Goal: Information Seeking & Learning: Learn about a topic

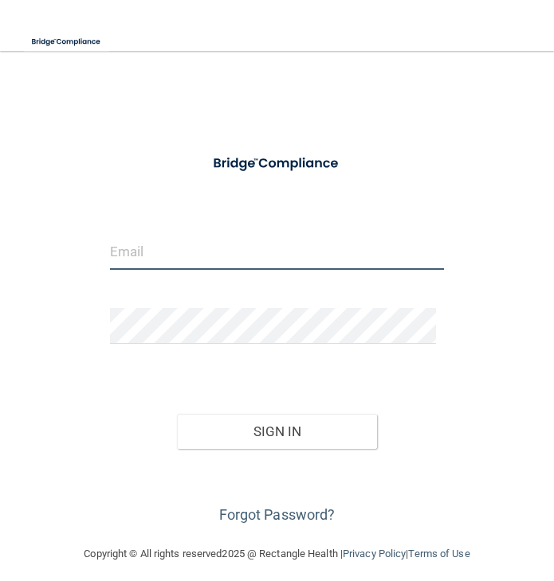
click at [305, 256] on input "email" at bounding box center [277, 252] width 334 height 36
click at [158, 252] on input "email" at bounding box center [277, 252] width 334 height 36
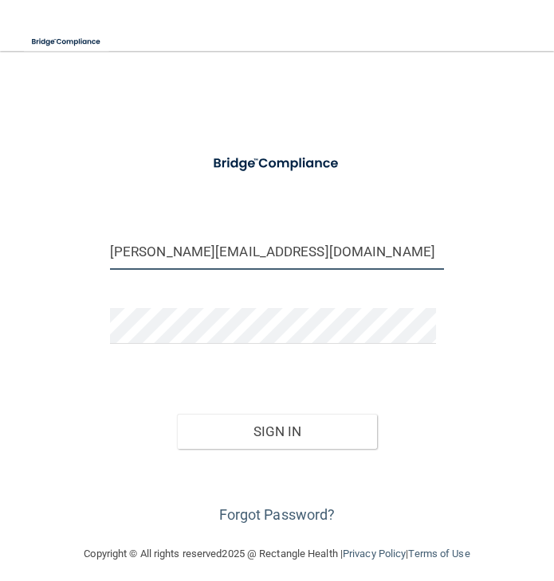
click at [177, 414] on button "Sign In" at bounding box center [277, 431] width 201 height 35
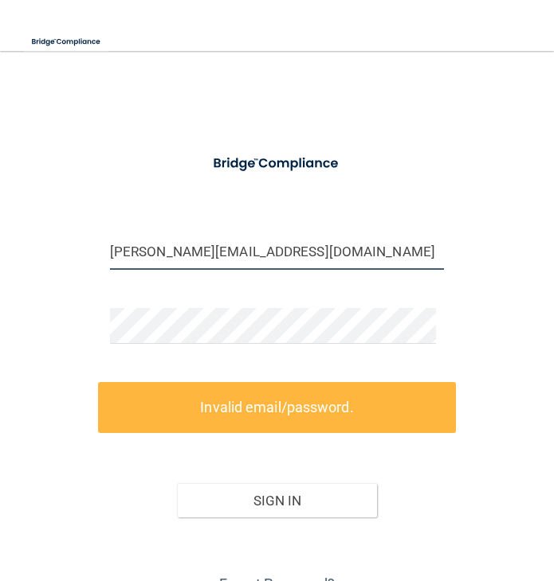
drag, startPoint x: 255, startPoint y: 246, endPoint x: 37, endPoint y: 251, distance: 218.3
click at [37, 251] on div "[PERSON_NAME][EMAIL_ADDRESS][DOMAIN_NAME] Invalid email/password. You don't hav…" at bounding box center [277, 332] width 522 height 530
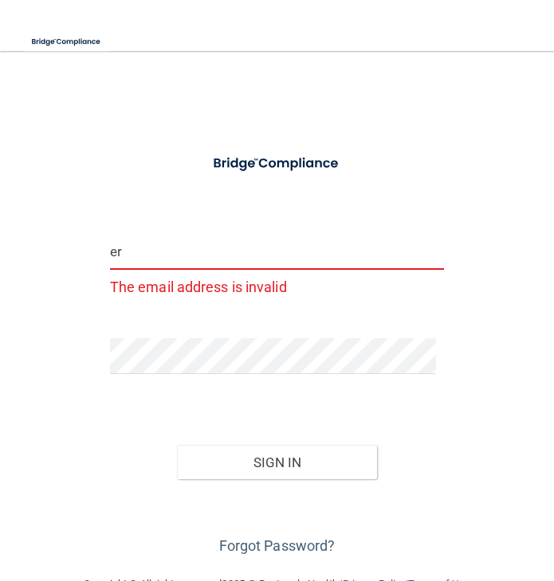
type input "[PERSON_NAME][EMAIL_ADDRESS][PERSON_NAME][DOMAIN_NAME]"
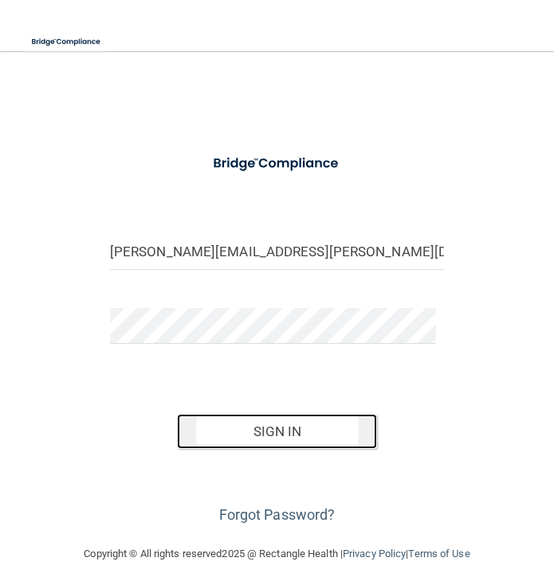
click at [242, 425] on button "Sign In" at bounding box center [277, 431] width 201 height 35
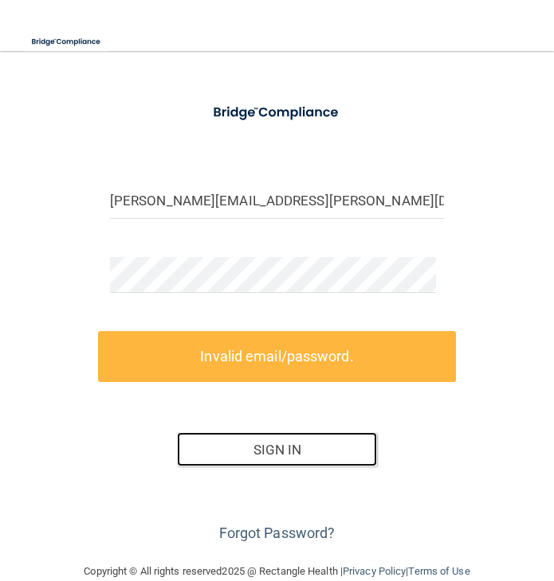
scroll to position [79, 0]
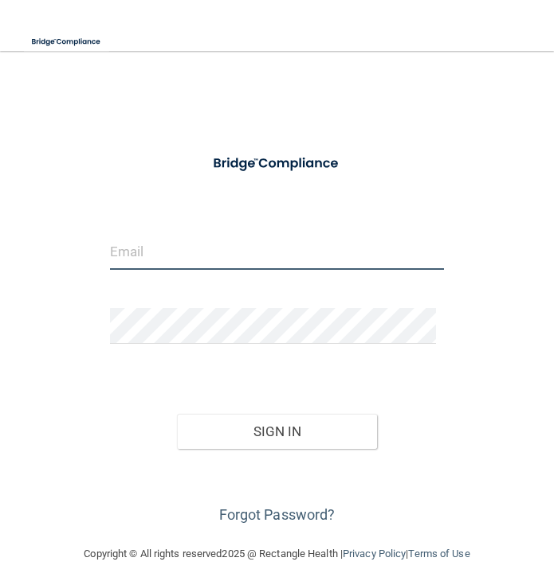
click at [319, 260] on input "email" at bounding box center [277, 252] width 334 height 36
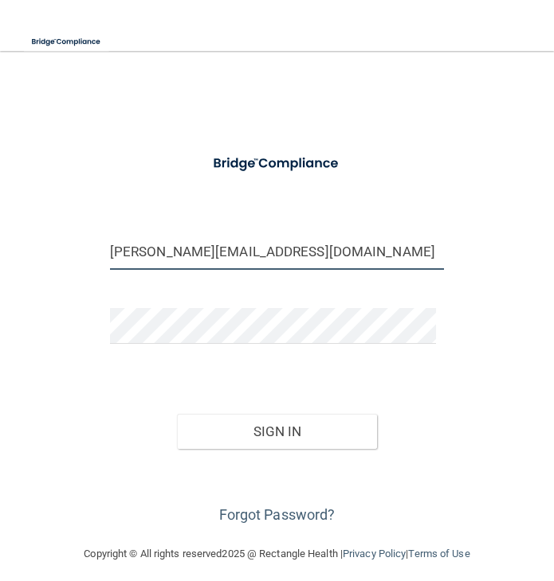
type input "[PERSON_NAME][EMAIL_ADDRESS][DOMAIN_NAME]"
click at [177, 414] on button "Sign In" at bounding box center [277, 431] width 201 height 35
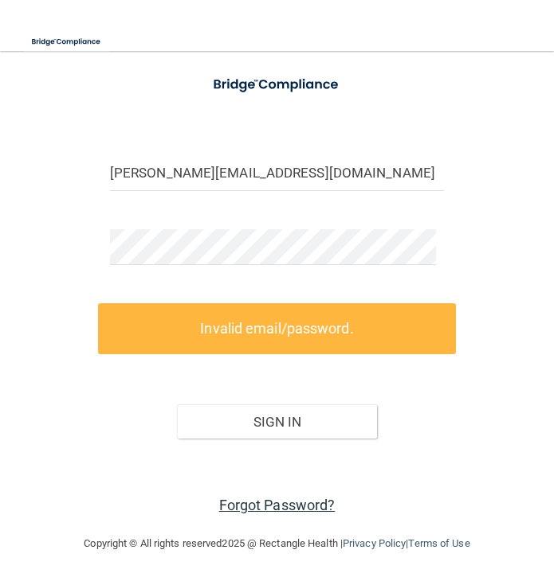
click at [297, 499] on link "Forgot Password?" at bounding box center [277, 505] width 116 height 17
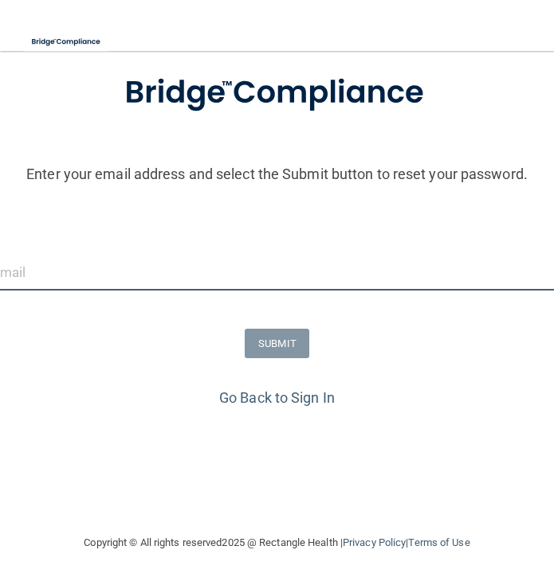
click at [201, 276] on input "email" at bounding box center [277, 273] width 570 height 36
type input "[PERSON_NAME][EMAIL_ADDRESS][DOMAIN_NAME]"
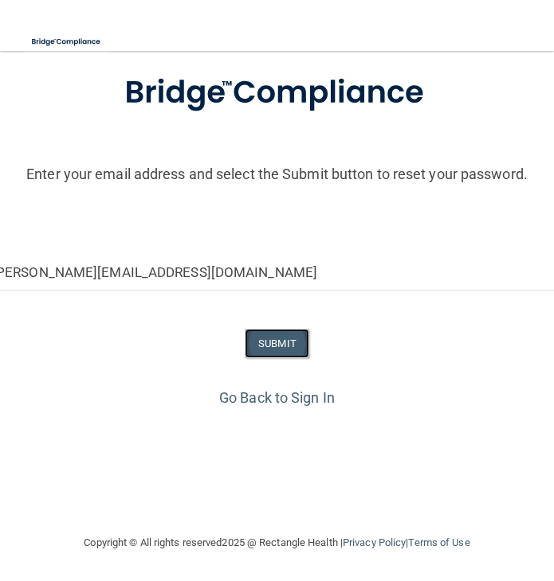
click at [278, 341] on button "SUBMIT" at bounding box center [277, 343] width 65 height 29
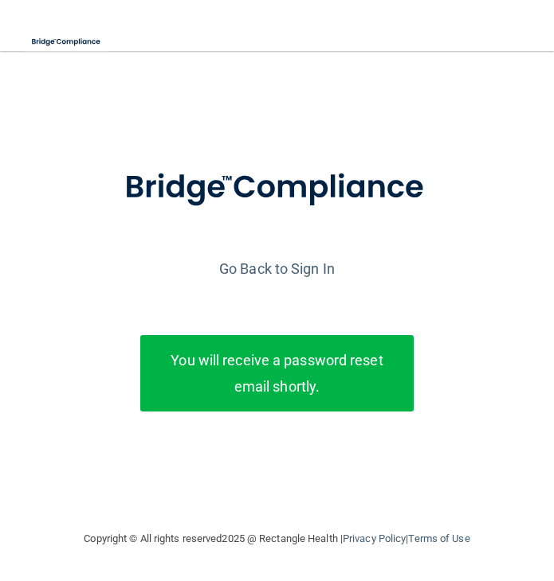
scroll to position [0, 0]
click at [298, 265] on link "Go Back to Sign In" at bounding box center [276, 268] width 115 height 17
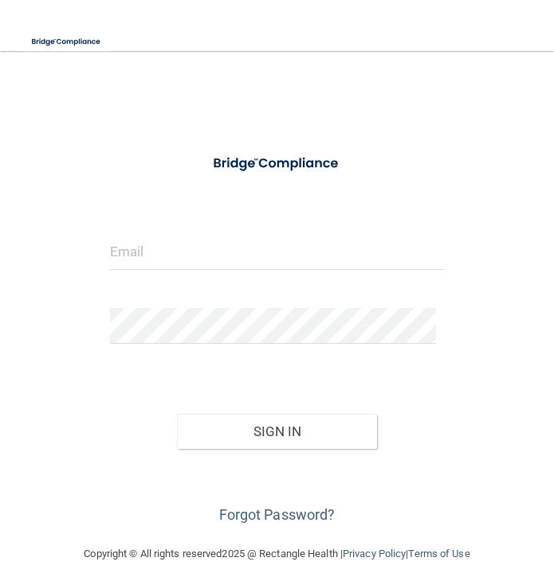
scroll to position [10, 0]
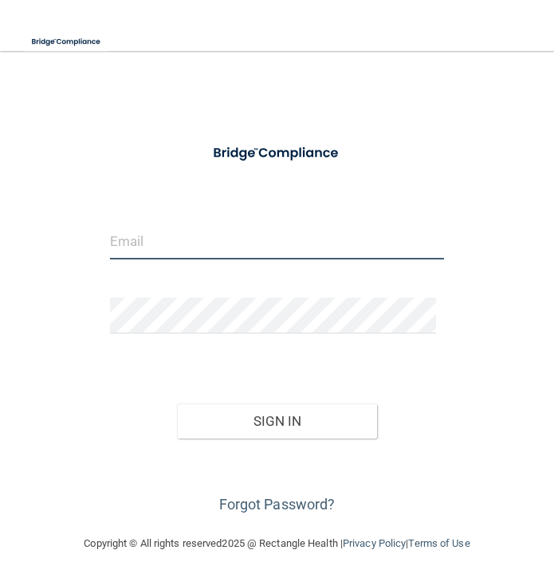
click at [195, 241] on input "email" at bounding box center [277, 242] width 334 height 36
type input "[PERSON_NAME][EMAIL_ADDRESS][DOMAIN_NAME]"
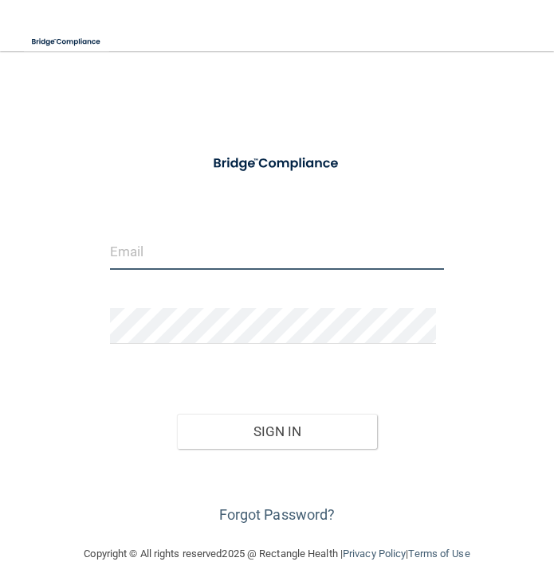
click at [229, 245] on input "email" at bounding box center [277, 252] width 334 height 36
type input "[PERSON_NAME][EMAIL_ADDRESS][DOMAIN_NAME]"
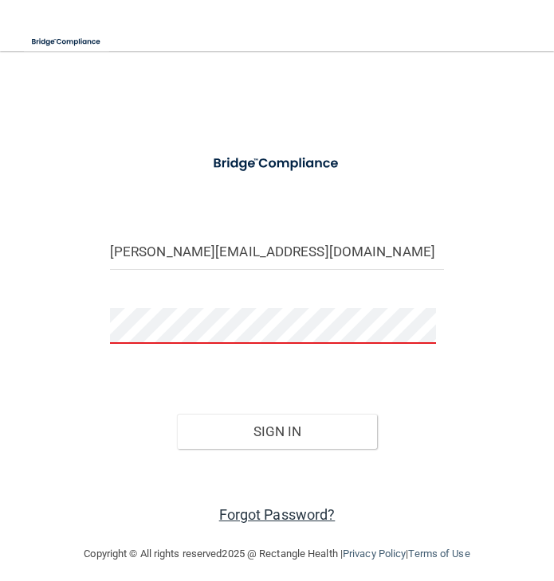
click at [299, 514] on link "Forgot Password?" at bounding box center [277, 515] width 116 height 17
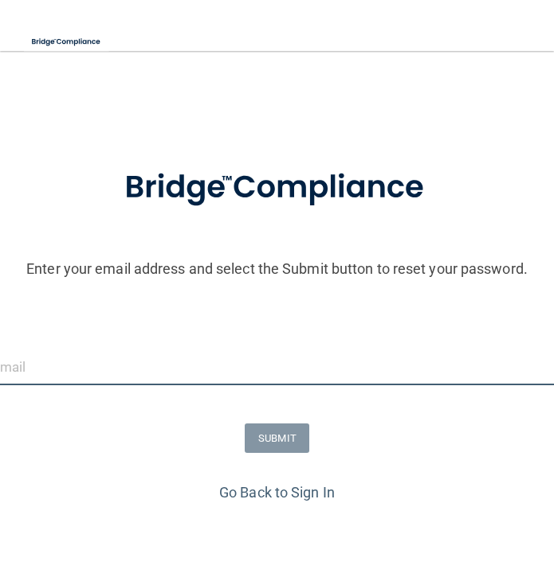
click at [102, 378] on input "email" at bounding box center [277, 368] width 570 height 36
type input "[PERSON_NAME][EMAIL_ADDRESS][DOMAIN_NAME]"
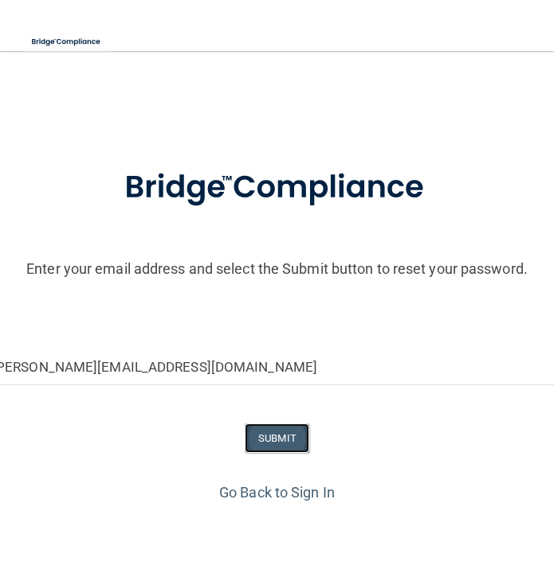
click at [274, 440] on button "SUBMIT" at bounding box center [277, 438] width 65 height 29
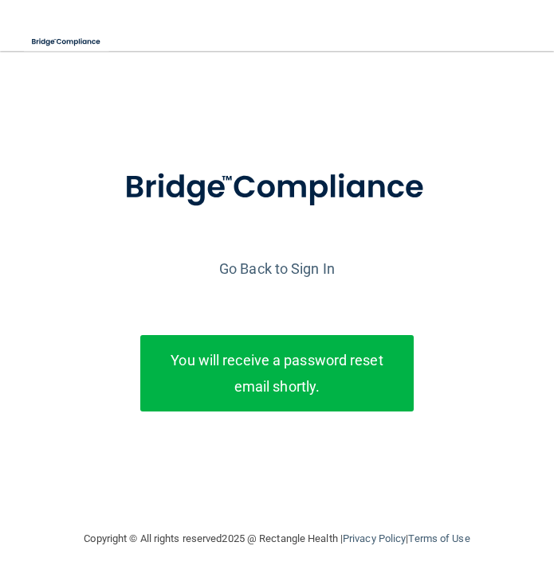
click at [57, 284] on div "Enter your email address and select the Submit button to reset your password. […" at bounding box center [277, 315] width 570 height 337
click at [248, 276] on link "Go Back to Sign In" at bounding box center [276, 268] width 115 height 17
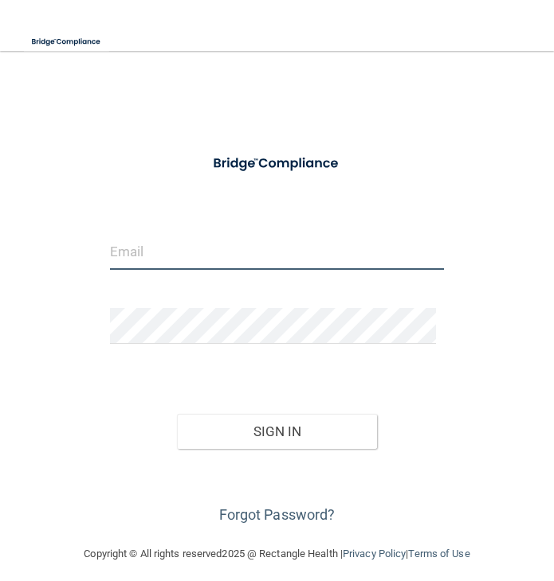
click at [164, 262] on input "email" at bounding box center [277, 252] width 334 height 36
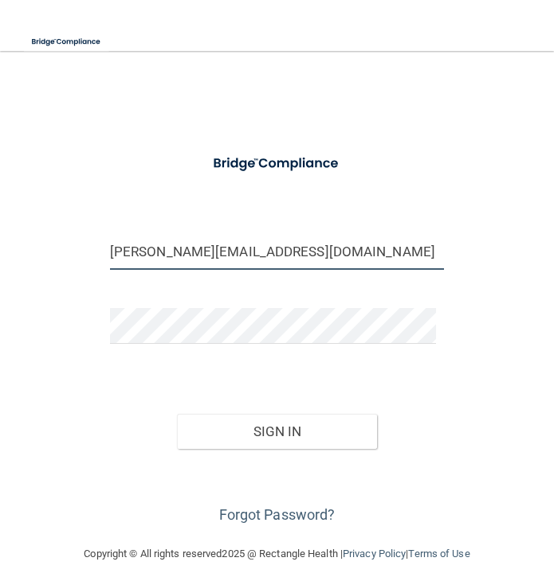
click at [133, 256] on input "[PERSON_NAME][EMAIL_ADDRESS][DOMAIN_NAME]" at bounding box center [277, 252] width 334 height 36
type input "[EMAIL_ADDRESS][DOMAIN_NAME]"
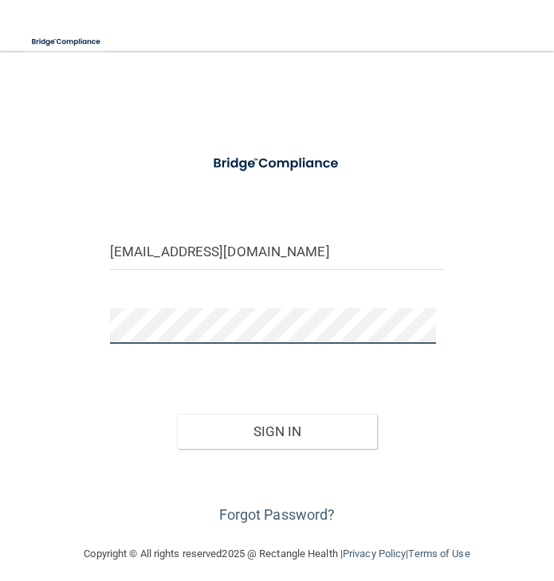
click at [177, 414] on button "Sign In" at bounding box center [277, 431] width 201 height 35
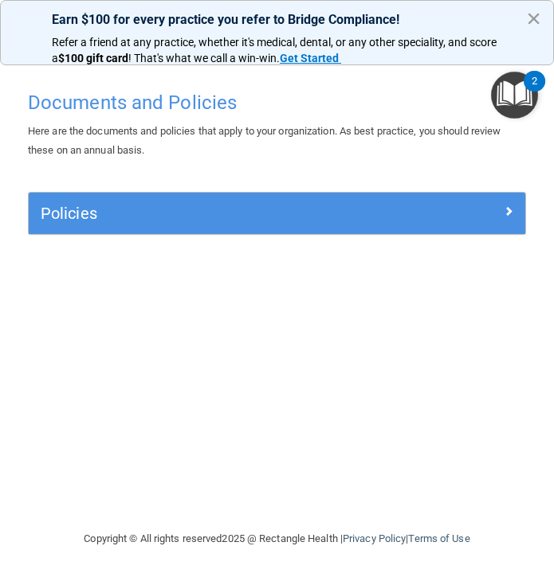
click at [531, 11] on button "×" at bounding box center [533, 18] width 15 height 25
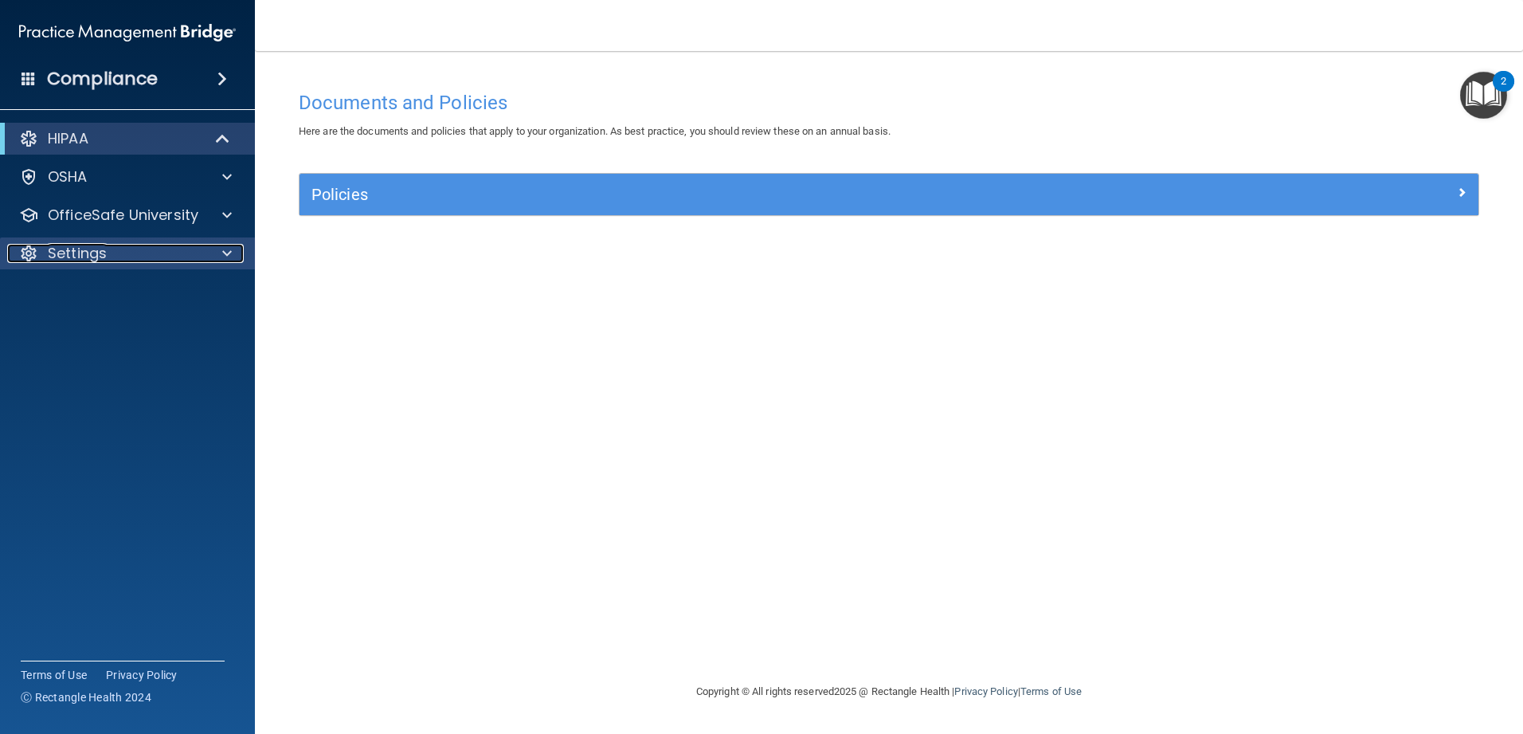
click at [104, 249] on p "Settings" at bounding box center [77, 253] width 59 height 19
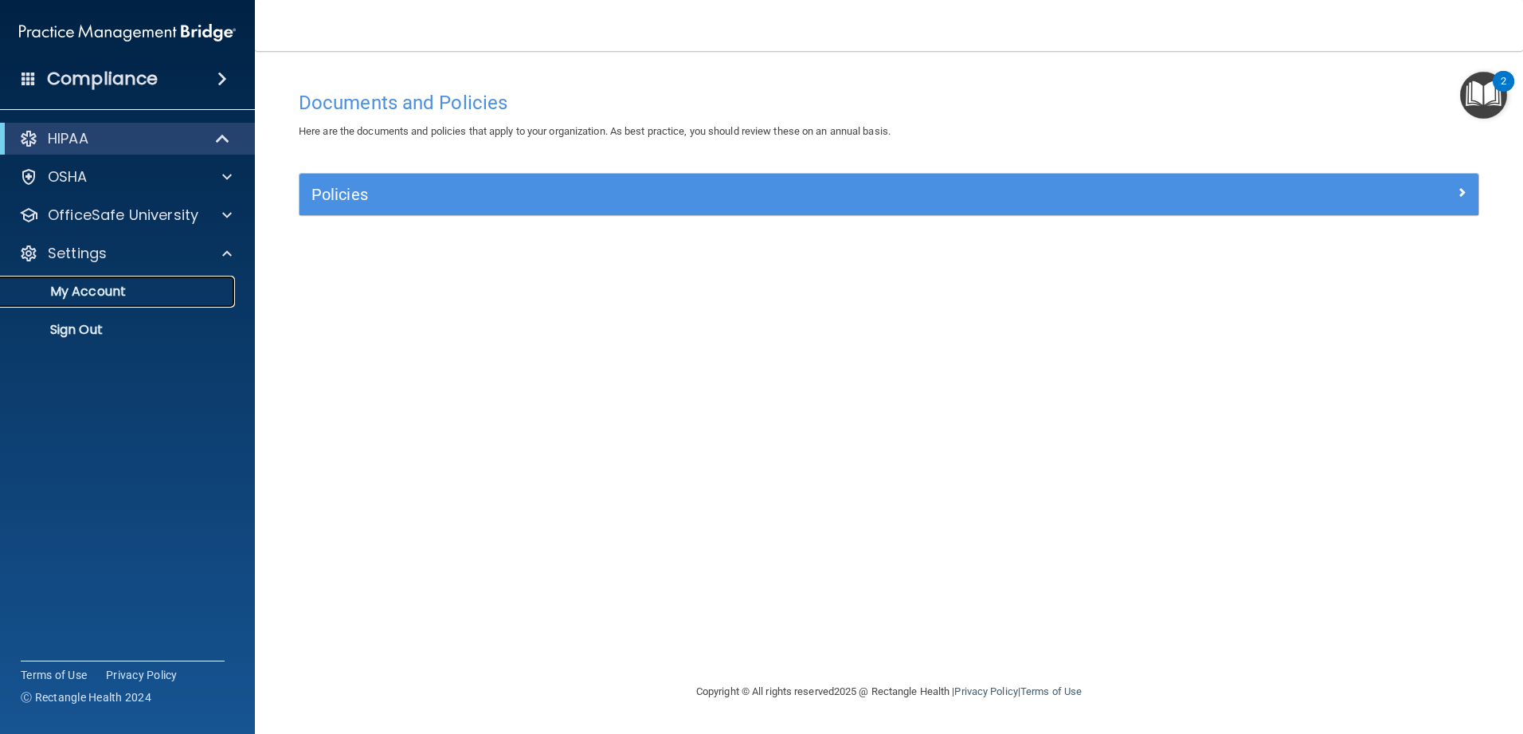
click at [112, 288] on p "My Account" at bounding box center [118, 292] width 217 height 16
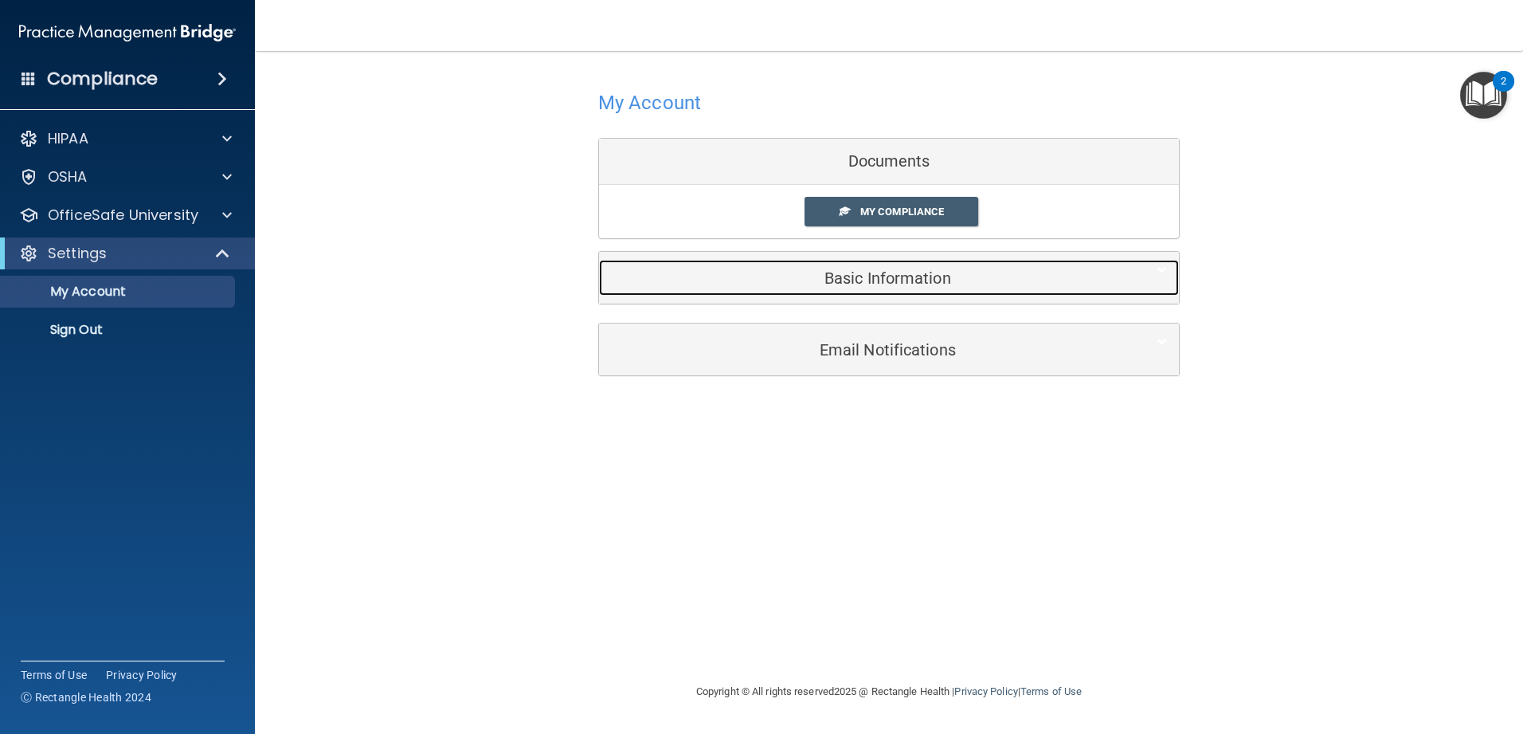
click at [553, 276] on h5 "Basic Information" at bounding box center [864, 278] width 507 height 18
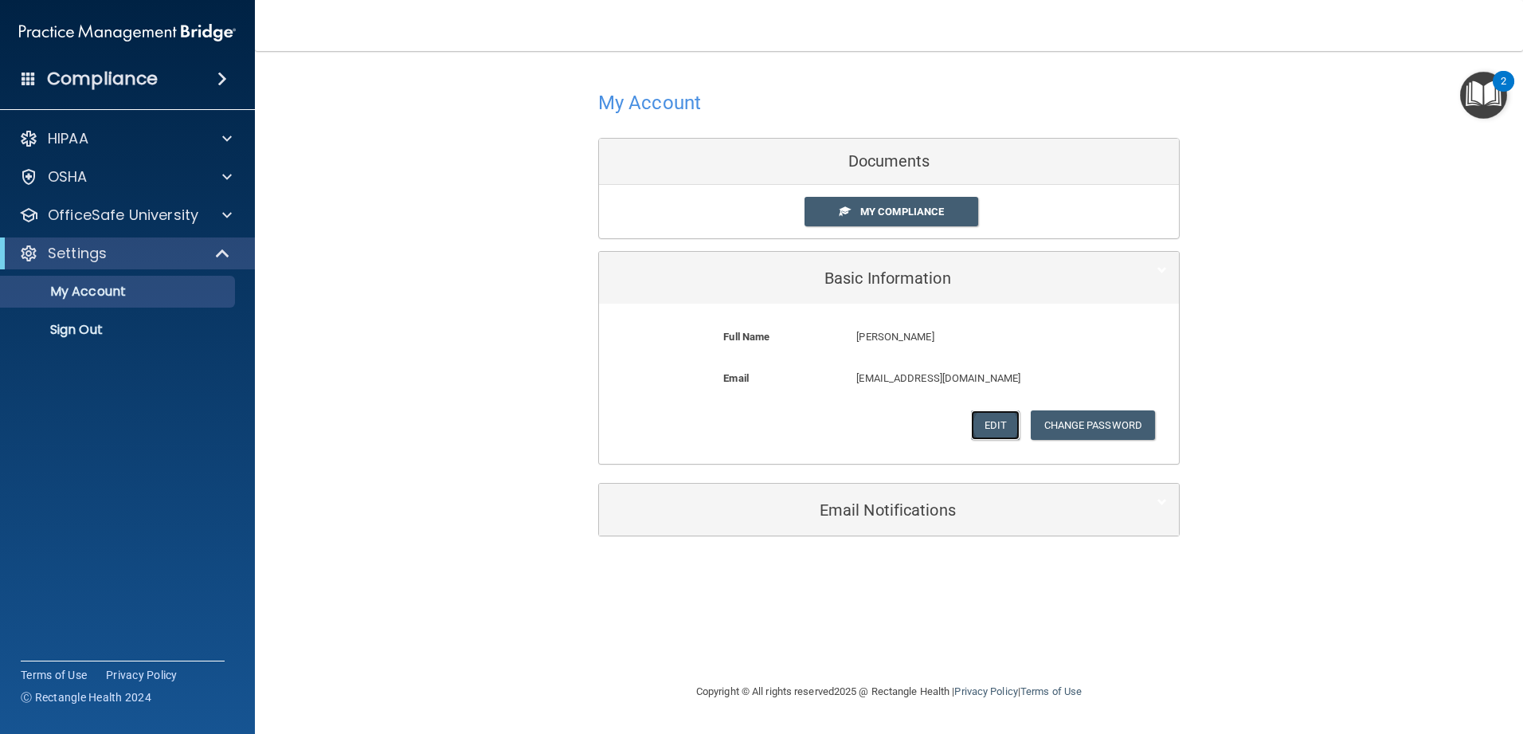
click at [553, 430] on button "Edit" at bounding box center [995, 424] width 49 height 29
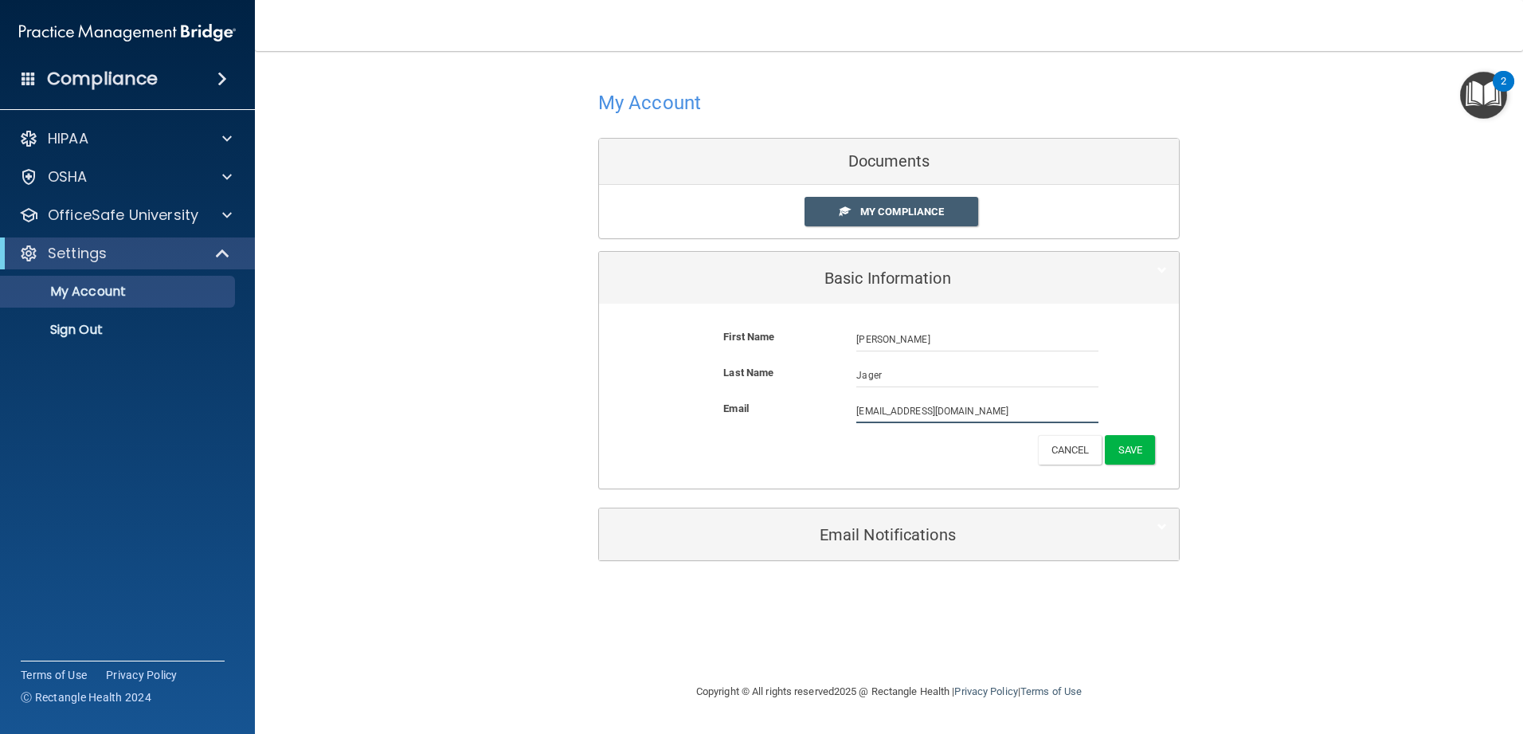
drag, startPoint x: 973, startPoint y: 409, endPoint x: 824, endPoint y: 408, distance: 149.0
click at [553, 408] on div "Email [EMAIL_ADDRESS][DOMAIN_NAME] [EMAIL_ADDRESS][DOMAIN_NAME]" at bounding box center [889, 411] width 556 height 24
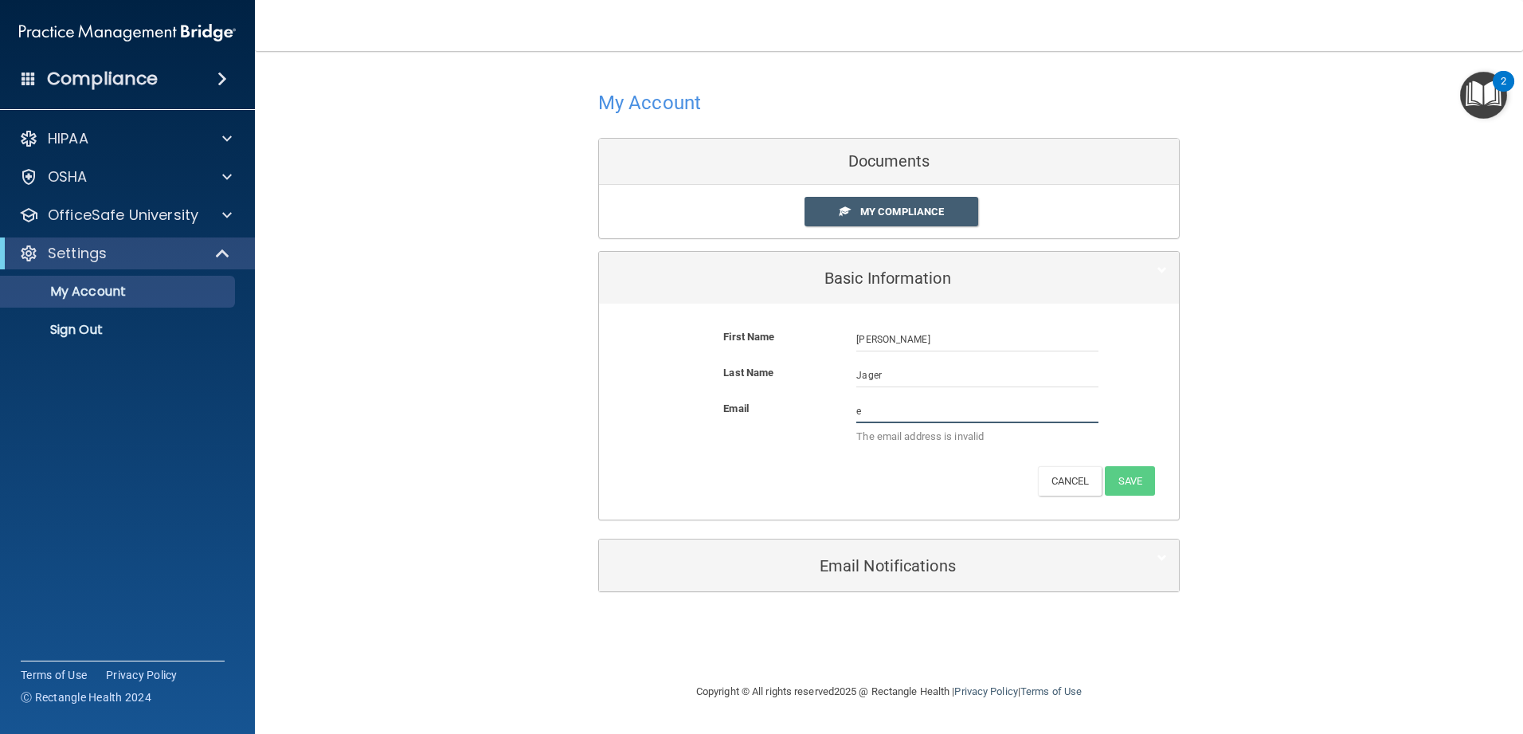
type input "[PERSON_NAME][EMAIL_ADDRESS][PERSON_NAME][DOMAIN_NAME]"
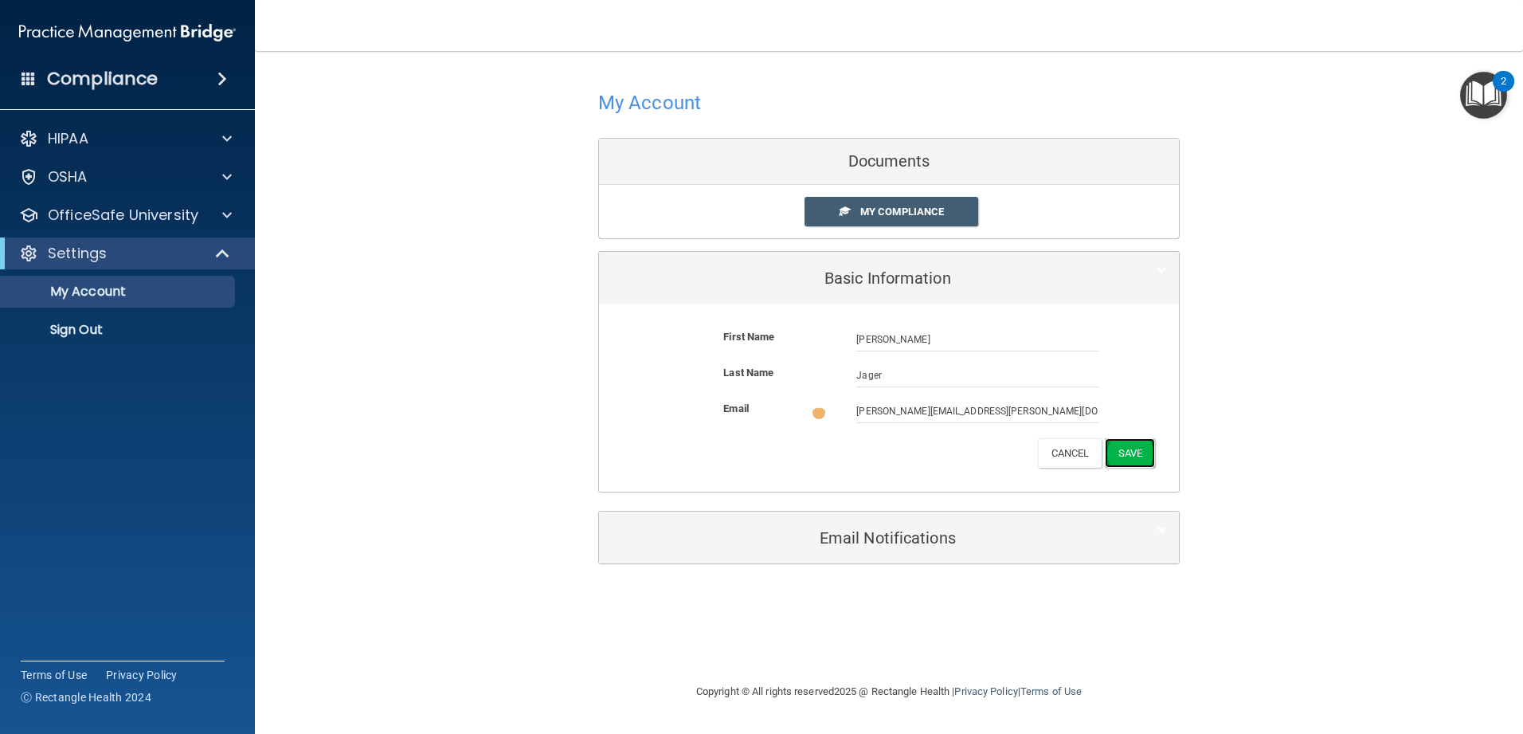
click at [553, 452] on button "Save" at bounding box center [1130, 452] width 50 height 29
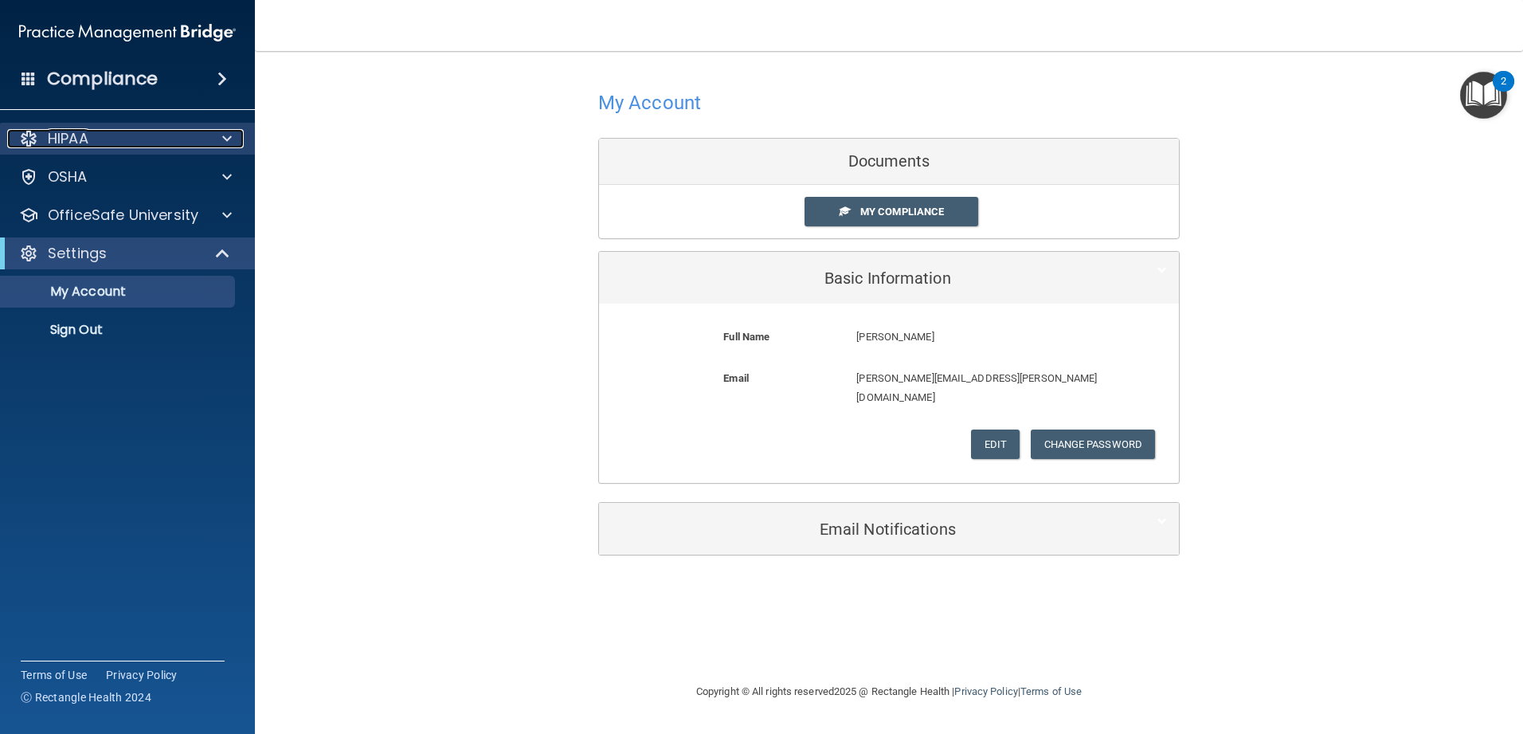
click at [119, 134] on div "HIPAA" at bounding box center [106, 138] width 198 height 19
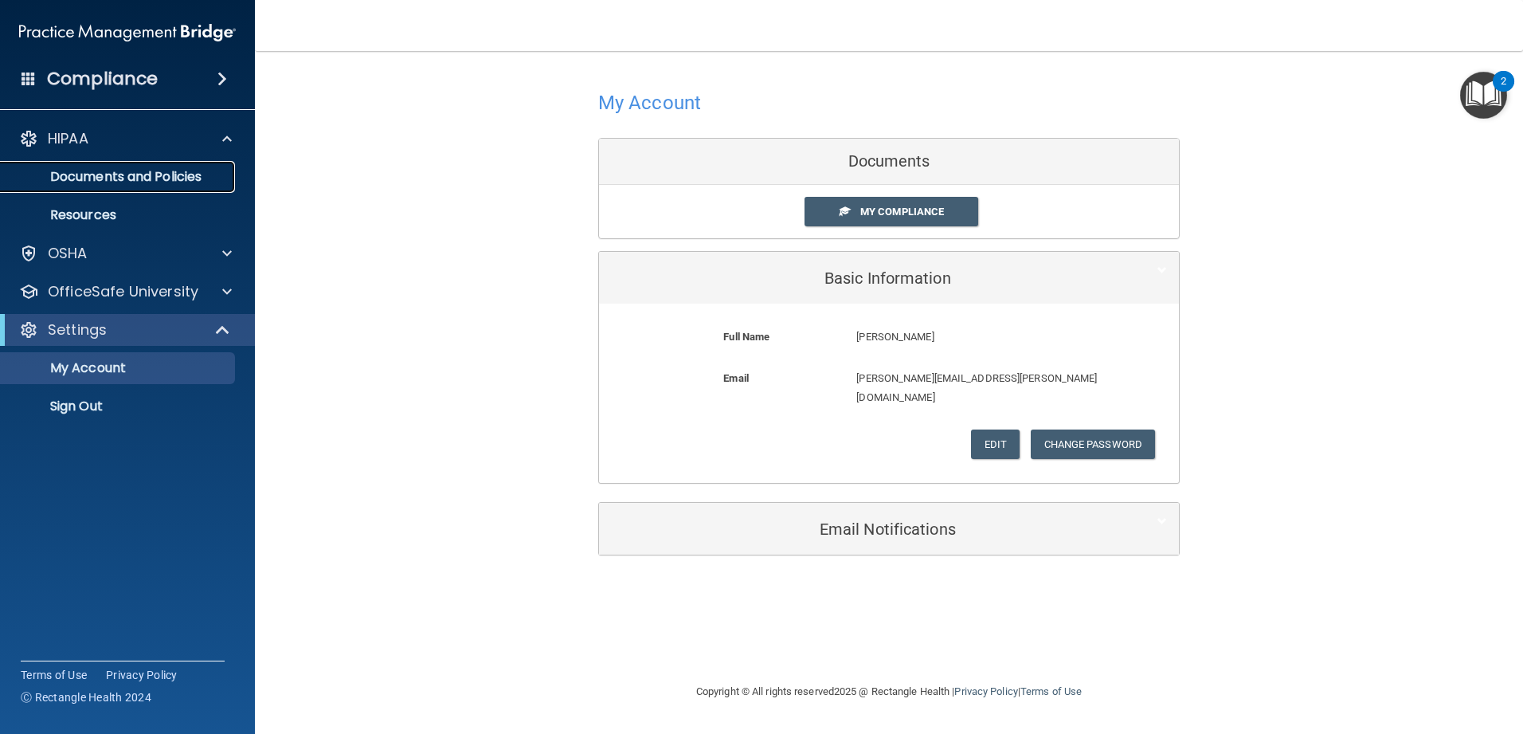
click at [182, 177] on p "Documents and Policies" at bounding box center [118, 177] width 217 height 16
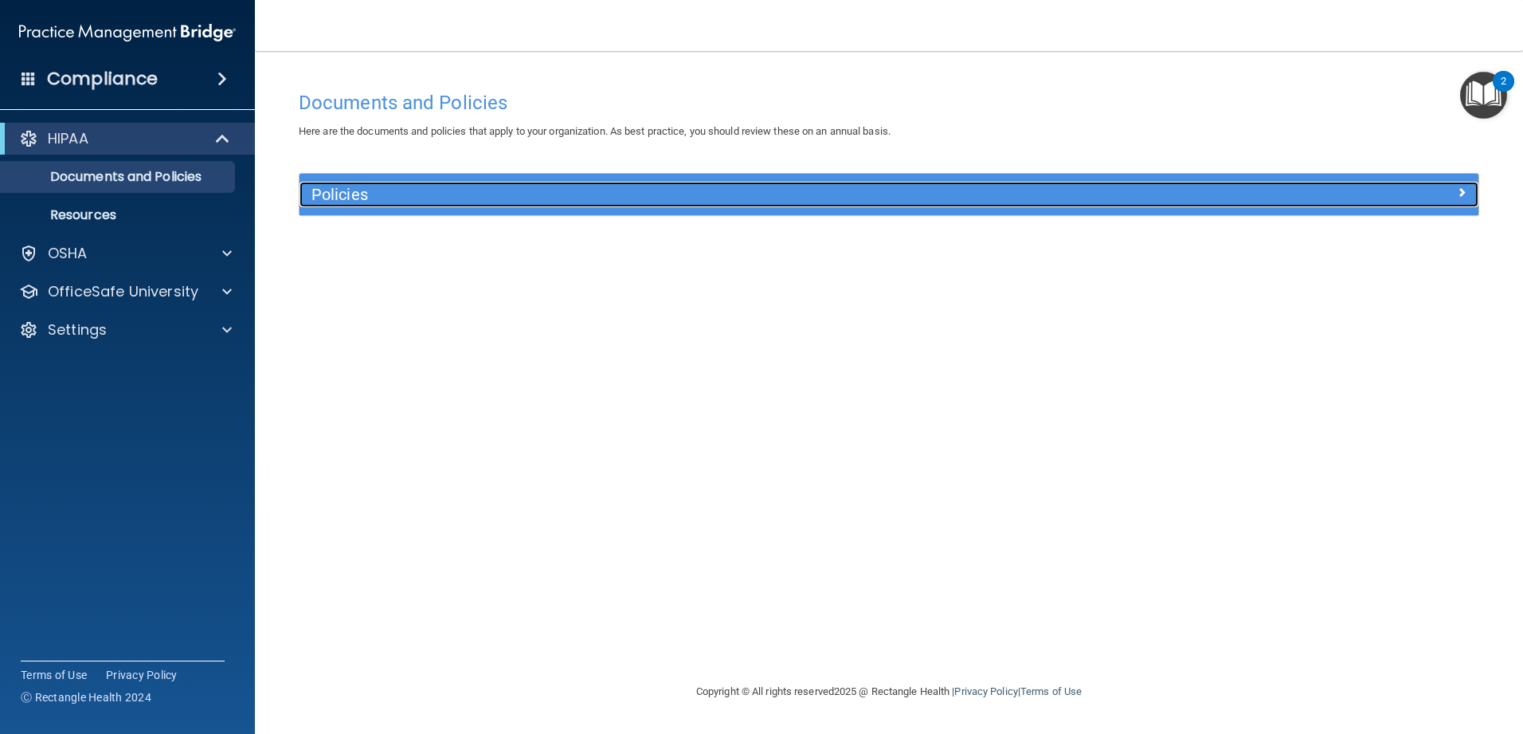
click at [553, 202] on div "Policies" at bounding box center [888, 194] width 1179 height 25
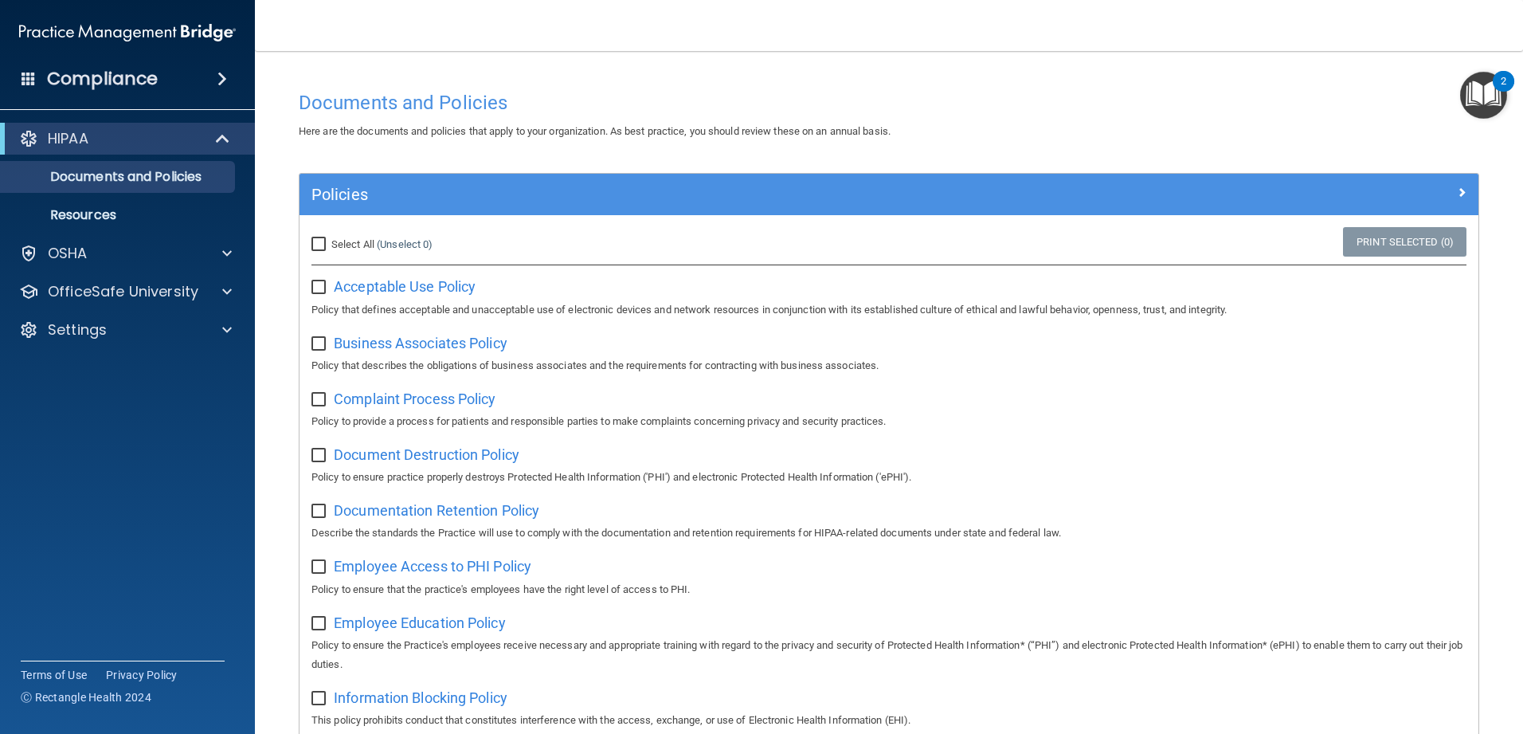
click at [320, 246] on input "Select All (Unselect 0) Unselect All" at bounding box center [320, 244] width 18 height 13
checkbox input "true"
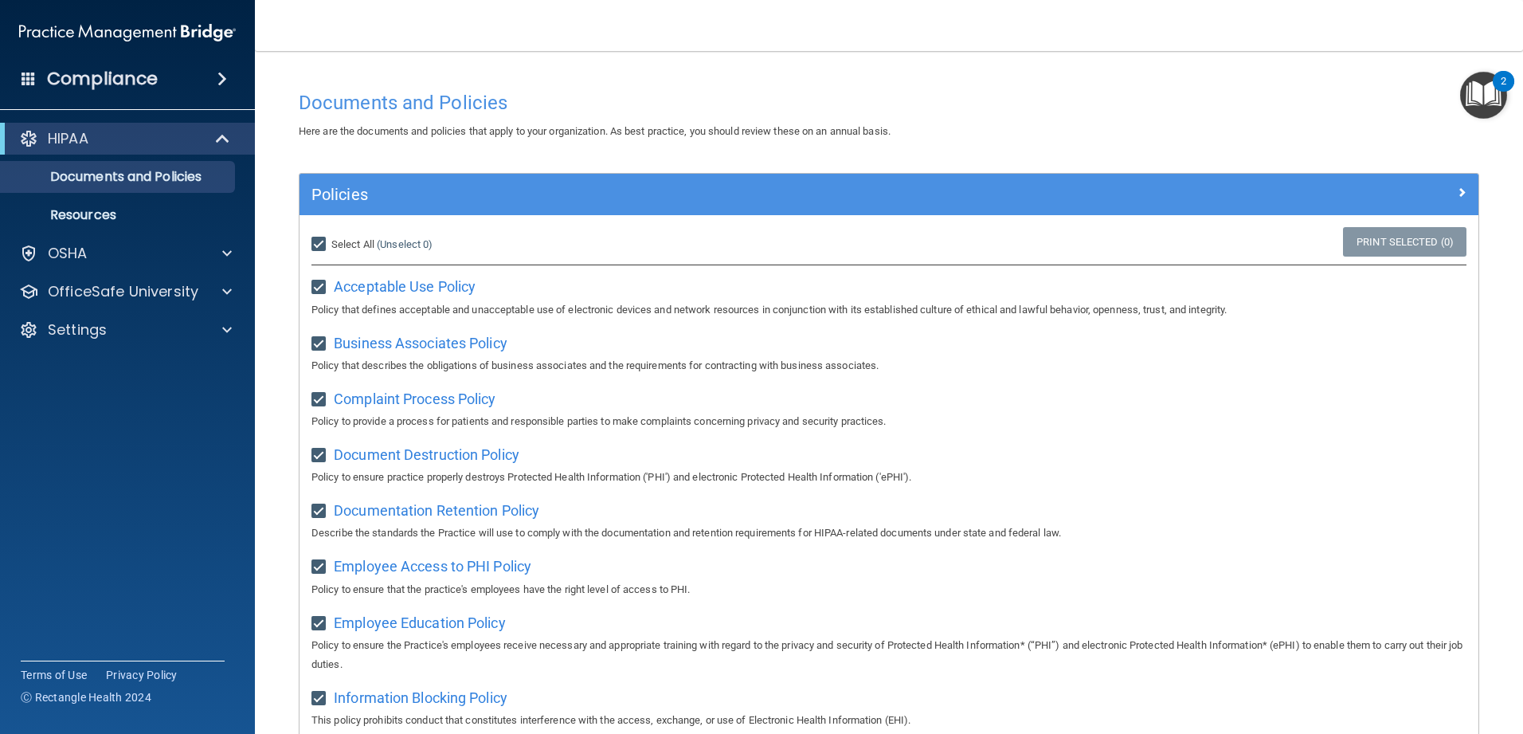
checkbox input "true"
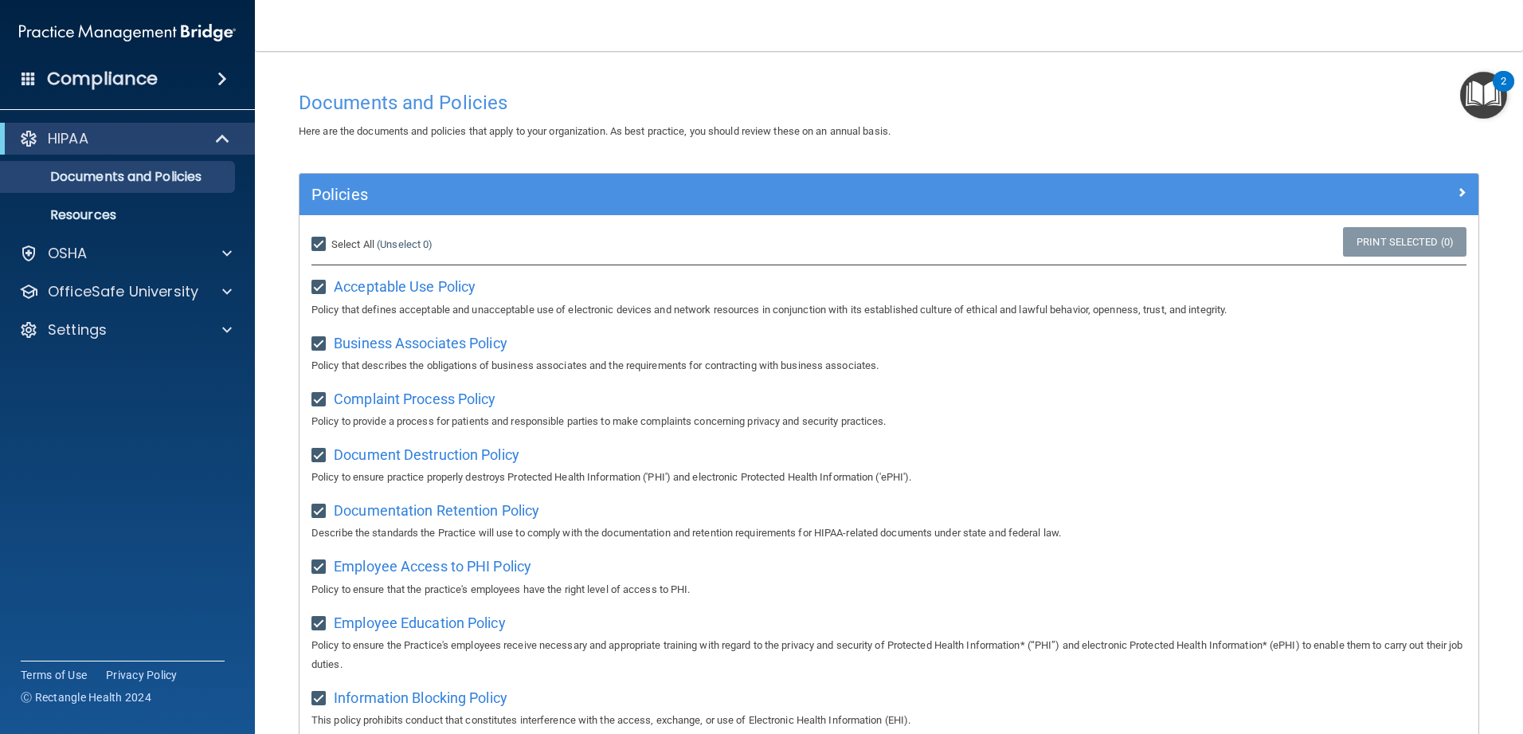
checkbox input "true"
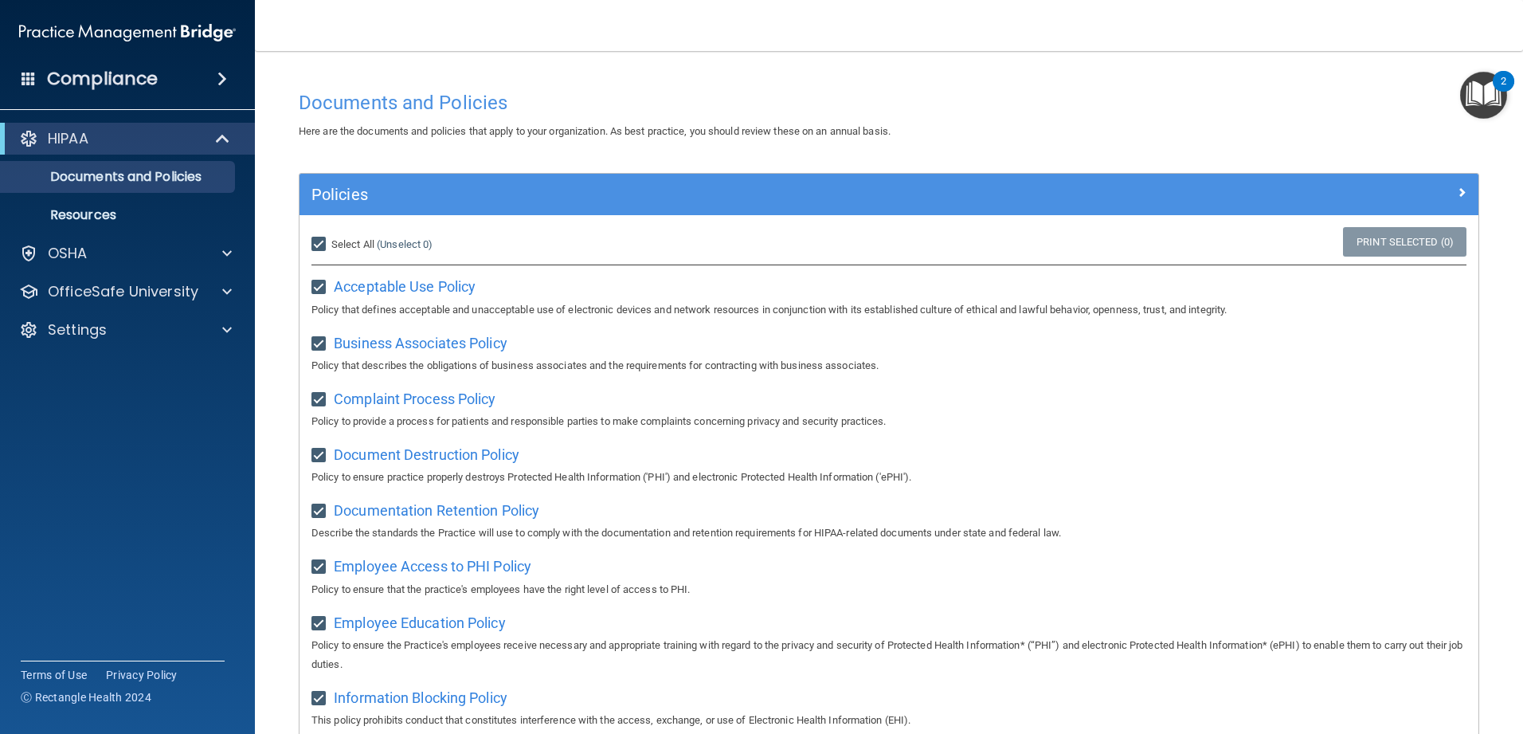
checkbox input "true"
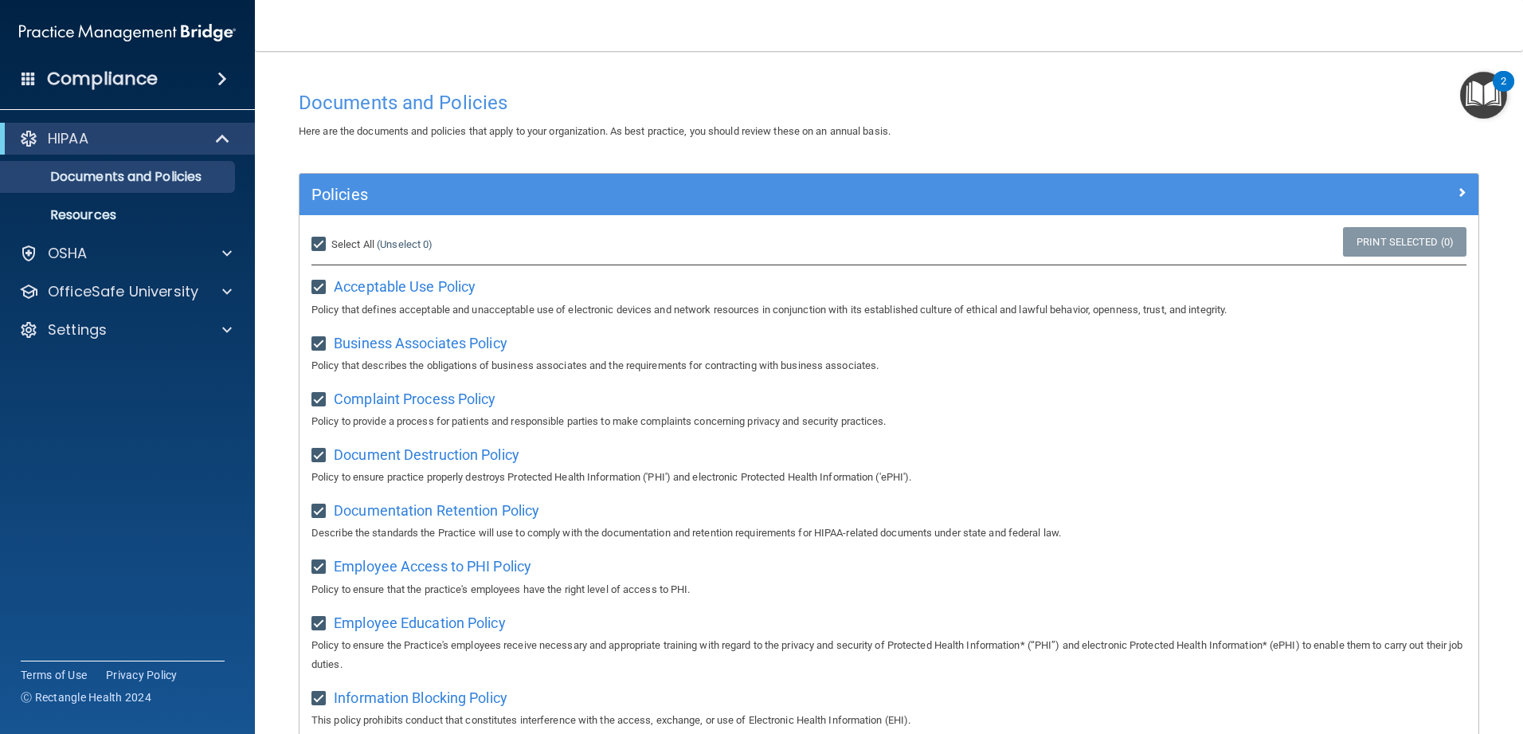
checkbox input "true"
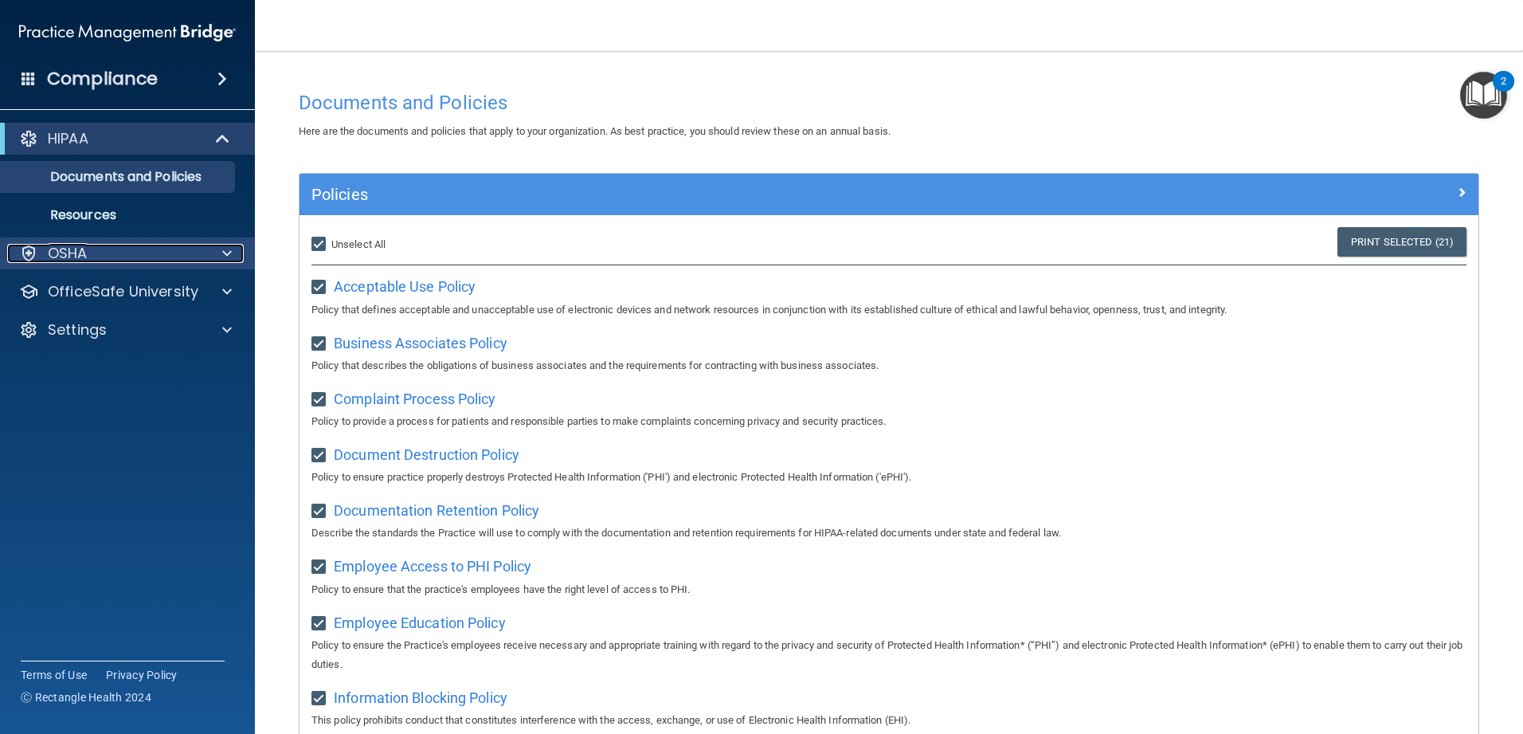
click at [88, 245] on div "OSHA" at bounding box center [106, 253] width 198 height 19
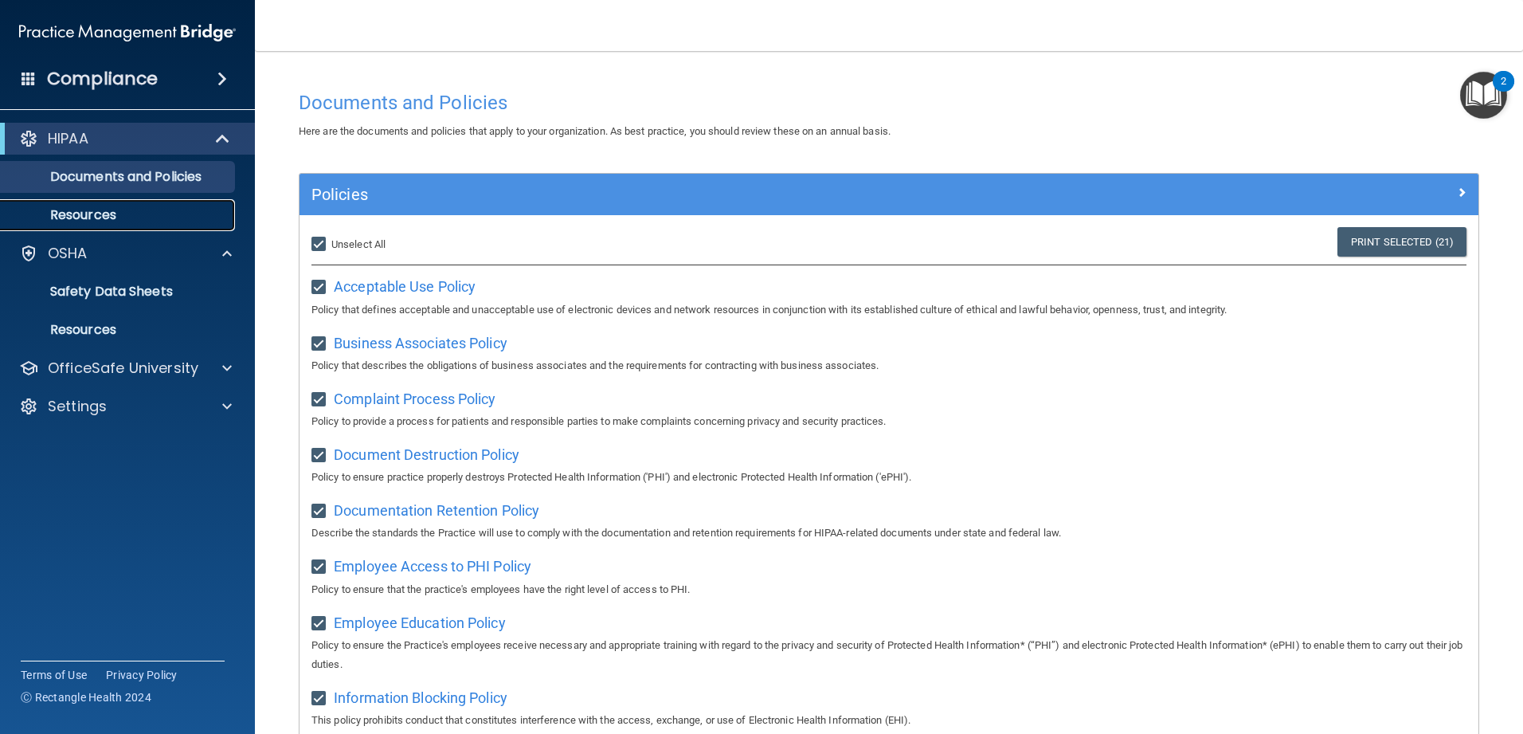
click at [102, 207] on p "Resources" at bounding box center [118, 215] width 217 height 16
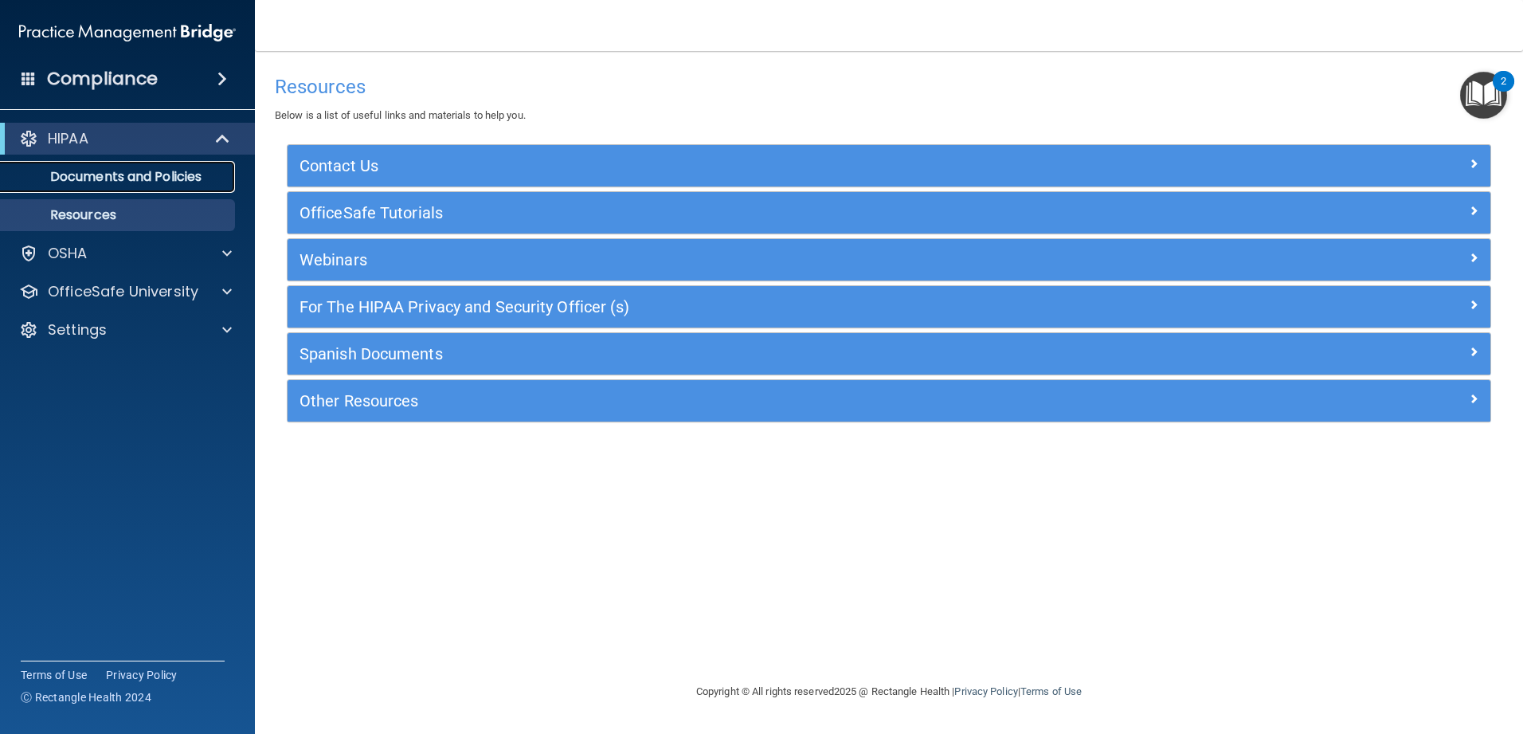
click at [143, 179] on p "Documents and Policies" at bounding box center [118, 177] width 217 height 16
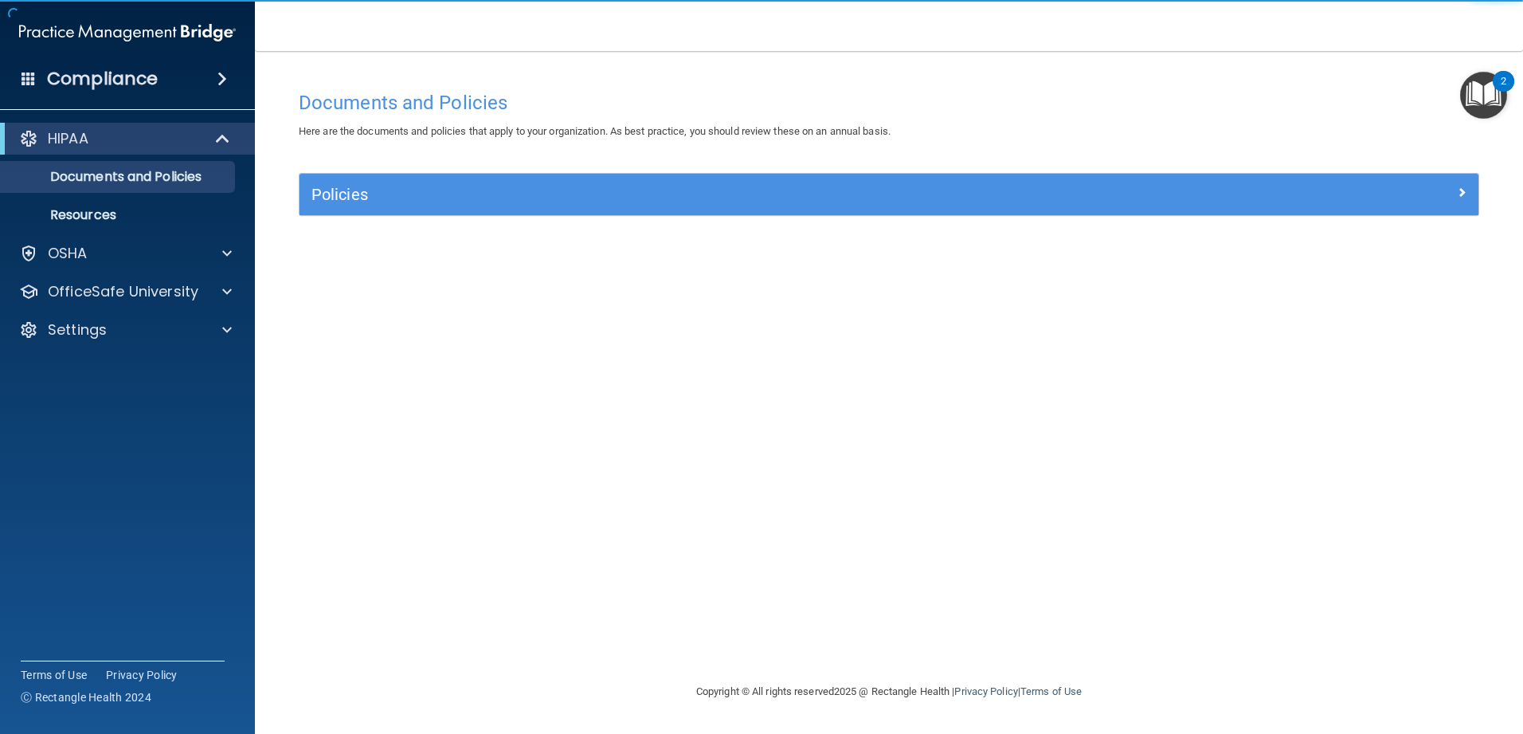
click at [146, 80] on h4 "Compliance" at bounding box center [102, 79] width 111 height 22
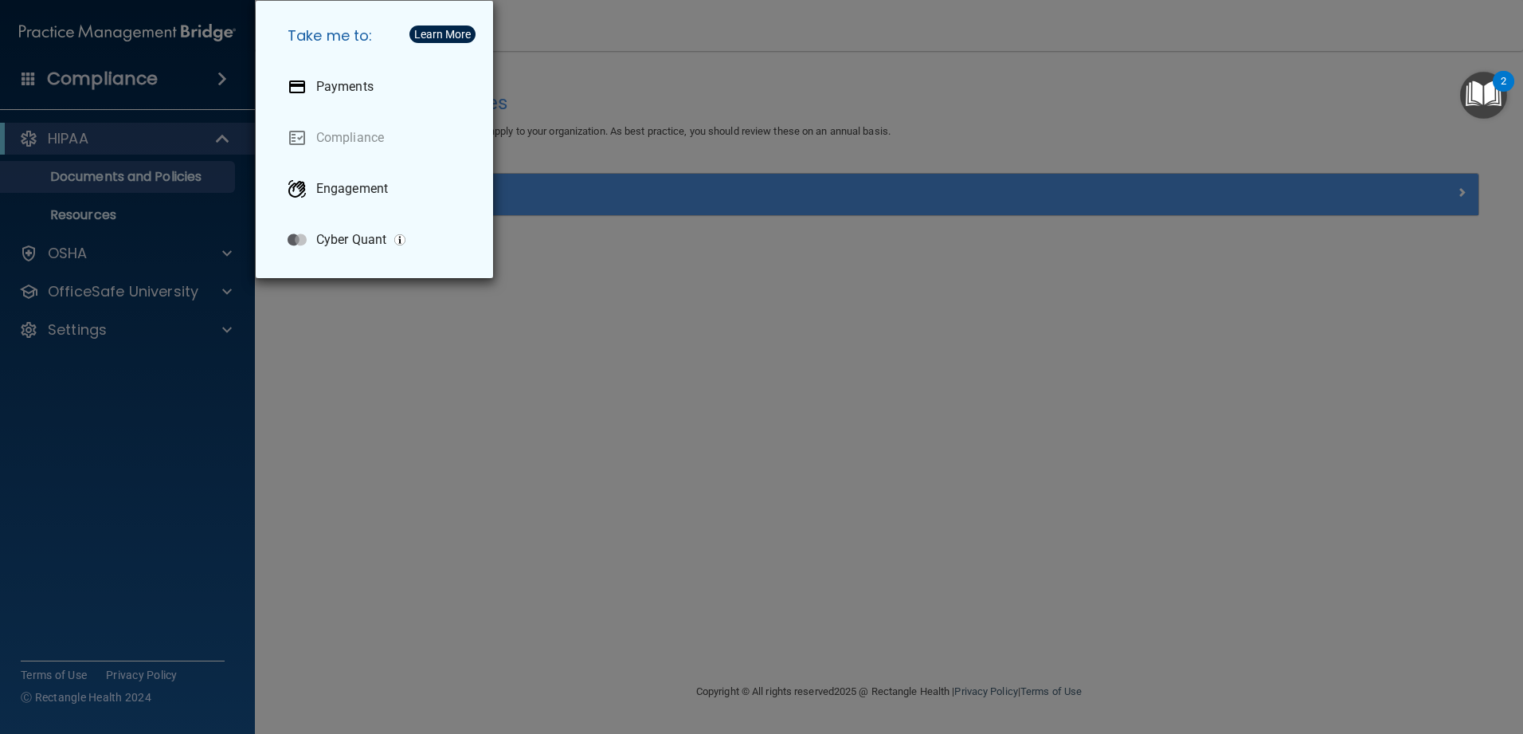
click at [320, 415] on div "Take me to: Payments Compliance Engagement Cyber Quant" at bounding box center [761, 367] width 1523 height 734
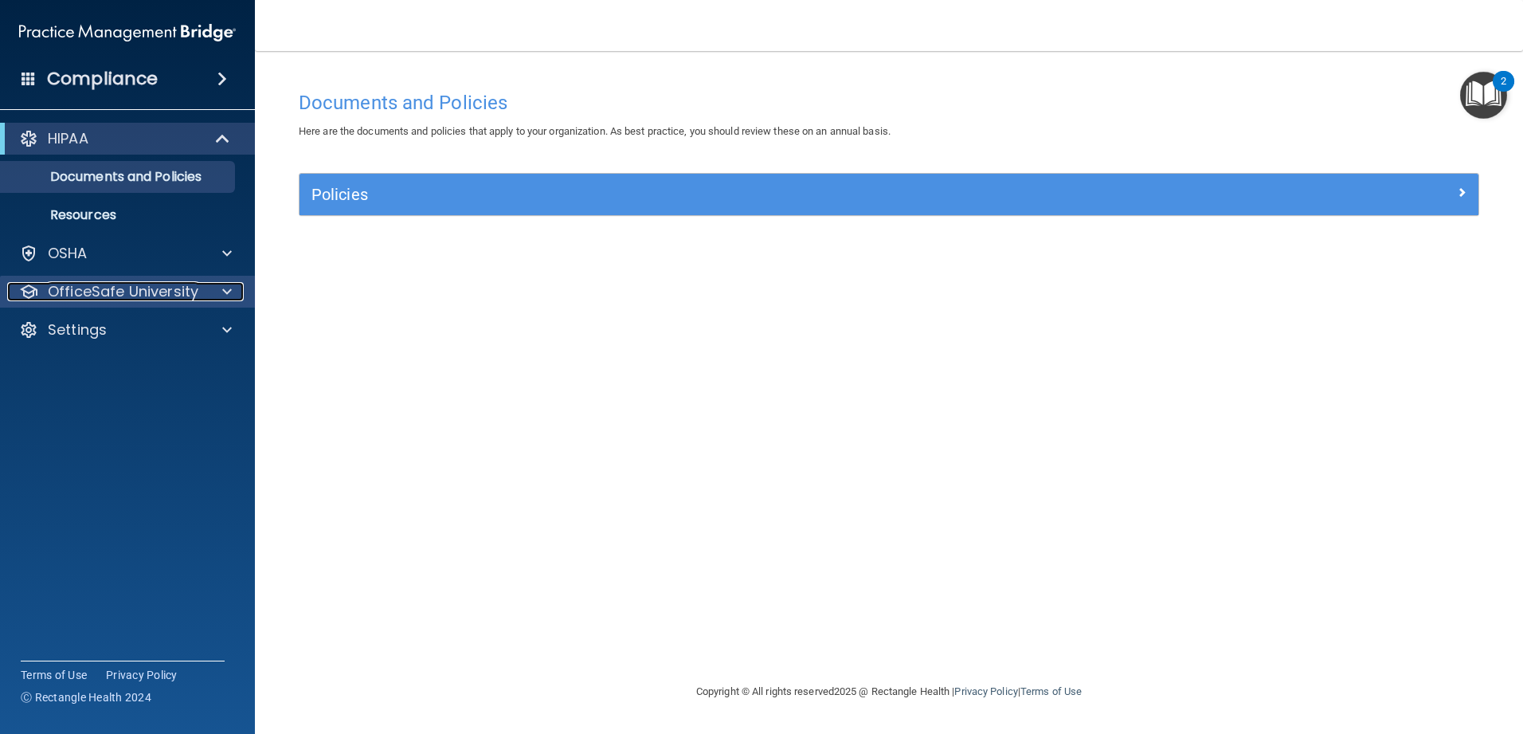
click at [128, 285] on p "OfficeSafe University" at bounding box center [123, 291] width 151 height 19
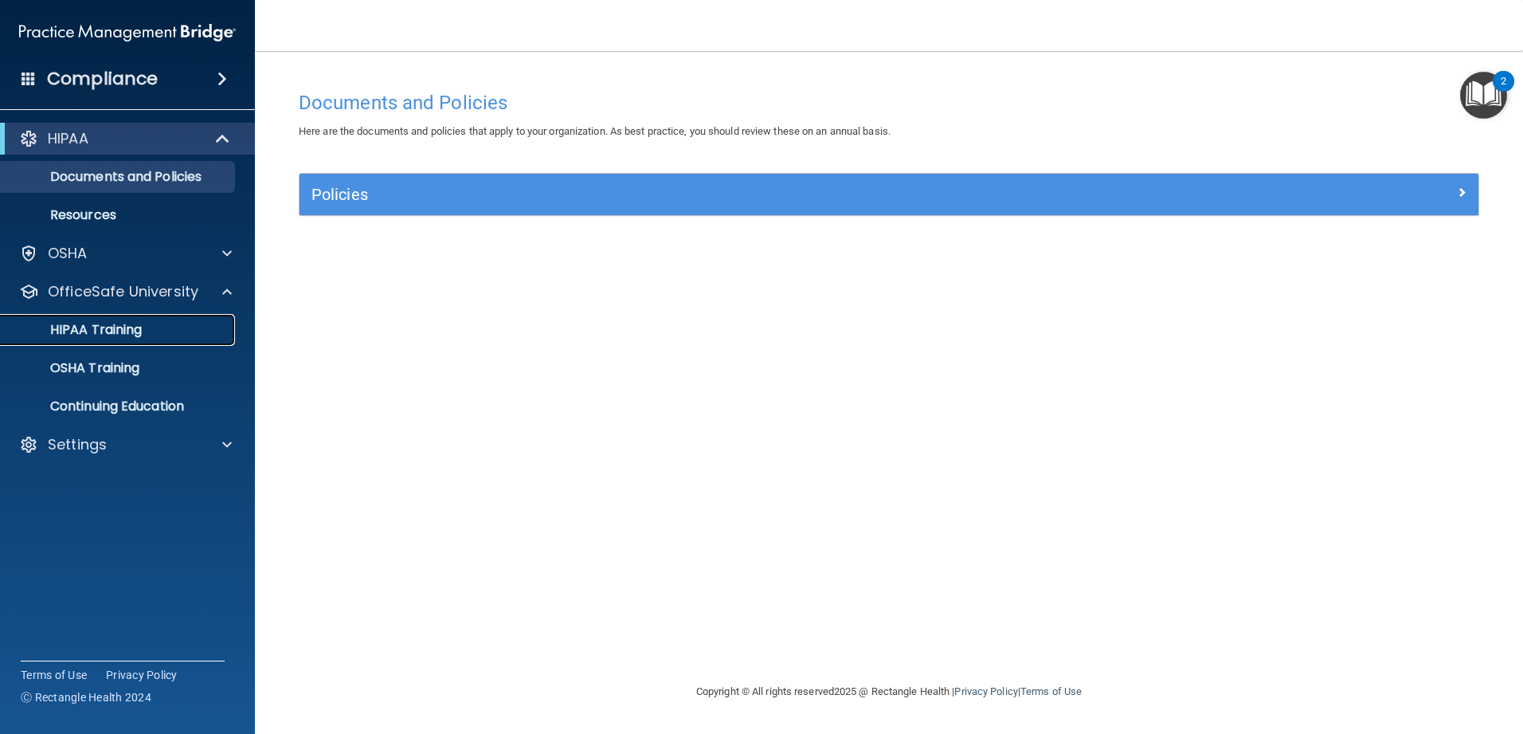
click at [117, 329] on p "HIPAA Training" at bounding box center [75, 330] width 131 height 16
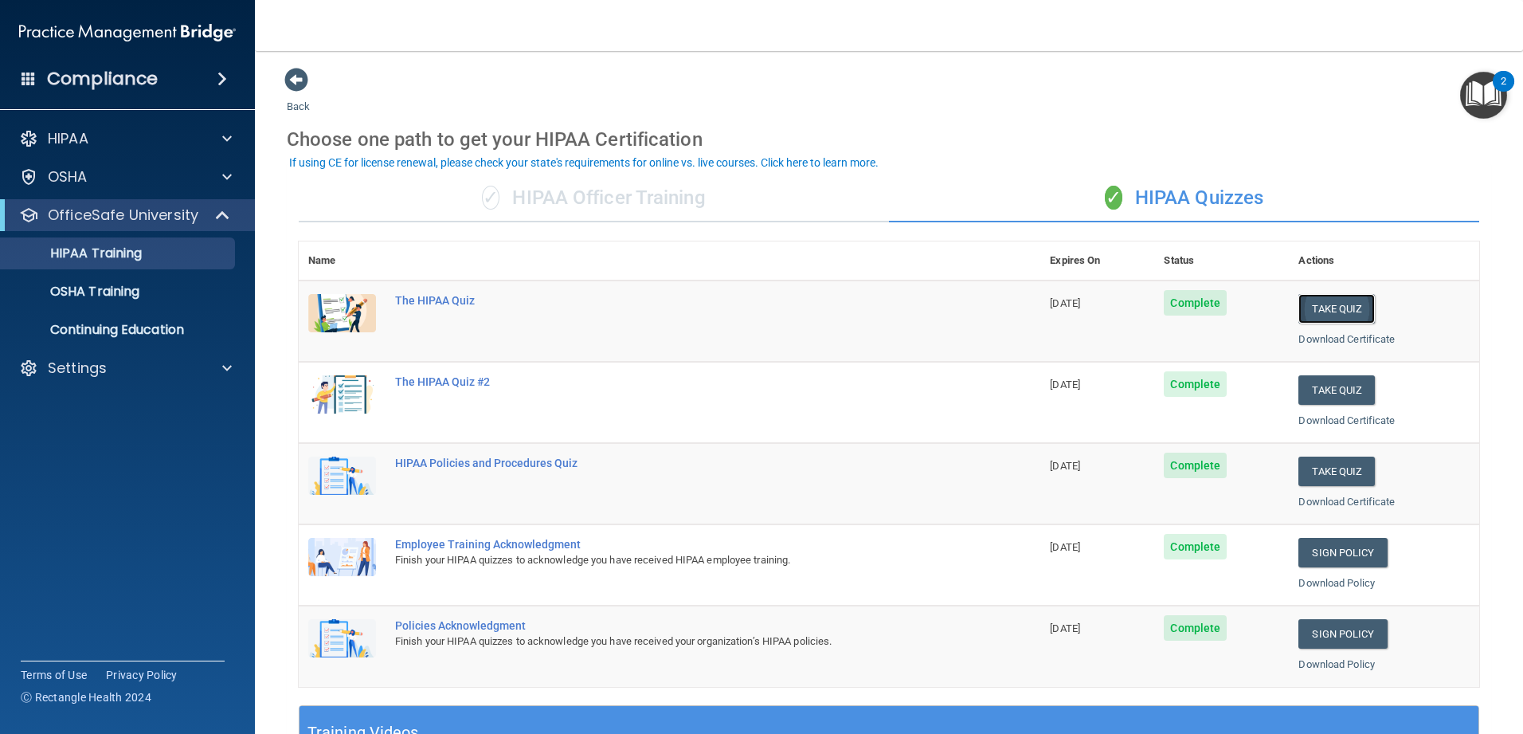
click at [553, 310] on button "Take Quiz" at bounding box center [1336, 308] width 76 height 29
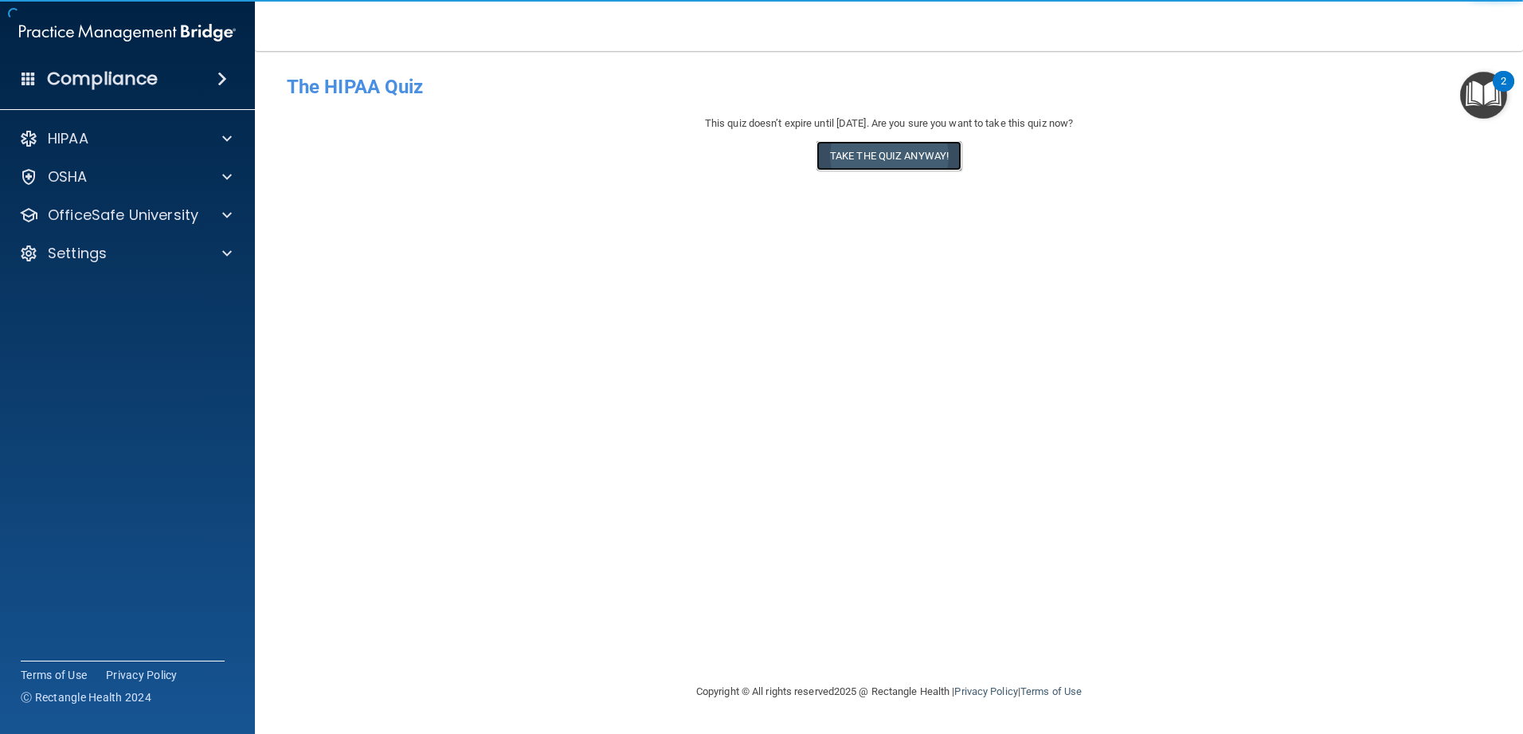
click at [553, 160] on button "Take the quiz anyway!" at bounding box center [888, 155] width 145 height 29
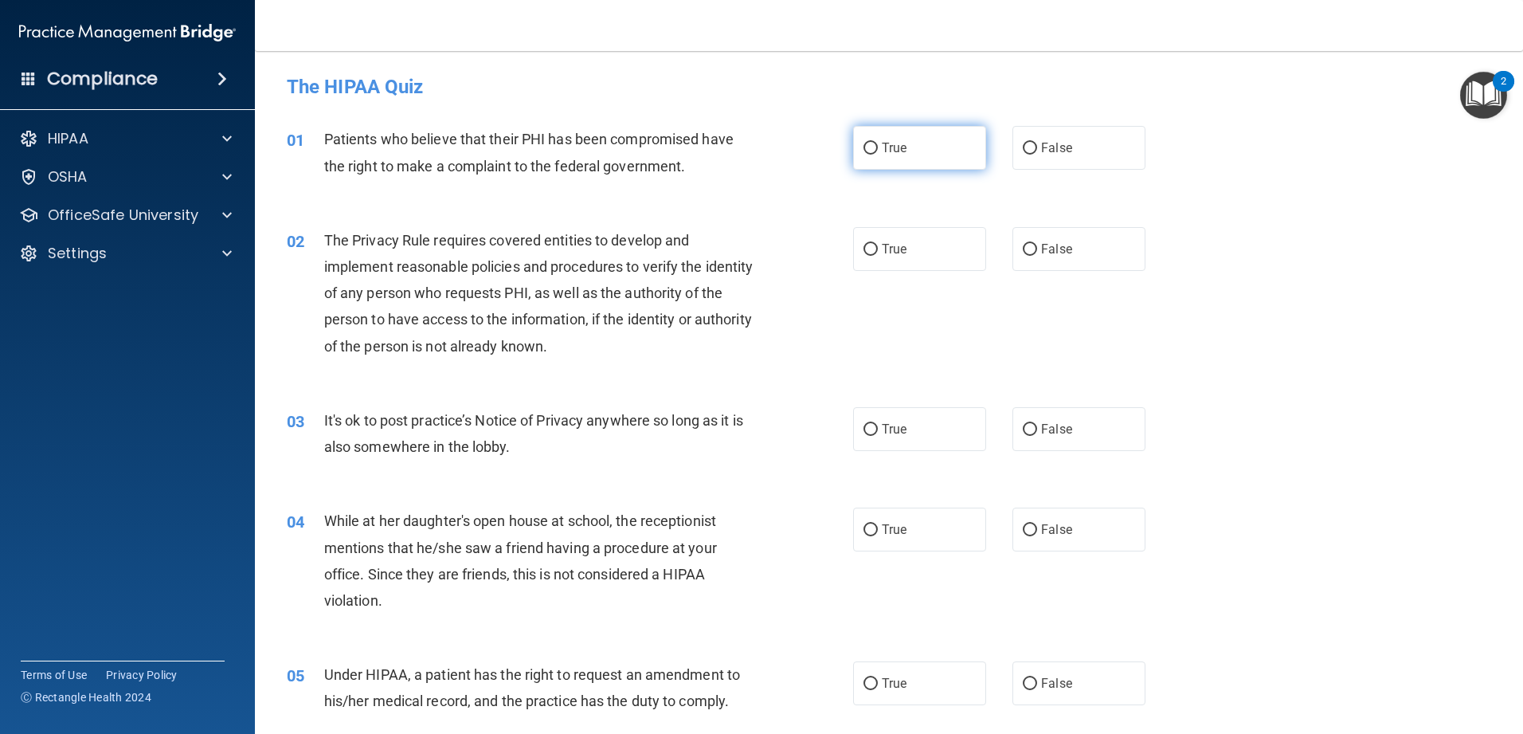
click at [553, 157] on label "True" at bounding box center [919, 148] width 133 height 44
click at [553, 155] on input "True" at bounding box center [870, 149] width 14 height 12
radio input "true"
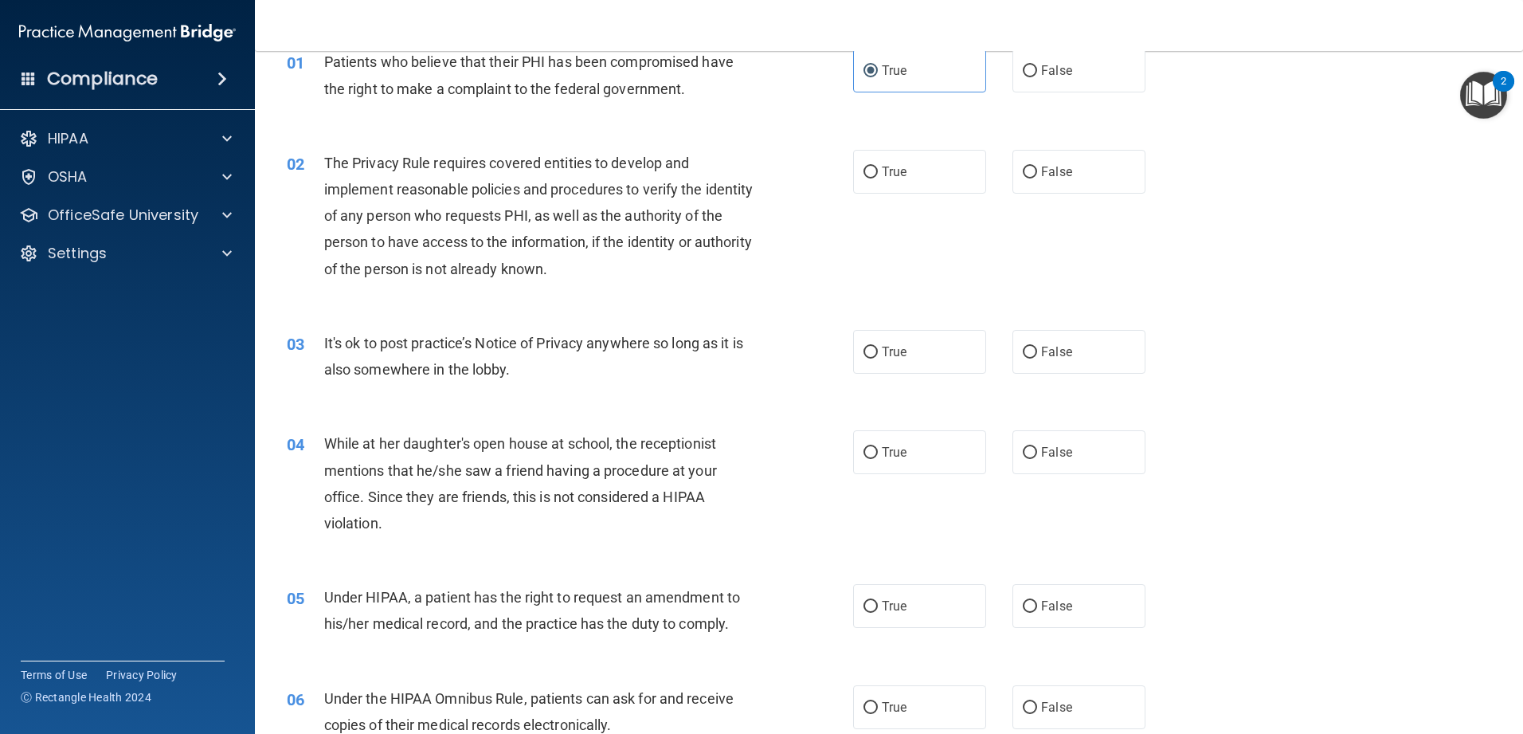
scroll to position [80, 0]
click at [553, 174] on label "True" at bounding box center [919, 169] width 133 height 44
click at [553, 174] on input "True" at bounding box center [870, 170] width 14 height 12
radio input "true"
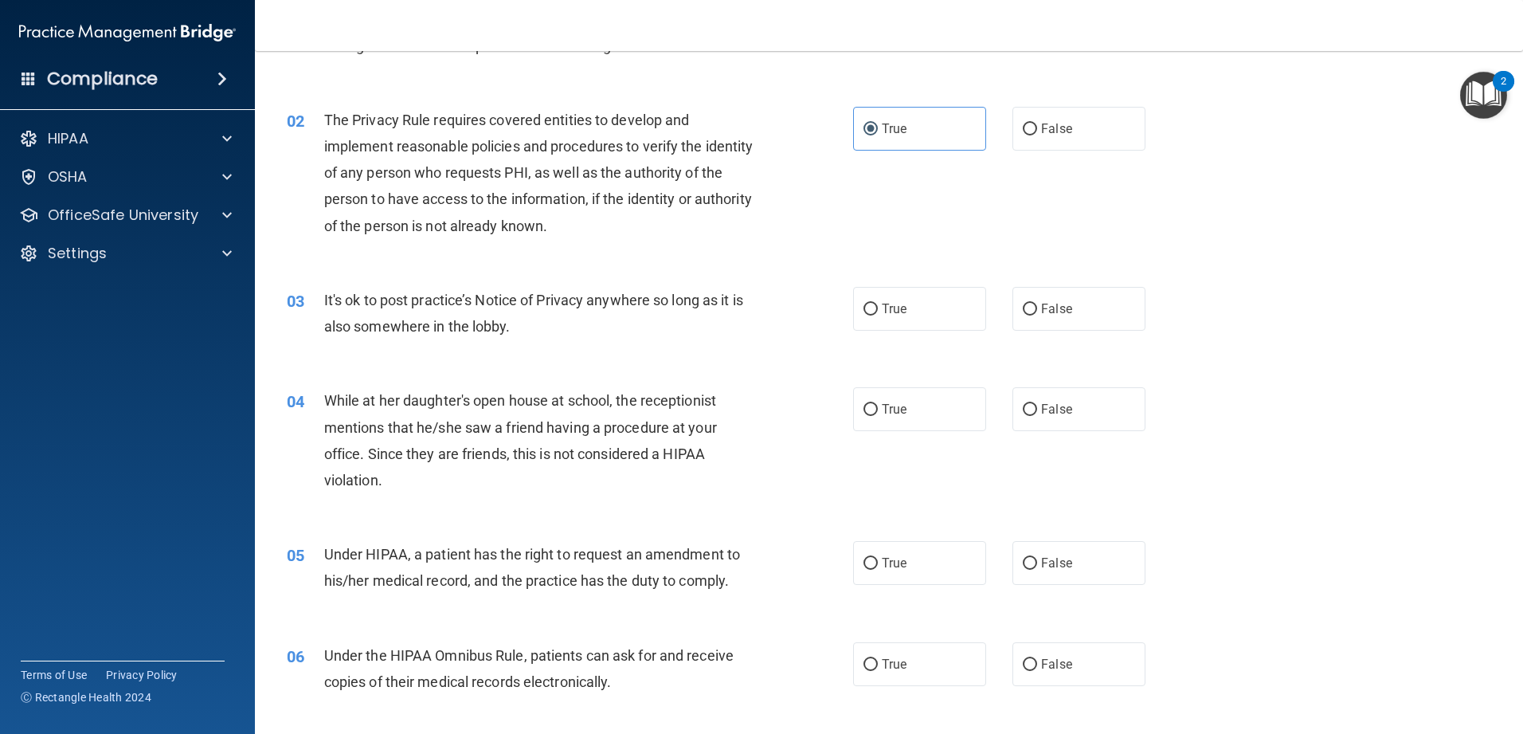
scroll to position [159, 0]
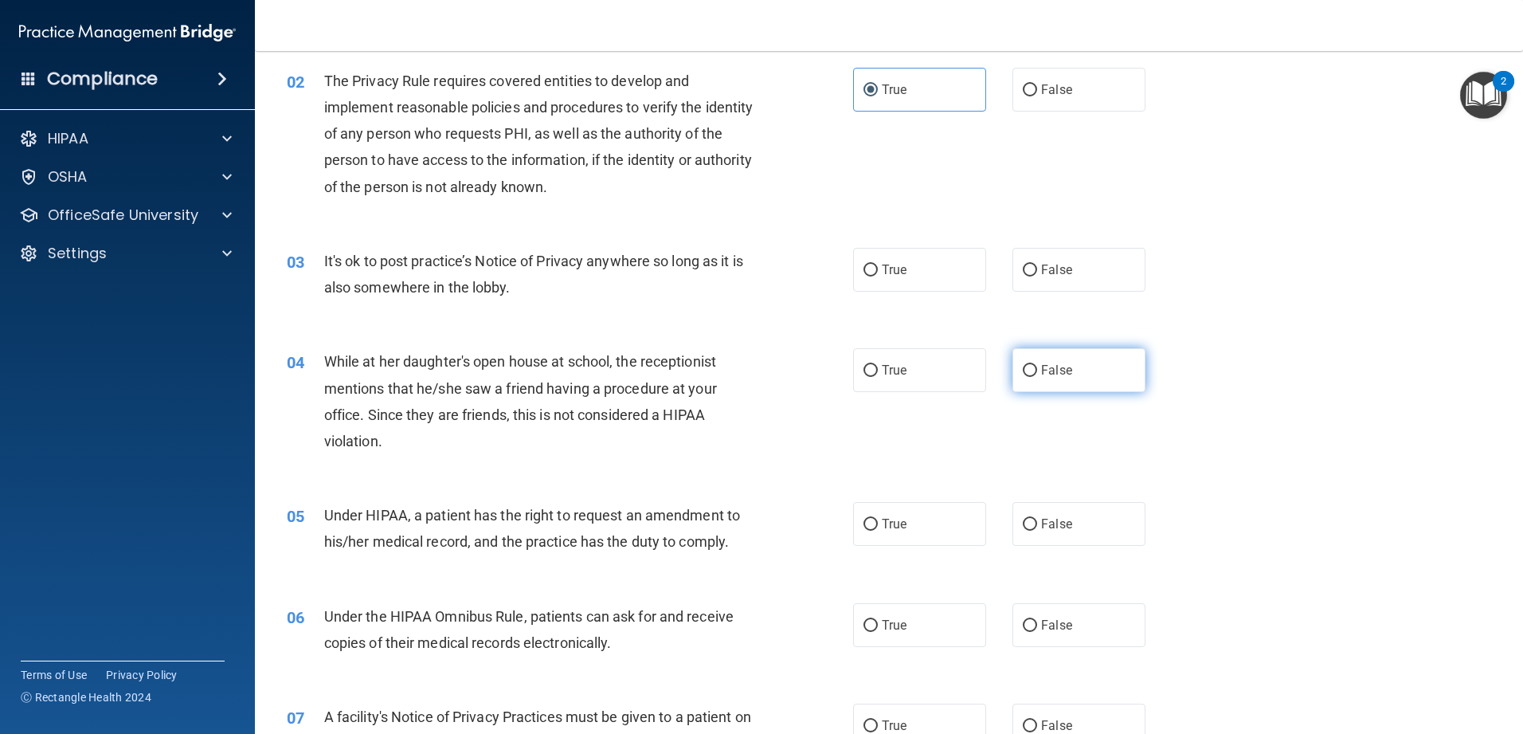
click at [553, 367] on span "False" at bounding box center [1056, 369] width 31 height 15
click at [553, 367] on input "False" at bounding box center [1030, 371] width 14 height 12
radio input "true"
click at [553, 525] on input "True" at bounding box center [870, 525] width 14 height 12
radio input "true"
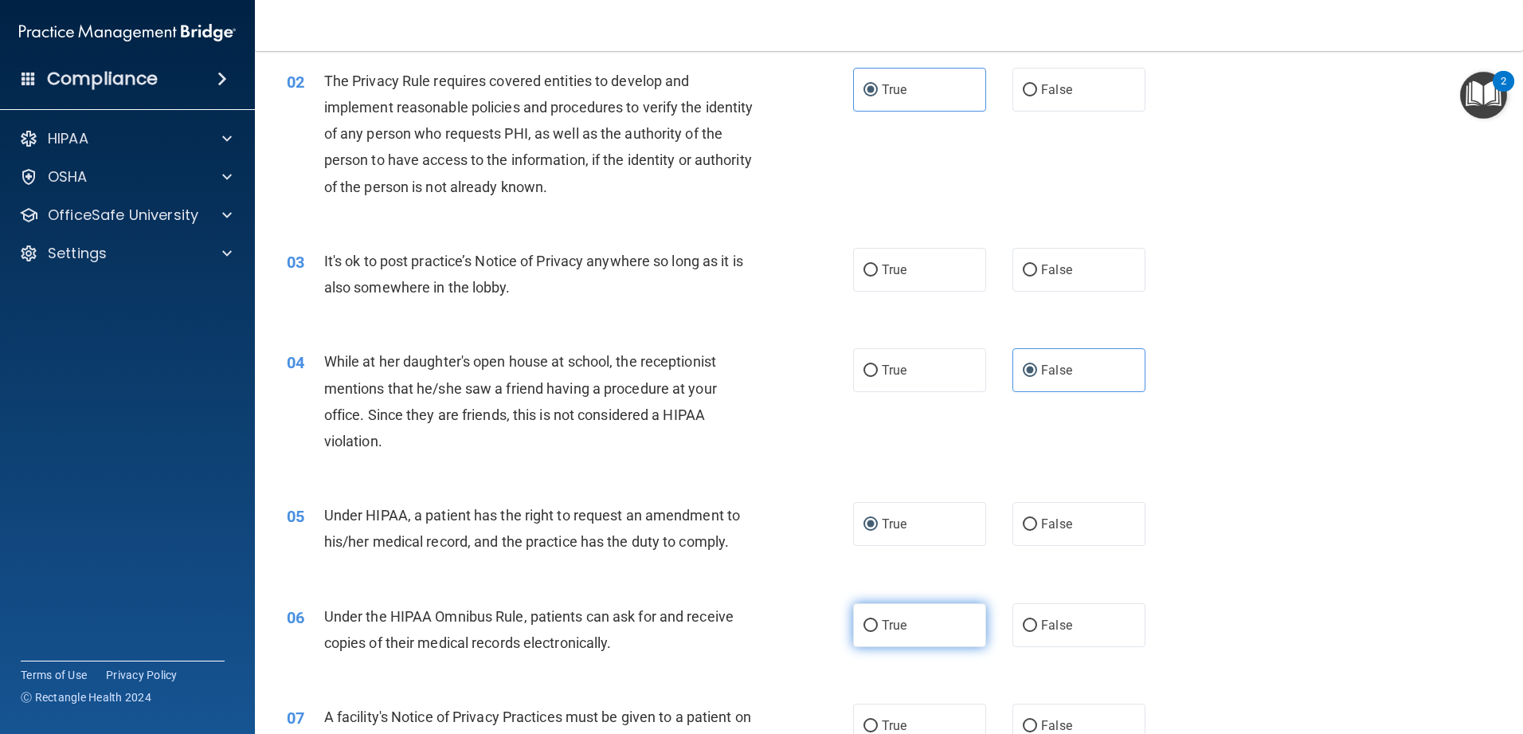
click at [553, 581] on label "True" at bounding box center [919, 625] width 133 height 44
click at [553, 581] on input "True" at bounding box center [870, 626] width 14 height 12
radio input "true"
click at [553, 272] on label "True" at bounding box center [919, 270] width 133 height 44
click at [553, 272] on input "True" at bounding box center [870, 270] width 14 height 12
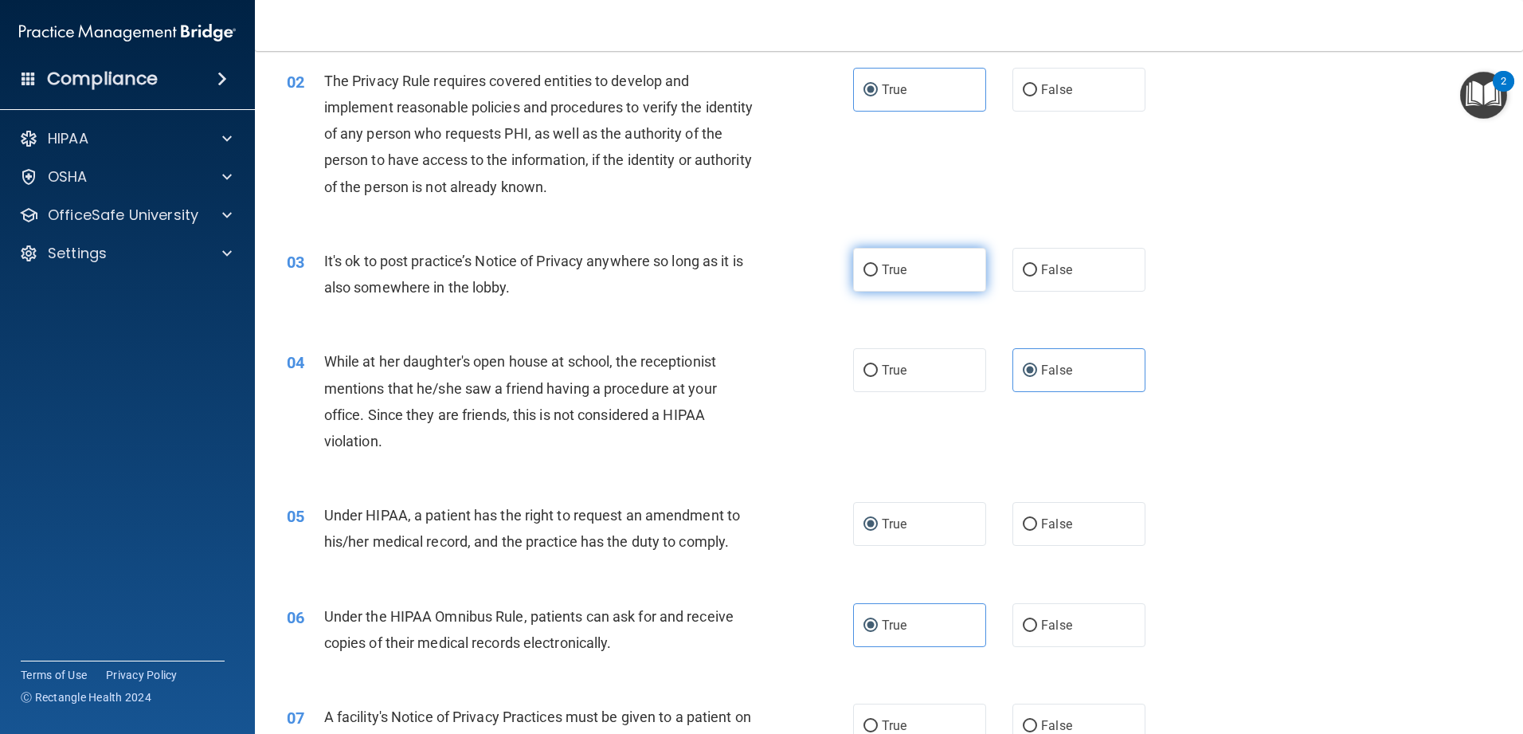
radio input "true"
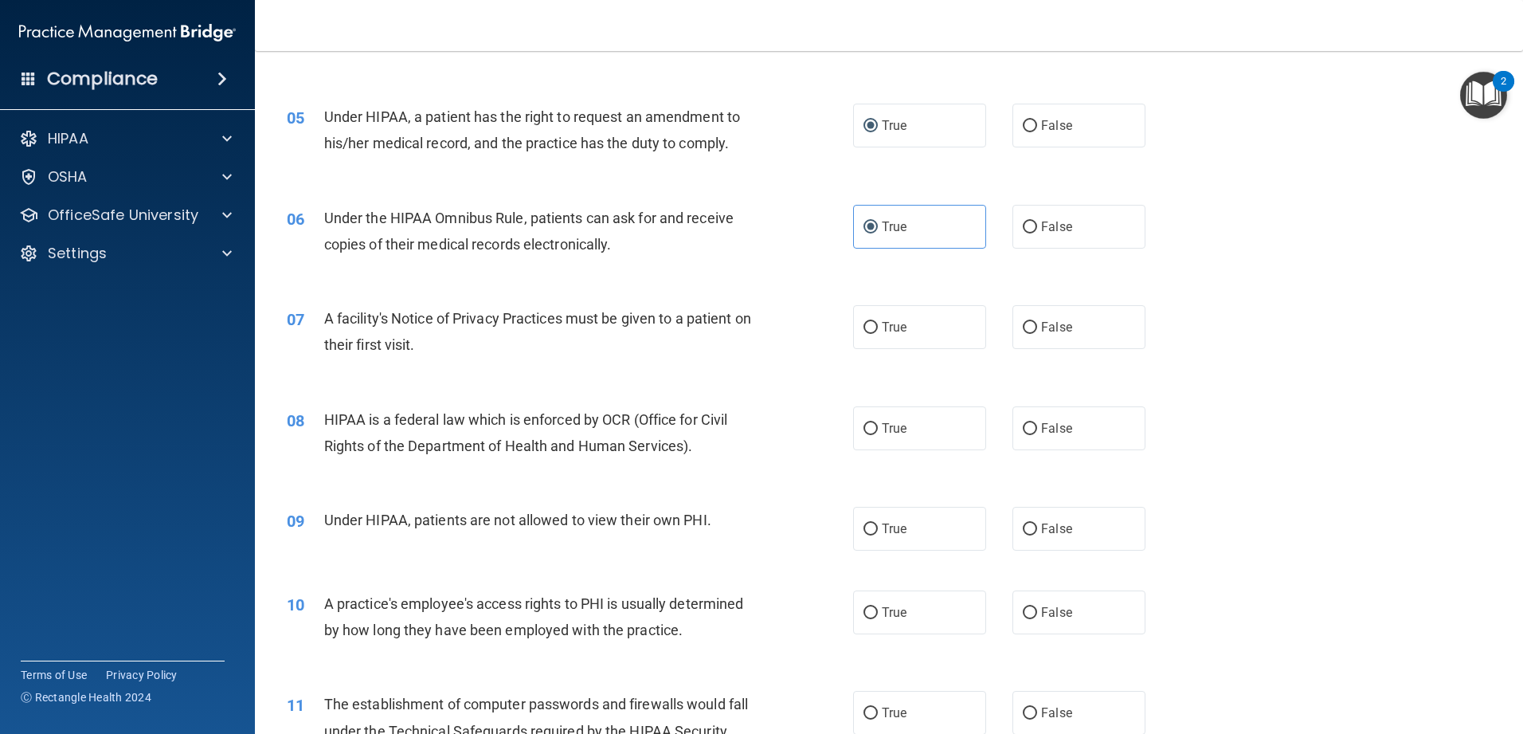
scroll to position [637, 0]
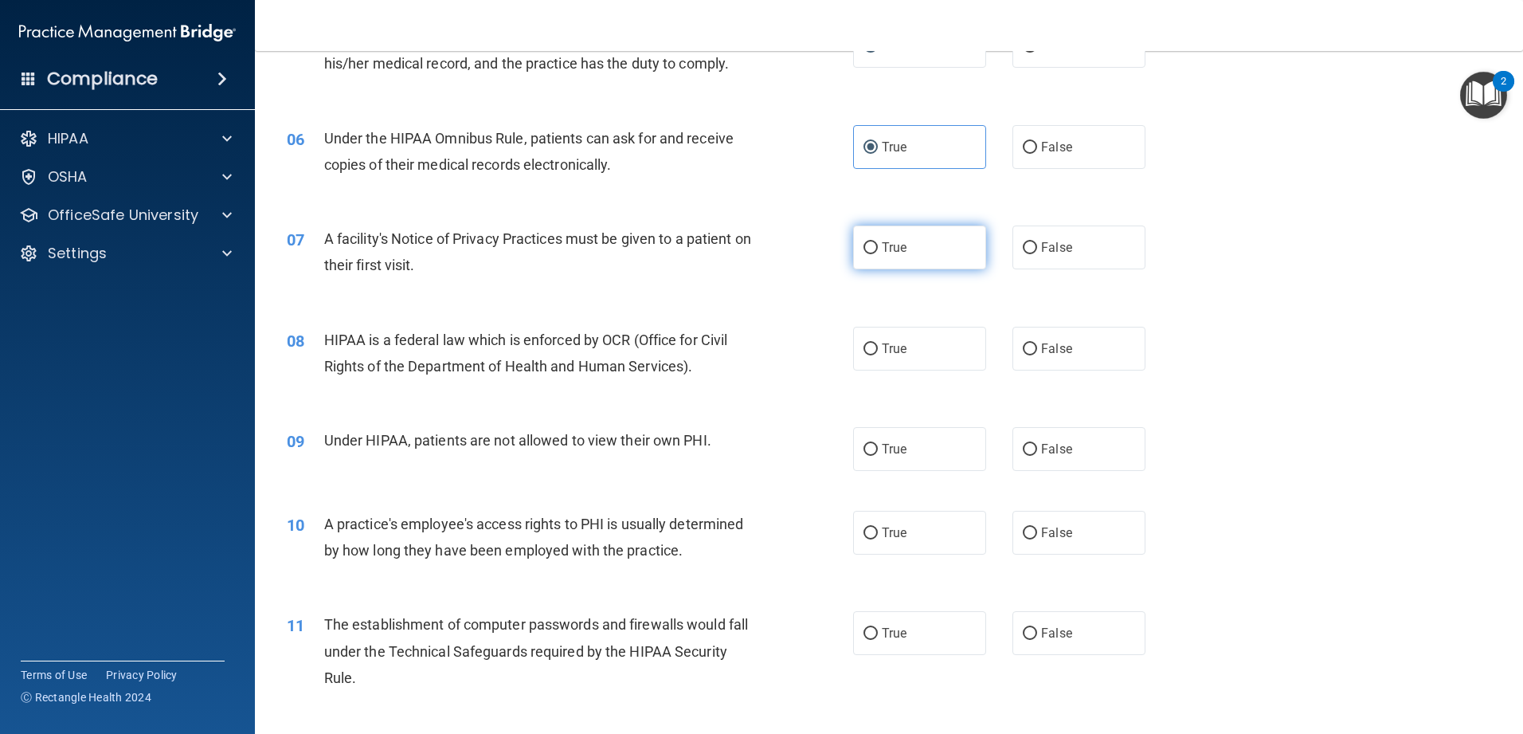
click at [553, 260] on label "True" at bounding box center [919, 247] width 133 height 44
click at [553, 254] on input "True" at bounding box center [870, 248] width 14 height 12
radio input "true"
click at [553, 358] on label "True" at bounding box center [919, 349] width 133 height 44
click at [553, 355] on input "True" at bounding box center [870, 349] width 14 height 12
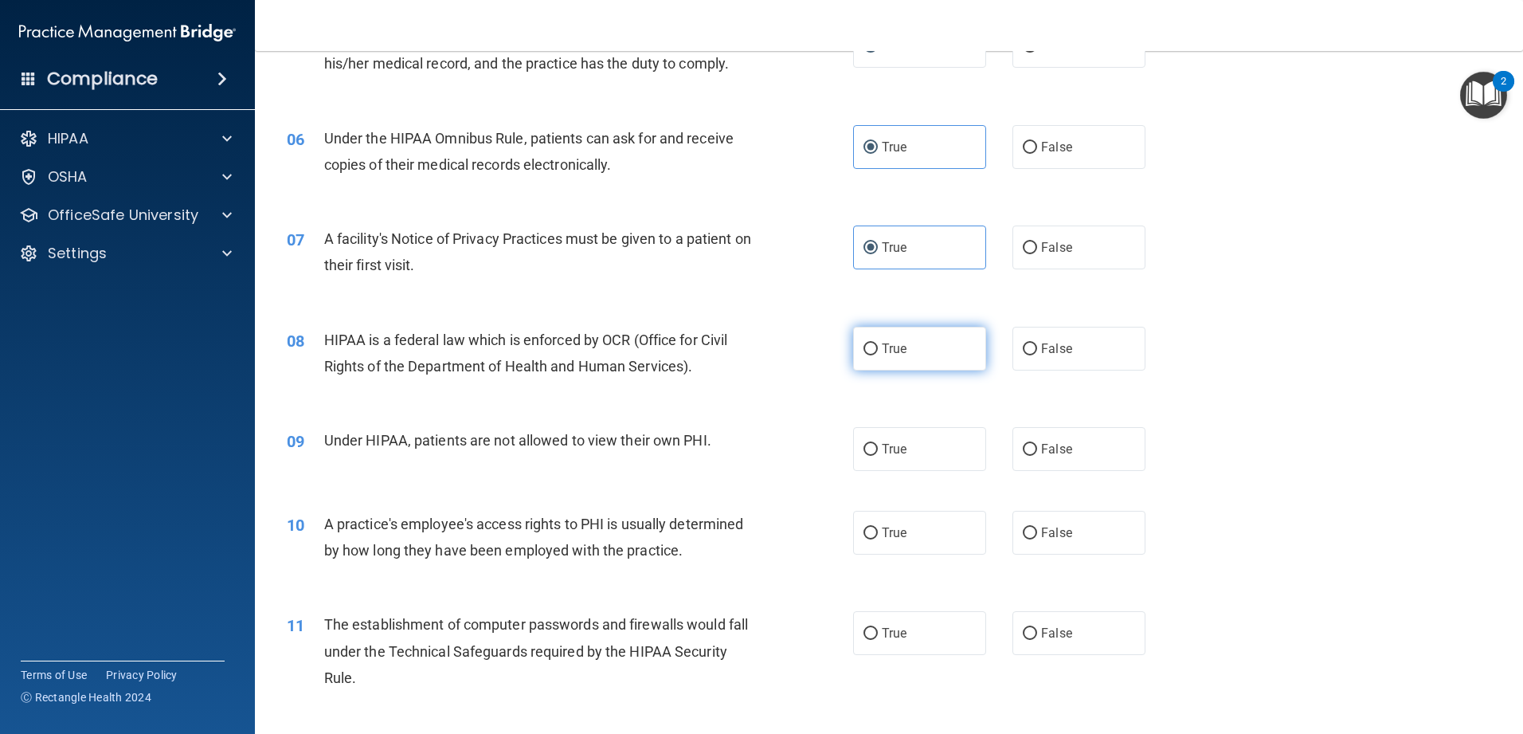
radio input "true"
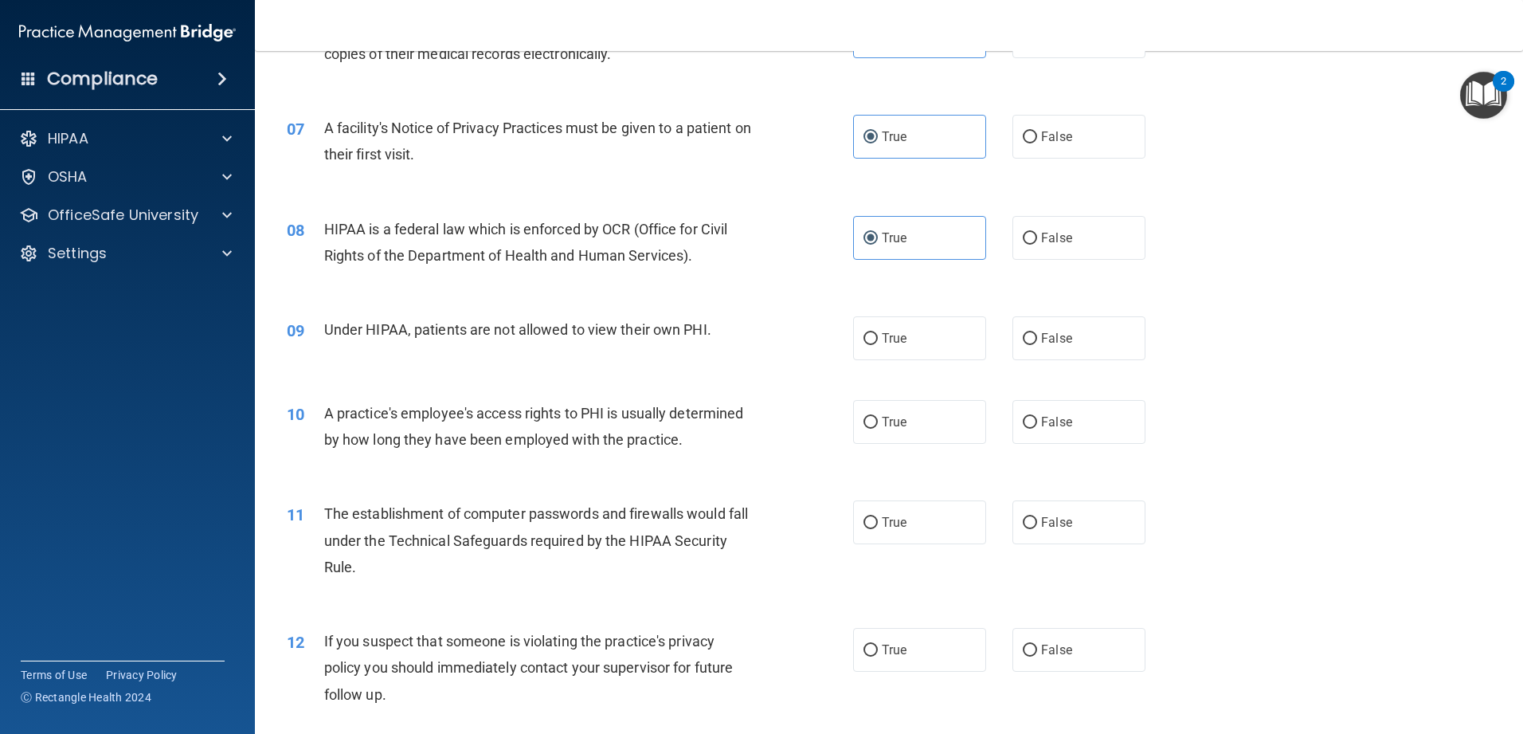
scroll to position [797, 0]
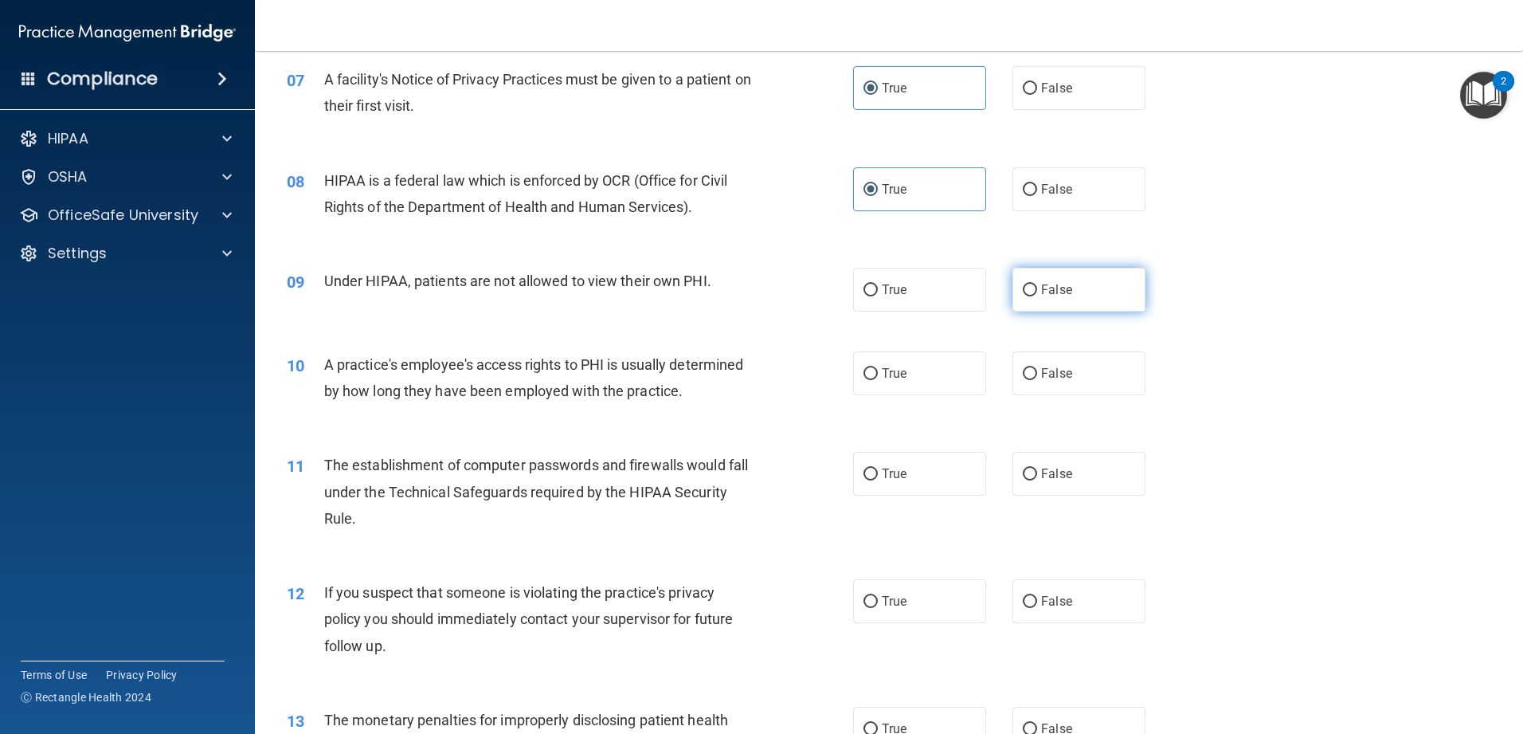
click at [553, 302] on label "False" at bounding box center [1078, 290] width 133 height 44
click at [553, 296] on input "False" at bounding box center [1030, 290] width 14 height 12
radio input "true"
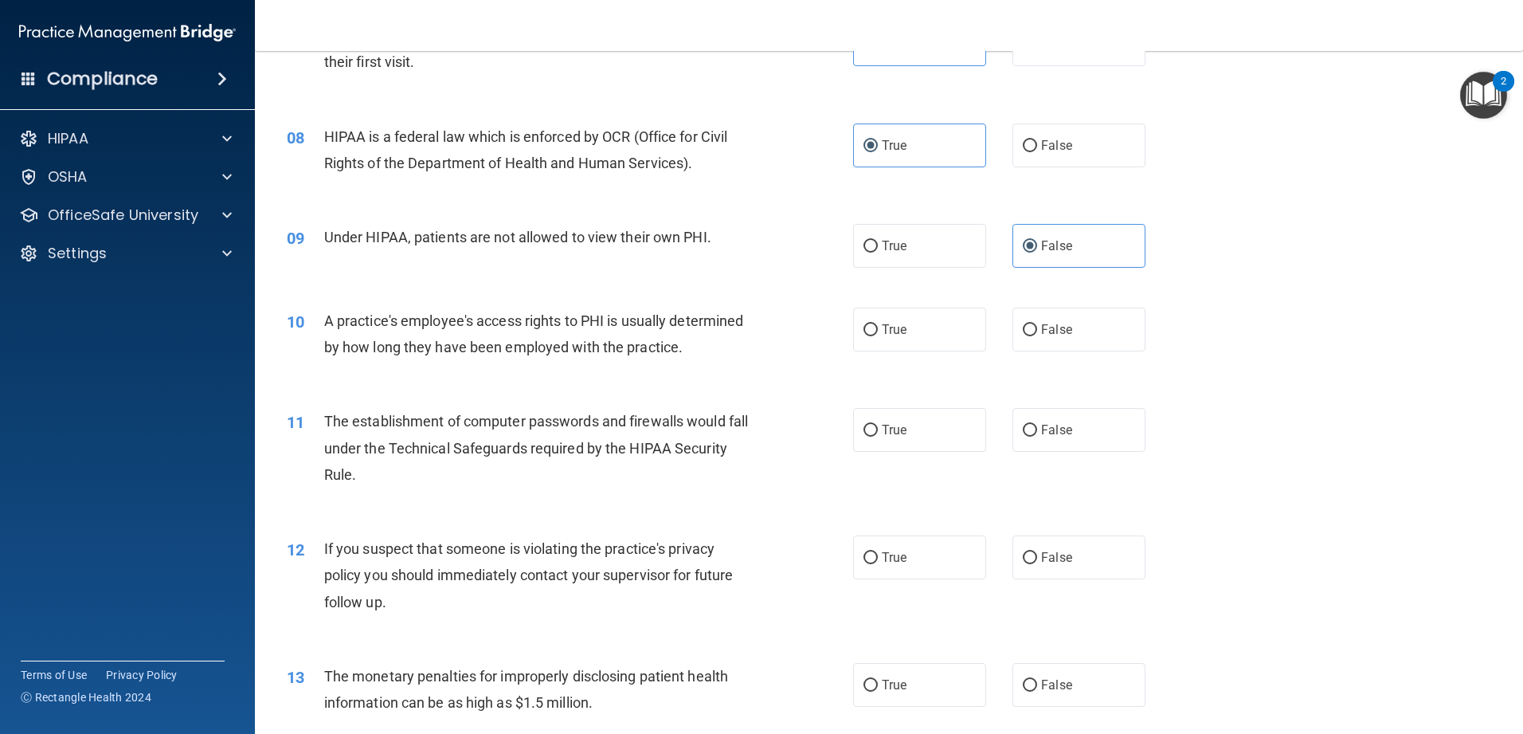
scroll to position [876, 0]
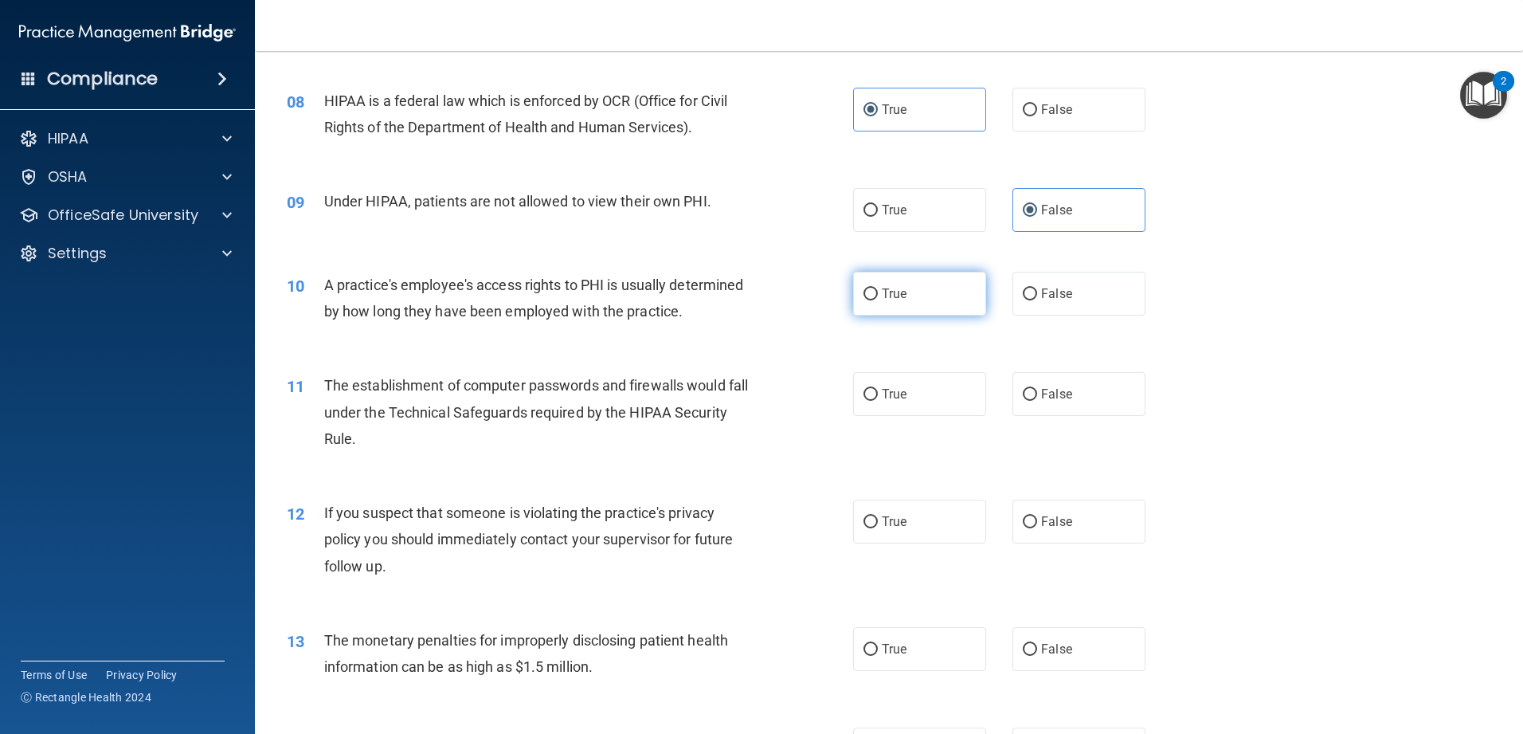
click at [553, 287] on label "True" at bounding box center [919, 294] width 133 height 44
click at [553, 288] on input "True" at bounding box center [870, 294] width 14 height 12
radio input "true"
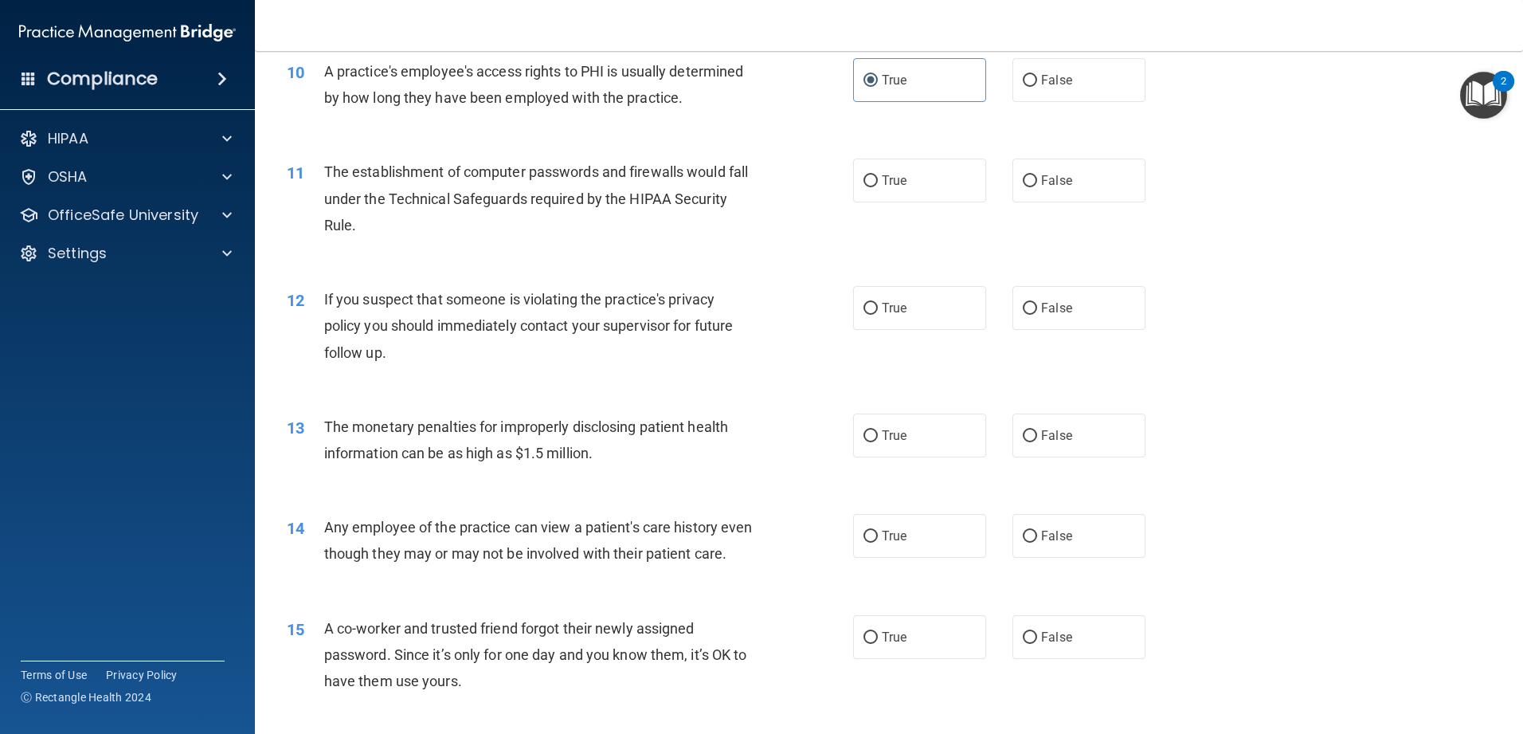
scroll to position [1115, 0]
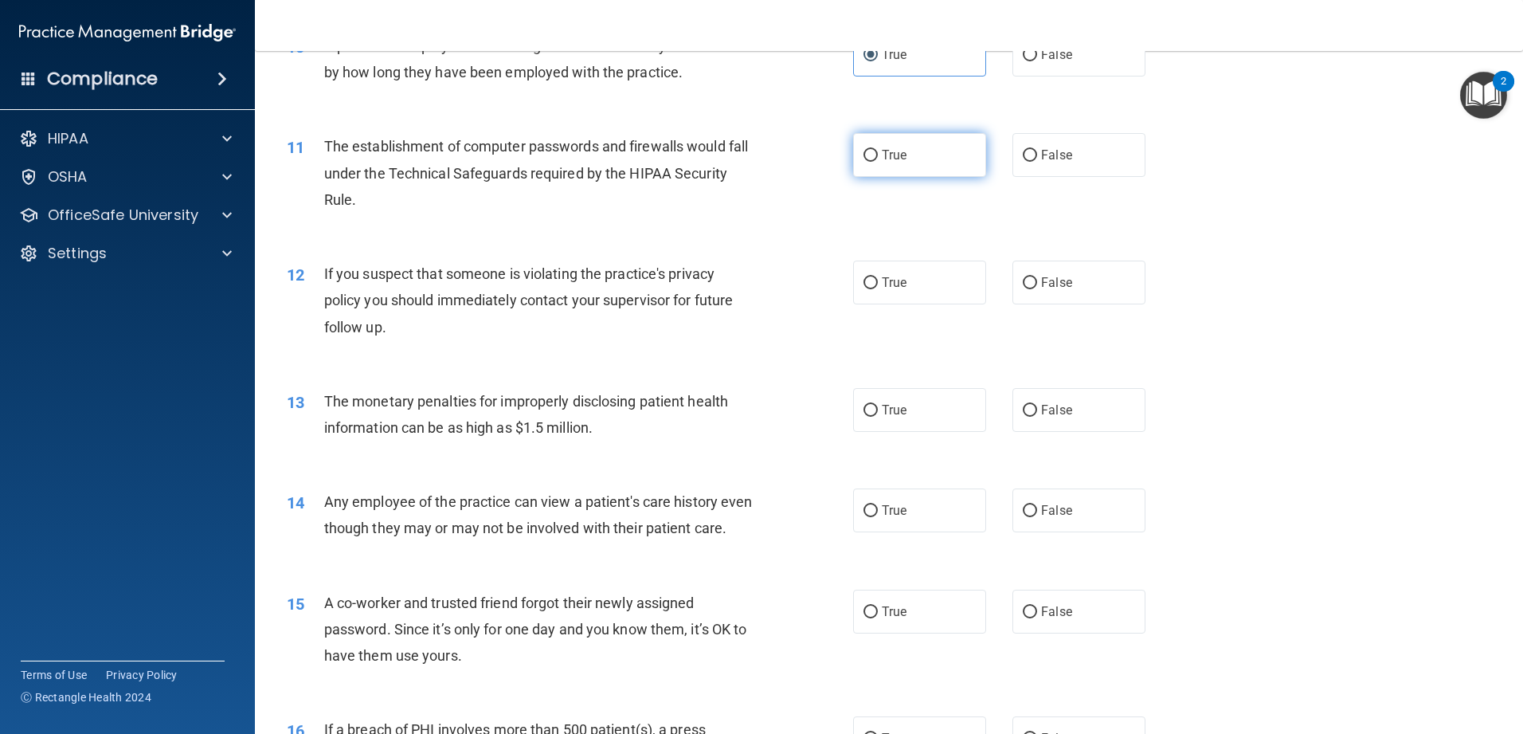
click at [553, 168] on label "True" at bounding box center [919, 155] width 133 height 44
click at [553, 162] on input "True" at bounding box center [870, 156] width 14 height 12
radio input "true"
click at [553, 290] on label "True" at bounding box center [919, 282] width 133 height 44
click at [553, 289] on input "True" at bounding box center [870, 283] width 14 height 12
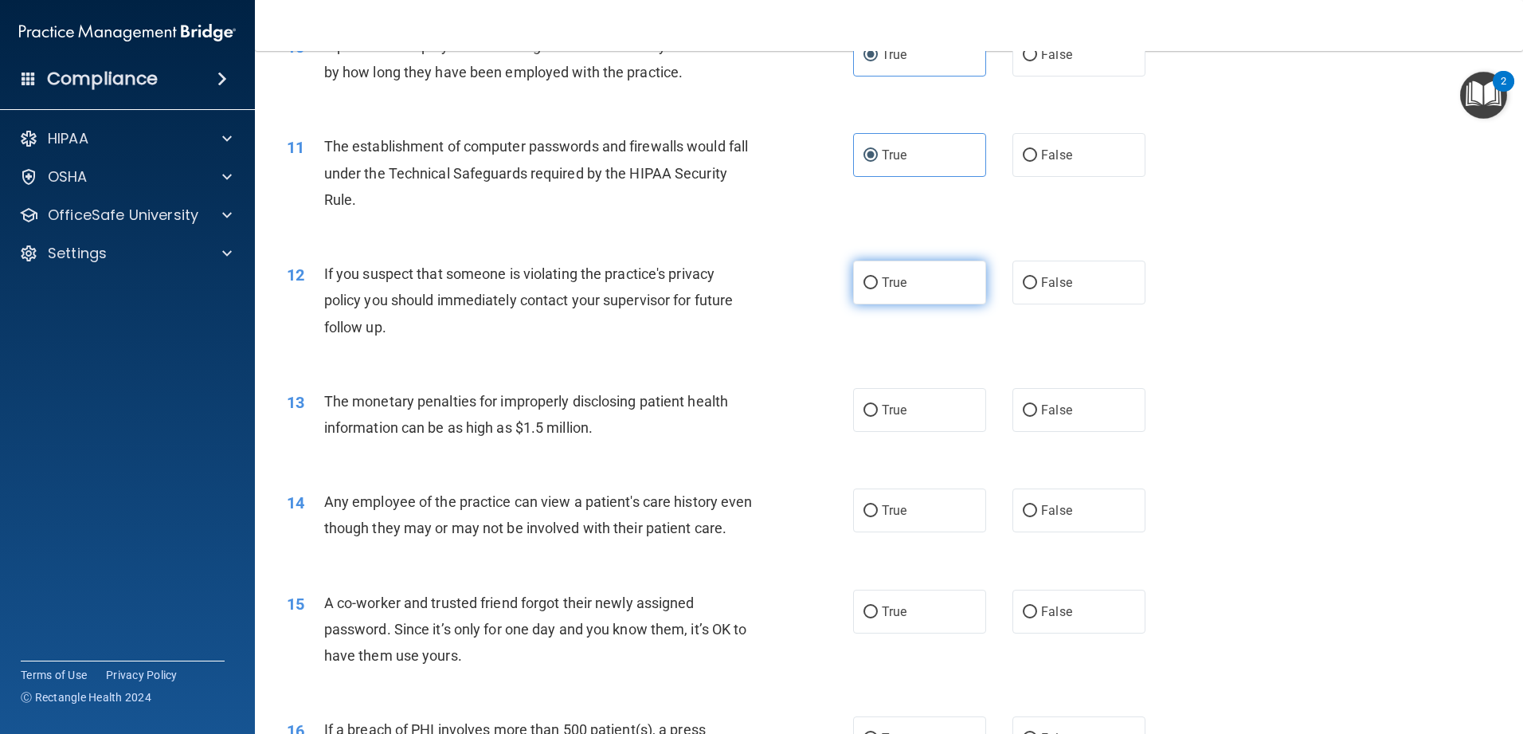
radio input "true"
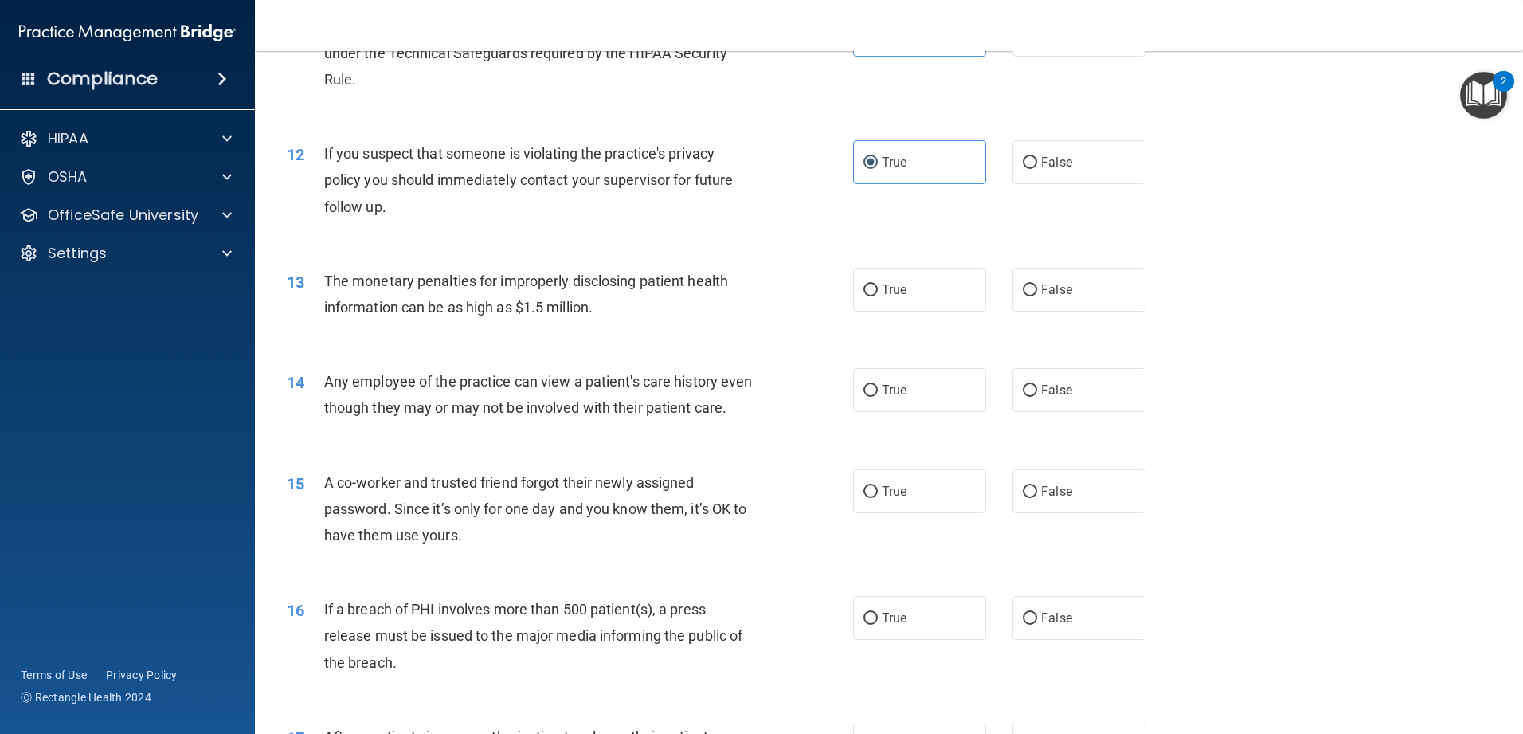
scroll to position [1274, 0]
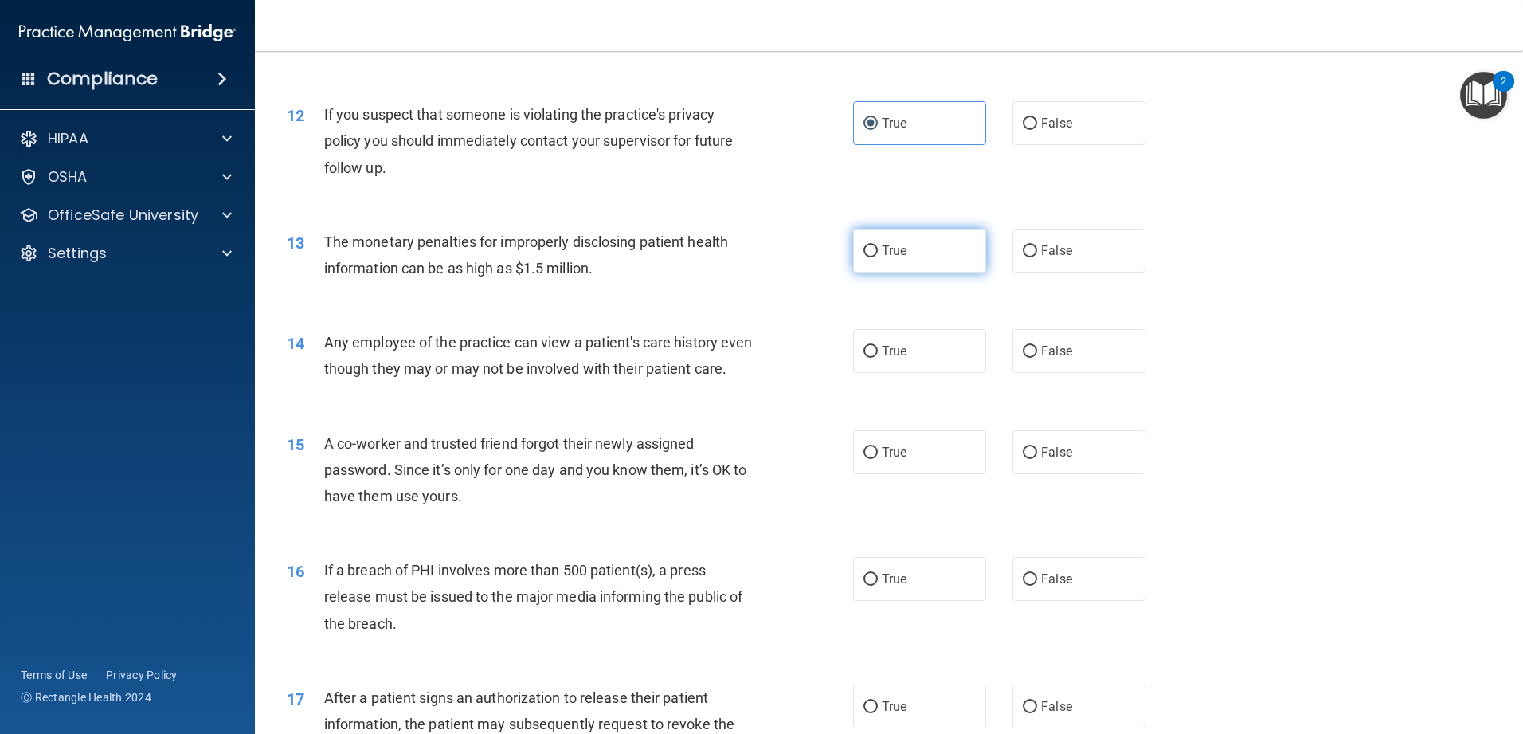
click at [553, 263] on label "True" at bounding box center [919, 251] width 133 height 44
click at [553, 257] on input "True" at bounding box center [870, 251] width 14 height 12
radio input "true"
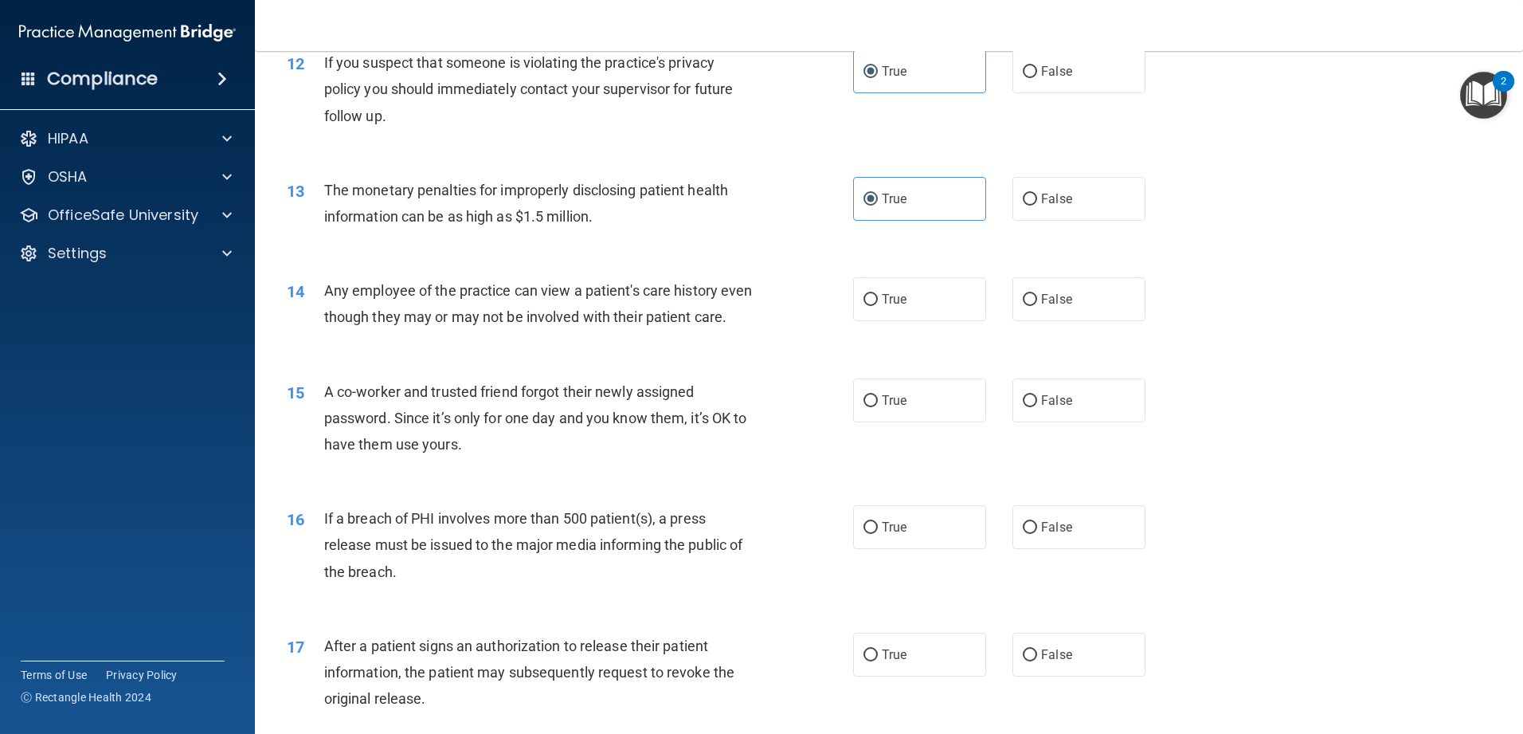
scroll to position [1354, 0]
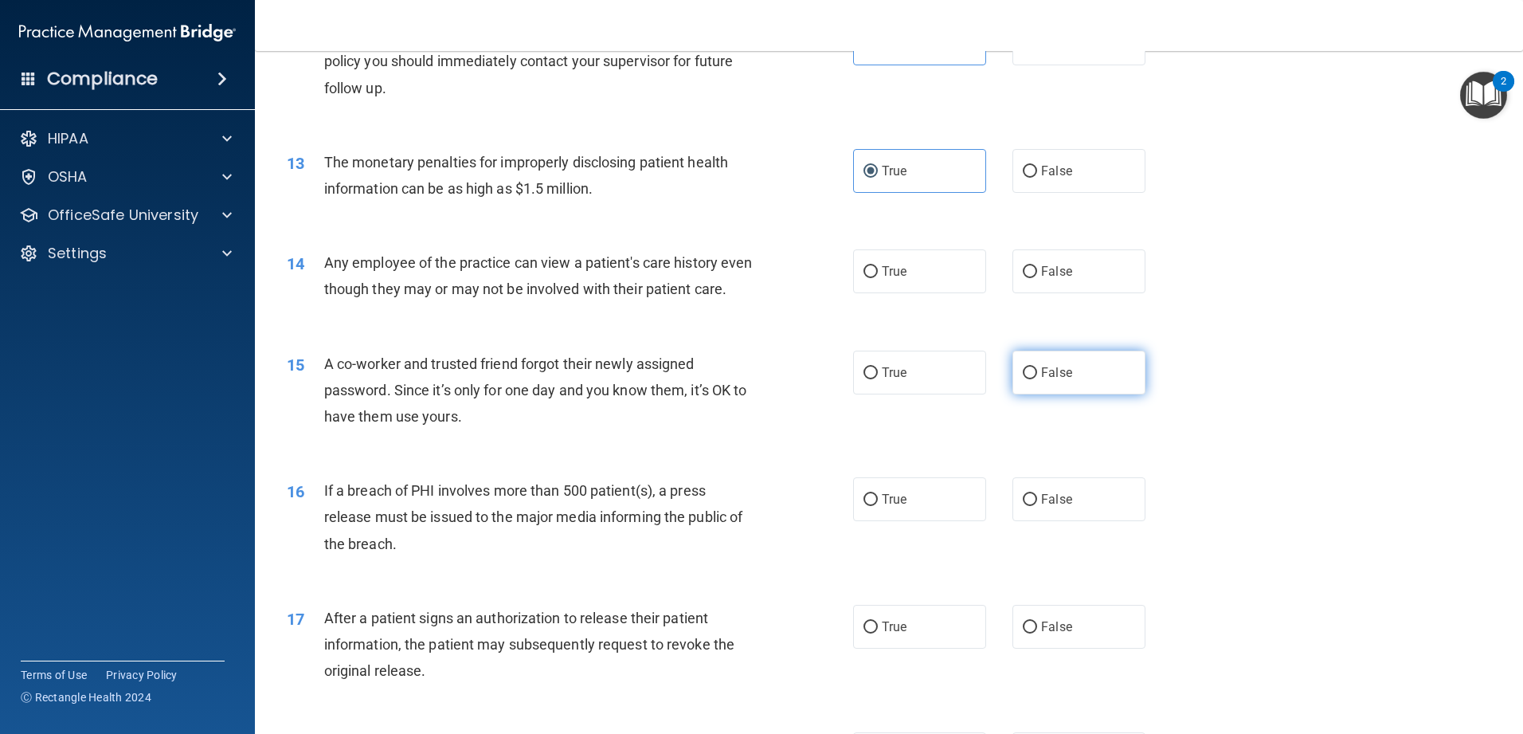
click at [553, 379] on input "False" at bounding box center [1030, 373] width 14 height 12
radio input "true"
click at [553, 264] on label "True" at bounding box center [919, 271] width 133 height 44
click at [553, 266] on input "True" at bounding box center [870, 272] width 14 height 12
radio input "true"
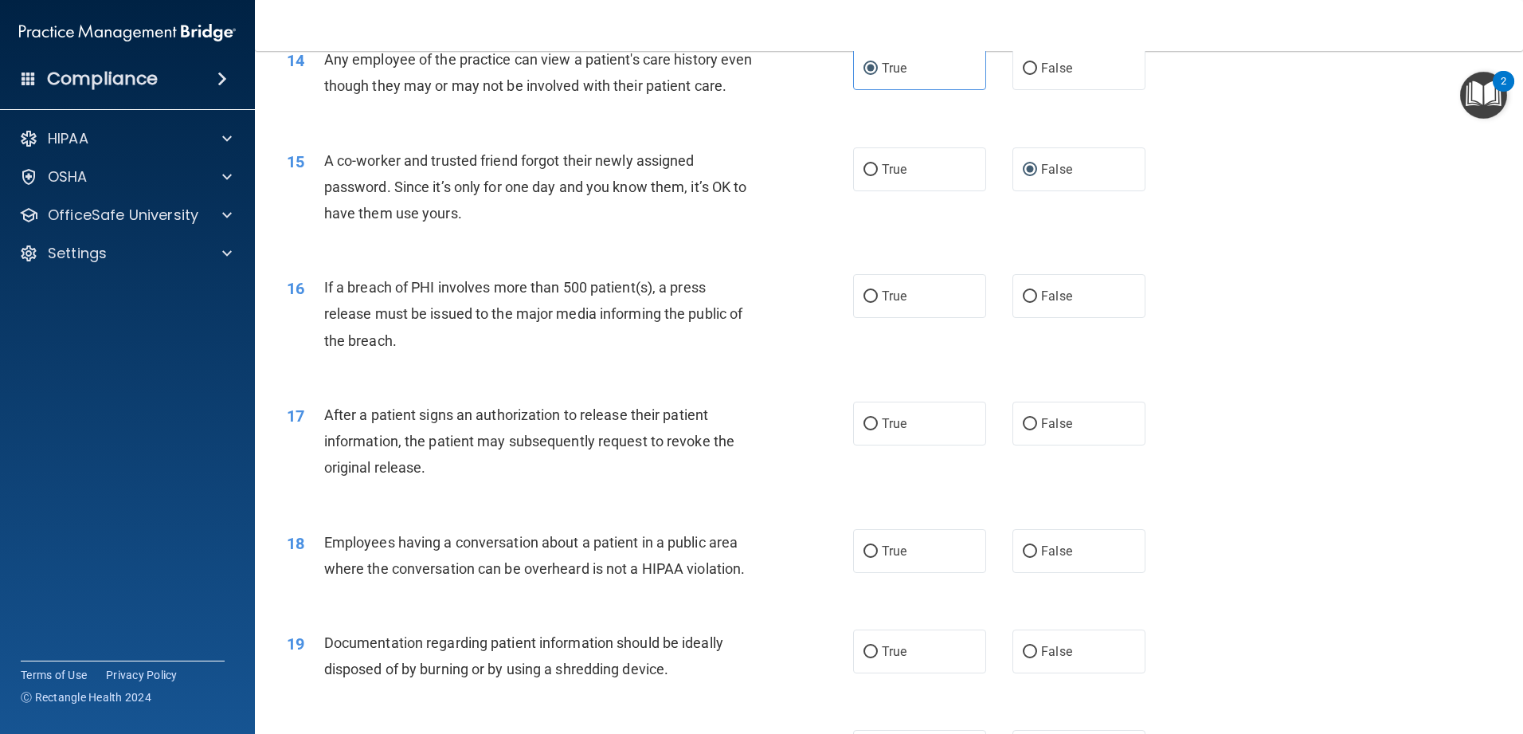
scroll to position [1593, 0]
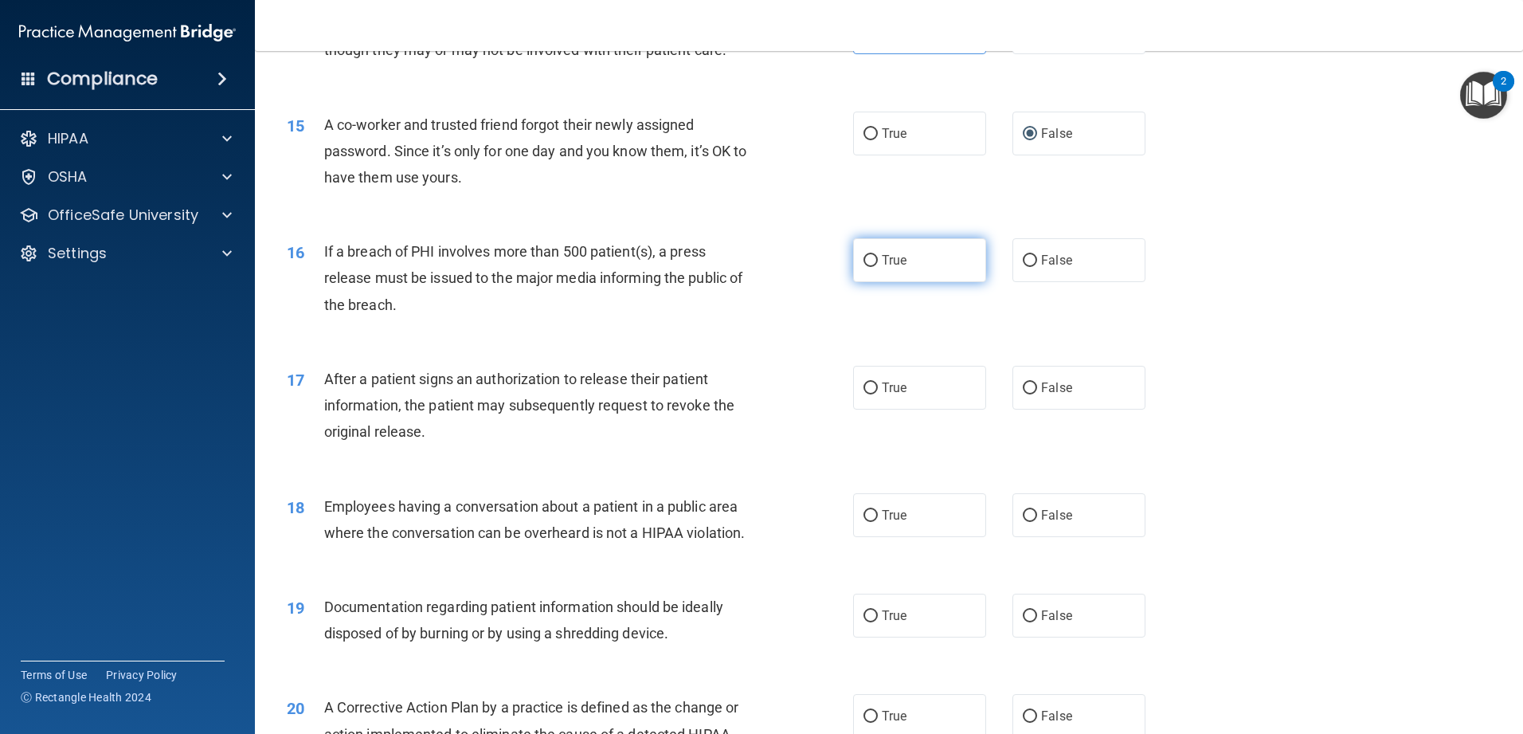
click at [553, 268] on span "True" at bounding box center [894, 260] width 25 height 15
click at [553, 267] on input "True" at bounding box center [870, 261] width 14 height 12
radio input "true"
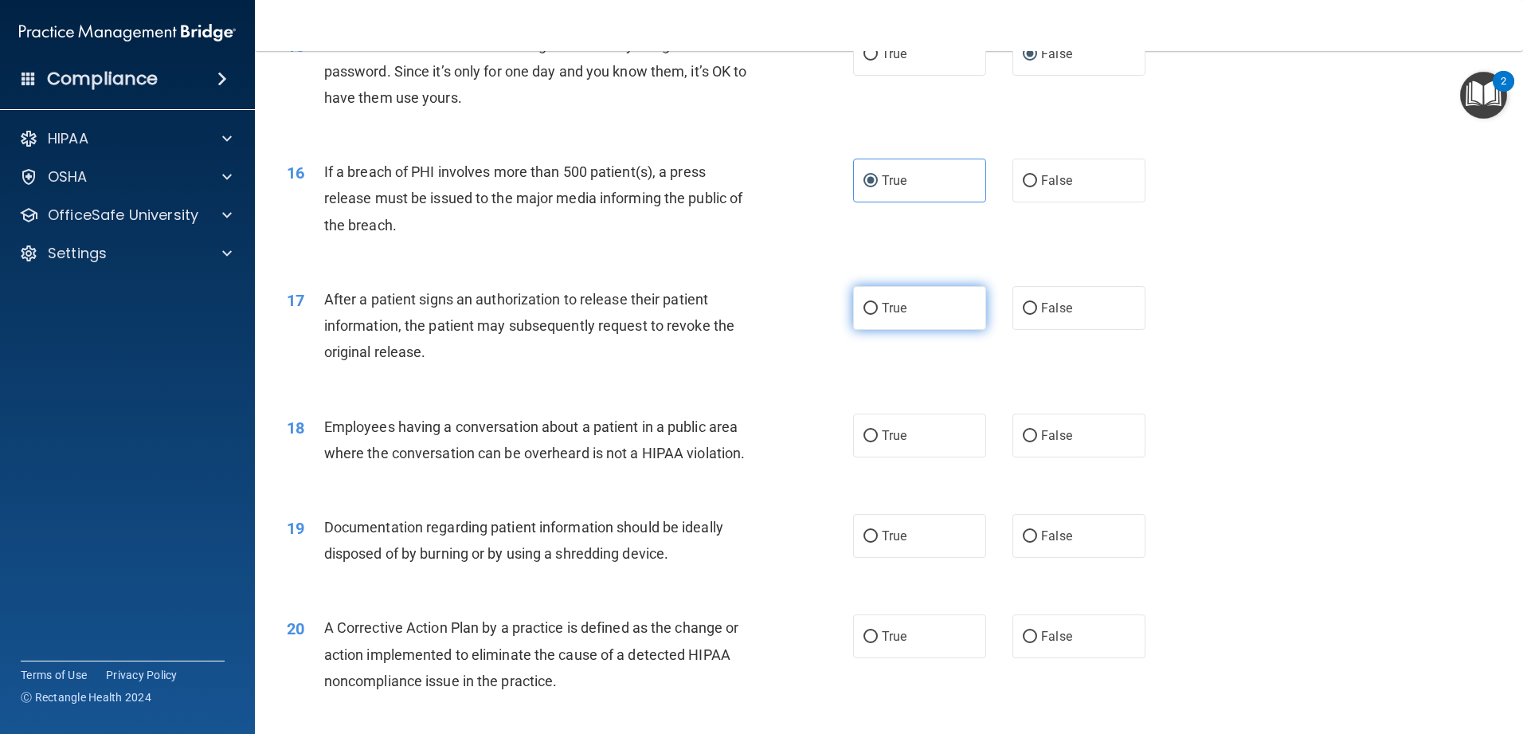
click at [553, 330] on label "True" at bounding box center [919, 308] width 133 height 44
click at [553, 315] on input "True" at bounding box center [870, 309] width 14 height 12
radio input "true"
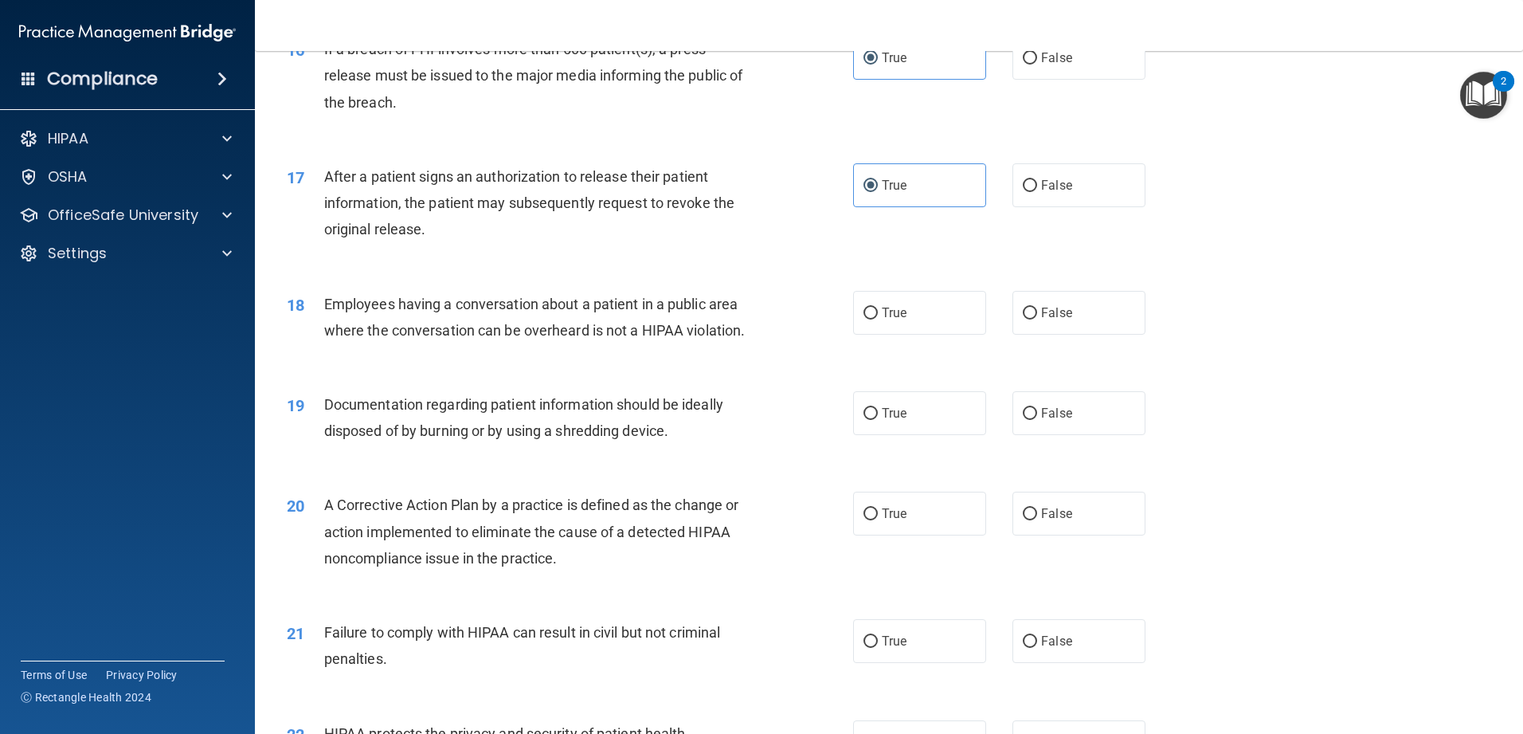
scroll to position [1832, 0]
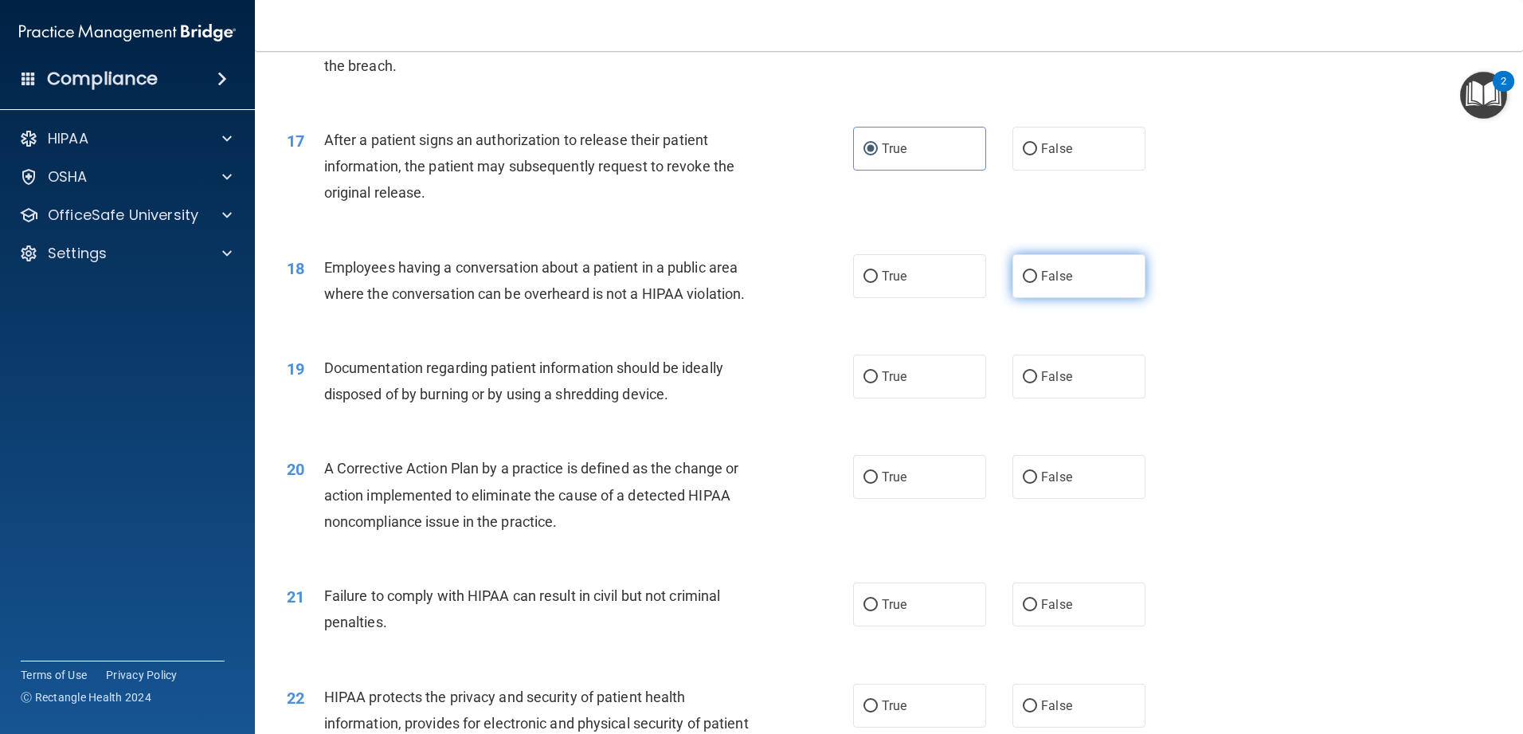
click at [553, 298] on label "False" at bounding box center [1078, 276] width 133 height 44
click at [553, 283] on input "False" at bounding box center [1030, 277] width 14 height 12
radio input "true"
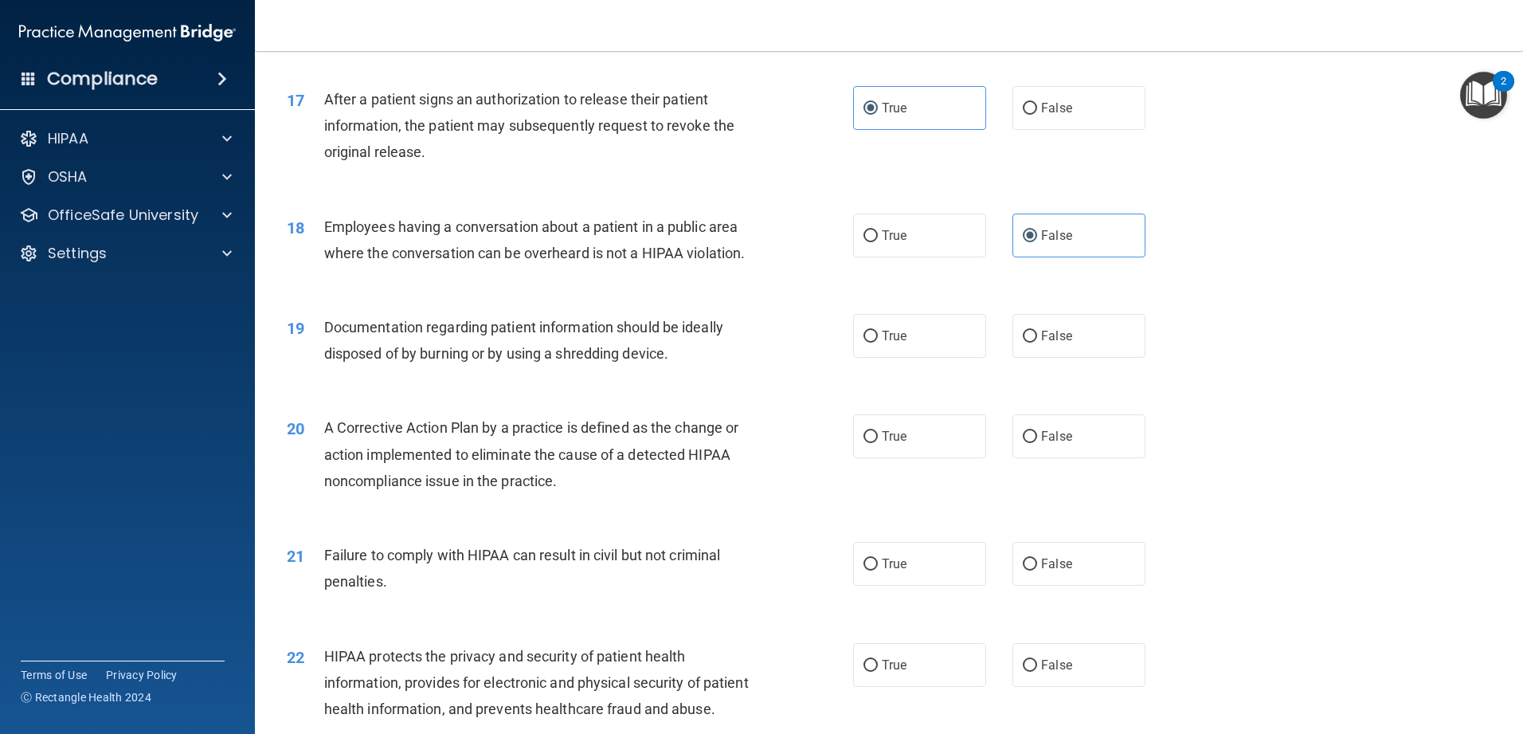
scroll to position [1912, 0]
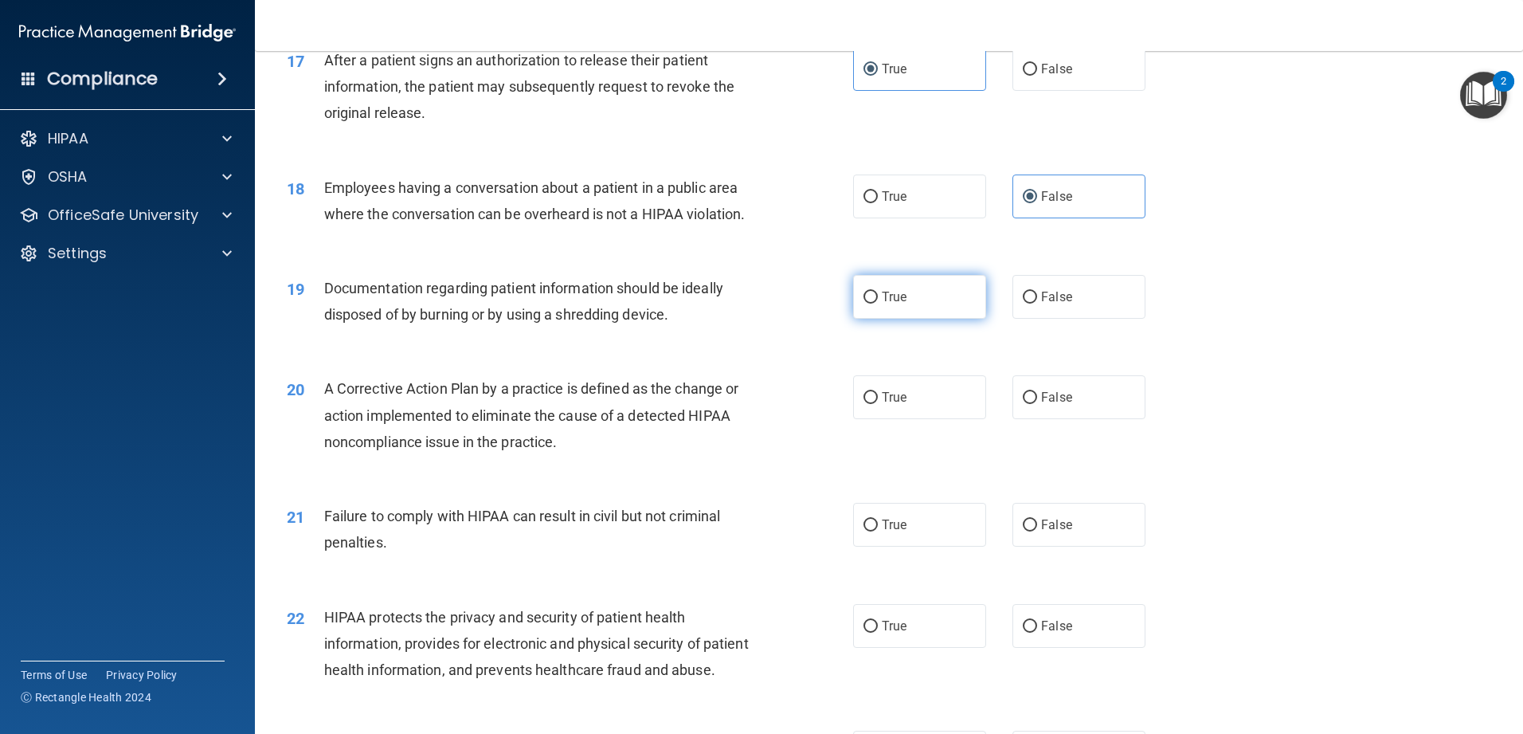
click at [553, 319] on label "True" at bounding box center [919, 297] width 133 height 44
click at [553, 303] on input "True" at bounding box center [870, 298] width 14 height 12
radio input "true"
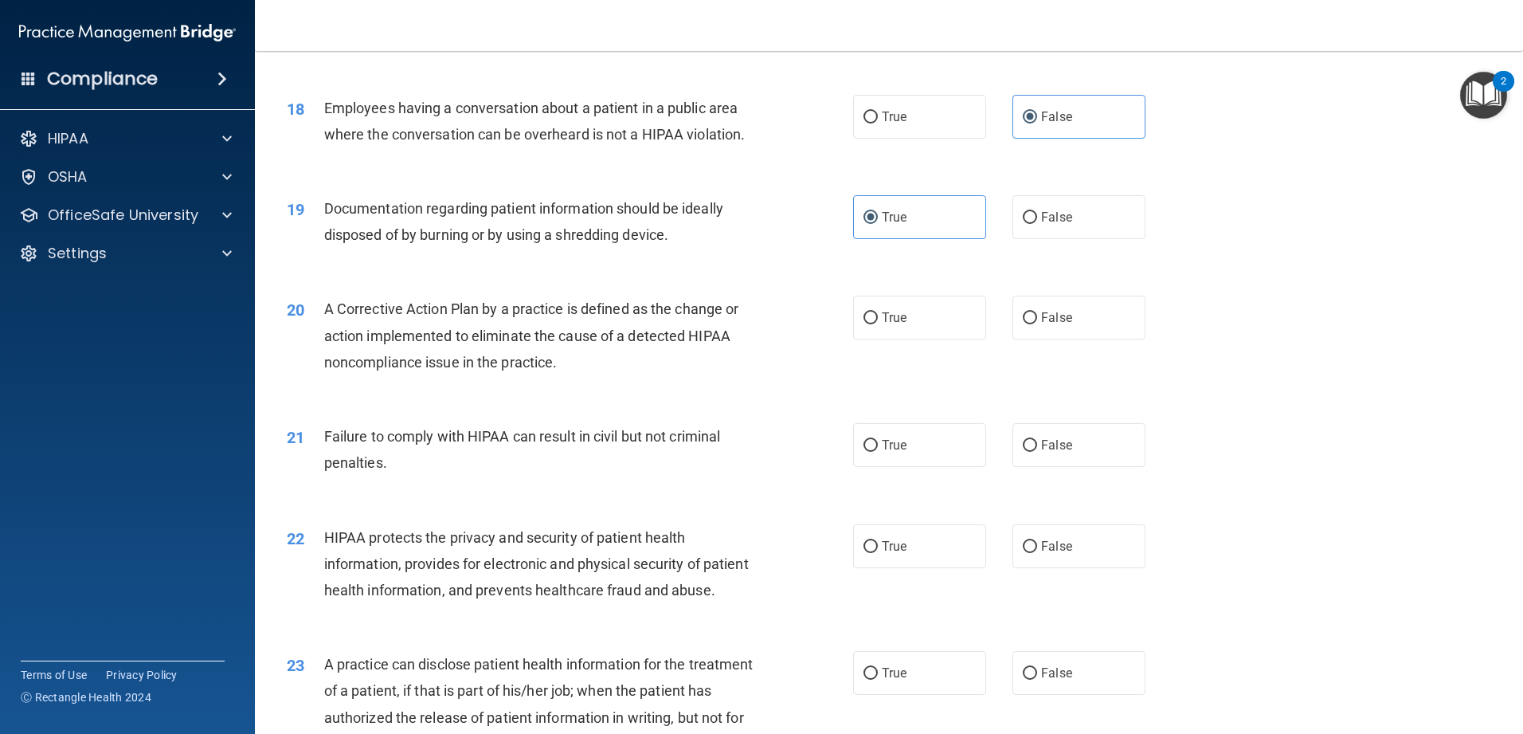
scroll to position [2071, 0]
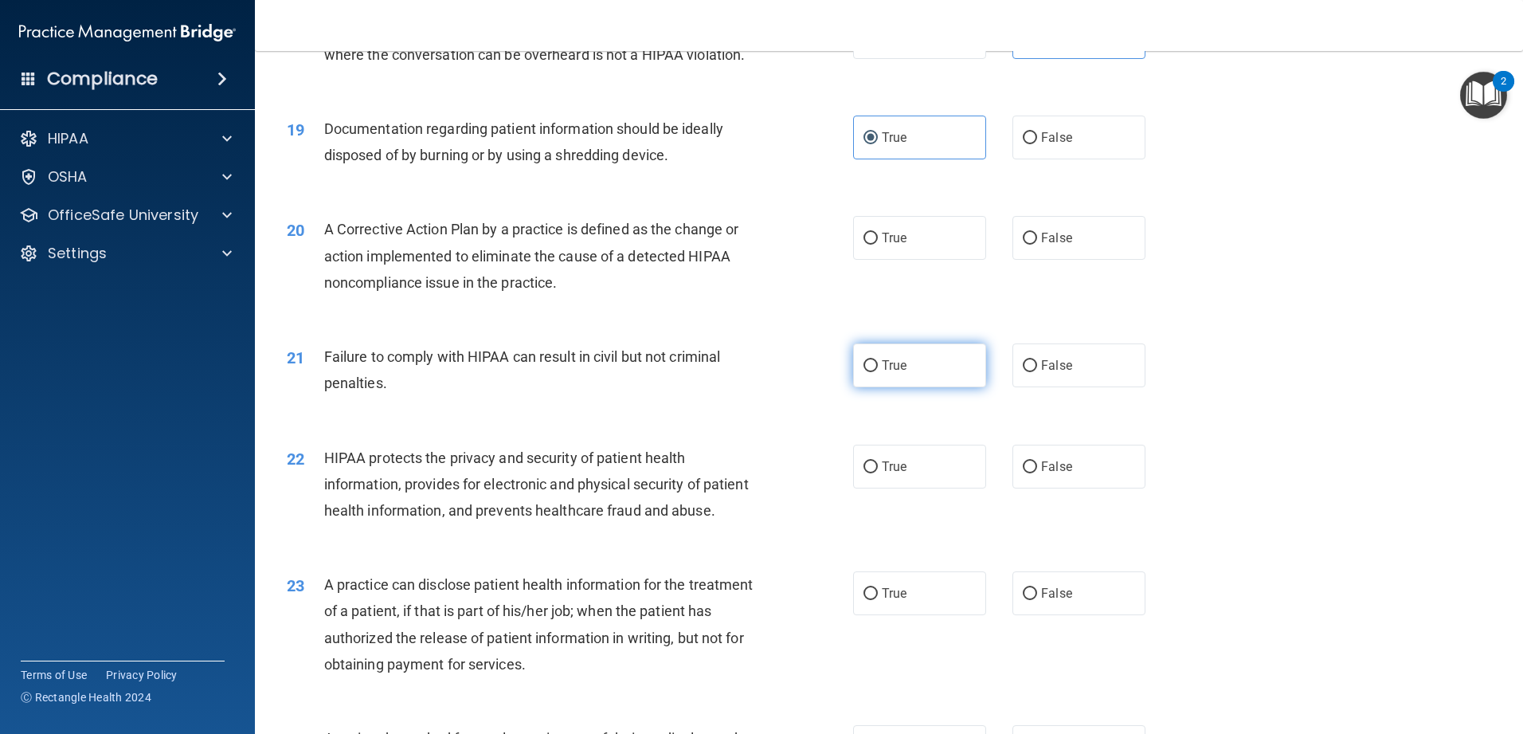
click at [553, 387] on label "True" at bounding box center [919, 365] width 133 height 44
click at [553, 372] on input "True" at bounding box center [870, 366] width 14 height 12
radio input "true"
click at [553, 387] on label "False" at bounding box center [1078, 365] width 133 height 44
click at [553, 372] on input "False" at bounding box center [1030, 366] width 14 height 12
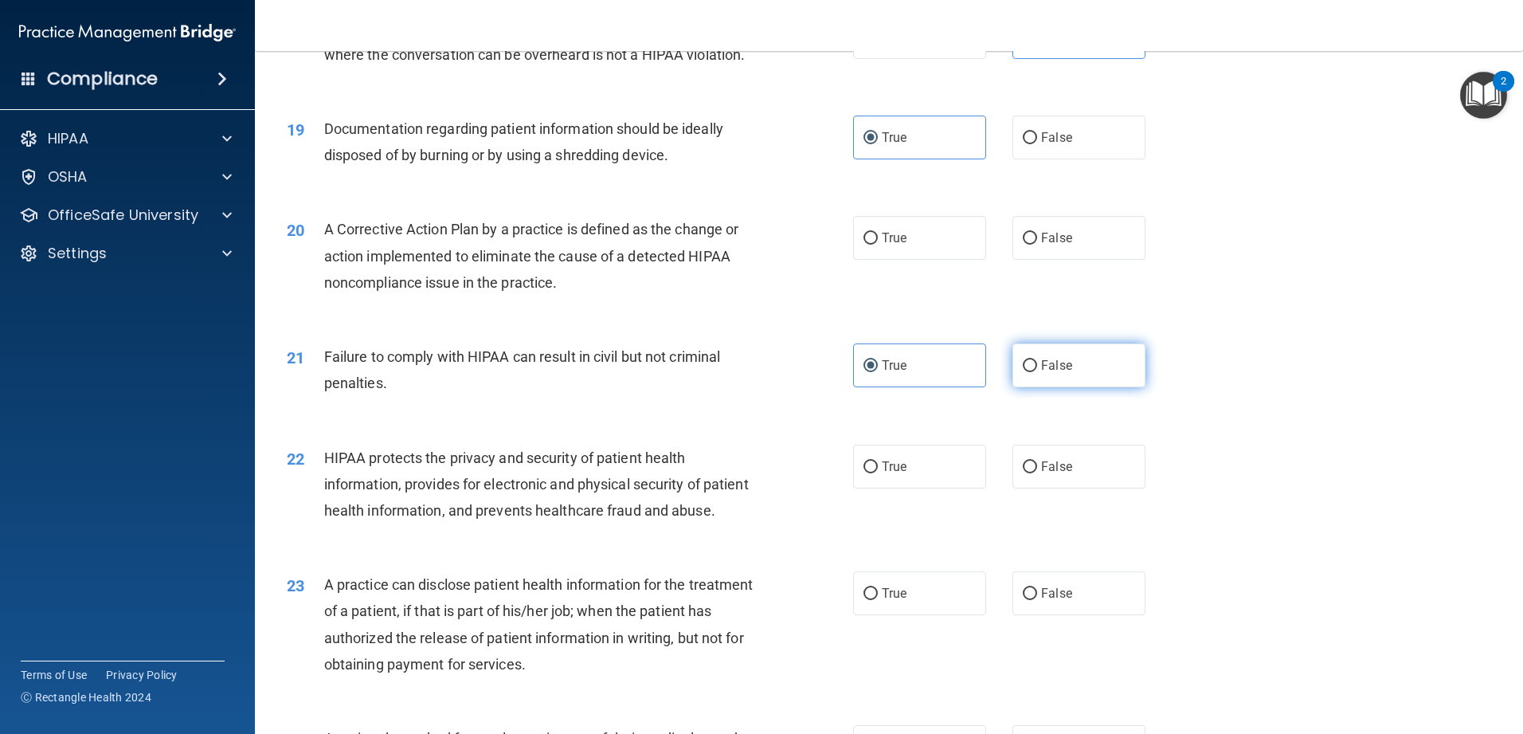
radio input "true"
radio input "false"
click at [553, 260] on label "True" at bounding box center [919, 238] width 133 height 44
click at [553, 245] on input "True" at bounding box center [870, 239] width 14 height 12
radio input "true"
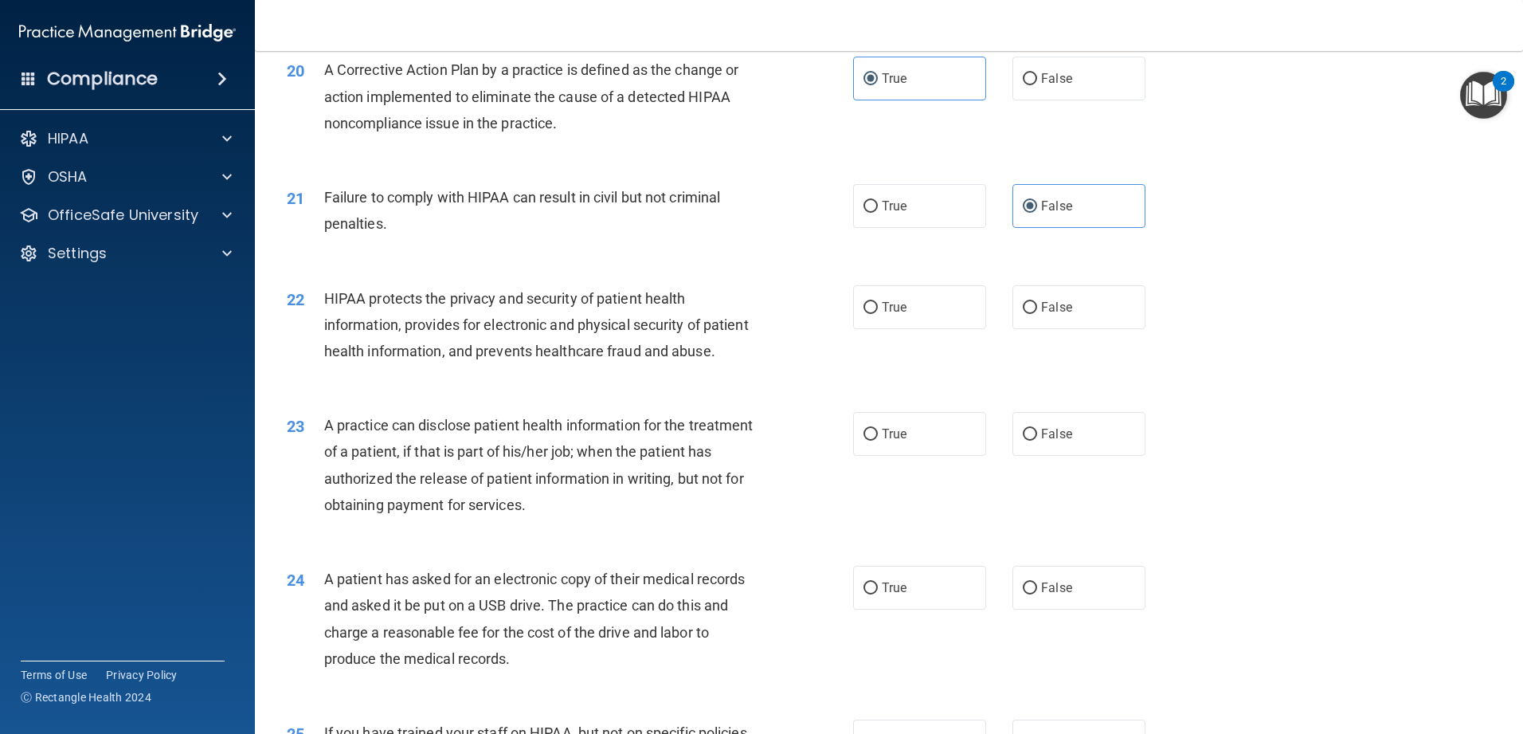
scroll to position [2310, 0]
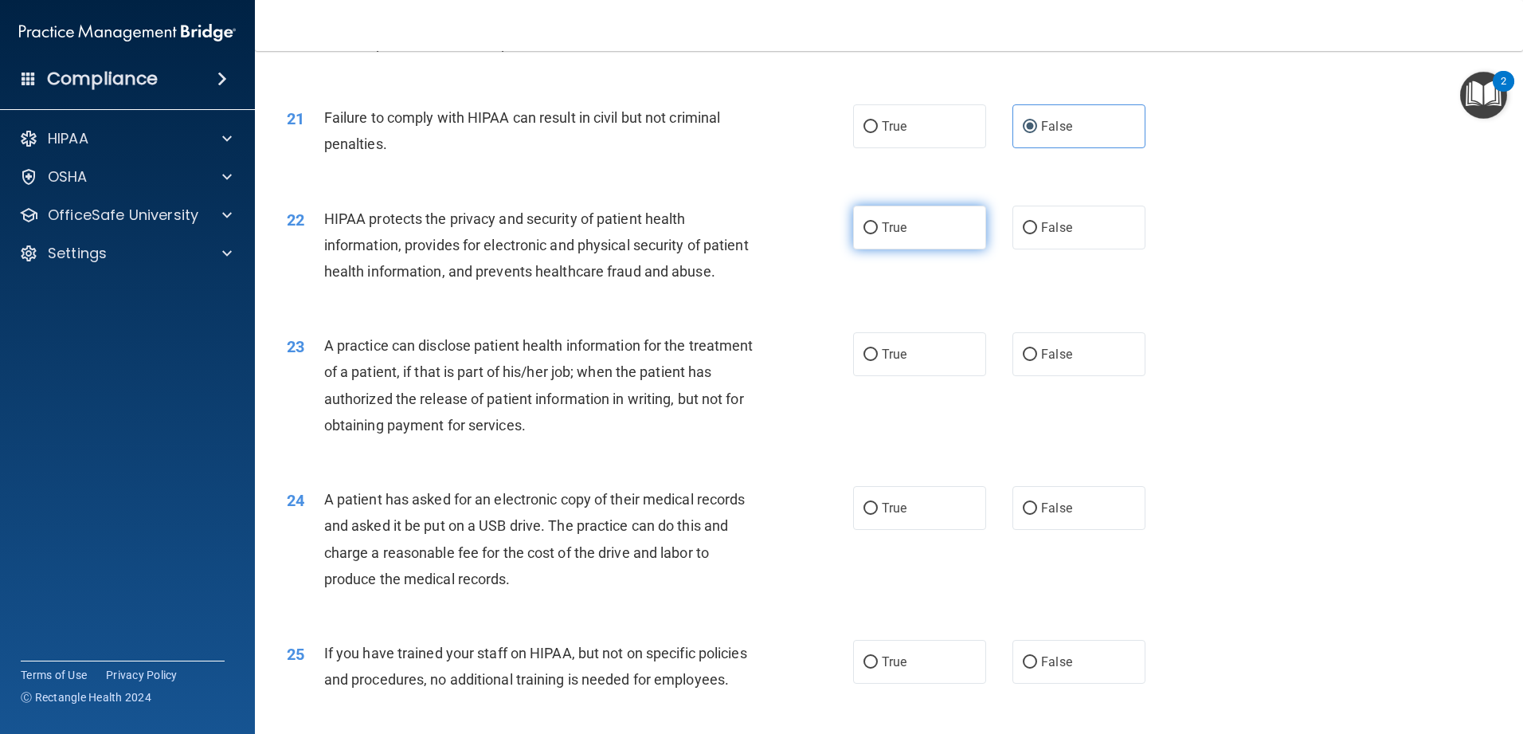
click at [553, 249] on label "True" at bounding box center [919, 228] width 133 height 44
click at [553, 234] on input "True" at bounding box center [870, 228] width 14 height 12
radio input "true"
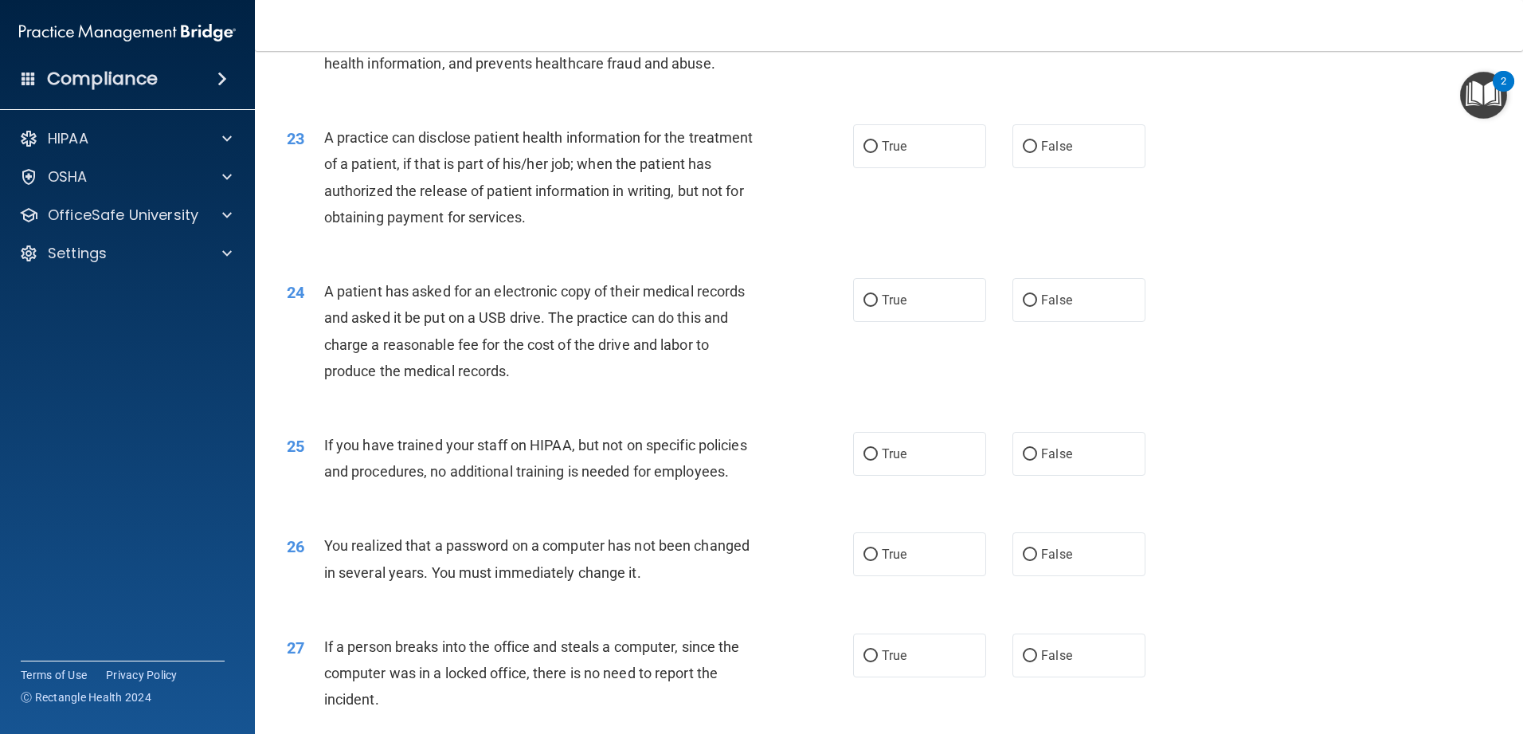
scroll to position [2549, 0]
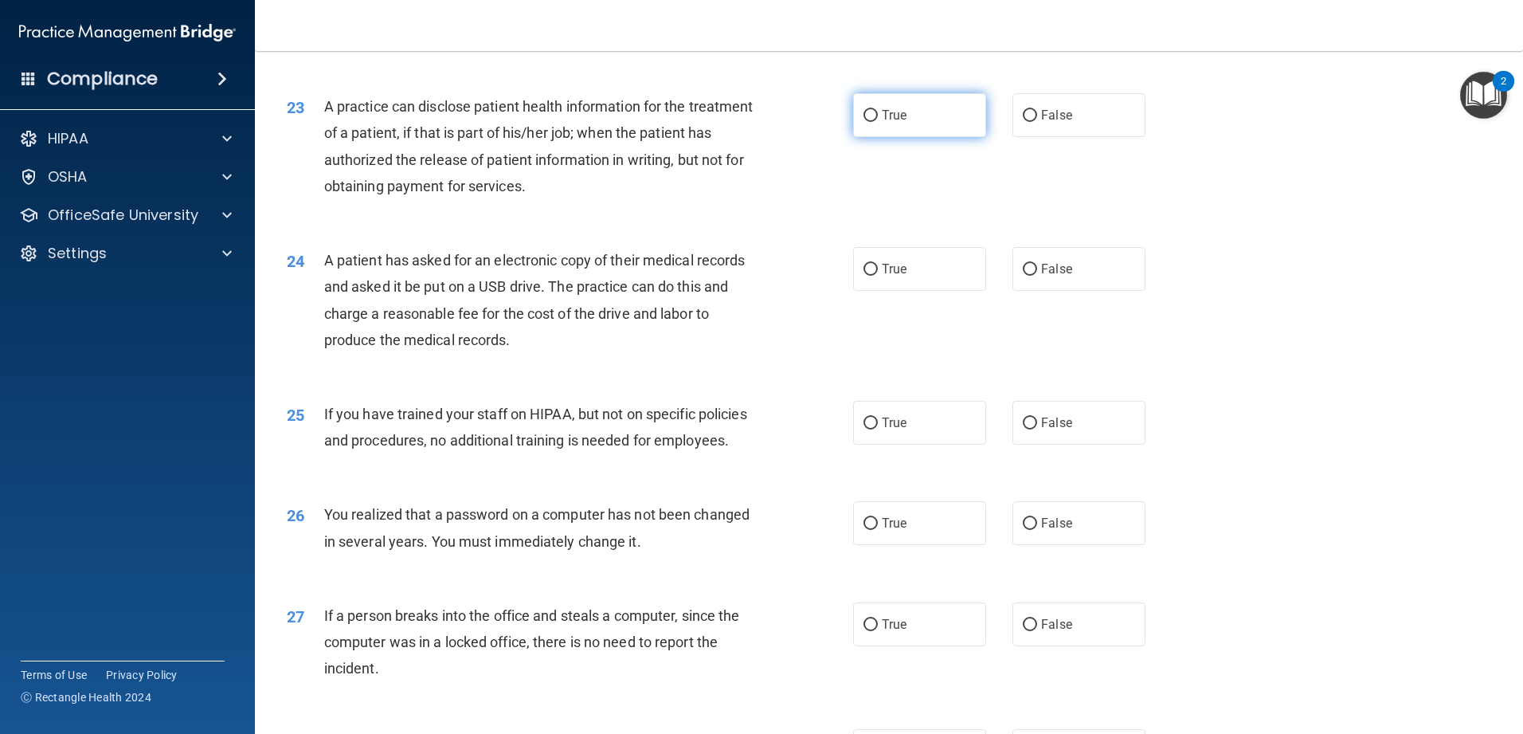
click at [553, 137] on label "True" at bounding box center [919, 115] width 133 height 44
click at [553, 122] on input "True" at bounding box center [870, 116] width 14 height 12
radio input "true"
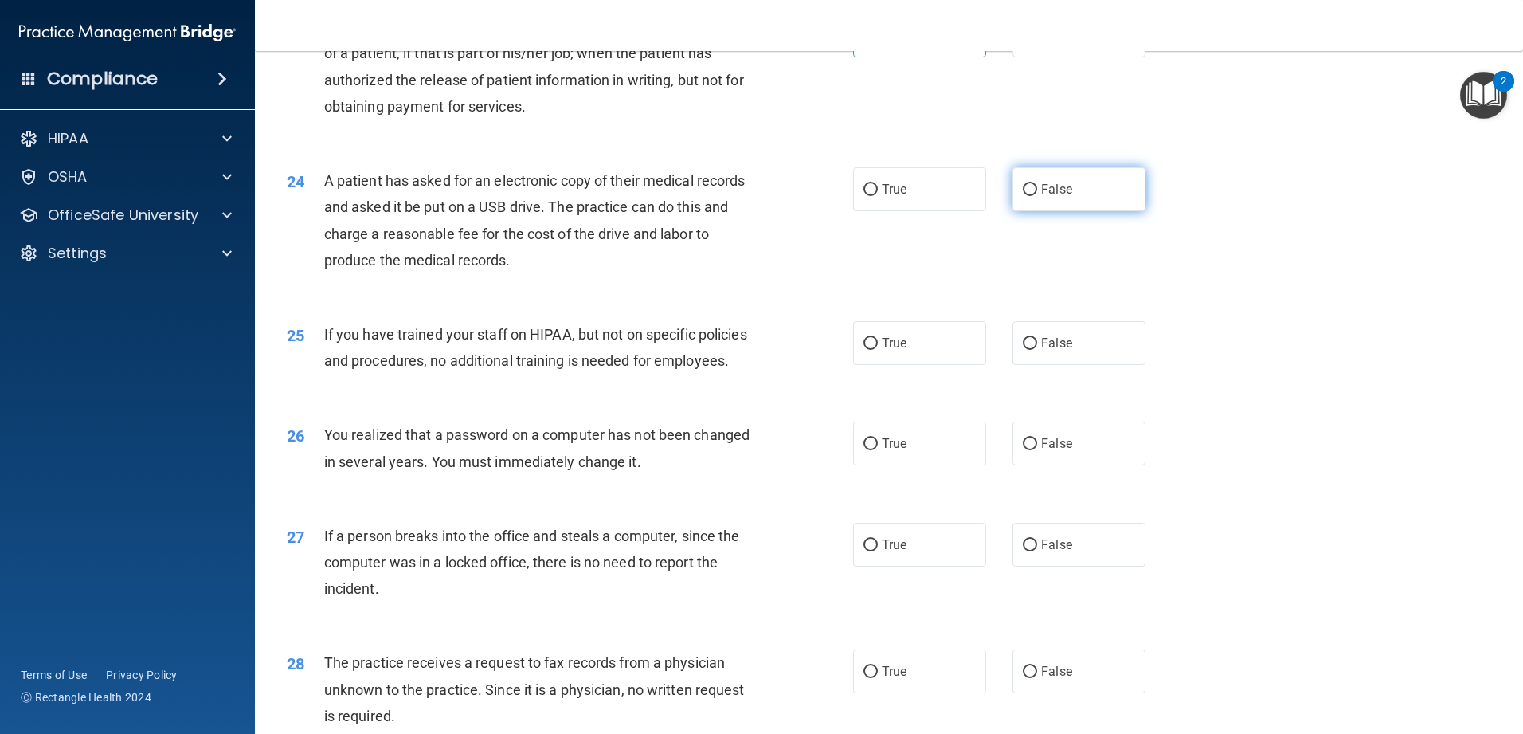
click at [553, 211] on label "False" at bounding box center [1078, 189] width 133 height 44
click at [553, 196] on input "False" at bounding box center [1030, 190] width 14 height 12
radio input "true"
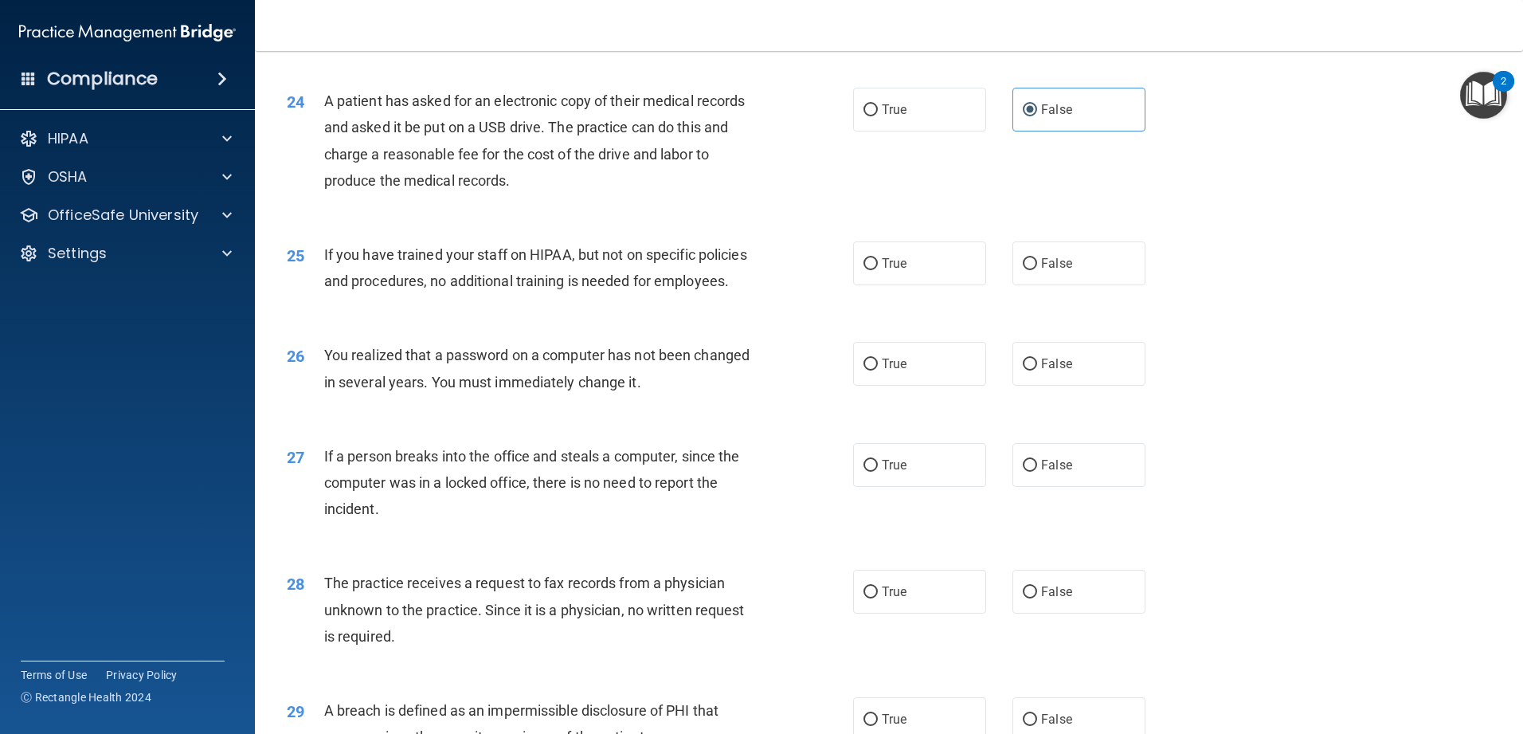
scroll to position [2788, 0]
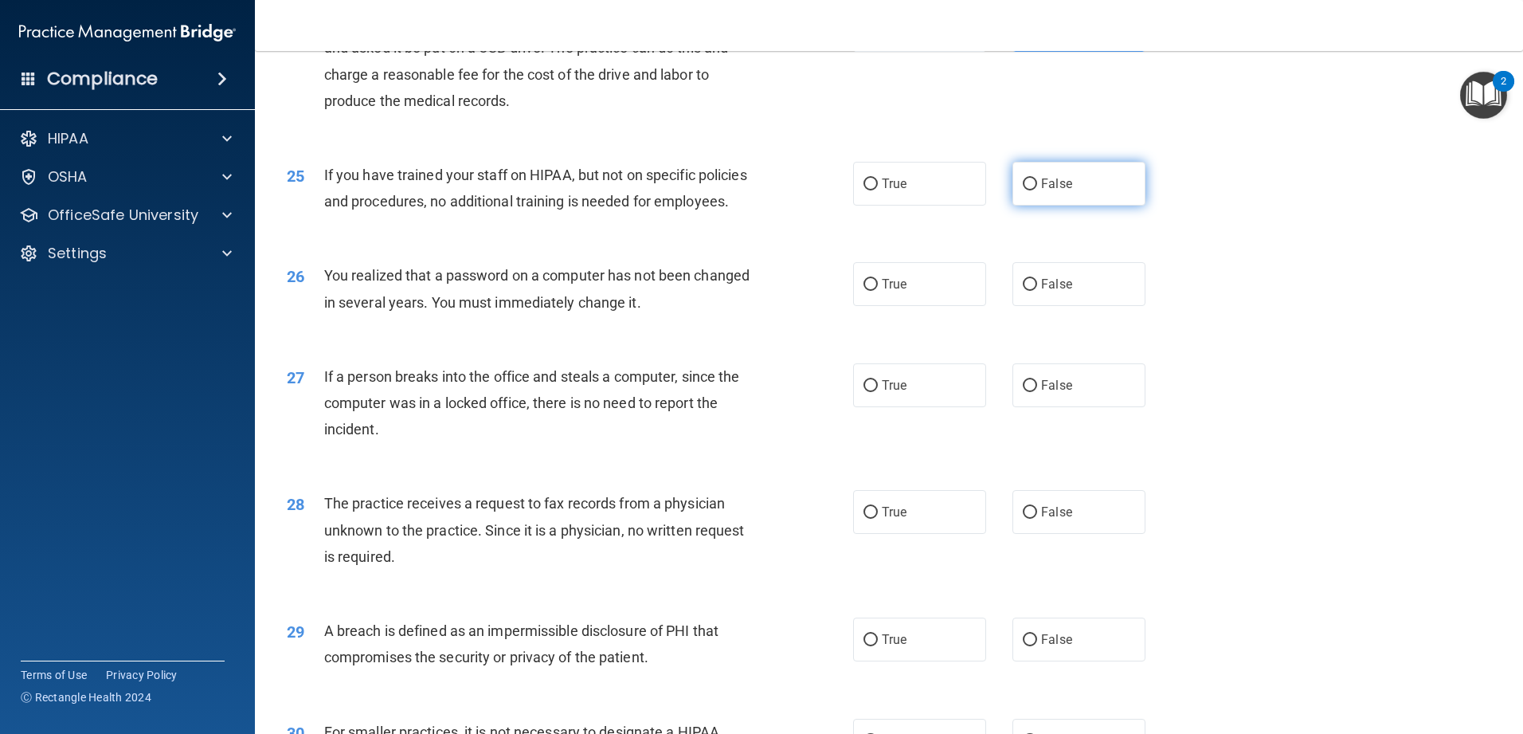
click at [553, 191] on span "False" at bounding box center [1056, 183] width 31 height 15
click at [553, 190] on input "False" at bounding box center [1030, 184] width 14 height 12
radio input "true"
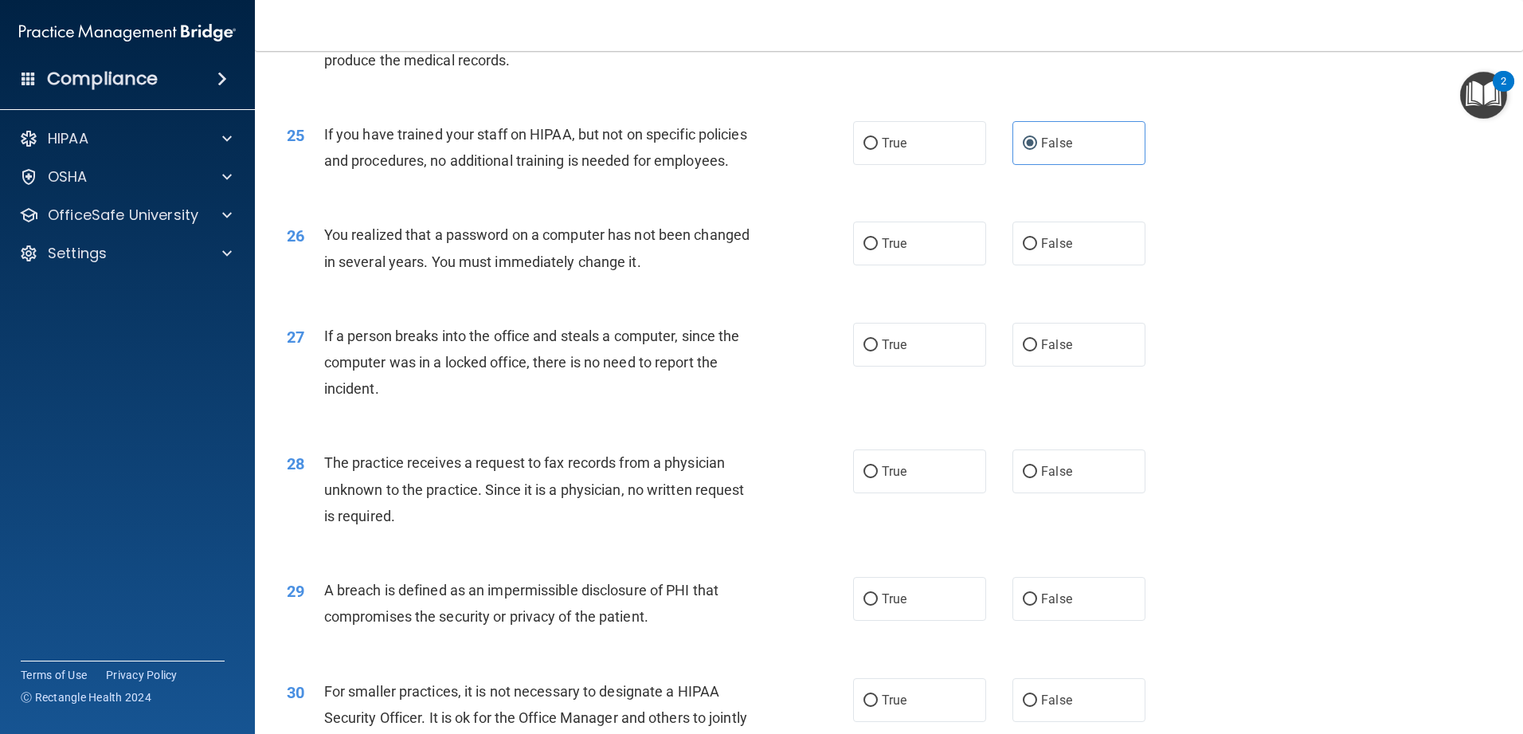
scroll to position [2868, 0]
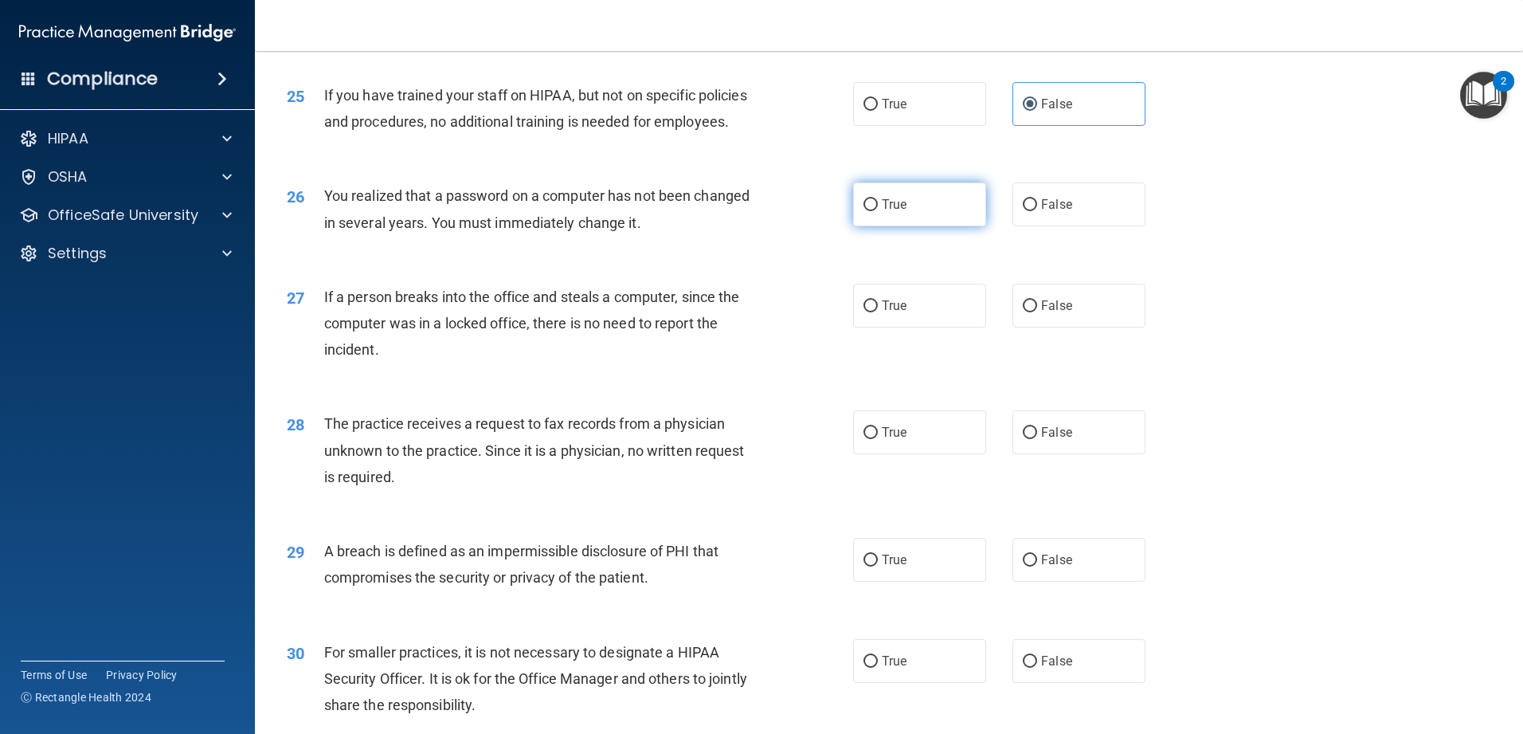
click at [553, 226] on label "True" at bounding box center [919, 204] width 133 height 44
click at [553, 211] on input "True" at bounding box center [870, 205] width 14 height 12
radio input "true"
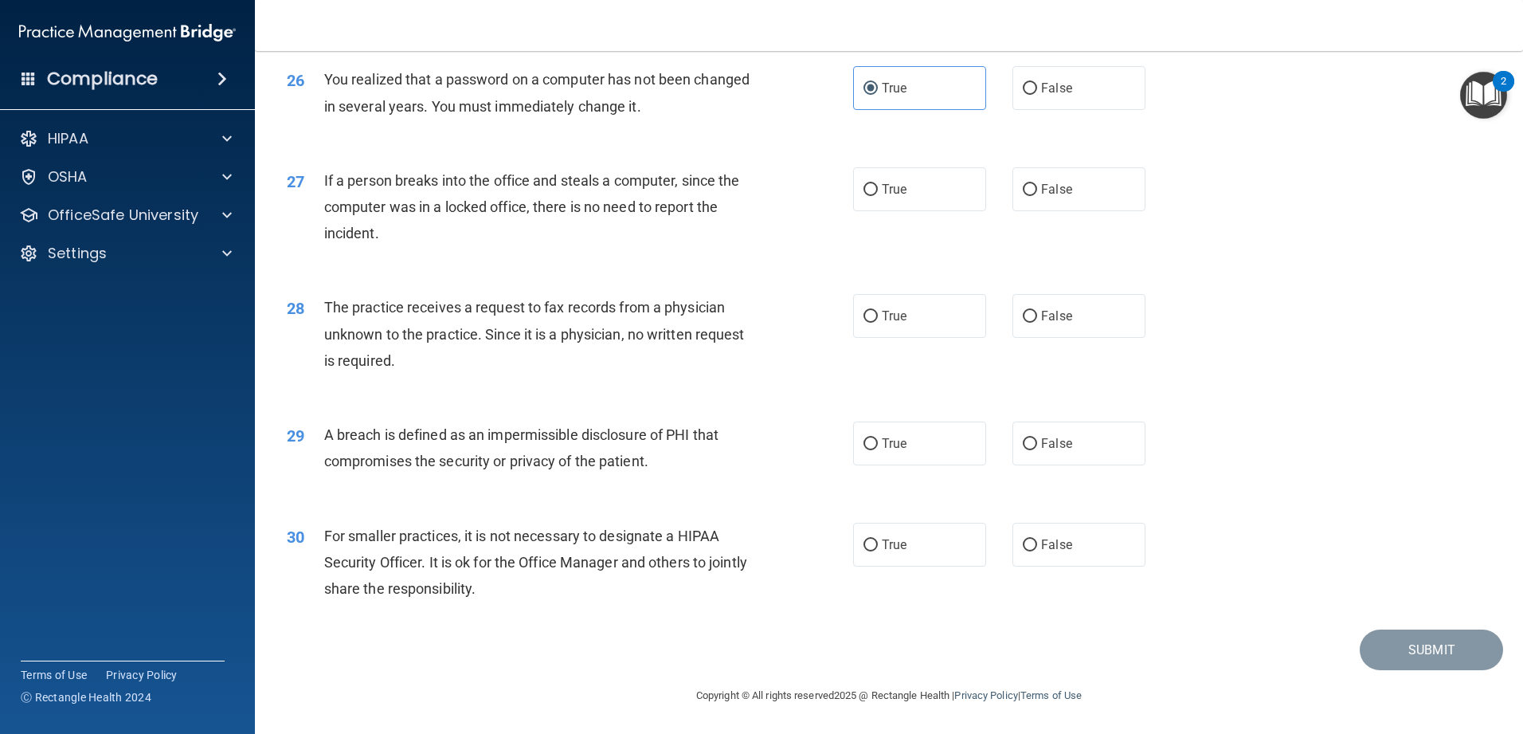
scroll to position [3027, 0]
click at [553, 211] on label "False" at bounding box center [1078, 189] width 133 height 44
click at [553, 196] on input "False" at bounding box center [1030, 190] width 14 height 12
radio input "true"
click at [553, 465] on label "True" at bounding box center [919, 443] width 133 height 44
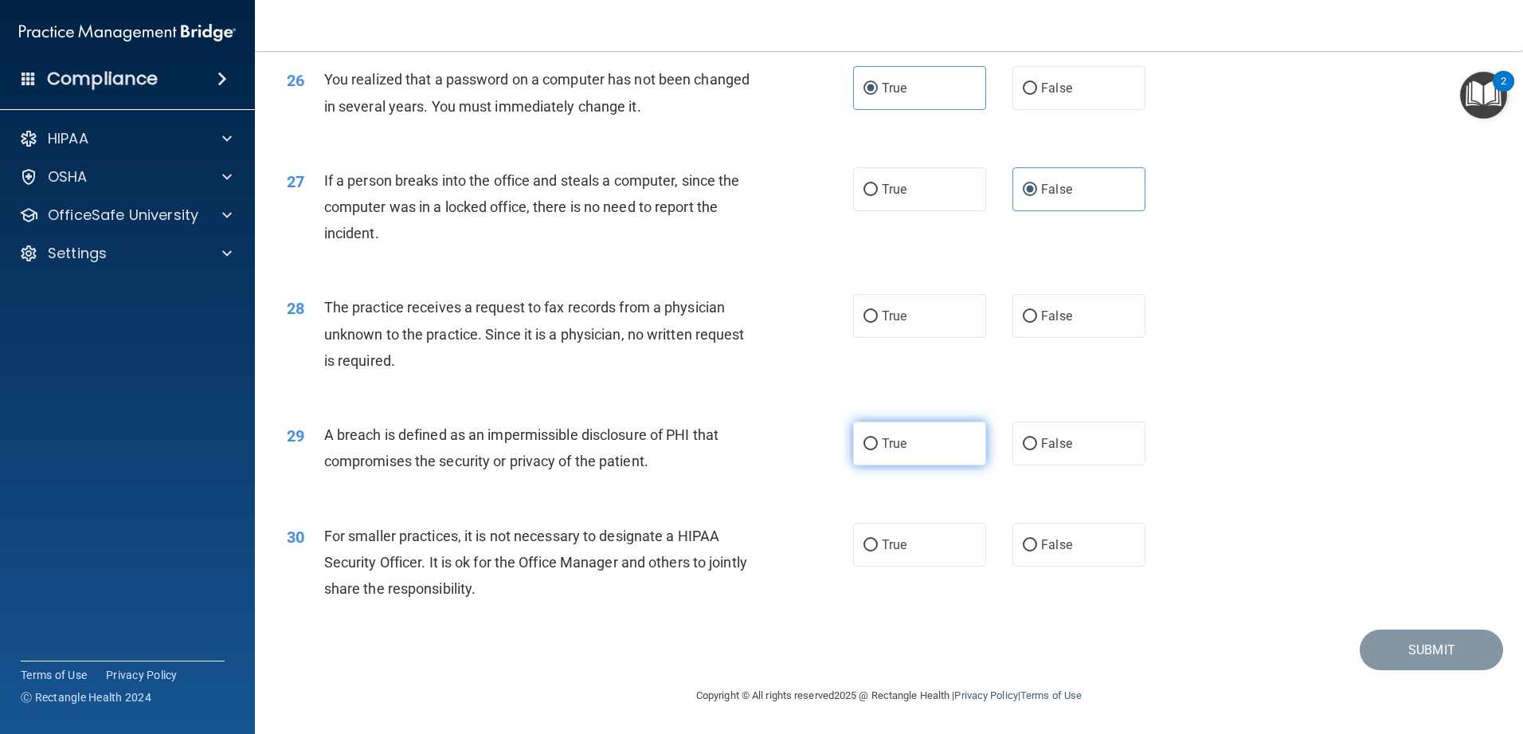
click at [553, 450] on input "True" at bounding box center [870, 444] width 14 height 12
radio input "true"
click at [553, 552] on span "False" at bounding box center [1056, 544] width 31 height 15
click at [553, 551] on input "False" at bounding box center [1030, 545] width 14 height 12
radio input "true"
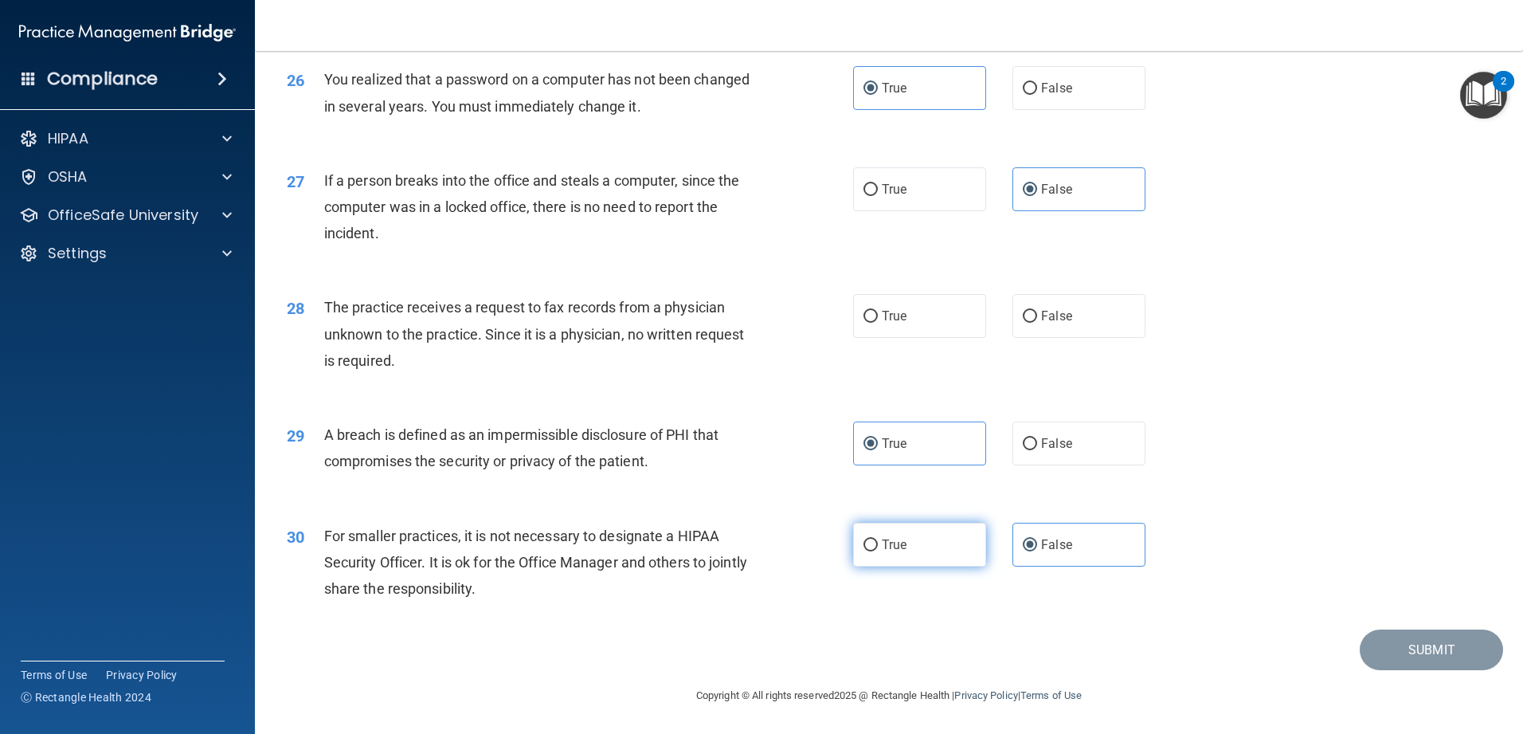
click at [553, 562] on label "True" at bounding box center [919, 545] width 133 height 44
click at [553, 551] on input "True" at bounding box center [870, 545] width 14 height 12
radio input "true"
click at [553, 566] on label "False" at bounding box center [1078, 545] width 133 height 44
click at [553, 551] on input "False" at bounding box center [1030, 545] width 14 height 12
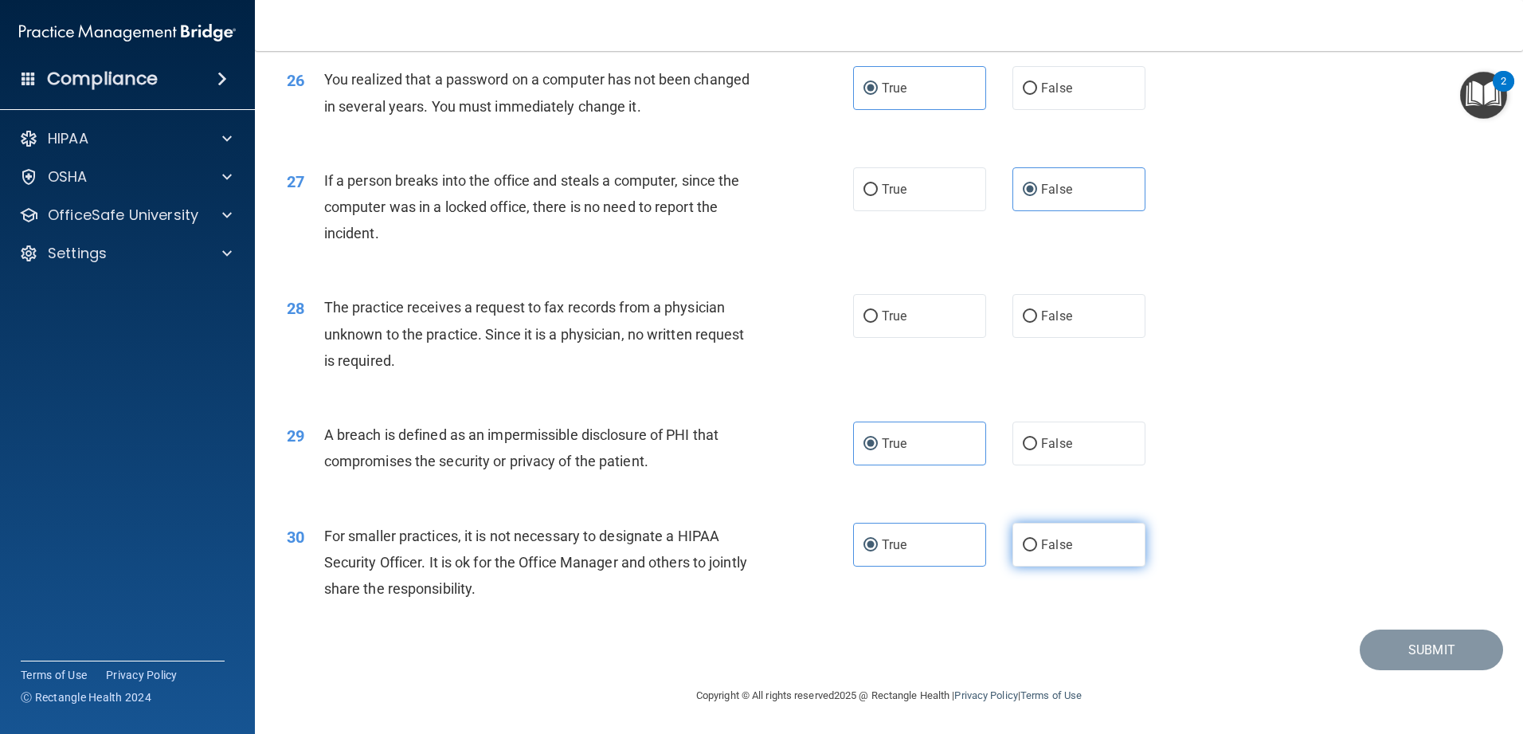
radio input "true"
radio input "false"
click at [553, 338] on label "False" at bounding box center [1078, 316] width 133 height 44
click at [553, 323] on input "False" at bounding box center [1030, 317] width 14 height 12
radio input "true"
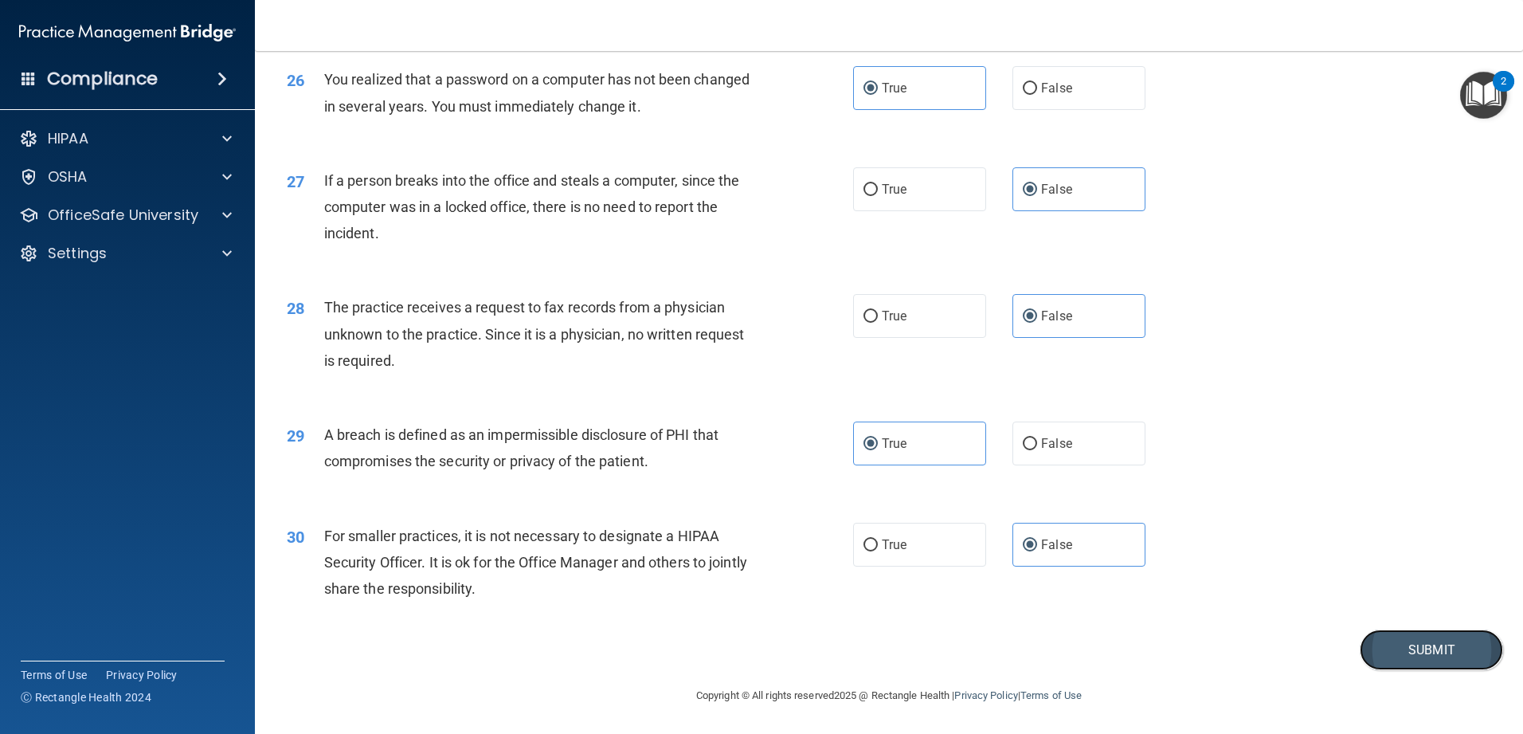
click at [553, 581] on button "Submit" at bounding box center [1431, 649] width 143 height 41
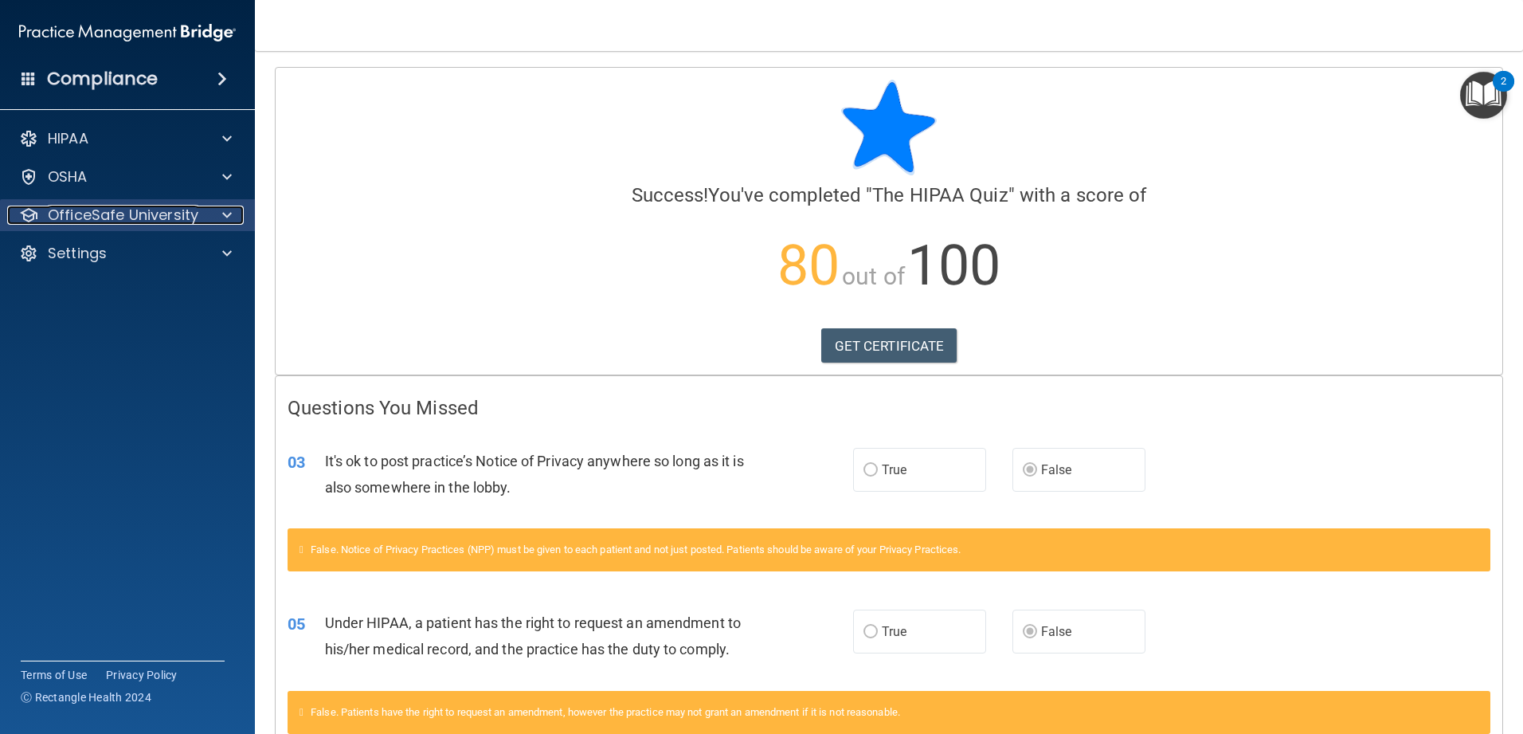
click at [195, 206] on p "OfficeSafe University" at bounding box center [123, 215] width 151 height 19
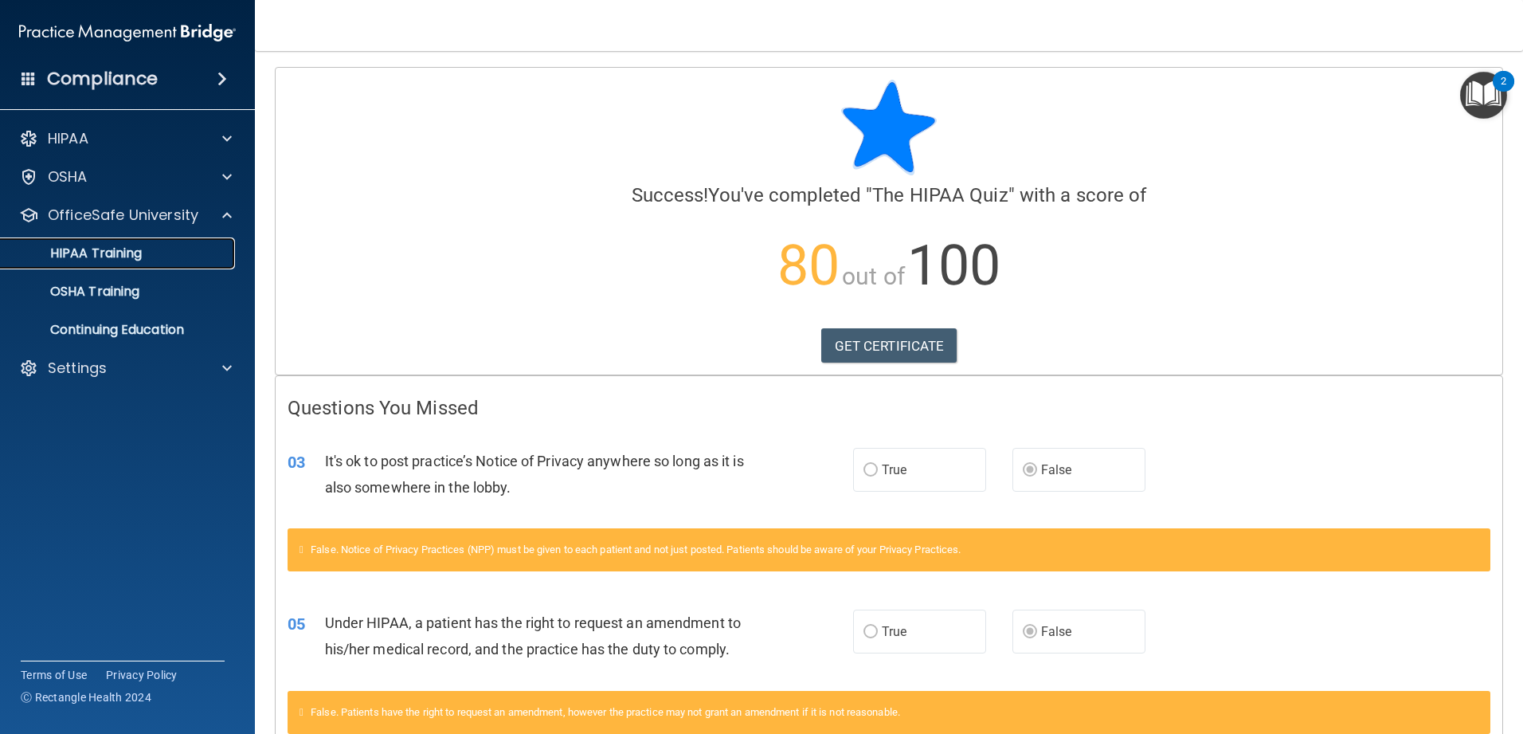
click at [157, 259] on div "HIPAA Training" at bounding box center [118, 253] width 217 height 16
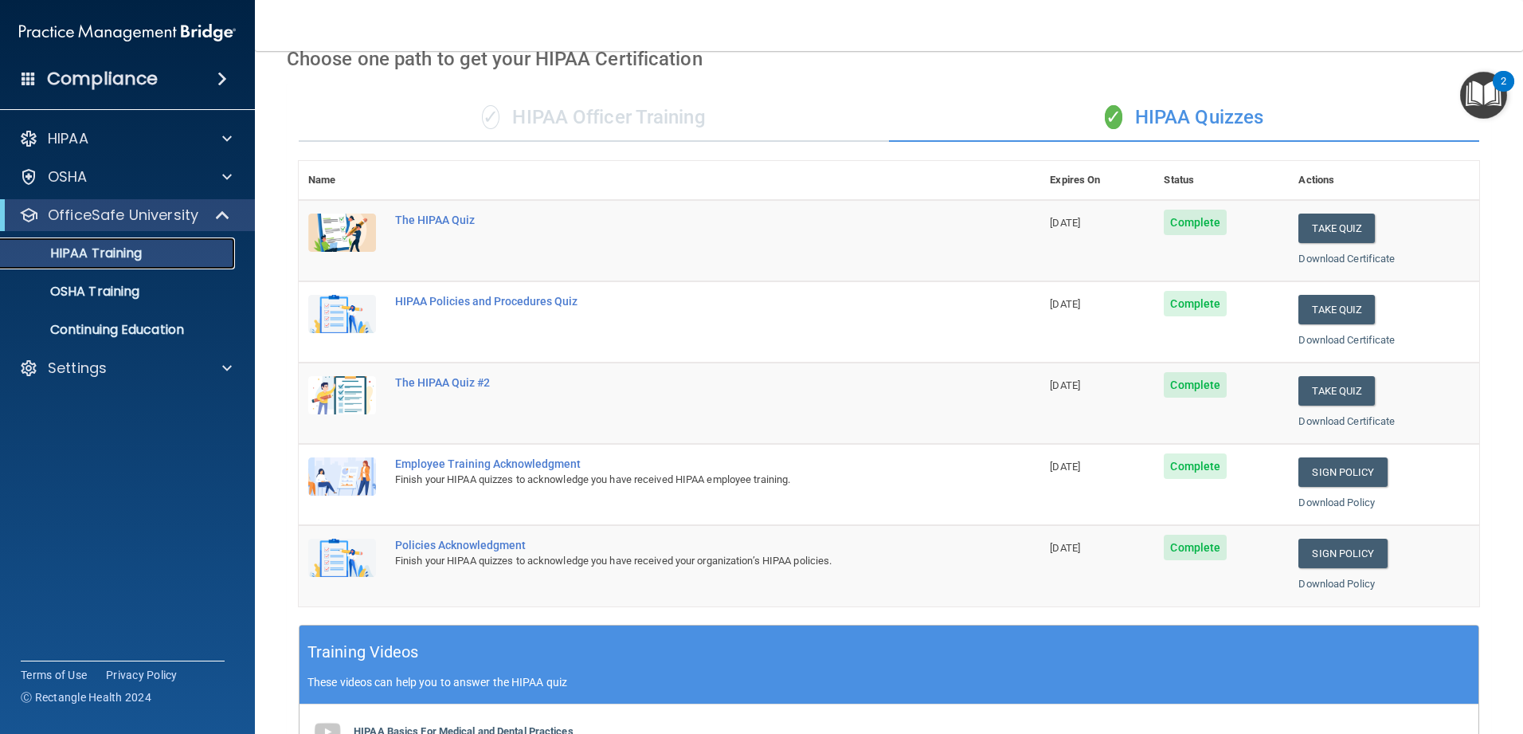
scroll to position [80, 0]
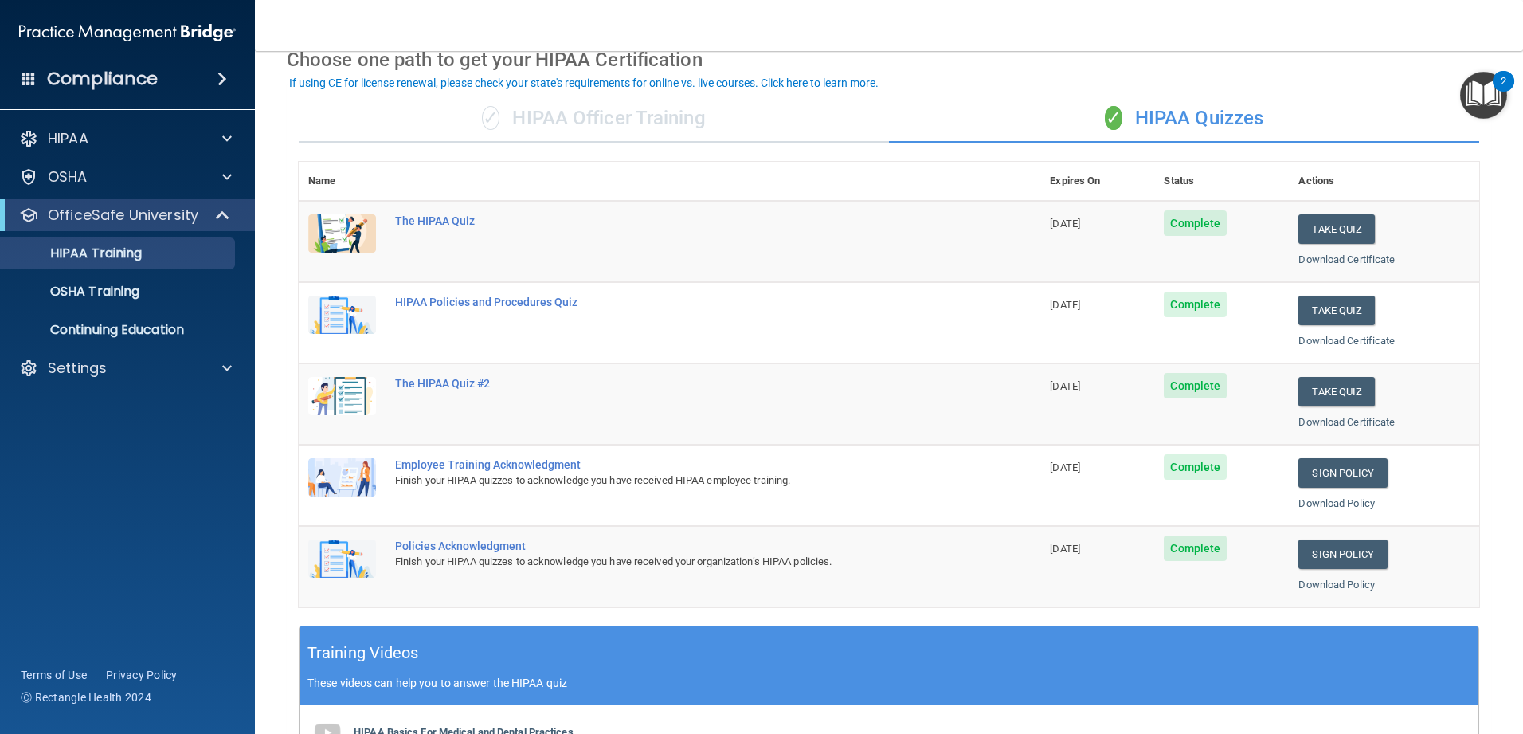
click at [553, 220] on span "Complete" at bounding box center [1195, 222] width 63 height 25
click at [553, 308] on button "Take Quiz" at bounding box center [1336, 310] width 76 height 29
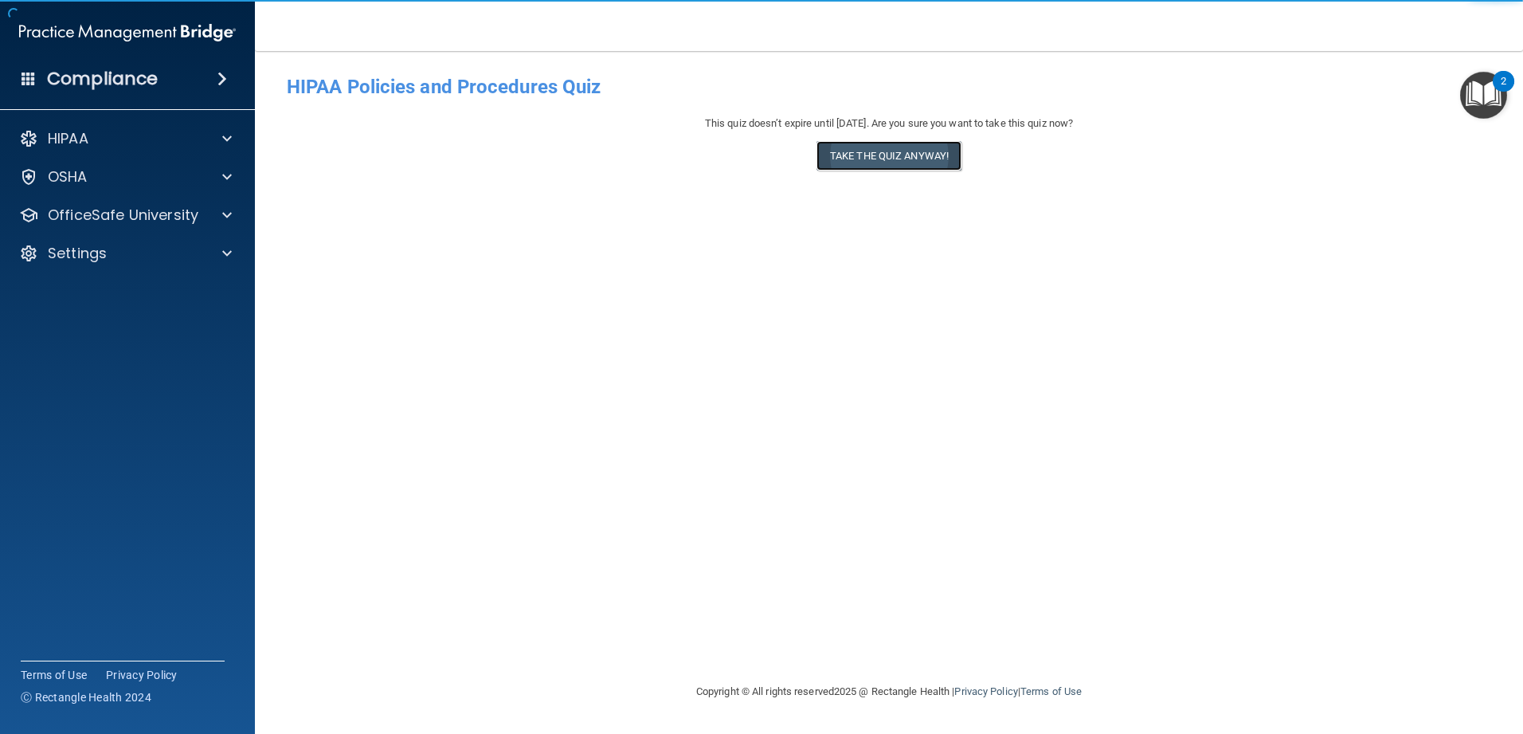
click at [553, 155] on button "Take the quiz anyway!" at bounding box center [888, 155] width 145 height 29
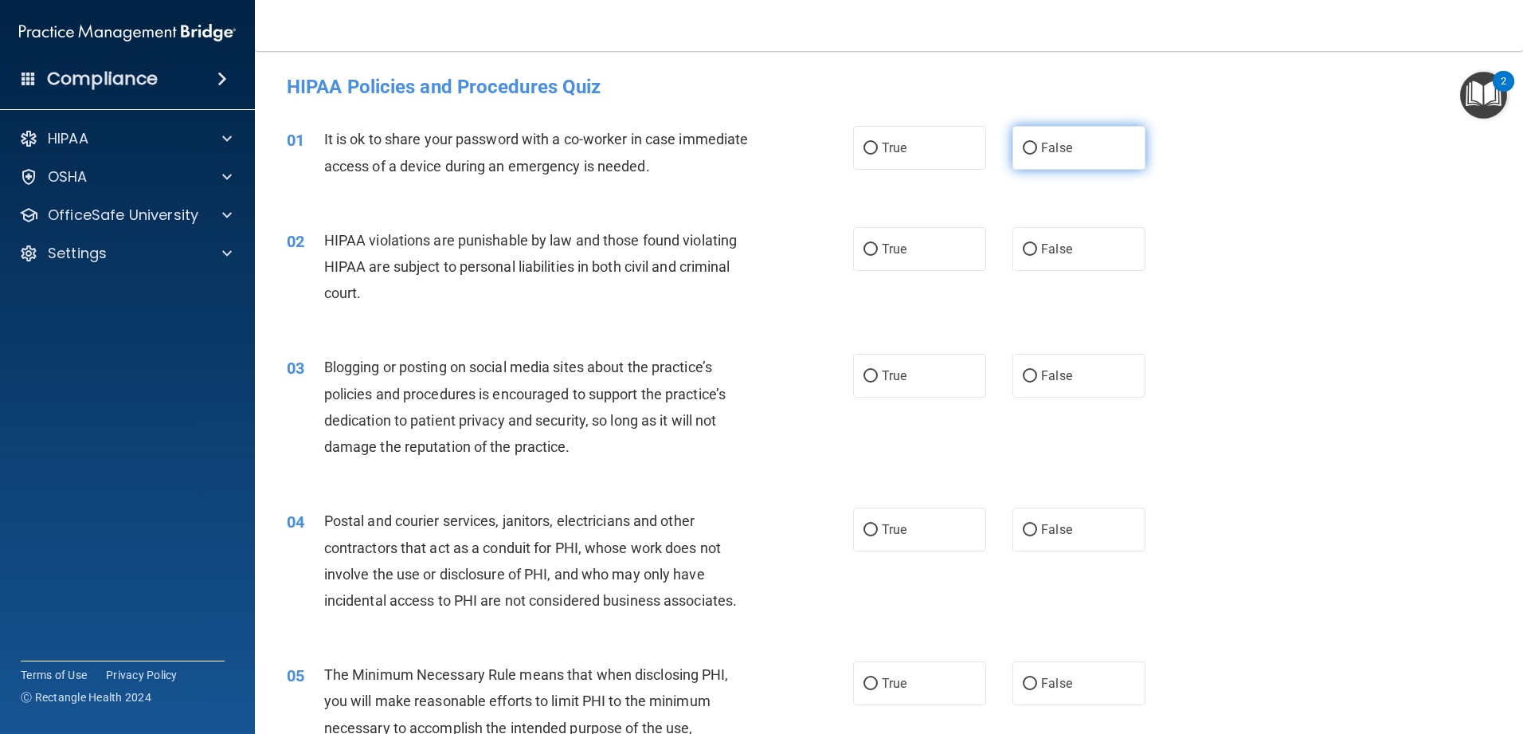
click at [553, 149] on span "False" at bounding box center [1056, 147] width 31 height 15
click at [553, 149] on input "False" at bounding box center [1030, 149] width 14 height 12
radio input "true"
click at [553, 256] on label "True" at bounding box center [919, 249] width 133 height 44
click at [553, 256] on input "True" at bounding box center [870, 250] width 14 height 12
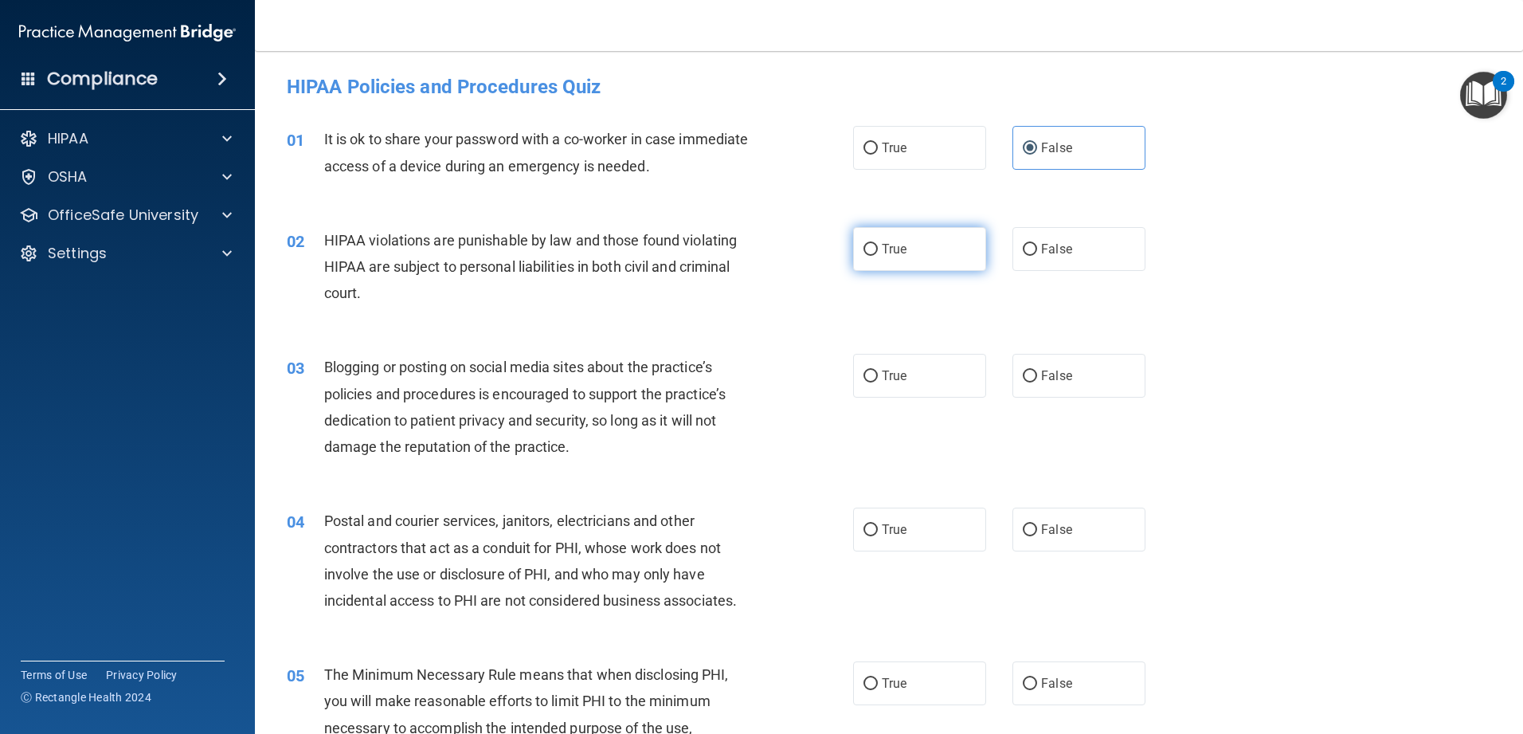
radio input "true"
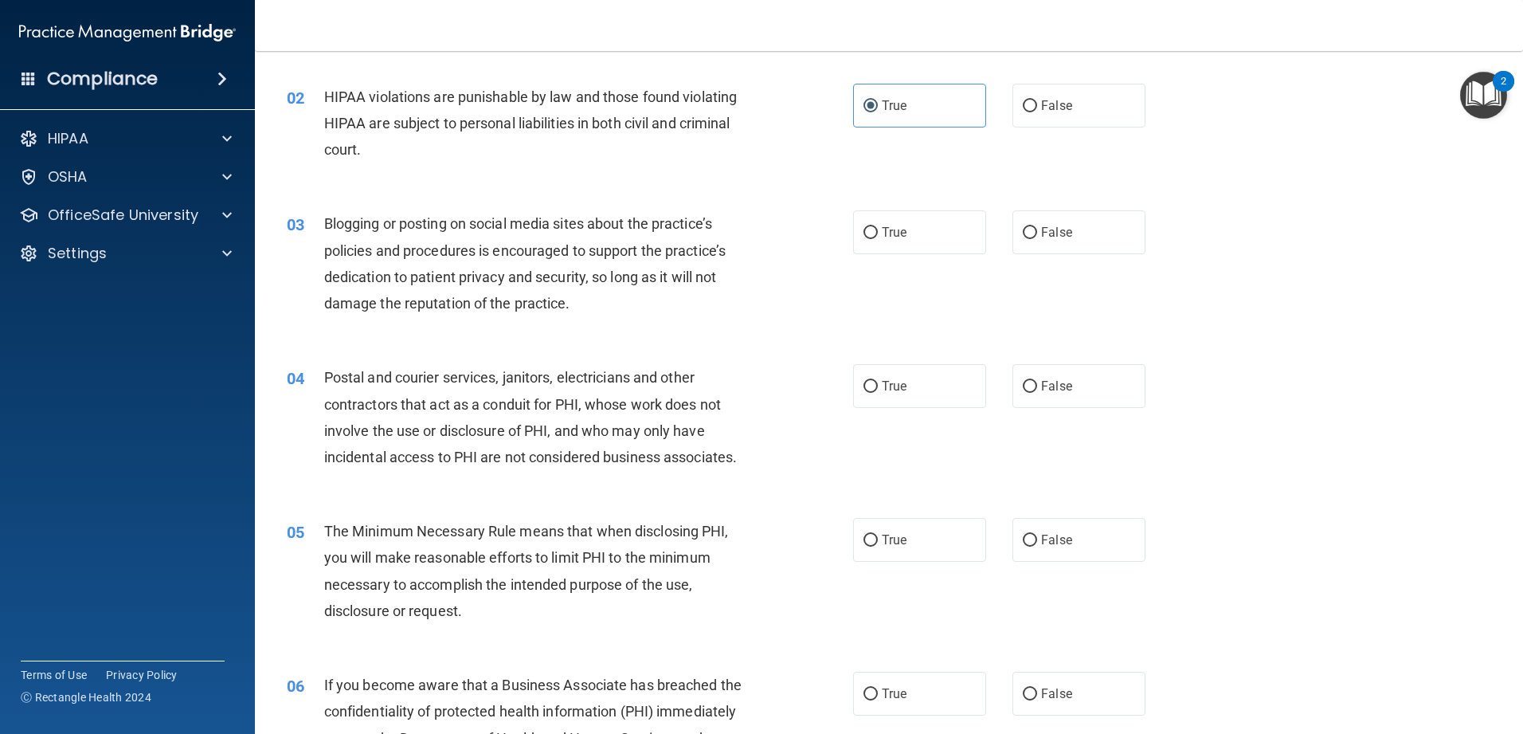
scroll to position [159, 0]
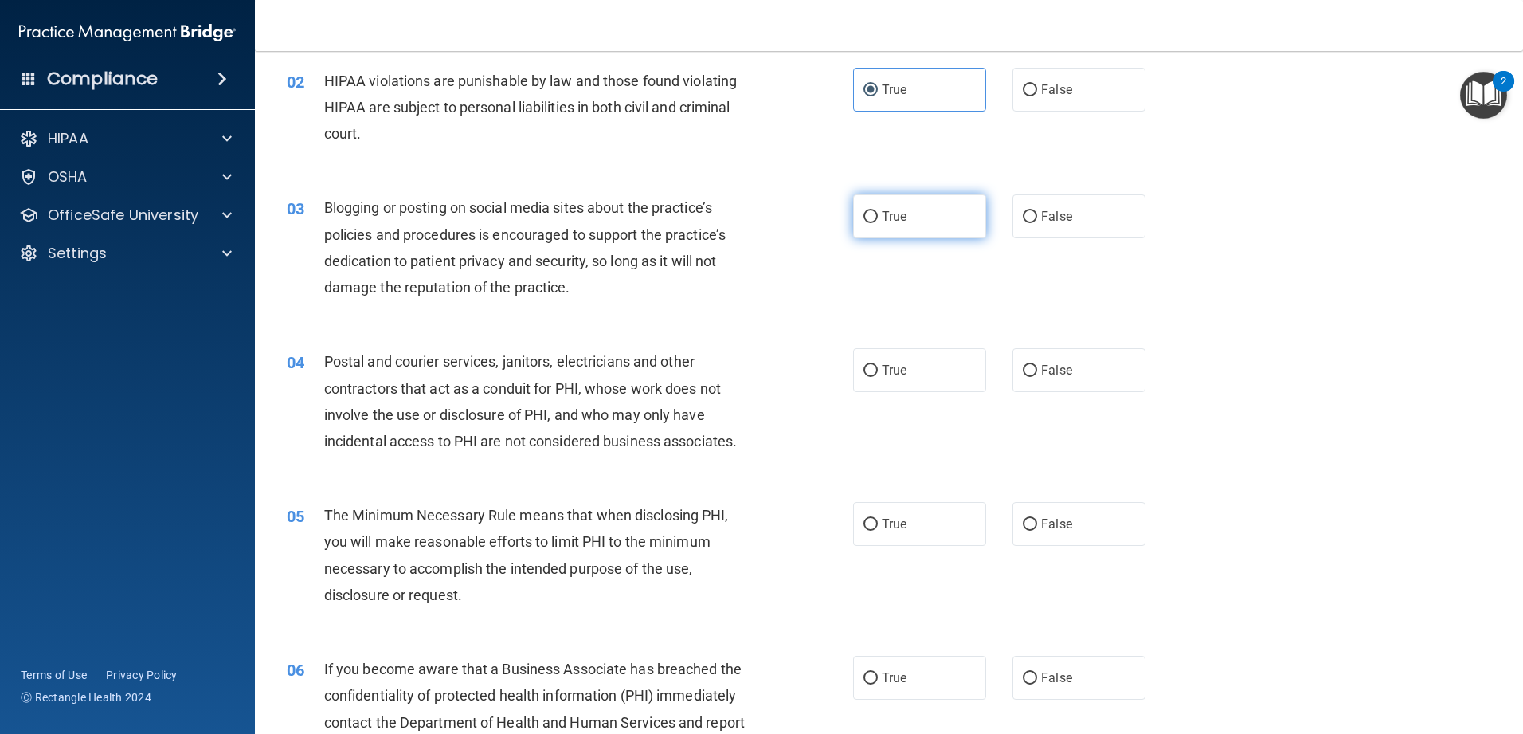
click at [553, 228] on label "True" at bounding box center [919, 216] width 133 height 44
click at [553, 223] on input "True" at bounding box center [870, 217] width 14 height 12
radio input "true"
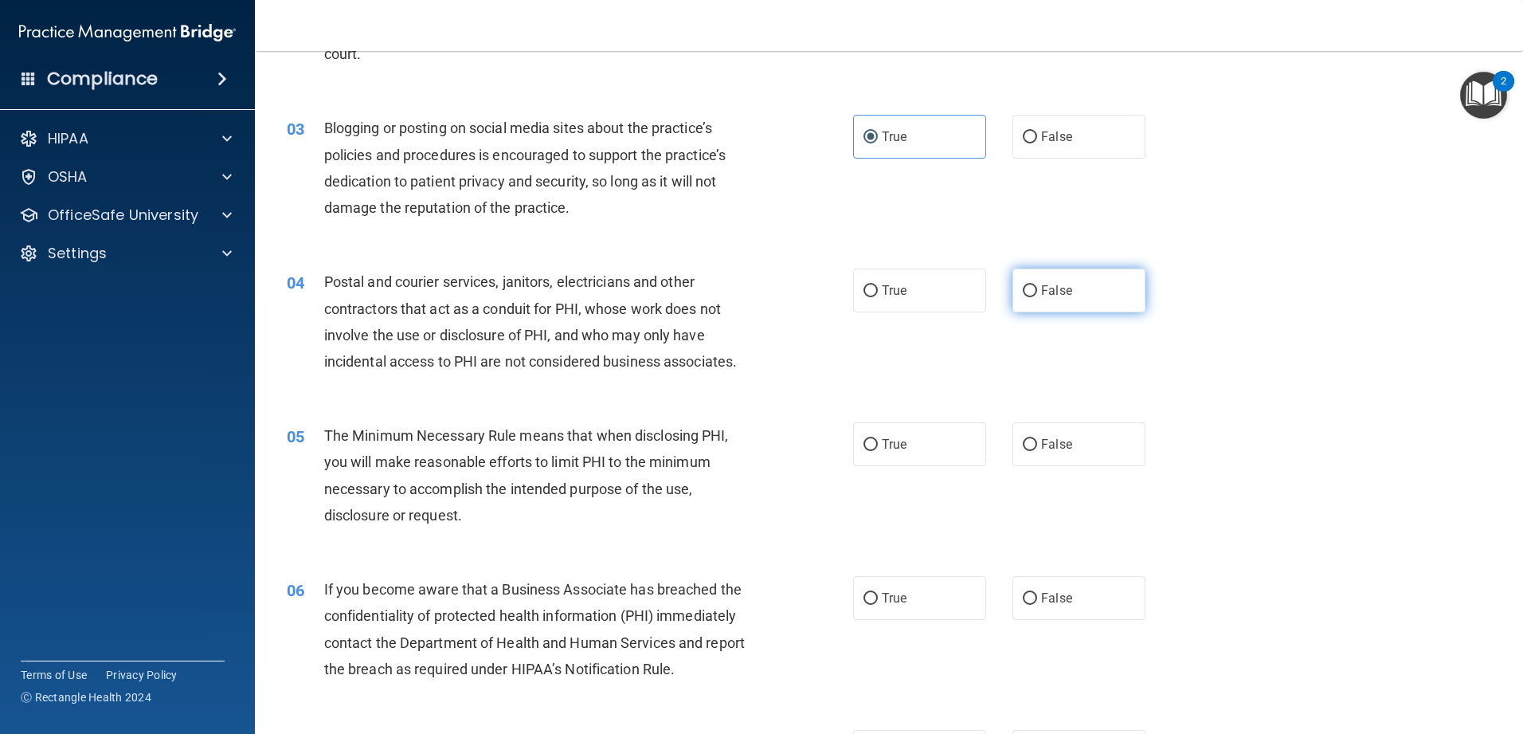
click at [553, 296] on label "False" at bounding box center [1078, 290] width 133 height 44
click at [553, 296] on input "False" at bounding box center [1030, 291] width 14 height 12
radio input "true"
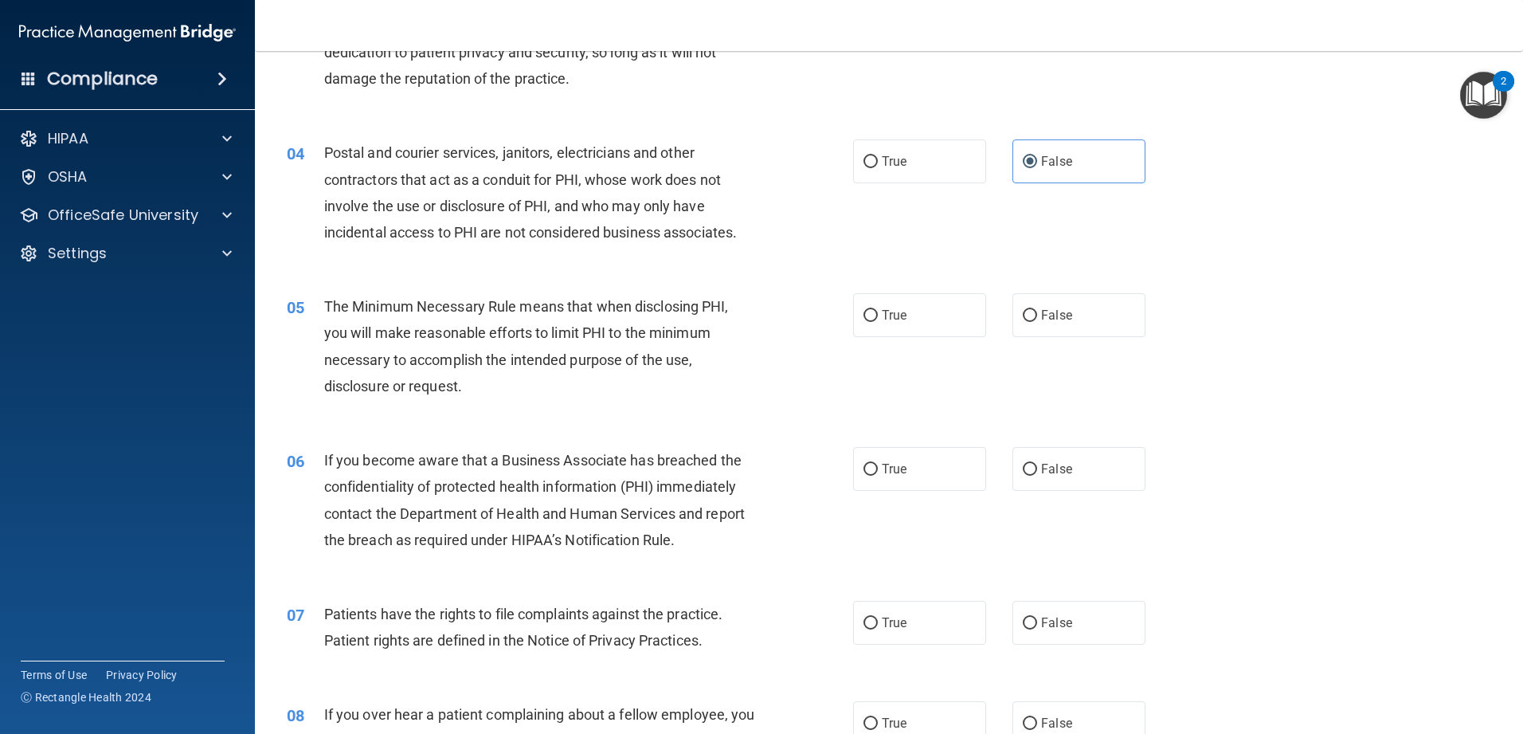
scroll to position [398, 0]
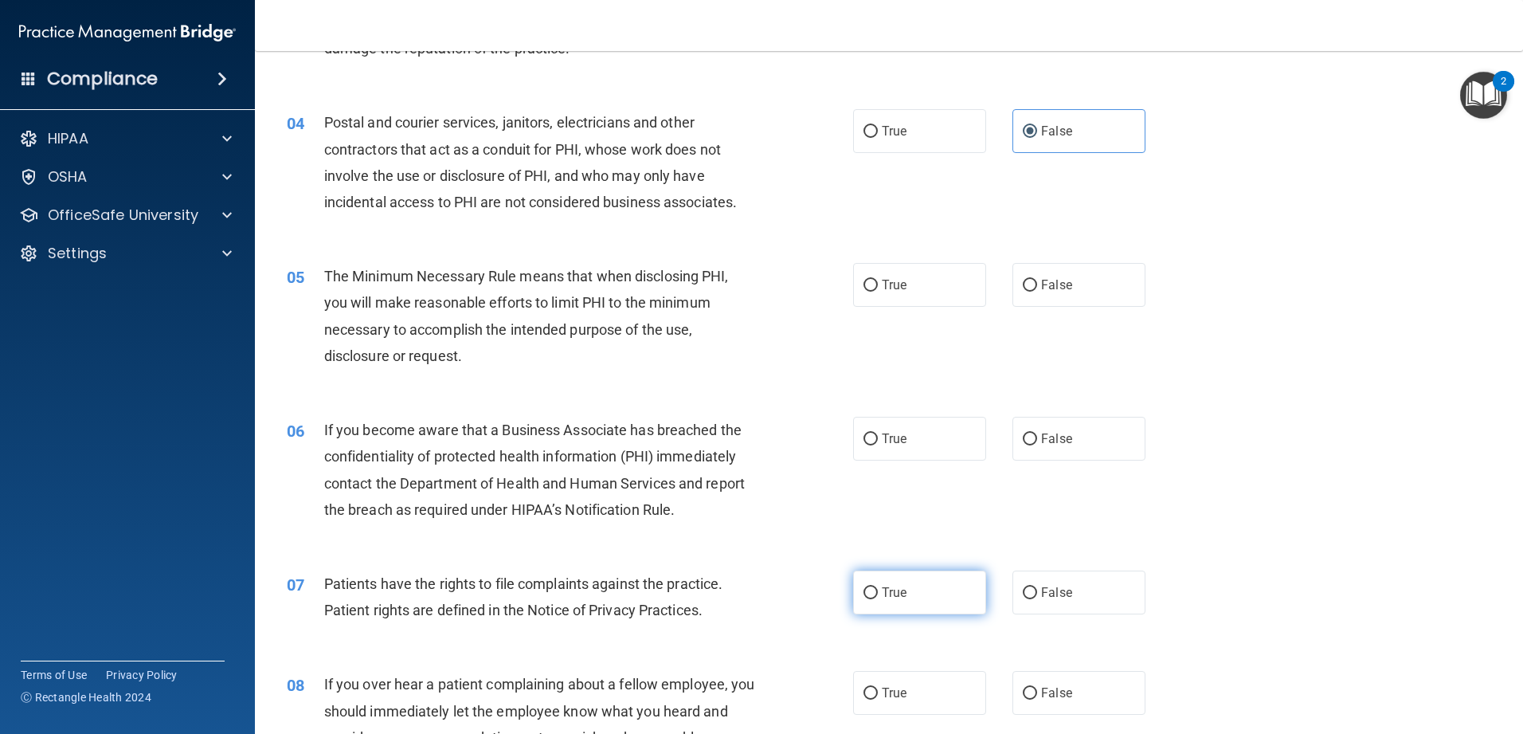
click at [553, 581] on label "True" at bounding box center [919, 592] width 133 height 44
click at [553, 581] on input "True" at bounding box center [870, 593] width 14 height 12
radio input "true"
click at [553, 448] on label "True" at bounding box center [919, 439] width 133 height 44
click at [553, 445] on input "True" at bounding box center [870, 439] width 14 height 12
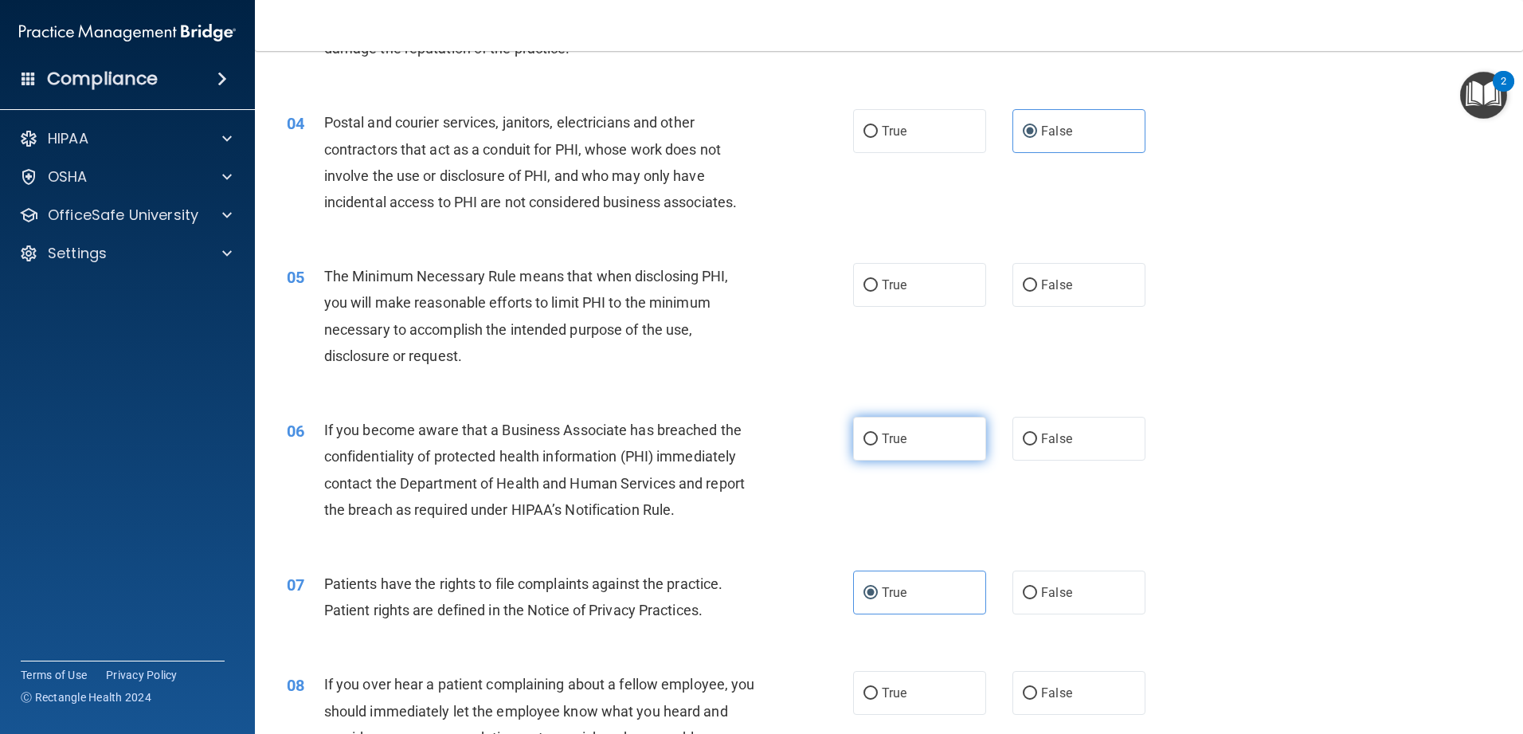
radio input "true"
click at [553, 293] on label "True" at bounding box center [919, 285] width 133 height 44
click at [553, 292] on input "True" at bounding box center [870, 286] width 14 height 12
radio input "true"
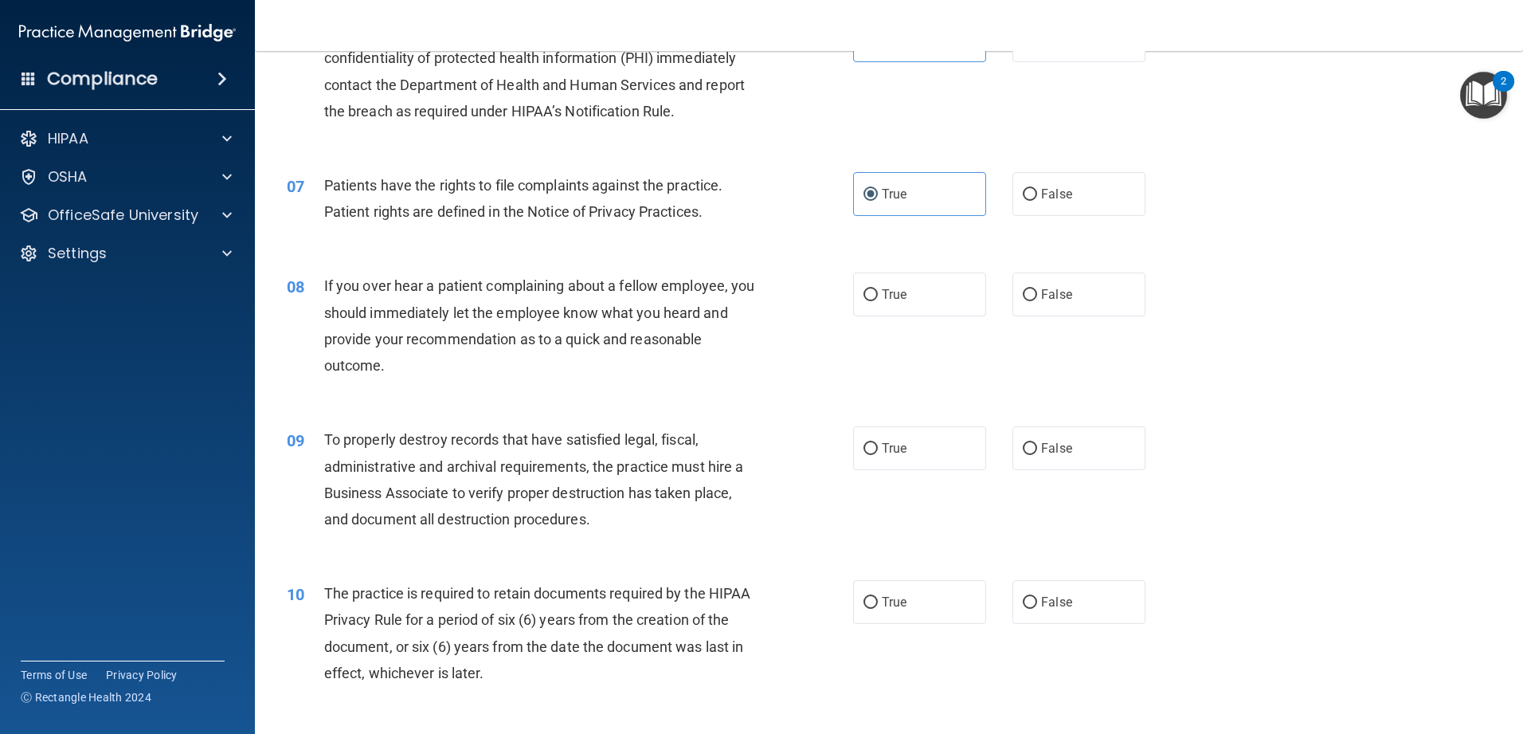
scroll to position [876, 0]
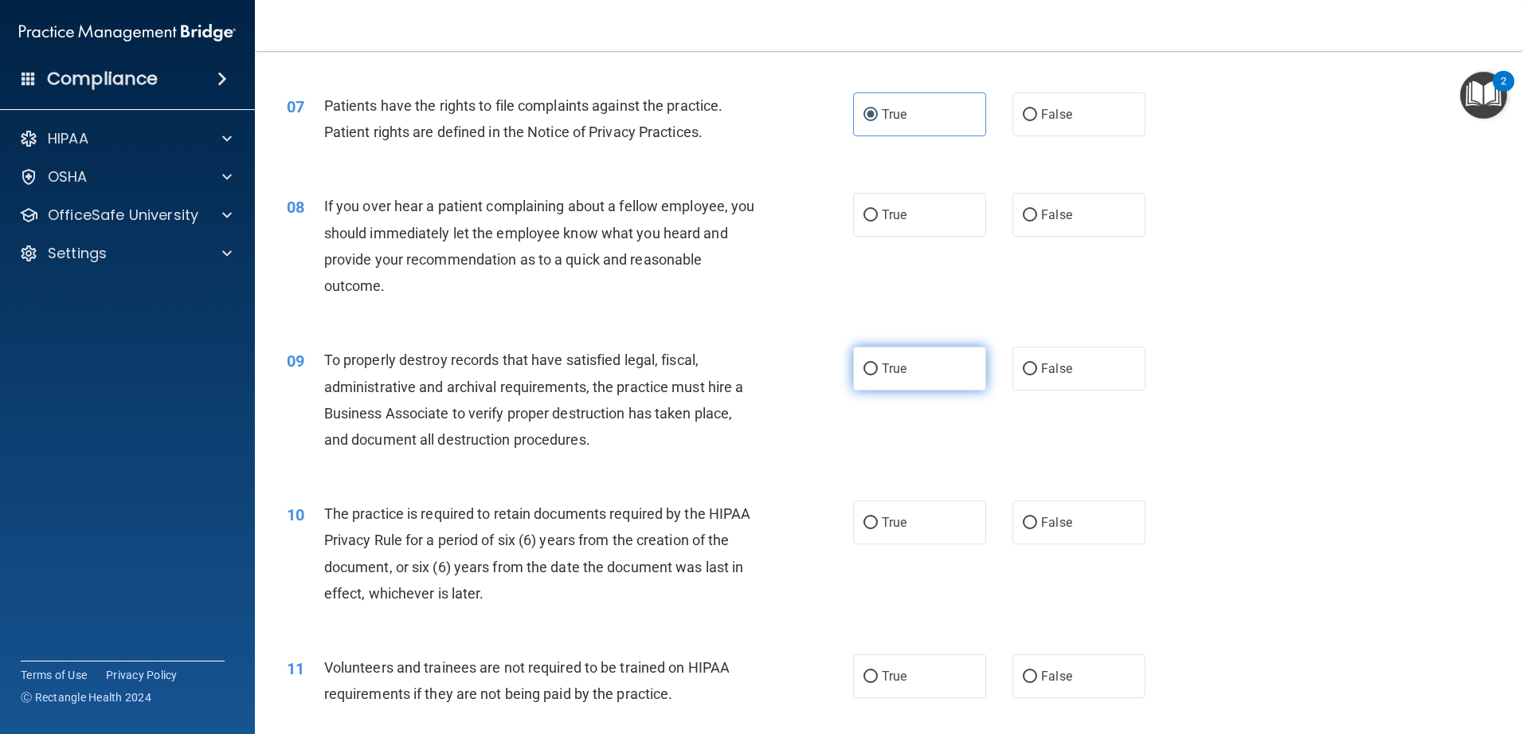
click at [553, 366] on span "True" at bounding box center [894, 368] width 25 height 15
click at [553, 366] on input "True" at bounding box center [870, 369] width 14 height 12
radio input "true"
click at [553, 216] on span "False" at bounding box center [1056, 214] width 31 height 15
click at [553, 216] on input "False" at bounding box center [1030, 215] width 14 height 12
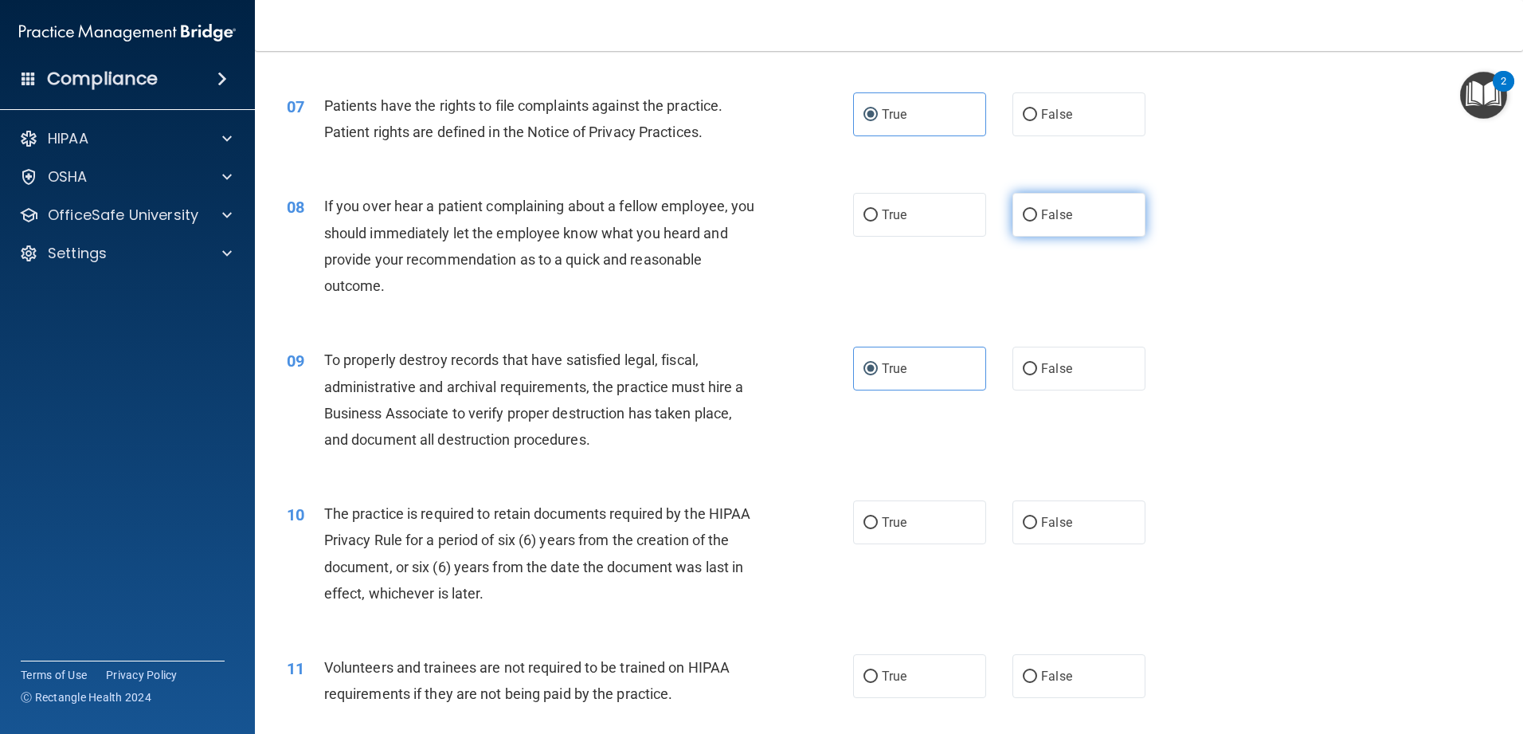
radio input "true"
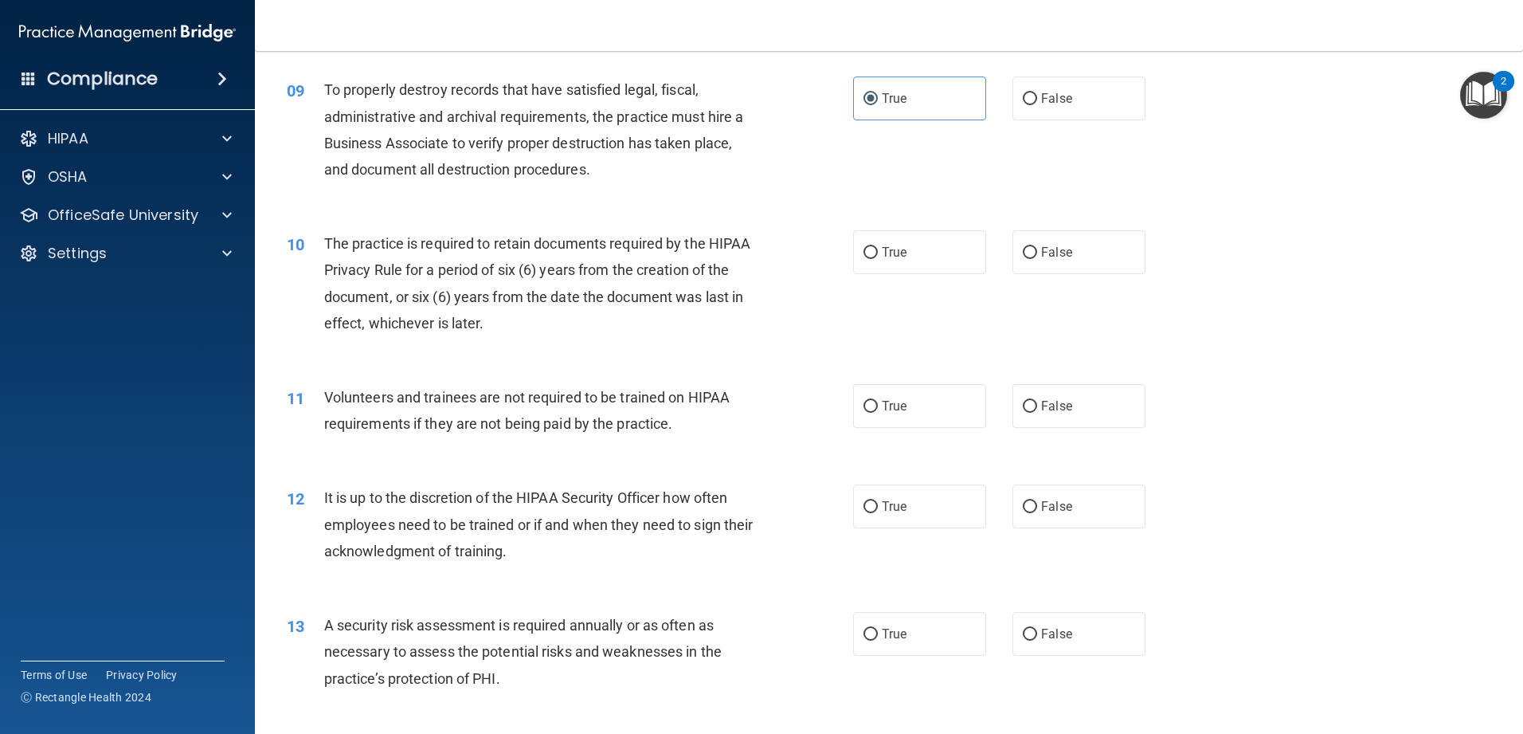
scroll to position [1195, 0]
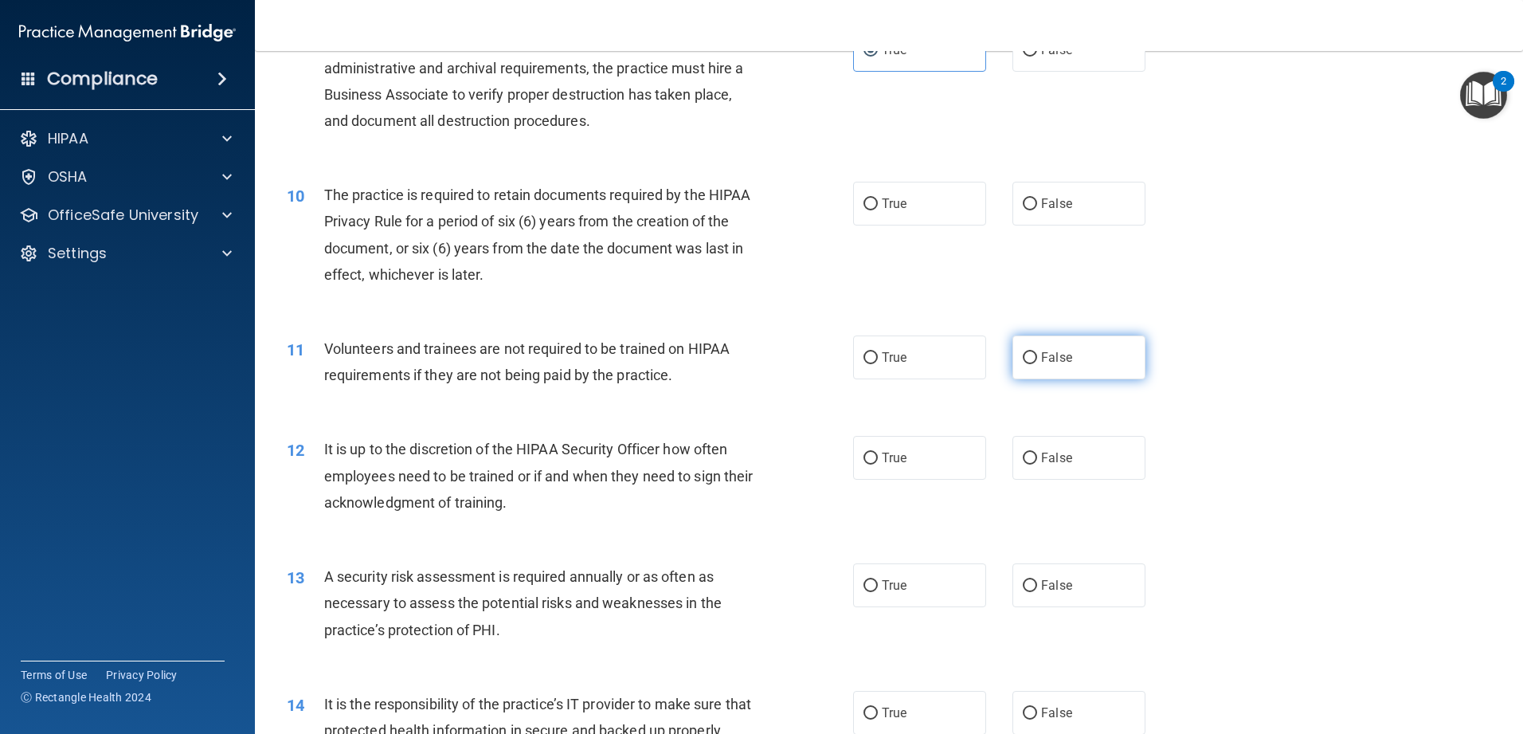
click at [553, 348] on label "False" at bounding box center [1078, 357] width 133 height 44
click at [553, 352] on input "False" at bounding box center [1030, 358] width 14 height 12
radio input "true"
click at [553, 222] on label "True" at bounding box center [919, 204] width 133 height 44
click at [553, 210] on input "True" at bounding box center [870, 204] width 14 height 12
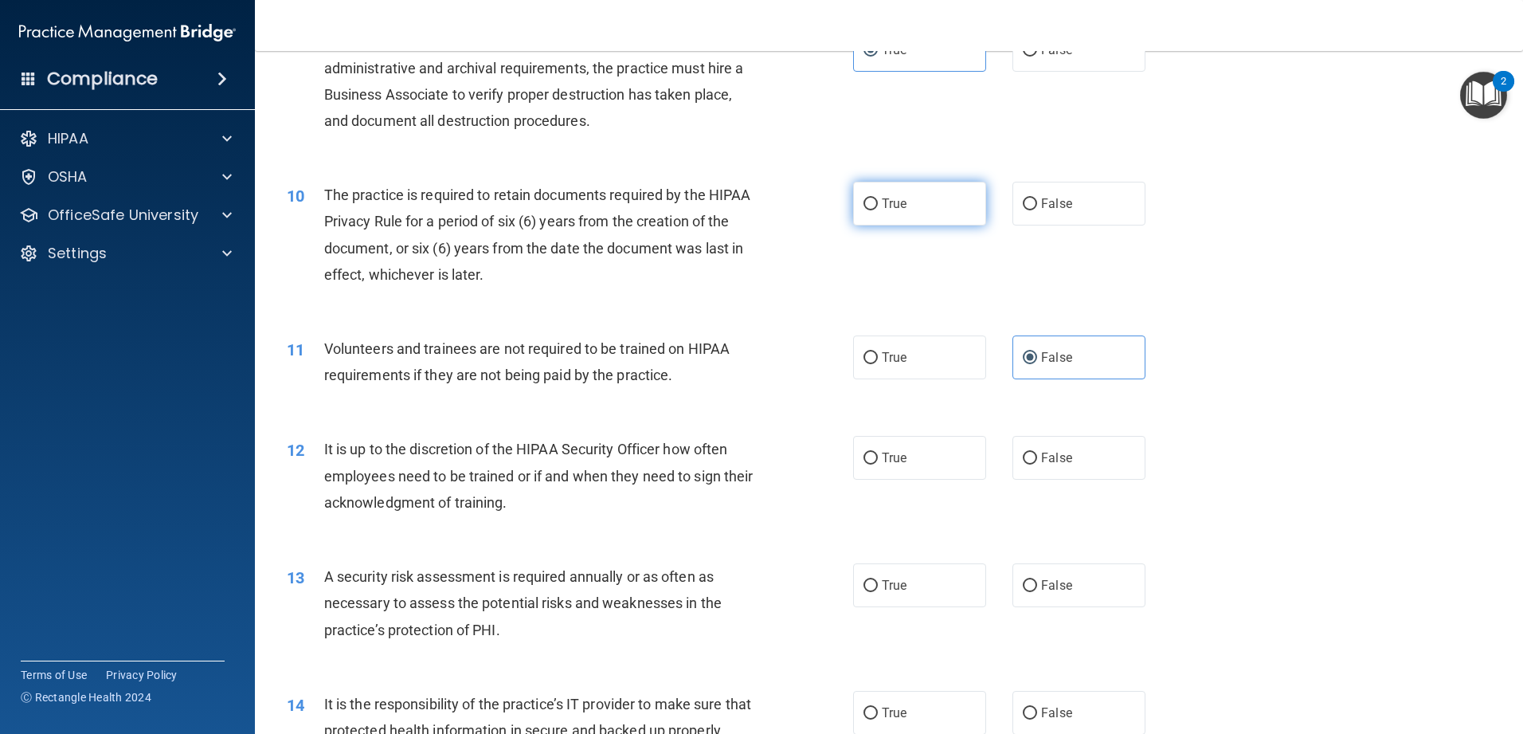
radio input "true"
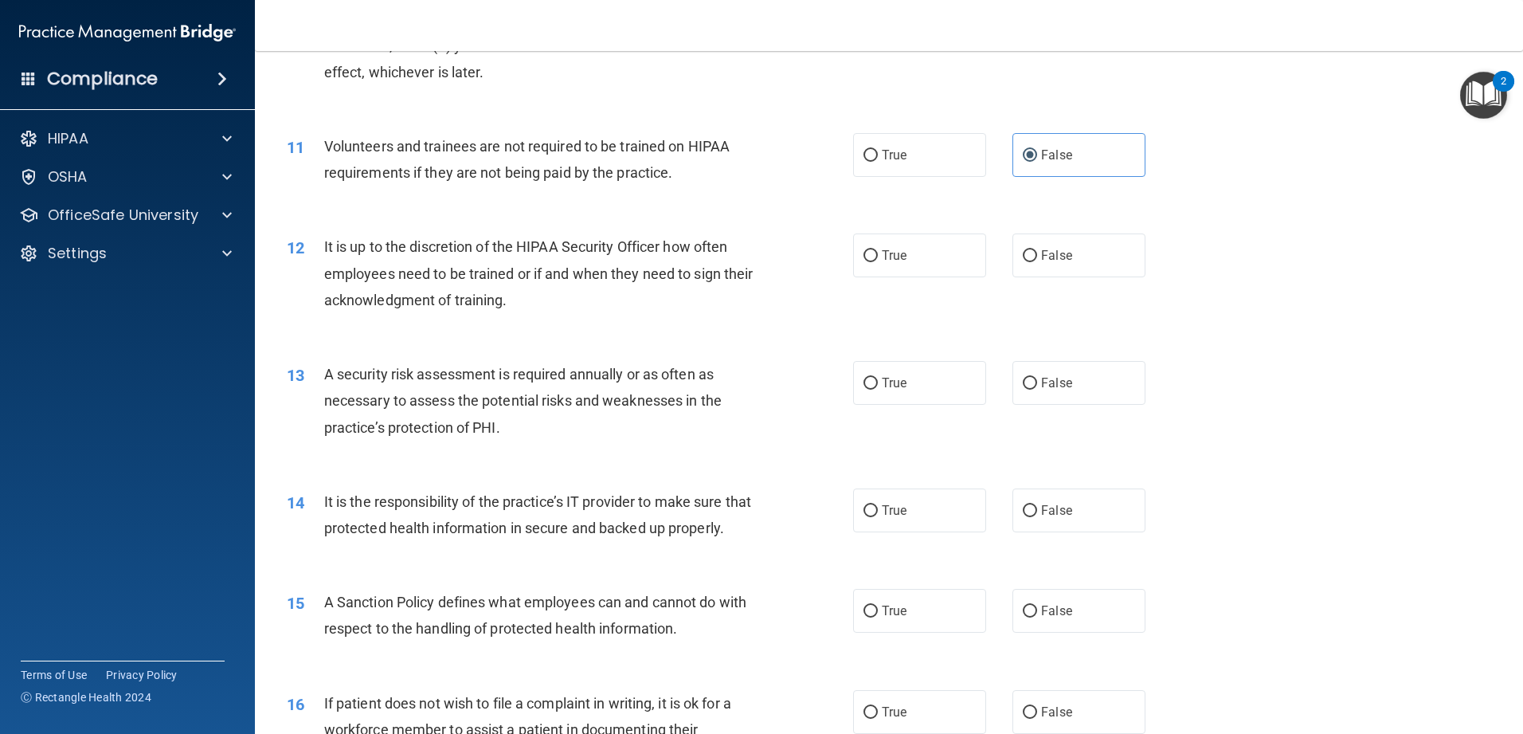
scroll to position [1434, 0]
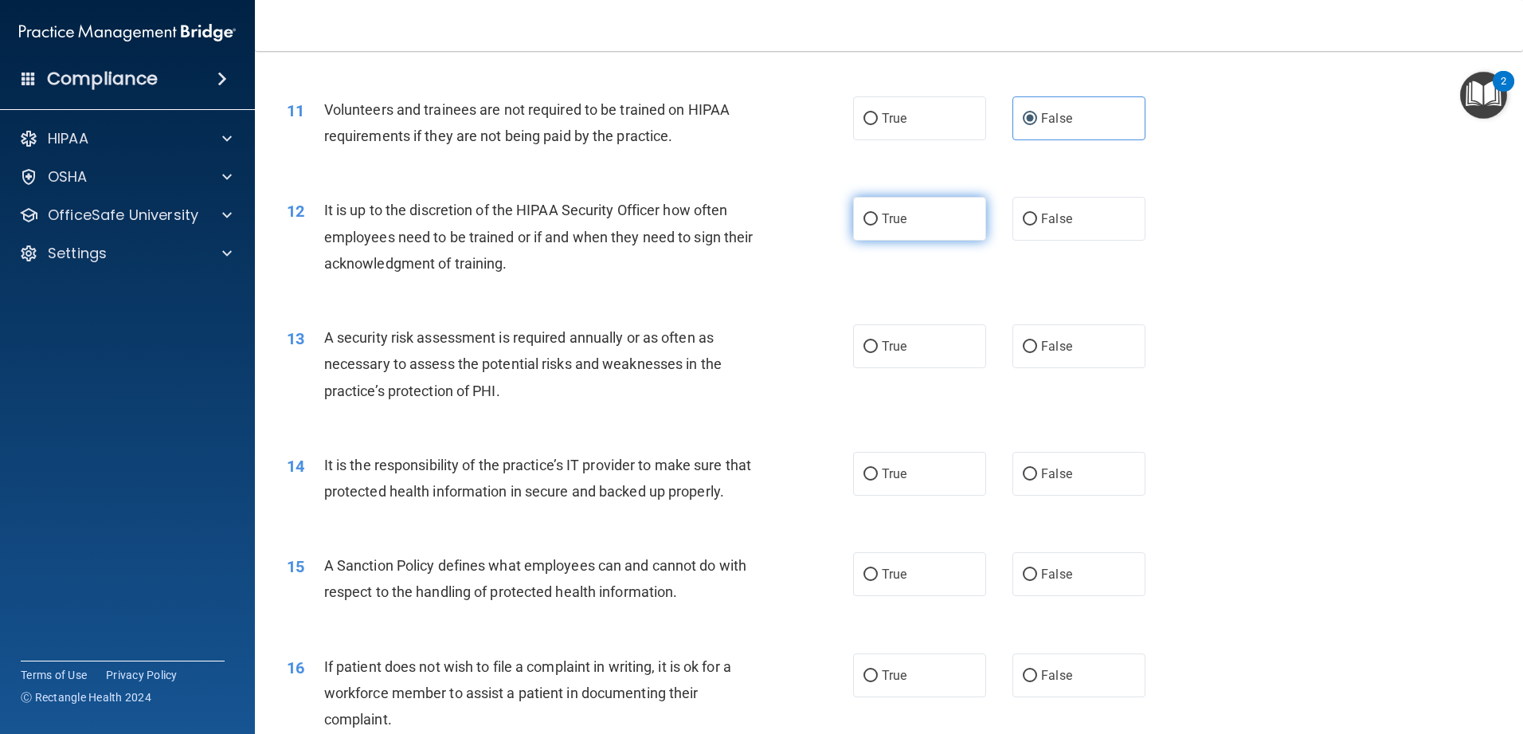
click at [553, 237] on label "True" at bounding box center [919, 219] width 133 height 44
click at [553, 225] on input "True" at bounding box center [870, 219] width 14 height 12
radio input "true"
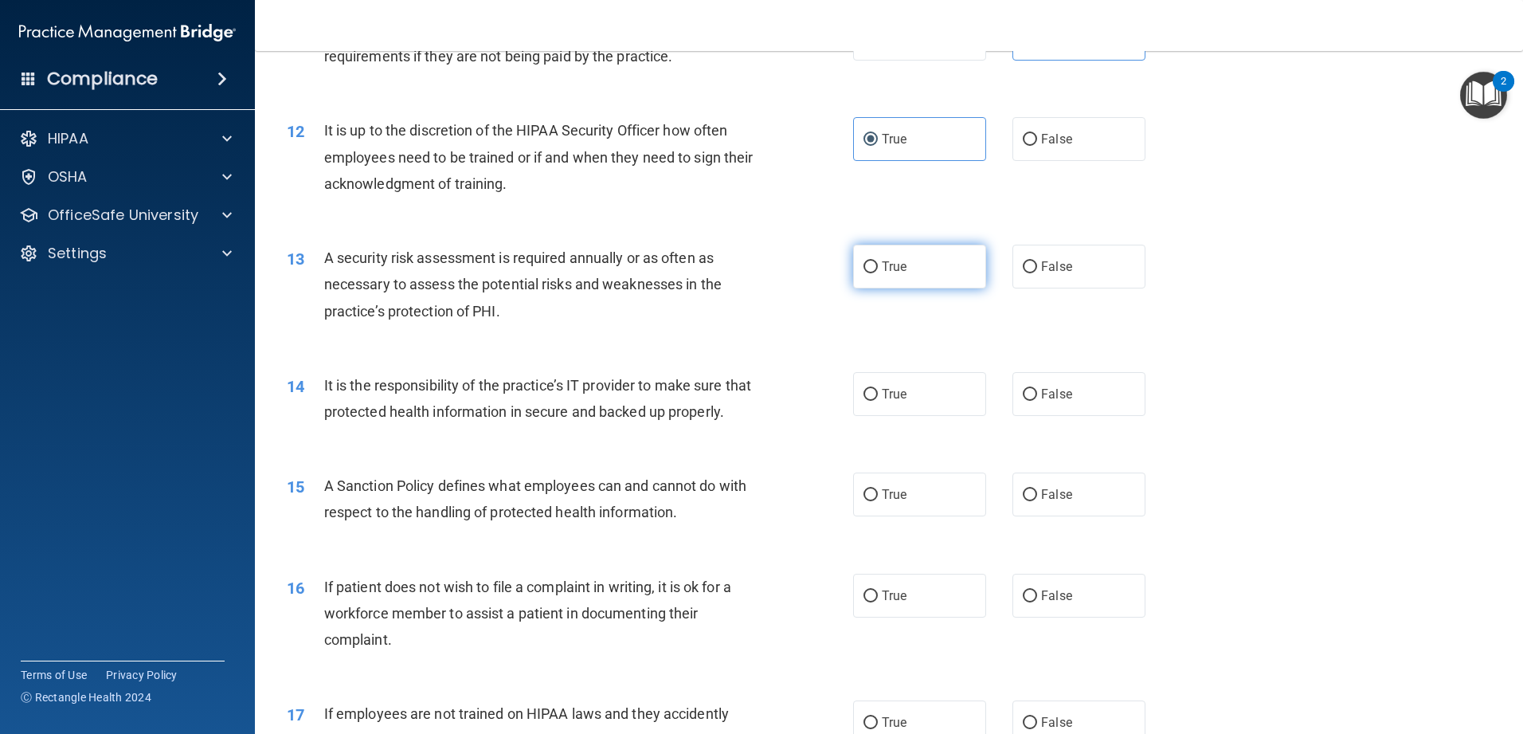
click at [553, 280] on label "True" at bounding box center [919, 267] width 133 height 44
click at [553, 273] on input "True" at bounding box center [870, 267] width 14 height 12
radio input "true"
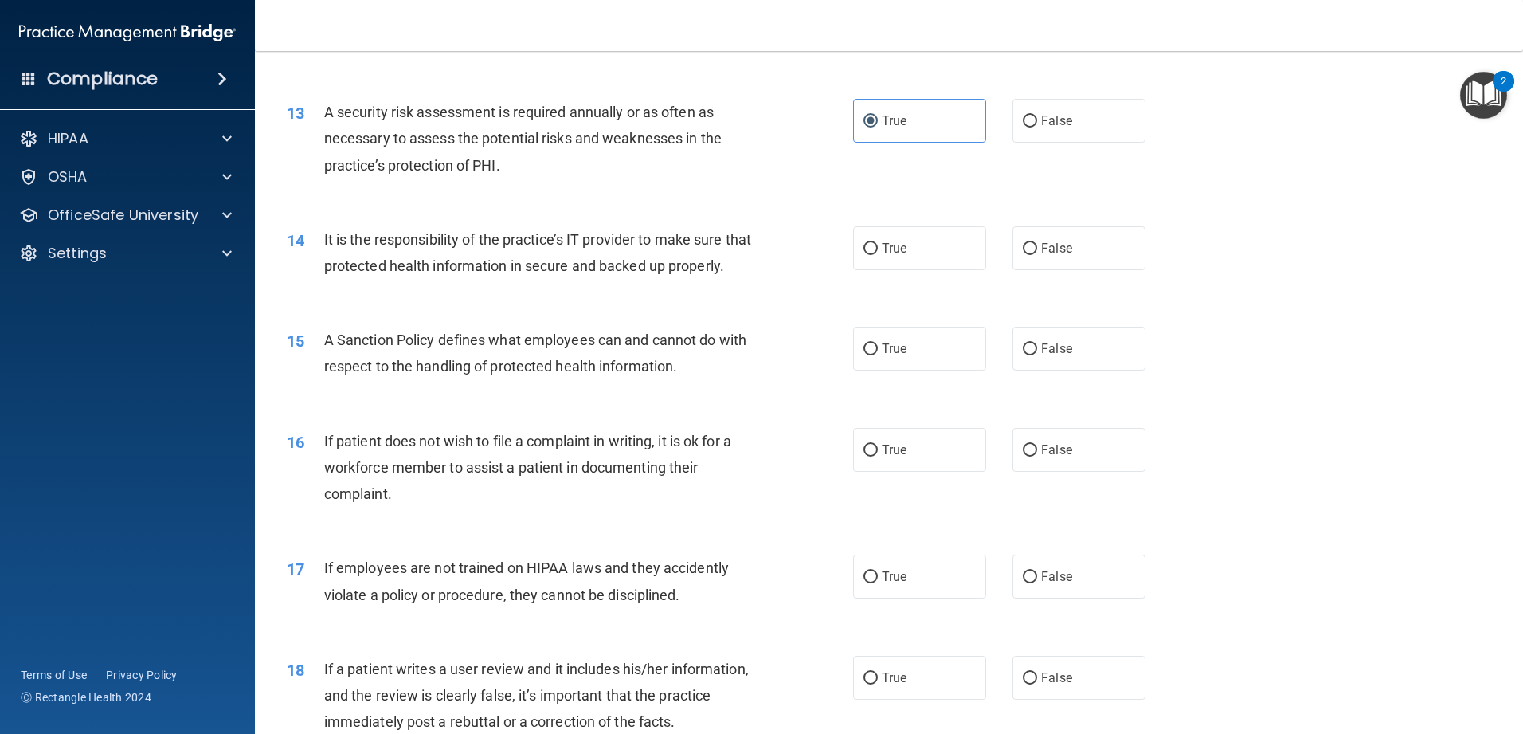
scroll to position [1673, 0]
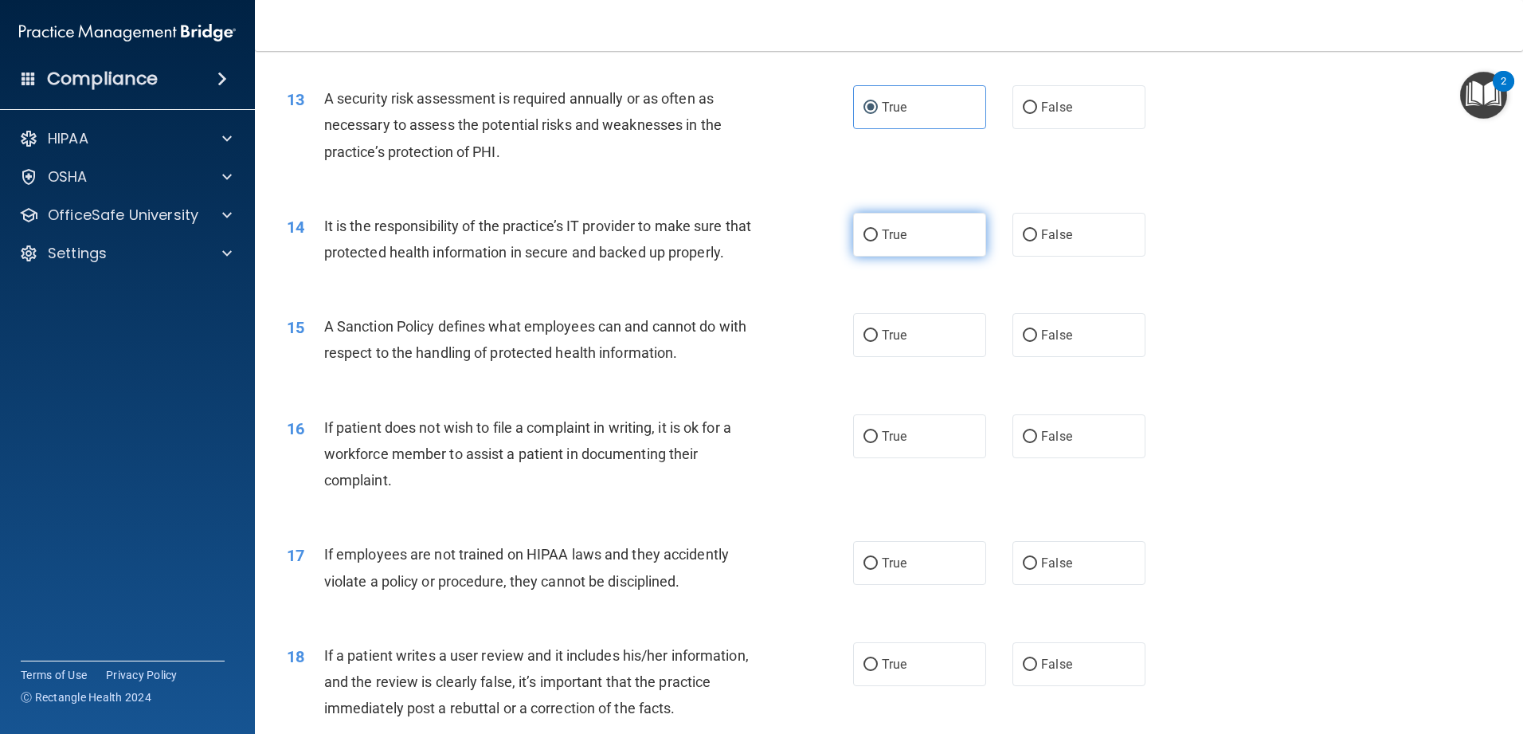
click at [553, 239] on label "True" at bounding box center [919, 235] width 133 height 44
click at [553, 239] on input "True" at bounding box center [870, 235] width 14 height 12
radio input "true"
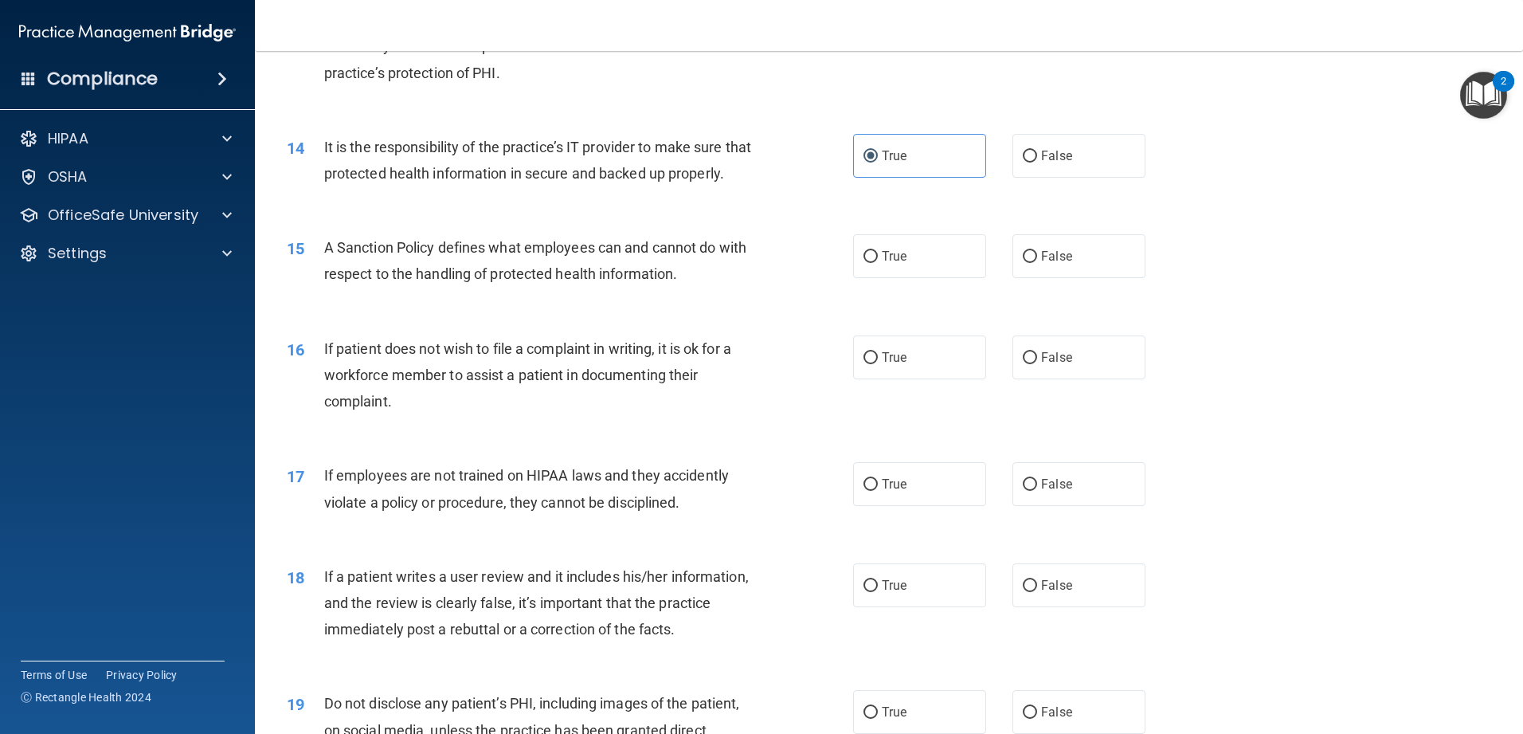
scroll to position [1752, 0]
click at [553, 505] on label "False" at bounding box center [1078, 483] width 133 height 44
click at [553, 490] on input "False" at bounding box center [1030, 484] width 14 height 12
radio input "true"
click at [553, 378] on label "True" at bounding box center [919, 357] width 133 height 44
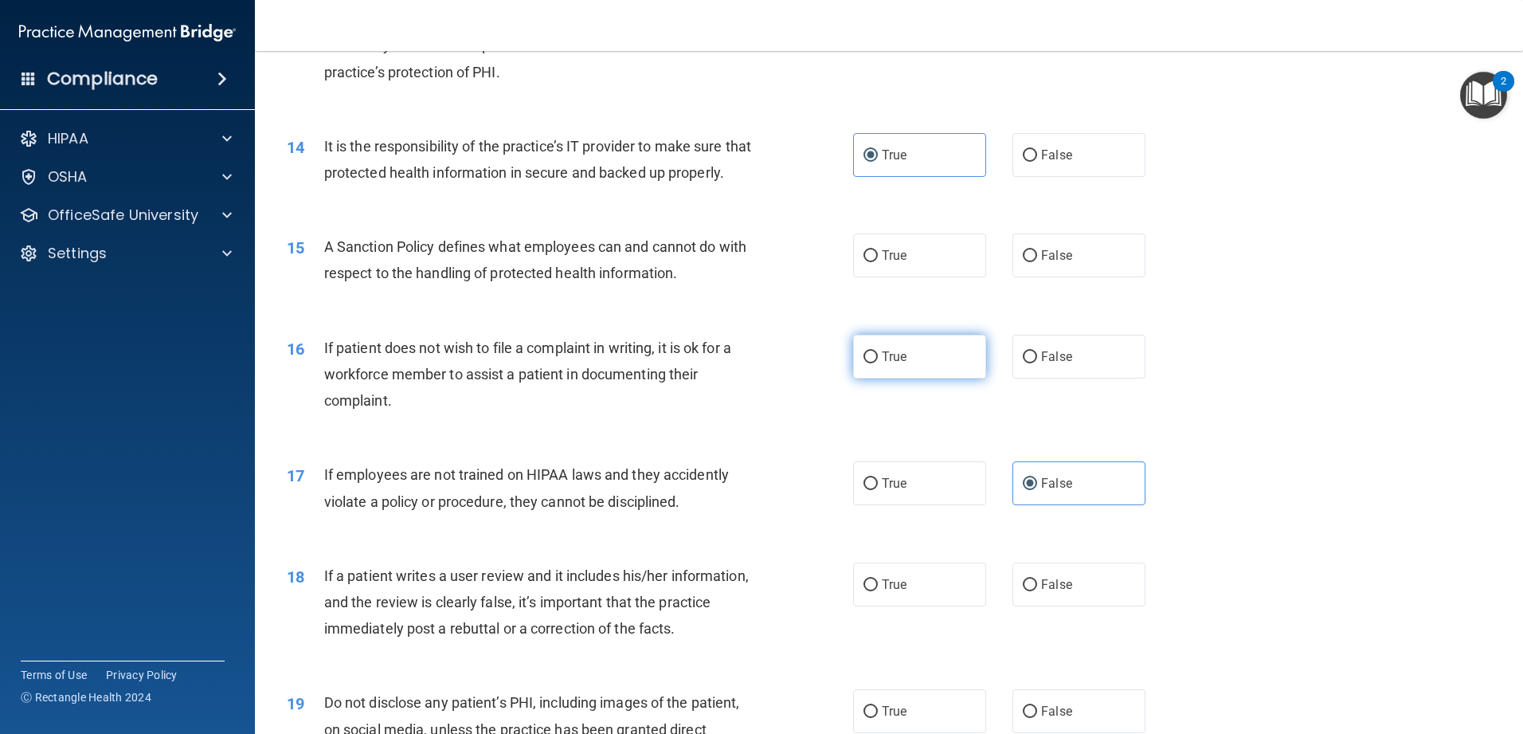
click at [553, 363] on input "True" at bounding box center [870, 357] width 14 height 12
radio input "true"
click at [553, 277] on label "True" at bounding box center [919, 255] width 133 height 44
click at [553, 262] on input "True" at bounding box center [870, 256] width 14 height 12
radio input "true"
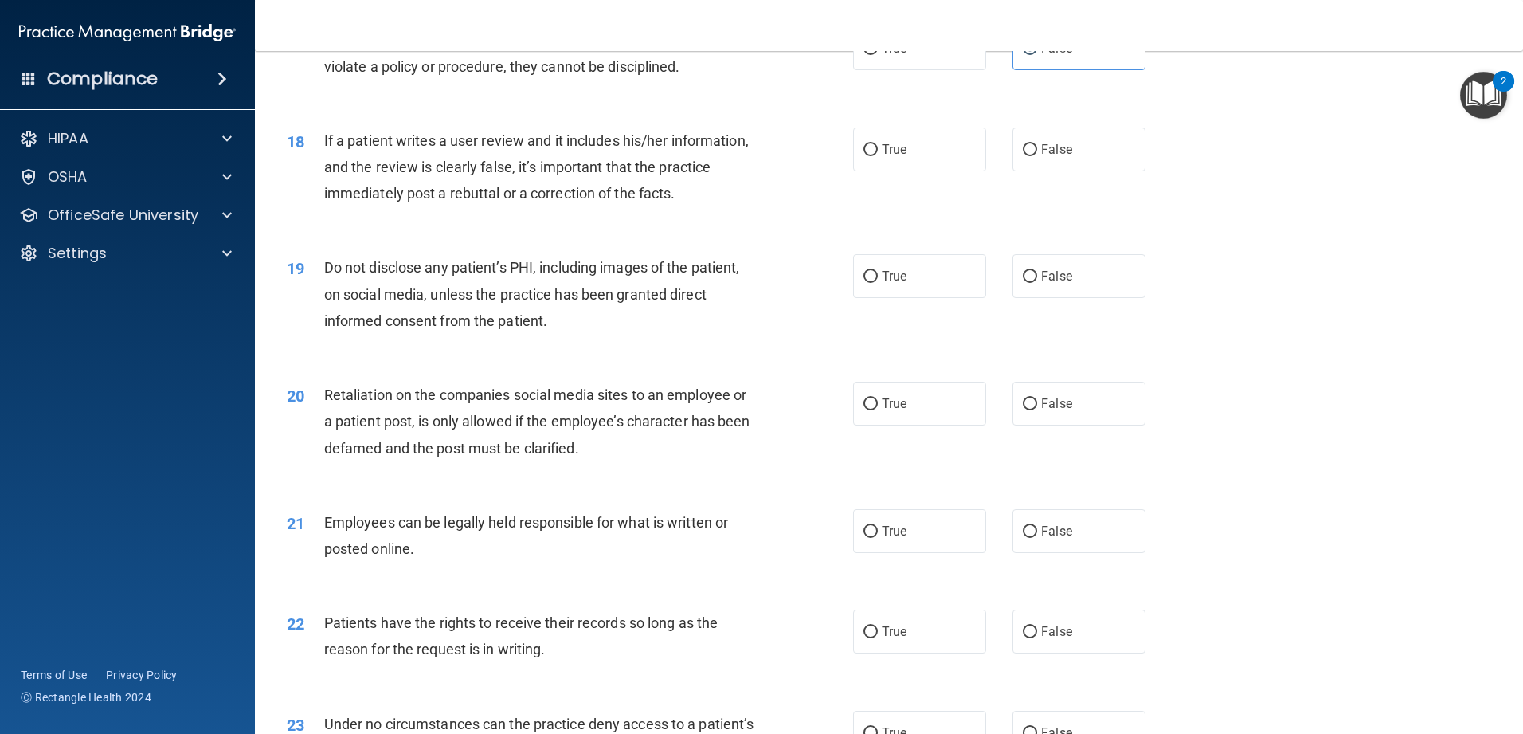
scroll to position [2151, 0]
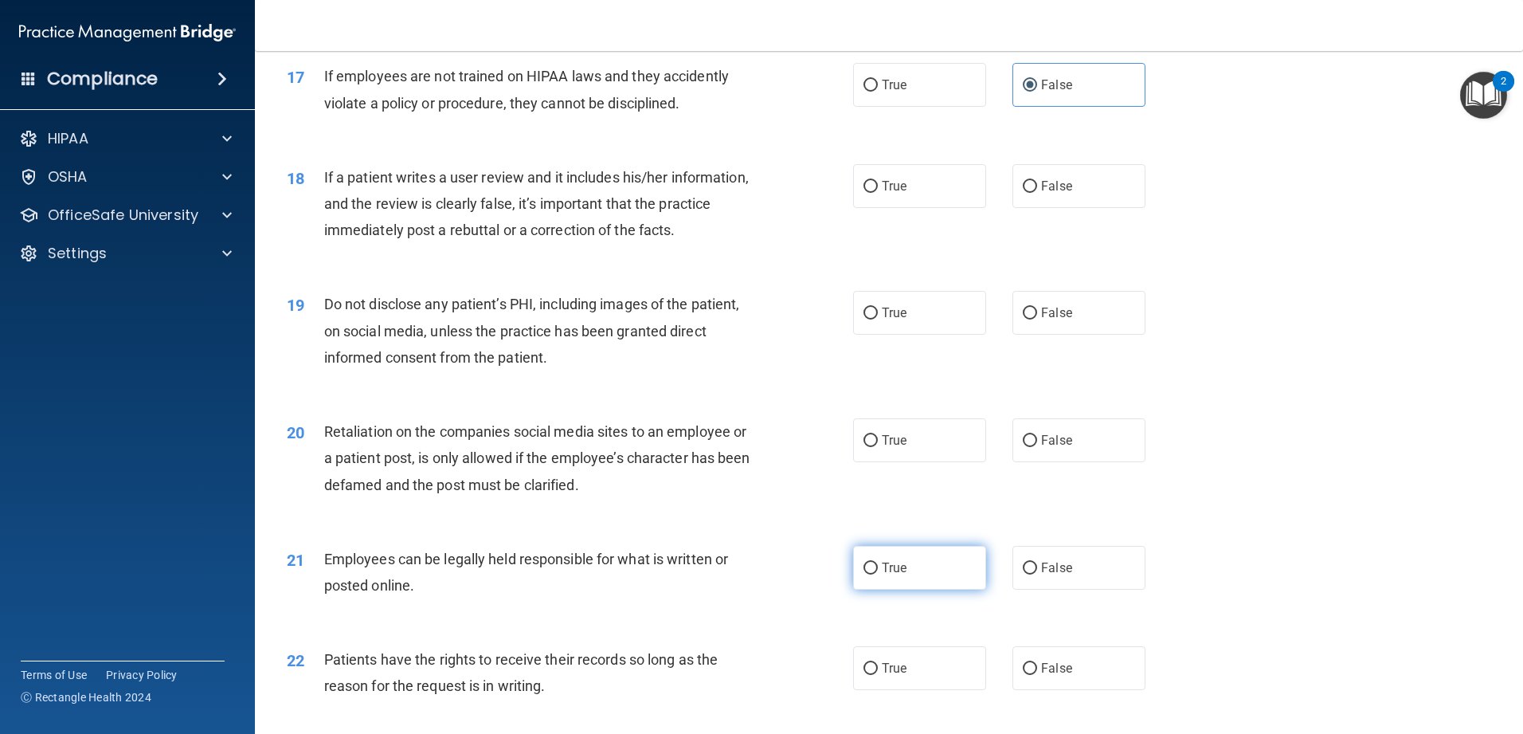
click at [553, 575] on span "True" at bounding box center [894, 567] width 25 height 15
click at [553, 574] on input "True" at bounding box center [870, 568] width 14 height 12
radio input "true"
click at [553, 462] on label "False" at bounding box center [1078, 440] width 133 height 44
click at [553, 447] on input "False" at bounding box center [1030, 441] width 14 height 12
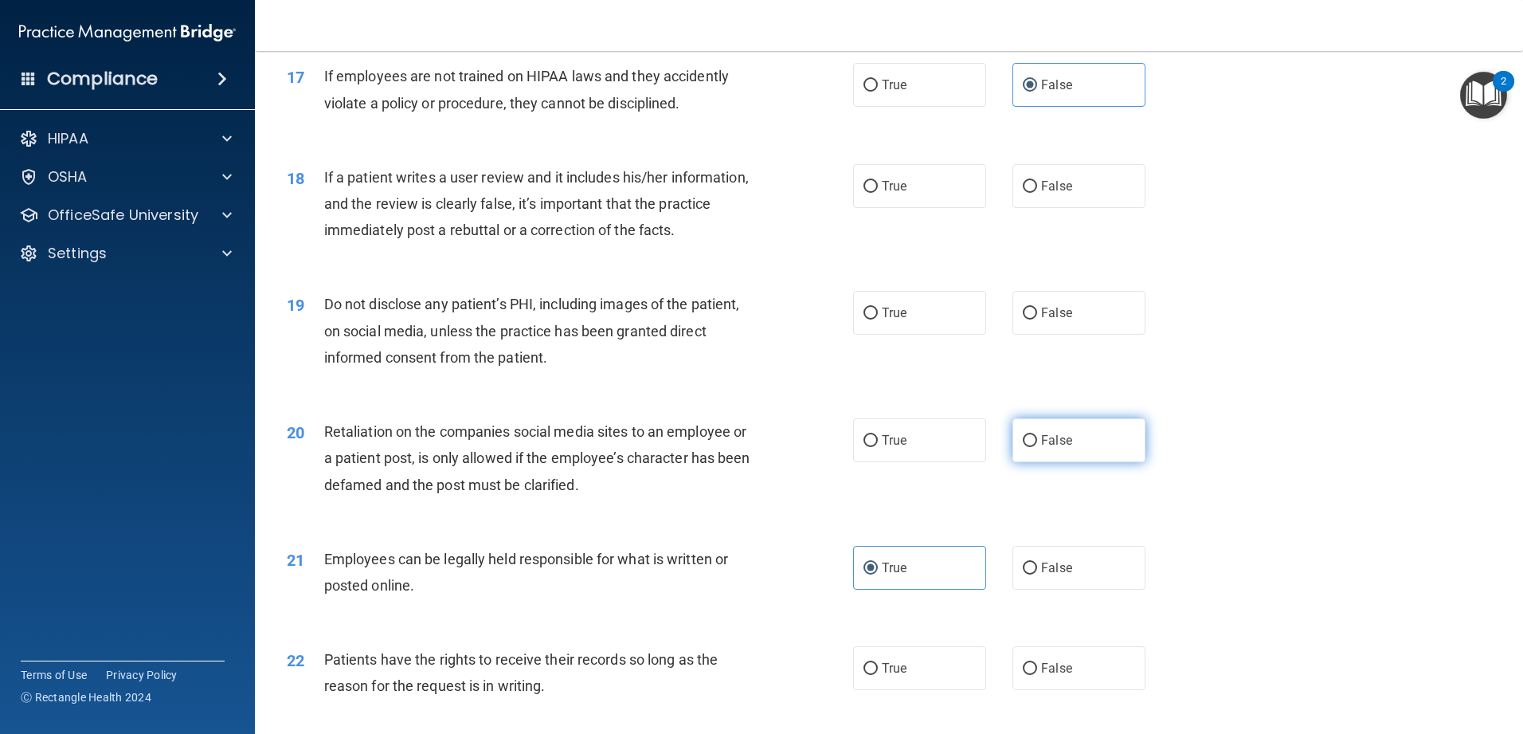
radio input "true"
click at [553, 335] on label "True" at bounding box center [919, 313] width 133 height 44
click at [553, 319] on input "True" at bounding box center [870, 313] width 14 height 12
radio input "true"
click at [553, 208] on label "False" at bounding box center [1078, 186] width 133 height 44
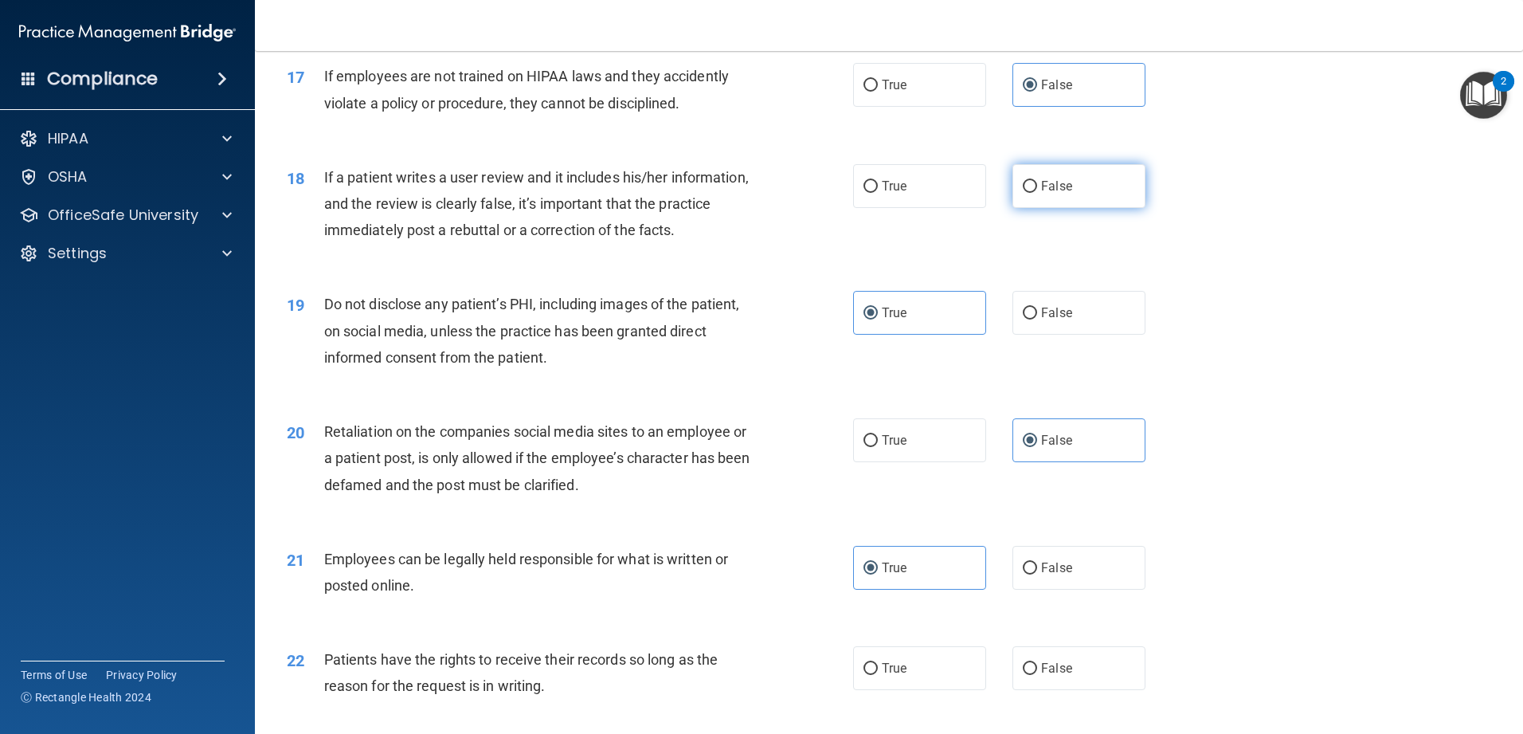
click at [553, 193] on input "False" at bounding box center [1030, 187] width 14 height 12
radio input "true"
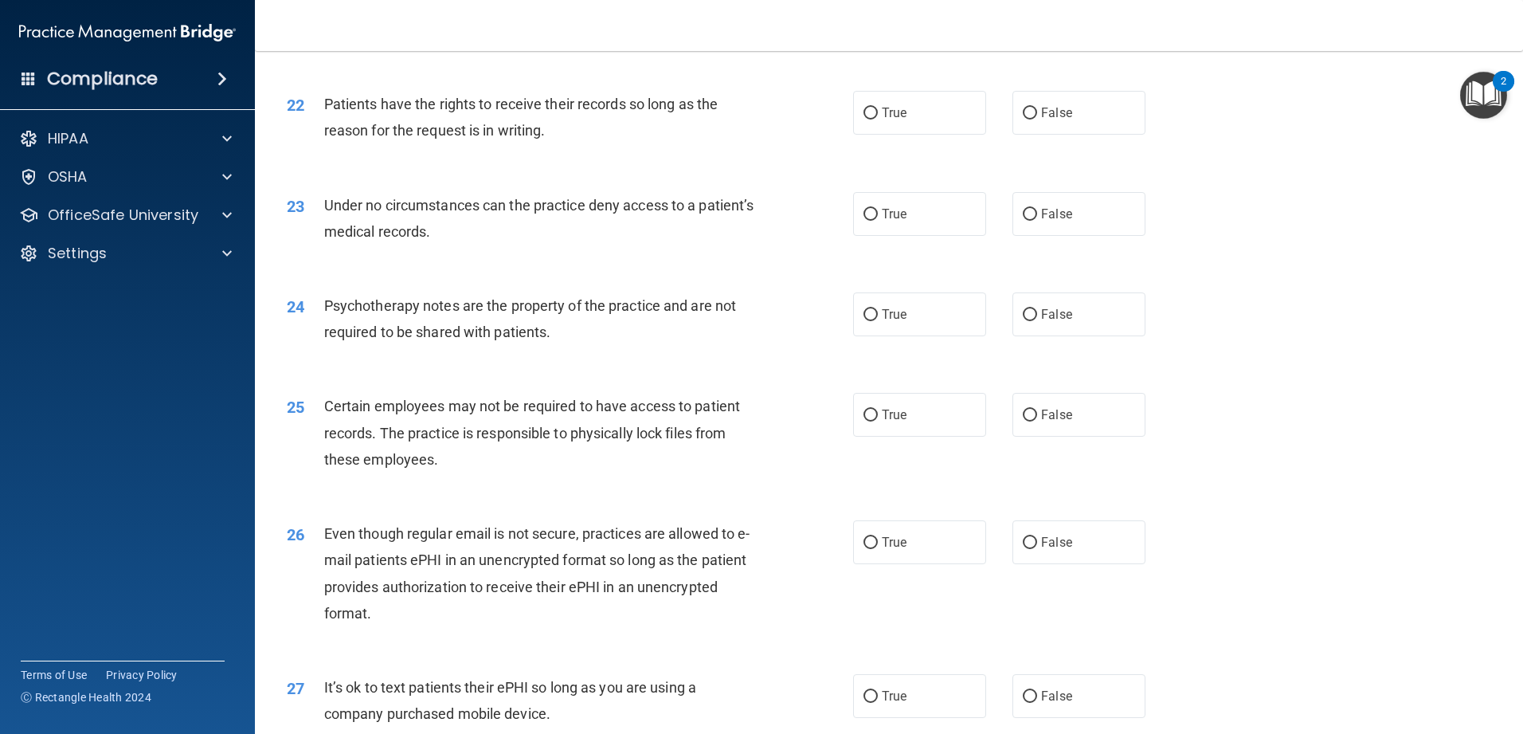
scroll to position [2708, 0]
click at [553, 132] on label "True" at bounding box center [919, 110] width 133 height 44
click at [553, 117] on input "True" at bounding box center [870, 111] width 14 height 12
radio input "true"
click at [553, 218] on input "True" at bounding box center [870, 212] width 14 height 12
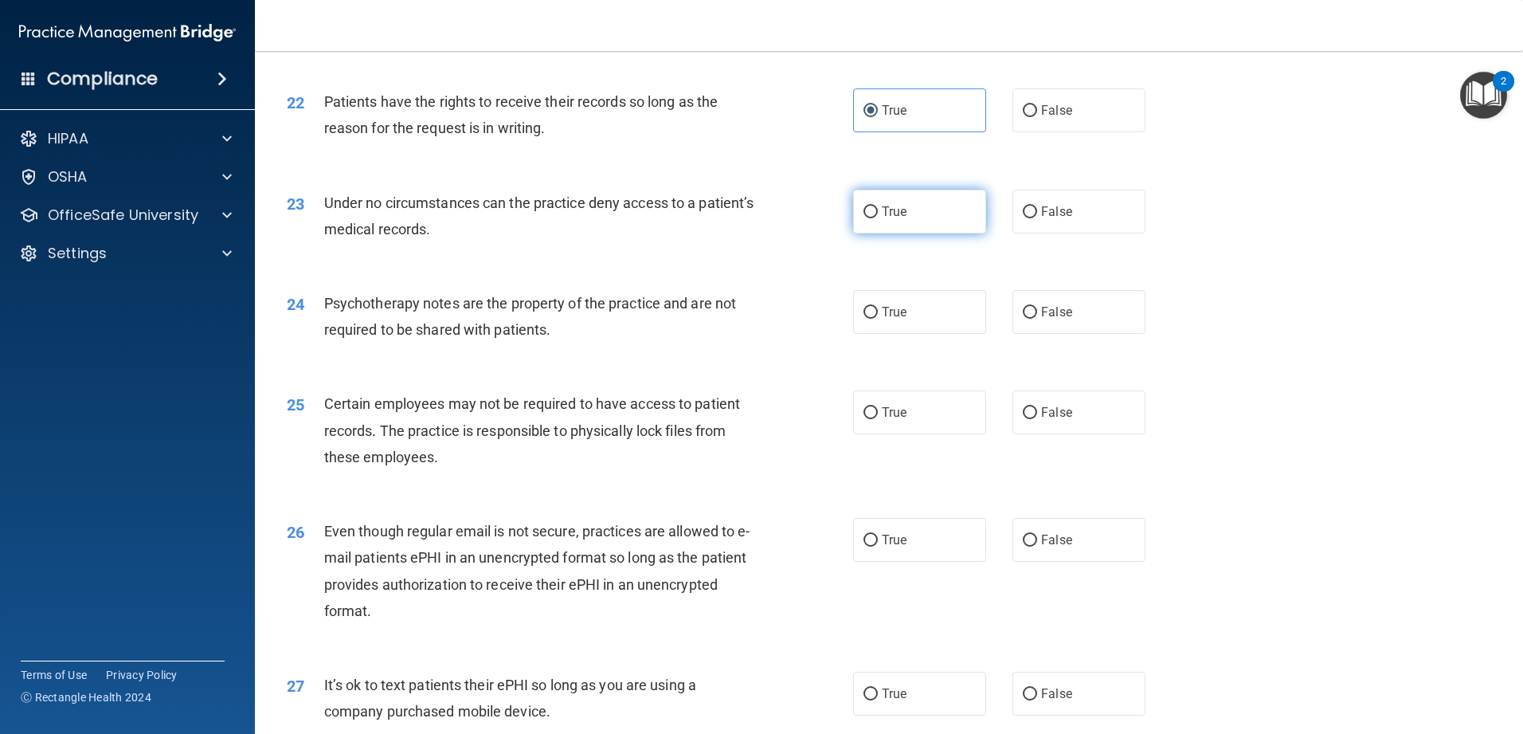
radio input "true"
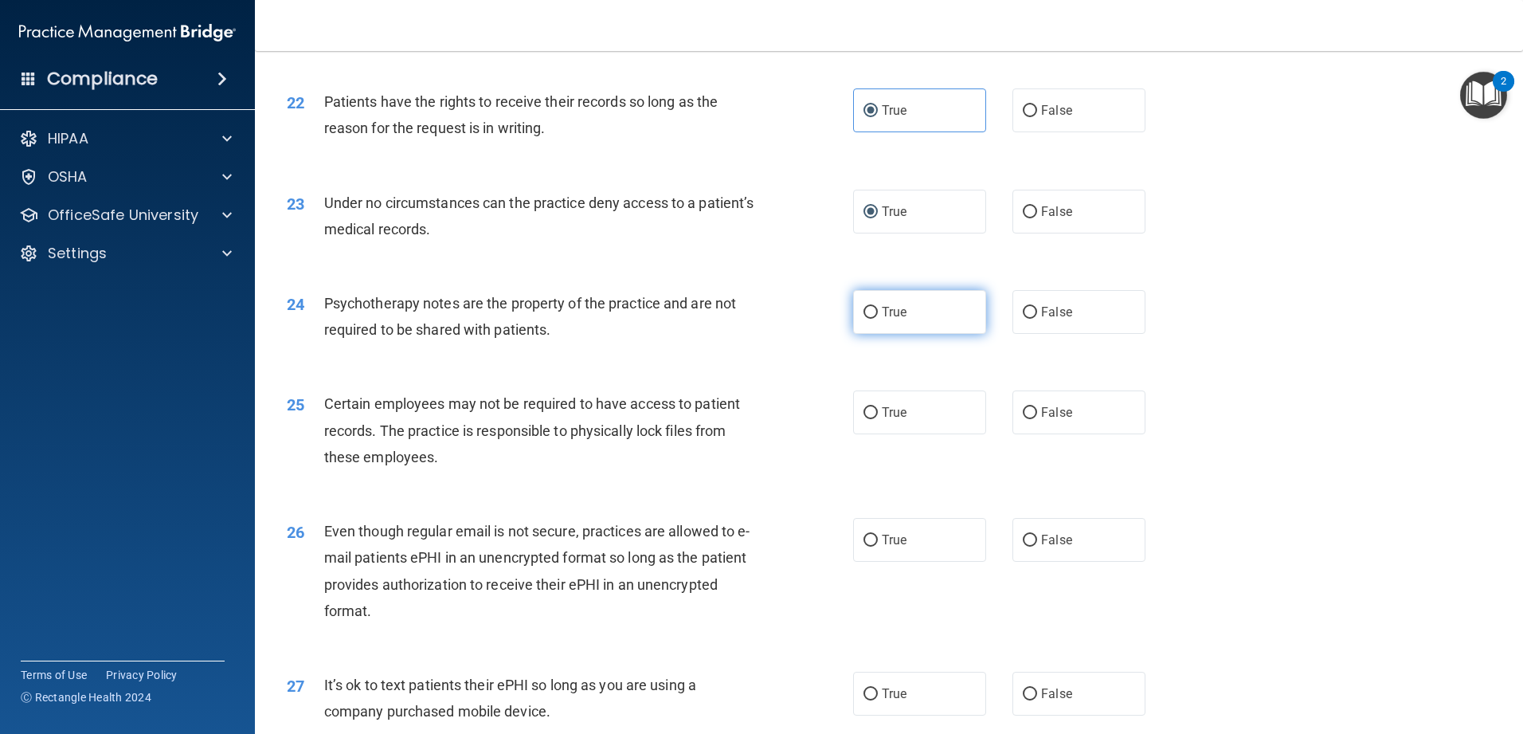
click at [553, 334] on label "True" at bounding box center [919, 312] width 133 height 44
click at [553, 319] on input "True" at bounding box center [870, 313] width 14 height 12
radio input "true"
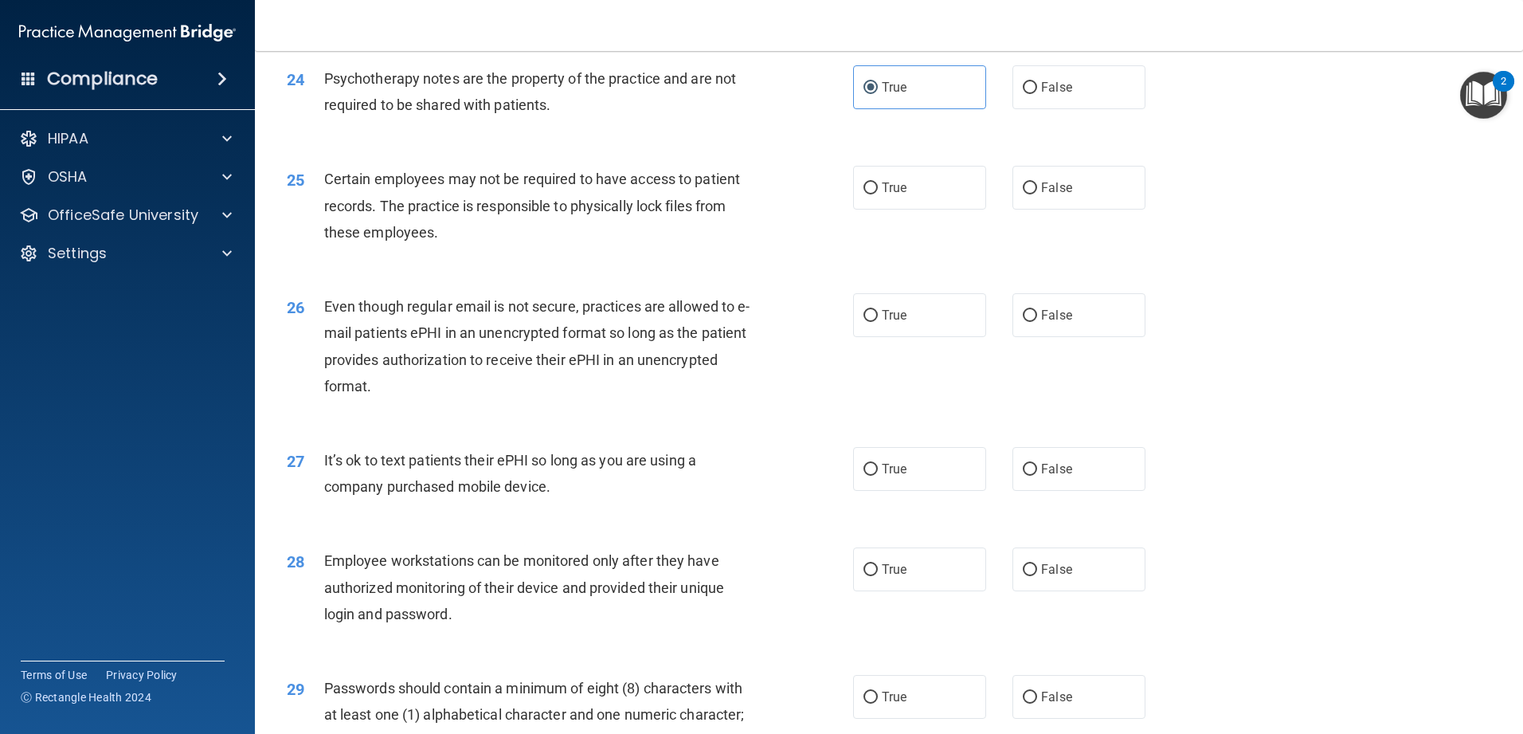
scroll to position [2947, 0]
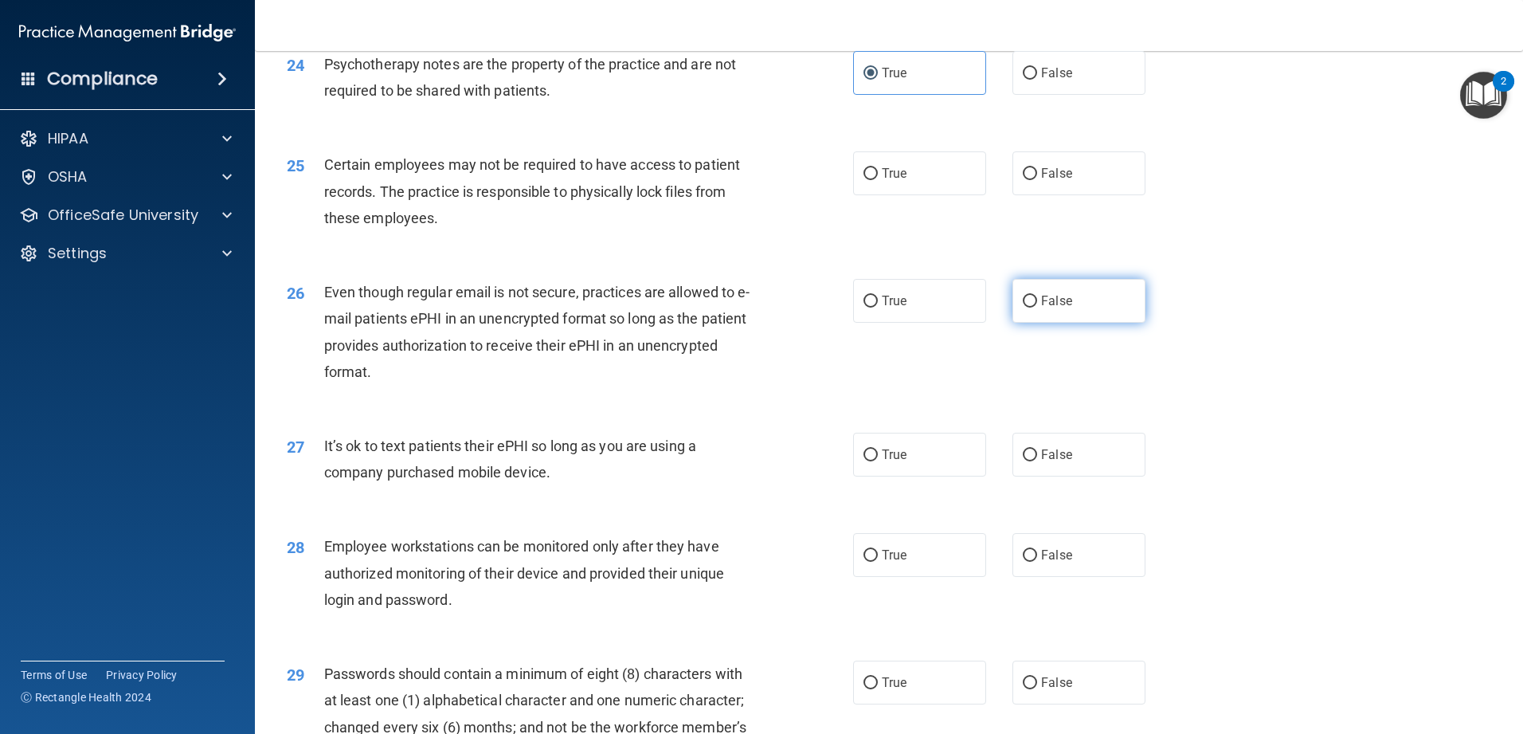
click at [553, 323] on label "False" at bounding box center [1078, 301] width 133 height 44
click at [553, 307] on input "False" at bounding box center [1030, 302] width 14 height 12
radio input "true"
click at [553, 195] on label "True" at bounding box center [919, 173] width 133 height 44
click at [553, 180] on input "True" at bounding box center [870, 174] width 14 height 12
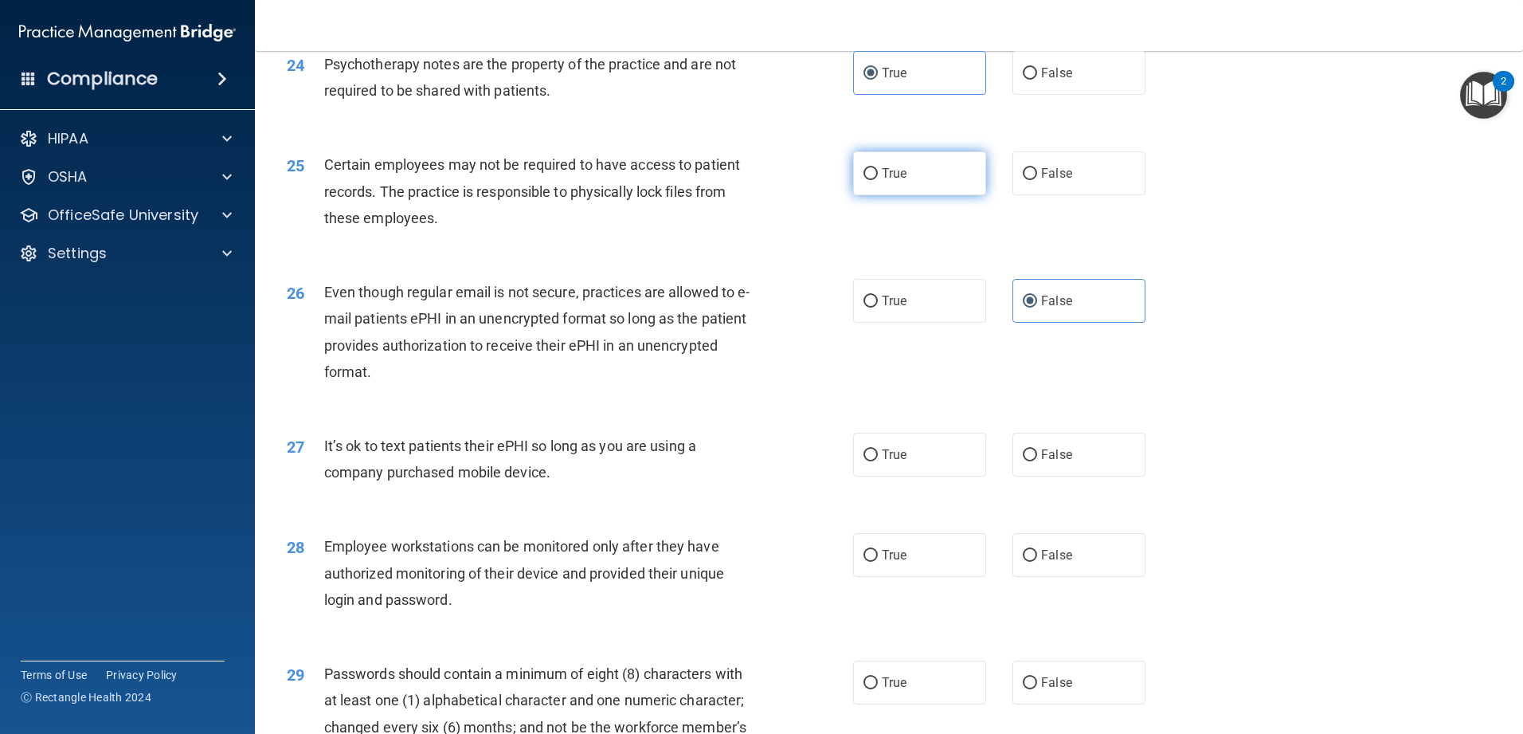
radio input "true"
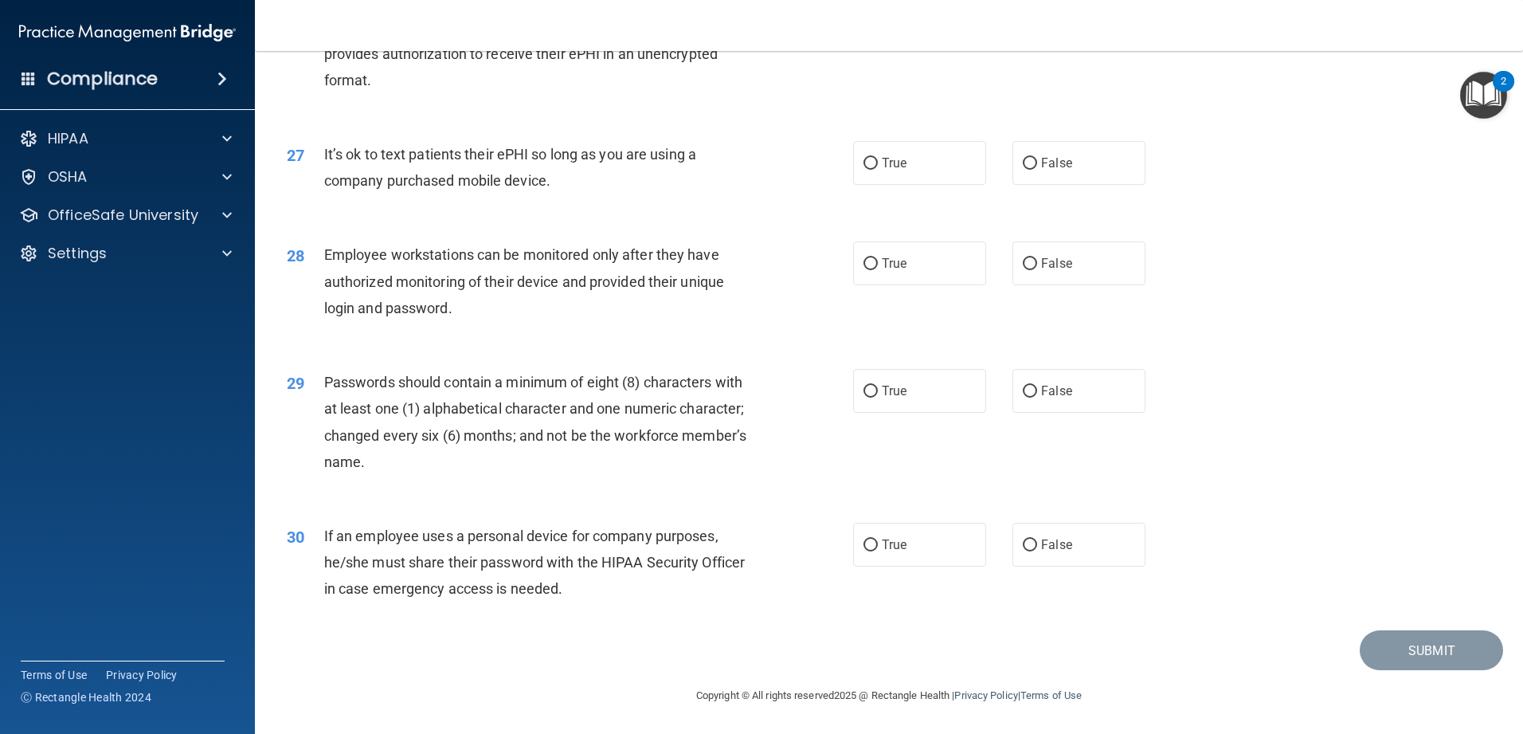
scroll to position [3265, 0]
click at [553, 170] on label "False" at bounding box center [1078, 163] width 133 height 44
click at [553, 170] on input "False" at bounding box center [1030, 164] width 14 height 12
radio input "true"
click at [553, 275] on label "True" at bounding box center [919, 263] width 133 height 44
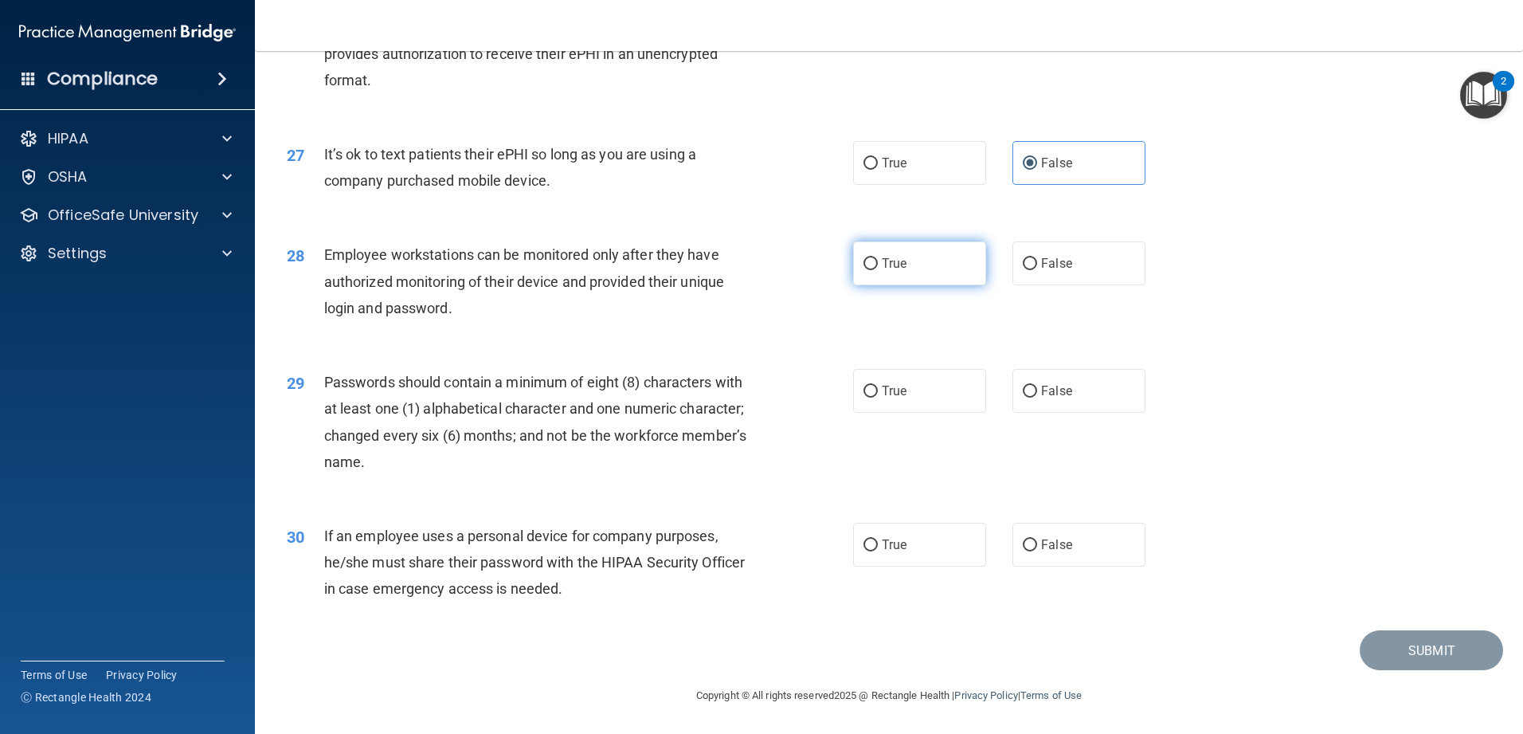
click at [553, 270] on input "True" at bounding box center [870, 264] width 14 height 12
radio input "true"
click at [553, 390] on input "True" at bounding box center [870, 392] width 14 height 12
radio input "true"
click at [553, 554] on label "True" at bounding box center [919, 545] width 133 height 44
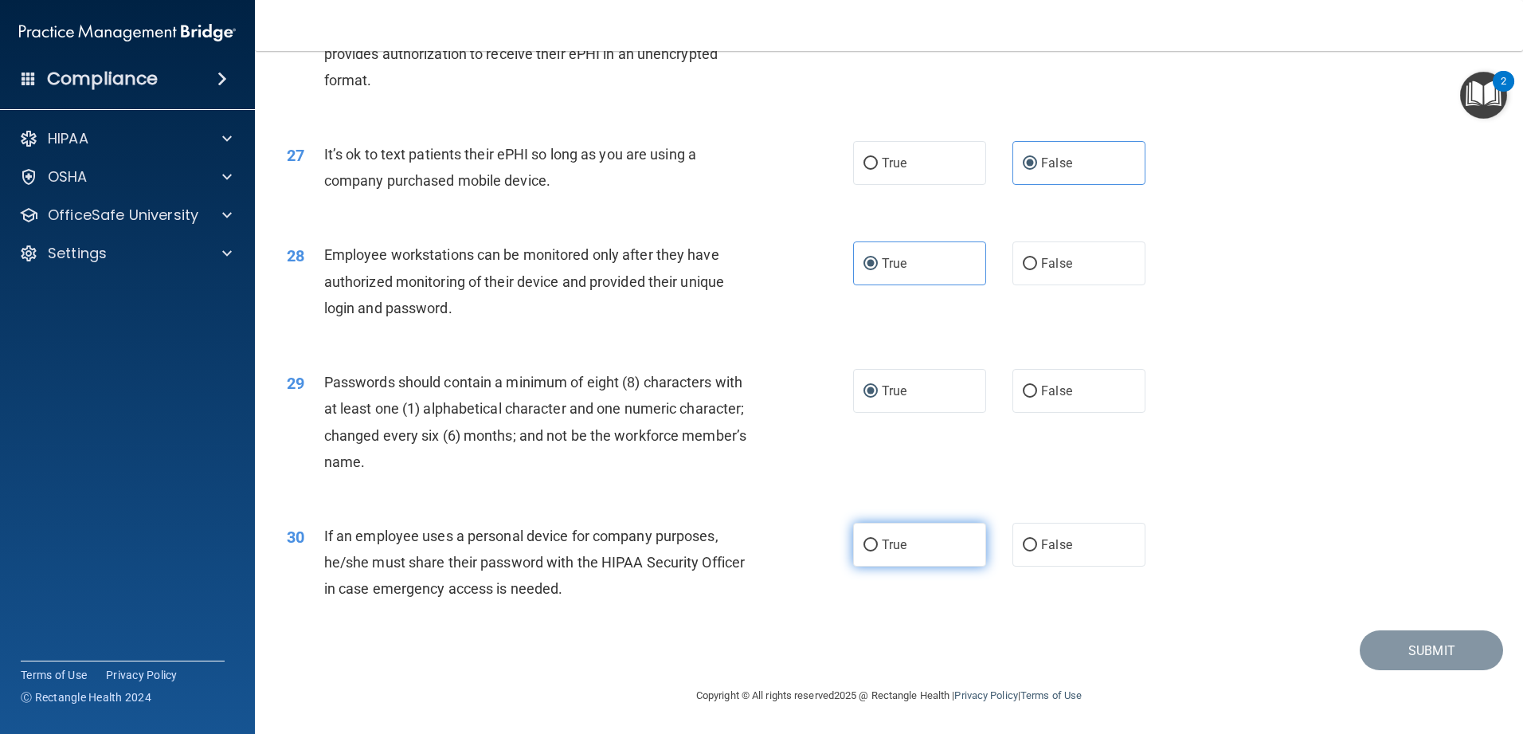
click at [553, 551] on input "True" at bounding box center [870, 545] width 14 height 12
radio input "true"
click at [553, 581] on button "Submit" at bounding box center [1431, 650] width 143 height 41
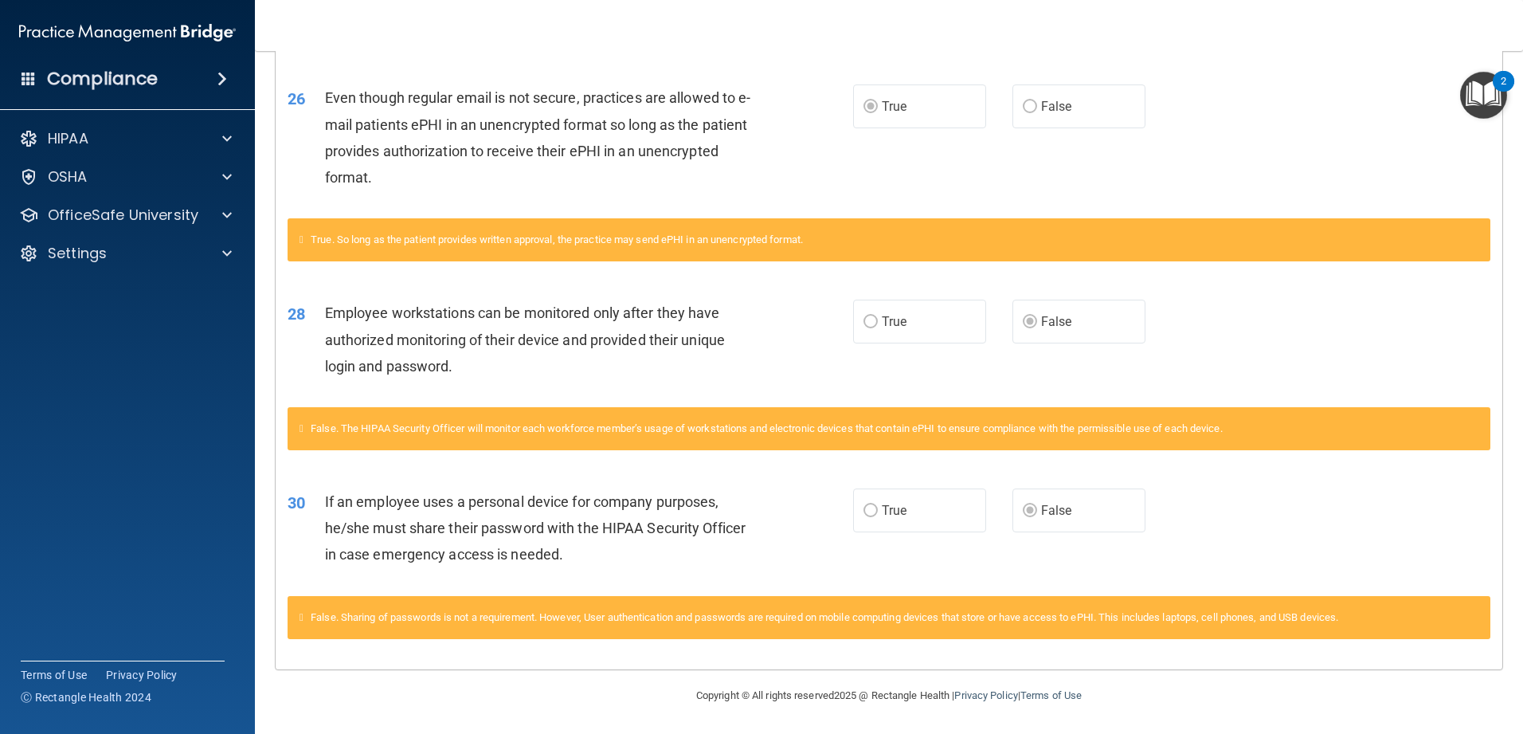
scroll to position [2085, 0]
click at [181, 212] on p "OfficeSafe University" at bounding box center [123, 215] width 151 height 19
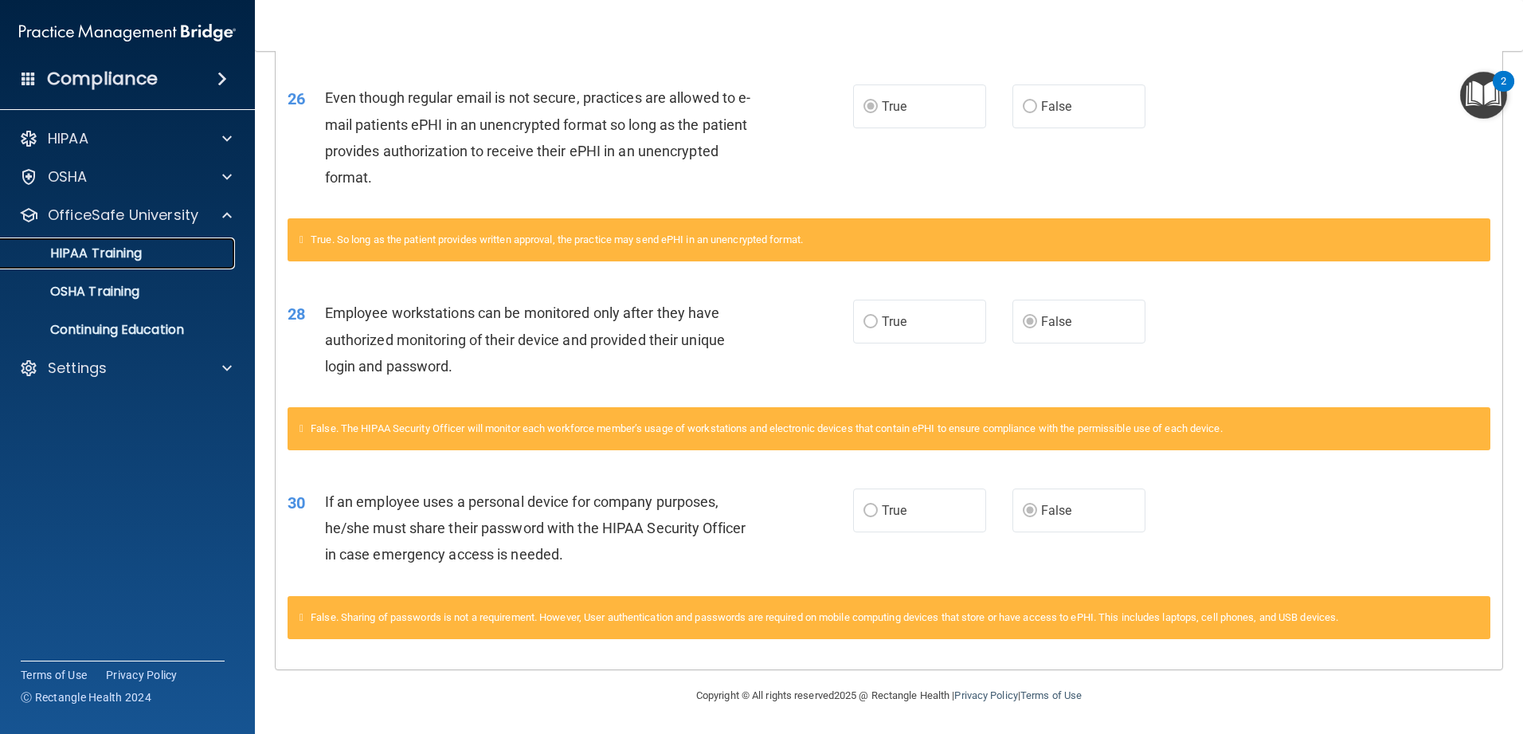
click at [168, 245] on link "HIPAA Training" at bounding box center [109, 253] width 251 height 32
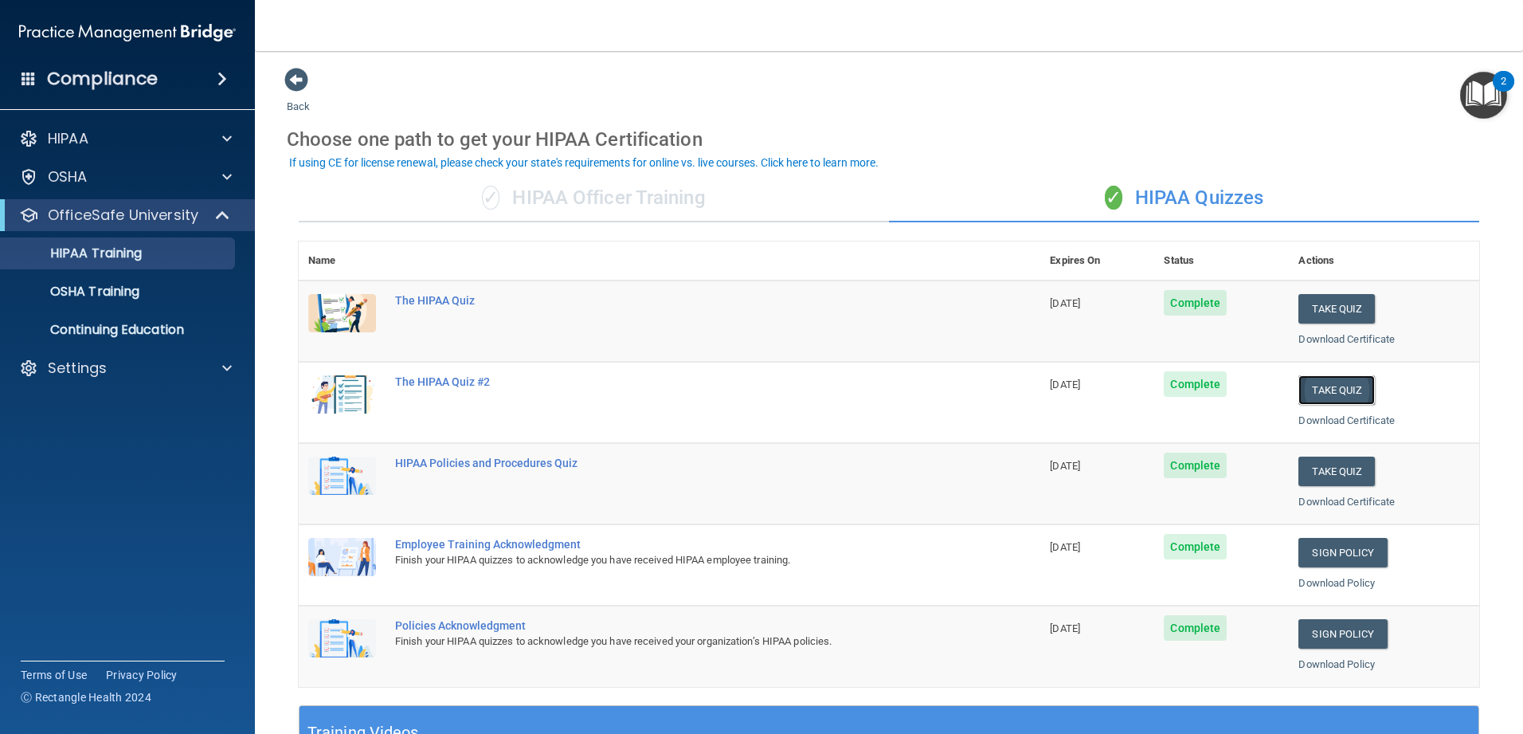
click at [553, 384] on button "Take Quiz" at bounding box center [1336, 389] width 76 height 29
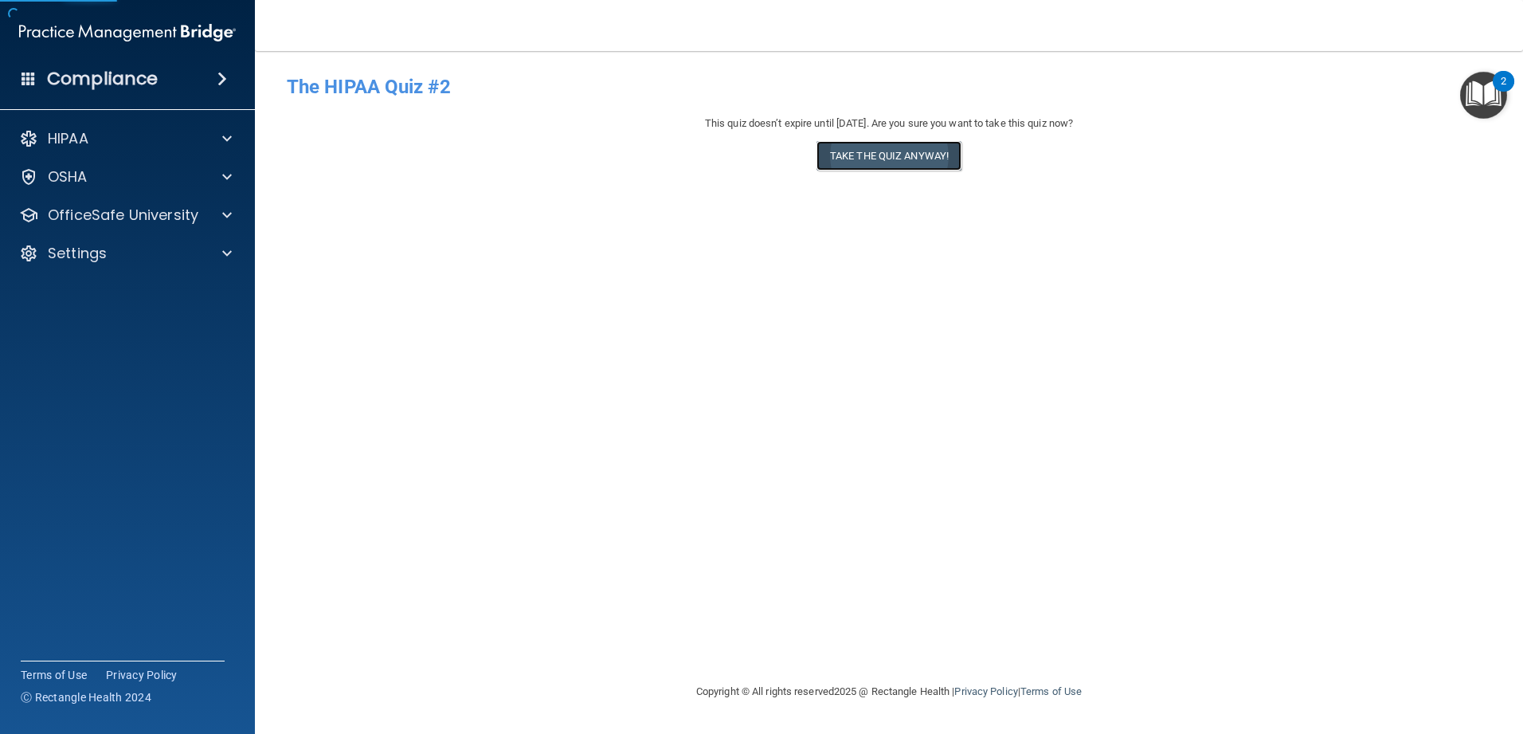
click at [553, 154] on button "Take the quiz anyway!" at bounding box center [888, 155] width 145 height 29
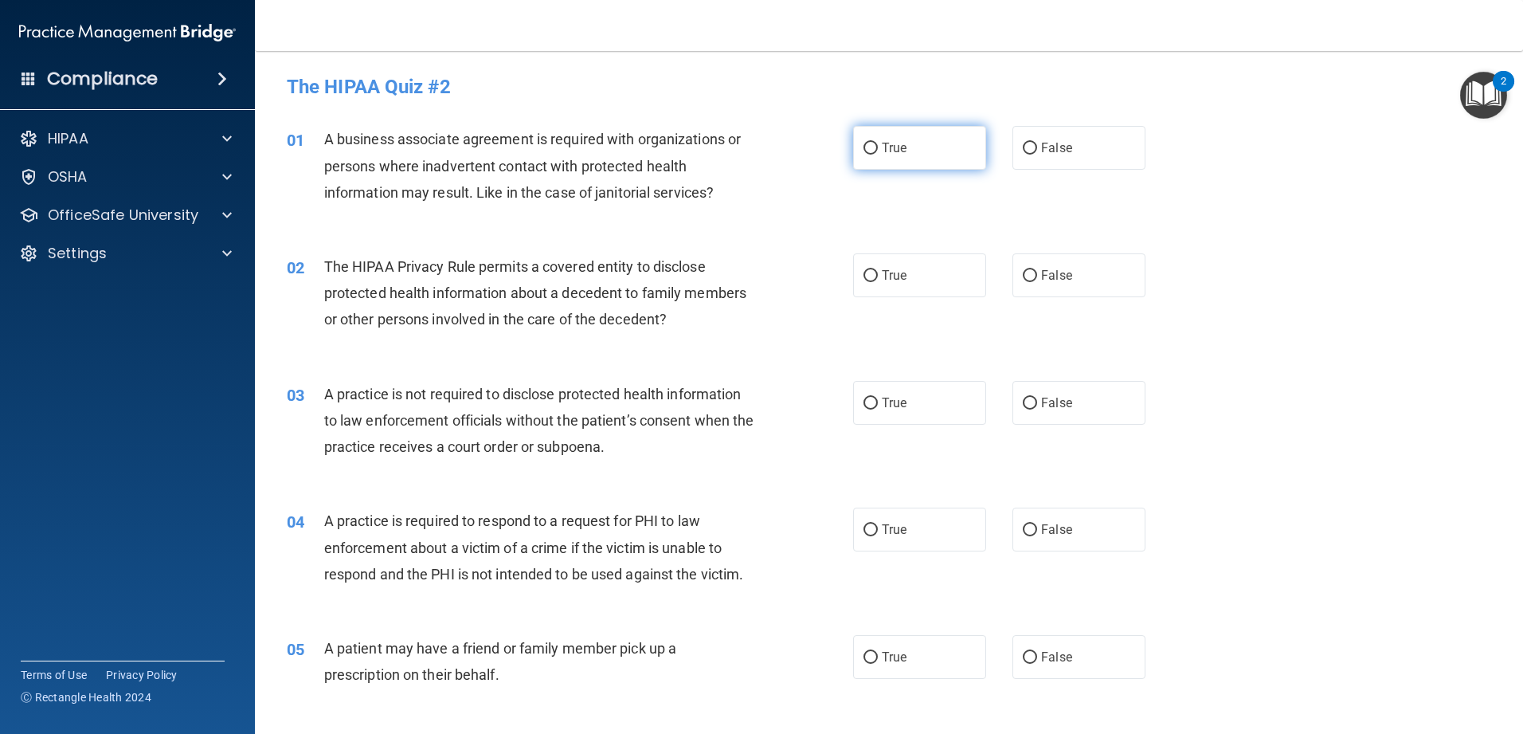
click at [553, 155] on label "True" at bounding box center [919, 148] width 133 height 44
click at [553, 155] on input "True" at bounding box center [870, 149] width 14 height 12
radio input "true"
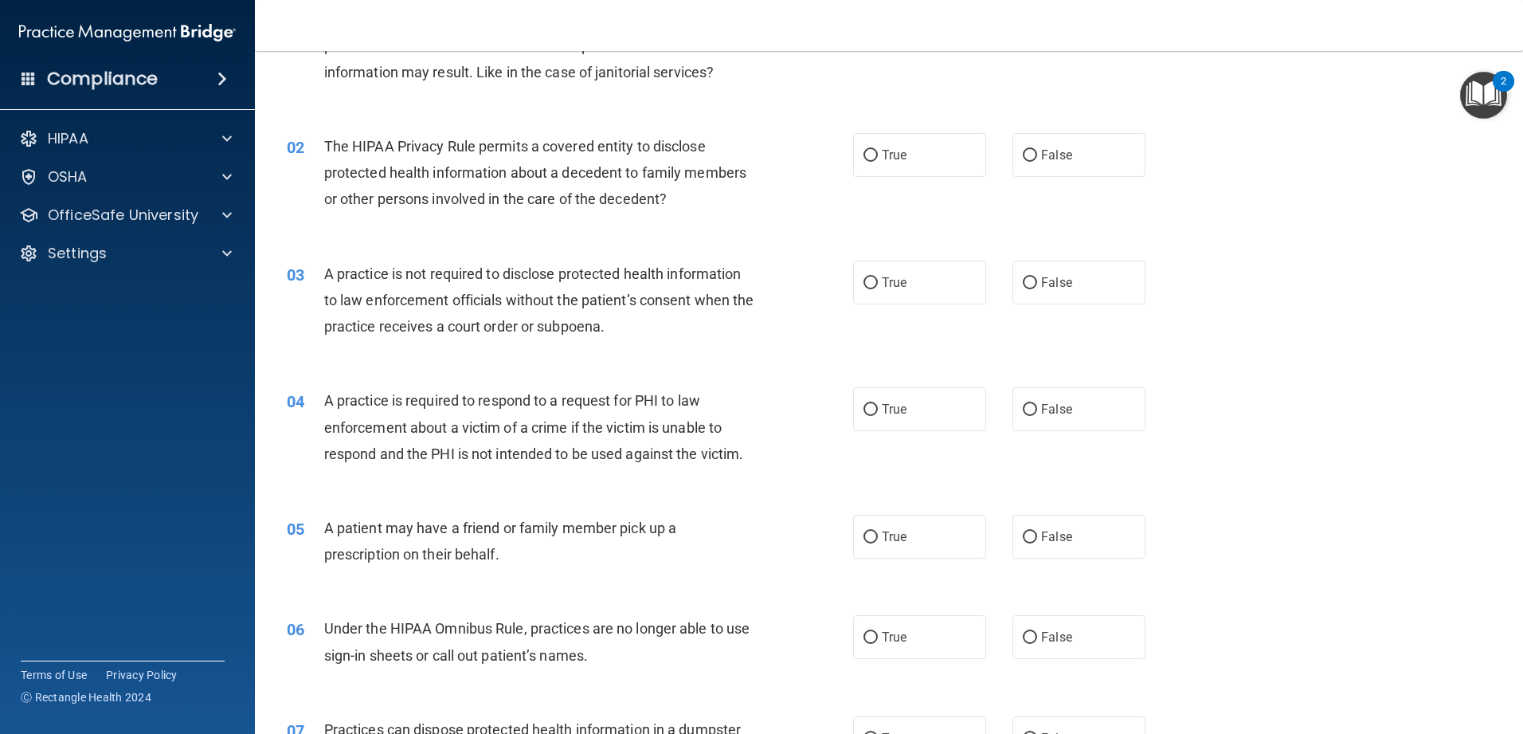
scroll to position [159, 0]
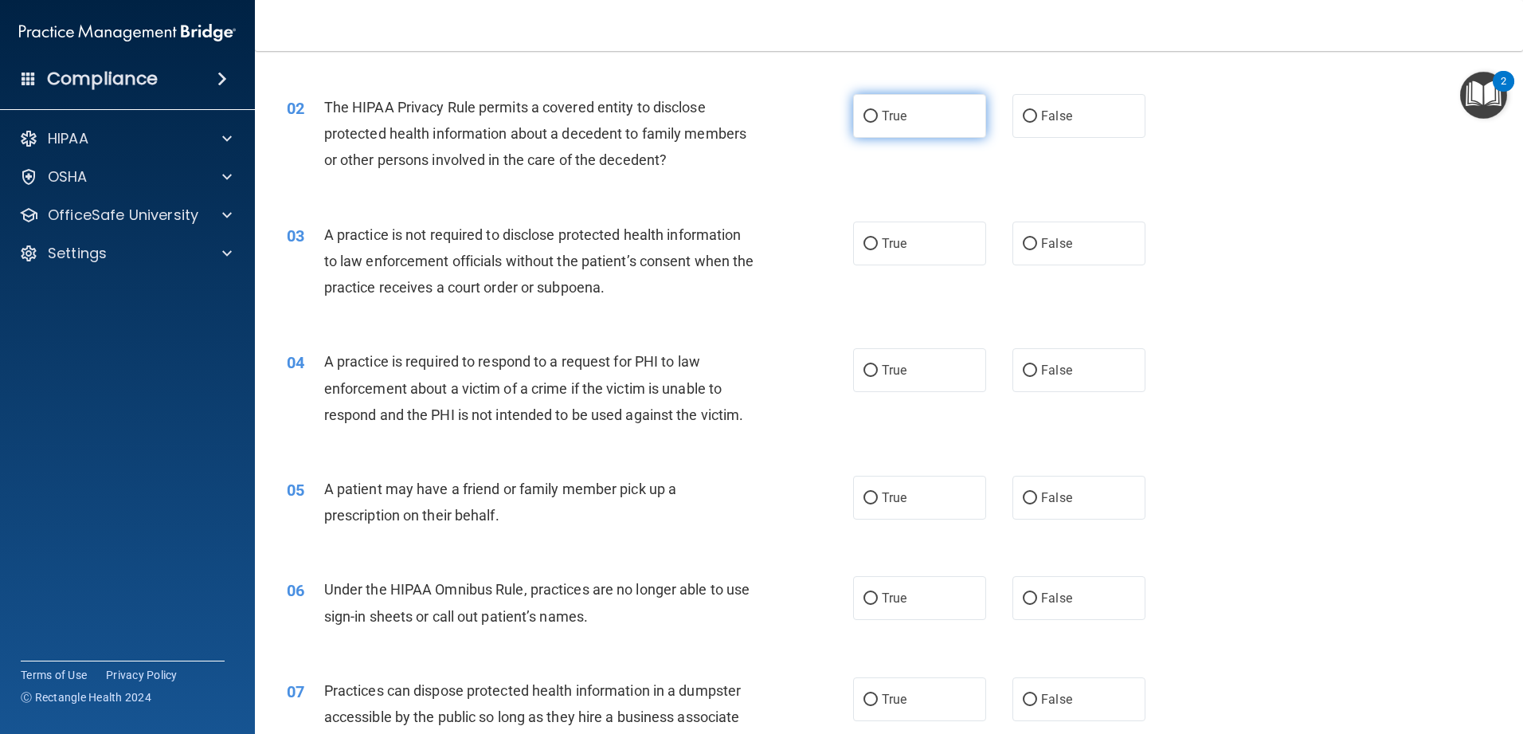
click at [553, 103] on label "True" at bounding box center [919, 116] width 133 height 44
click at [553, 111] on input "True" at bounding box center [870, 117] width 14 height 12
radio input "true"
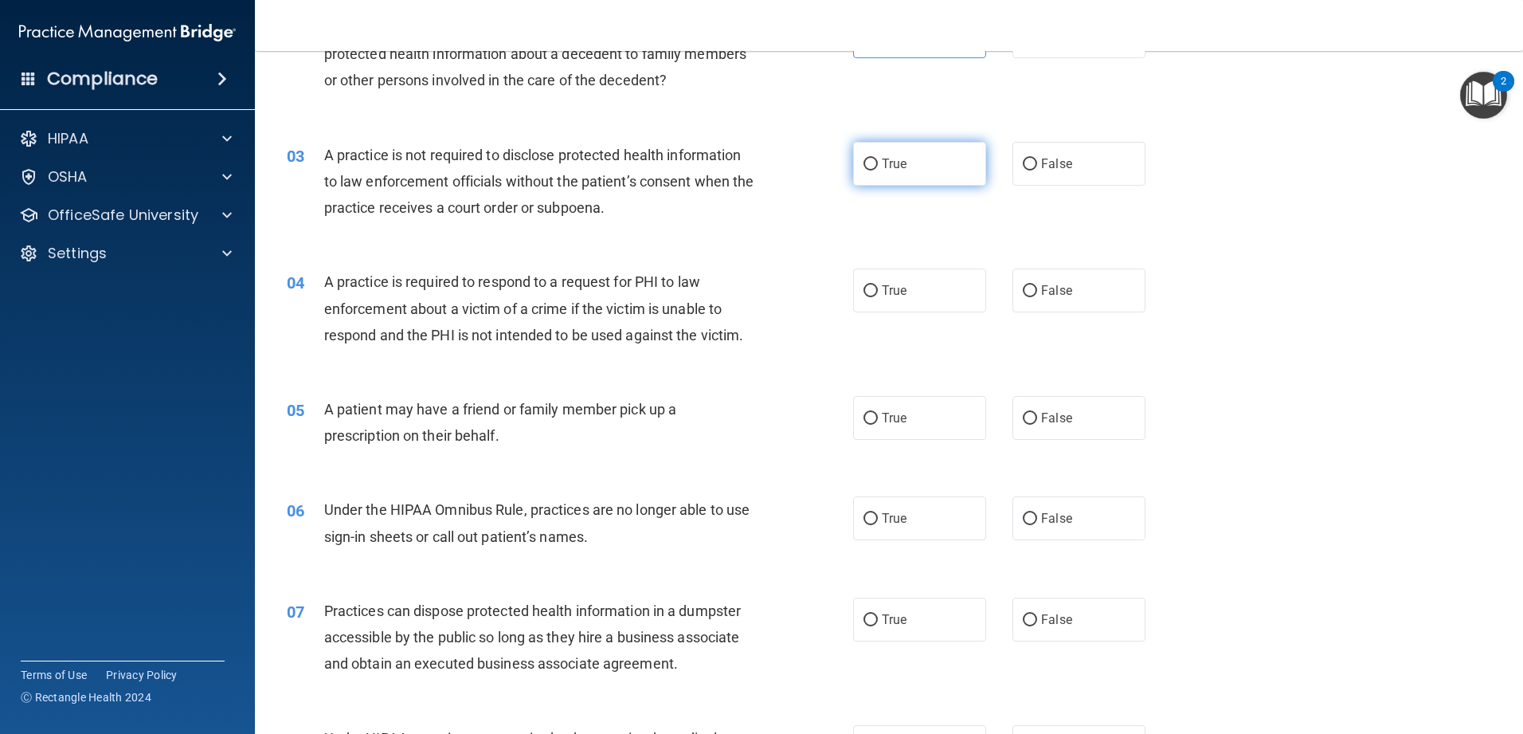
click at [553, 167] on span "True" at bounding box center [894, 163] width 25 height 15
click at [553, 167] on input "True" at bounding box center [870, 165] width 14 height 12
radio input "true"
click at [553, 171] on label "False" at bounding box center [1078, 164] width 133 height 44
click at [553, 170] on input "False" at bounding box center [1030, 165] width 14 height 12
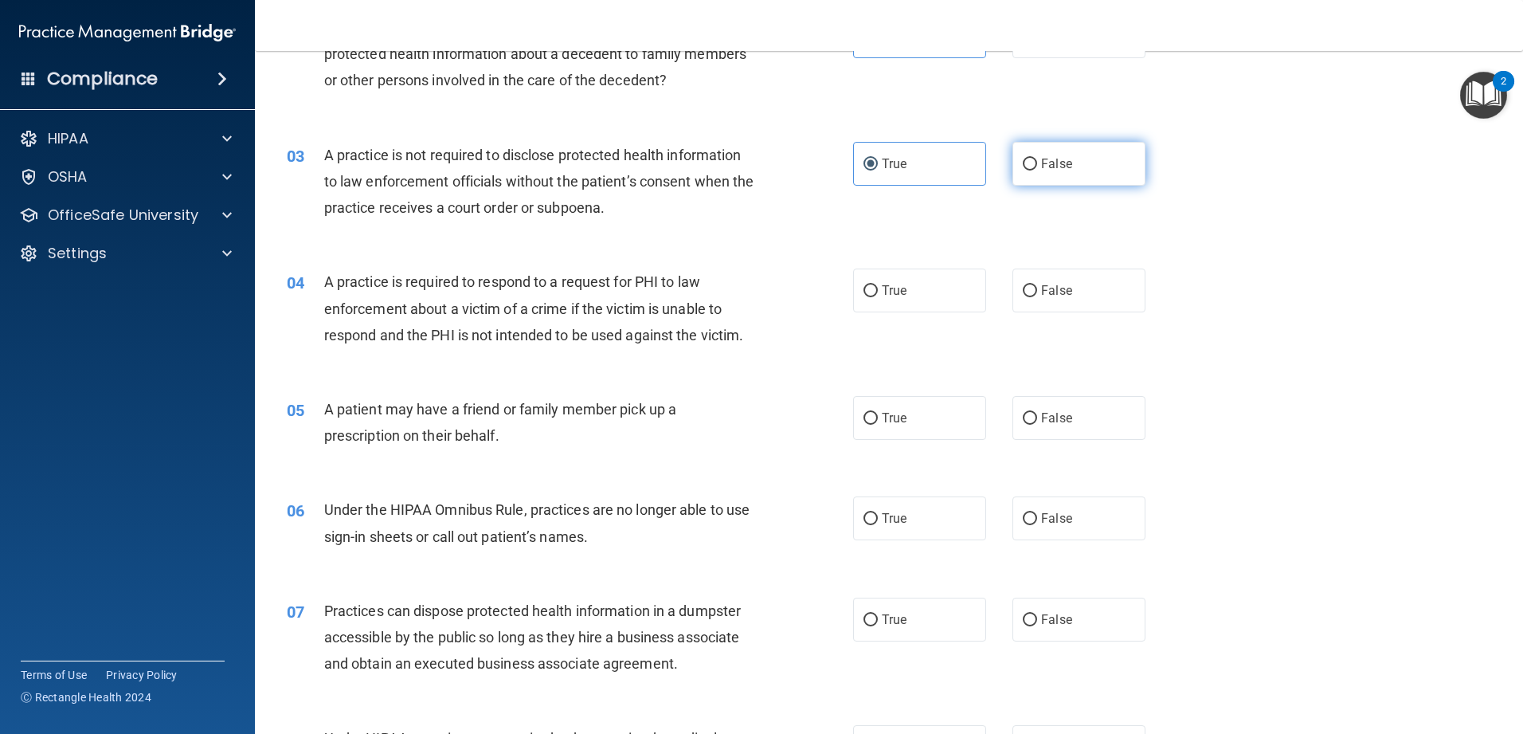
radio input "true"
radio input "false"
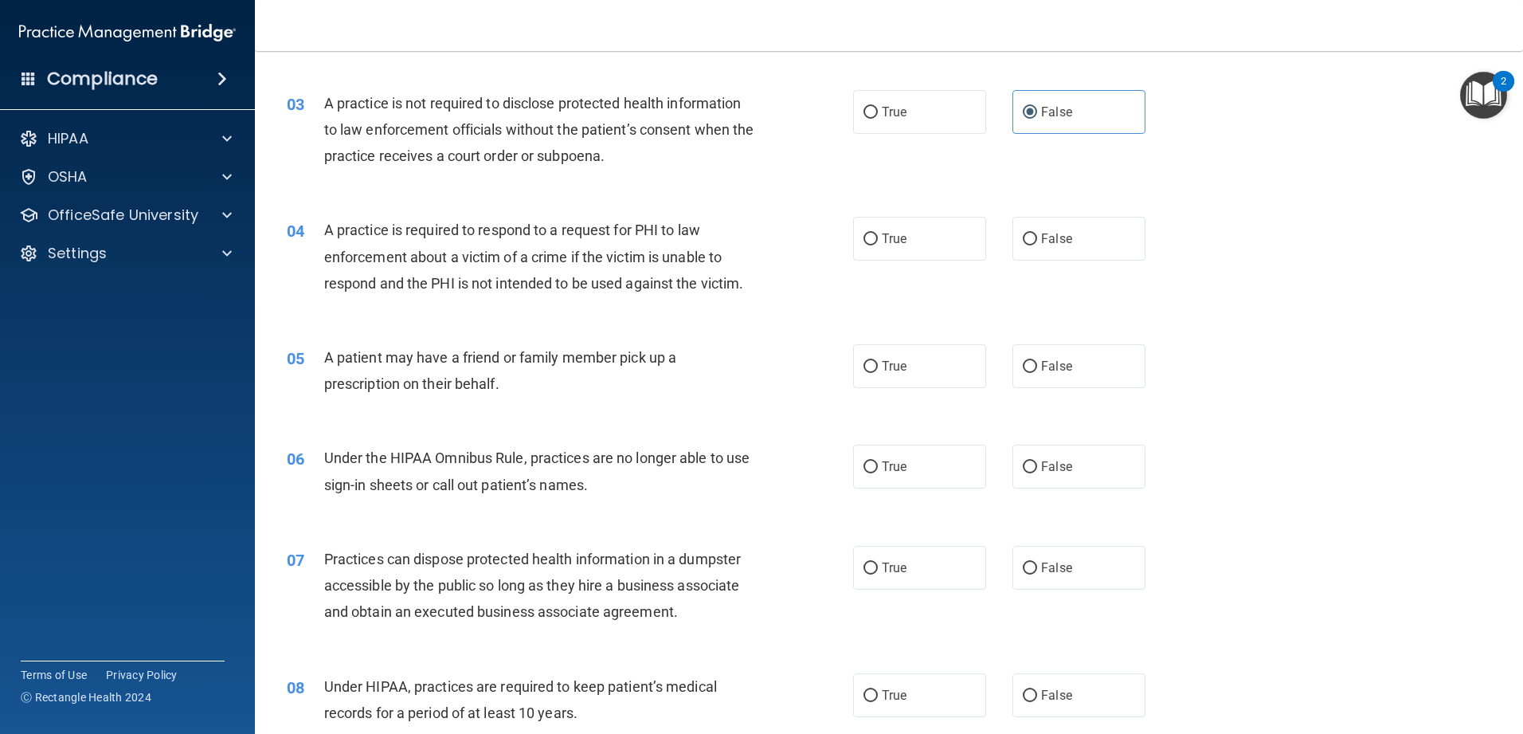
scroll to position [319, 0]
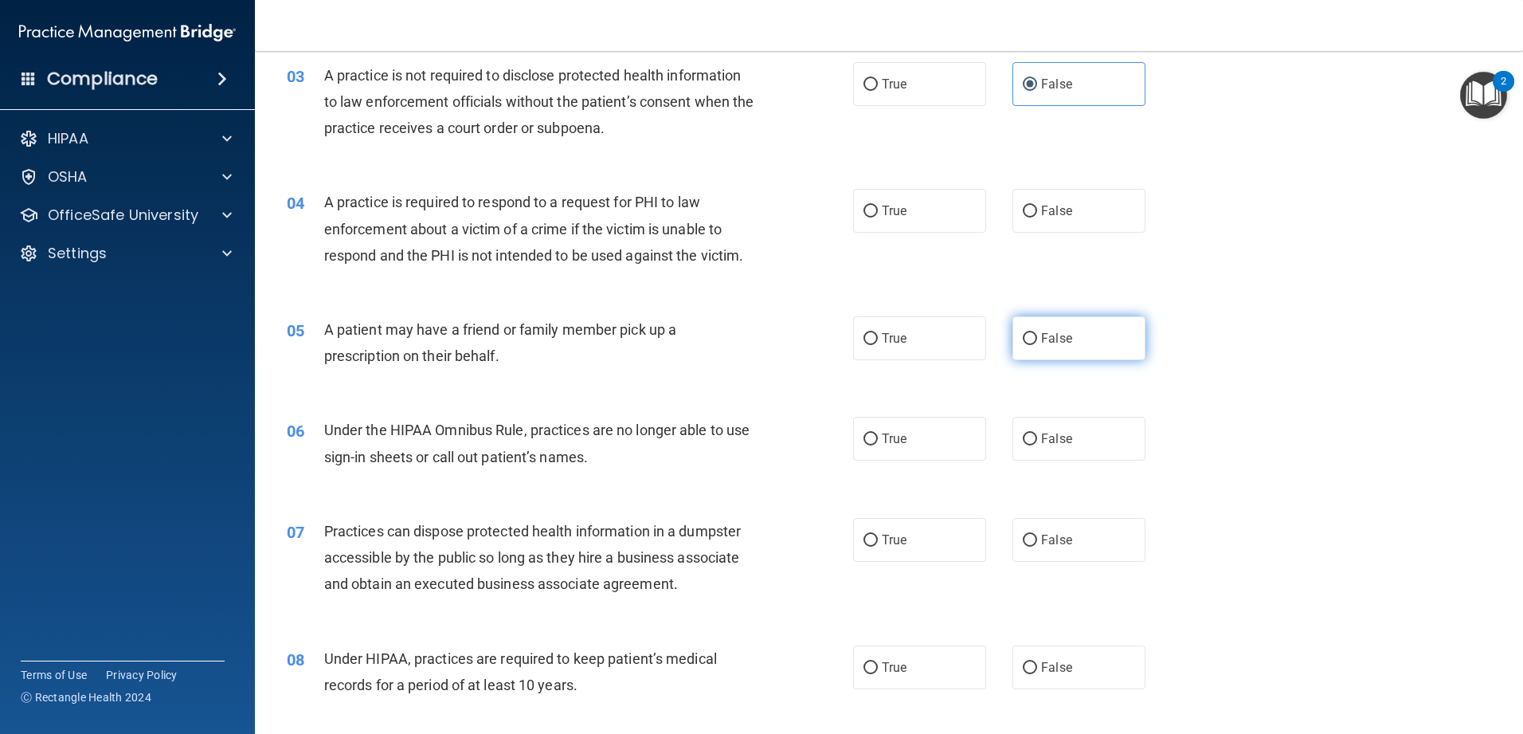
click at [553, 345] on span "False" at bounding box center [1056, 338] width 31 height 15
click at [553, 345] on input "False" at bounding box center [1030, 339] width 14 height 12
radio input "true"
click at [553, 448] on label "False" at bounding box center [1078, 439] width 133 height 44
click at [553, 445] on input "False" at bounding box center [1030, 439] width 14 height 12
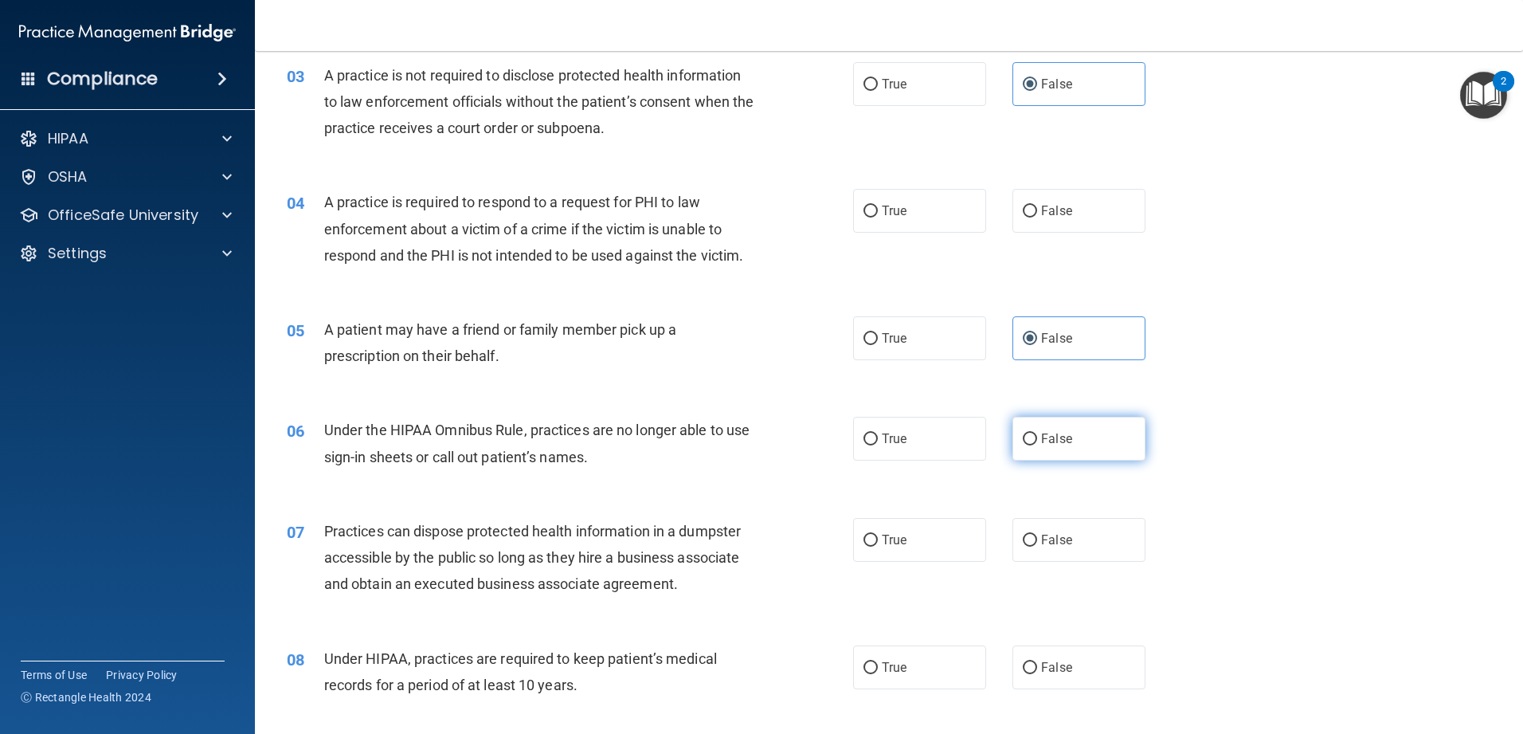
radio input "true"
click at [553, 217] on label "True" at bounding box center [919, 211] width 133 height 44
click at [553, 217] on input "True" at bounding box center [870, 212] width 14 height 12
radio input "true"
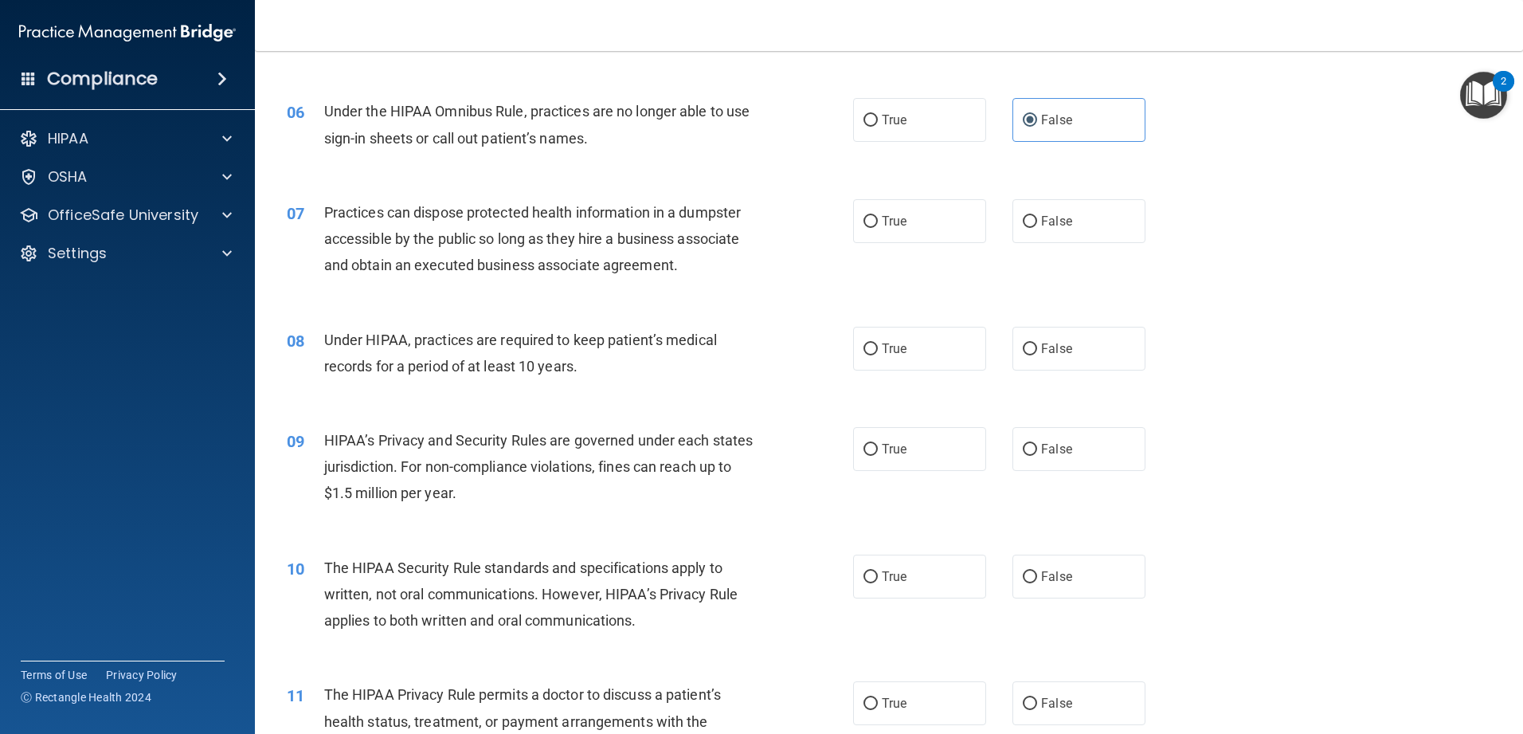
scroll to position [717, 0]
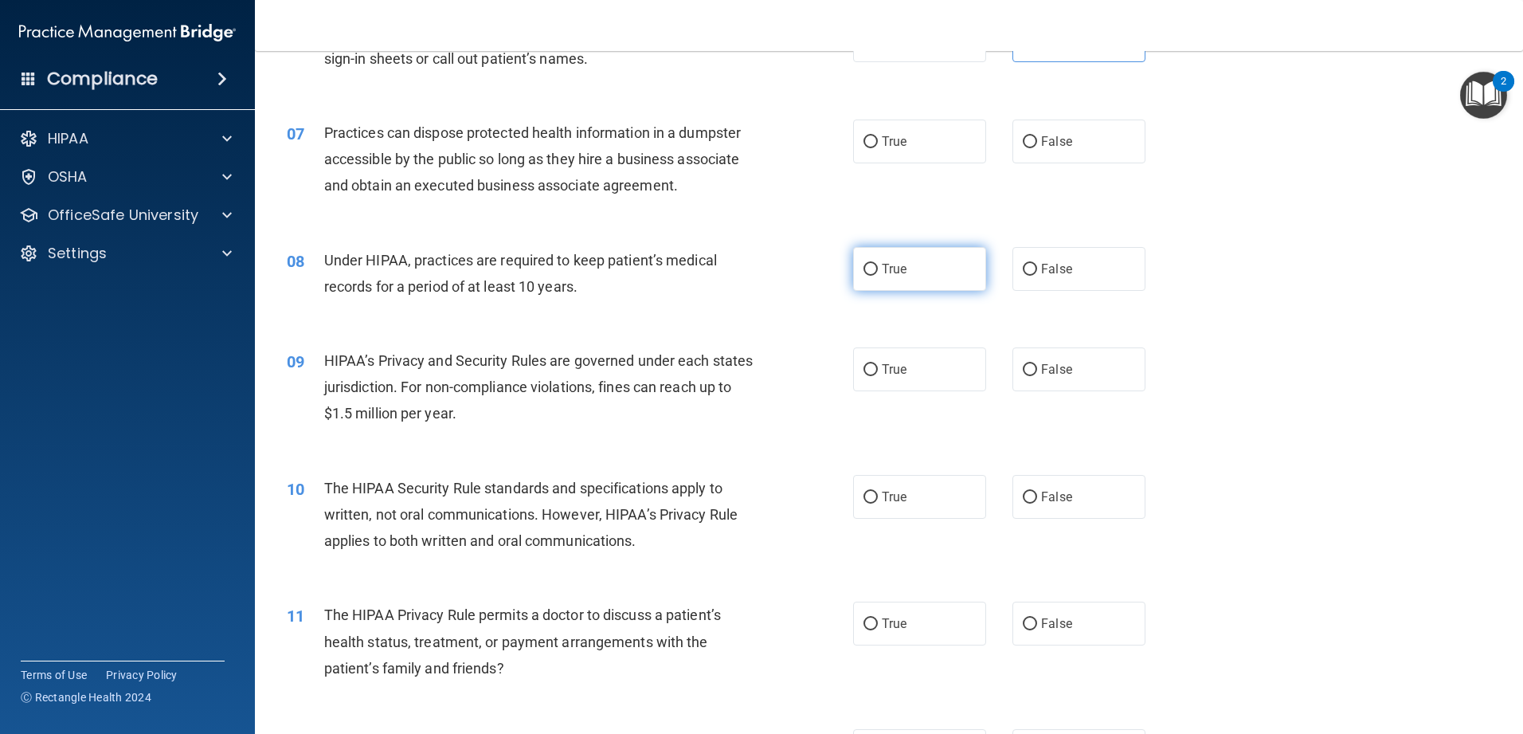
click at [553, 262] on span "True" at bounding box center [894, 268] width 25 height 15
click at [553, 264] on input "True" at bounding box center [870, 270] width 14 height 12
radio input "true"
click at [553, 354] on label "True" at bounding box center [919, 369] width 133 height 44
click at [553, 364] on input "True" at bounding box center [870, 370] width 14 height 12
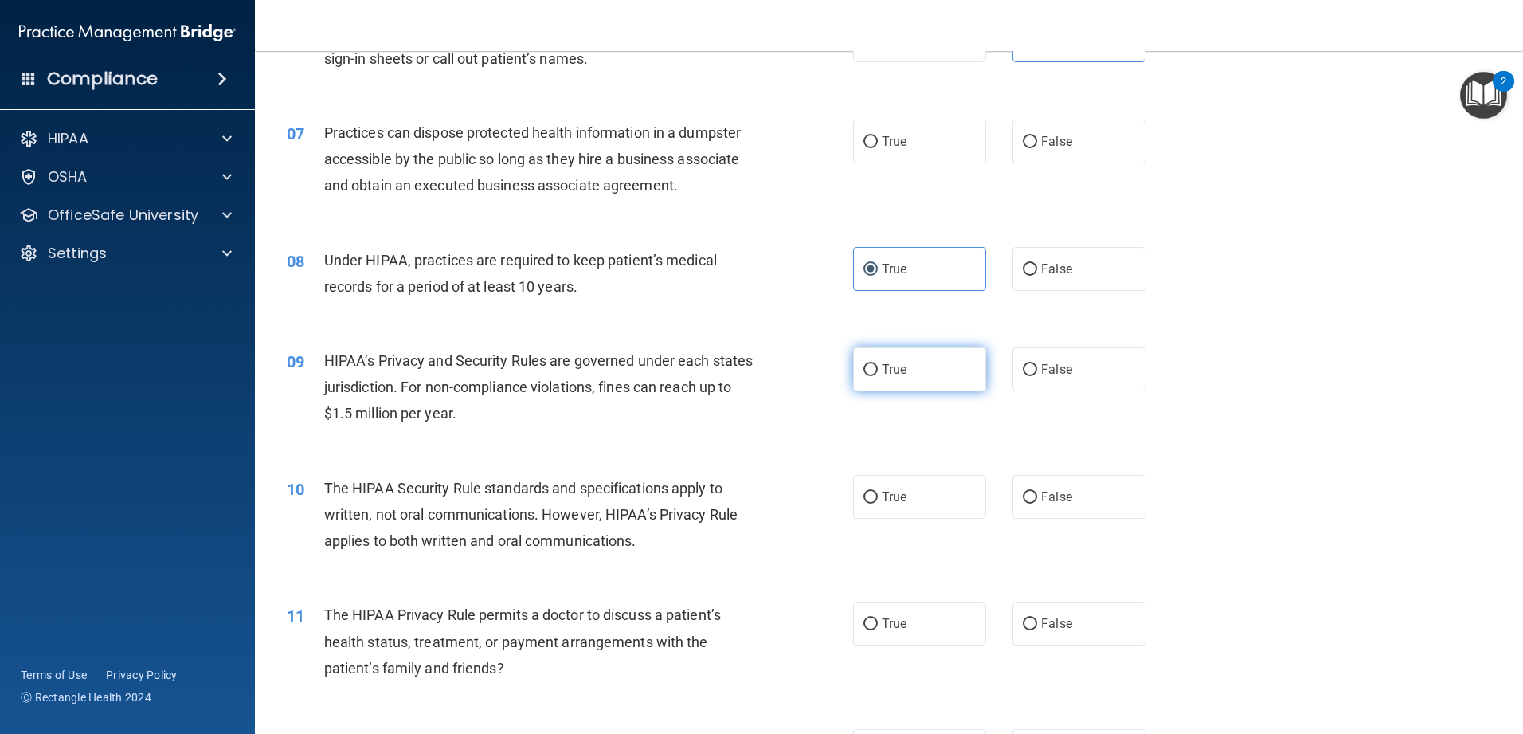
radio input "true"
click at [553, 142] on label "False" at bounding box center [1078, 141] width 133 height 44
click at [553, 142] on input "False" at bounding box center [1030, 142] width 14 height 12
radio input "true"
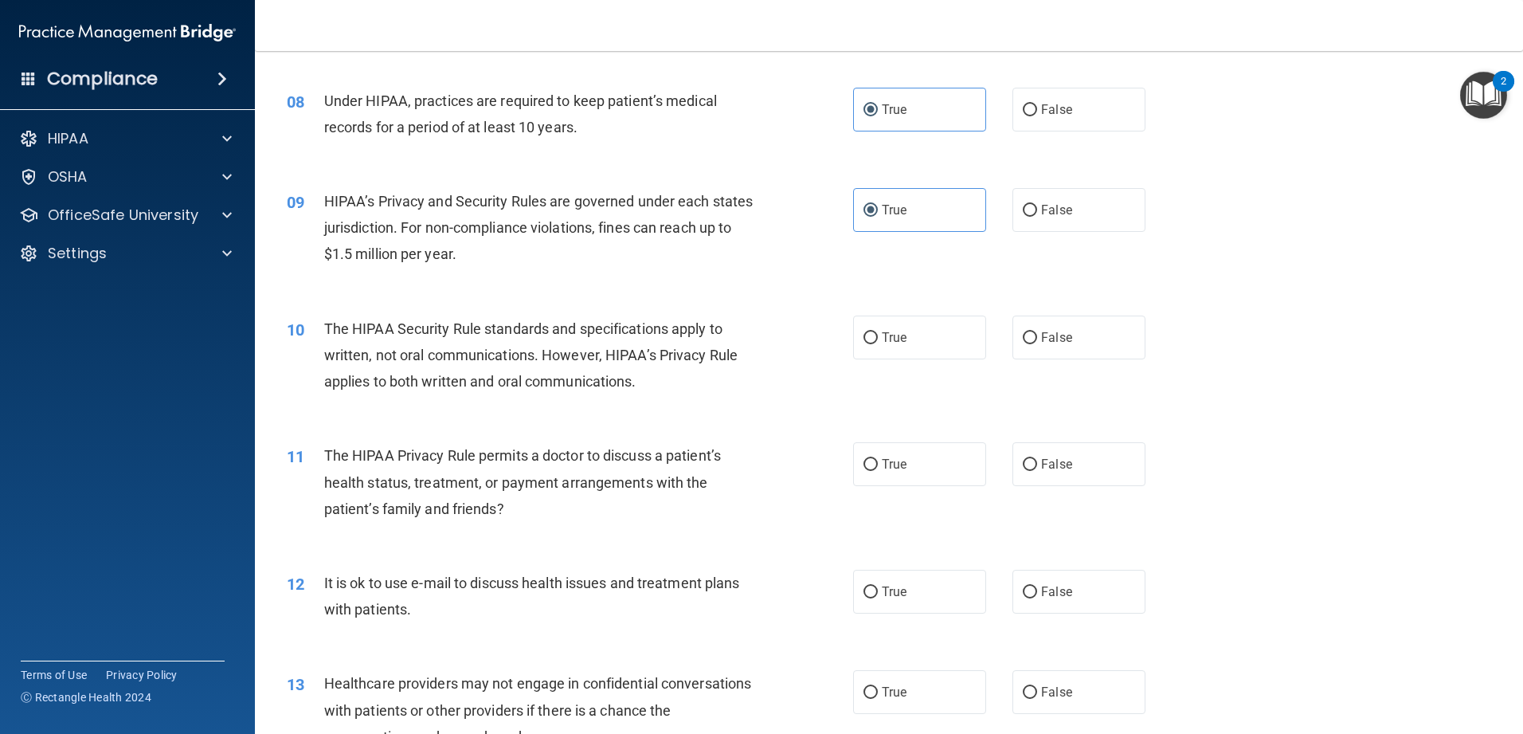
scroll to position [956, 0]
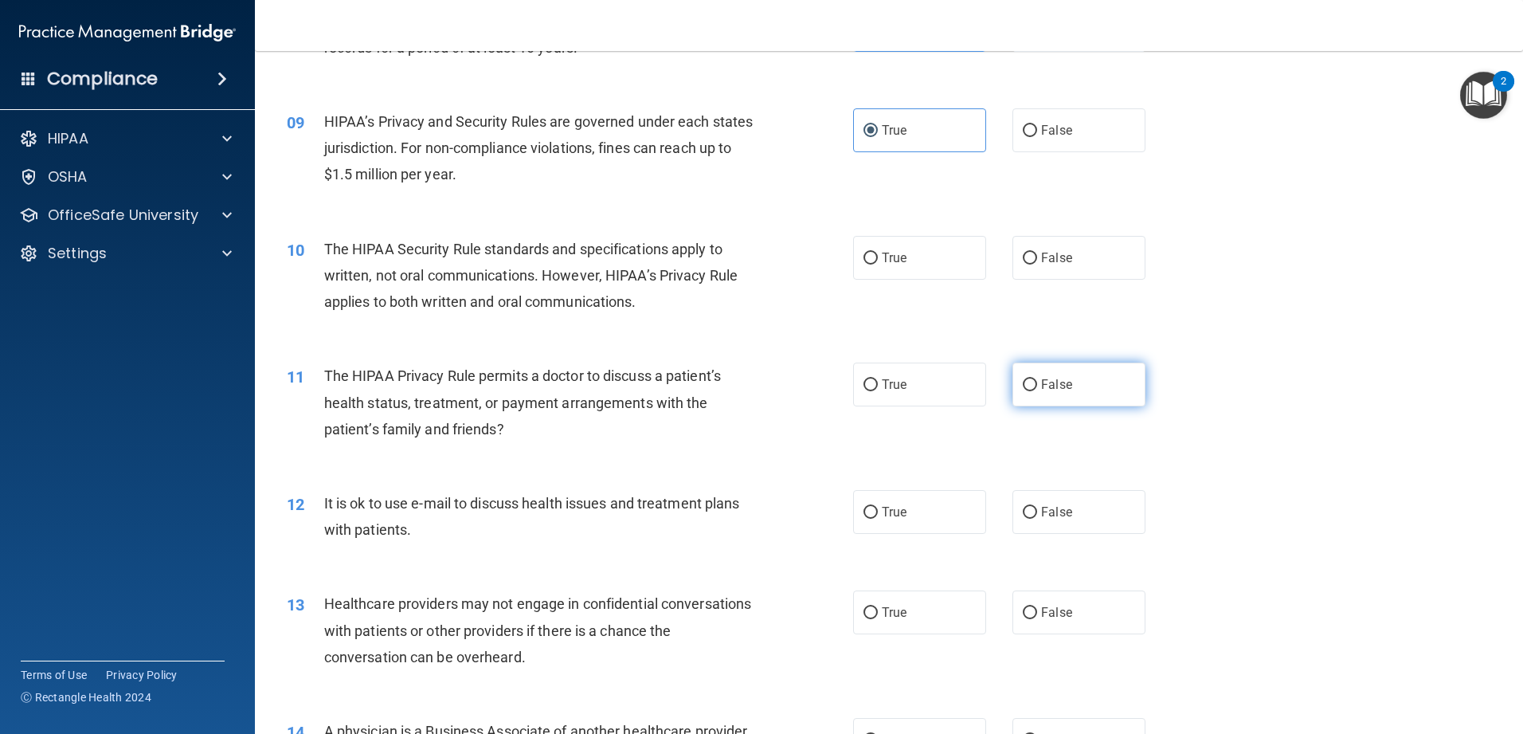
click at [553, 382] on label "False" at bounding box center [1078, 384] width 133 height 44
click at [553, 382] on input "False" at bounding box center [1030, 385] width 14 height 12
radio input "true"
click at [553, 523] on label "False" at bounding box center [1078, 512] width 133 height 44
click at [553, 519] on input "False" at bounding box center [1030, 513] width 14 height 12
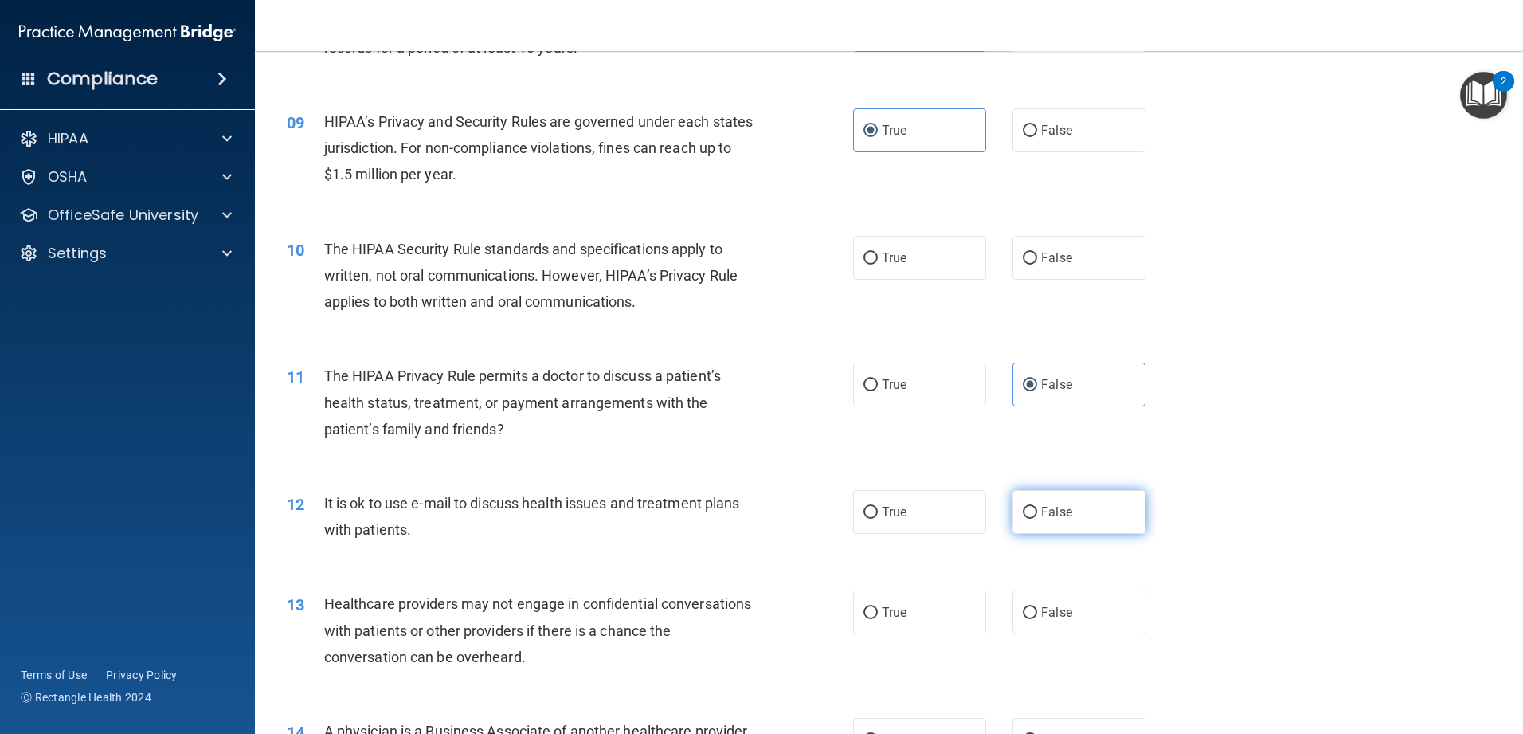
radio input "true"
click at [553, 581] on label "True" at bounding box center [919, 612] width 133 height 44
click at [553, 581] on input "True" at bounding box center [870, 613] width 14 height 12
radio input "true"
click at [553, 268] on label "True" at bounding box center [919, 258] width 133 height 44
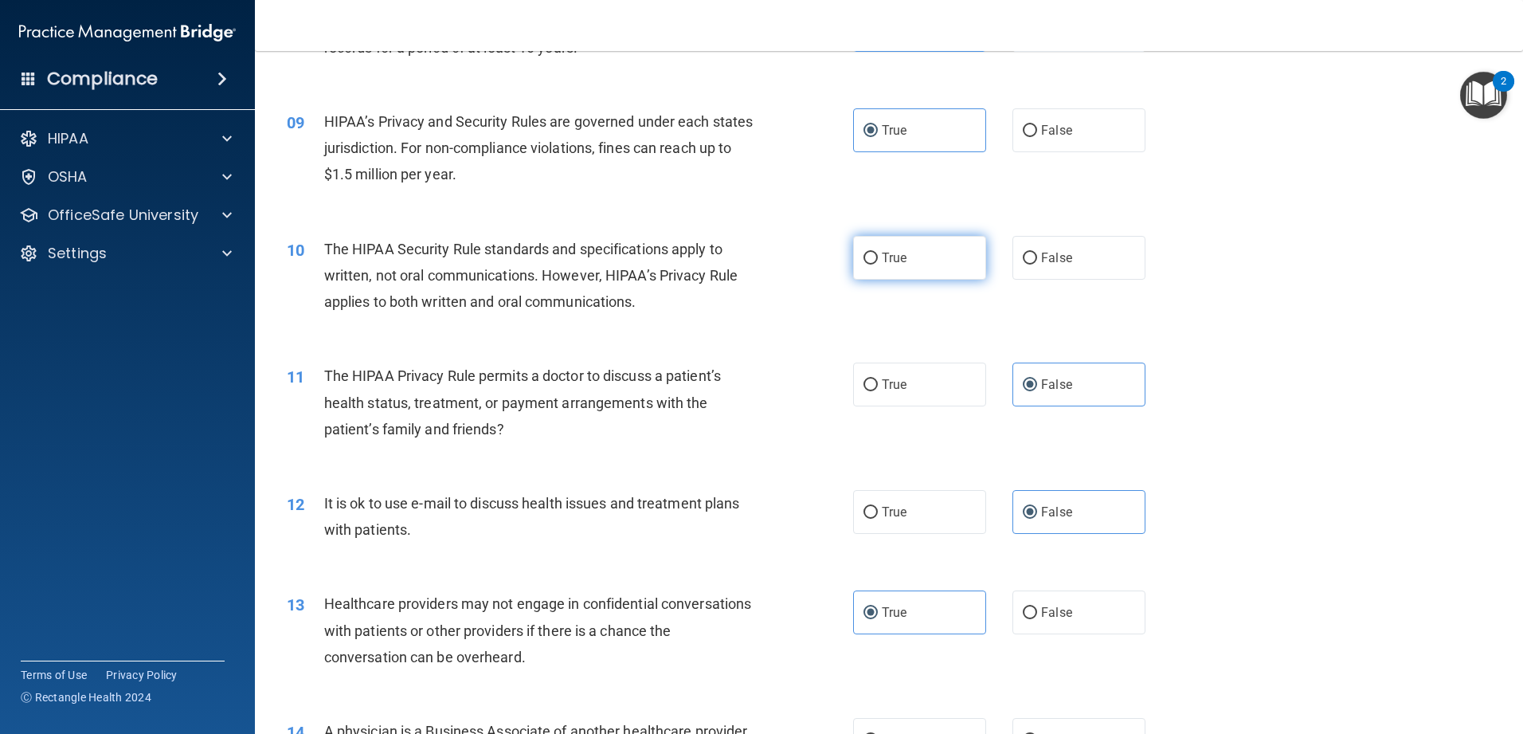
click at [553, 264] on input "True" at bounding box center [870, 259] width 14 height 12
radio input "true"
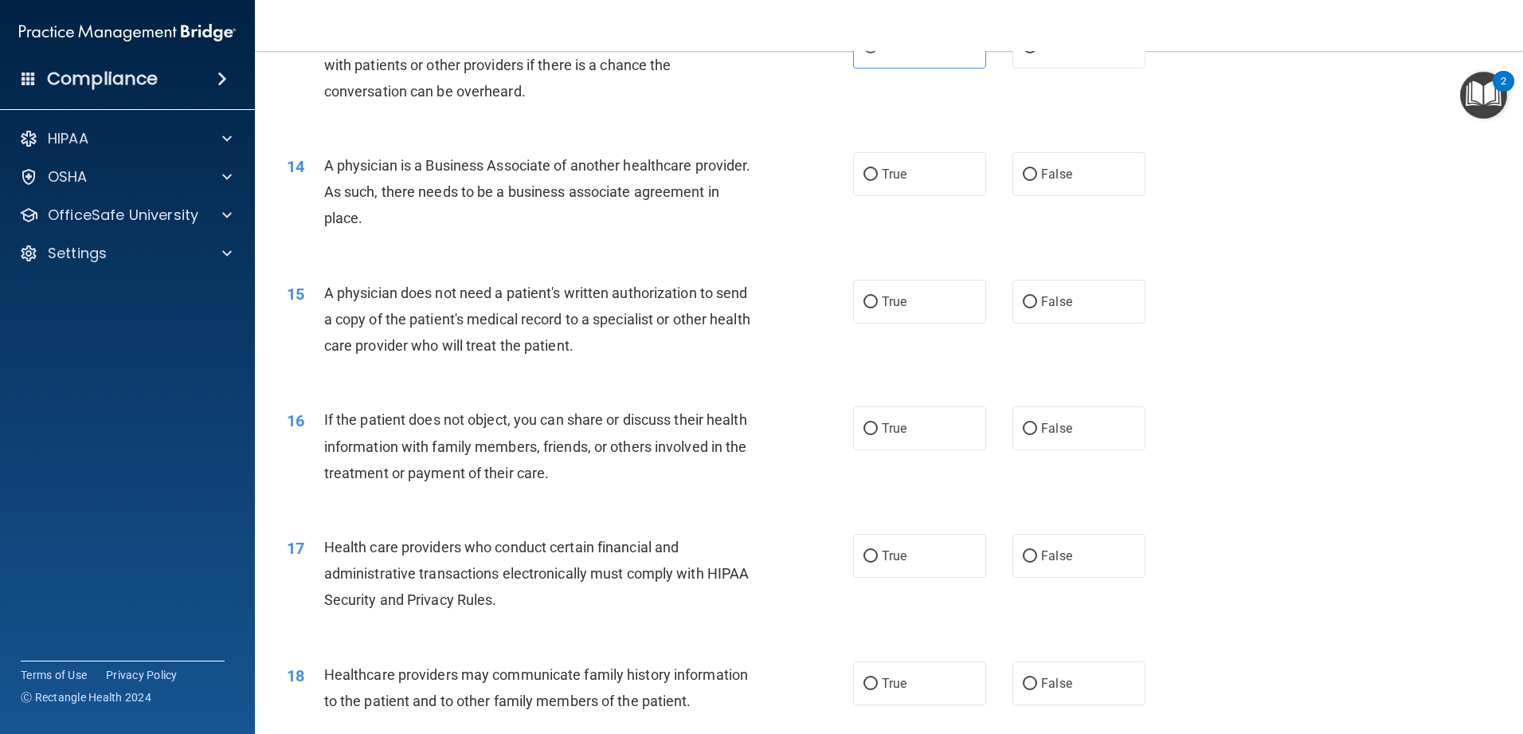
scroll to position [1593, 0]
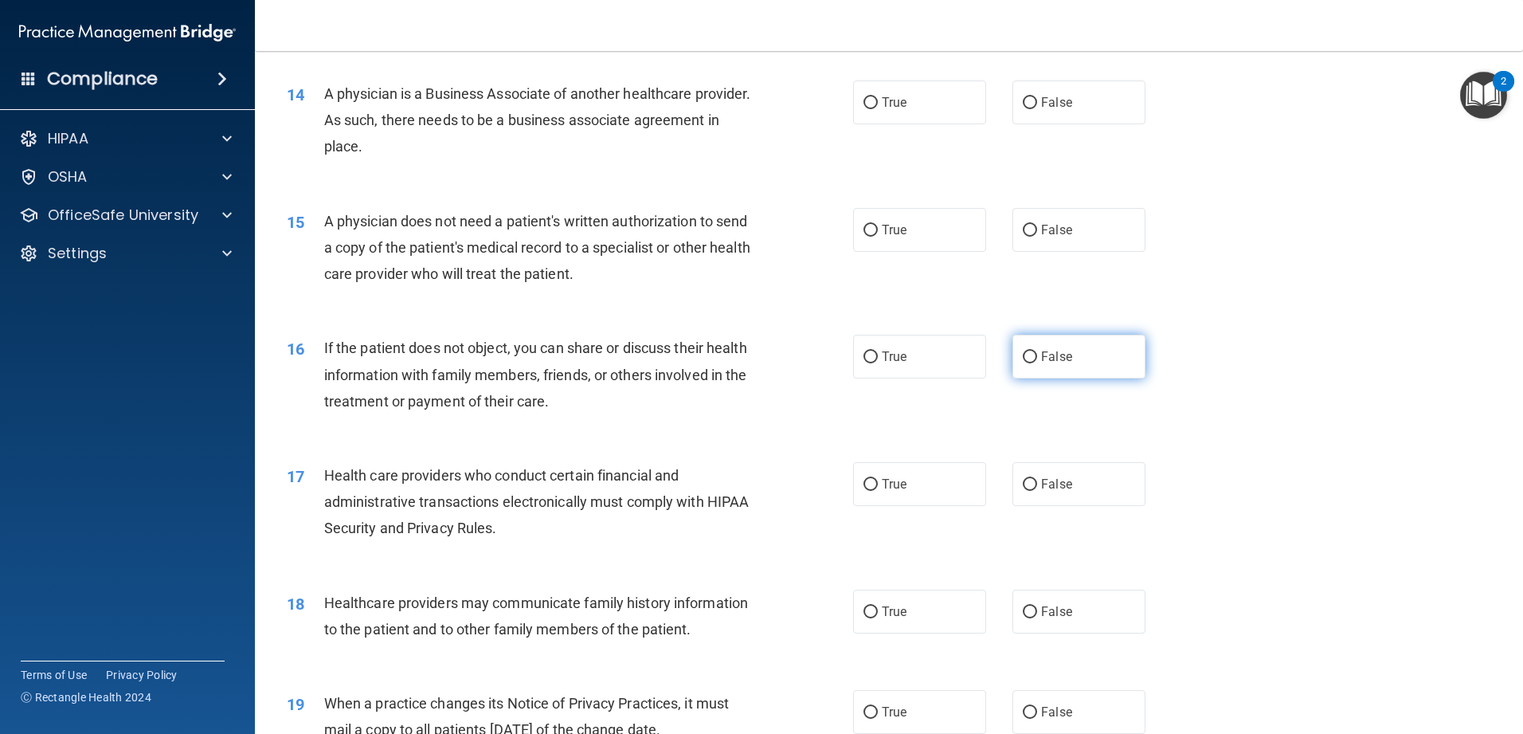
click at [553, 363] on label "False" at bounding box center [1078, 357] width 133 height 44
click at [553, 363] on input "False" at bounding box center [1030, 357] width 14 height 12
radio input "true"
click at [553, 499] on label "True" at bounding box center [919, 484] width 133 height 44
click at [553, 491] on input "True" at bounding box center [870, 485] width 14 height 12
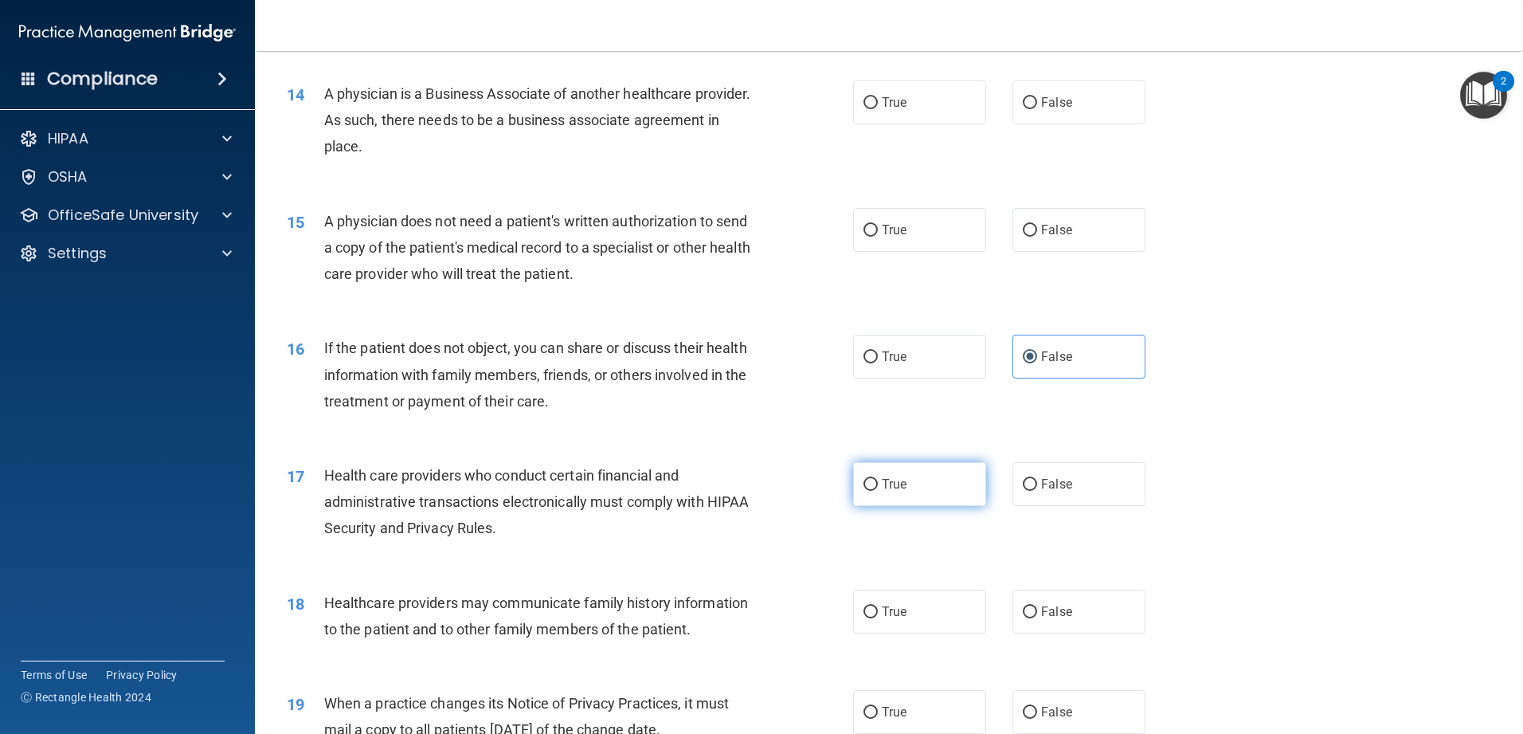
radio input "true"
click at [553, 581] on span "False" at bounding box center [1056, 611] width 31 height 15
click at [553, 581] on input "False" at bounding box center [1030, 612] width 14 height 12
radio input "true"
click at [553, 236] on input "True" at bounding box center [870, 231] width 14 height 12
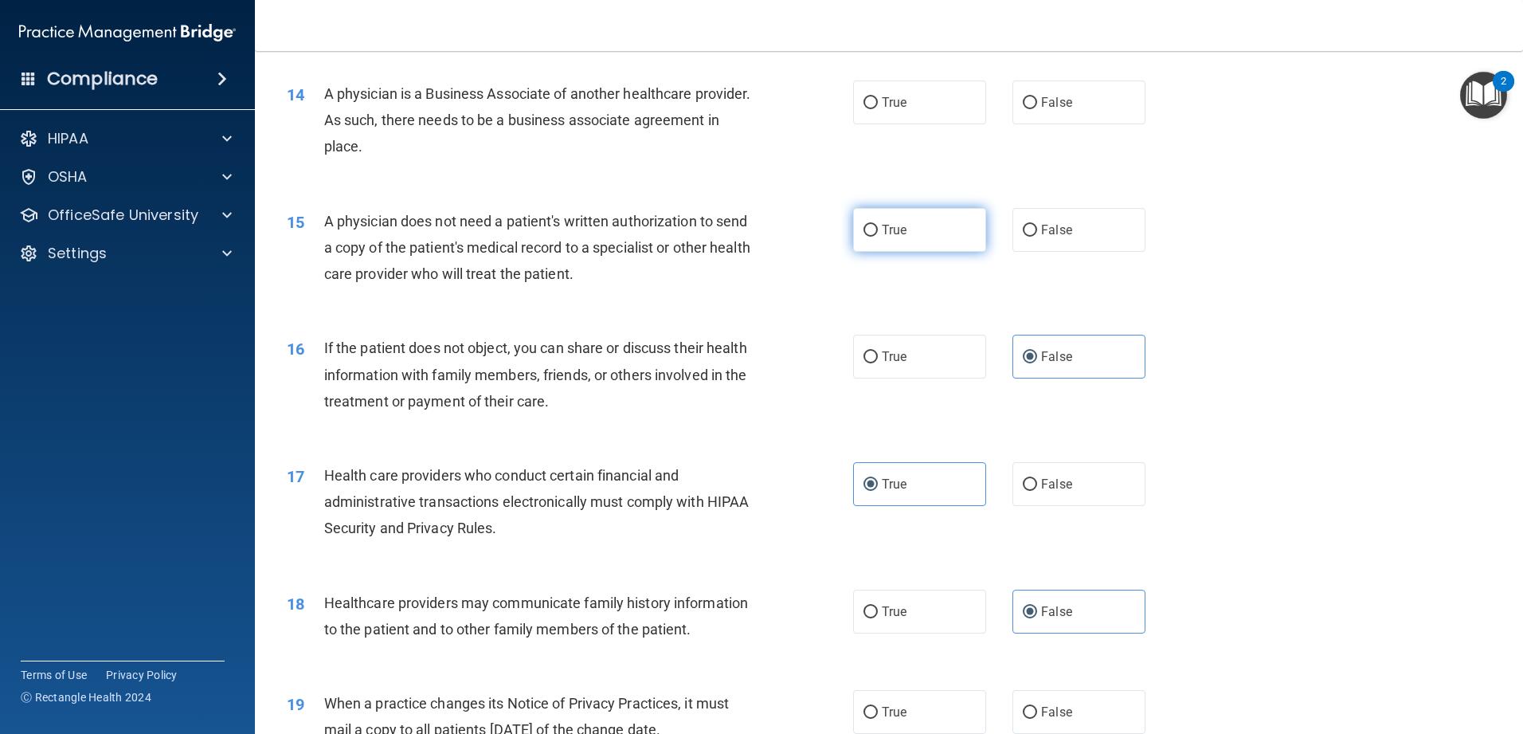
radio input "true"
click at [553, 219] on label "False" at bounding box center [1078, 230] width 133 height 44
click at [553, 225] on input "False" at bounding box center [1030, 231] width 14 height 12
radio input "true"
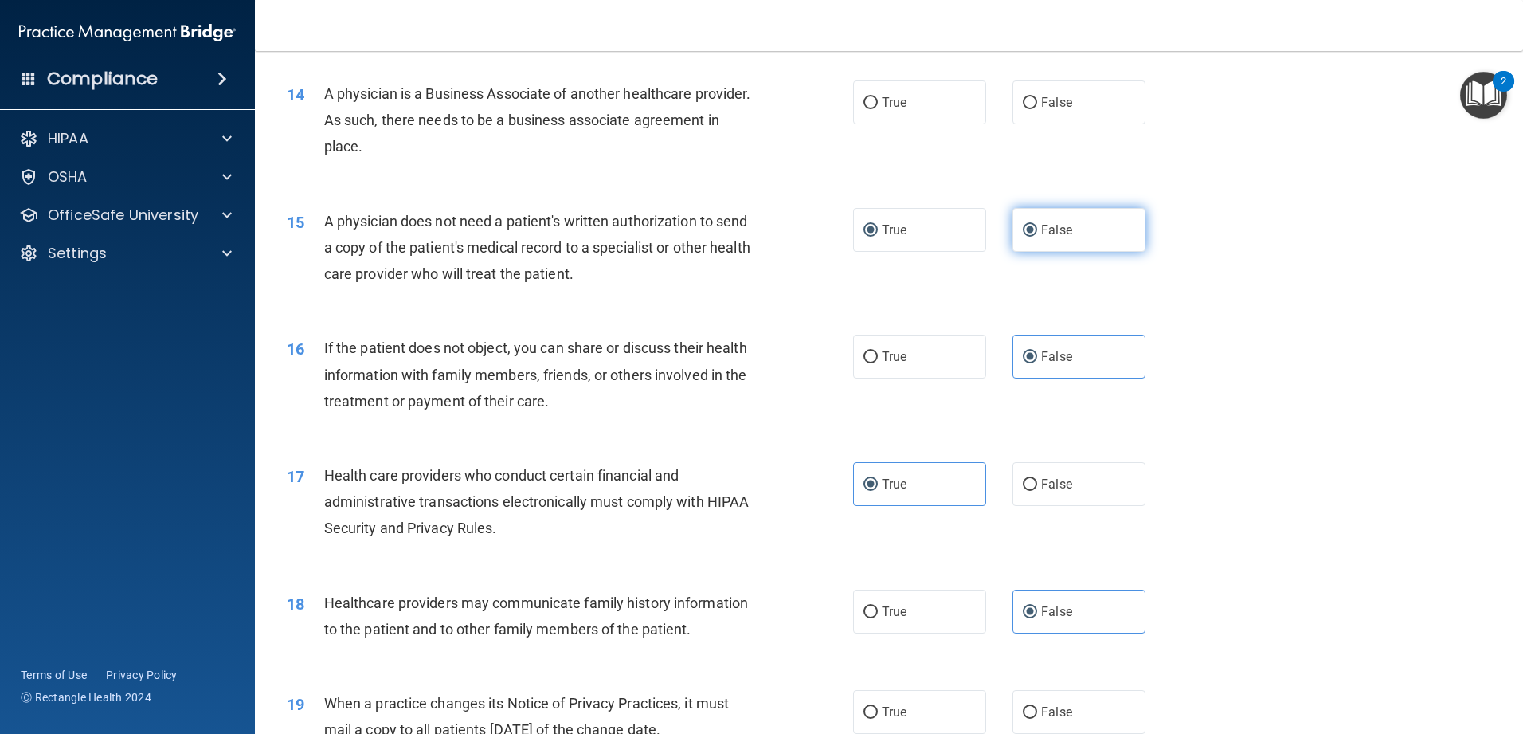
radio input "false"
click at [553, 114] on label "True" at bounding box center [919, 102] width 133 height 44
click at [553, 109] on input "True" at bounding box center [870, 103] width 14 height 12
radio input "true"
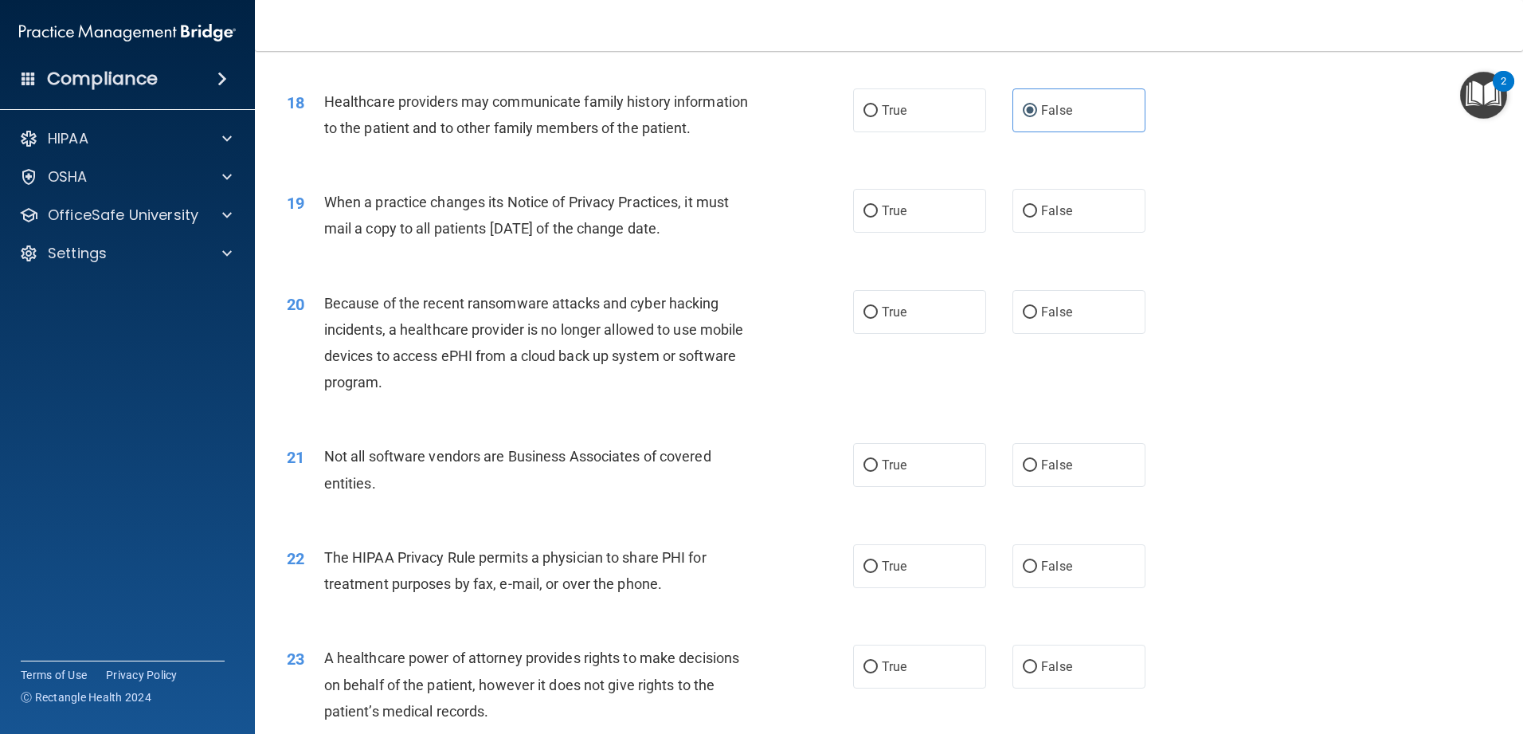
scroll to position [2151, 0]
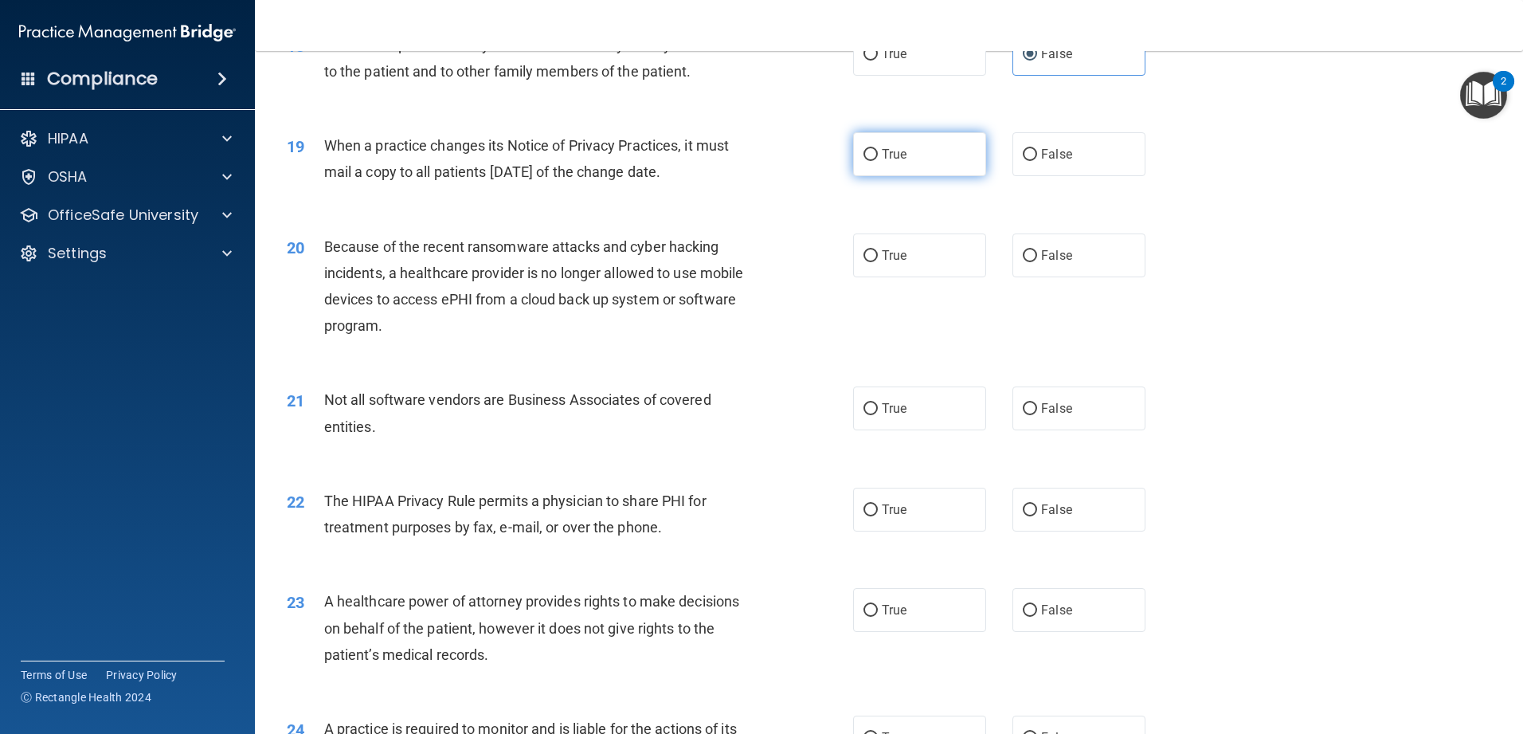
click at [553, 163] on label "True" at bounding box center [919, 154] width 133 height 44
click at [553, 161] on input "True" at bounding box center [870, 155] width 14 height 12
radio input "true"
click at [553, 256] on label "True" at bounding box center [919, 255] width 133 height 44
click at [553, 256] on input "True" at bounding box center [870, 256] width 14 height 12
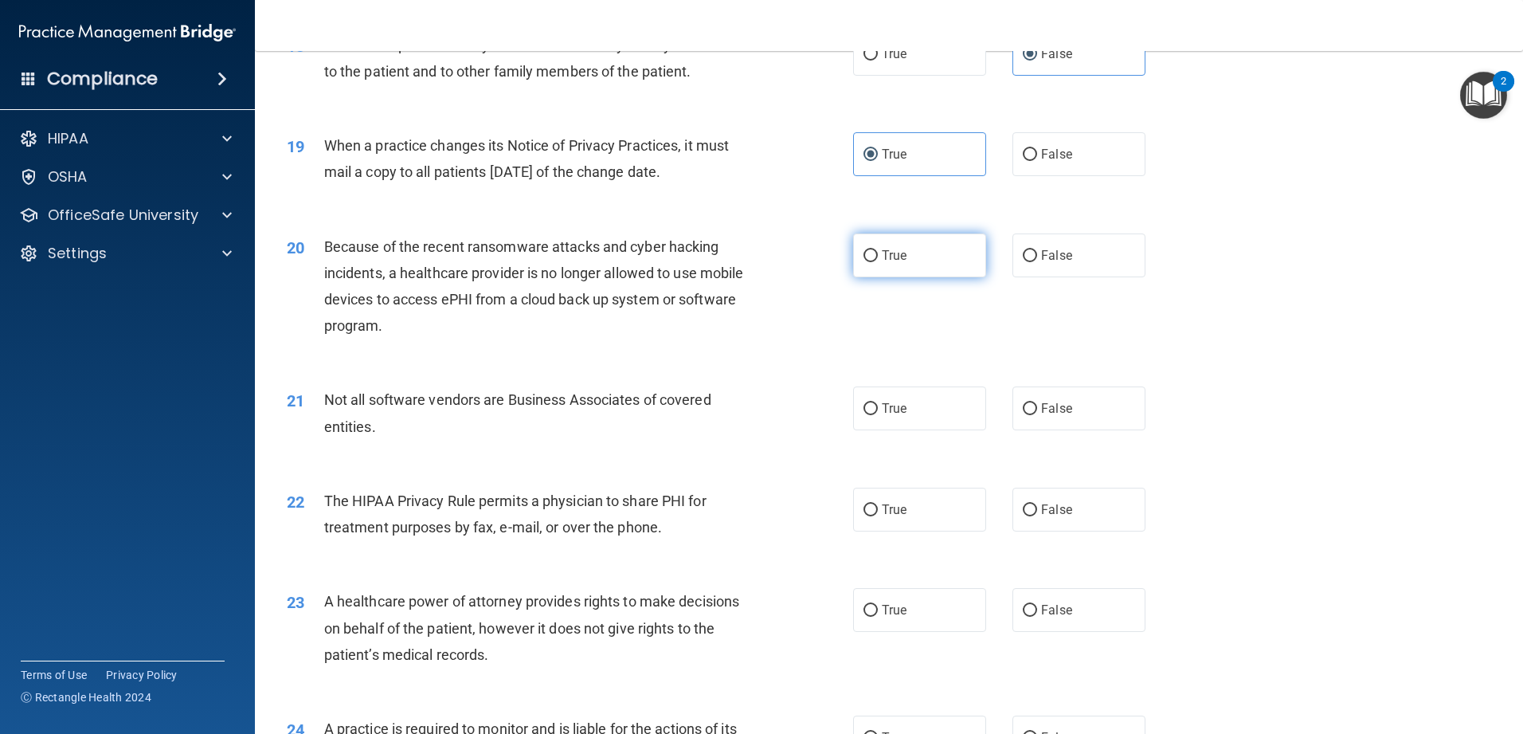
radio input "true"
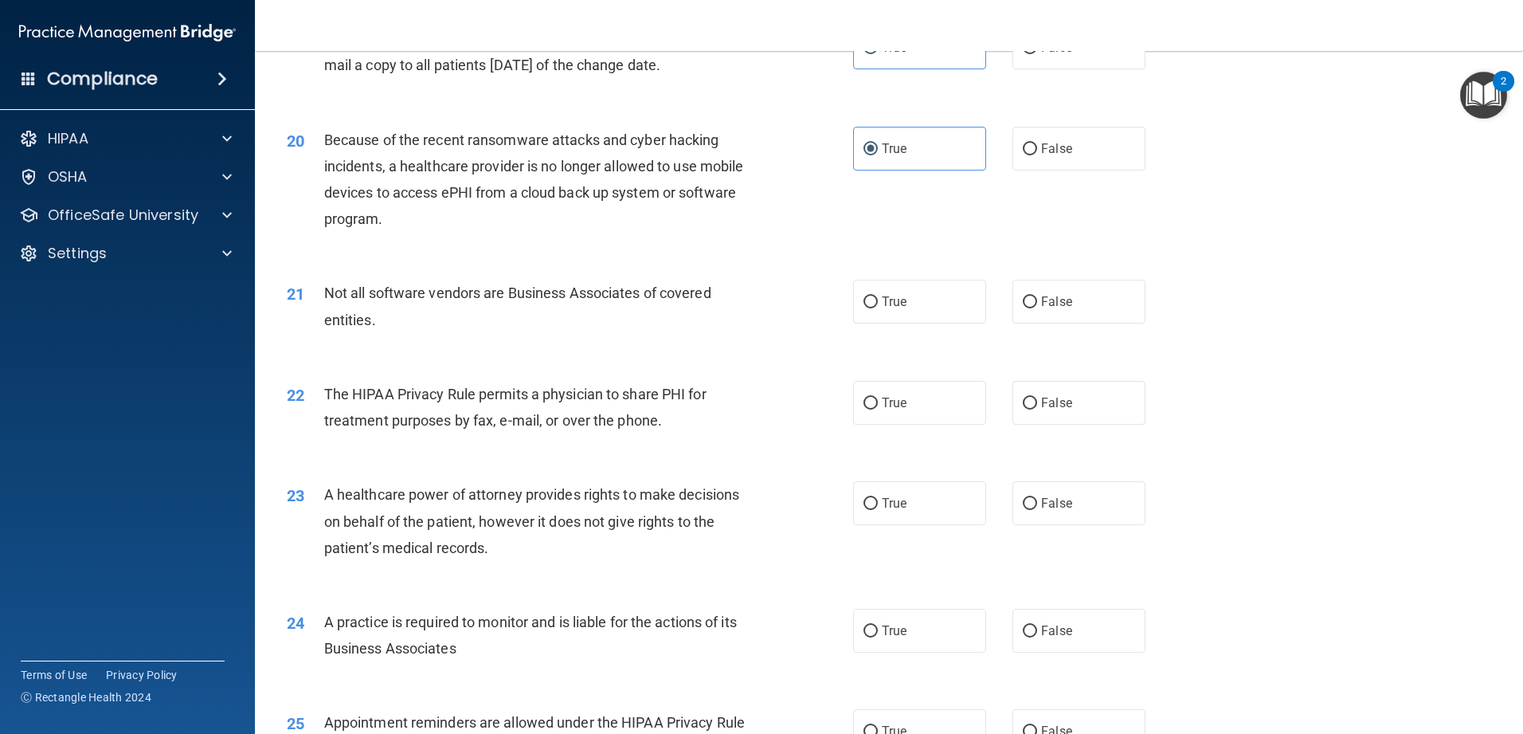
scroll to position [2310, 0]
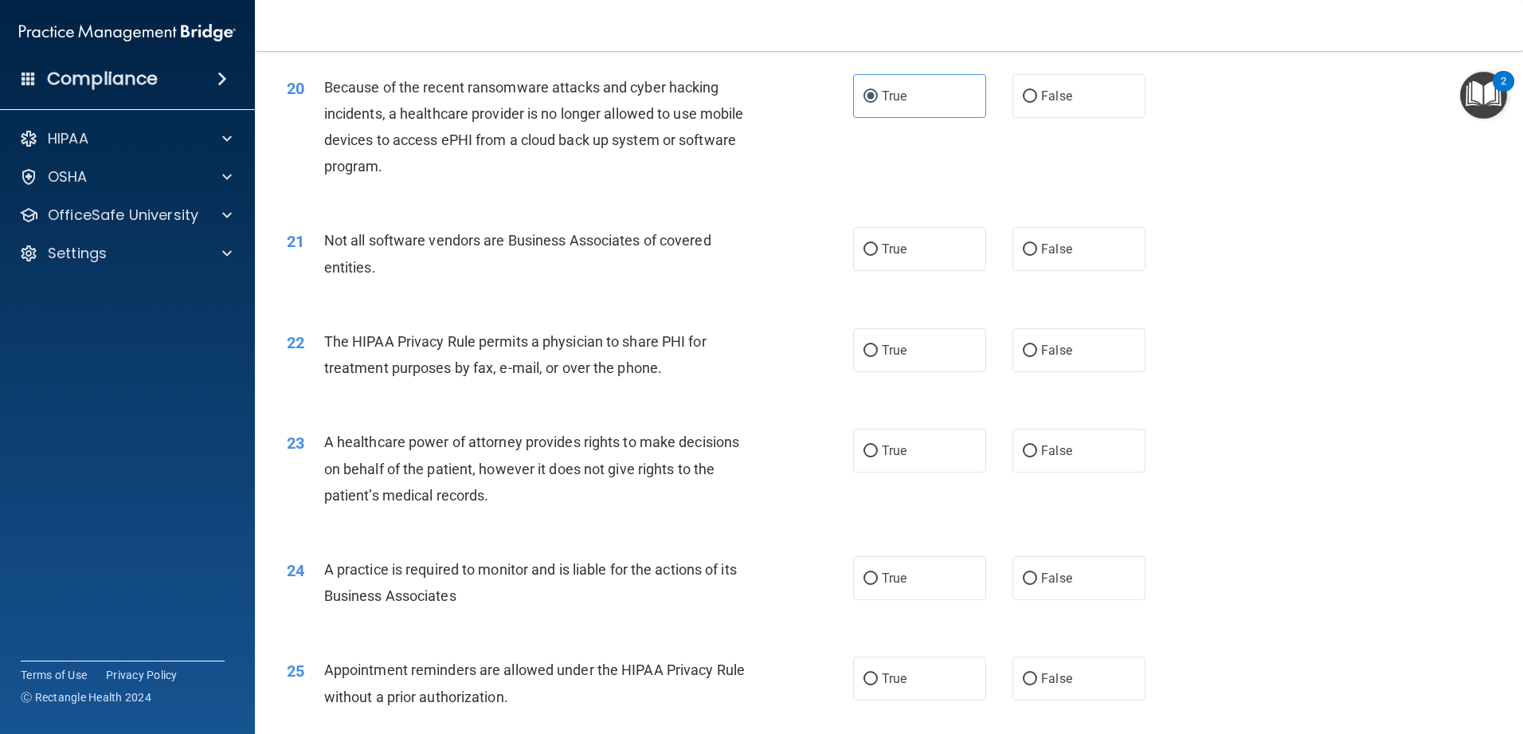
click at [553, 279] on div "21 Not all software vendors are Business Associates of covered entities. True F…" at bounding box center [889, 257] width 1228 height 100
click at [553, 253] on label "True" at bounding box center [919, 249] width 133 height 44
click at [553, 253] on input "True" at bounding box center [870, 250] width 14 height 12
radio input "true"
click at [553, 348] on label "True" at bounding box center [919, 350] width 133 height 44
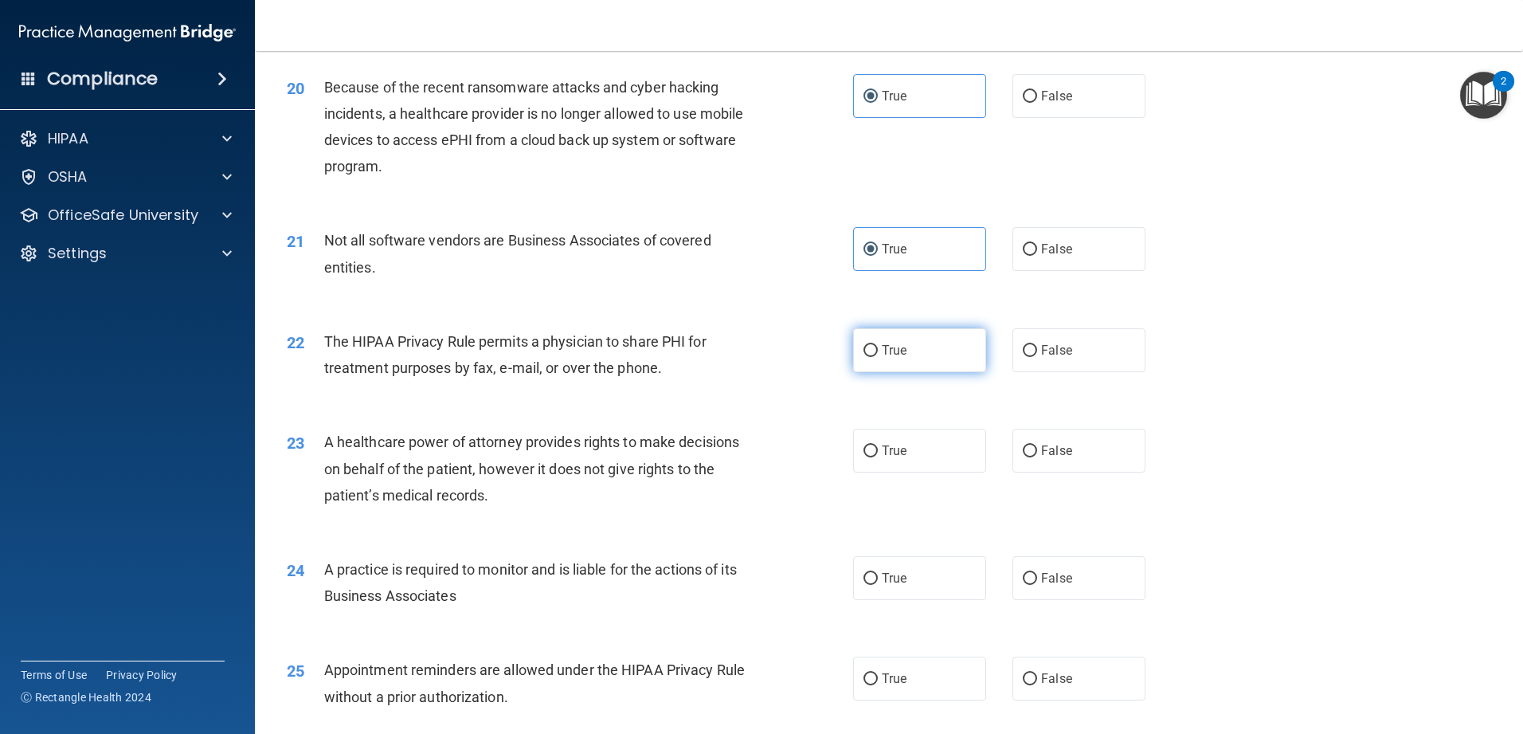
click at [553, 348] on input "True" at bounding box center [870, 351] width 14 height 12
radio input "true"
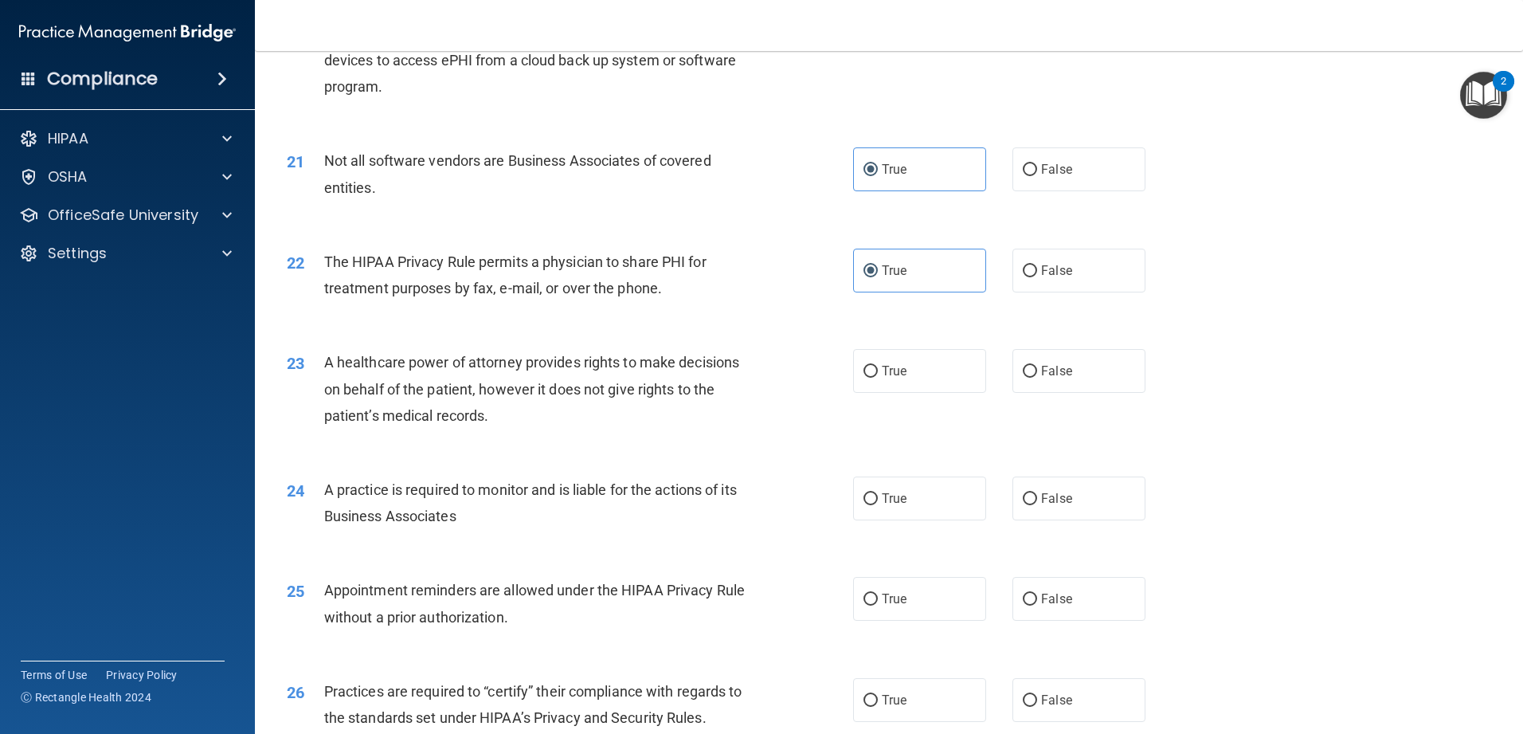
scroll to position [2469, 0]
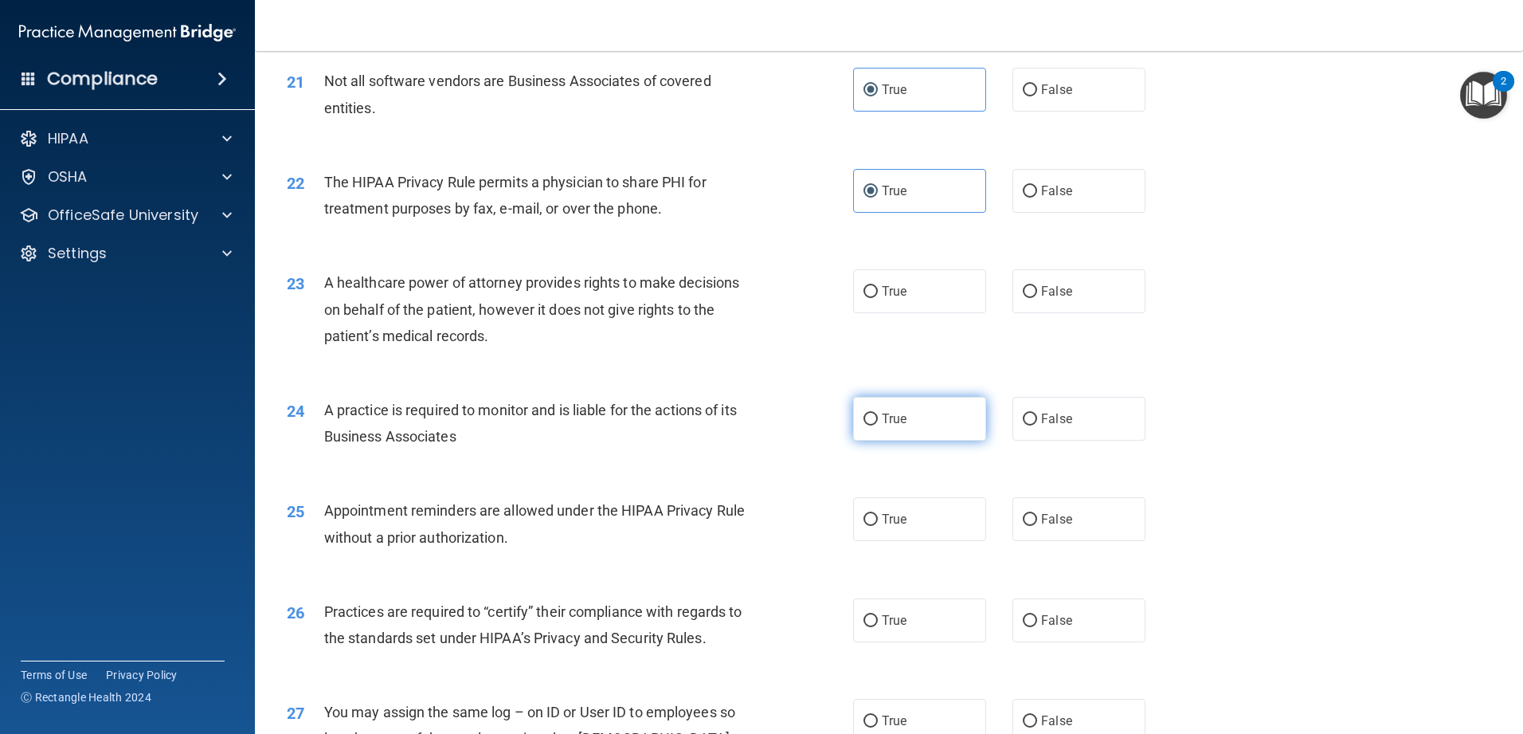
click at [553, 429] on label "True" at bounding box center [919, 419] width 133 height 44
click at [553, 425] on input "True" at bounding box center [870, 419] width 14 height 12
radio input "true"
click at [553, 509] on label "True" at bounding box center [919, 519] width 133 height 44
click at [553, 514] on input "True" at bounding box center [870, 520] width 14 height 12
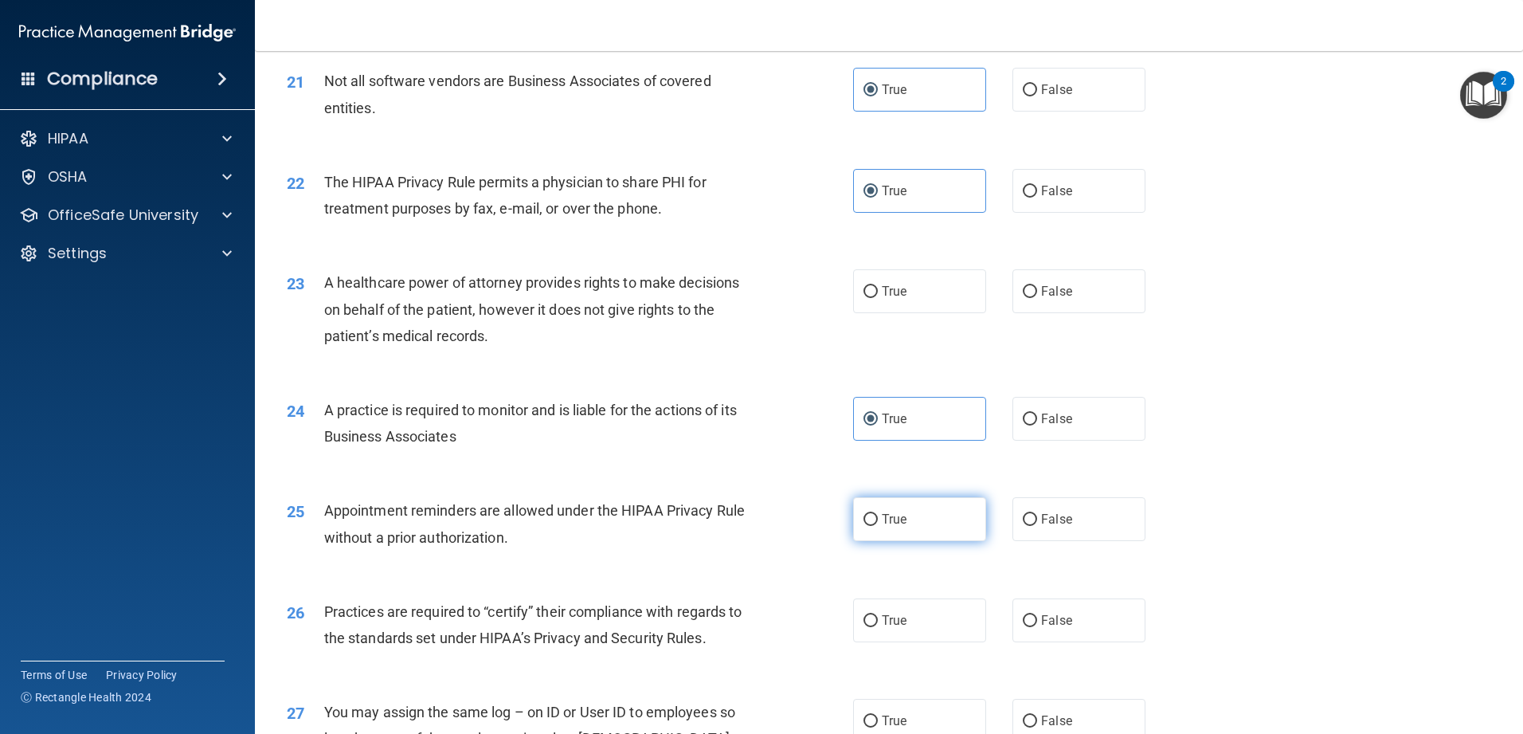
radio input "true"
click at [553, 289] on label "True" at bounding box center [919, 291] width 133 height 44
click at [553, 289] on input "True" at bounding box center [870, 292] width 14 height 12
radio input "true"
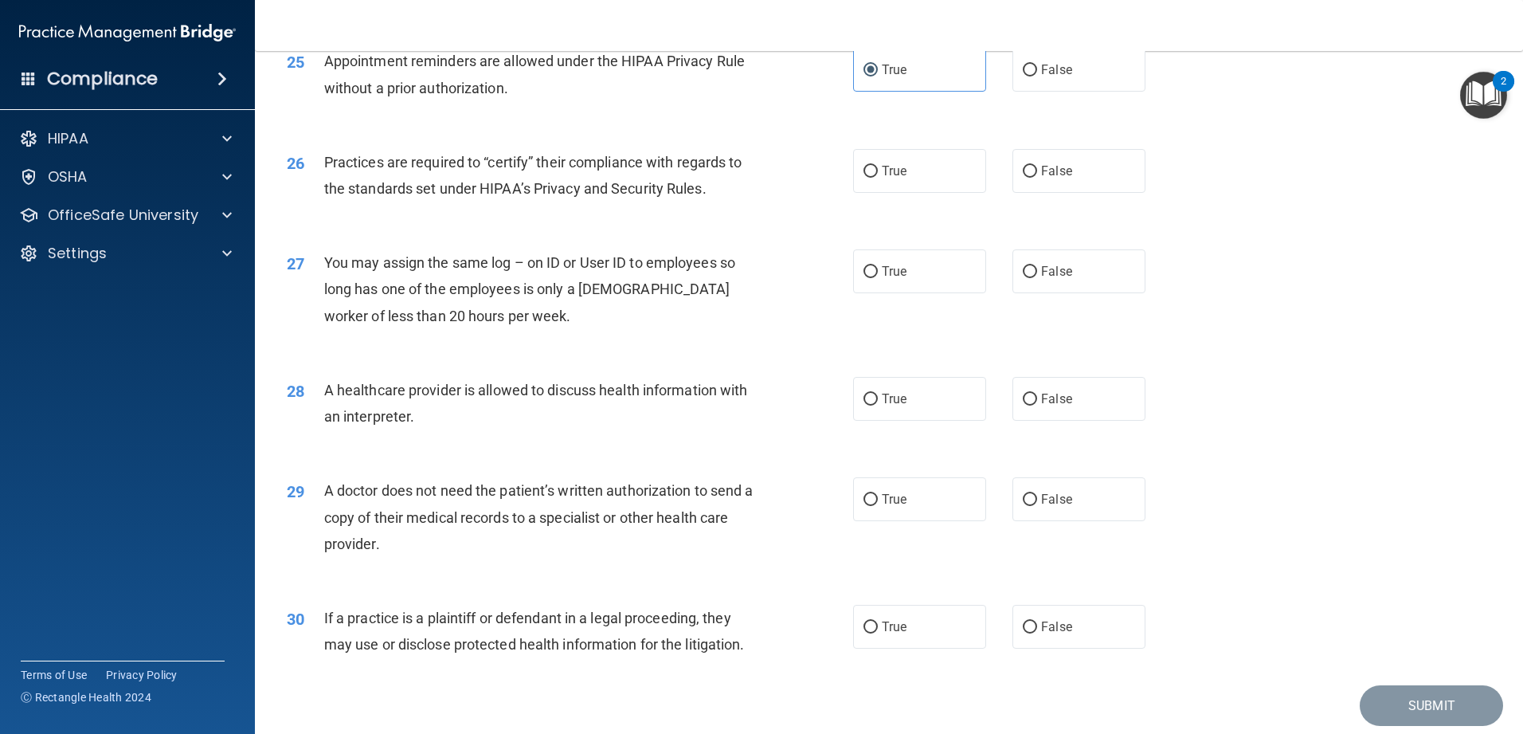
scroll to position [2947, 0]
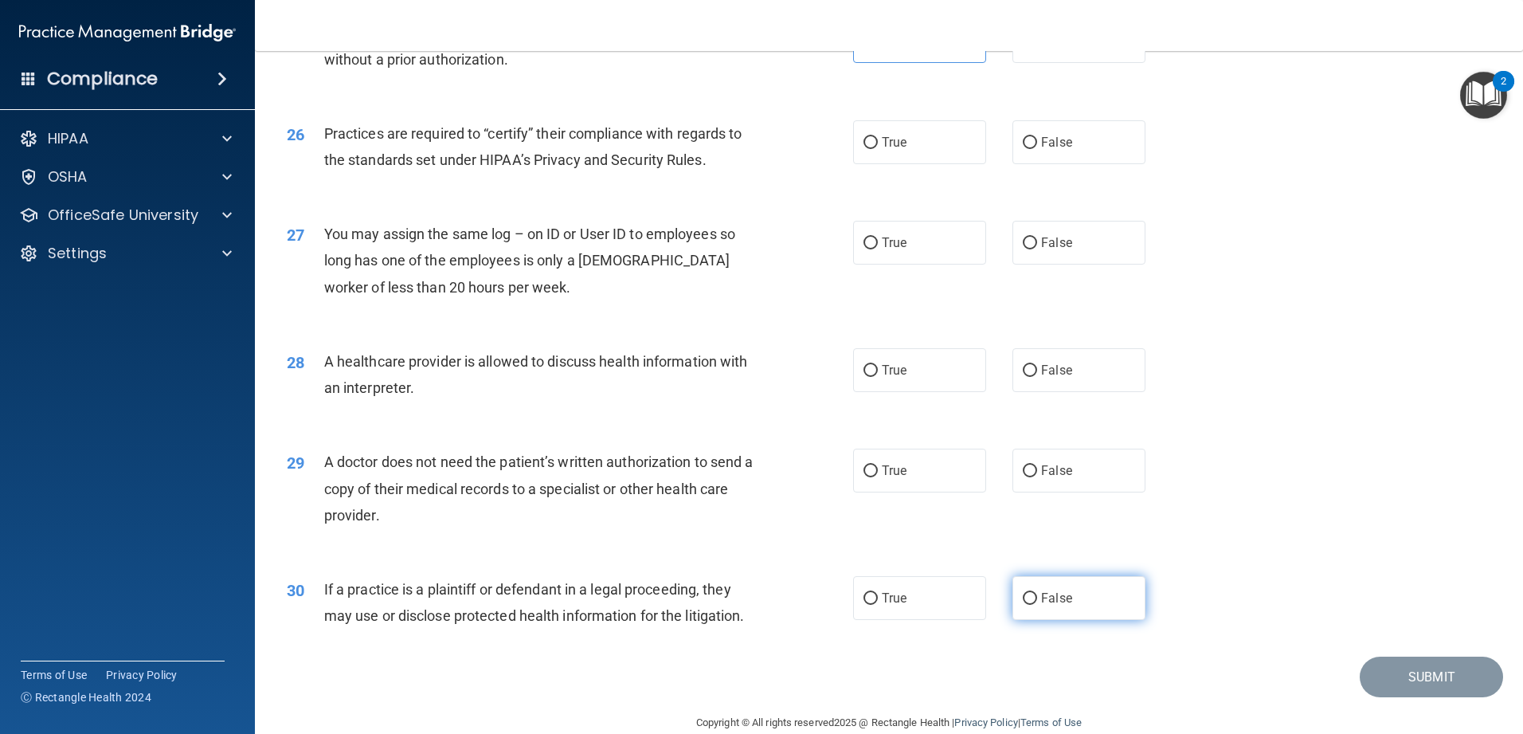
click at [553, 581] on label "False" at bounding box center [1078, 598] width 133 height 44
click at [553, 581] on input "False" at bounding box center [1030, 599] width 14 height 12
radio input "true"
click at [553, 477] on span "True" at bounding box center [894, 470] width 25 height 15
click at [553, 477] on input "True" at bounding box center [870, 471] width 14 height 12
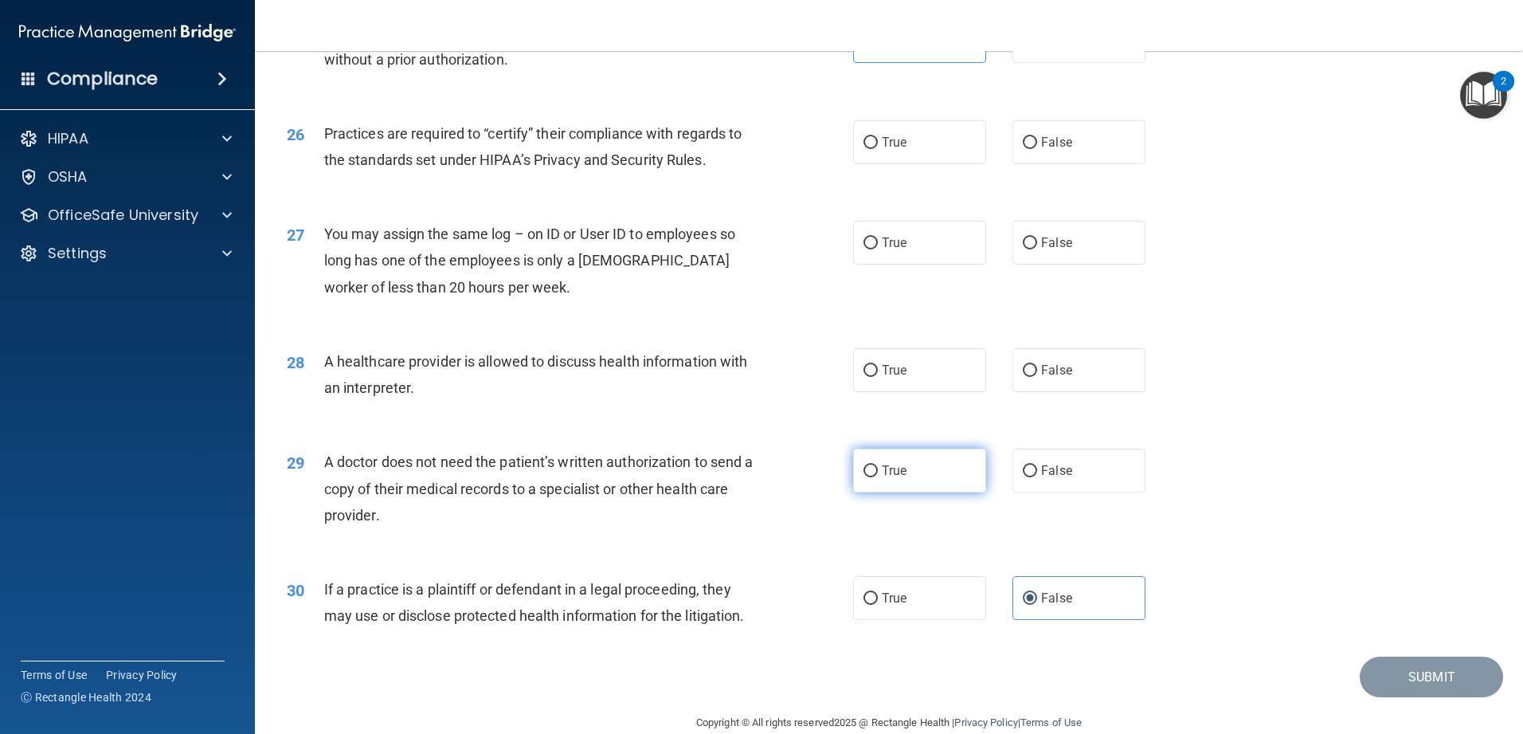
radio input "true"
click at [553, 380] on label "False" at bounding box center [1078, 370] width 133 height 44
click at [553, 377] on input "False" at bounding box center [1030, 371] width 14 height 12
radio input "true"
click at [553, 157] on label "True" at bounding box center [919, 142] width 133 height 44
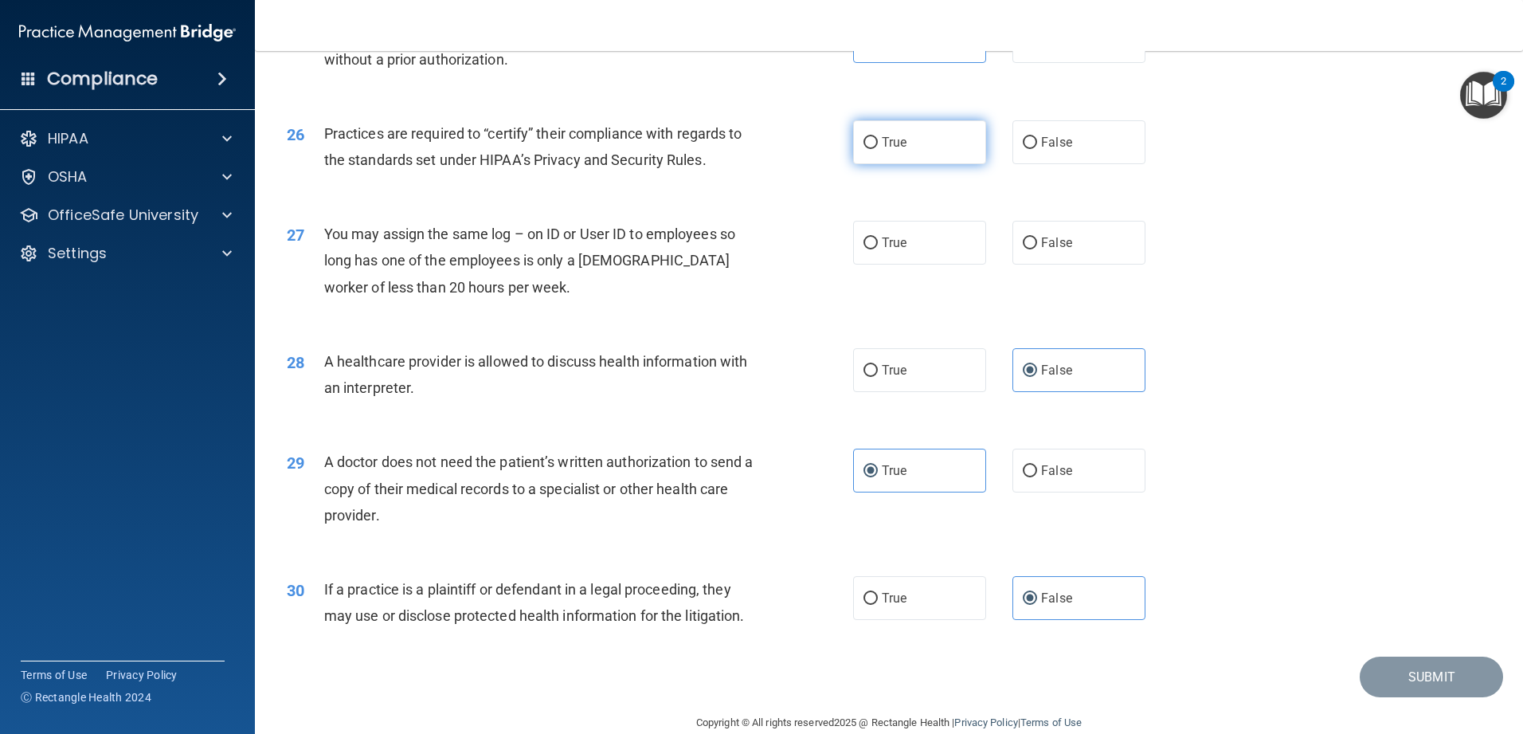
click at [553, 149] on input "True" at bounding box center [870, 143] width 14 height 12
radio input "true"
click at [553, 235] on span "False" at bounding box center [1056, 242] width 31 height 15
click at [553, 237] on input "False" at bounding box center [1030, 243] width 14 height 12
radio input "true"
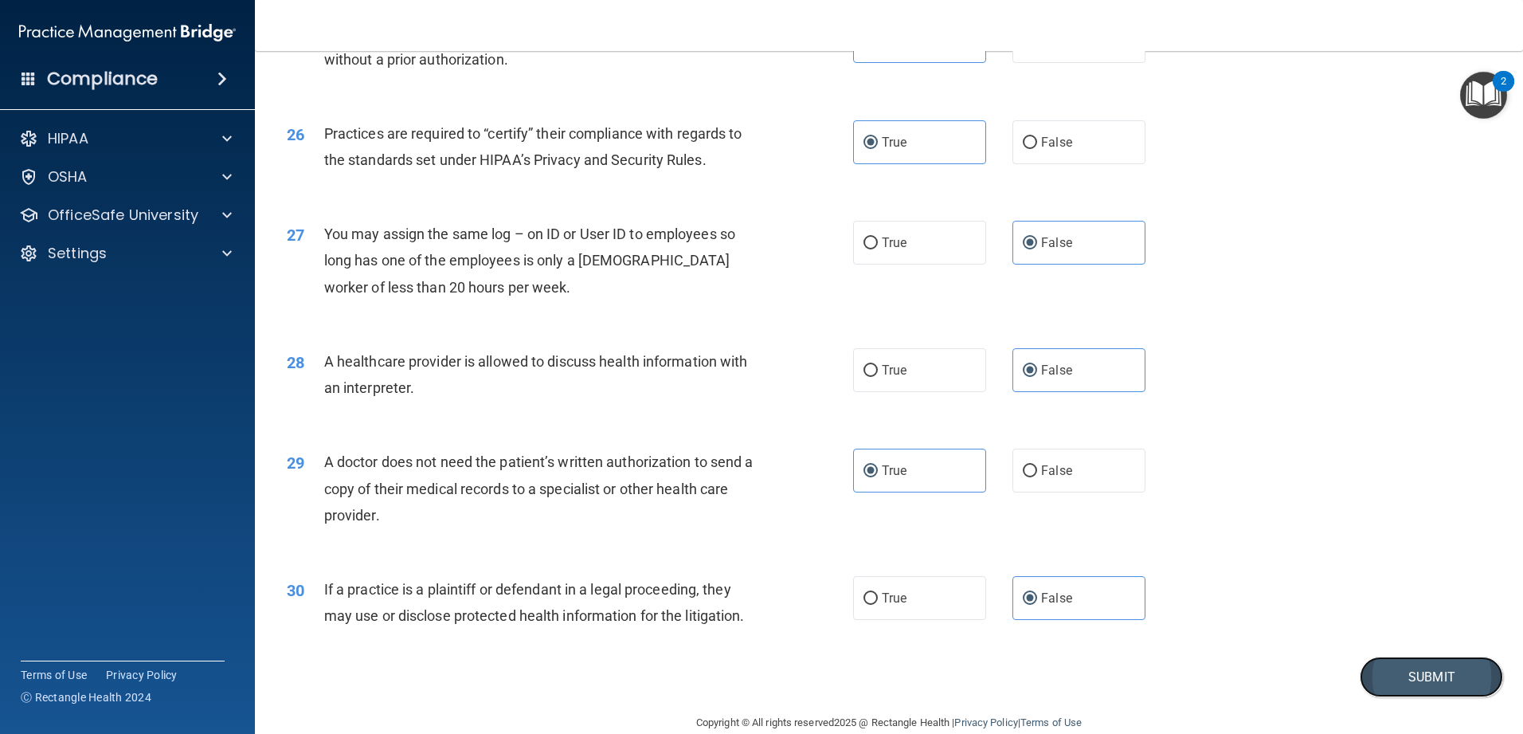
click at [553, 581] on button "Submit" at bounding box center [1431, 676] width 143 height 41
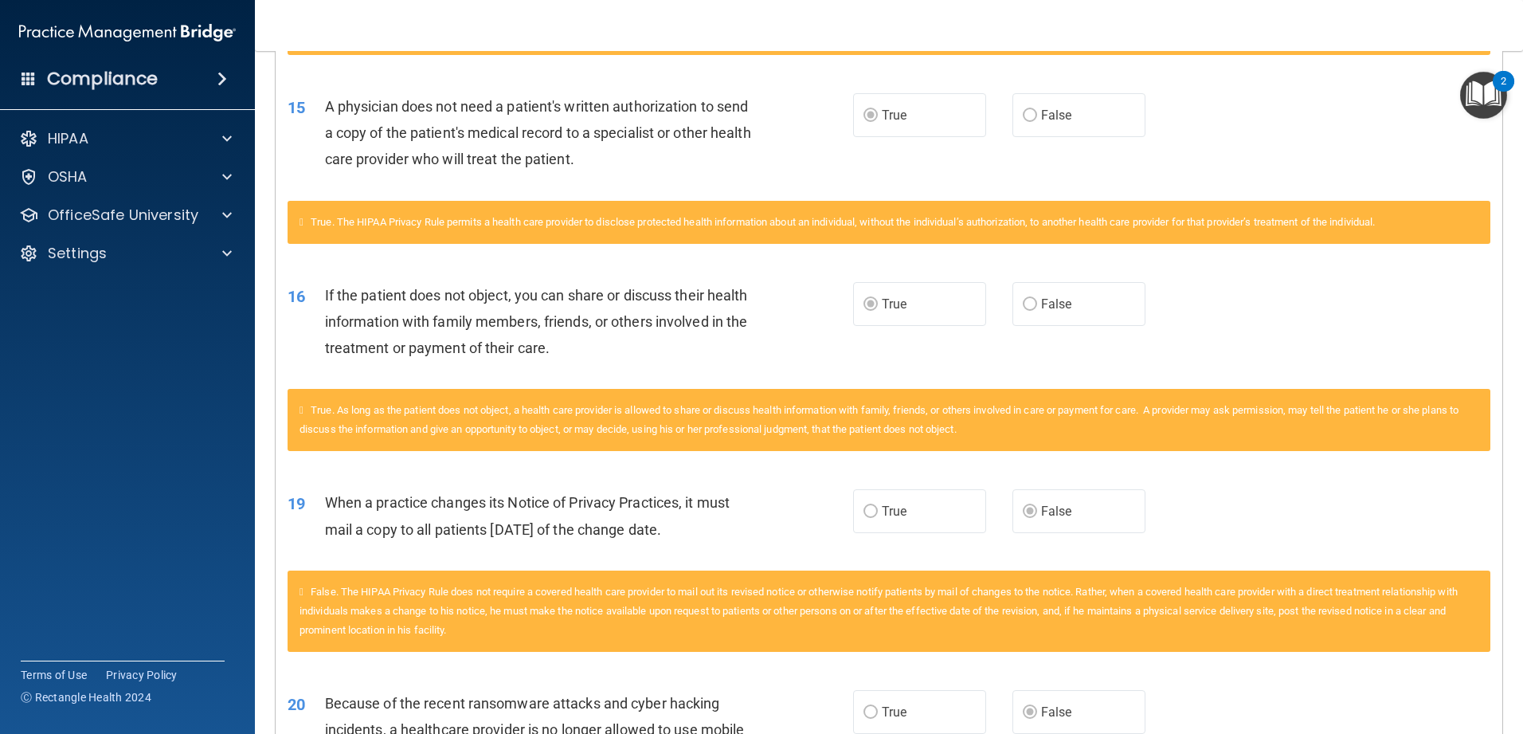
scroll to position [1912, 0]
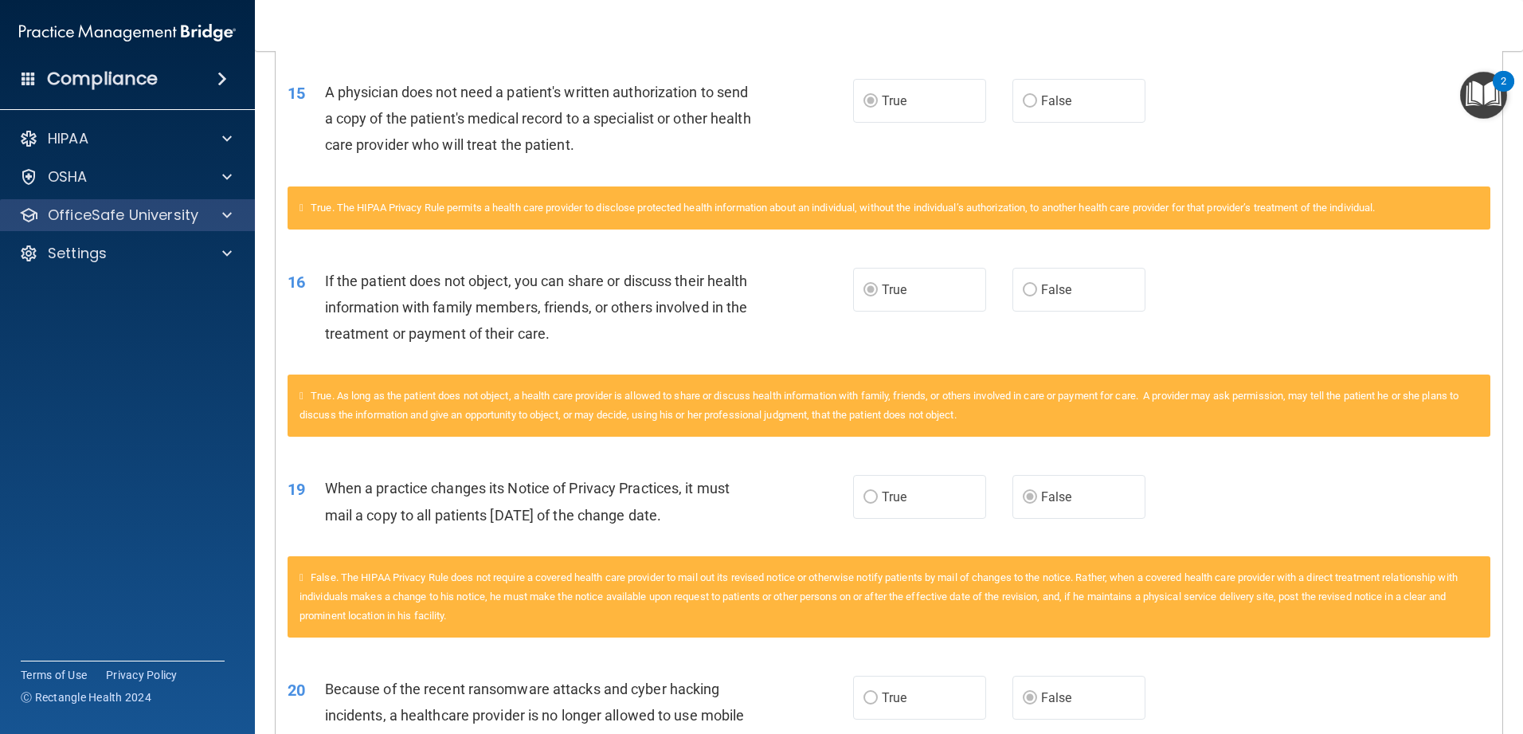
click at [193, 225] on div "OfficeSafe University" at bounding box center [128, 215] width 256 height 32
click at [222, 213] on span at bounding box center [227, 215] width 10 height 19
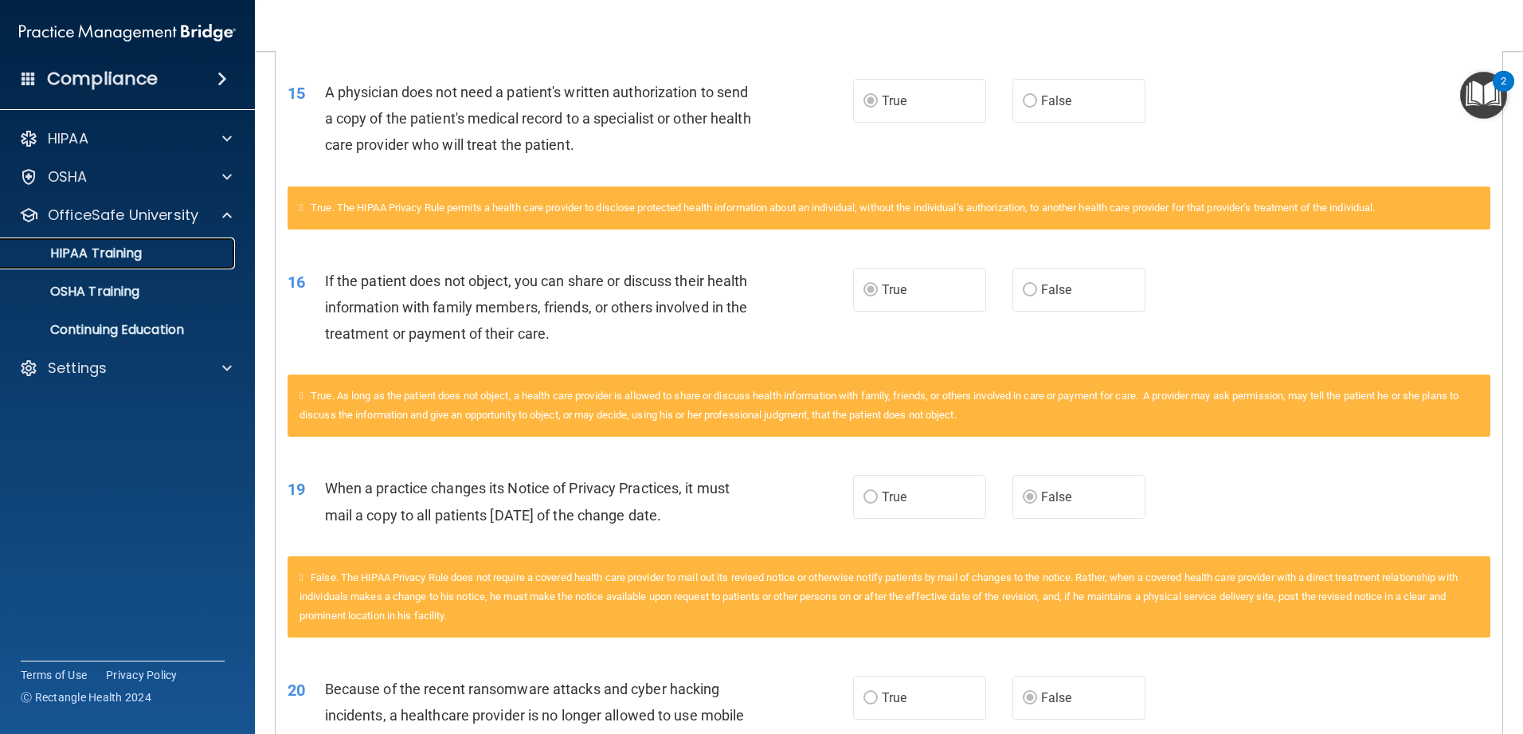
click at [163, 260] on div "HIPAA Training" at bounding box center [118, 253] width 217 height 16
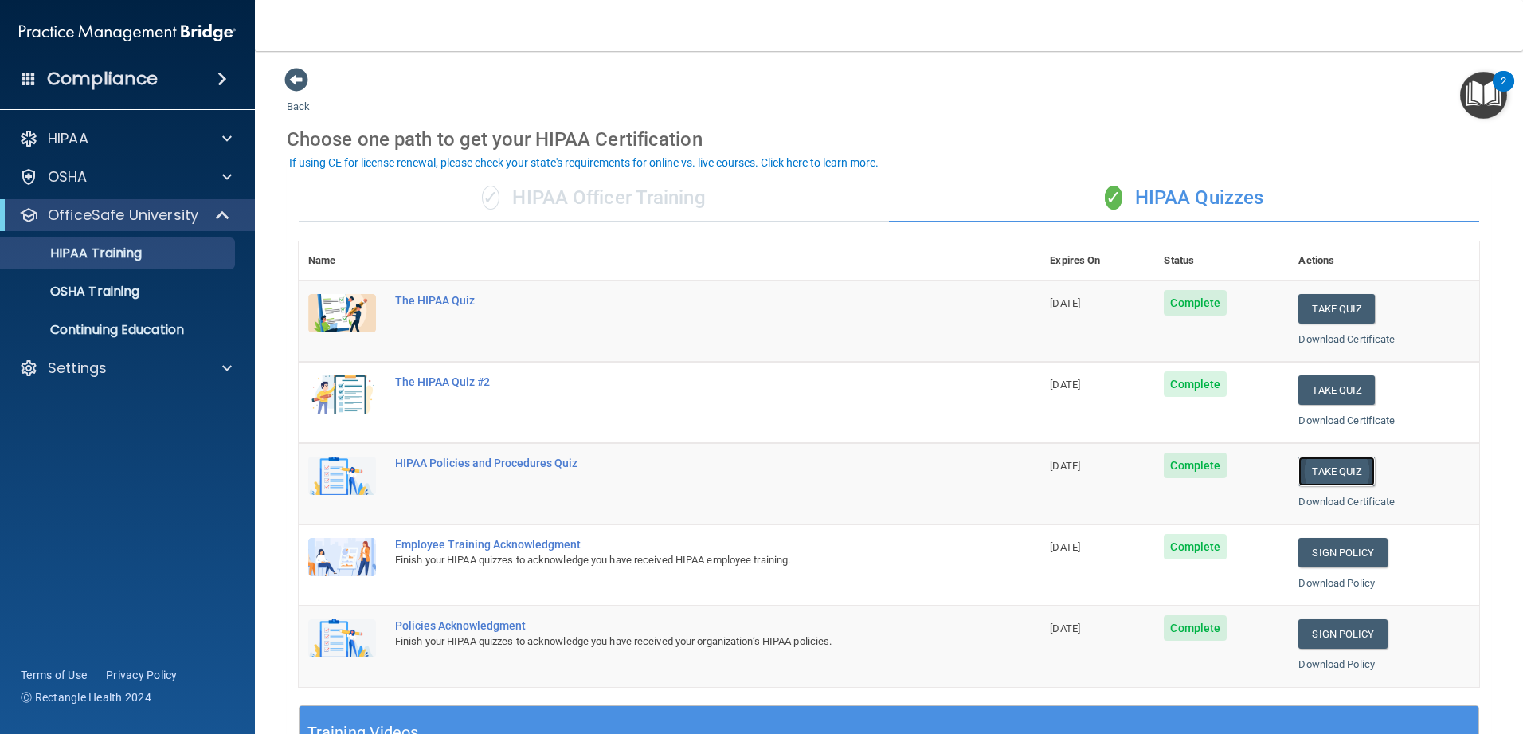
click at [553, 468] on button "Take Quiz" at bounding box center [1336, 470] width 76 height 29
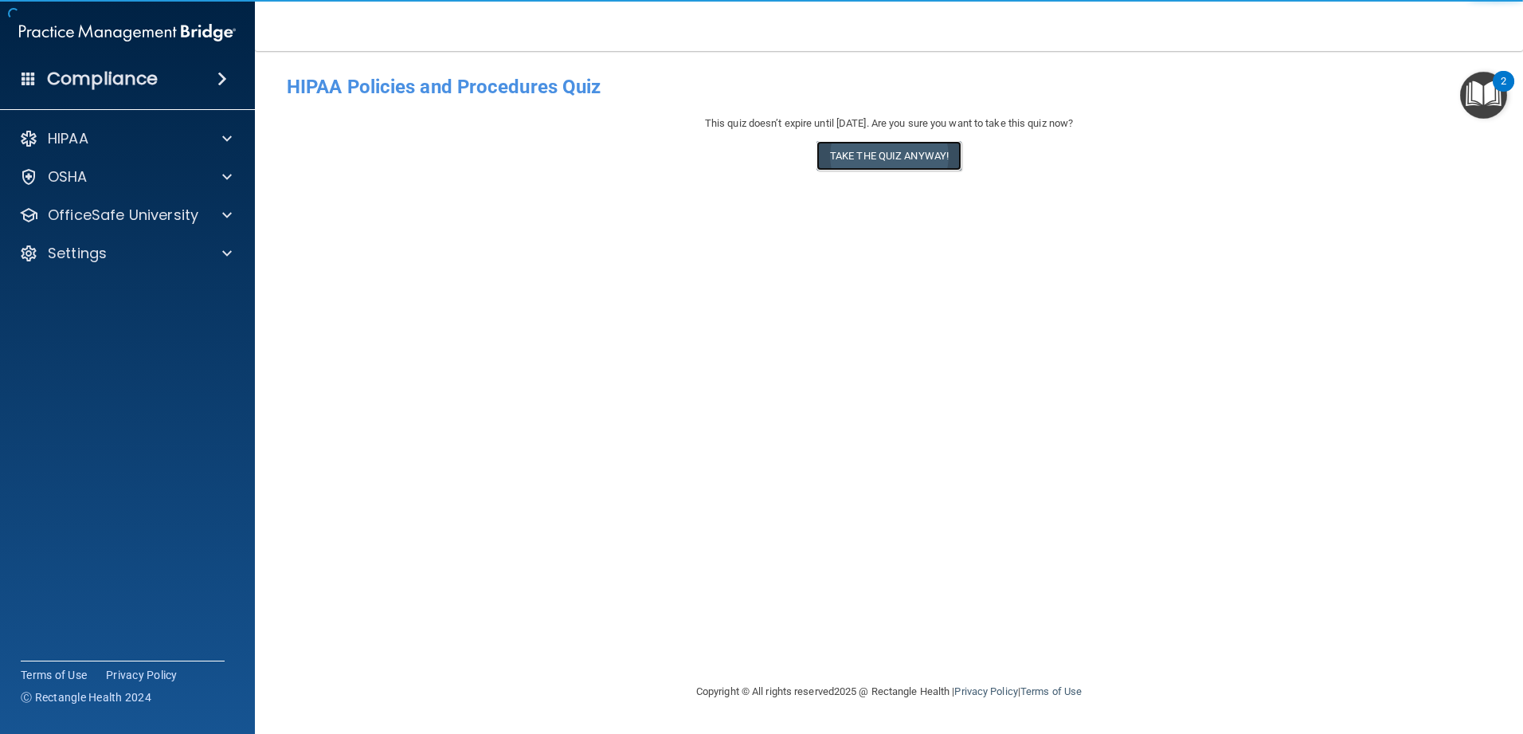
click at [553, 162] on button "Take the quiz anyway!" at bounding box center [888, 155] width 145 height 29
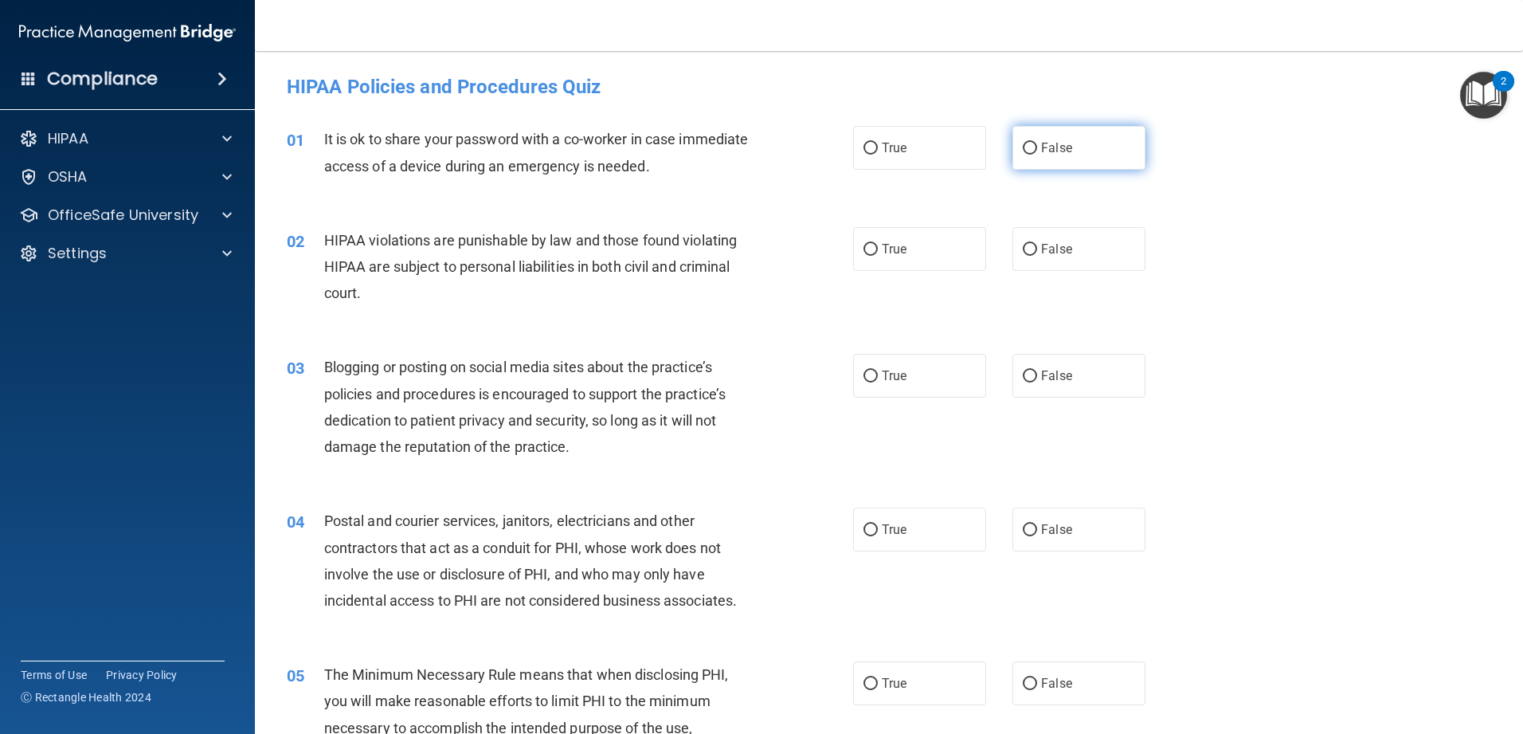
click at [553, 163] on label "False" at bounding box center [1078, 148] width 133 height 44
click at [553, 155] on input "False" at bounding box center [1030, 149] width 14 height 12
radio input "true"
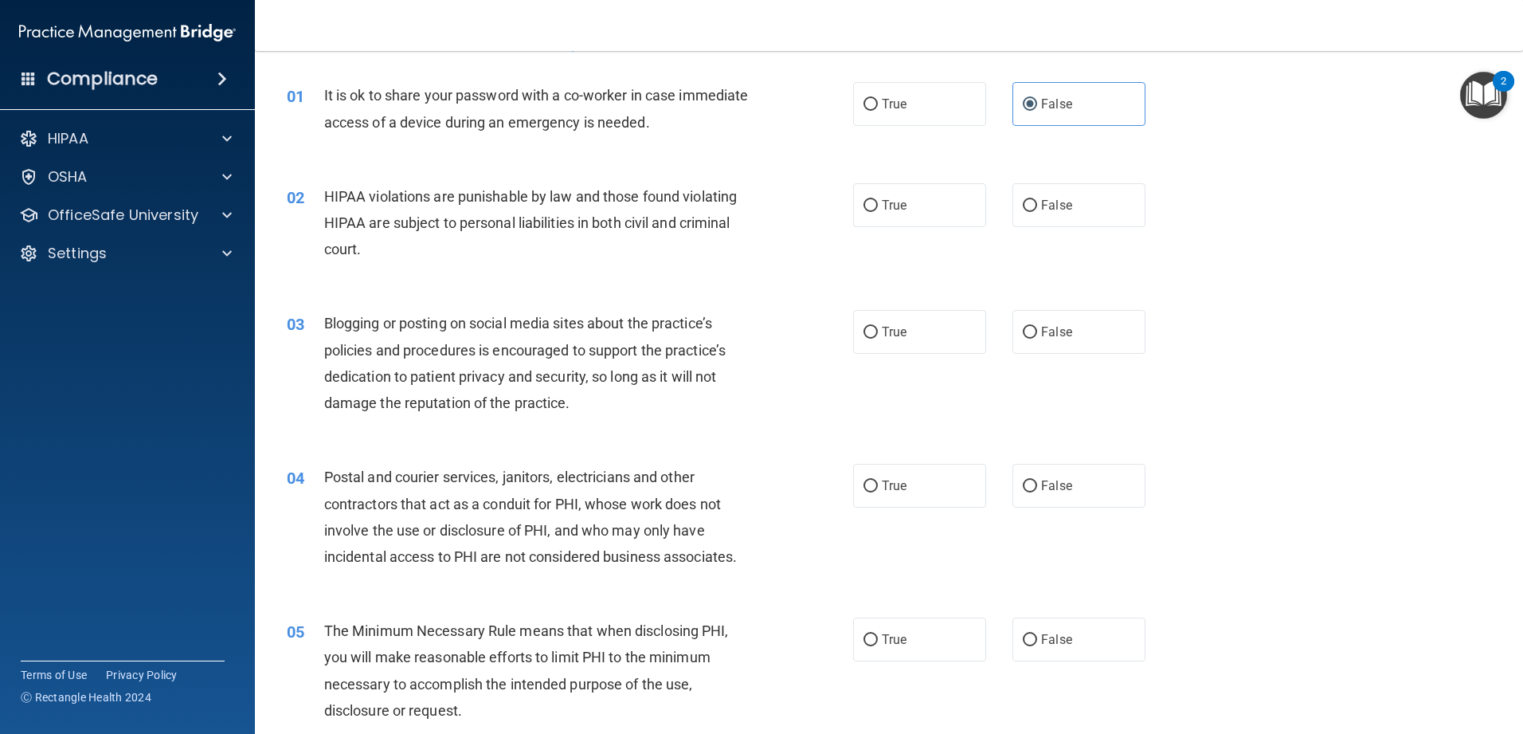
scroll to position [80, 0]
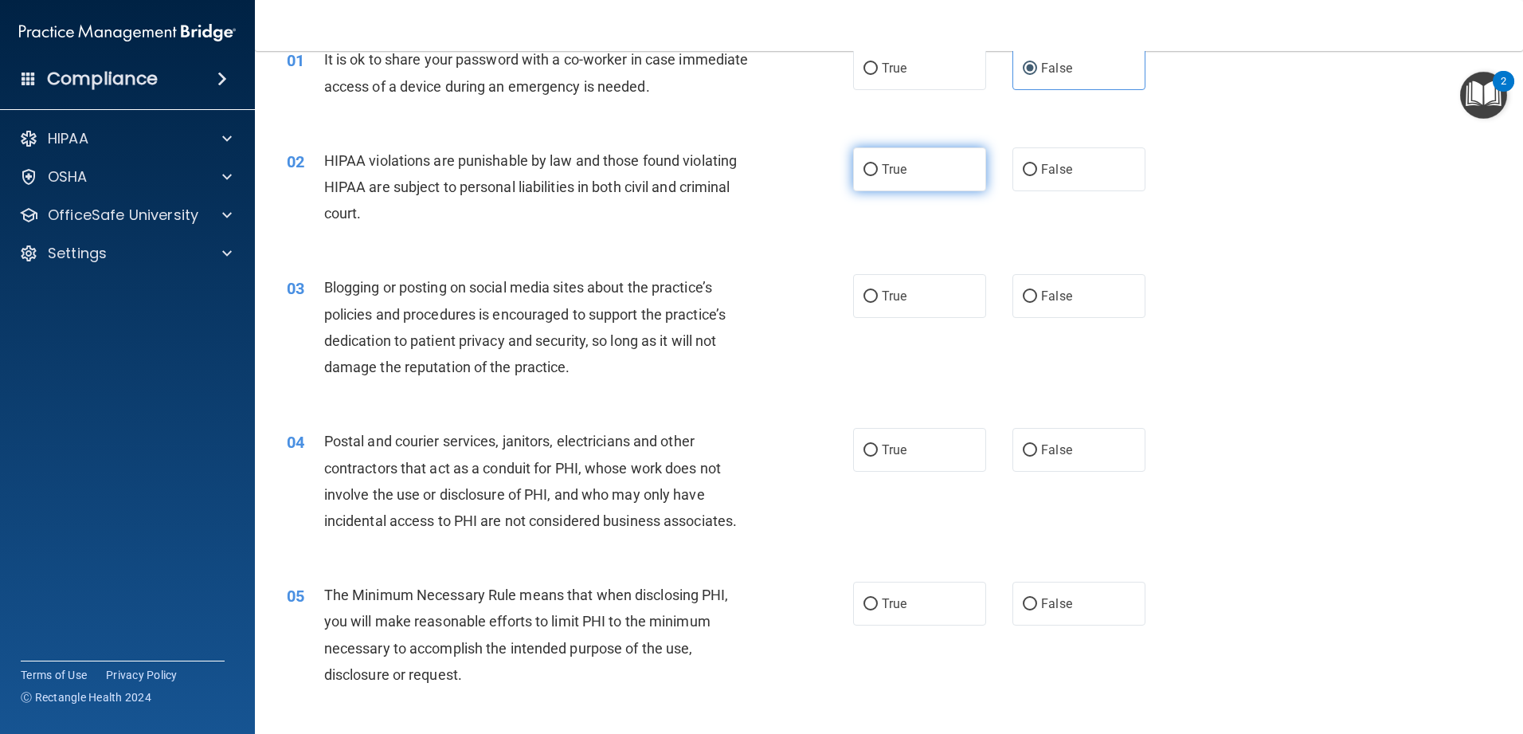
click at [553, 181] on label "True" at bounding box center [919, 169] width 133 height 44
click at [553, 176] on input "True" at bounding box center [870, 170] width 14 height 12
radio input "true"
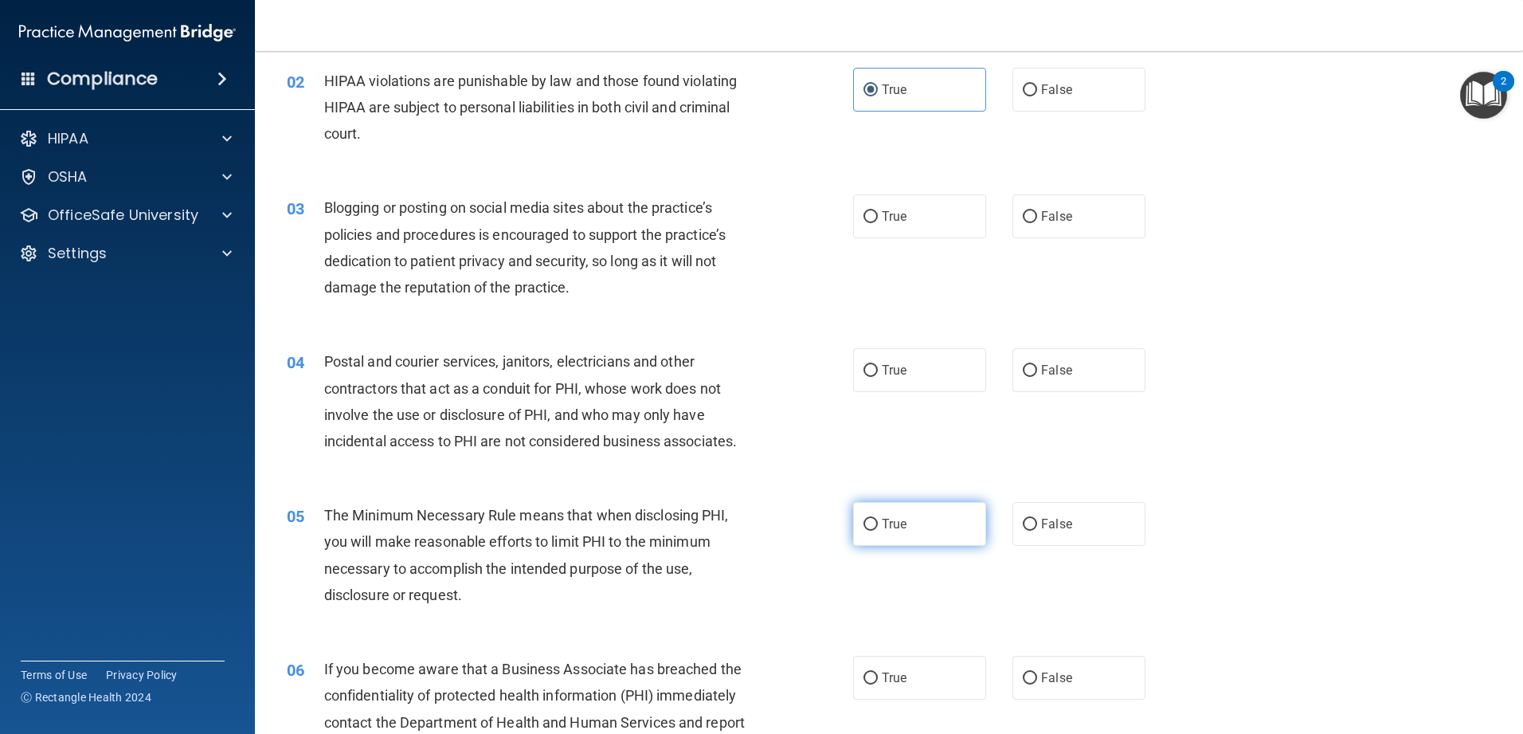
click at [553, 526] on label "True" at bounding box center [919, 524] width 133 height 44
click at [553, 526] on input "True" at bounding box center [870, 525] width 14 height 12
radio input "true"
click at [553, 379] on label "False" at bounding box center [1078, 370] width 133 height 44
click at [553, 377] on input "False" at bounding box center [1030, 371] width 14 height 12
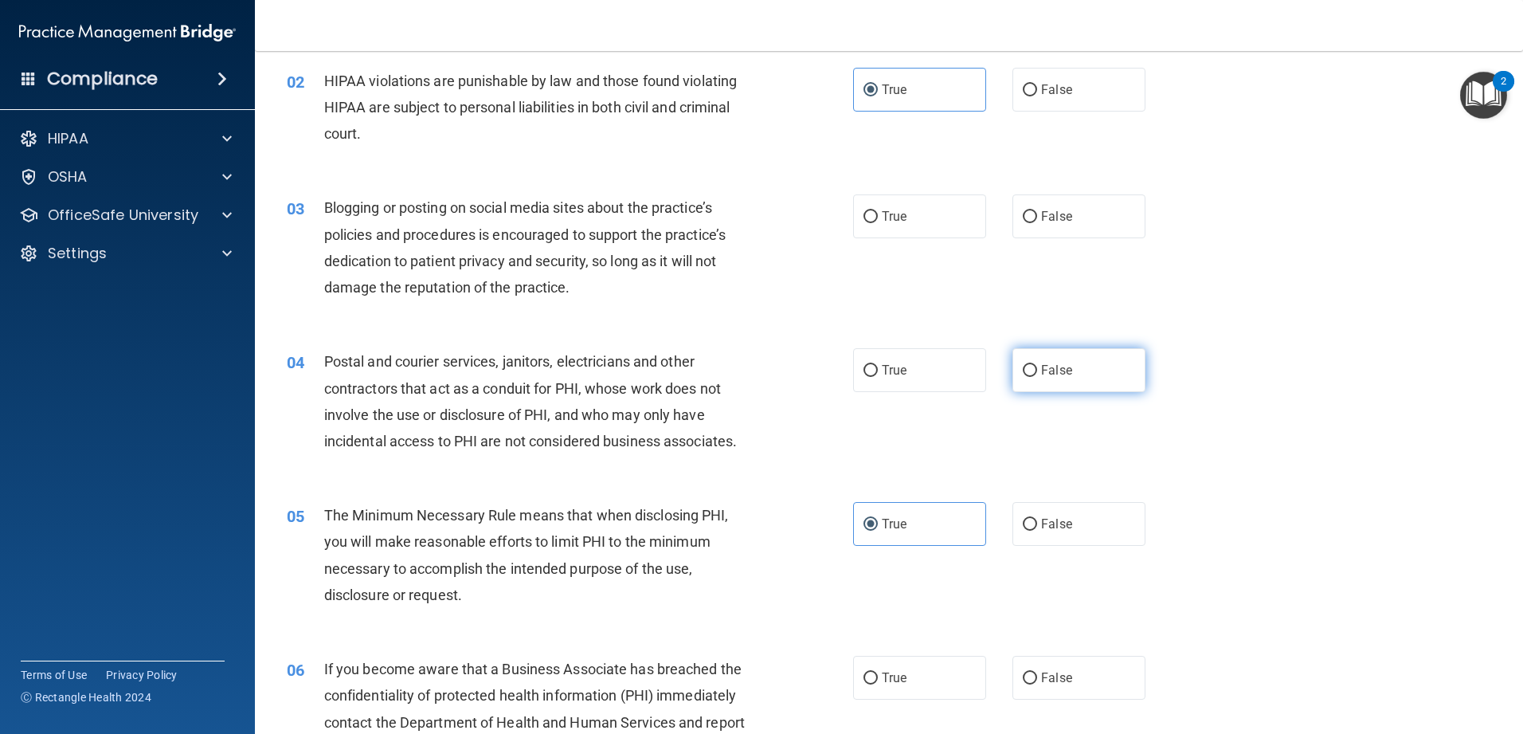
radio input "true"
click at [553, 201] on label "False" at bounding box center [1078, 216] width 133 height 44
click at [553, 211] on input "False" at bounding box center [1030, 217] width 14 height 12
radio input "true"
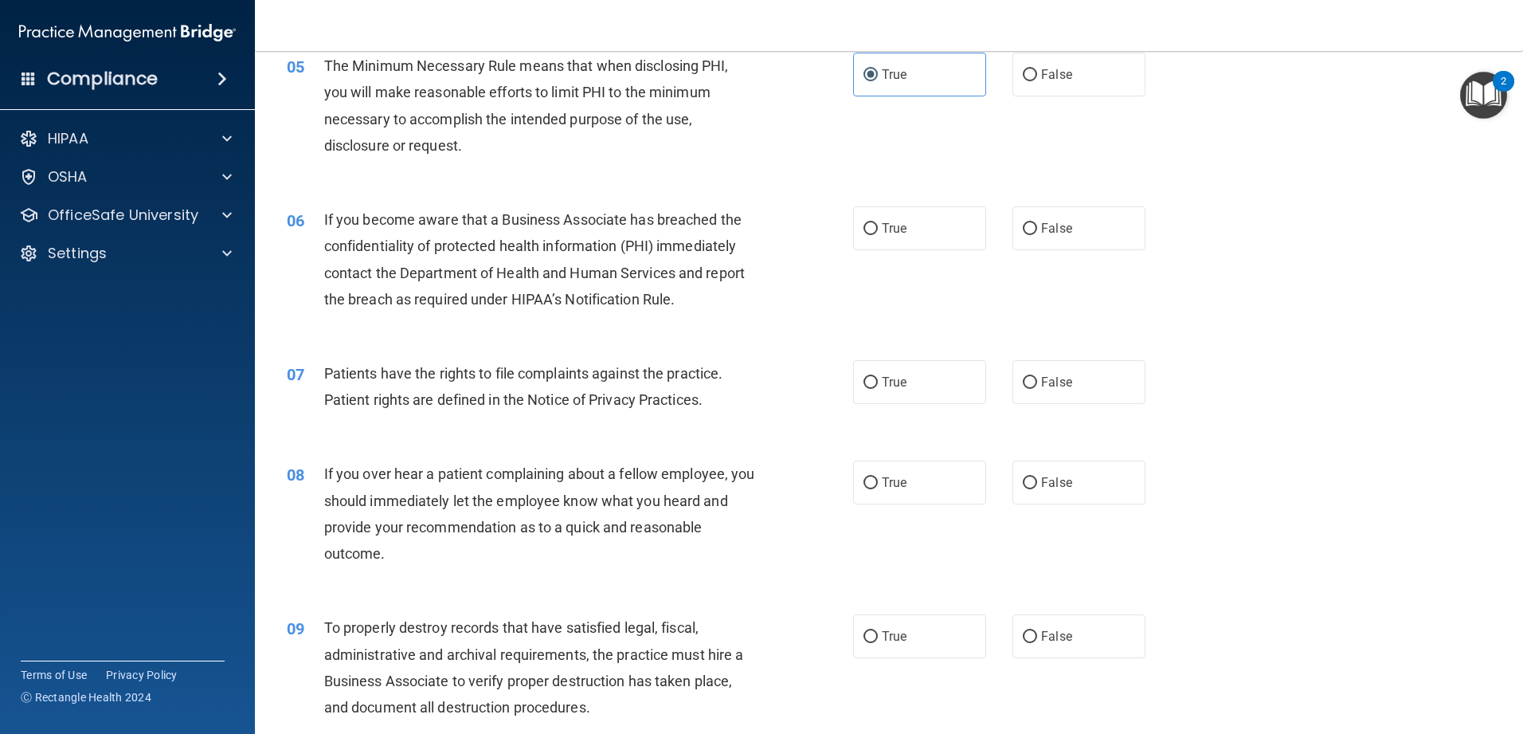
scroll to position [637, 0]
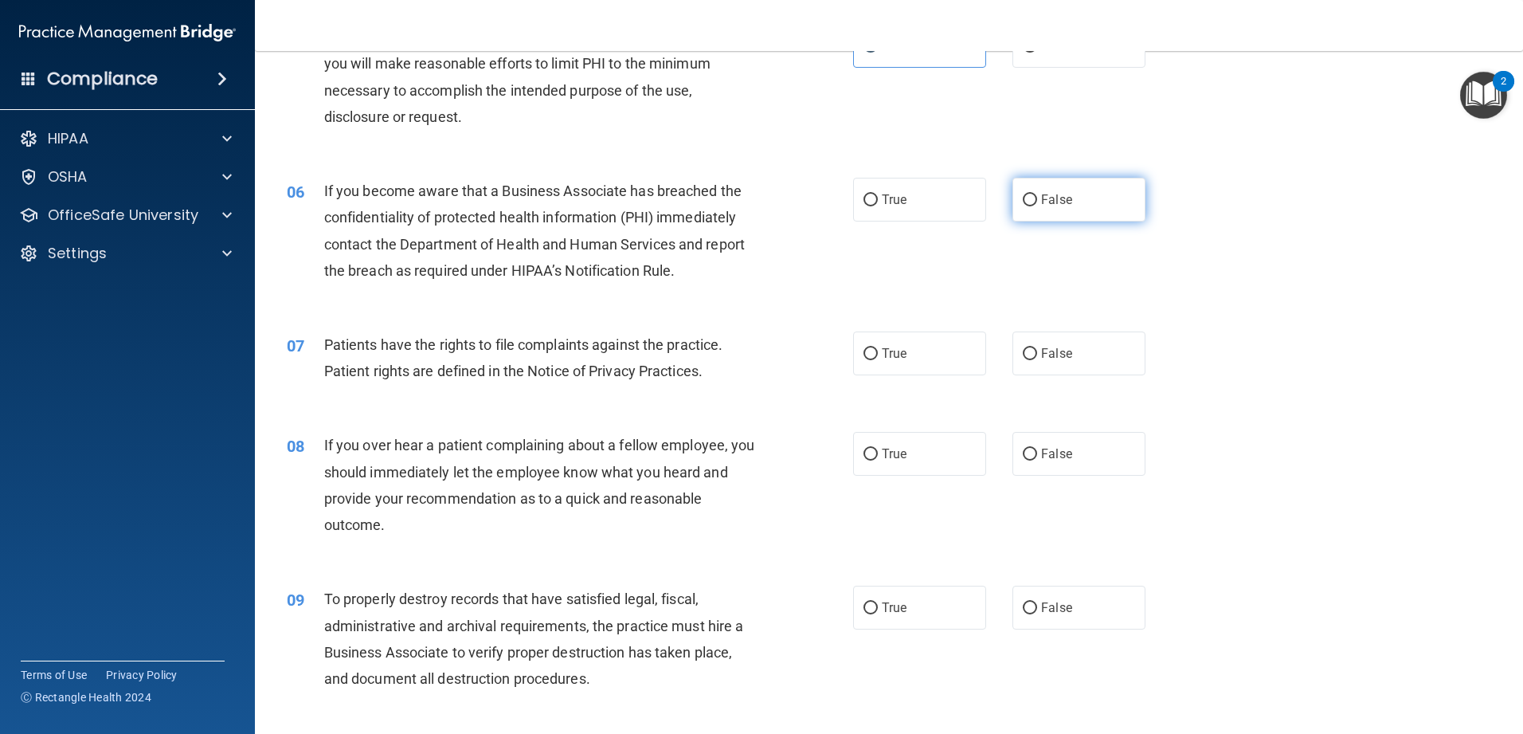
click at [553, 216] on label "False" at bounding box center [1078, 200] width 133 height 44
click at [553, 206] on input "False" at bounding box center [1030, 200] width 14 height 12
radio input "true"
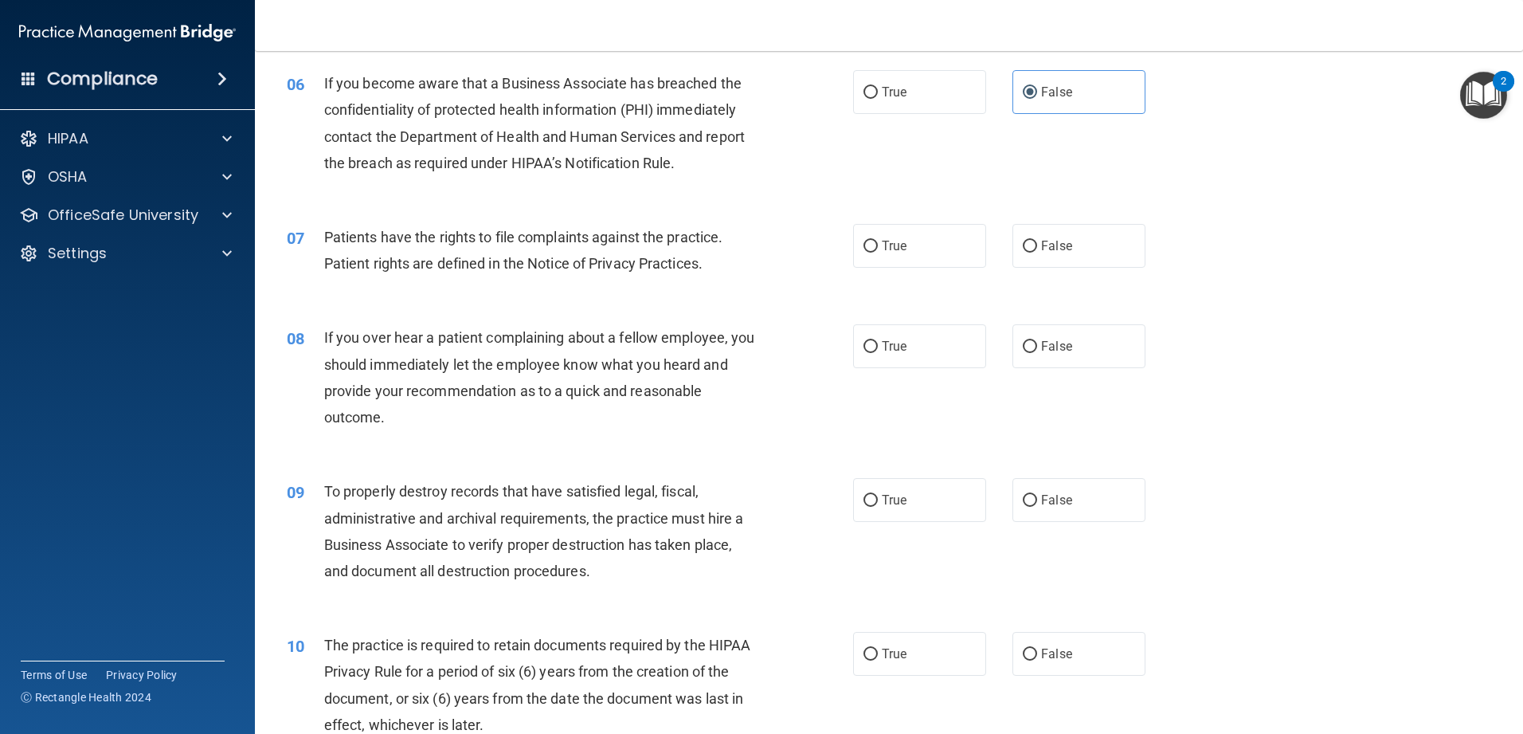
scroll to position [797, 0]
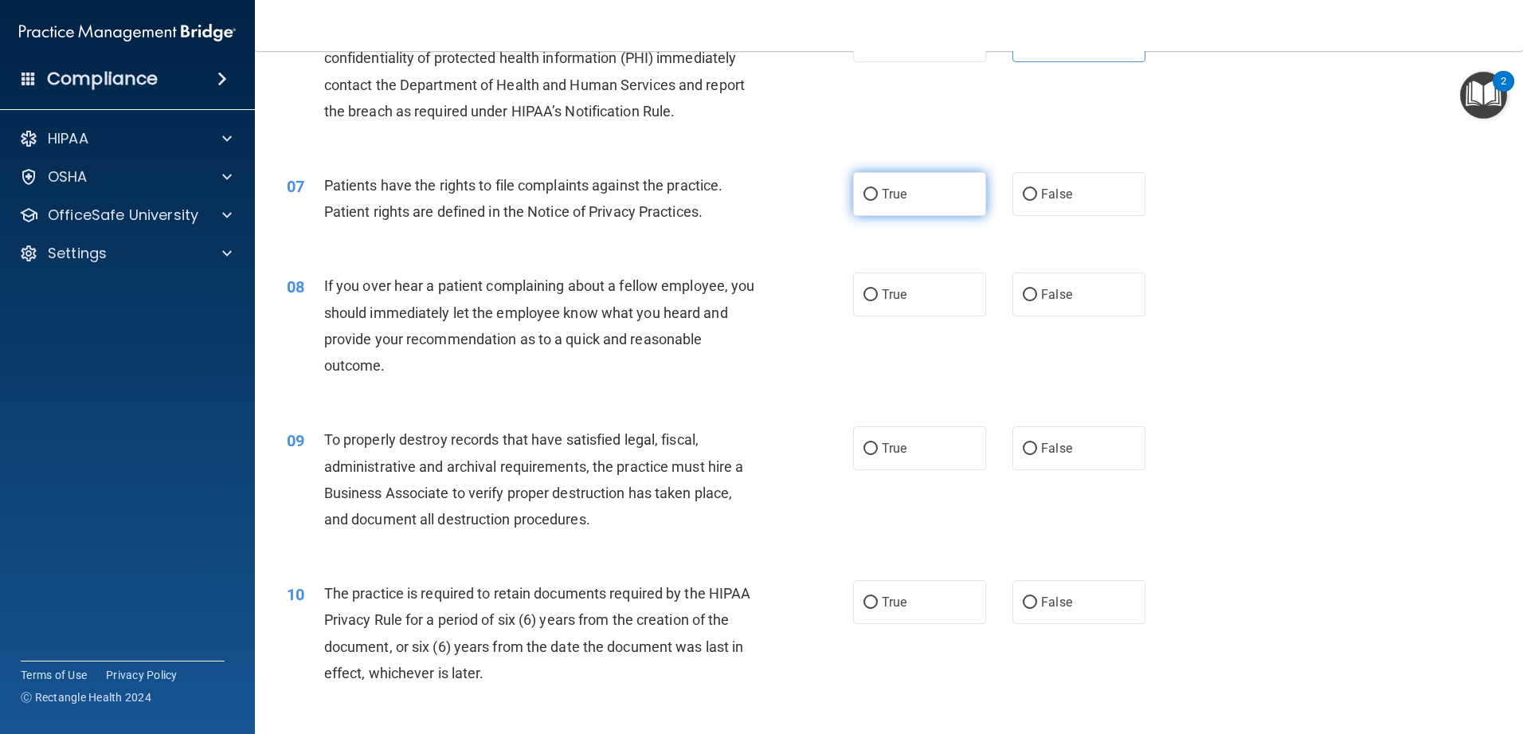
click at [553, 203] on label "True" at bounding box center [919, 194] width 133 height 44
click at [553, 201] on input "True" at bounding box center [870, 195] width 14 height 12
radio input "true"
click at [553, 312] on label "False" at bounding box center [1078, 294] width 133 height 44
click at [553, 301] on input "False" at bounding box center [1030, 295] width 14 height 12
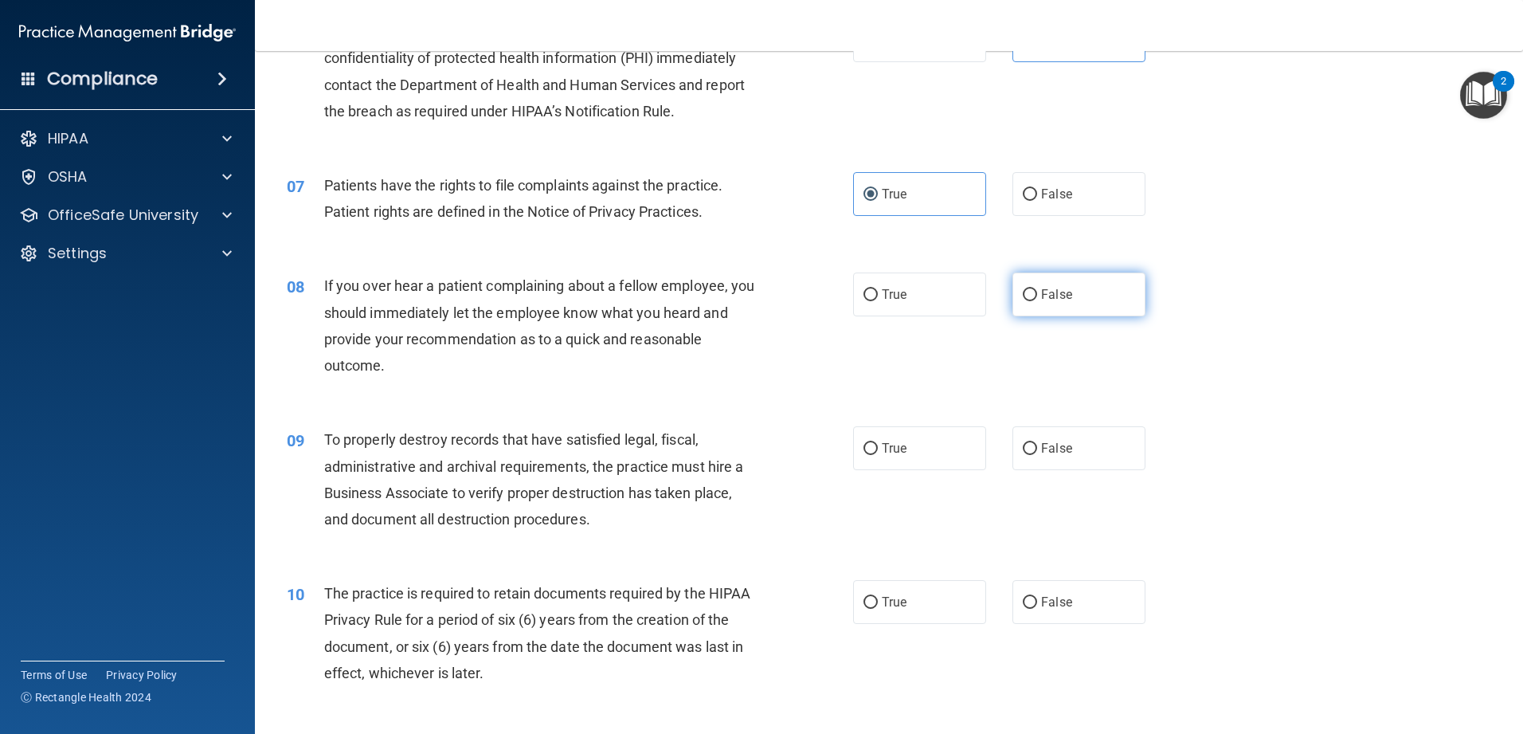
radio input "true"
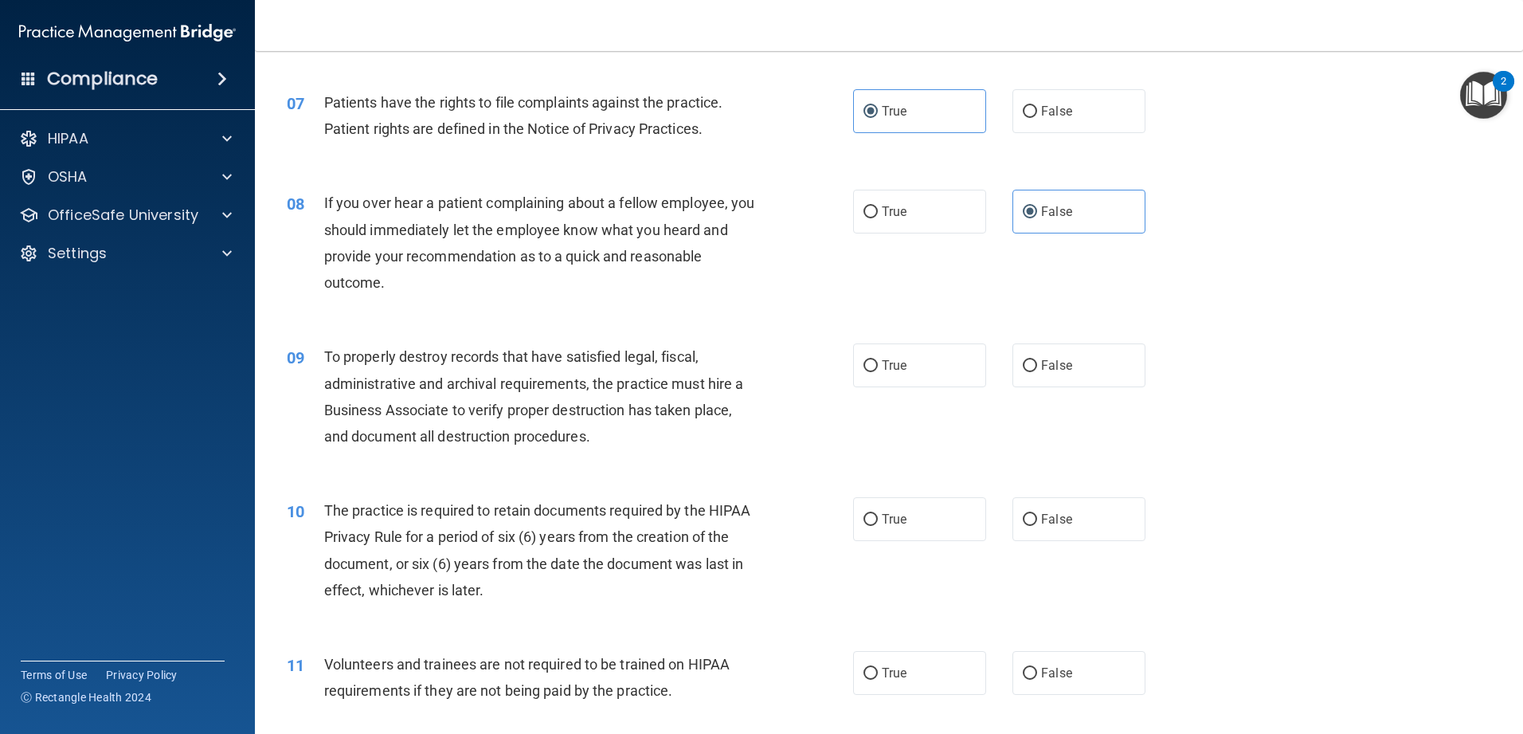
scroll to position [956, 0]
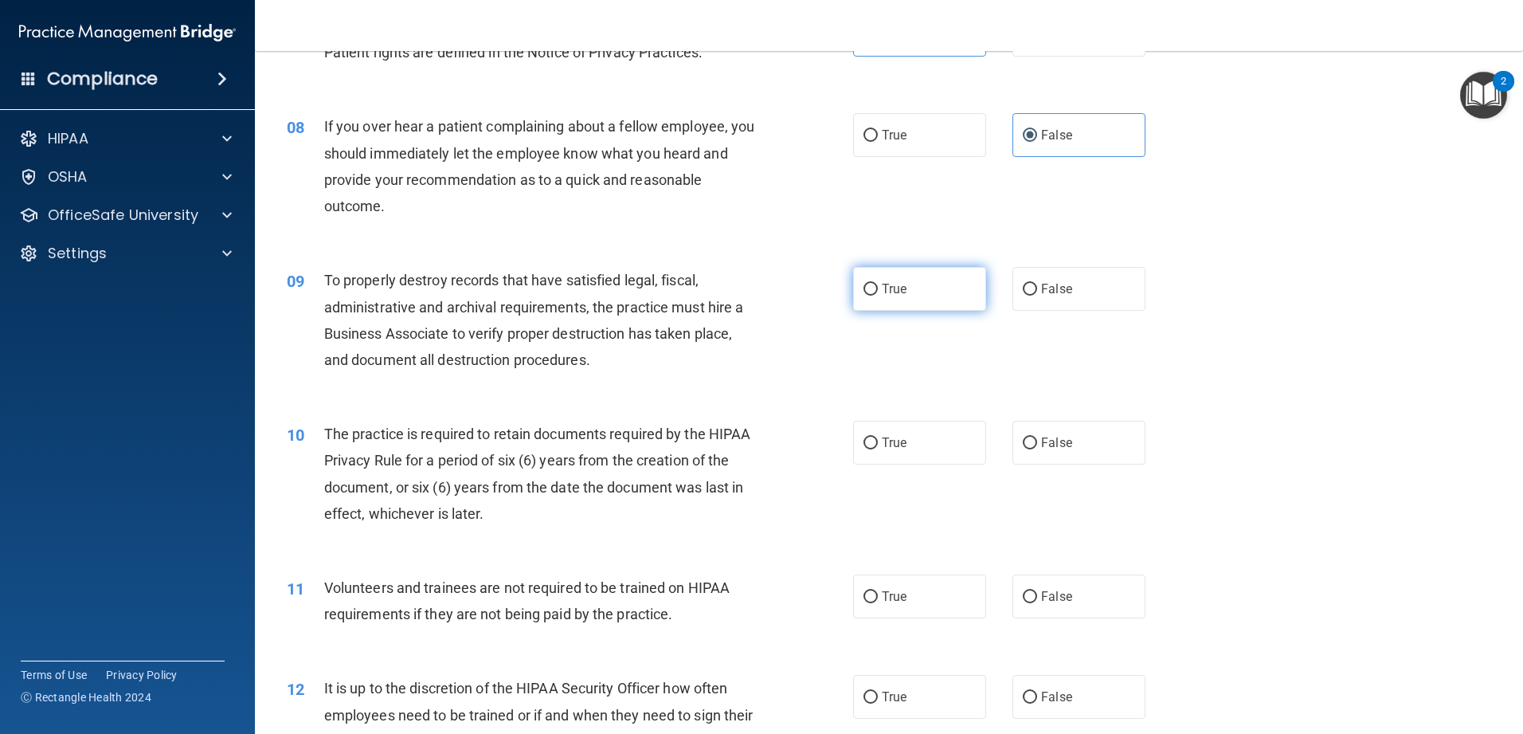
click at [553, 287] on input "True" at bounding box center [870, 290] width 14 height 12
radio input "true"
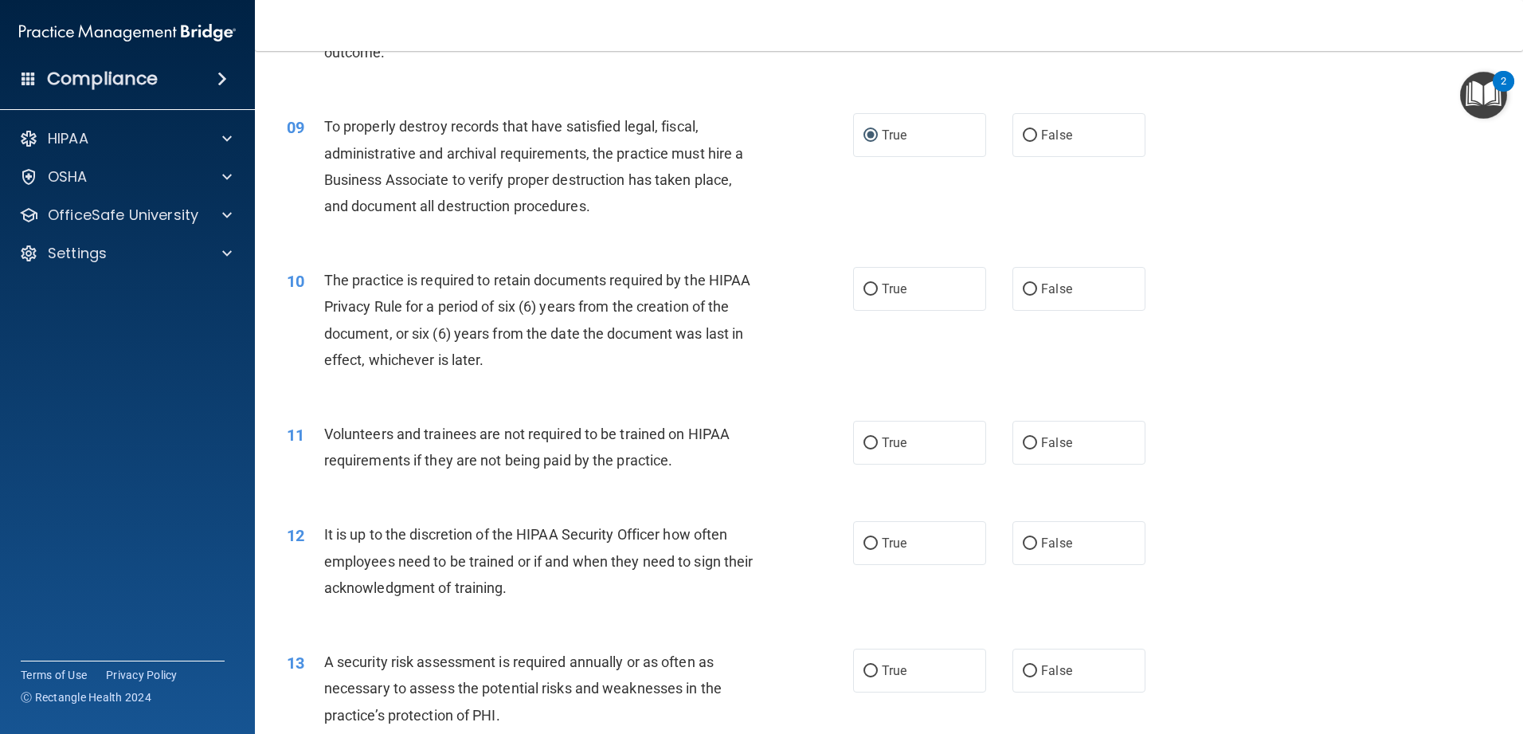
scroll to position [1115, 0]
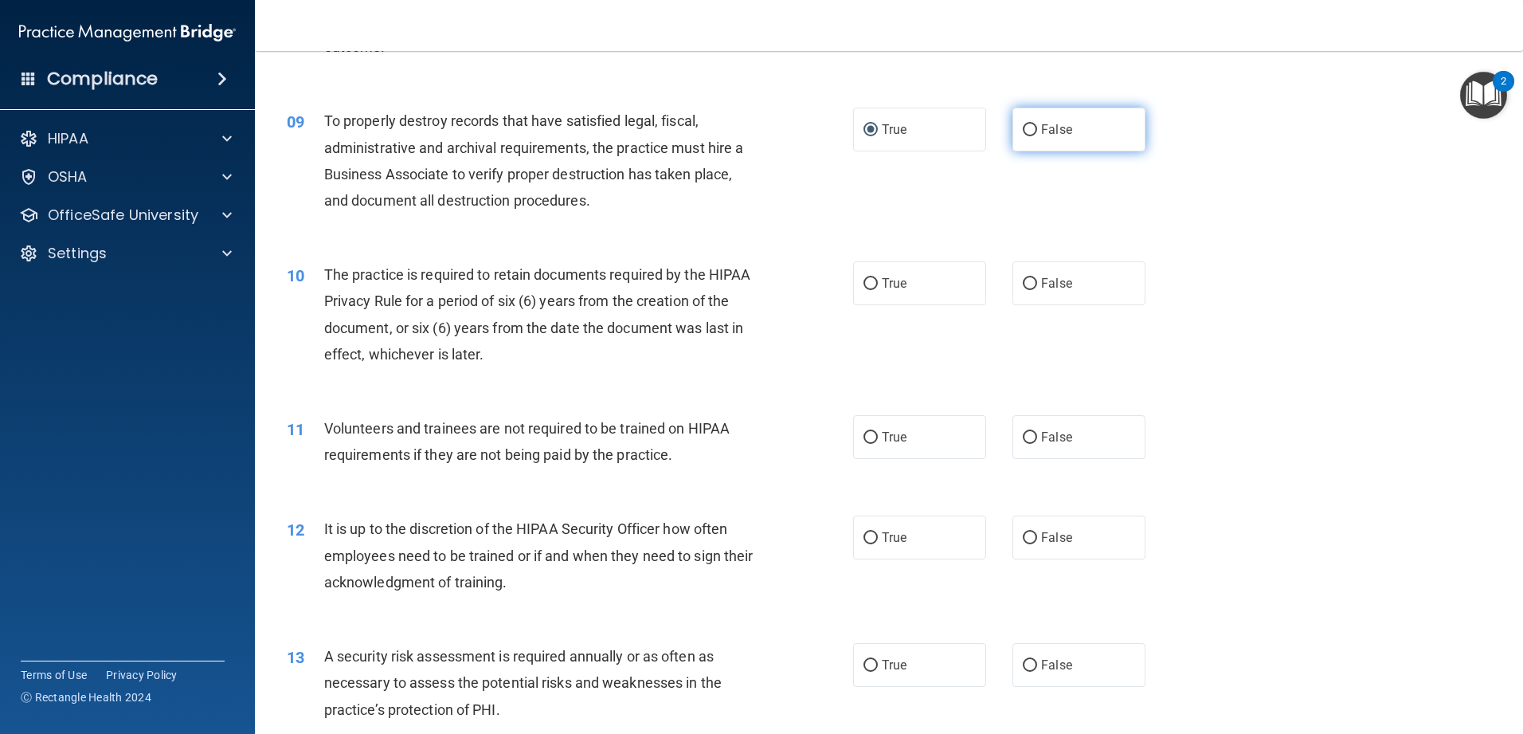
click at [553, 134] on span "False" at bounding box center [1056, 129] width 31 height 15
click at [553, 134] on input "False" at bounding box center [1030, 130] width 14 height 12
radio input "true"
radio input "false"
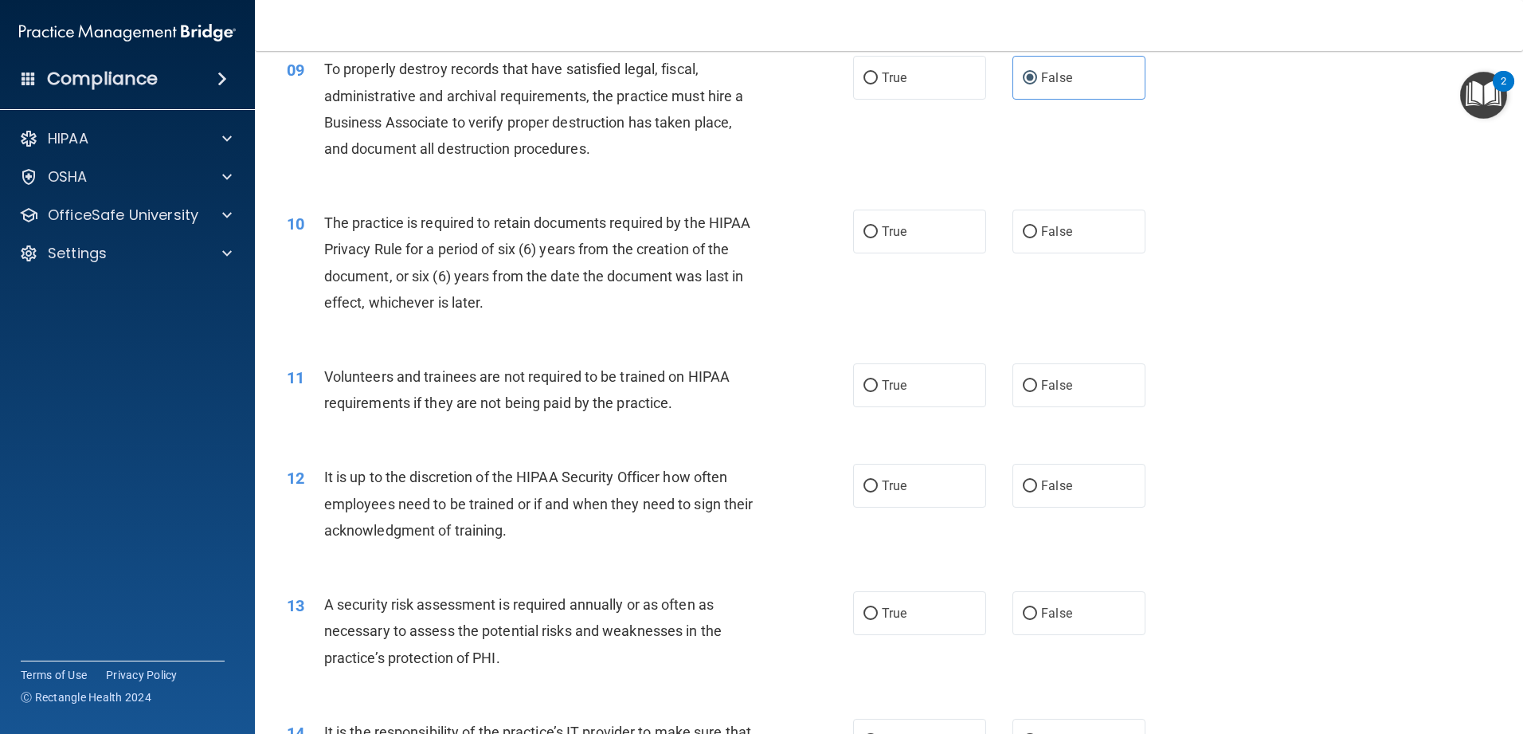
scroll to position [1195, 0]
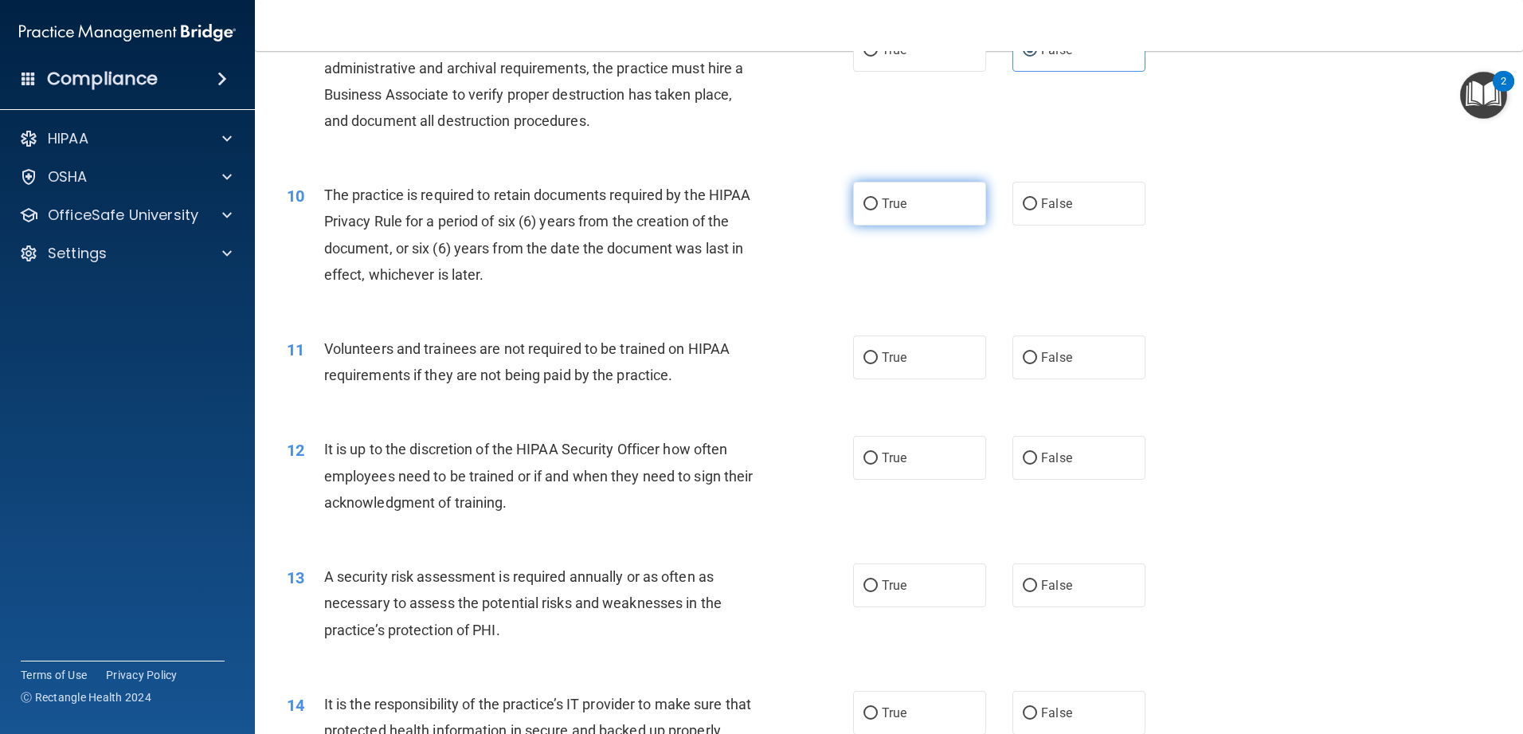
click at [553, 195] on label "True" at bounding box center [919, 204] width 133 height 44
click at [553, 198] on input "True" at bounding box center [870, 204] width 14 height 12
radio input "true"
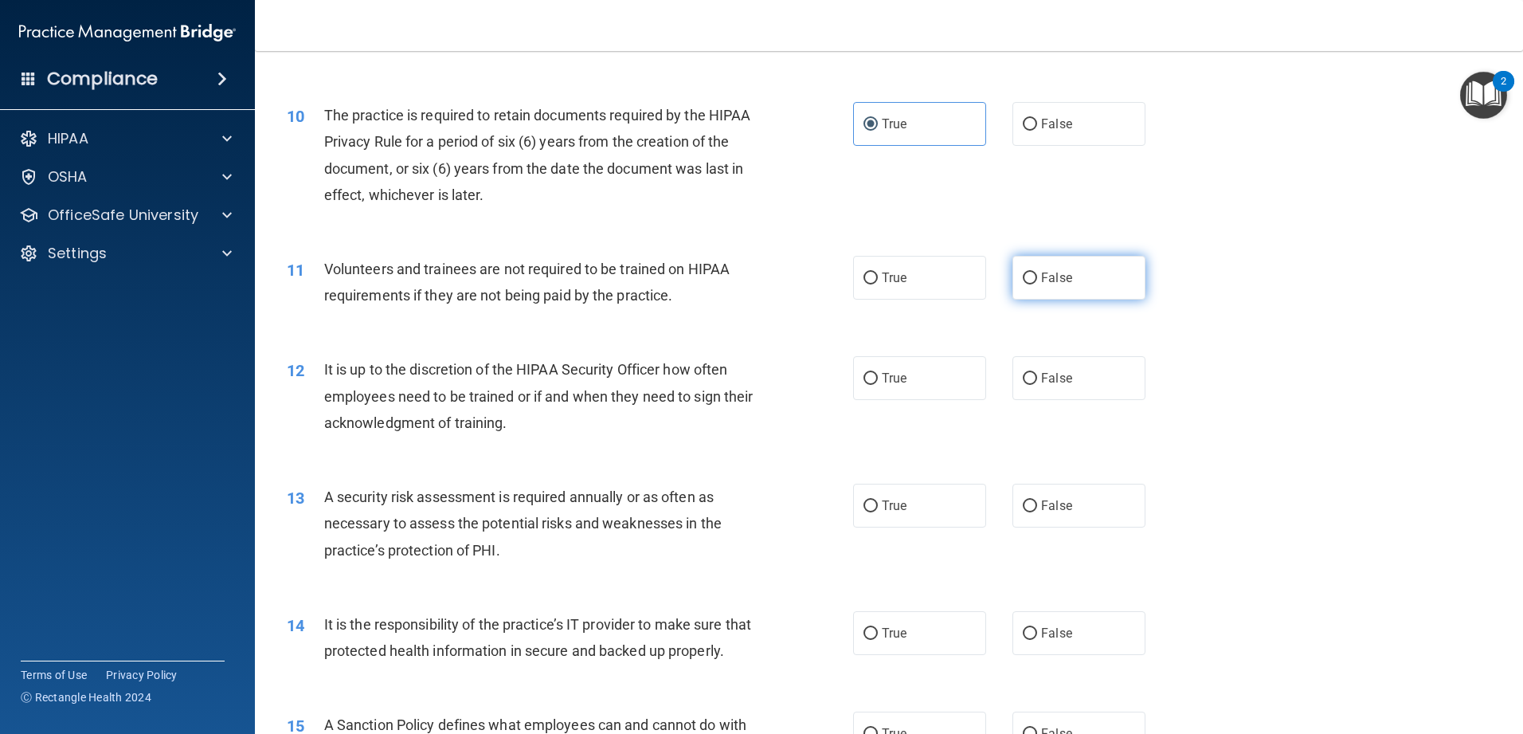
click at [553, 296] on label "False" at bounding box center [1078, 278] width 133 height 44
click at [553, 284] on input "False" at bounding box center [1030, 278] width 14 height 12
radio input "true"
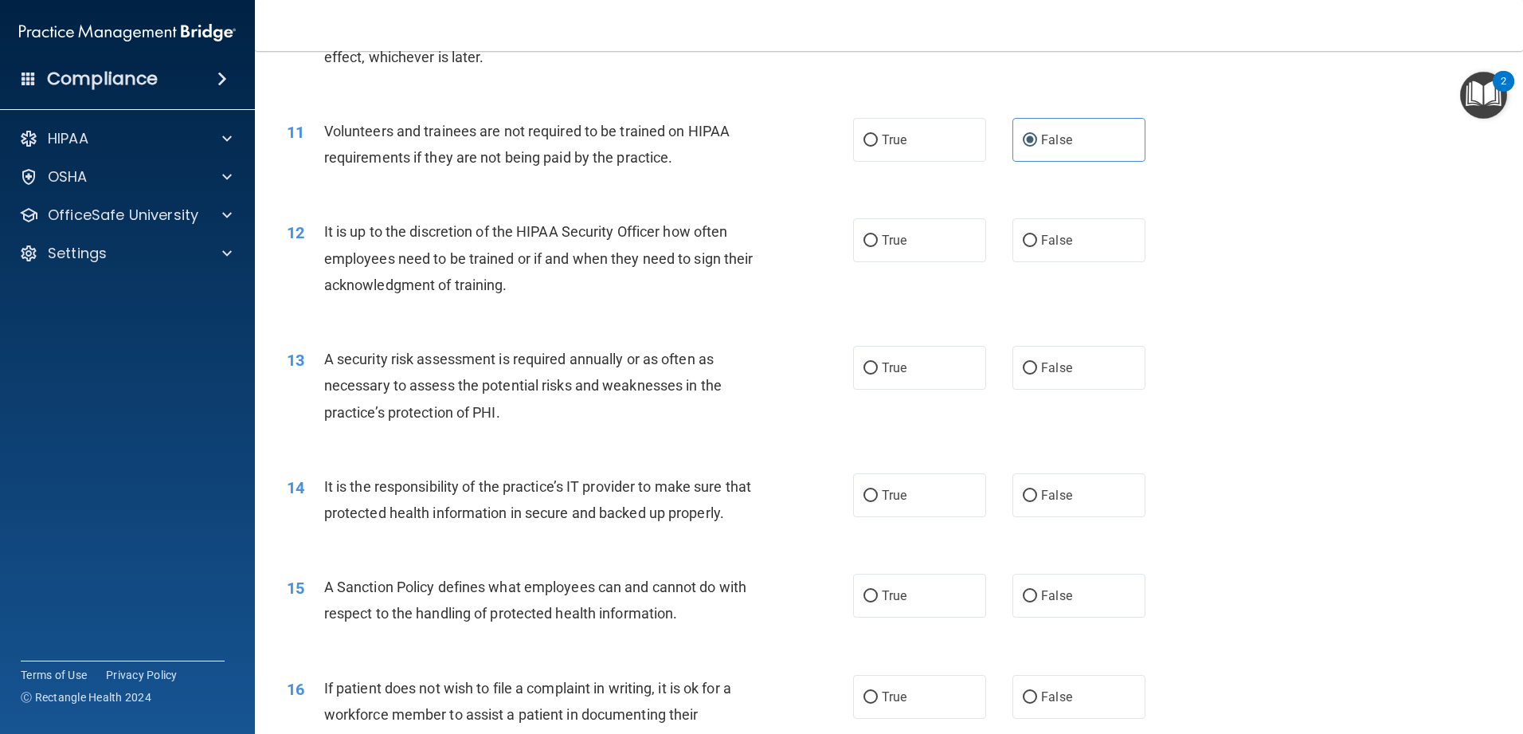
scroll to position [1434, 0]
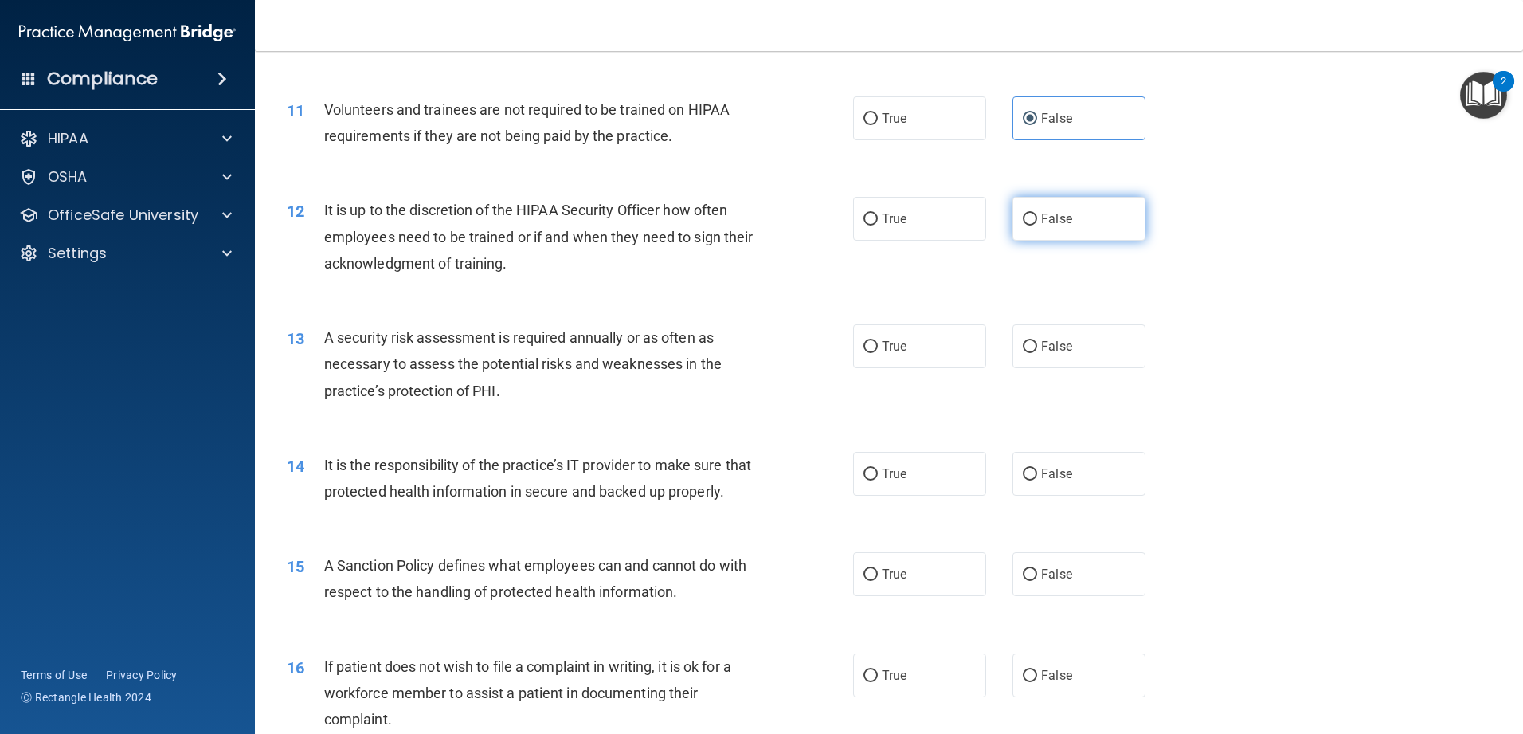
click at [553, 219] on span "False" at bounding box center [1056, 218] width 31 height 15
click at [553, 219] on input "False" at bounding box center [1030, 219] width 14 height 12
radio input "true"
click at [553, 345] on label "True" at bounding box center [919, 346] width 133 height 44
click at [553, 345] on input "True" at bounding box center [870, 347] width 14 height 12
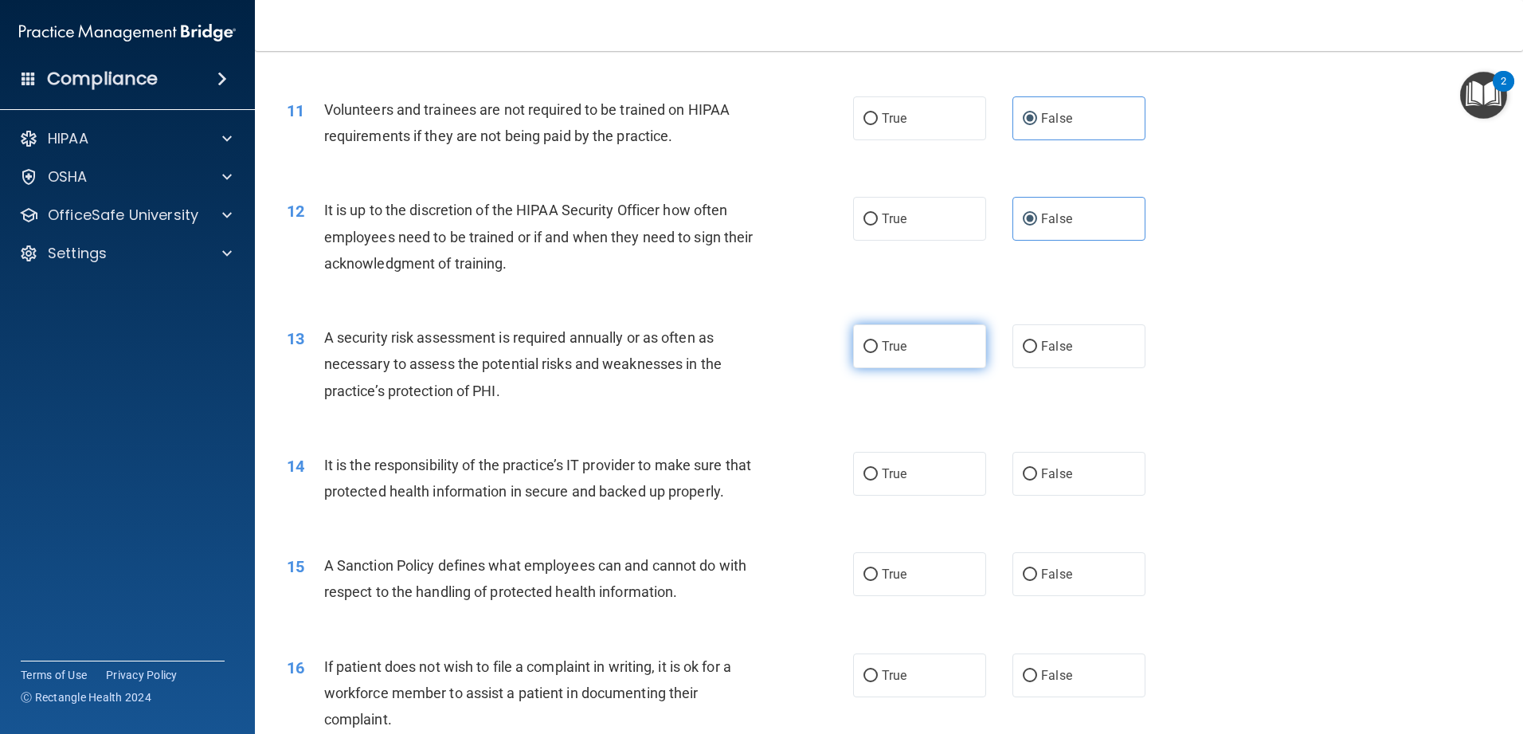
radio input "true"
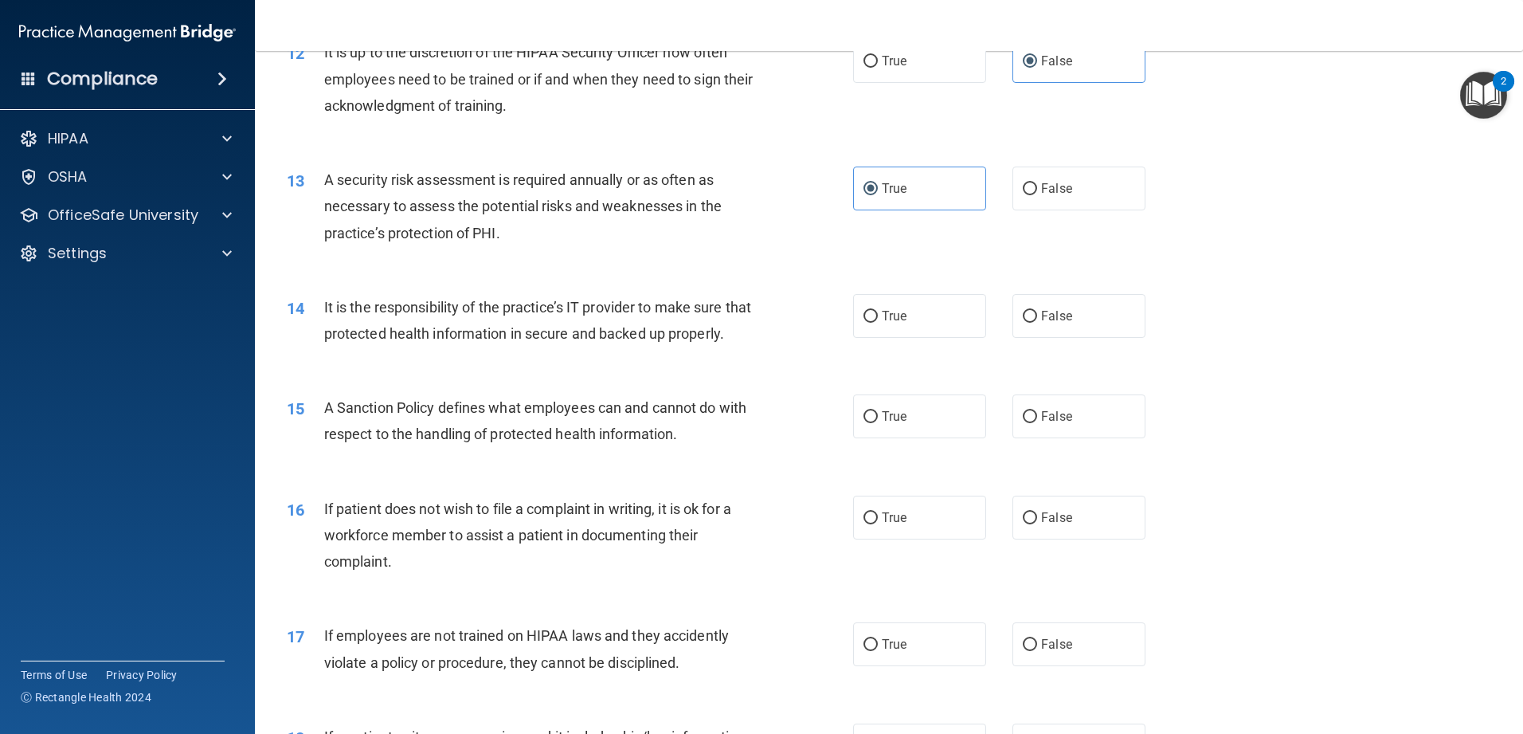
scroll to position [1593, 0]
click at [553, 327] on label "True" at bounding box center [919, 314] width 133 height 44
click at [553, 321] on input "True" at bounding box center [870, 315] width 14 height 12
radio input "true"
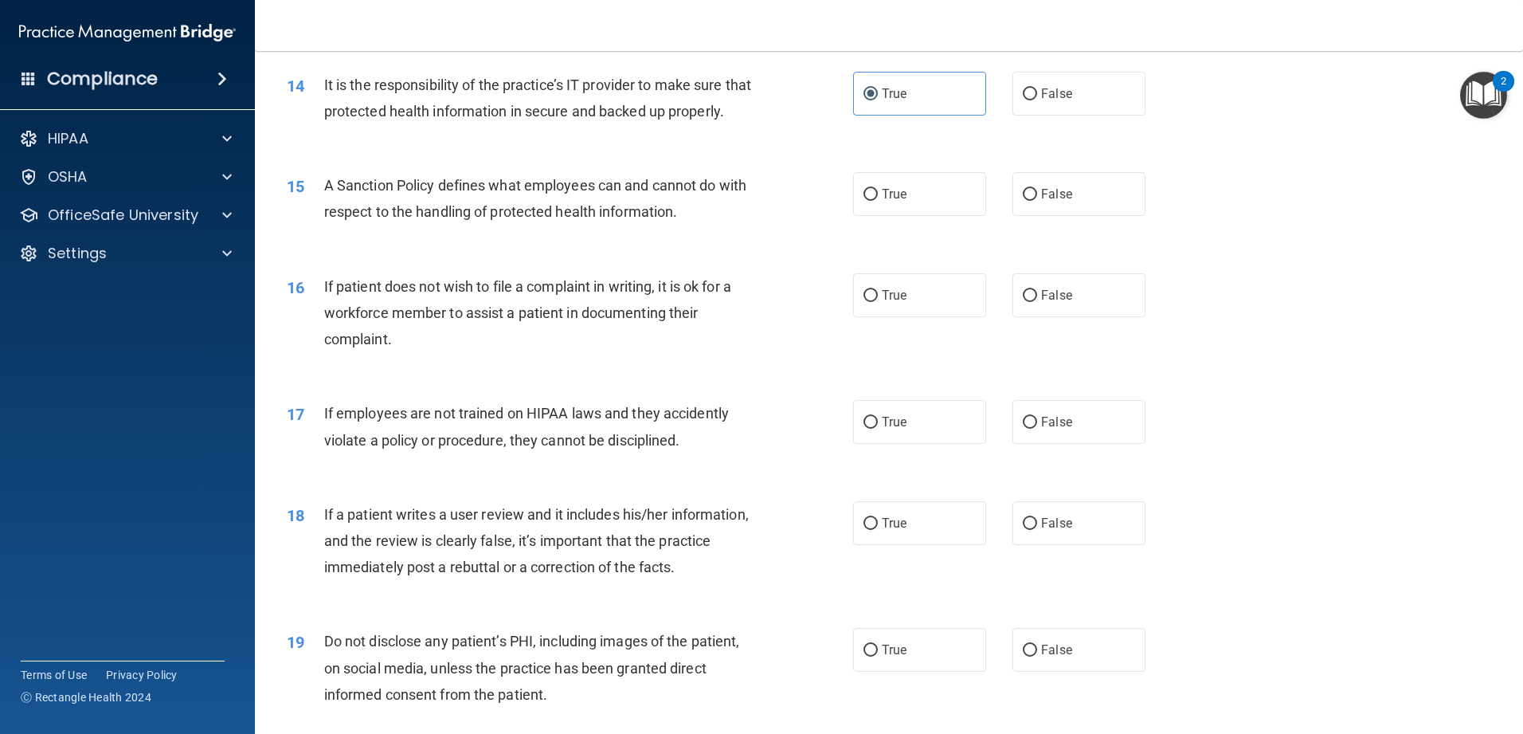
scroll to position [1832, 0]
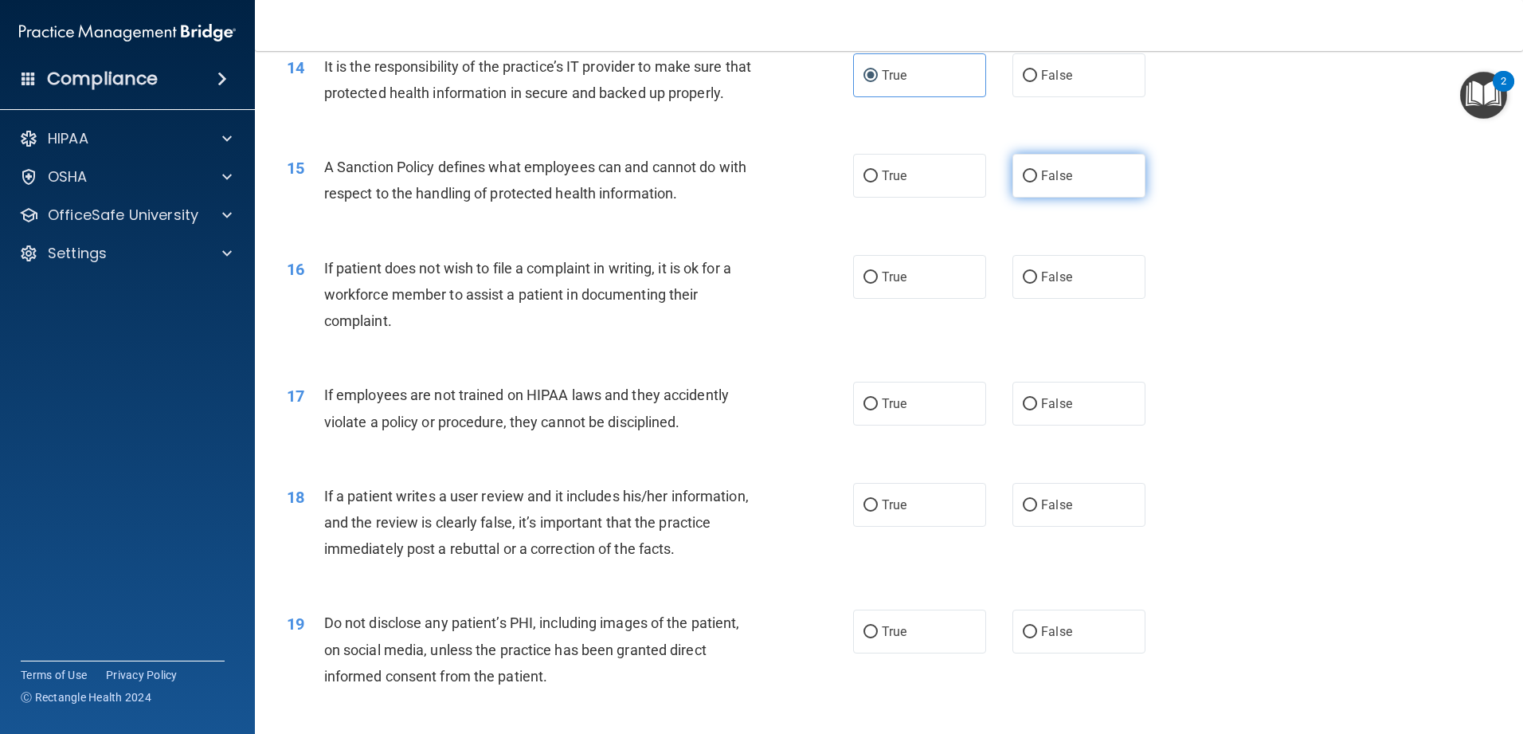
click at [553, 183] on span "False" at bounding box center [1056, 175] width 31 height 15
click at [553, 182] on input "False" at bounding box center [1030, 176] width 14 height 12
radio input "true"
click at [553, 299] on label "False" at bounding box center [1078, 277] width 133 height 44
click at [553, 284] on input "False" at bounding box center [1030, 278] width 14 height 12
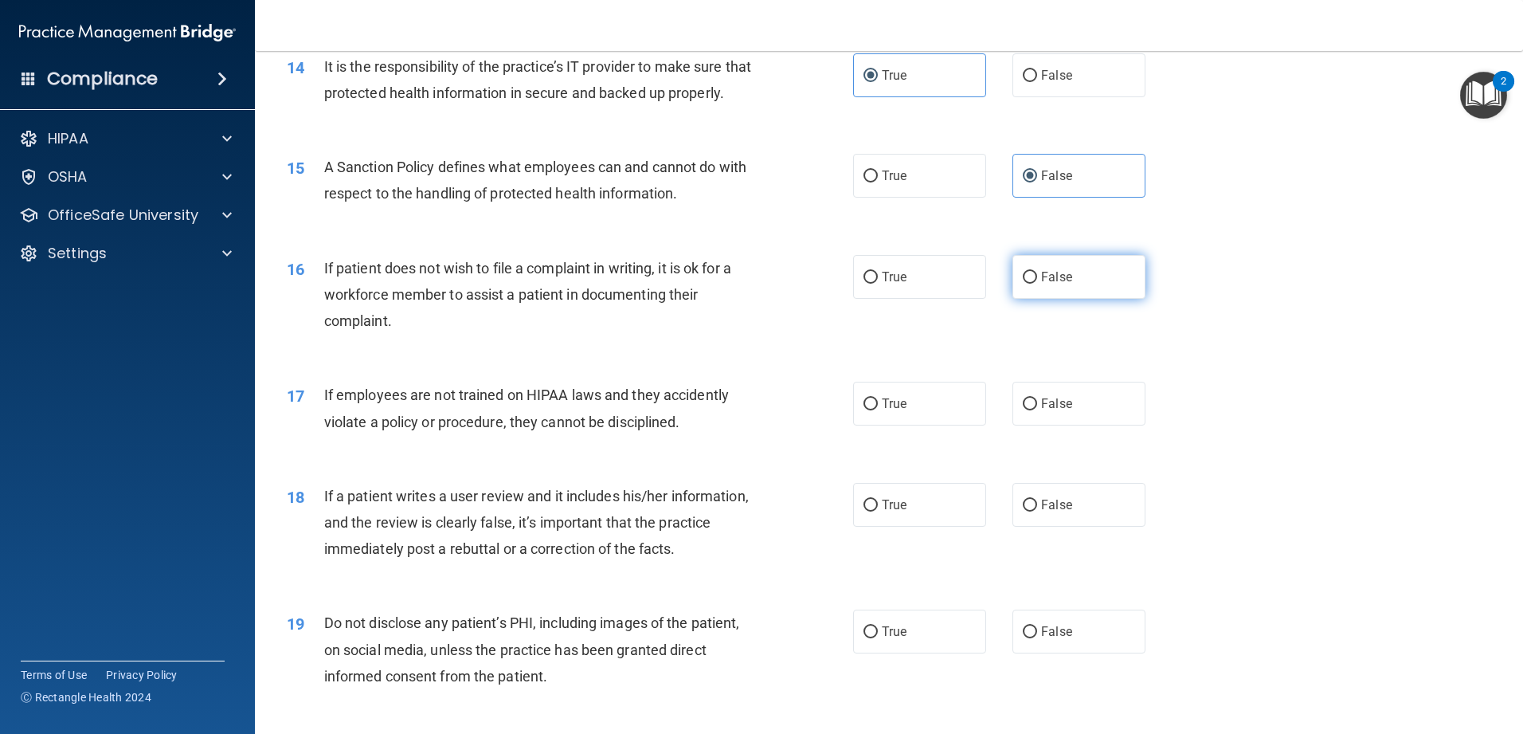
radio input "true"
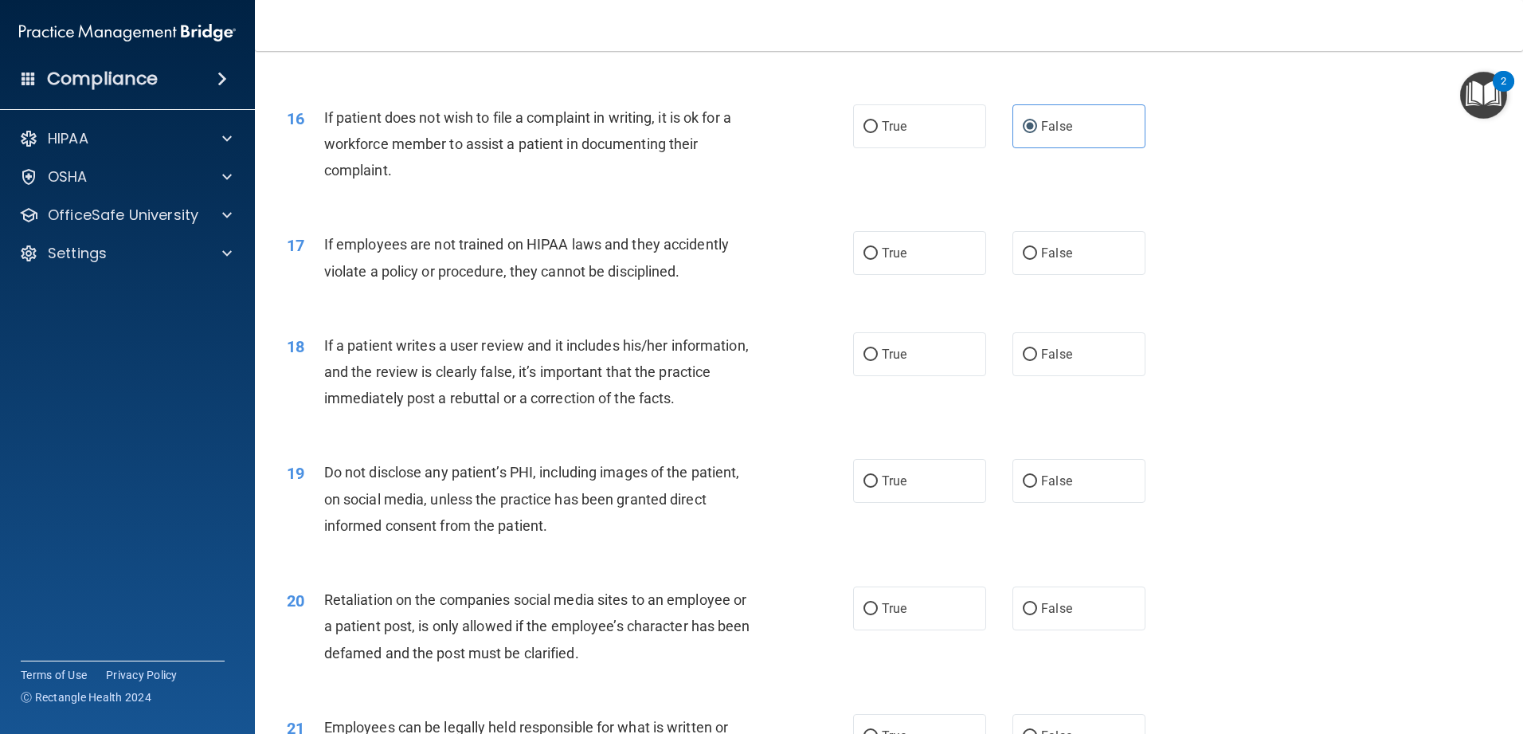
scroll to position [1991, 0]
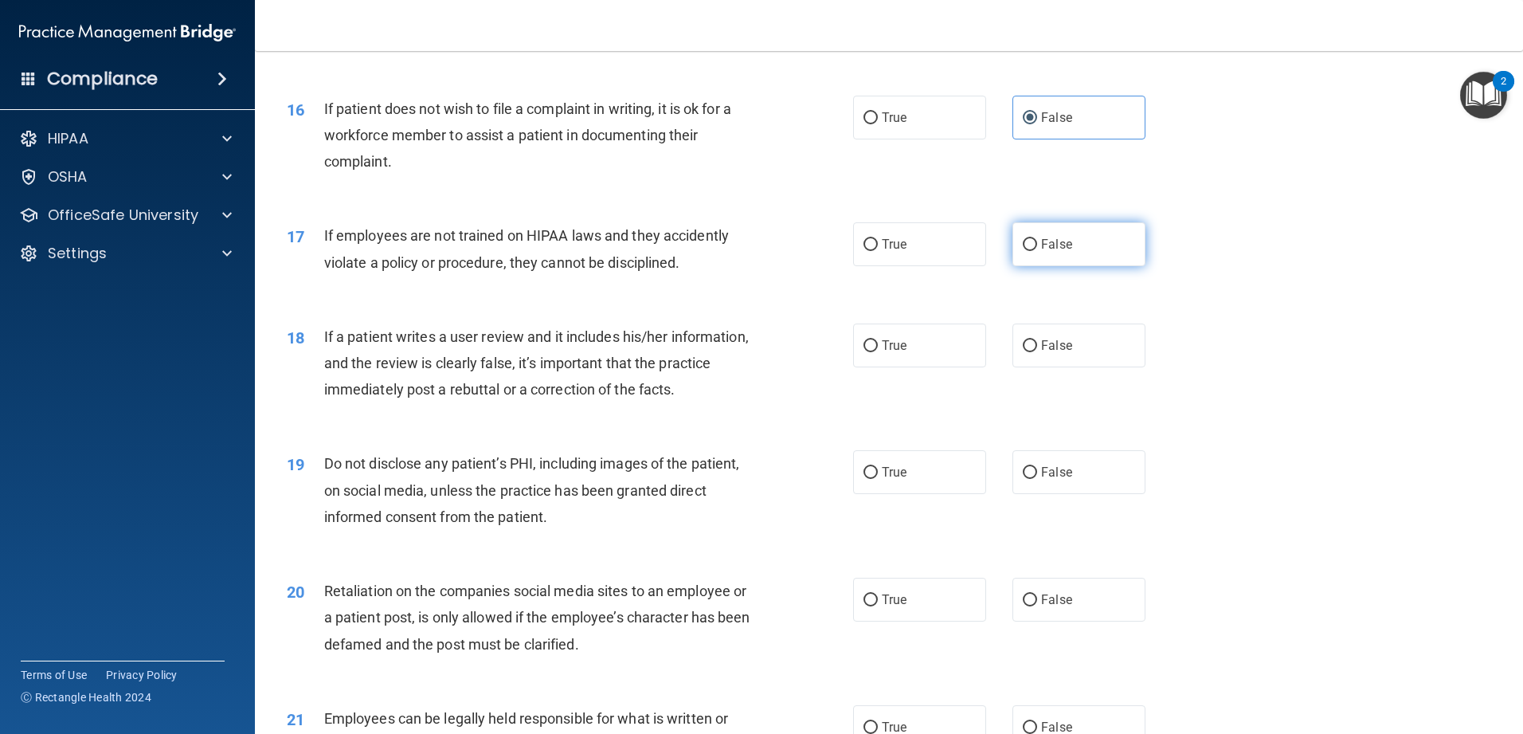
click at [553, 252] on span "False" at bounding box center [1056, 244] width 31 height 15
click at [553, 251] on input "False" at bounding box center [1030, 245] width 14 height 12
radio input "true"
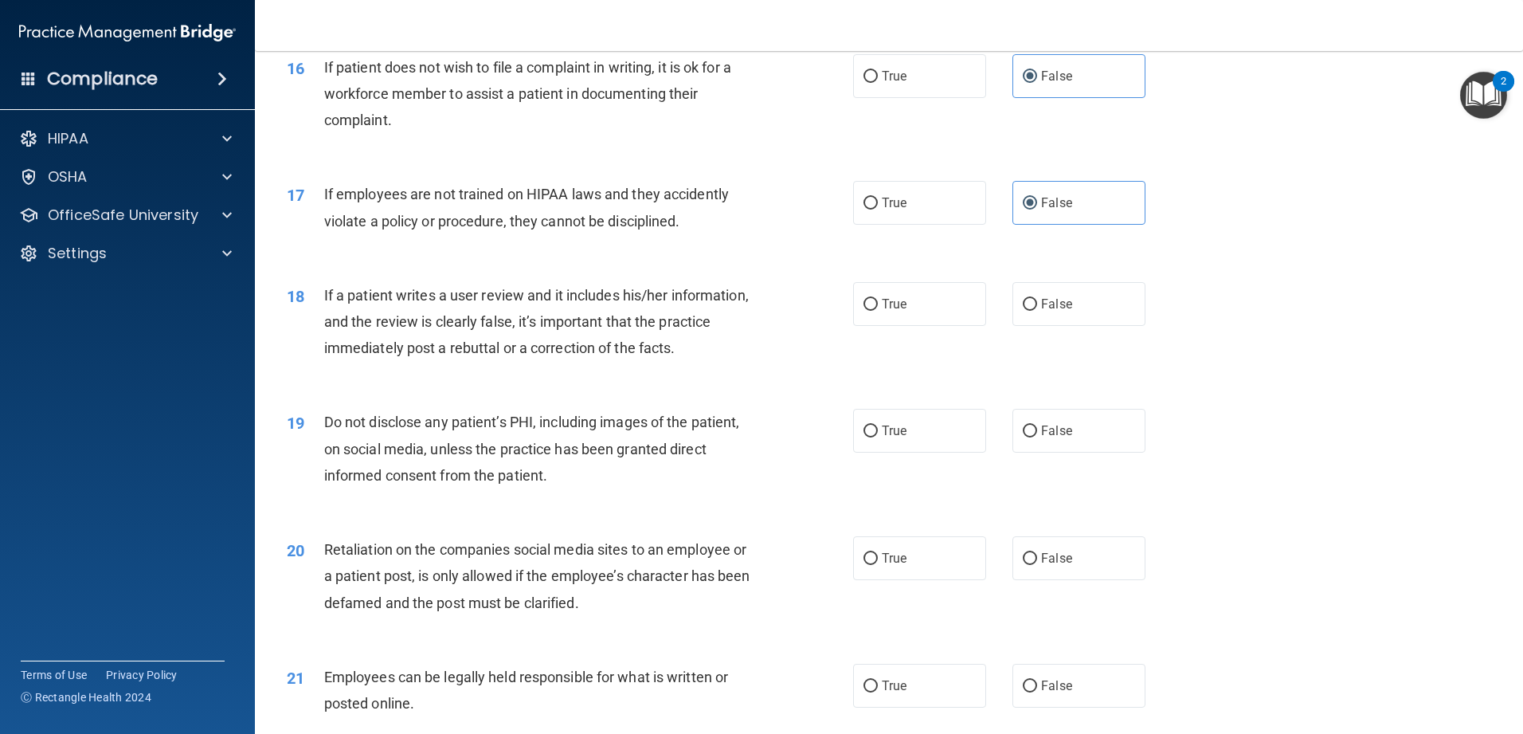
scroll to position [2071, 0]
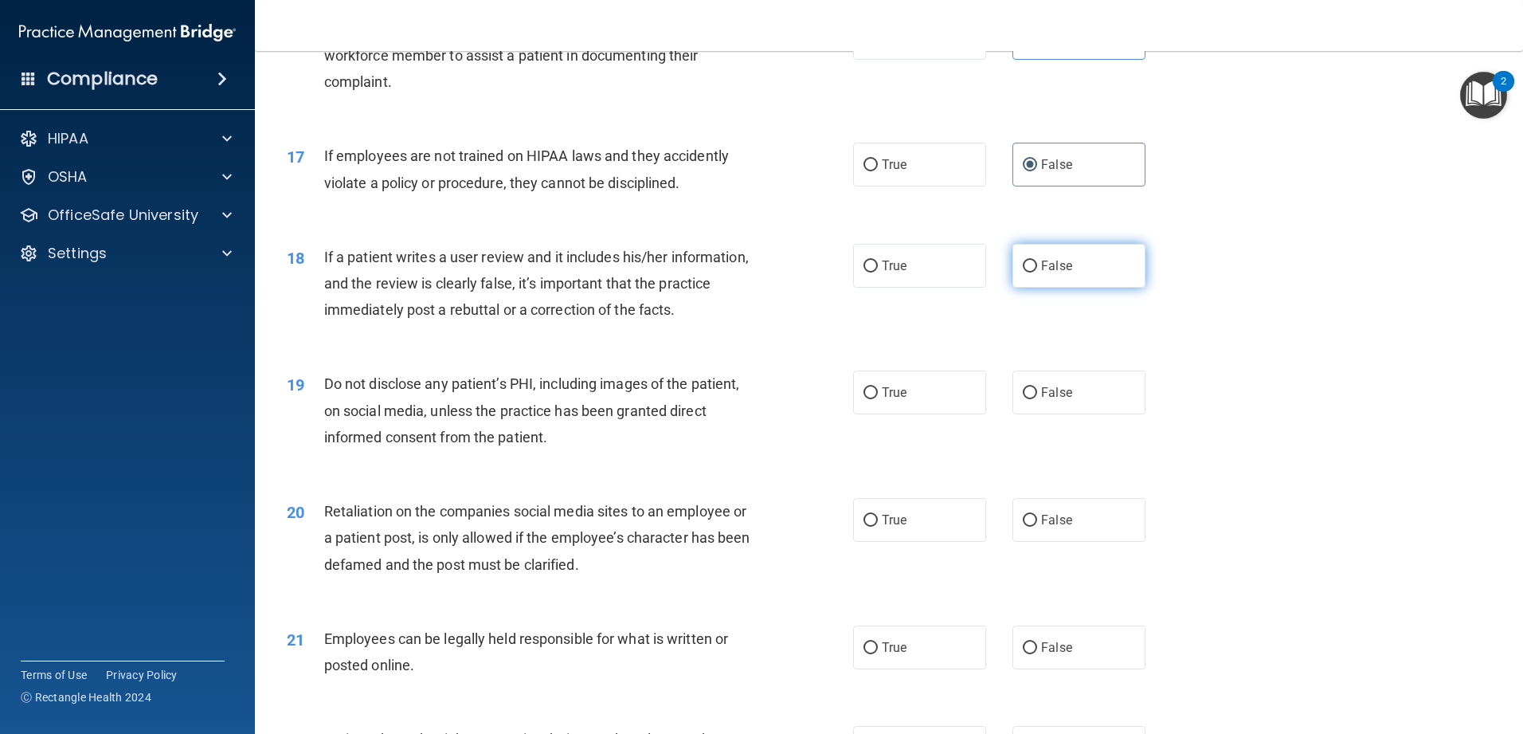
click at [553, 288] on label "False" at bounding box center [1078, 266] width 133 height 44
click at [553, 272] on input "False" at bounding box center [1030, 266] width 14 height 12
radio input "true"
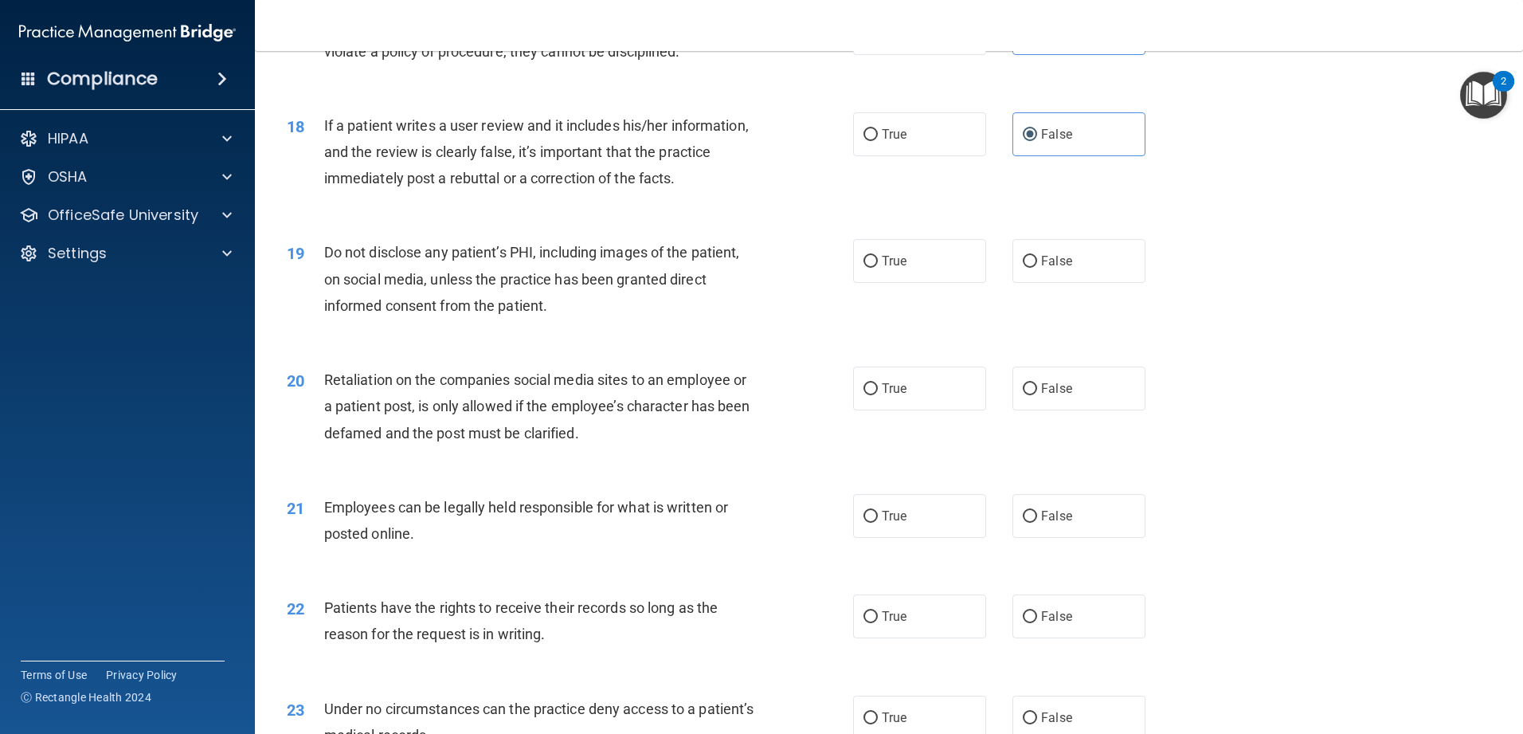
scroll to position [2230, 0]
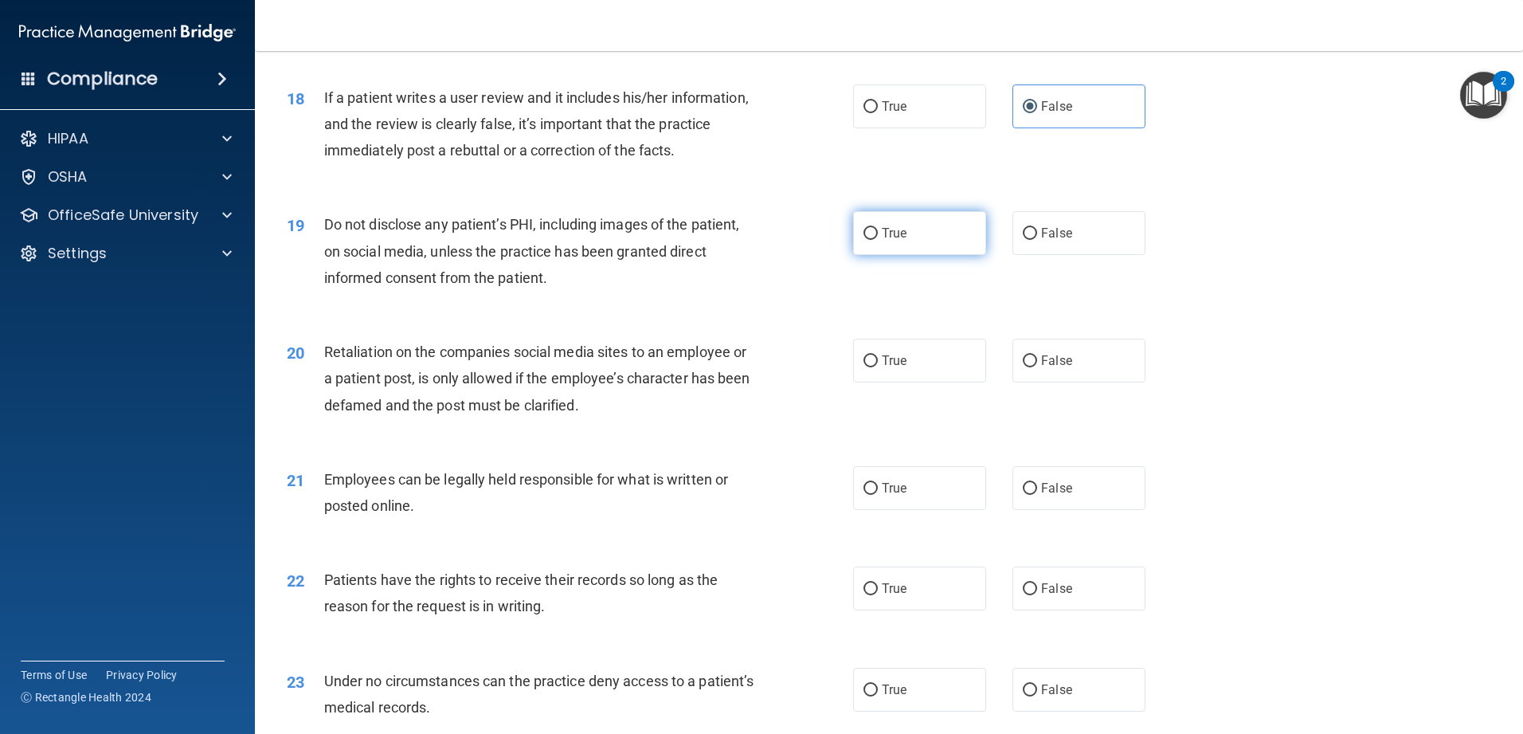
click at [553, 255] on label "True" at bounding box center [919, 233] width 133 height 44
click at [553, 240] on input "True" at bounding box center [870, 234] width 14 height 12
radio input "true"
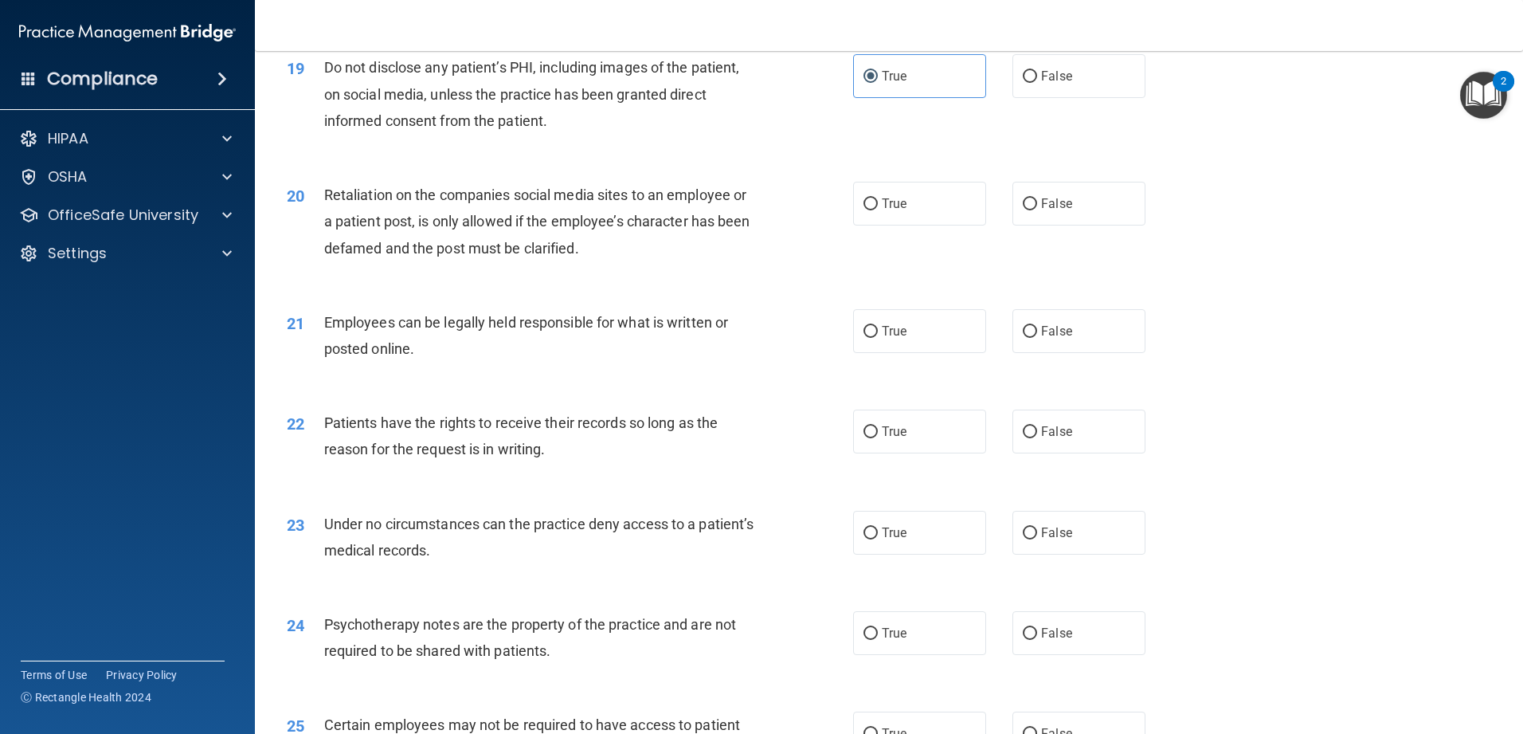
scroll to position [2390, 0]
click at [553, 223] on label "False" at bounding box center [1078, 201] width 133 height 44
click at [553, 208] on input "False" at bounding box center [1030, 202] width 14 height 12
radio input "true"
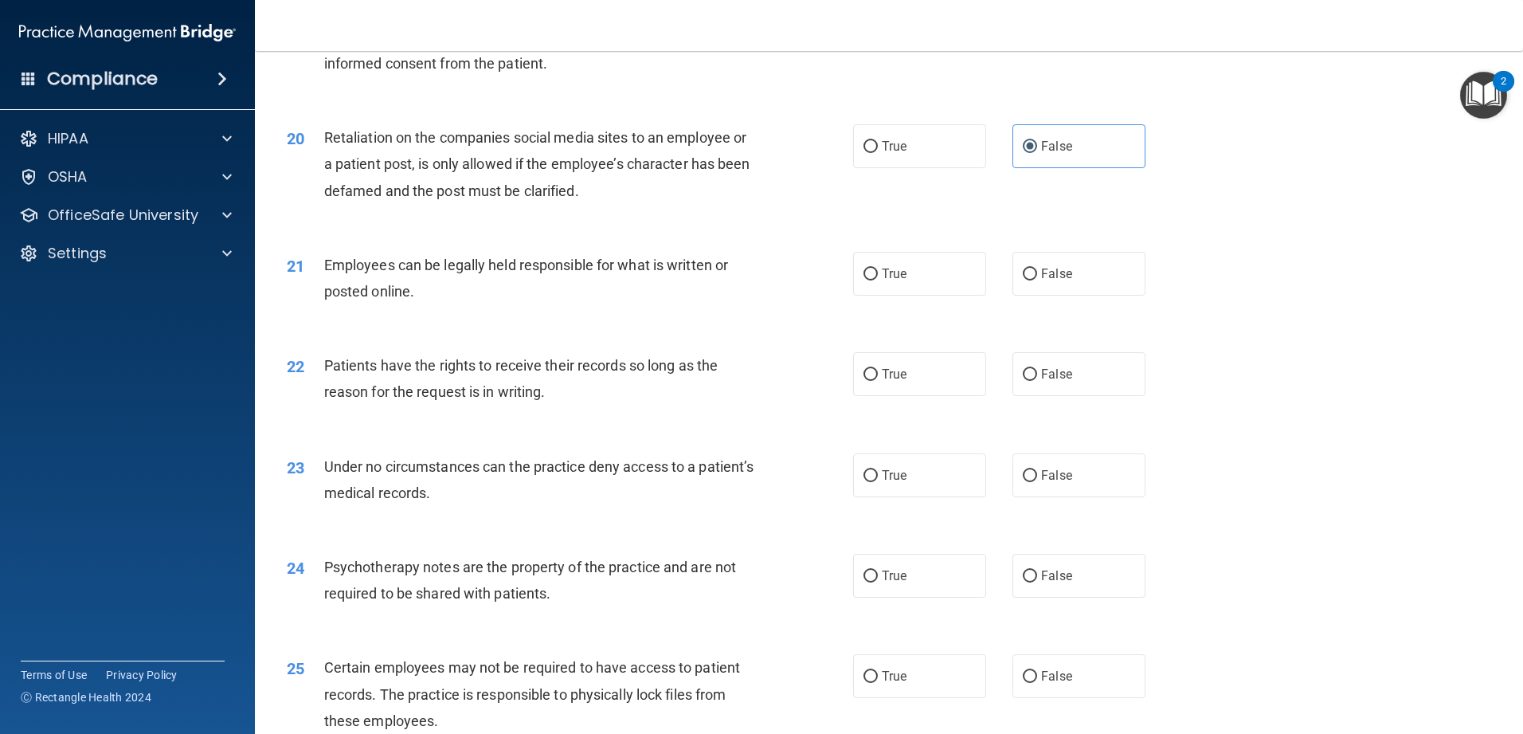
scroll to position [2469, 0]
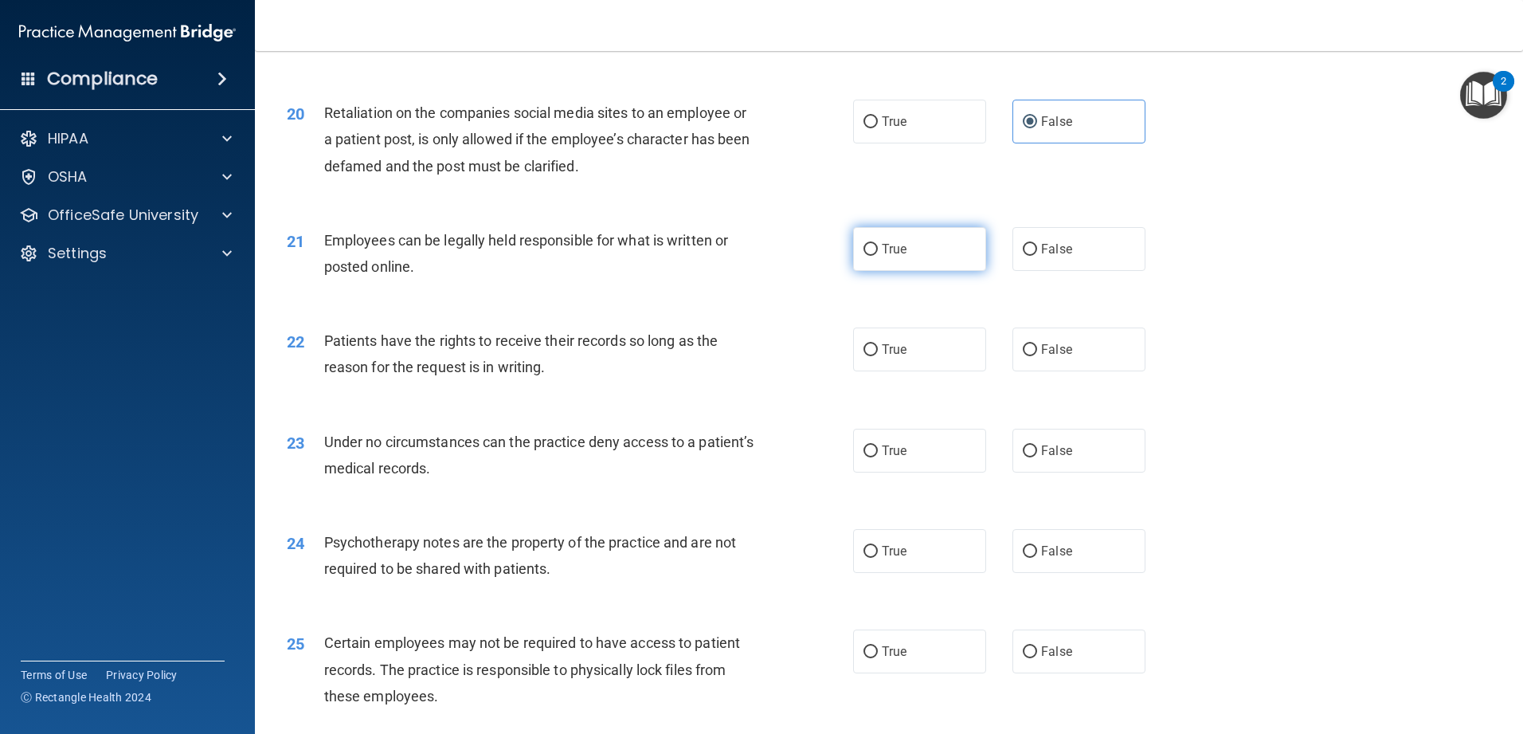
click at [553, 271] on label "True" at bounding box center [919, 249] width 133 height 44
click at [553, 256] on input "True" at bounding box center [870, 250] width 14 height 12
radio input "true"
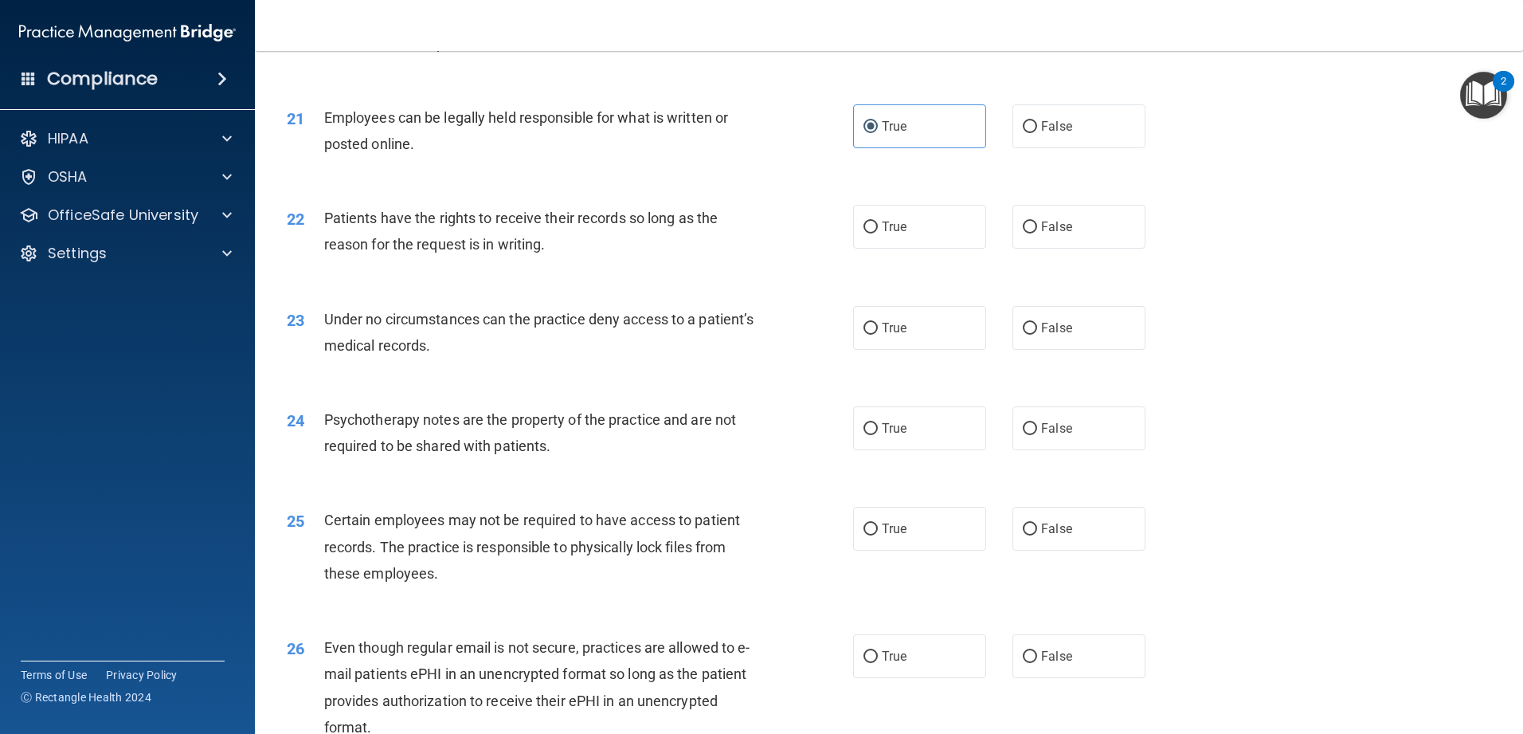
scroll to position [2708, 0]
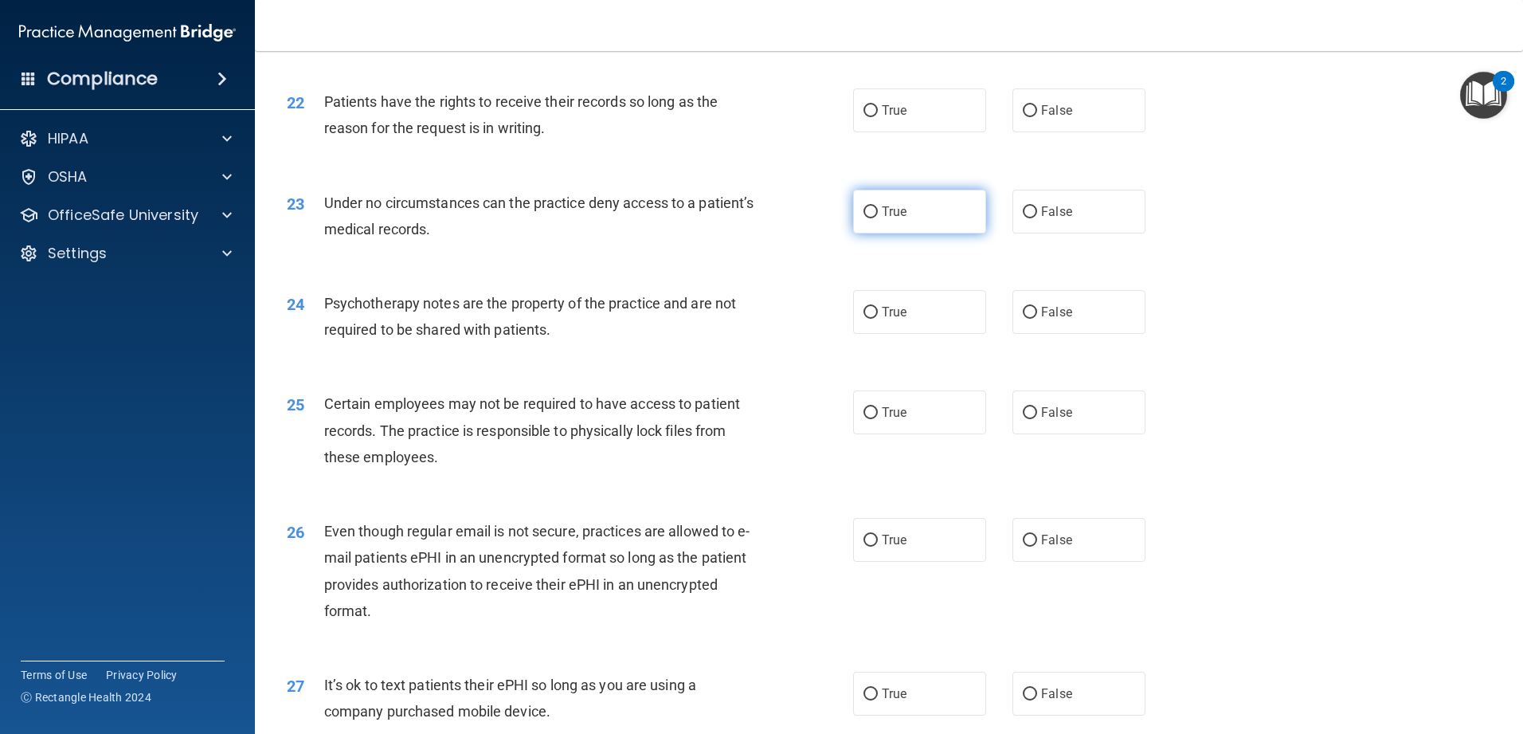
click at [553, 233] on label "True" at bounding box center [919, 212] width 133 height 44
click at [553, 218] on input "True" at bounding box center [870, 212] width 14 height 12
radio input "true"
click at [553, 233] on label "False" at bounding box center [1078, 212] width 133 height 44
click at [553, 218] on input "False" at bounding box center [1030, 212] width 14 height 12
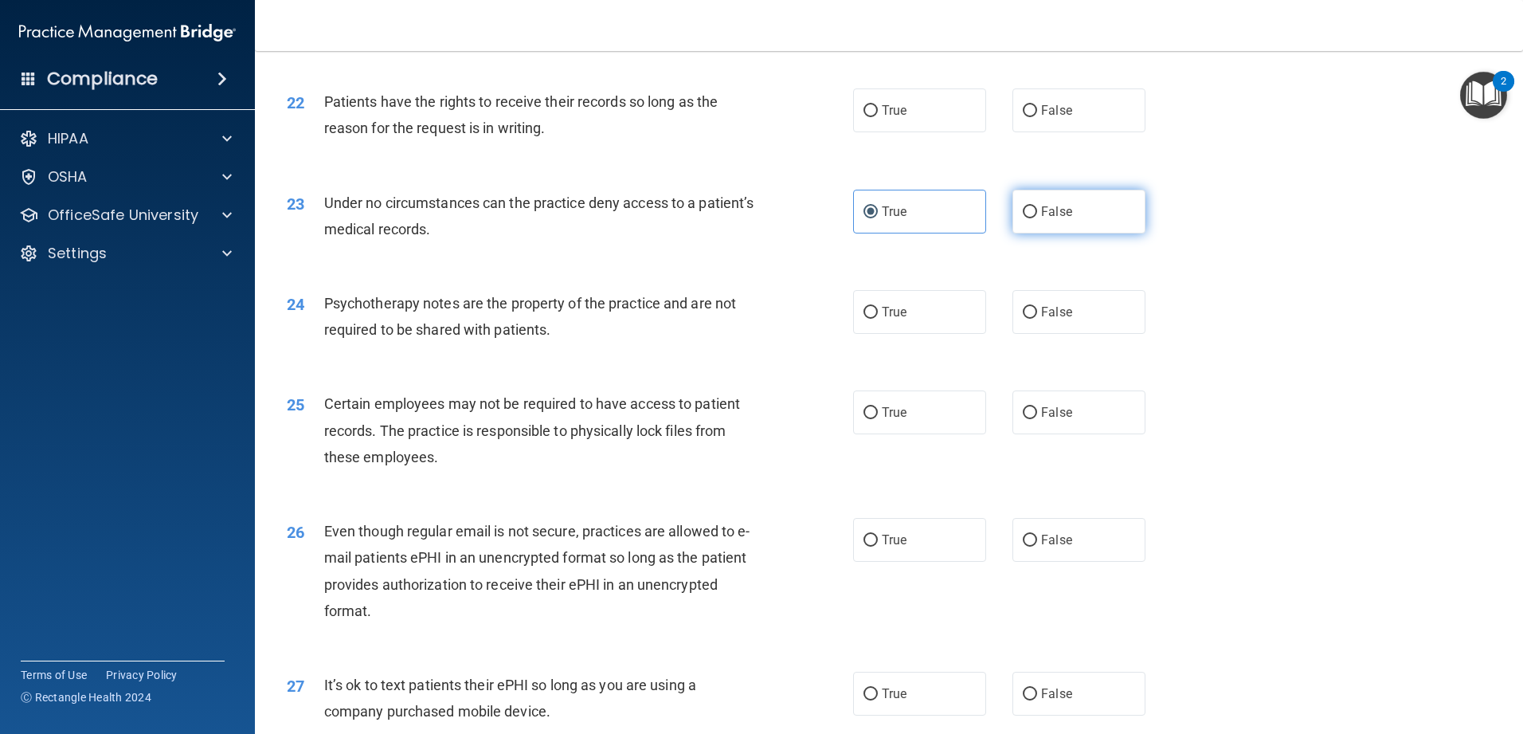
radio input "true"
radio input "false"
click at [553, 132] on label "False" at bounding box center [1078, 110] width 133 height 44
click at [553, 117] on input "False" at bounding box center [1030, 111] width 14 height 12
radio input "true"
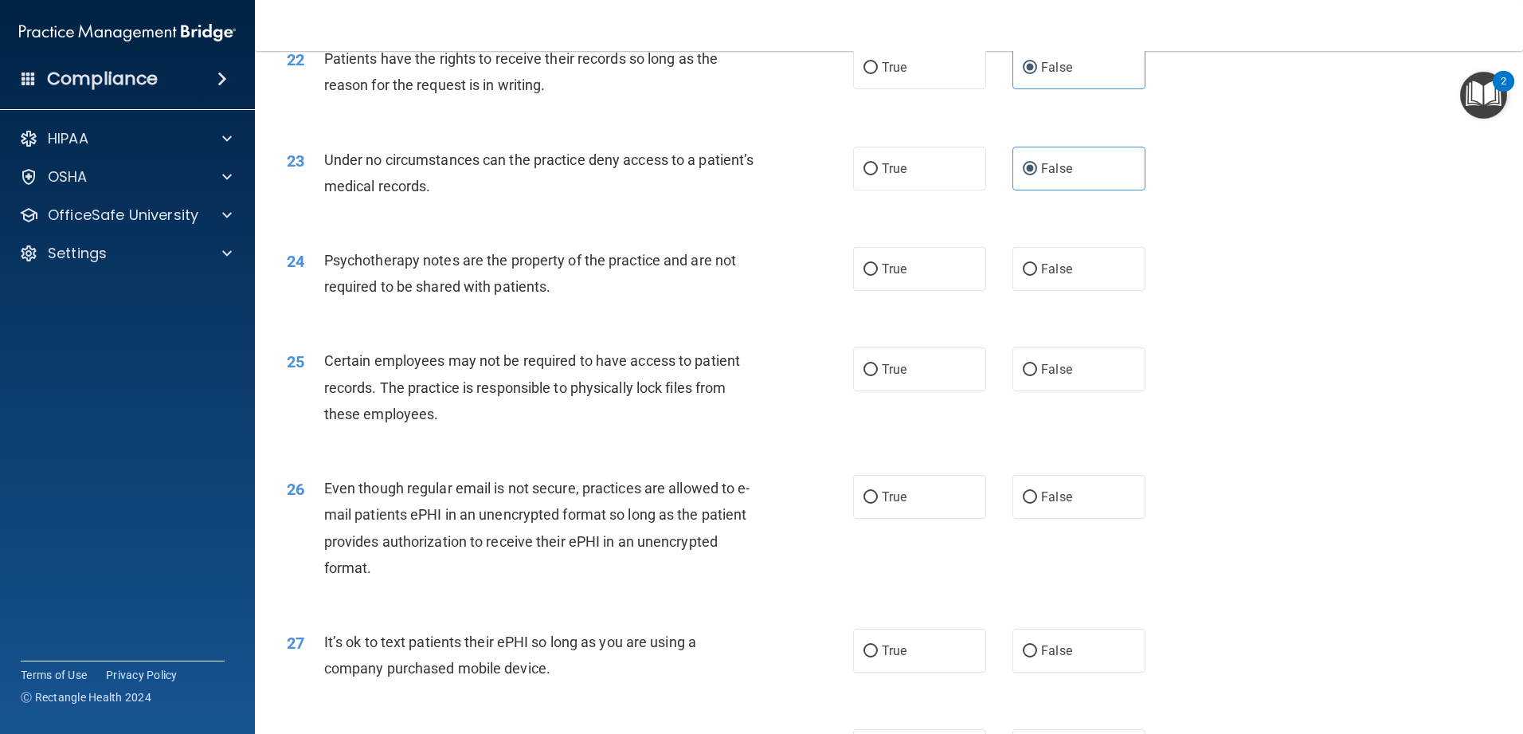
scroll to position [2788, 0]
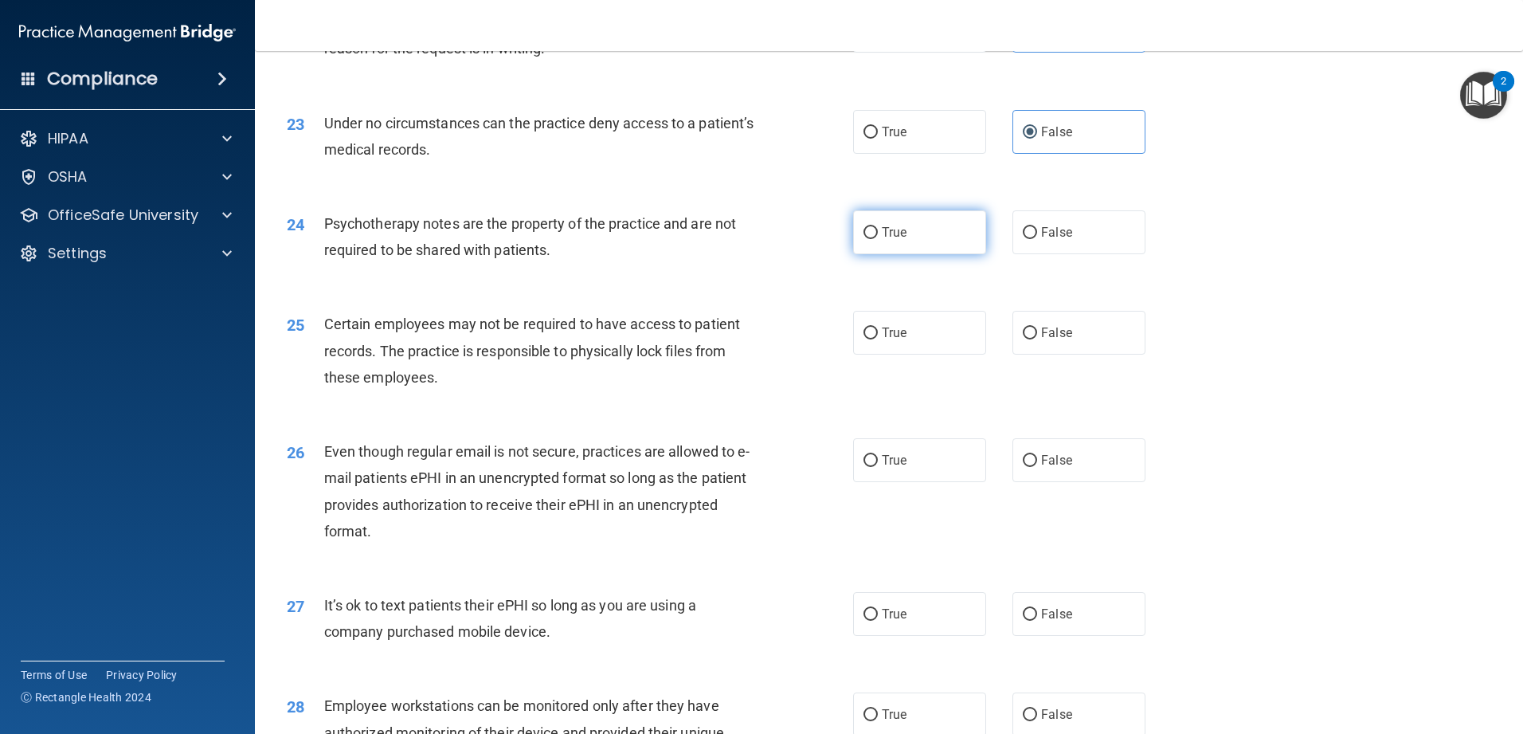
click at [553, 254] on label "True" at bounding box center [919, 232] width 133 height 44
click at [553, 239] on input "True" at bounding box center [870, 233] width 14 height 12
radio input "true"
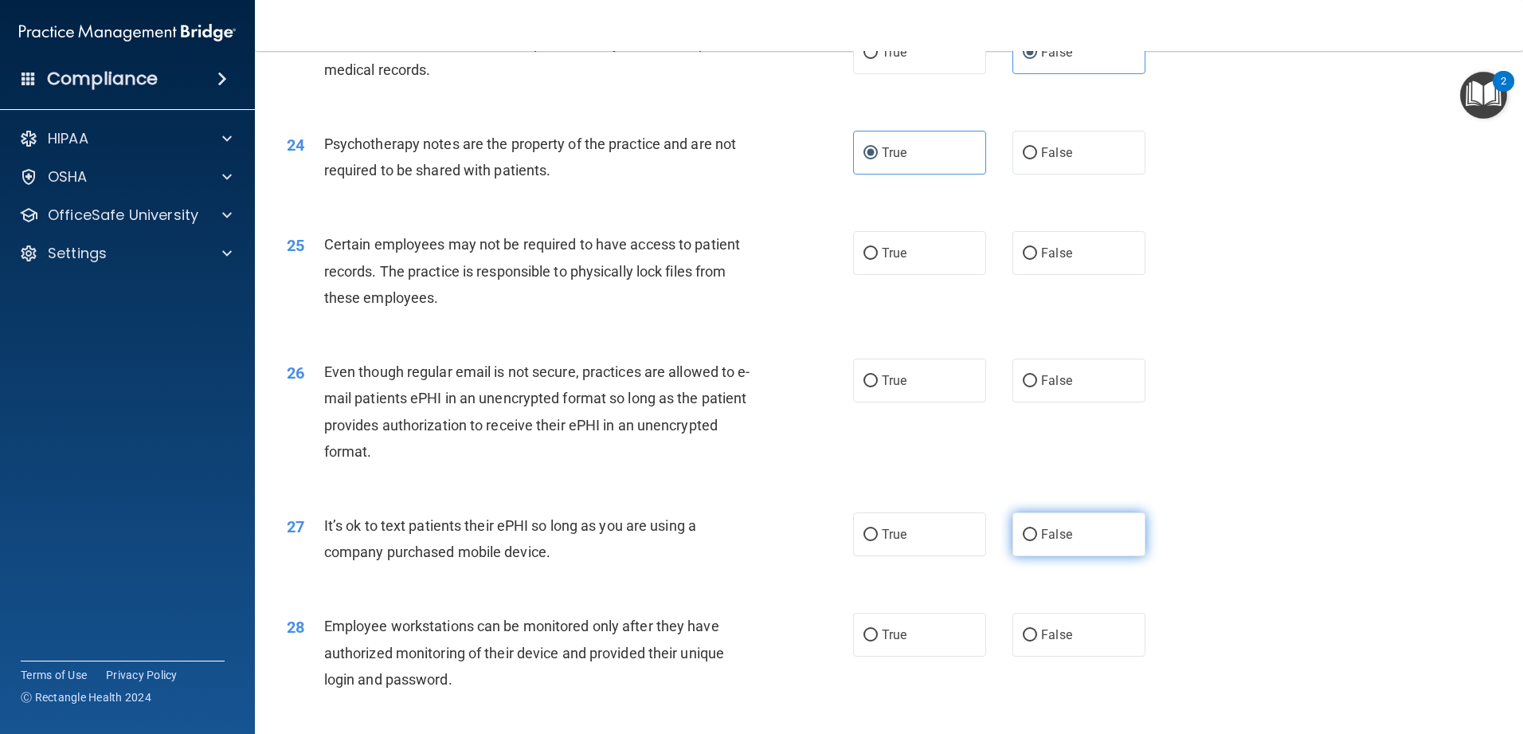
click at [553, 556] on label "False" at bounding box center [1078, 534] width 133 height 44
click at [553, 541] on input "False" at bounding box center [1030, 535] width 14 height 12
radio input "true"
click at [553, 402] on label "False" at bounding box center [1078, 380] width 133 height 44
click at [553, 387] on input "False" at bounding box center [1030, 381] width 14 height 12
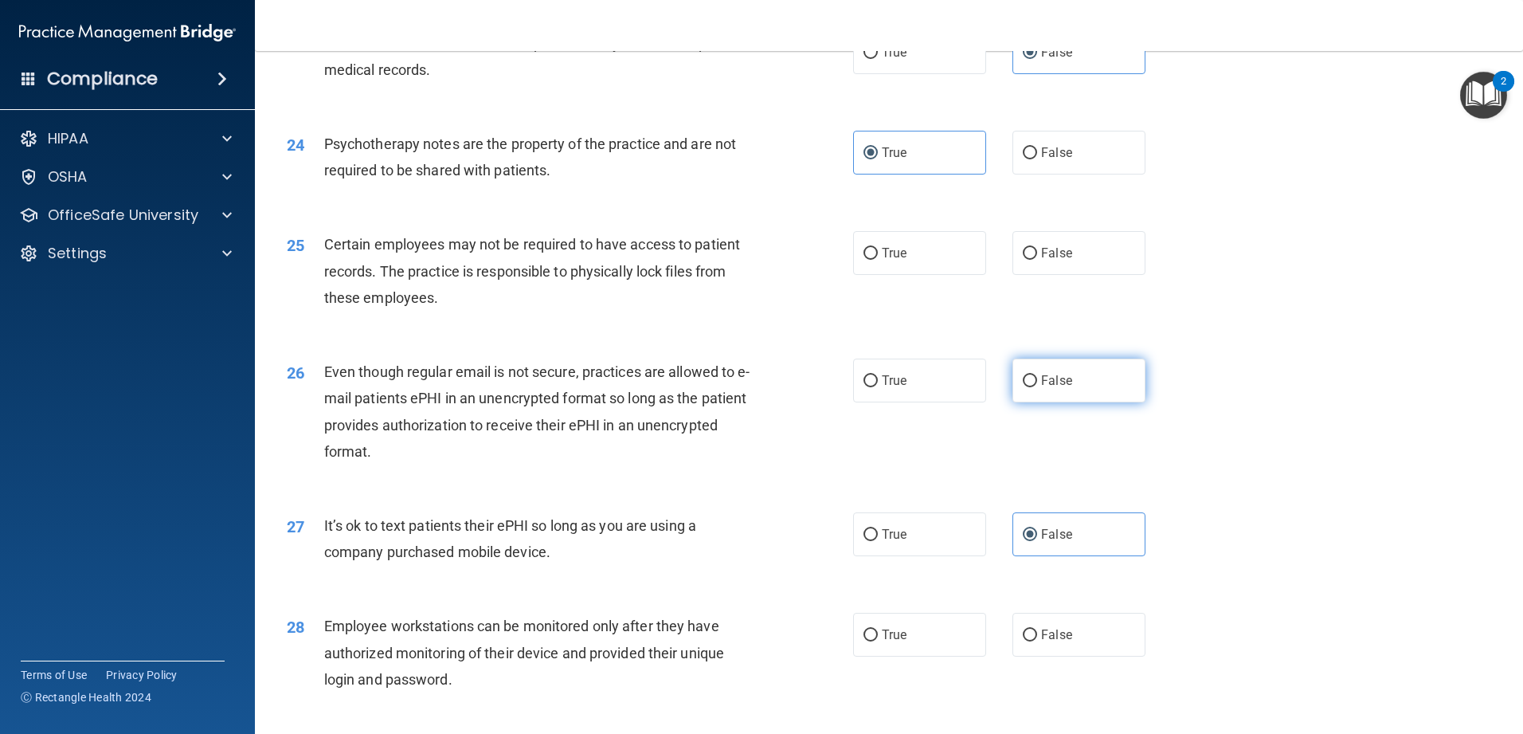
radio input "true"
click at [553, 275] on label "True" at bounding box center [919, 253] width 133 height 44
click at [553, 260] on input "True" at bounding box center [870, 254] width 14 height 12
radio input "true"
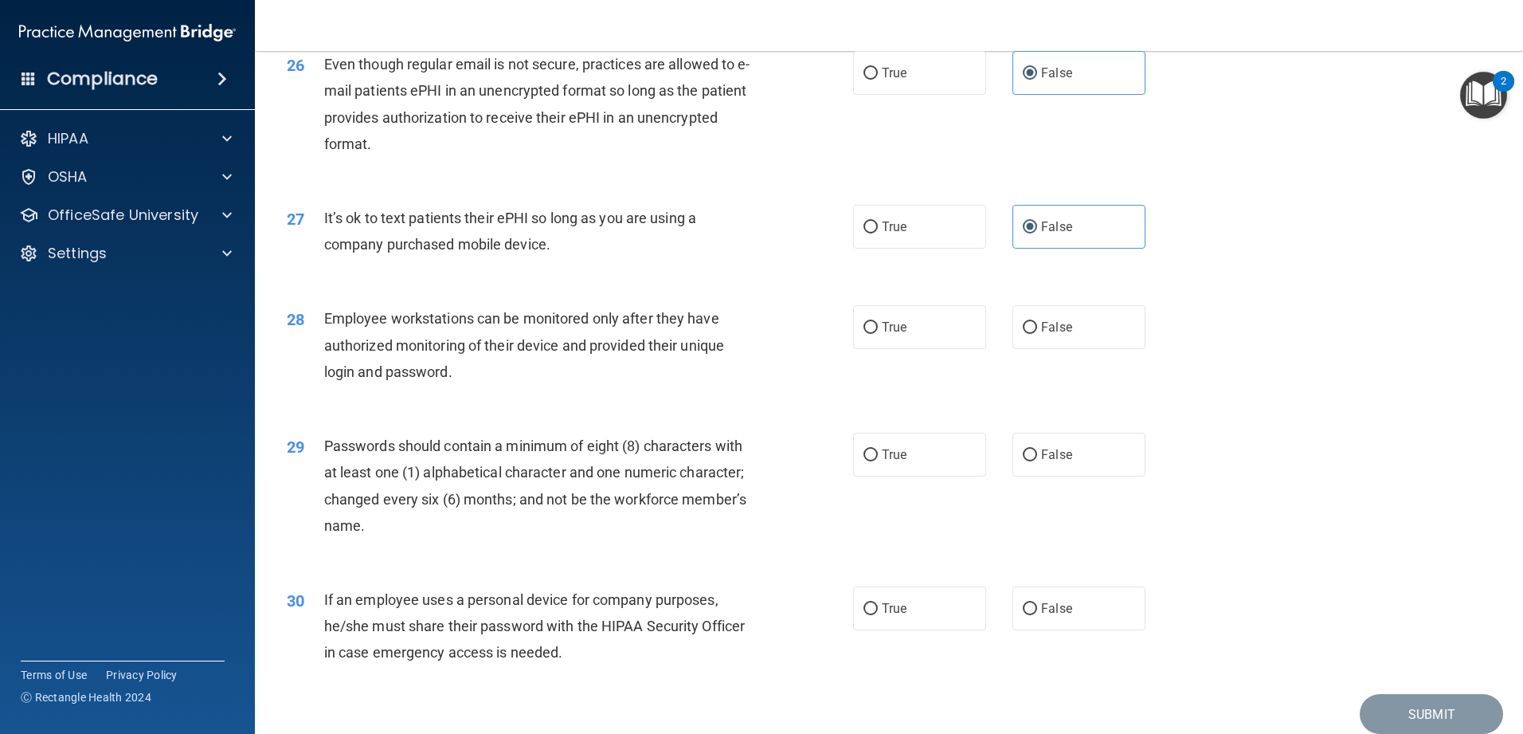
scroll to position [3265, 0]
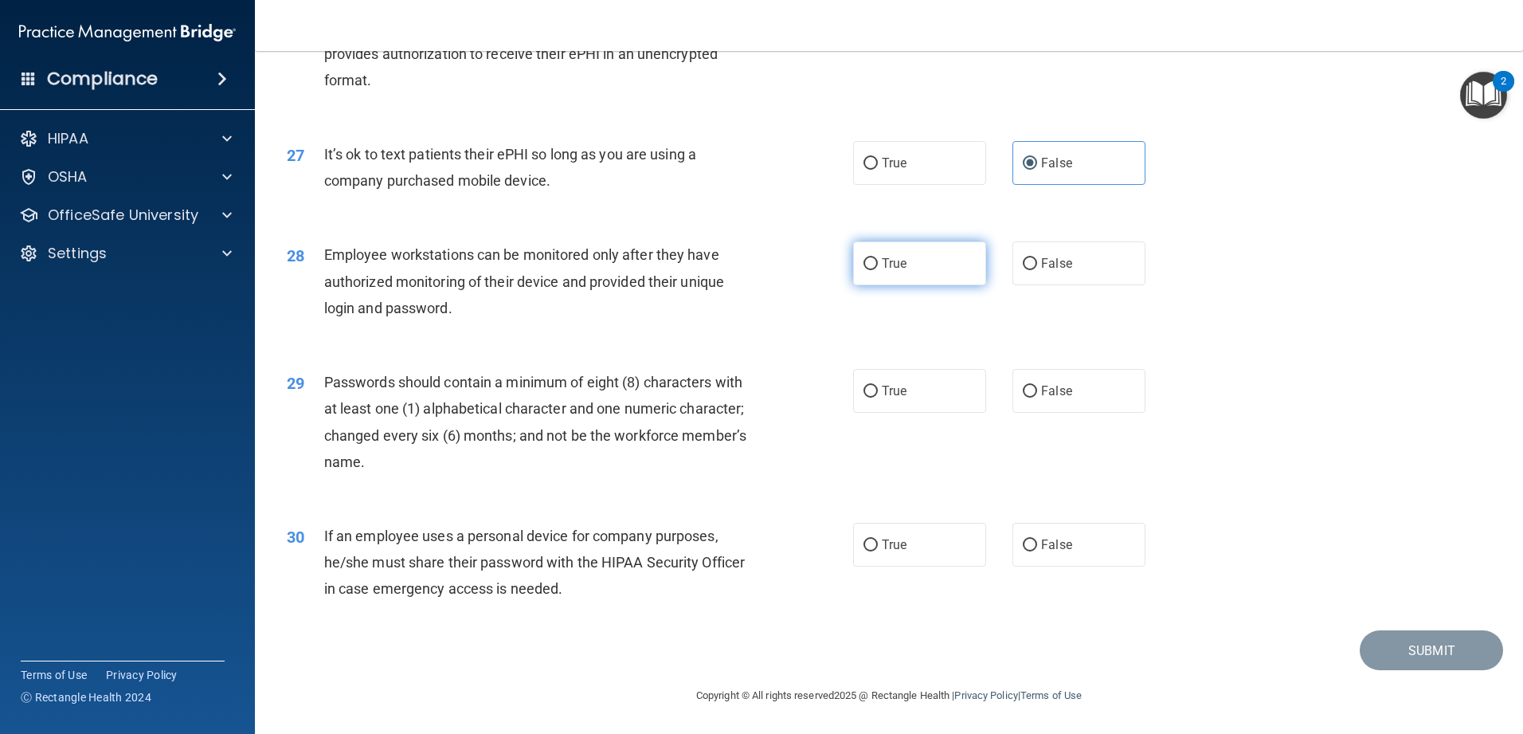
click at [553, 270] on label "True" at bounding box center [919, 263] width 133 height 44
click at [553, 270] on input "True" at bounding box center [870, 264] width 14 height 12
radio input "true"
click at [553, 387] on span "True" at bounding box center [894, 390] width 25 height 15
click at [553, 387] on input "True" at bounding box center [870, 392] width 14 height 12
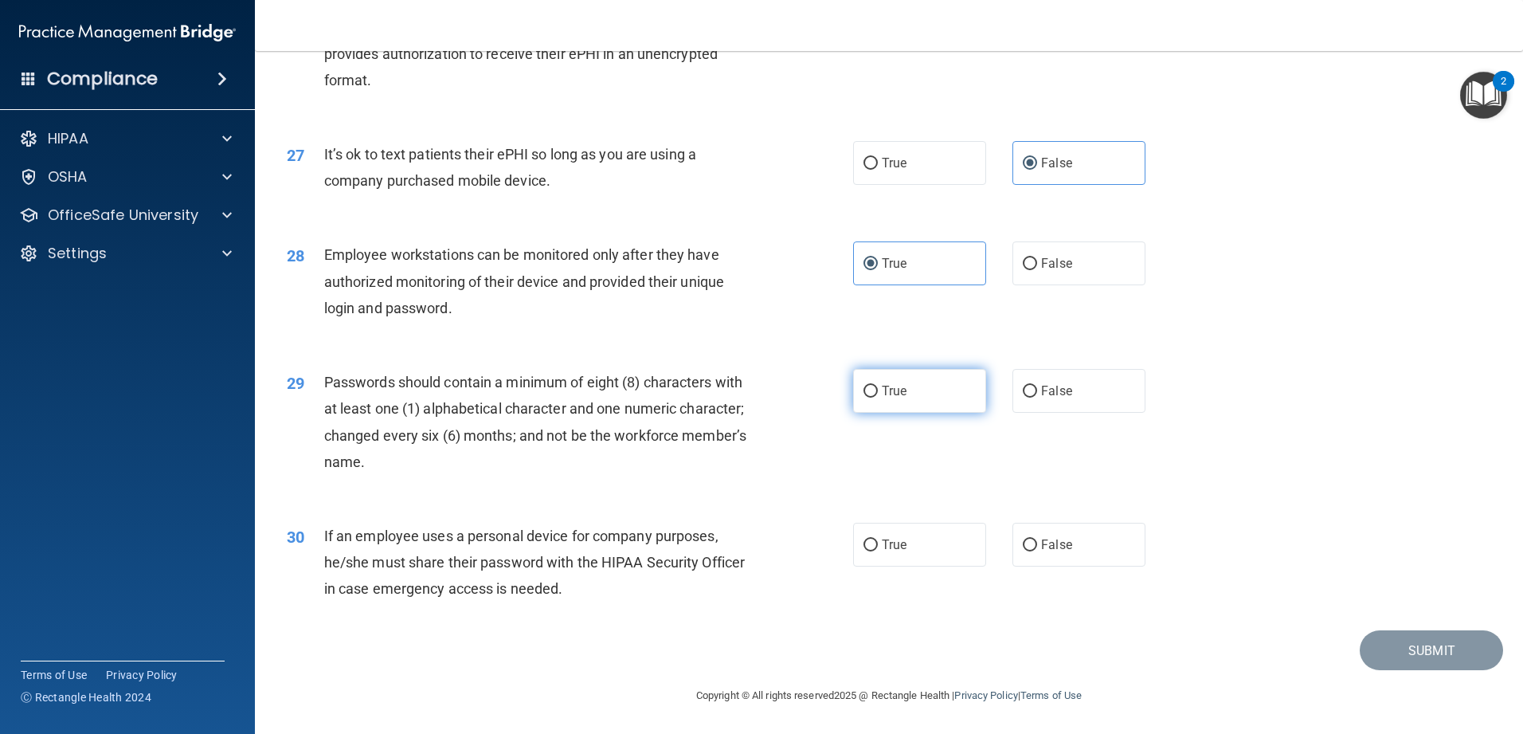
radio input "true"
click at [553, 550] on label "True" at bounding box center [919, 545] width 133 height 44
click at [553, 550] on input "True" at bounding box center [870, 545] width 14 height 12
radio input "true"
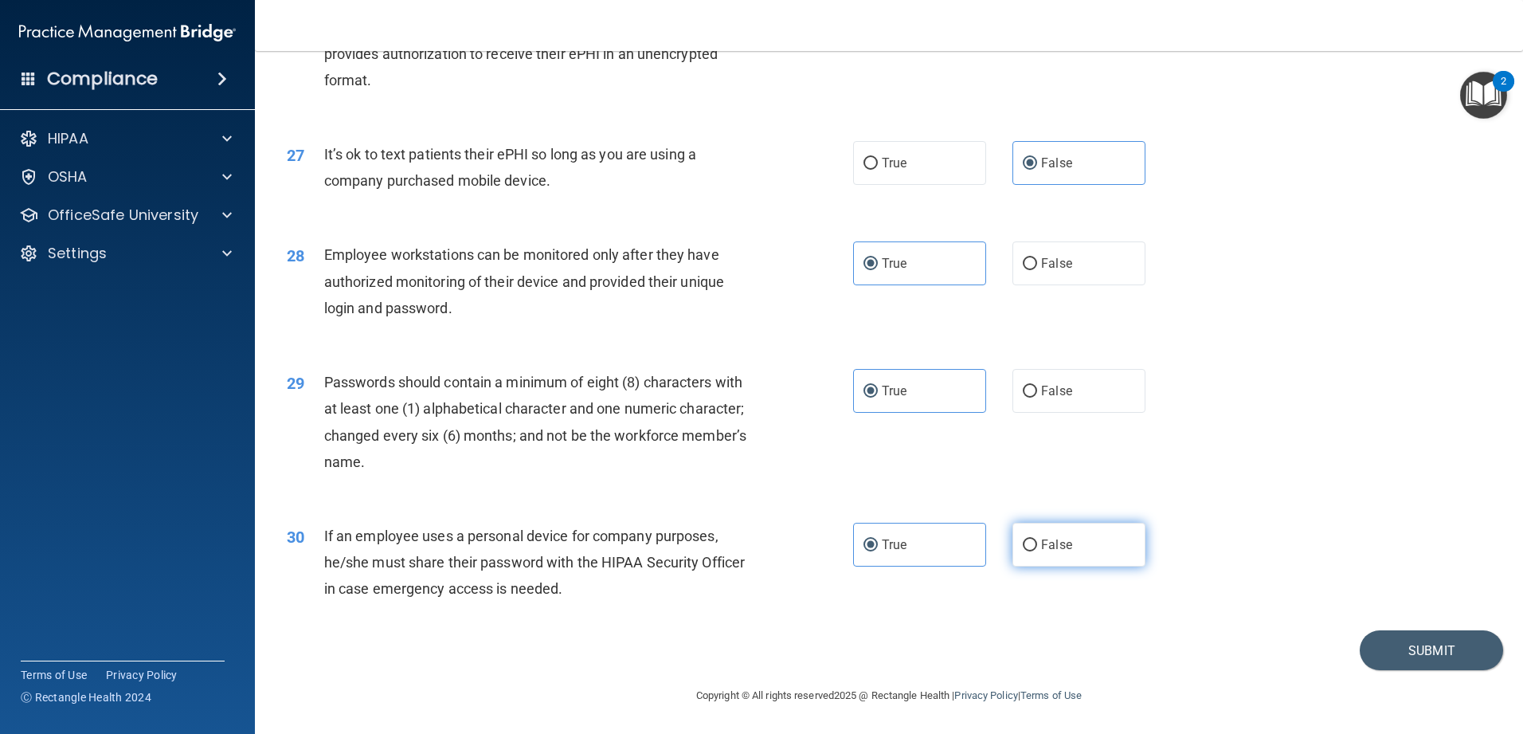
click at [553, 545] on label "False" at bounding box center [1078, 545] width 133 height 44
click at [553, 545] on input "False" at bounding box center [1030, 545] width 14 height 12
radio input "true"
radio input "false"
click at [553, 581] on button "Submit" at bounding box center [1431, 650] width 143 height 41
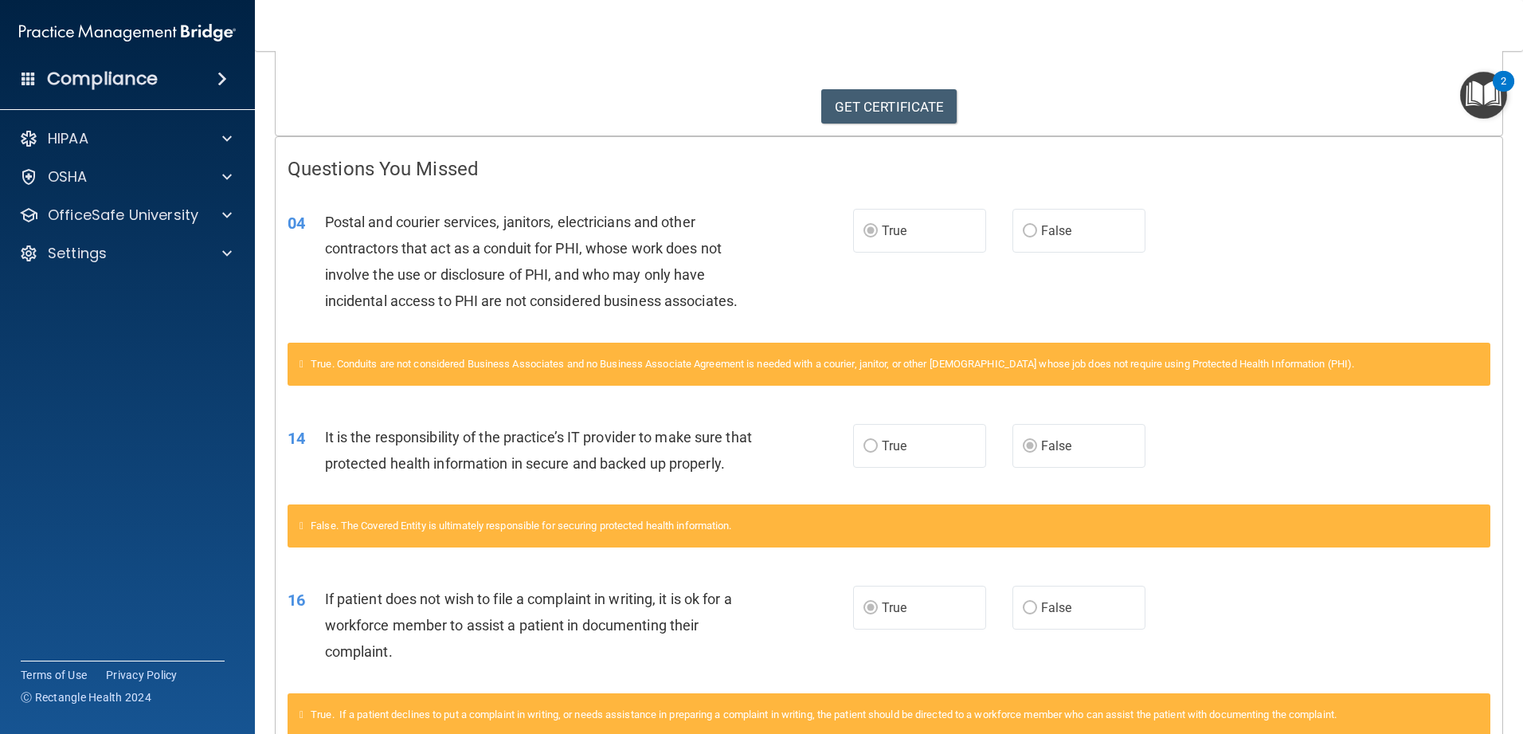
scroll to position [80, 0]
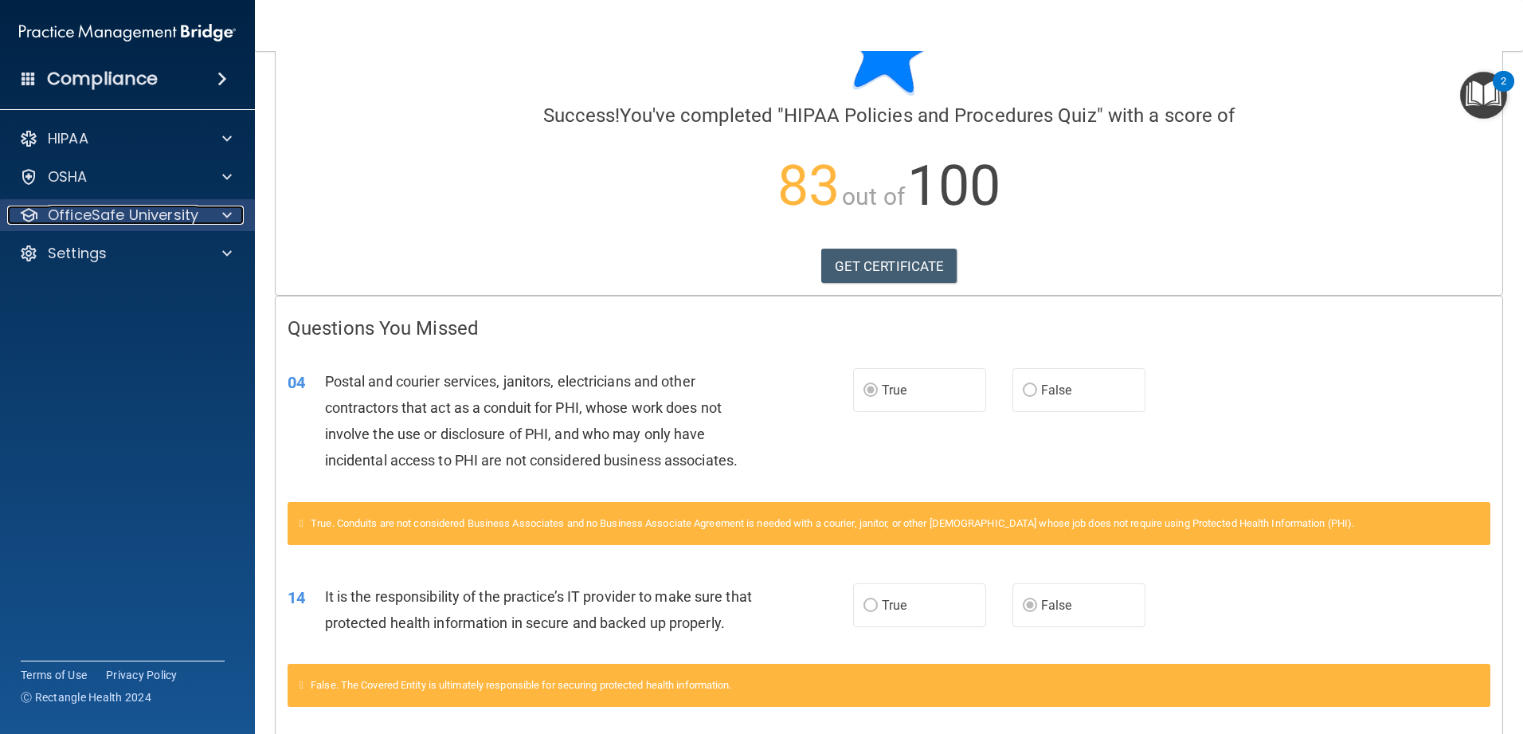
click at [152, 215] on p "OfficeSafe University" at bounding box center [123, 215] width 151 height 19
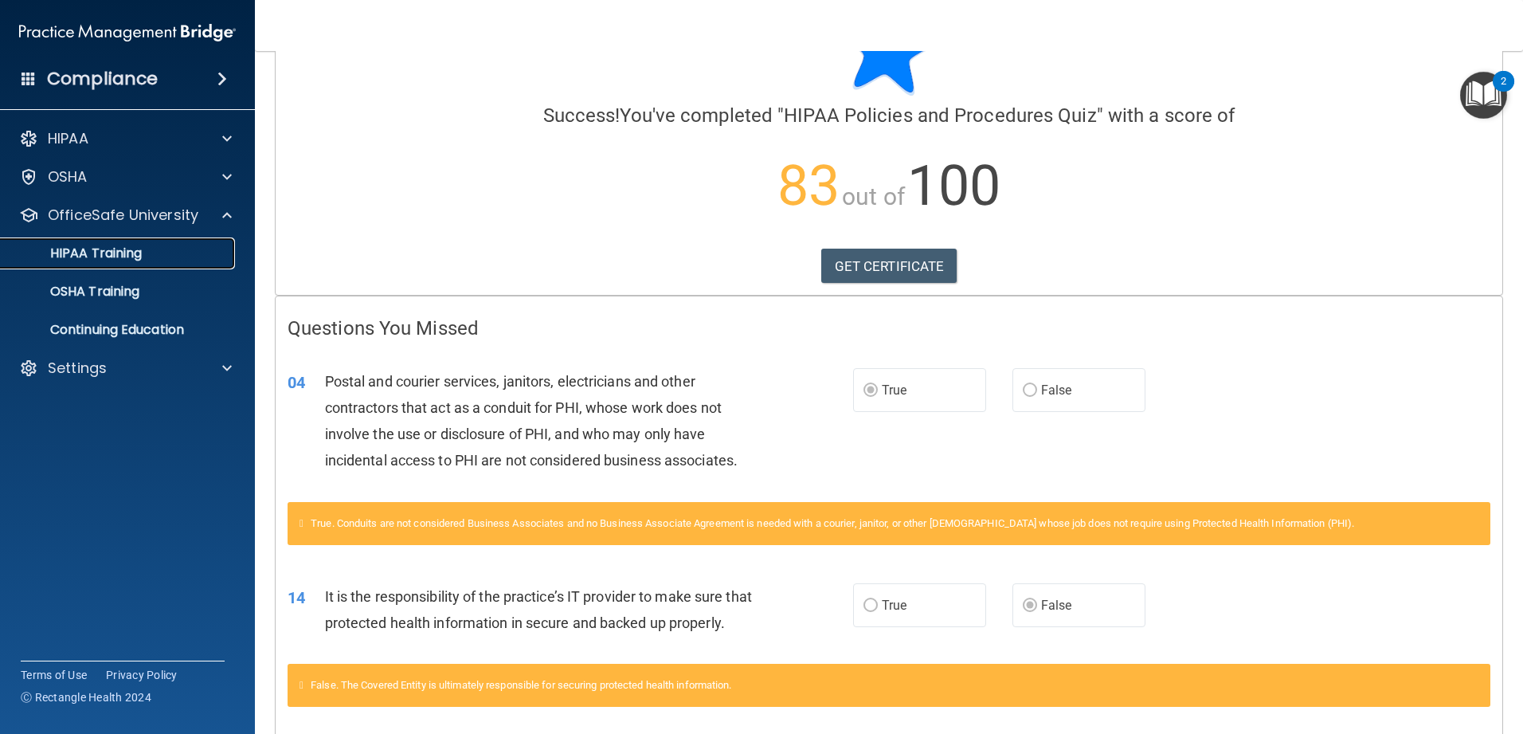
click at [147, 246] on div "HIPAA Training" at bounding box center [118, 253] width 217 height 16
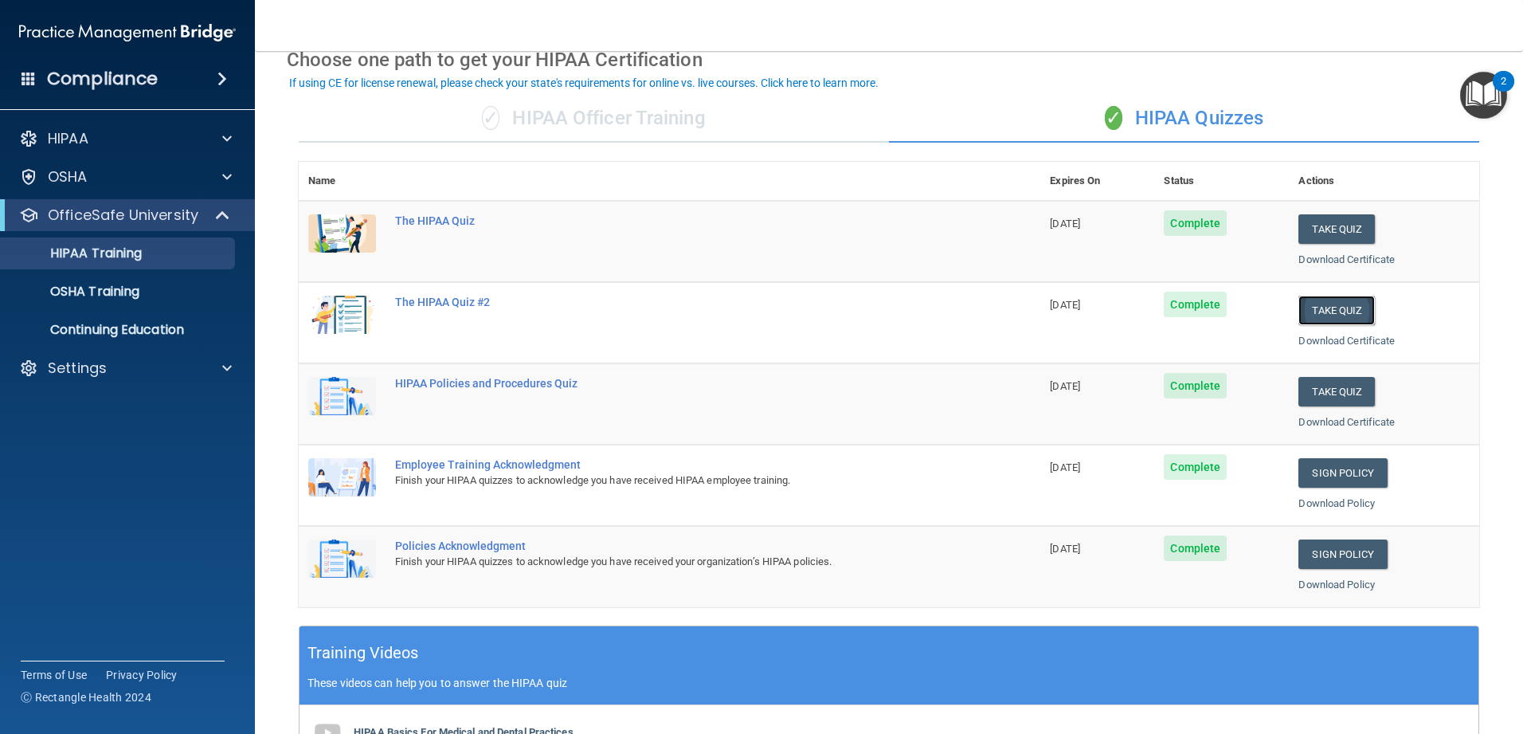
click at [553, 313] on button "Take Quiz" at bounding box center [1336, 310] width 76 height 29
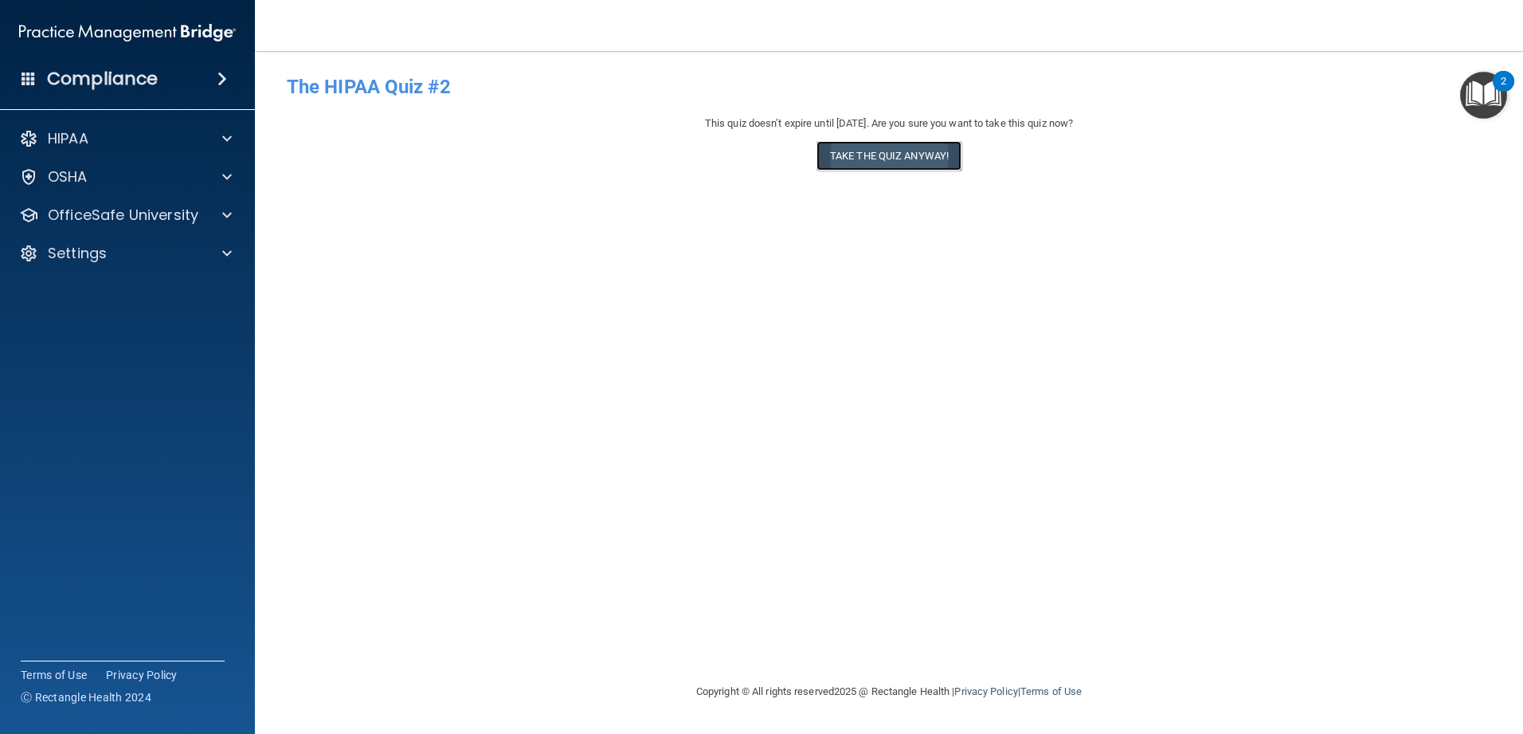
click at [553, 147] on button "Take the quiz anyway!" at bounding box center [888, 155] width 145 height 29
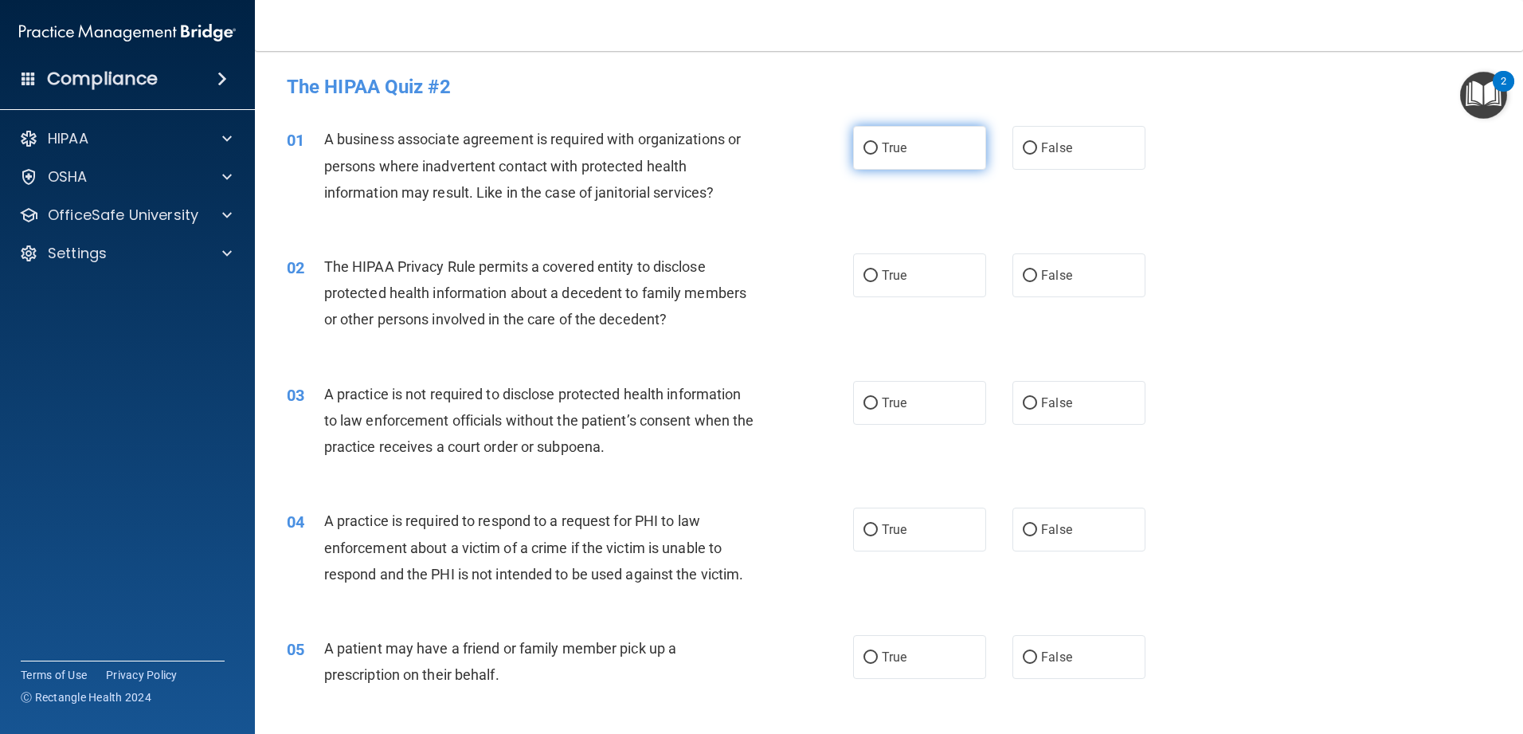
click at [553, 165] on label "True" at bounding box center [919, 148] width 133 height 44
click at [553, 155] on input "True" at bounding box center [870, 149] width 14 height 12
radio input "true"
click at [553, 409] on label "True" at bounding box center [919, 403] width 133 height 44
click at [553, 409] on input "True" at bounding box center [870, 403] width 14 height 12
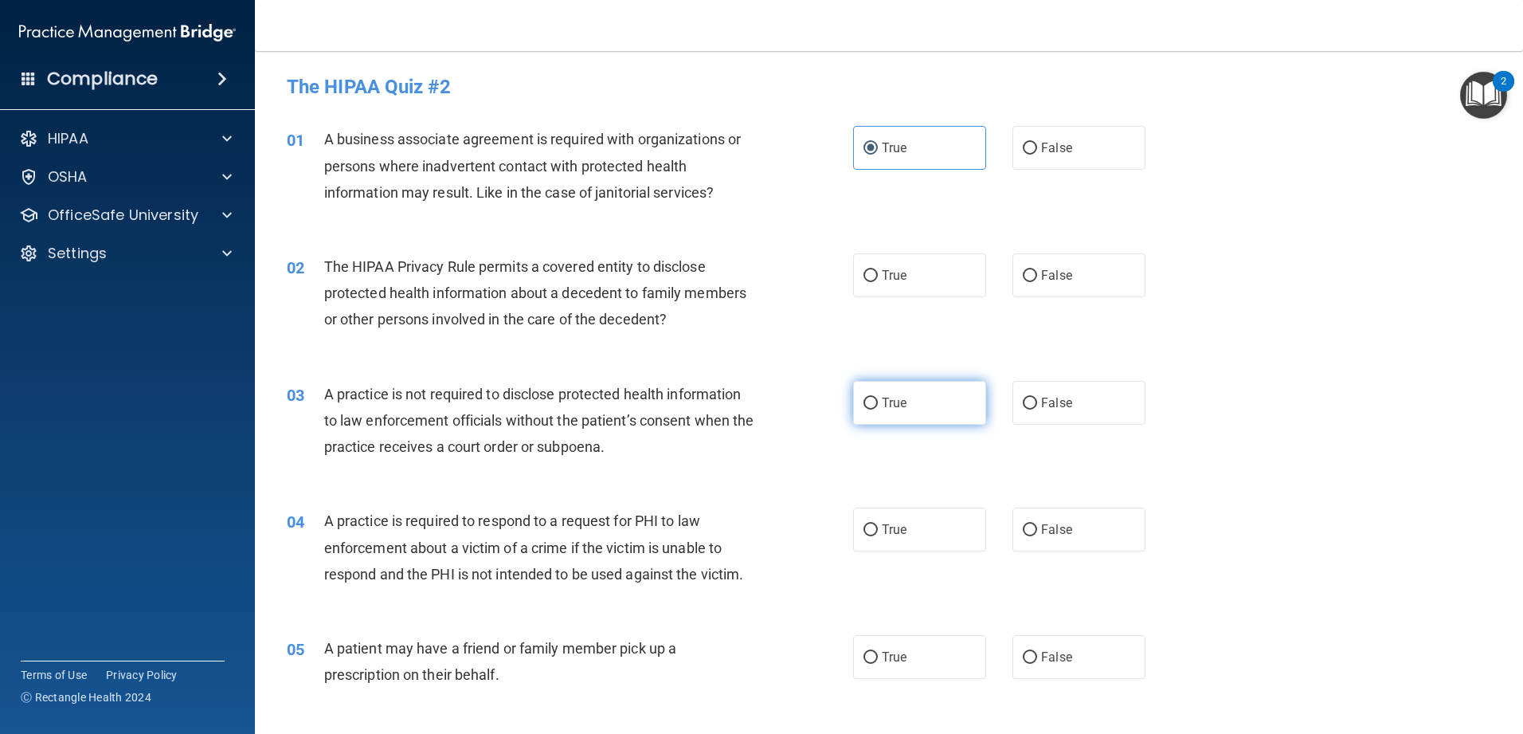
radio input "true"
click at [553, 399] on span "False" at bounding box center [1056, 402] width 31 height 15
click at [553, 399] on input "False" at bounding box center [1030, 403] width 14 height 12
radio input "true"
radio input "false"
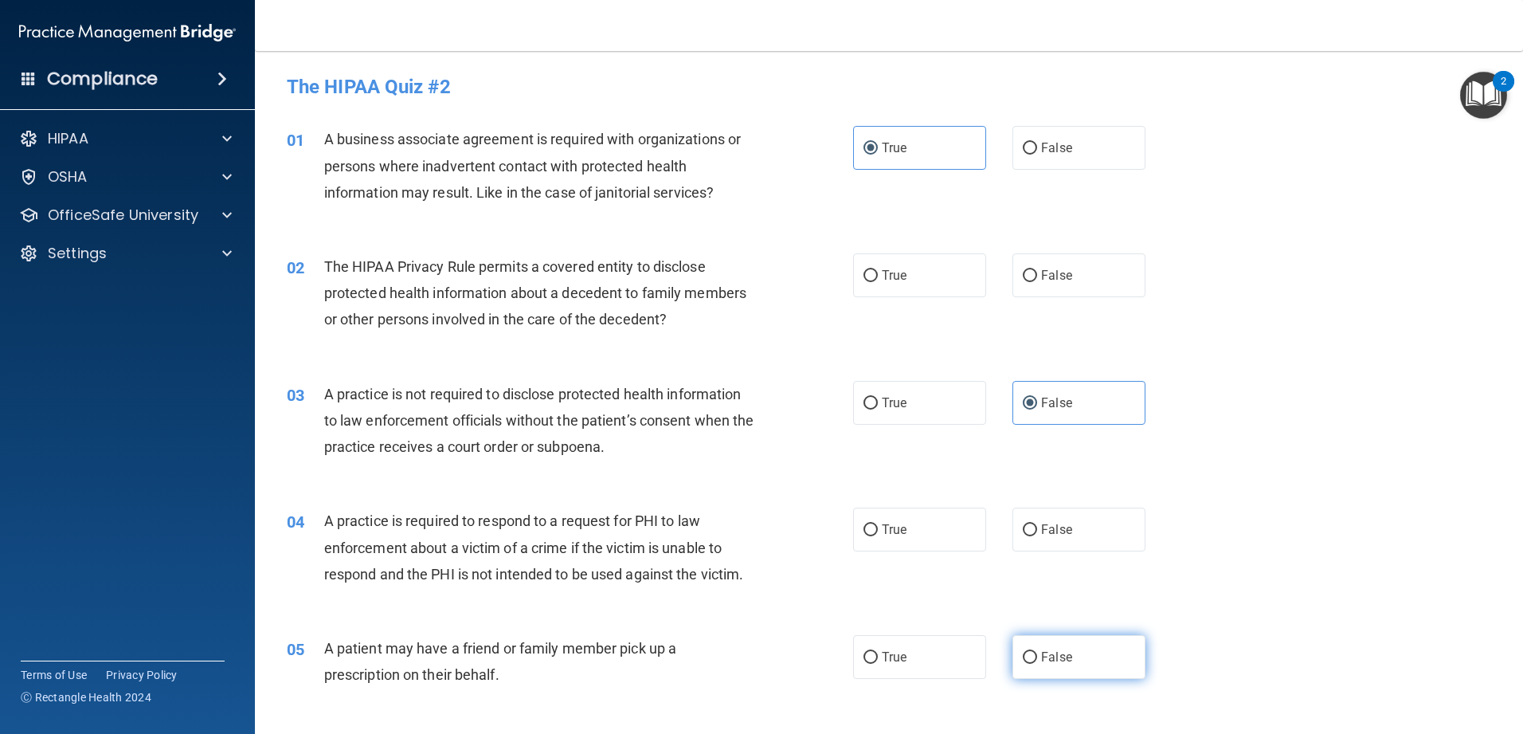
click at [553, 581] on span "False" at bounding box center [1056, 656] width 31 height 15
click at [553, 581] on input "False" at bounding box center [1030, 658] width 14 height 12
radio input "true"
click at [553, 290] on label "False" at bounding box center [1078, 275] width 133 height 44
click at [553, 282] on input "False" at bounding box center [1030, 276] width 14 height 12
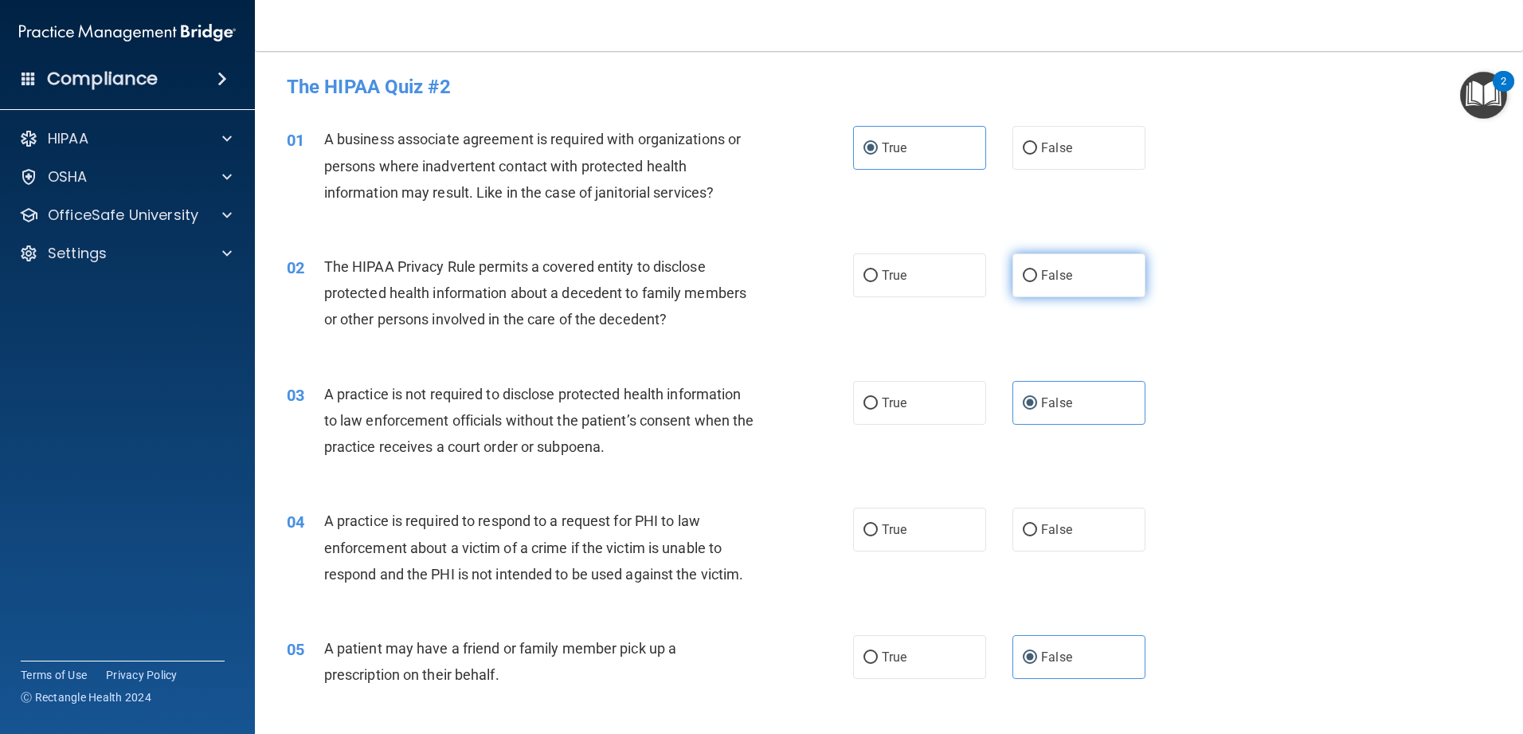
radio input "true"
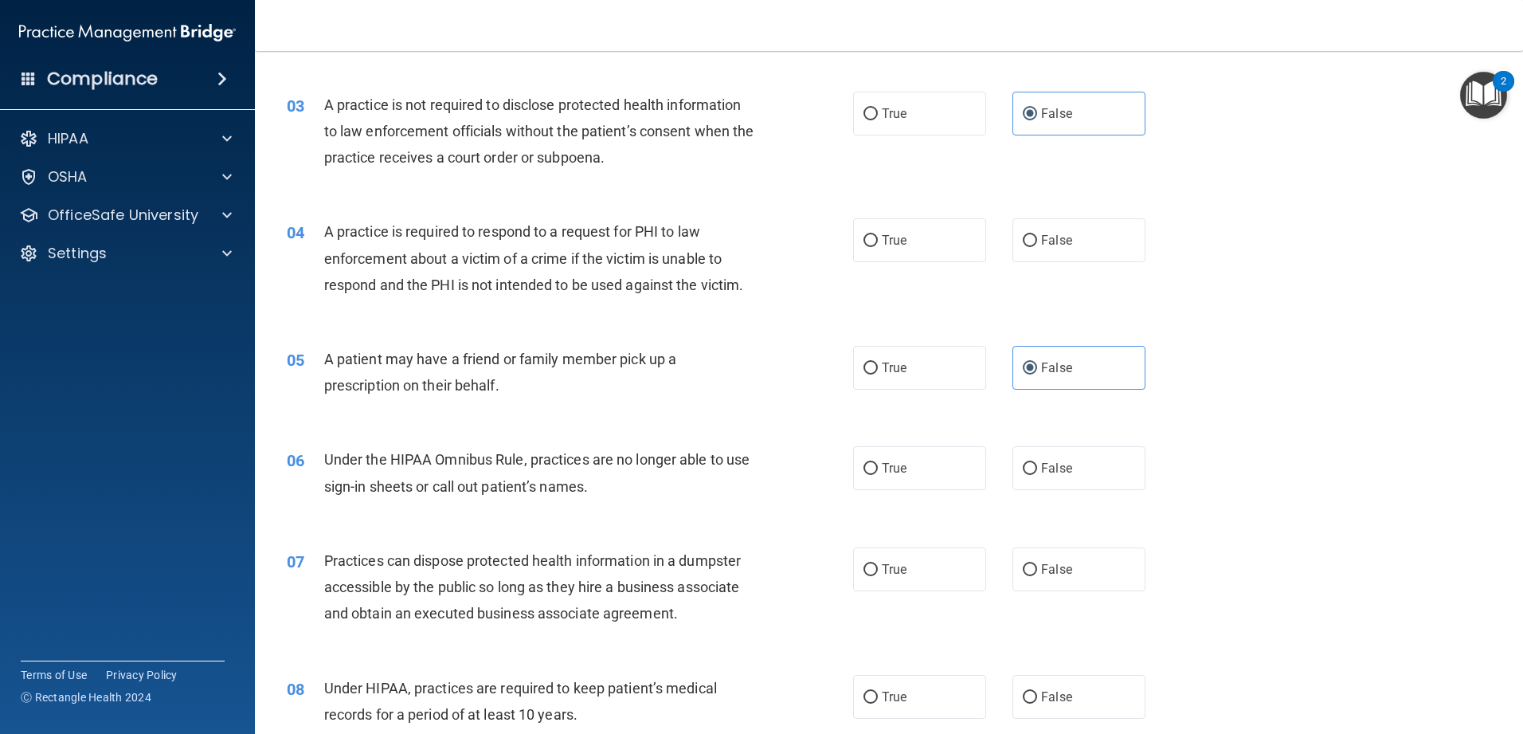
scroll to position [319, 0]
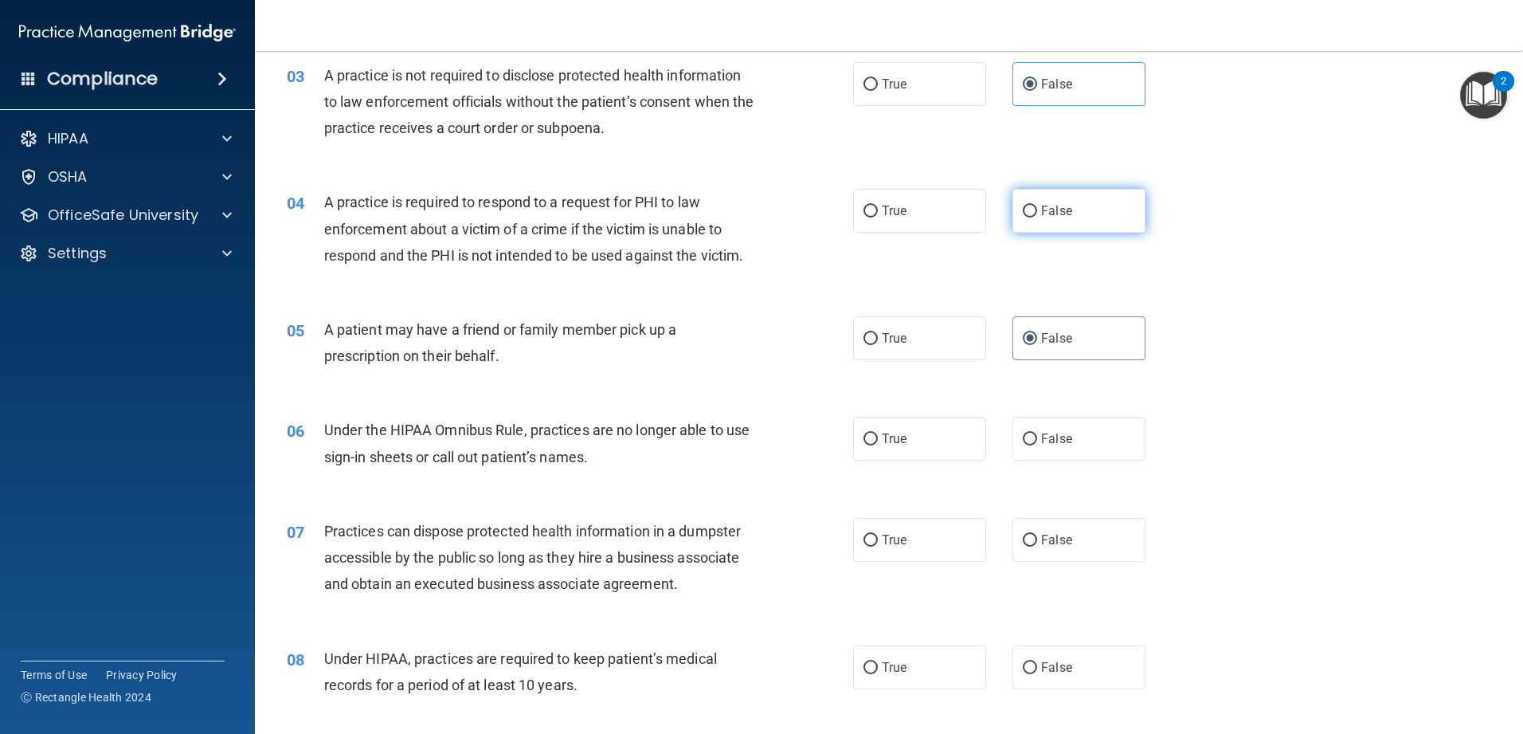
click at [553, 222] on label "False" at bounding box center [1078, 211] width 133 height 44
click at [553, 217] on input "False" at bounding box center [1030, 212] width 14 height 12
radio input "true"
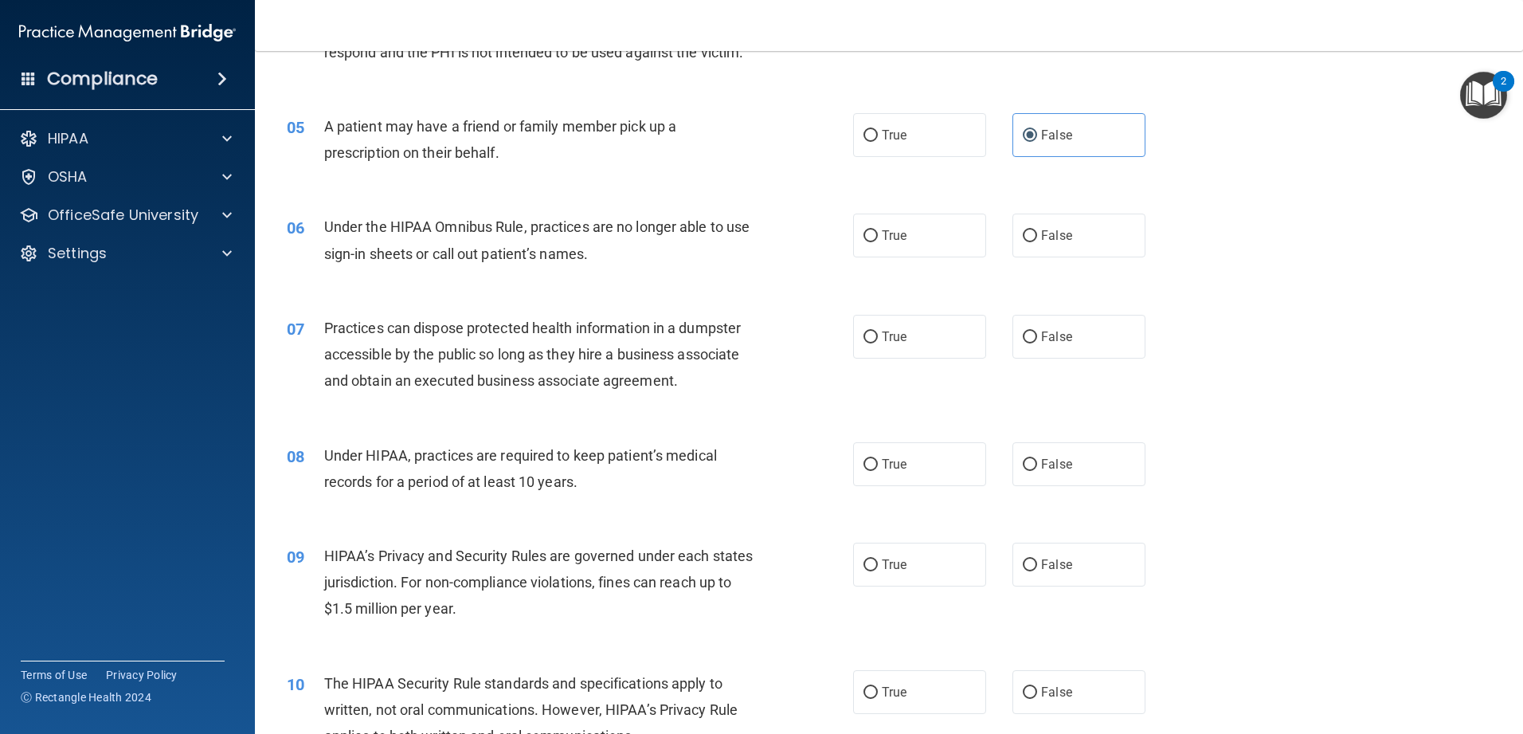
scroll to position [558, 0]
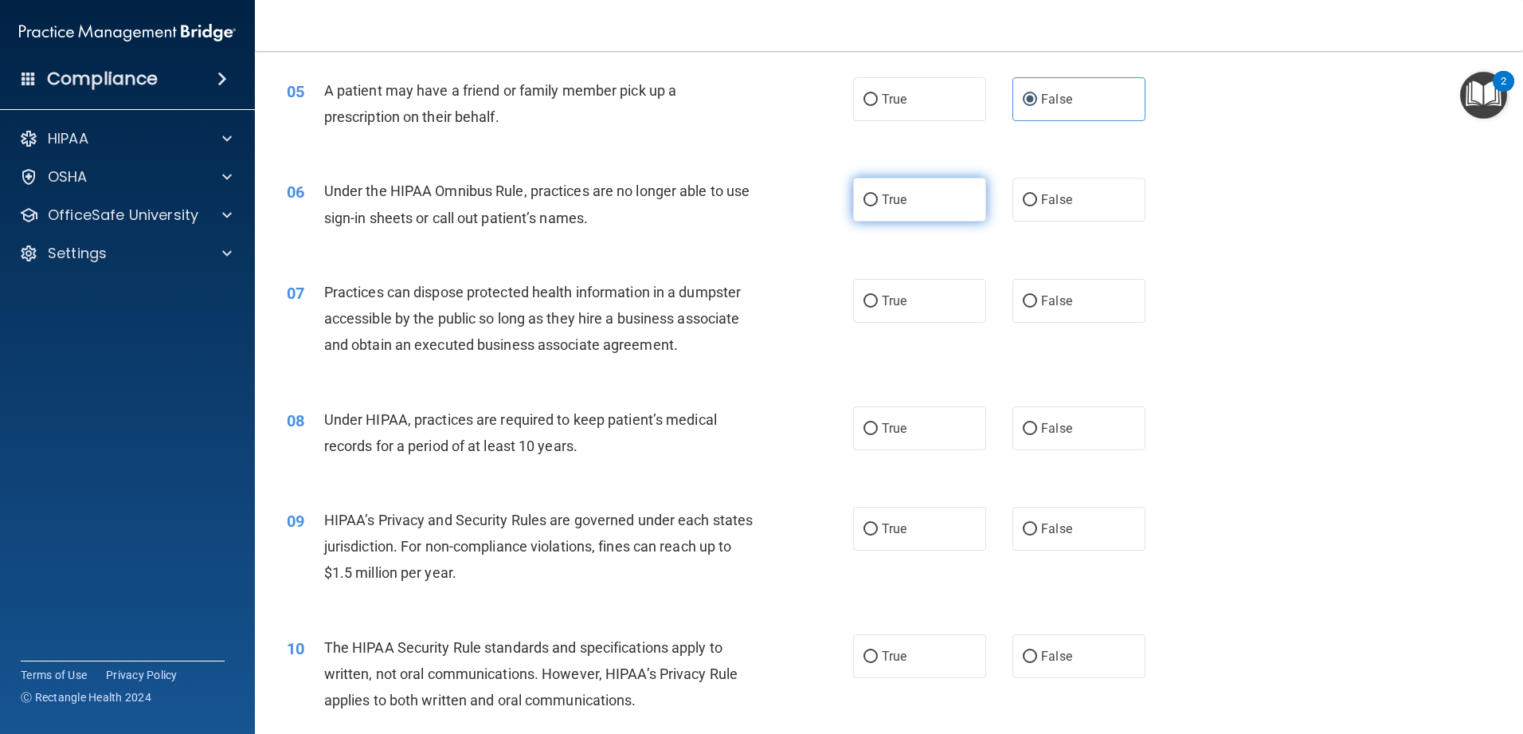
click at [553, 202] on span "True" at bounding box center [894, 199] width 25 height 15
click at [553, 202] on input "True" at bounding box center [870, 200] width 14 height 12
radio input "true"
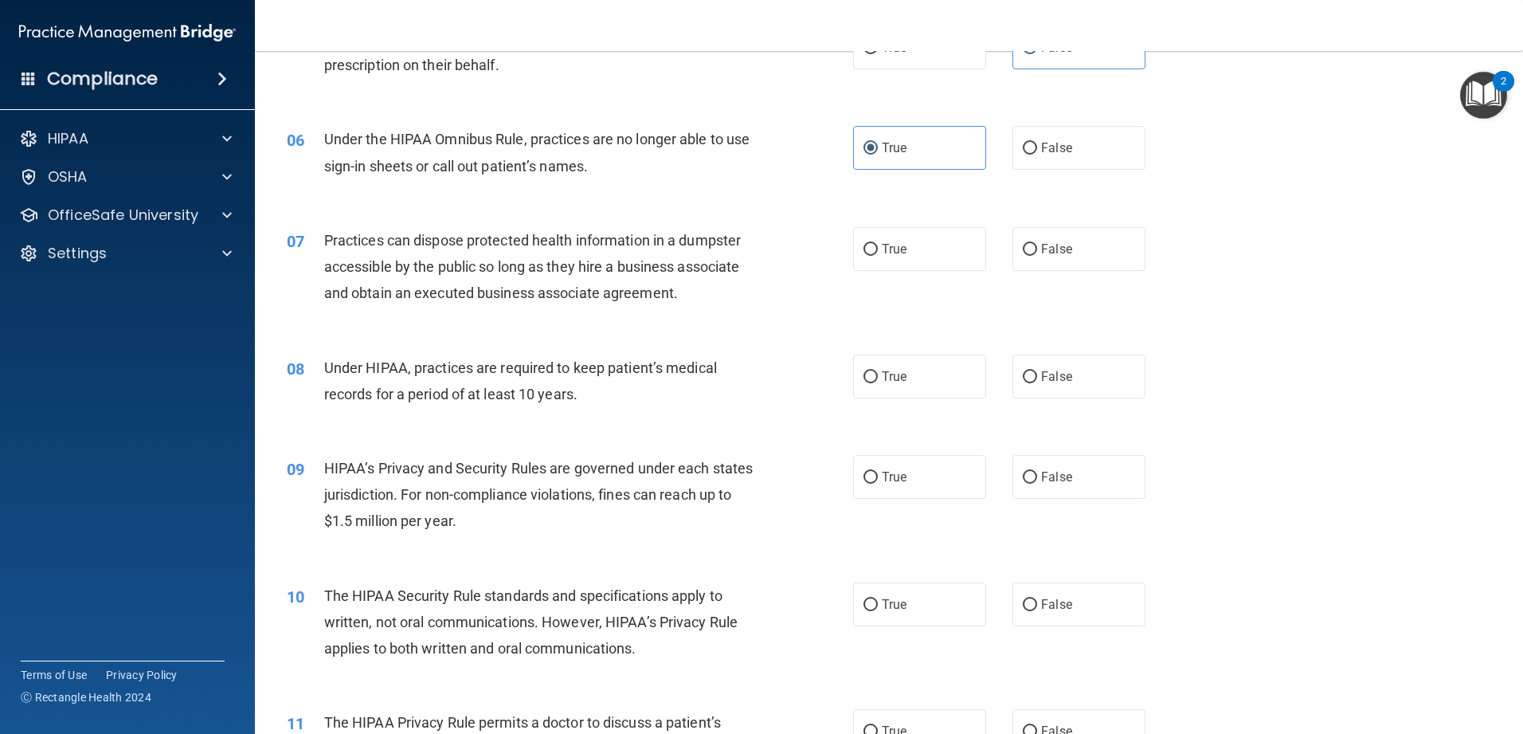
scroll to position [637, 0]
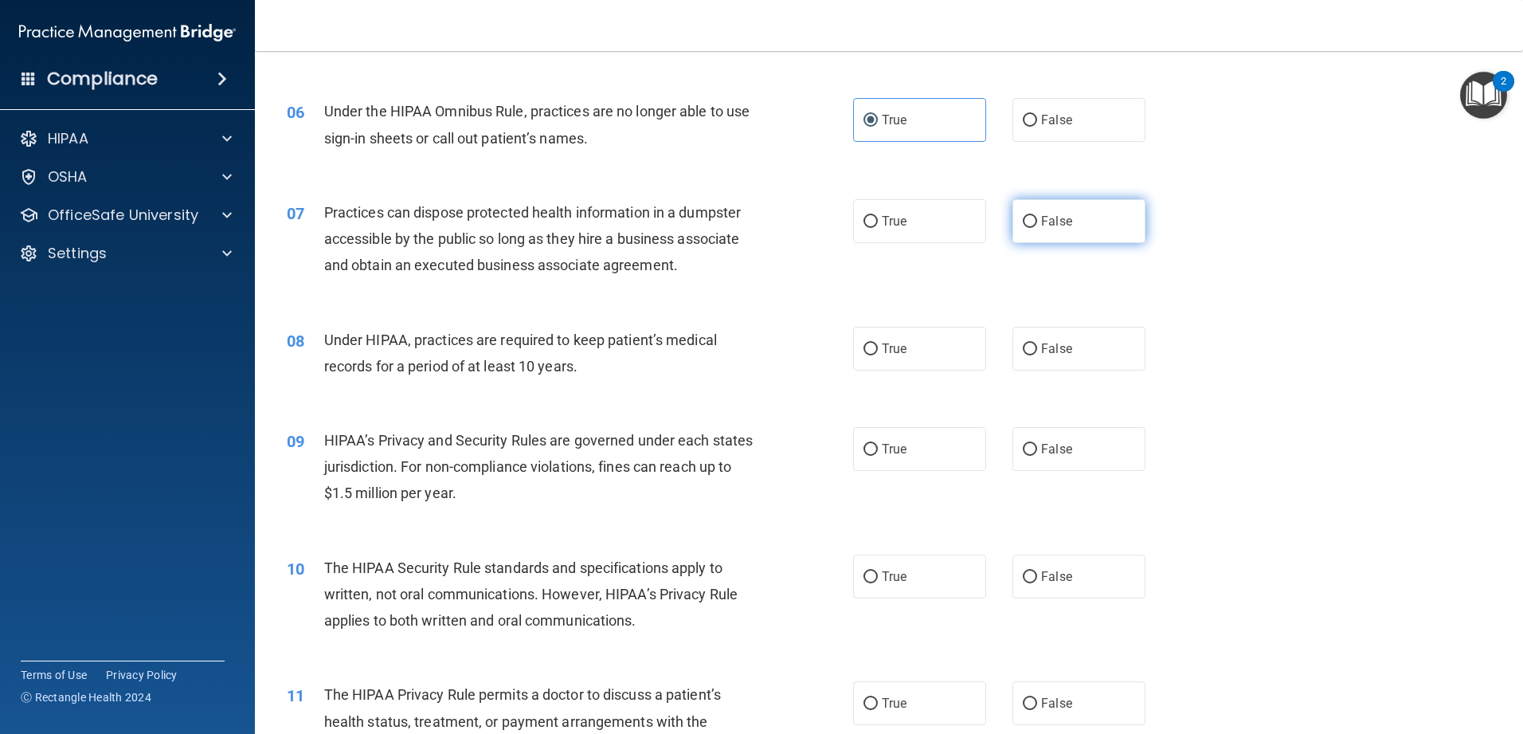
click at [553, 232] on label "False" at bounding box center [1078, 221] width 133 height 44
click at [553, 228] on input "False" at bounding box center [1030, 222] width 14 height 12
radio input "true"
click at [553, 444] on label "True" at bounding box center [919, 449] width 133 height 44
click at [553, 444] on input "True" at bounding box center [870, 450] width 14 height 12
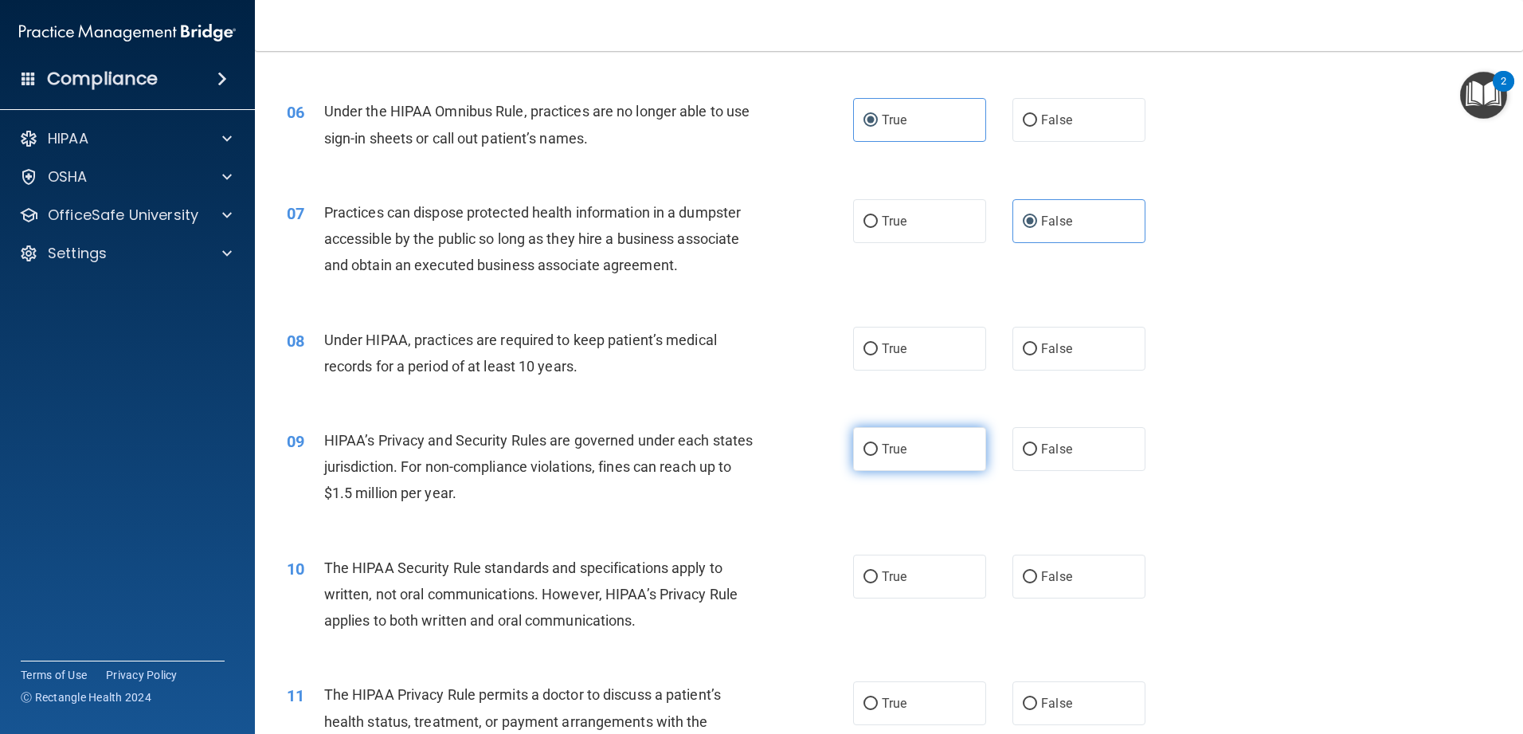
radio input "true"
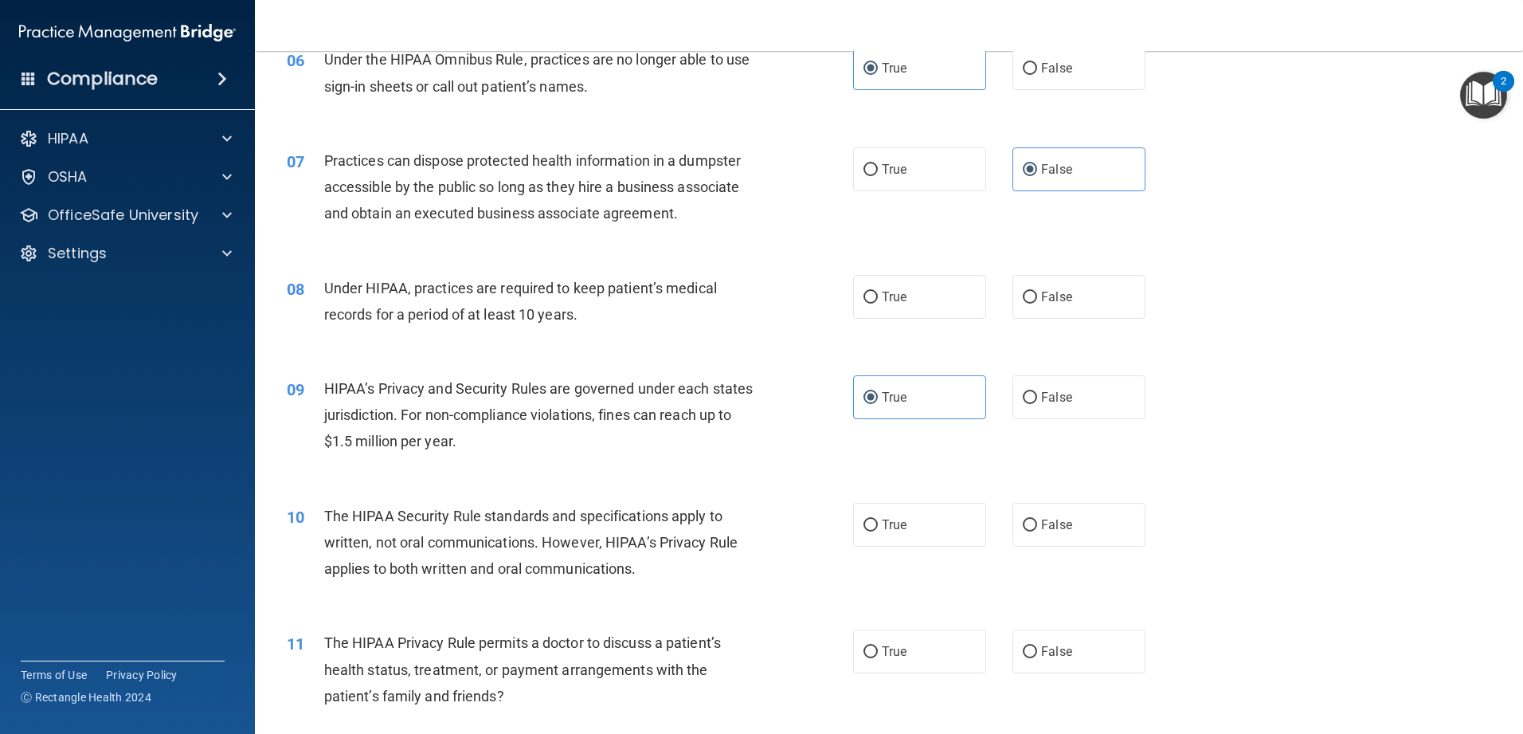
scroll to position [717, 0]
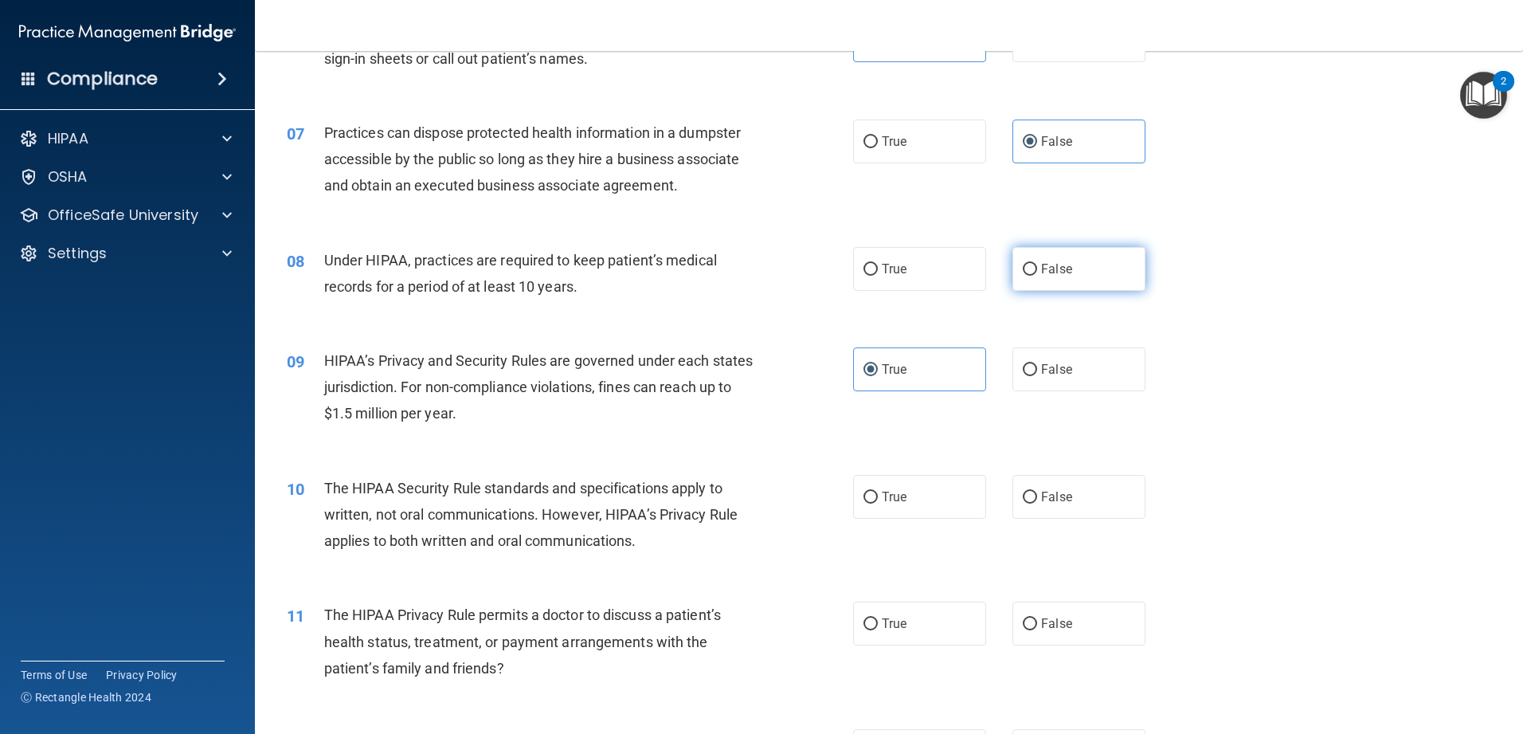
click at [553, 282] on label "False" at bounding box center [1078, 269] width 133 height 44
click at [553, 276] on input "False" at bounding box center [1030, 270] width 14 height 12
radio input "true"
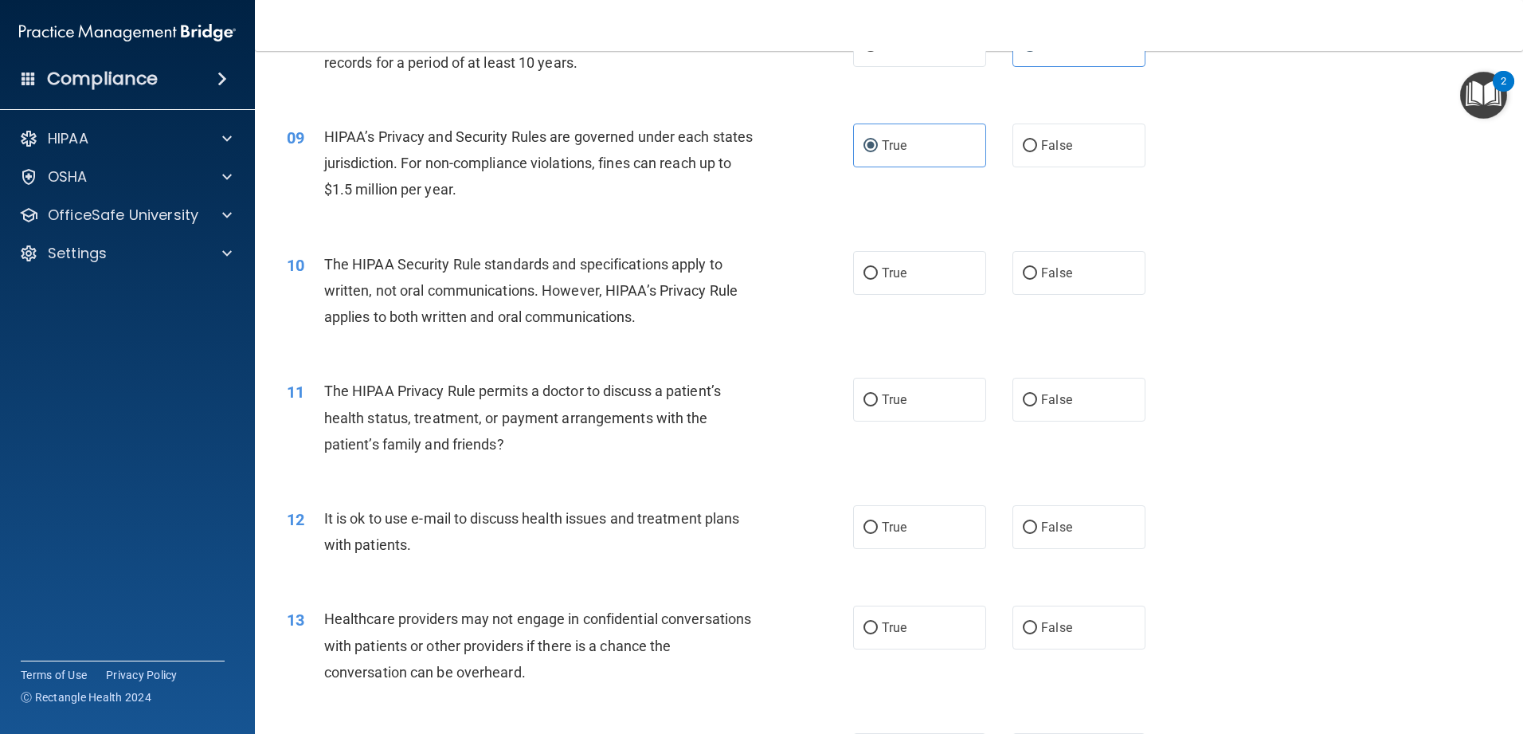
scroll to position [956, 0]
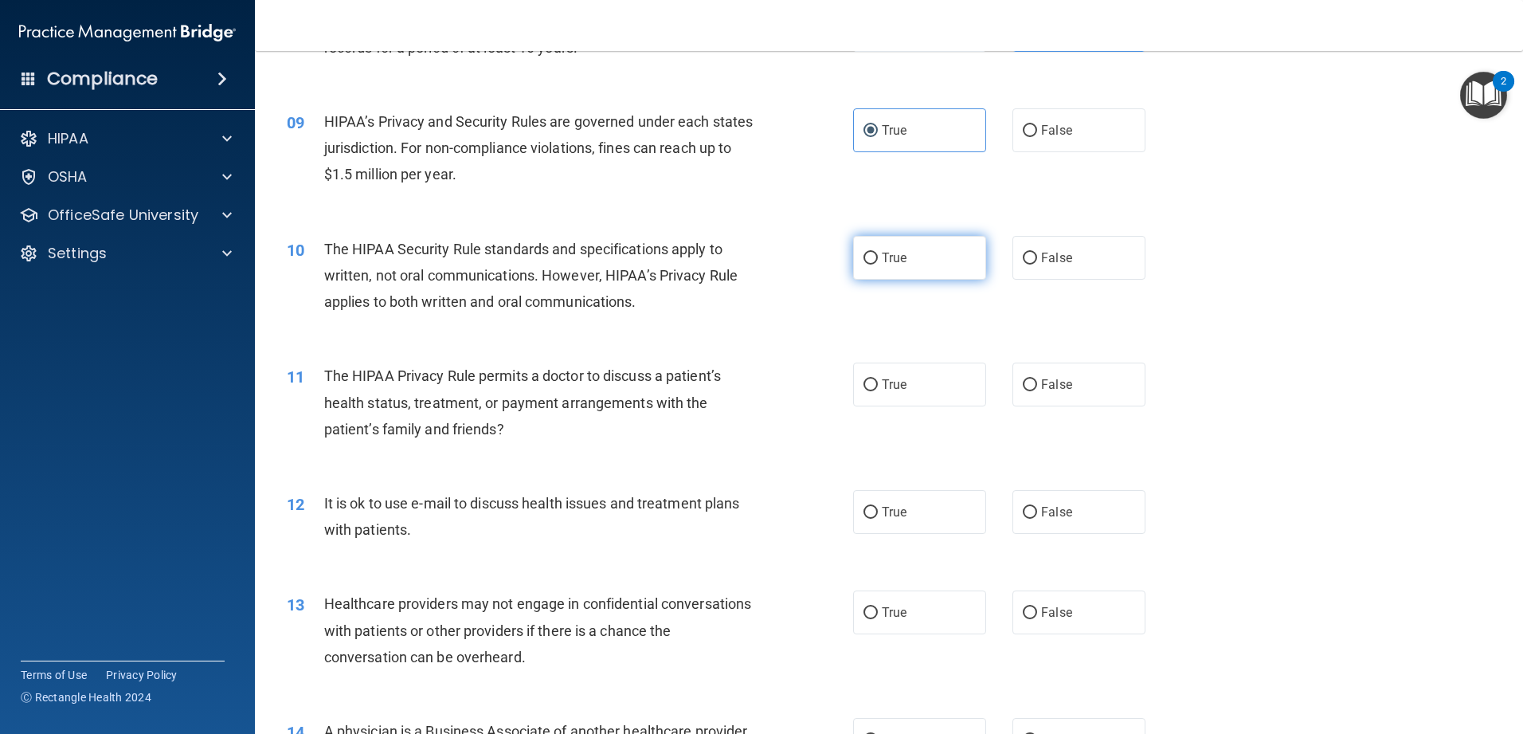
click at [553, 272] on label "True" at bounding box center [919, 258] width 133 height 44
click at [553, 264] on input "True" at bounding box center [870, 259] width 14 height 12
radio input "true"
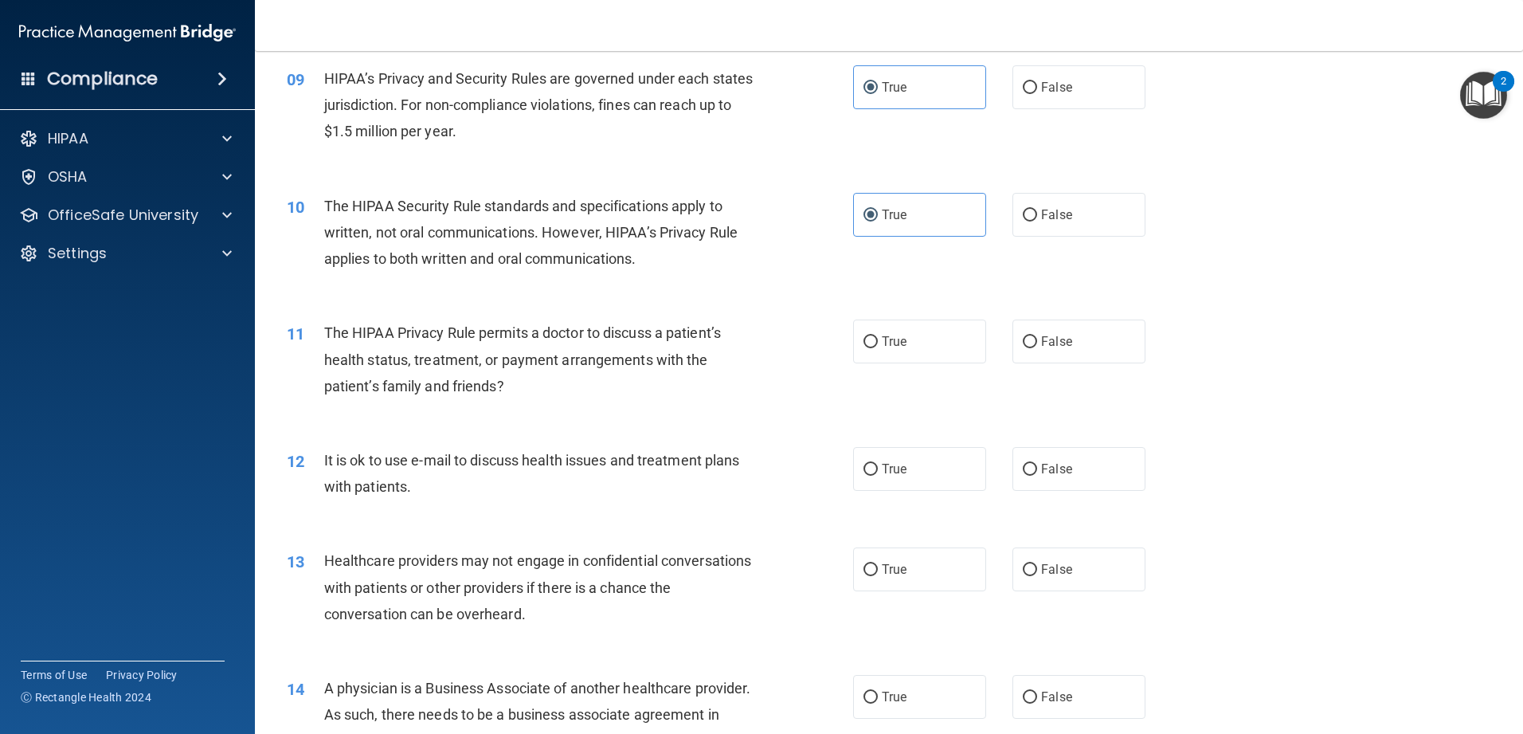
scroll to position [1035, 0]
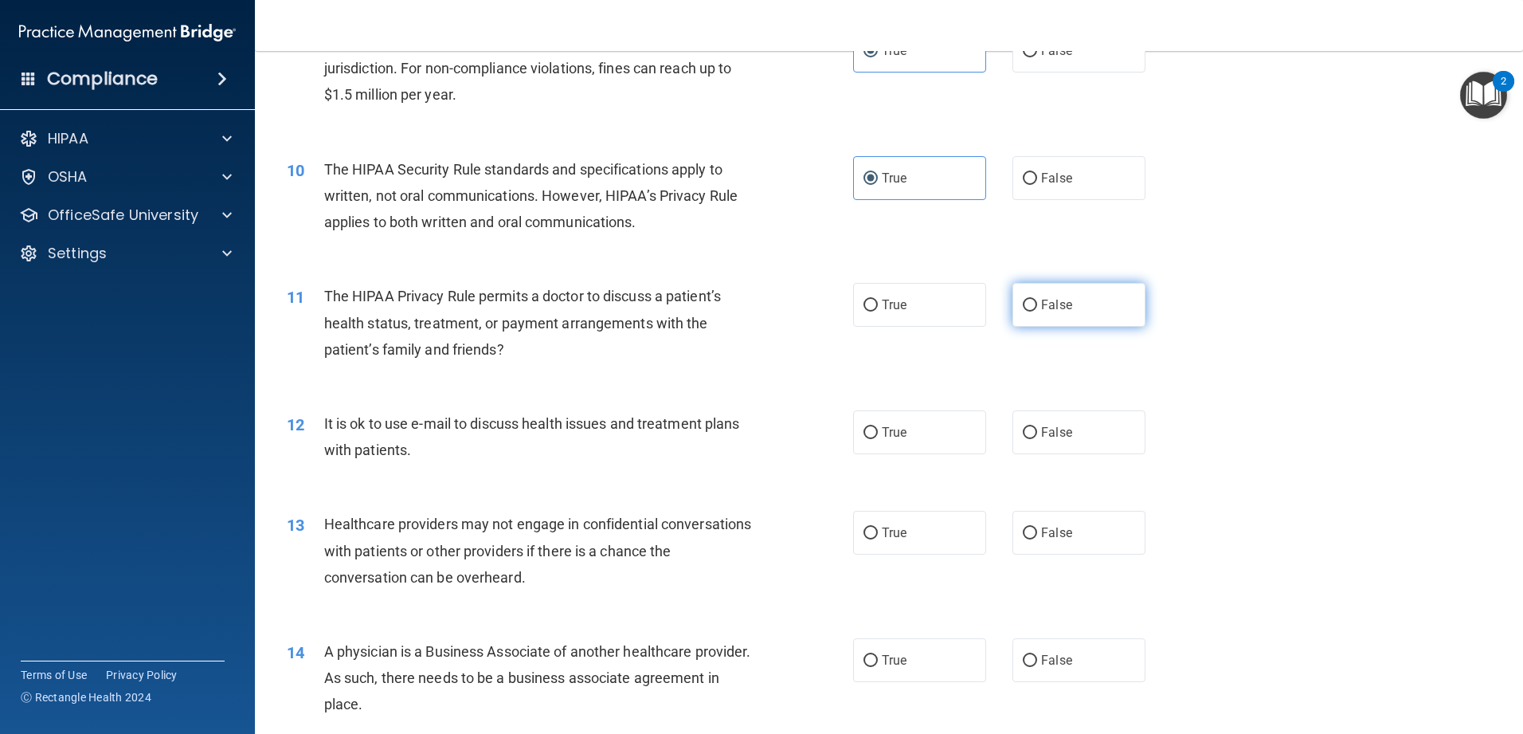
click at [553, 313] on label "False" at bounding box center [1078, 305] width 133 height 44
click at [553, 311] on input "False" at bounding box center [1030, 305] width 14 height 12
radio input "true"
click at [553, 429] on label "False" at bounding box center [1078, 432] width 133 height 44
click at [553, 429] on input "False" at bounding box center [1030, 433] width 14 height 12
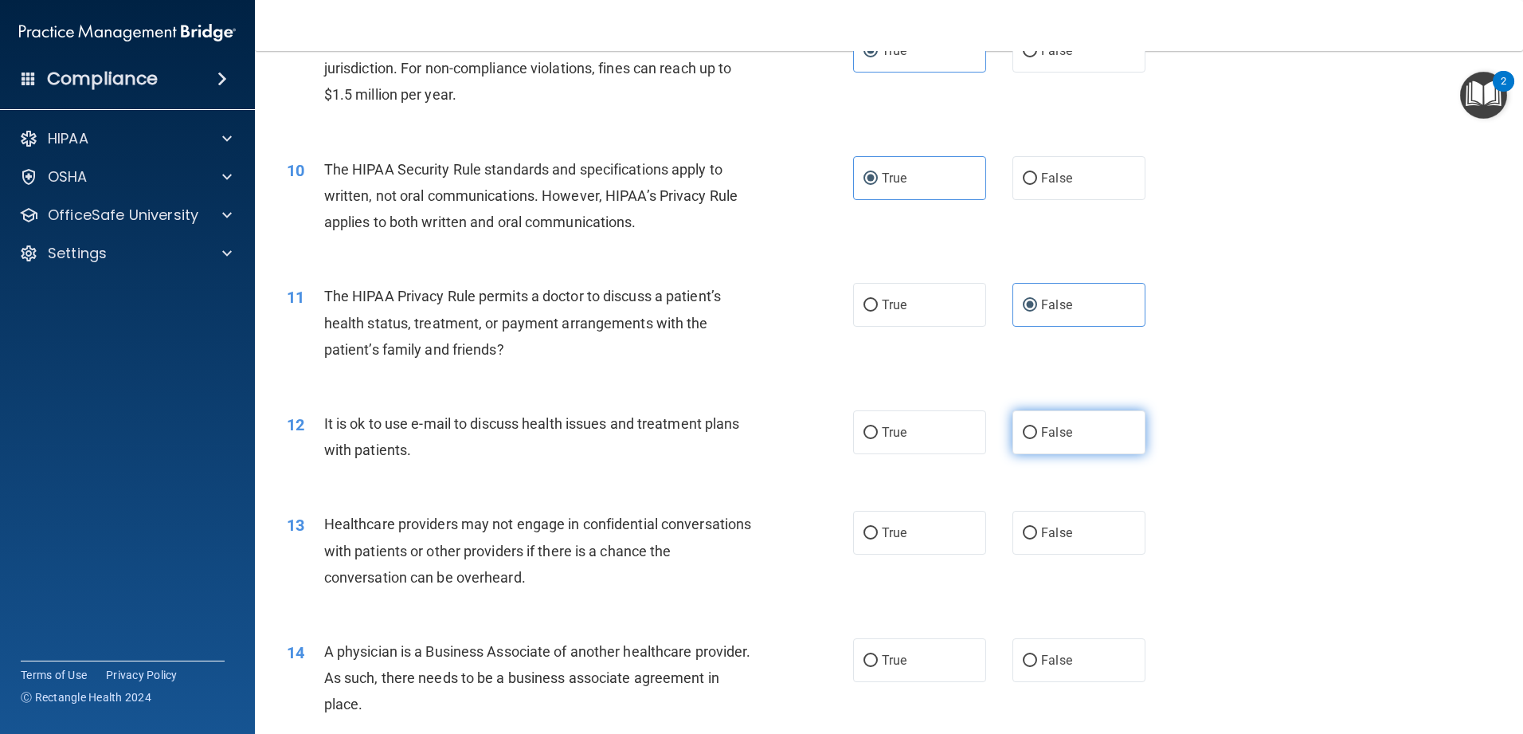
radio input "true"
click at [553, 425] on span "True" at bounding box center [894, 432] width 25 height 15
click at [553, 427] on input "True" at bounding box center [870, 433] width 14 height 12
radio input "true"
radio input "false"
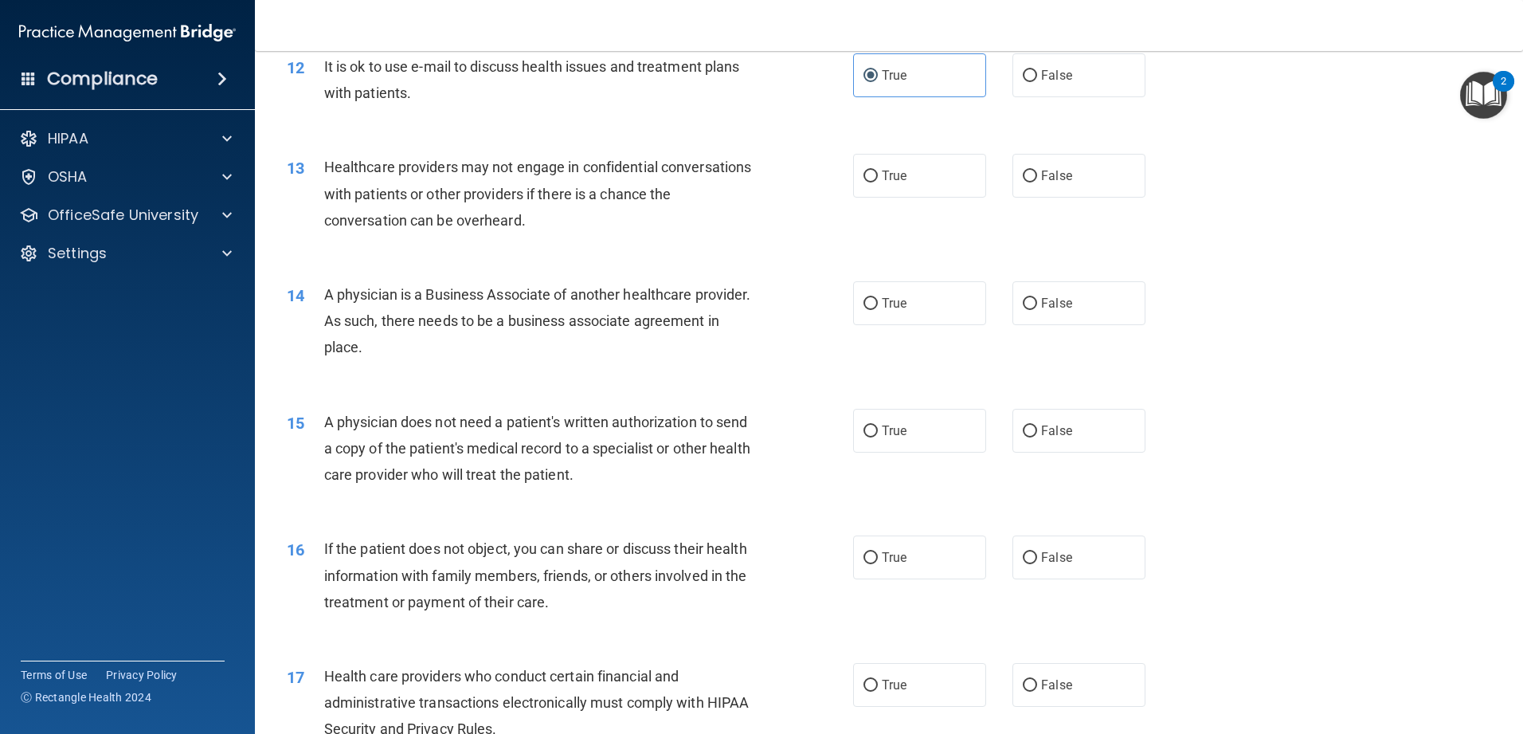
scroll to position [1354, 0]
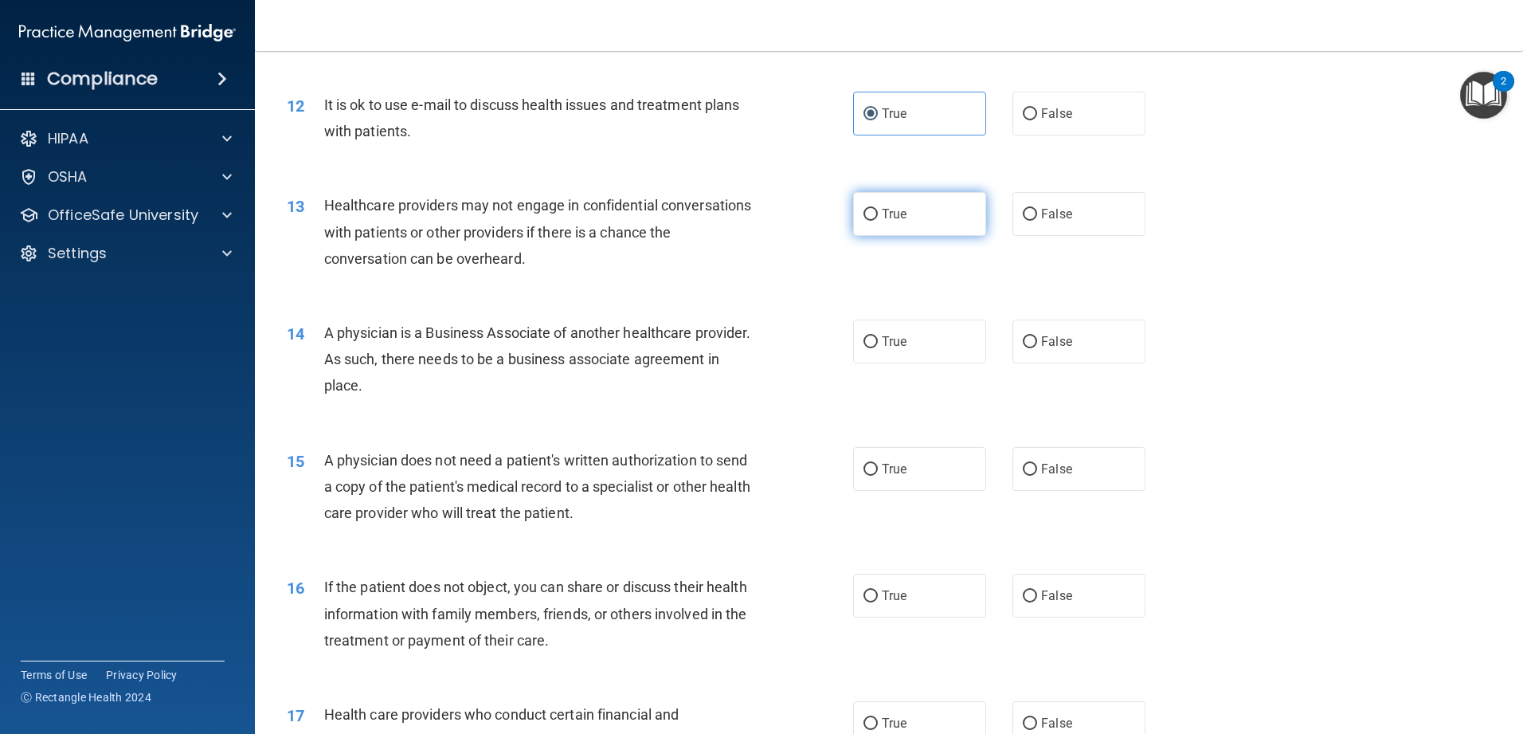
click at [553, 222] on label "True" at bounding box center [919, 214] width 133 height 44
click at [553, 221] on input "True" at bounding box center [870, 215] width 14 height 12
radio input "true"
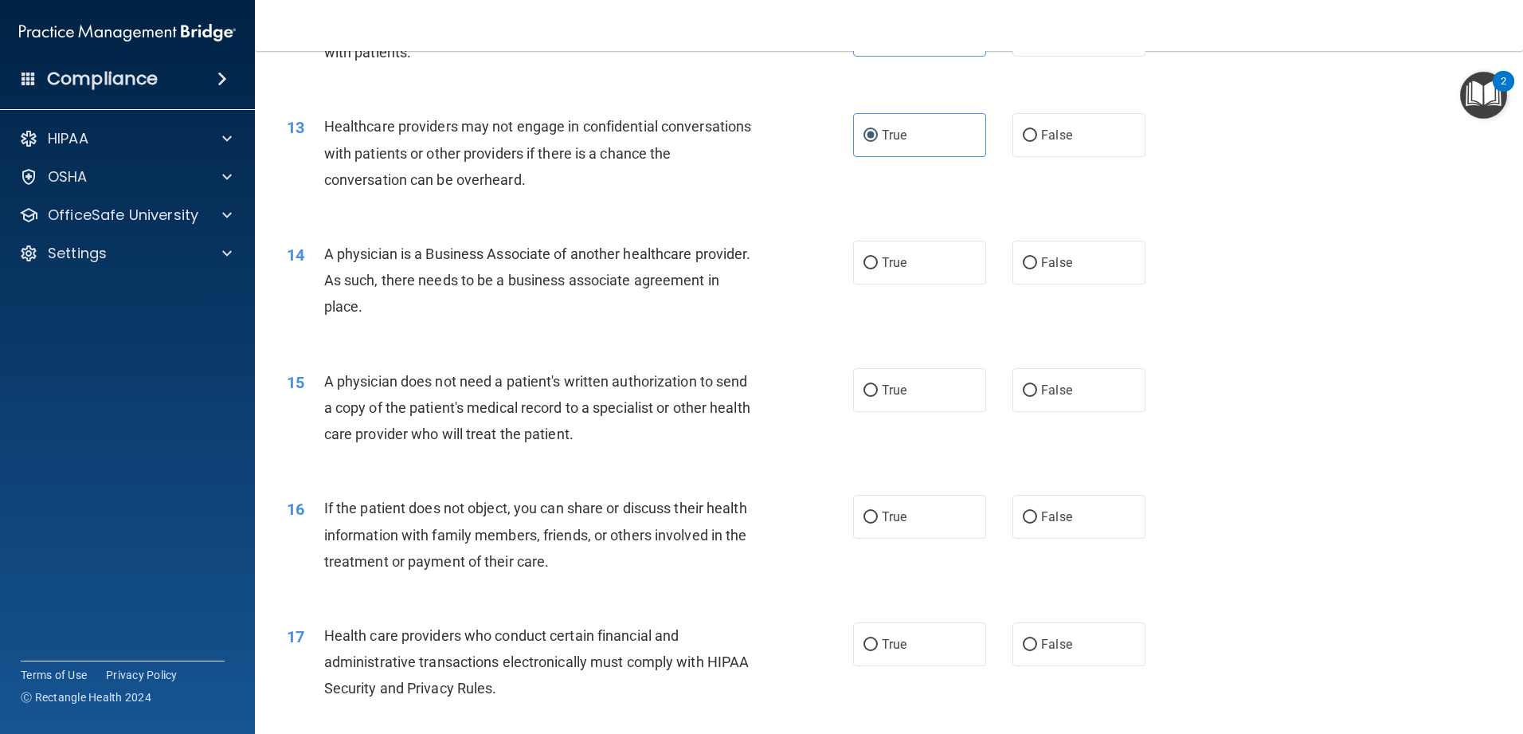
scroll to position [1434, 0]
click at [553, 402] on label "True" at bounding box center [919, 389] width 133 height 44
click at [553, 396] on input "True" at bounding box center [870, 390] width 14 height 12
radio input "true"
click at [553, 518] on span "False" at bounding box center [1056, 515] width 31 height 15
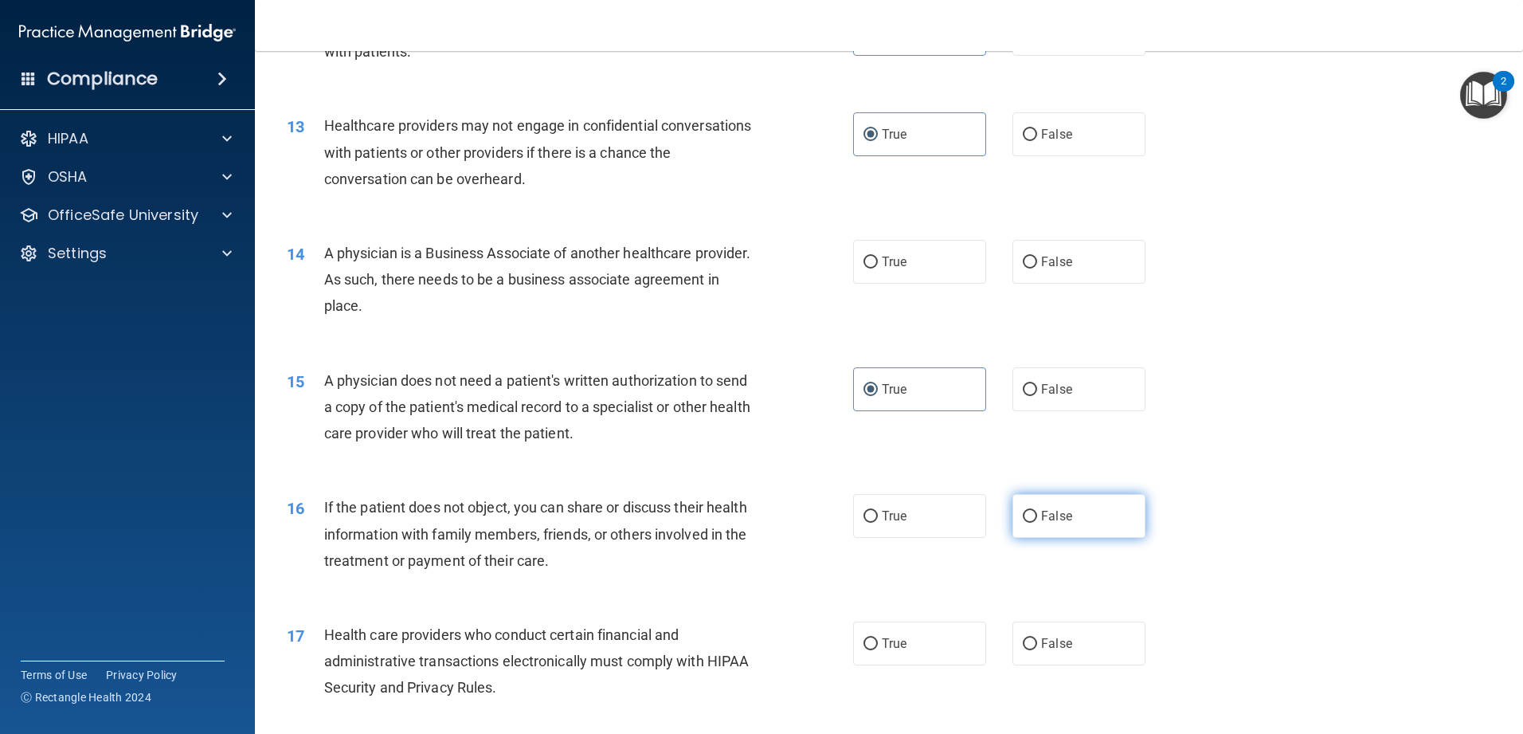
click at [553, 518] on input "False" at bounding box center [1030, 517] width 14 height 12
radio input "true"
click at [553, 581] on span "True" at bounding box center [894, 643] width 25 height 15
click at [553, 581] on input "True" at bounding box center [870, 644] width 14 height 12
radio input "true"
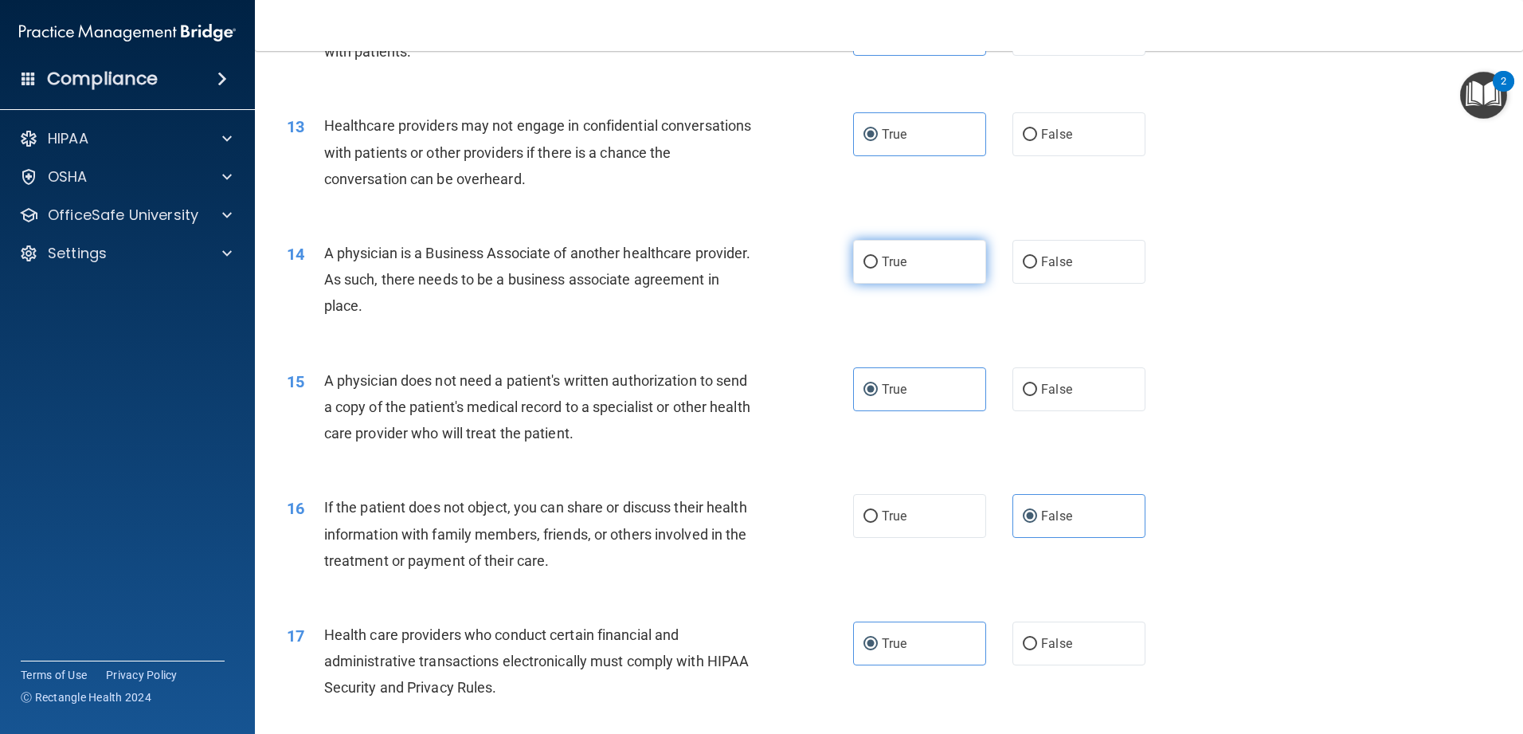
click at [553, 268] on label "True" at bounding box center [919, 262] width 133 height 44
click at [553, 268] on input "True" at bounding box center [870, 262] width 14 height 12
radio input "true"
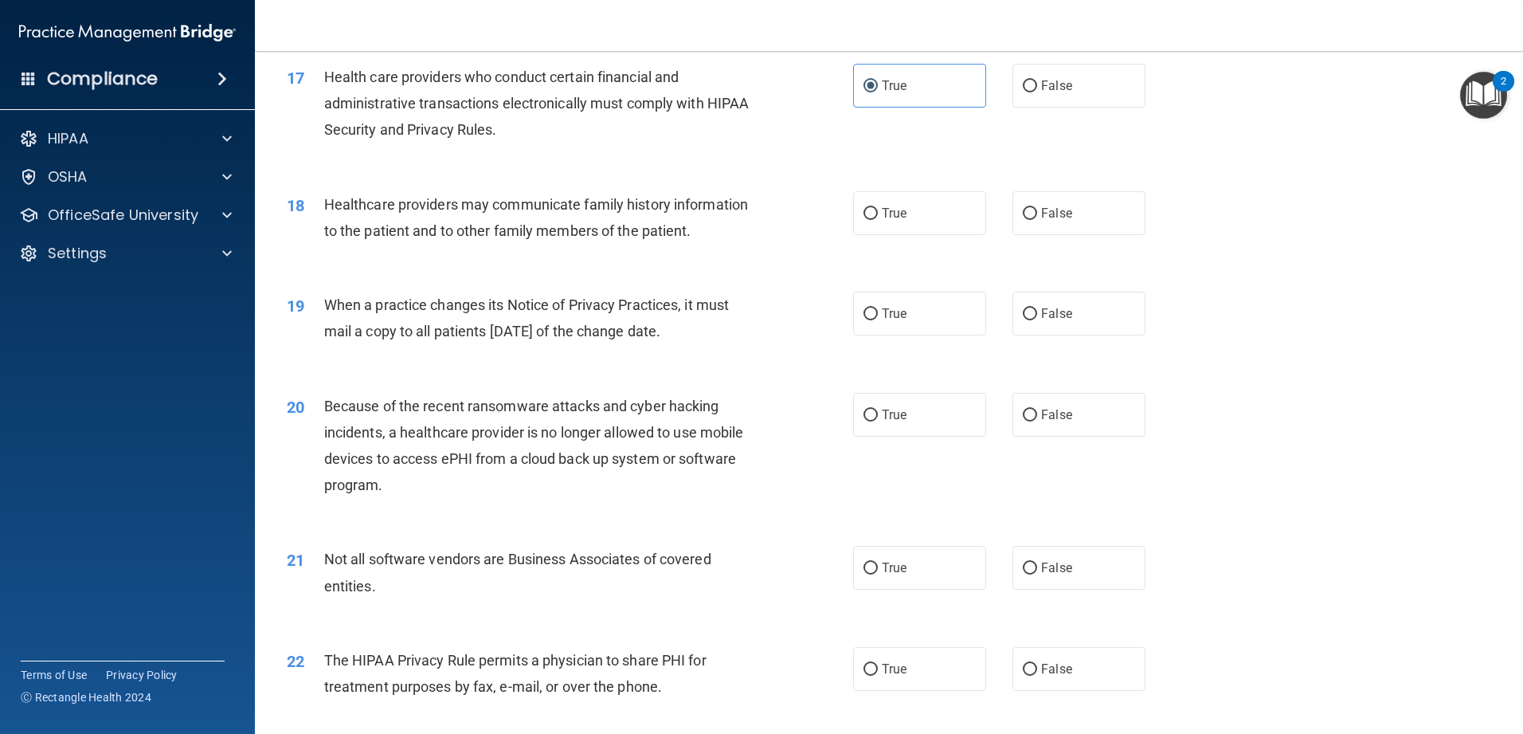
scroll to position [2071, 0]
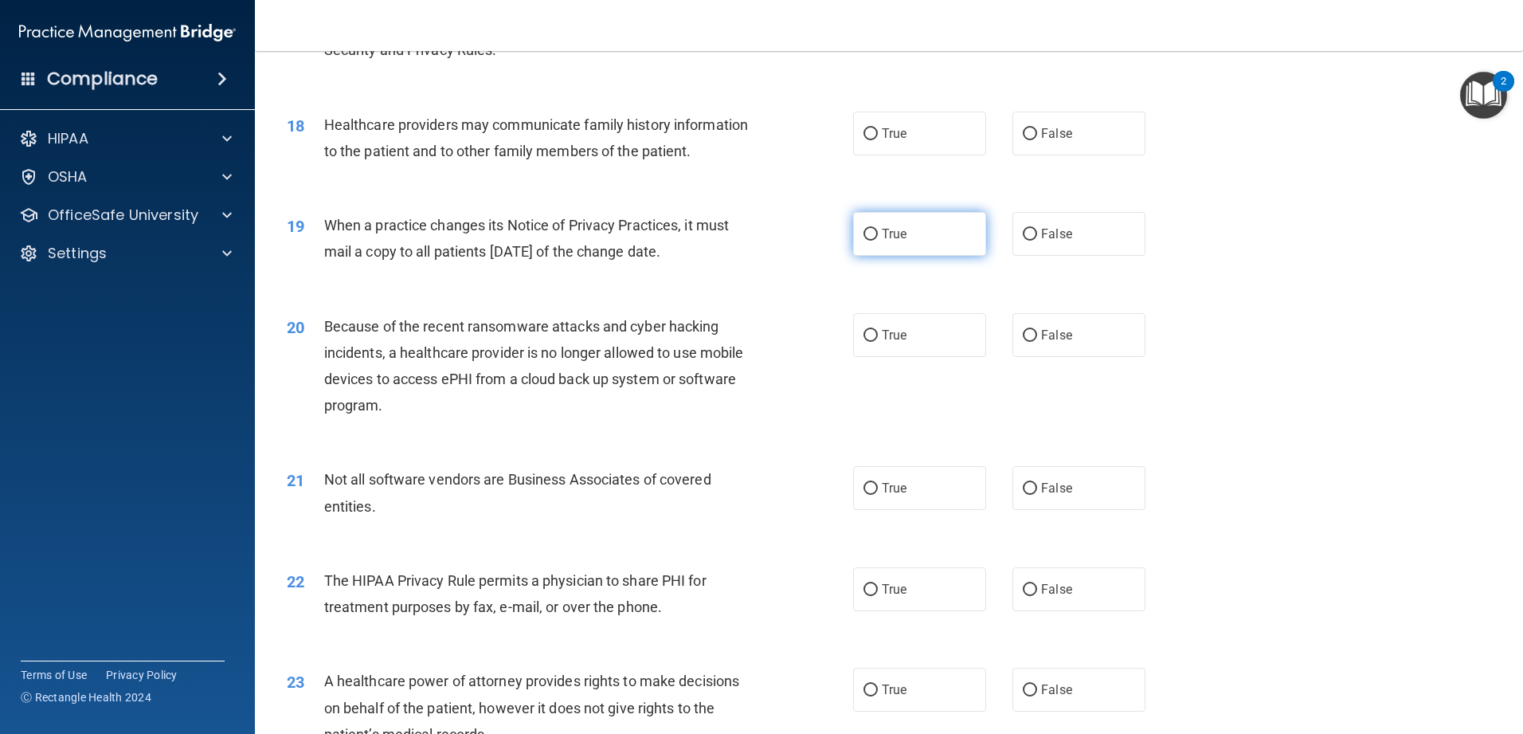
click at [553, 241] on span "True" at bounding box center [894, 233] width 25 height 15
click at [553, 241] on input "True" at bounding box center [870, 235] width 14 height 12
radio input "true"
click at [553, 344] on label "True" at bounding box center [919, 335] width 133 height 44
click at [553, 342] on input "True" at bounding box center [870, 336] width 14 height 12
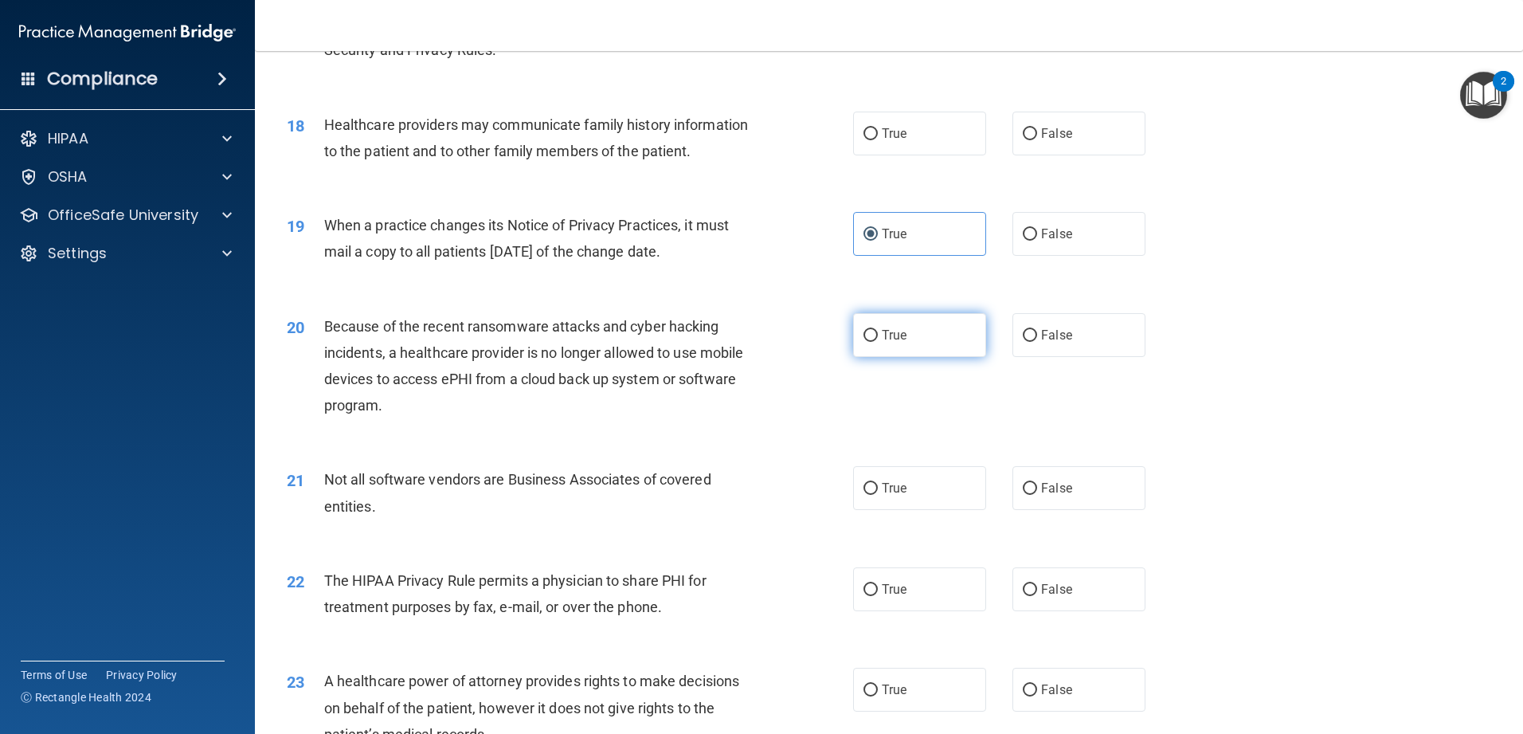
radio input "true"
click at [553, 497] on label "True" at bounding box center [919, 488] width 133 height 44
click at [553, 495] on input "True" at bounding box center [870, 489] width 14 height 12
radio input "true"
click at [553, 136] on span "False" at bounding box center [1056, 133] width 31 height 15
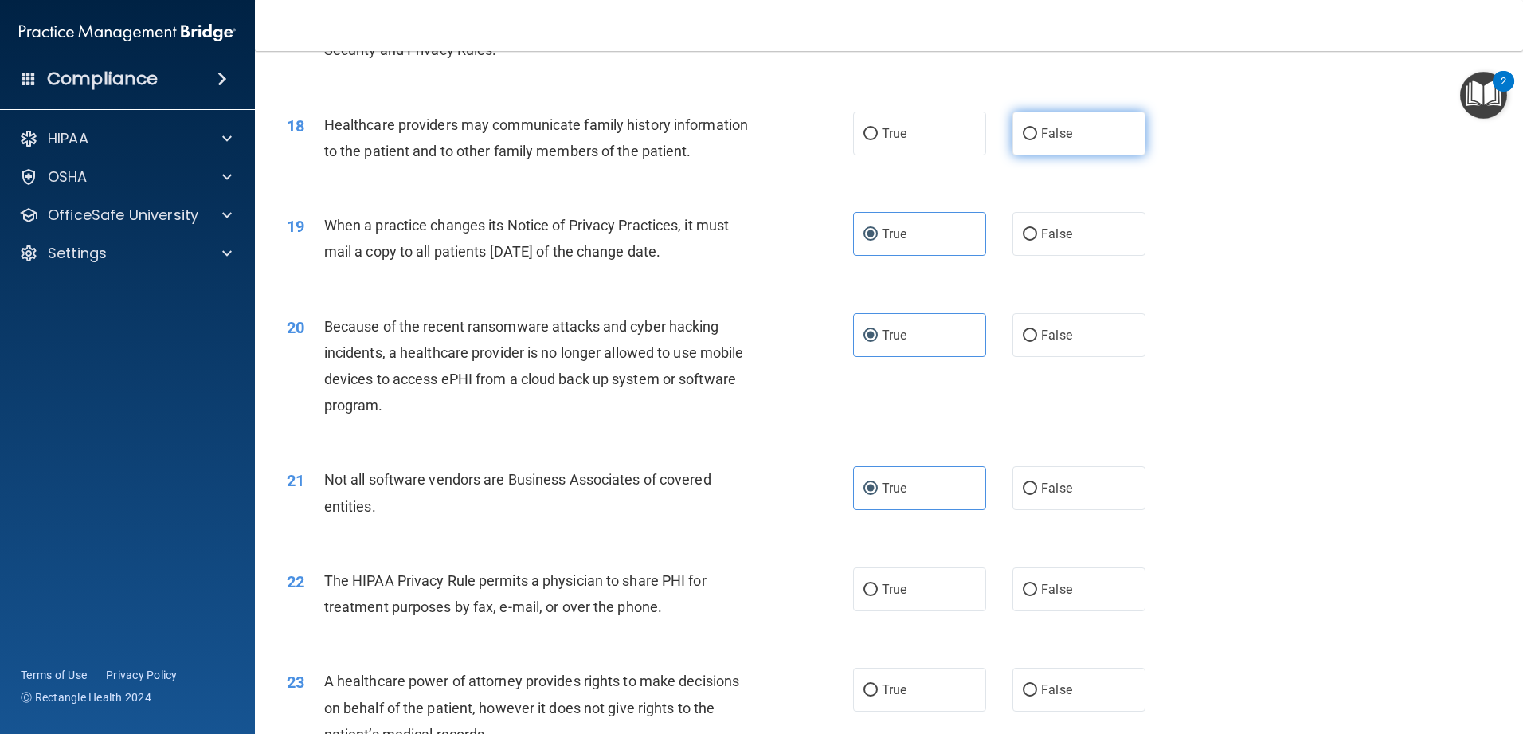
click at [553, 136] on input "False" at bounding box center [1030, 134] width 14 height 12
radio input "true"
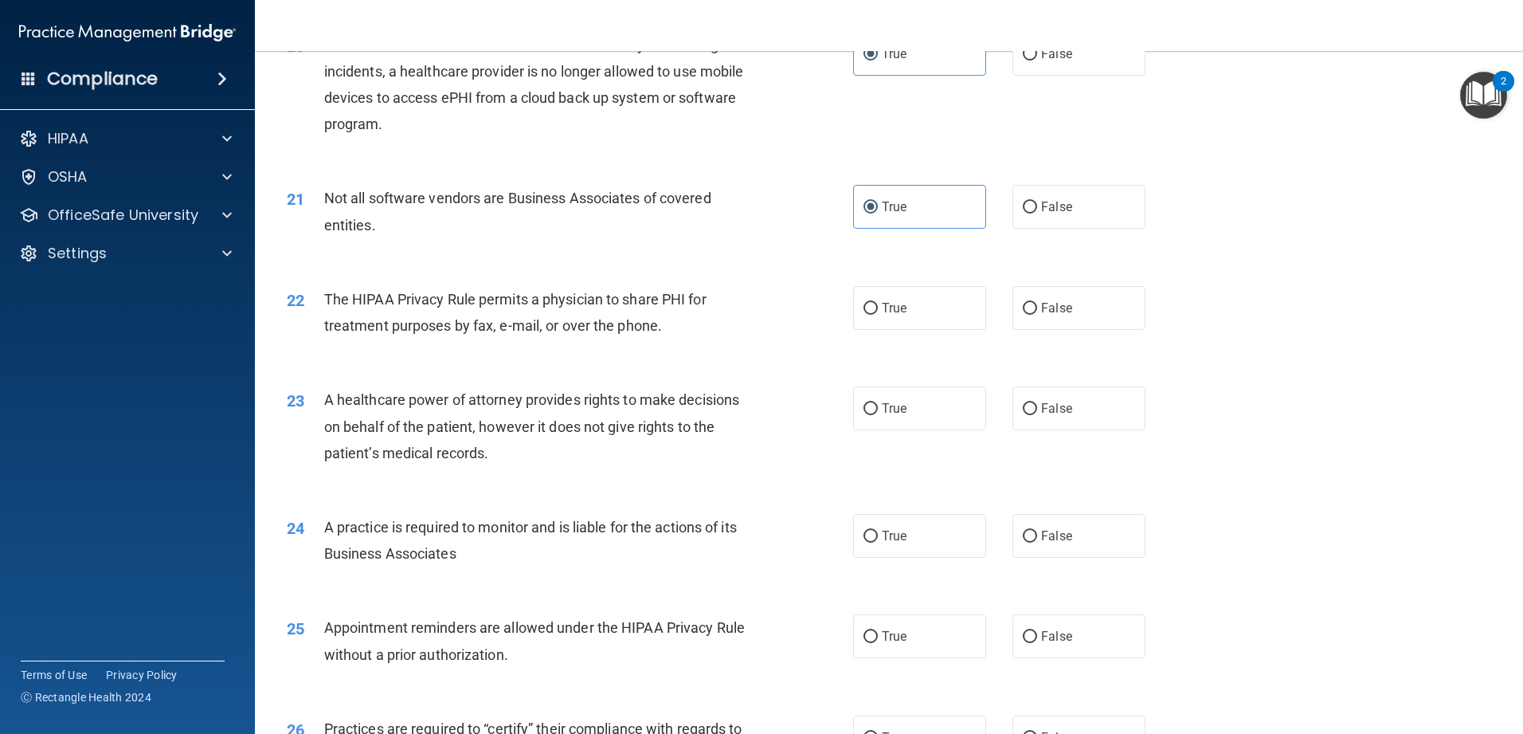
scroll to position [2390, 0]
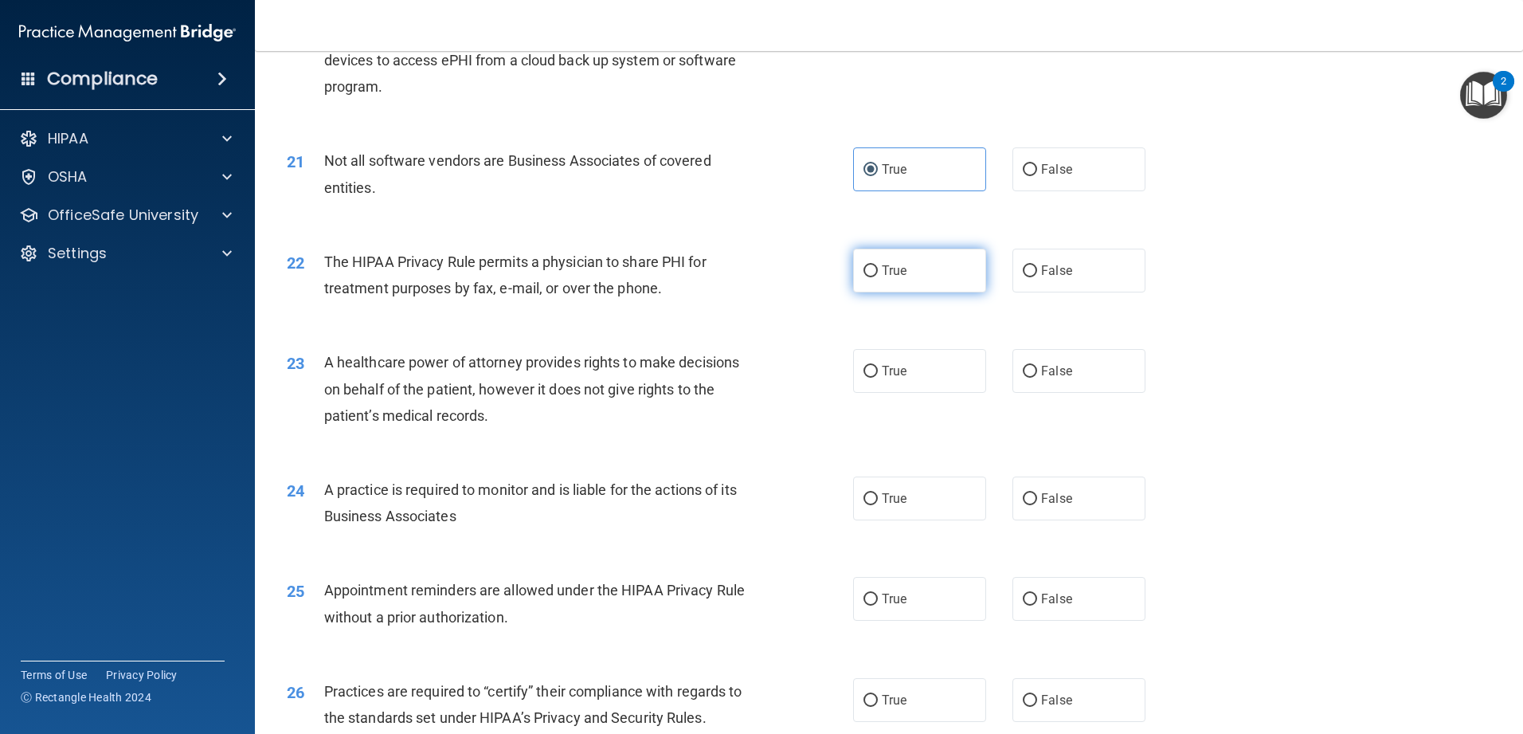
click at [553, 283] on label "True" at bounding box center [919, 271] width 133 height 44
click at [553, 277] on input "True" at bounding box center [870, 271] width 14 height 12
radio input "true"
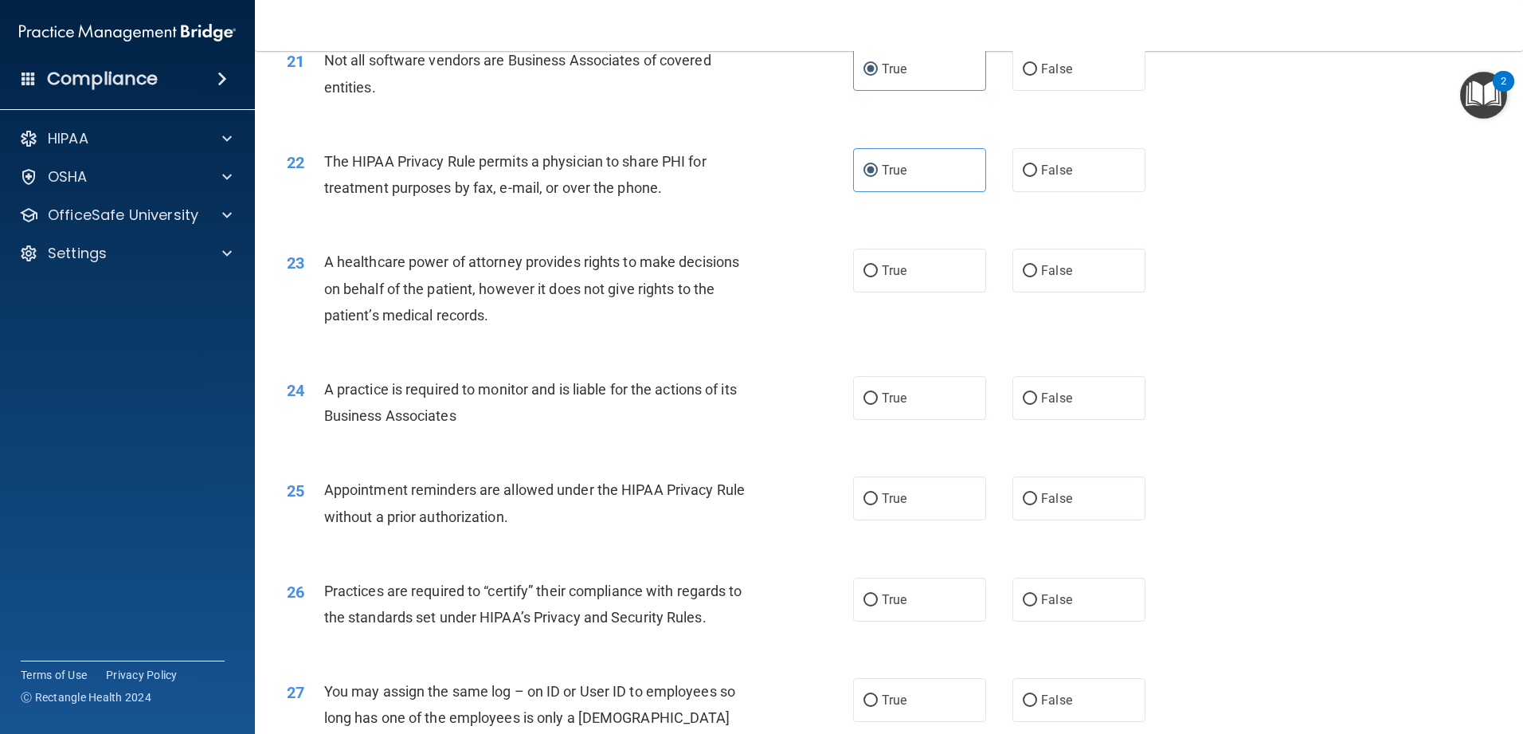
scroll to position [2549, 0]
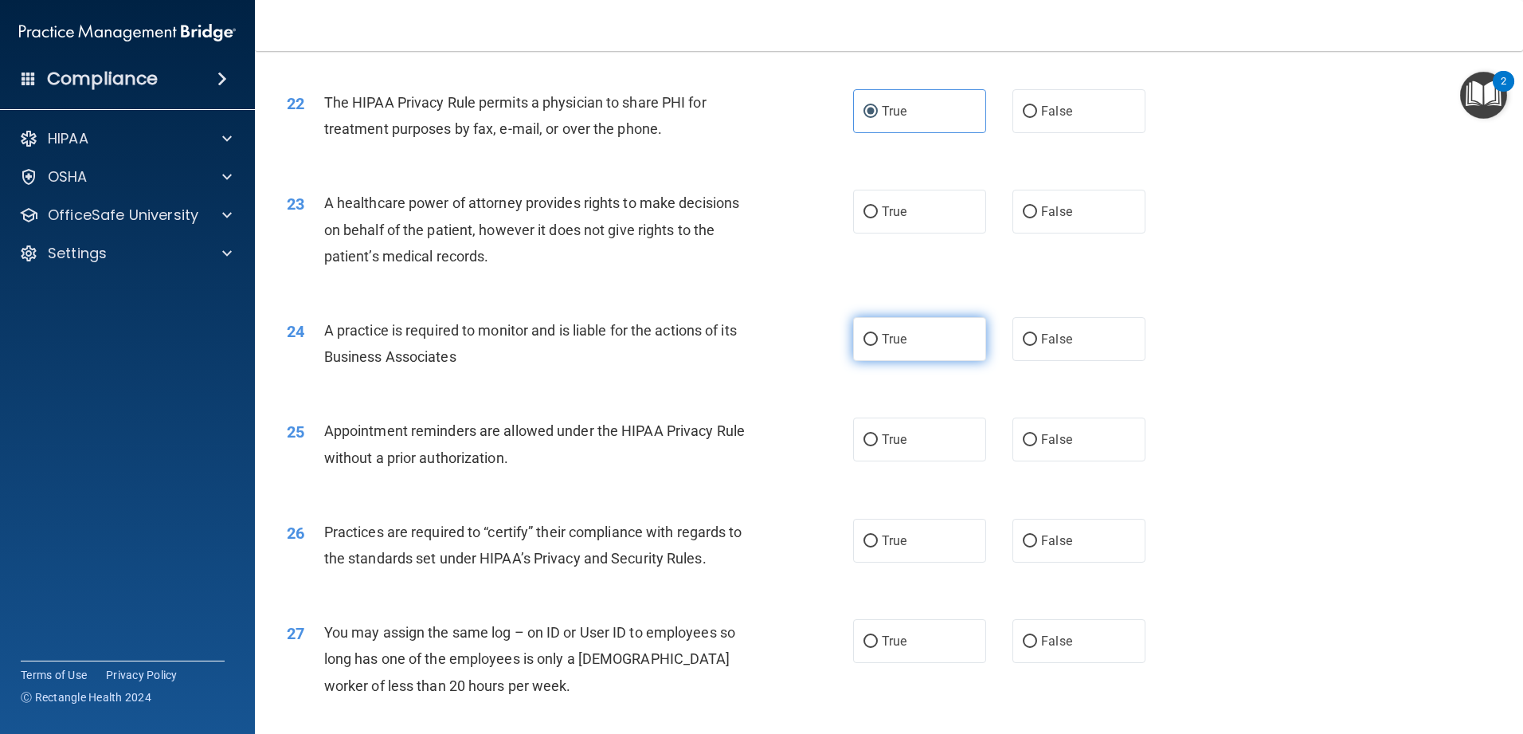
click at [553, 348] on label "True" at bounding box center [919, 339] width 133 height 44
click at [553, 346] on input "True" at bounding box center [870, 340] width 14 height 12
radio input "true"
click at [553, 444] on span "True" at bounding box center [894, 439] width 25 height 15
click at [553, 444] on input "True" at bounding box center [870, 440] width 14 height 12
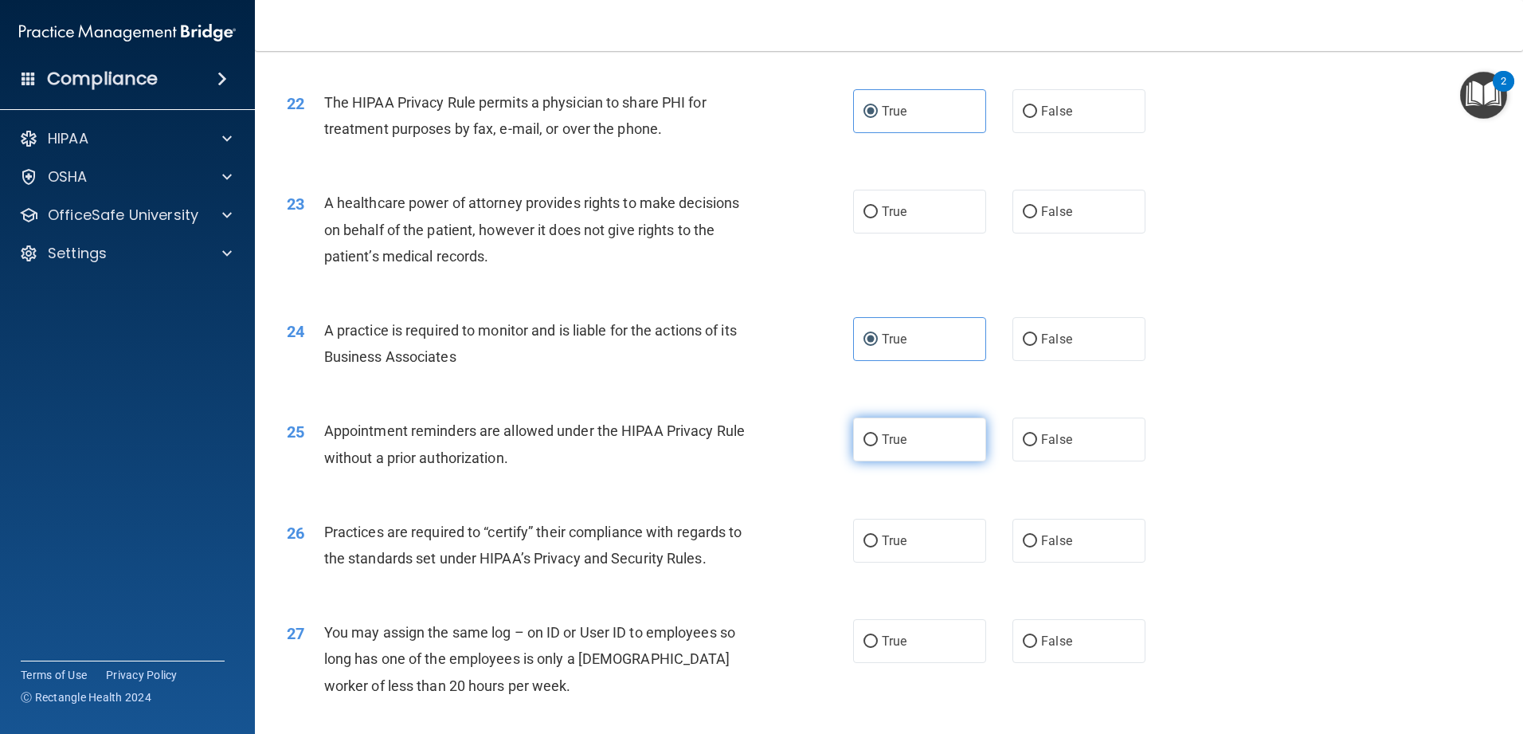
radio input "true"
click at [553, 437] on span "False" at bounding box center [1056, 439] width 31 height 15
click at [553, 437] on input "False" at bounding box center [1030, 440] width 14 height 12
radio input "true"
radio input "false"
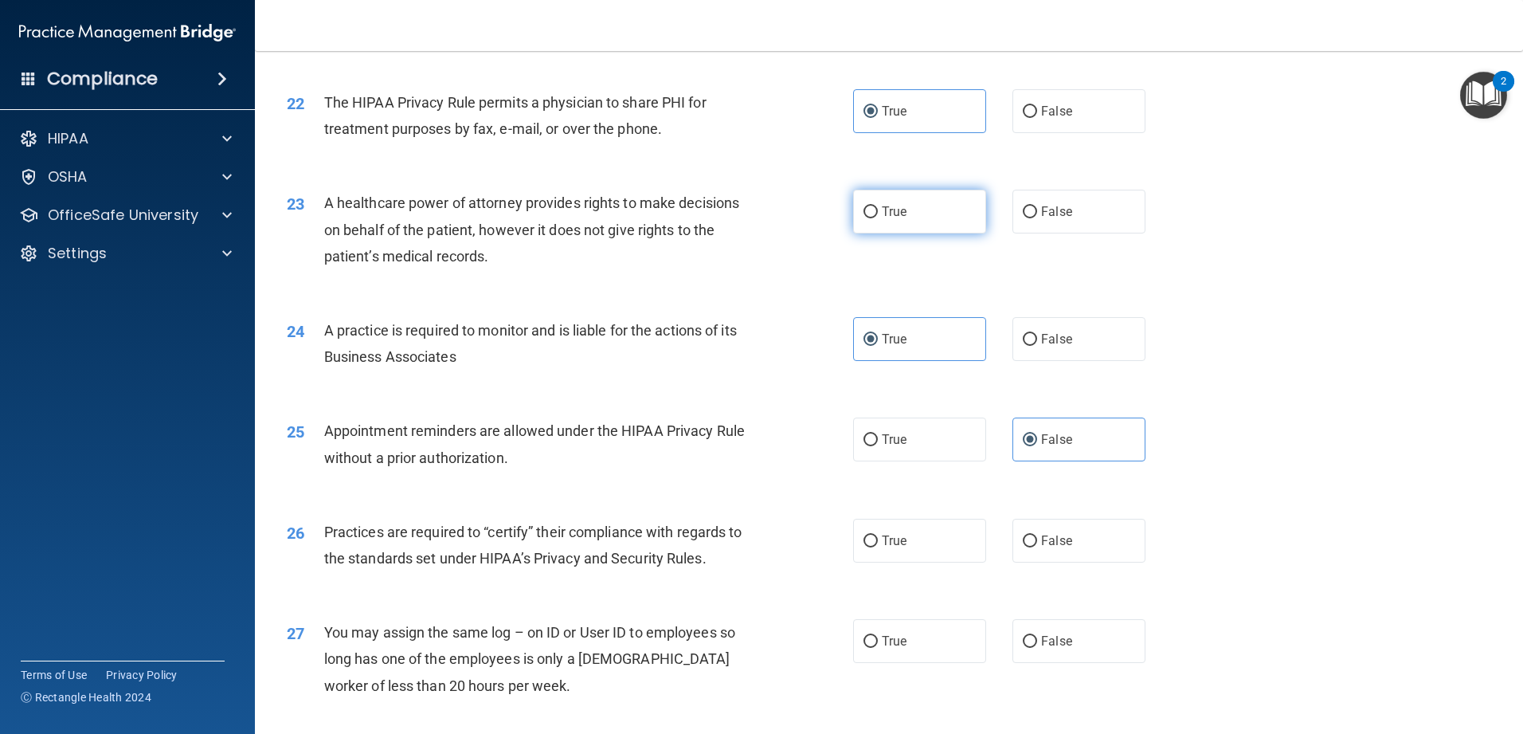
click at [553, 225] on label "True" at bounding box center [919, 212] width 133 height 44
click at [553, 218] on input "True" at bounding box center [870, 212] width 14 height 12
radio input "true"
click at [553, 220] on label "False" at bounding box center [1078, 212] width 133 height 44
click at [553, 218] on input "False" at bounding box center [1030, 212] width 14 height 12
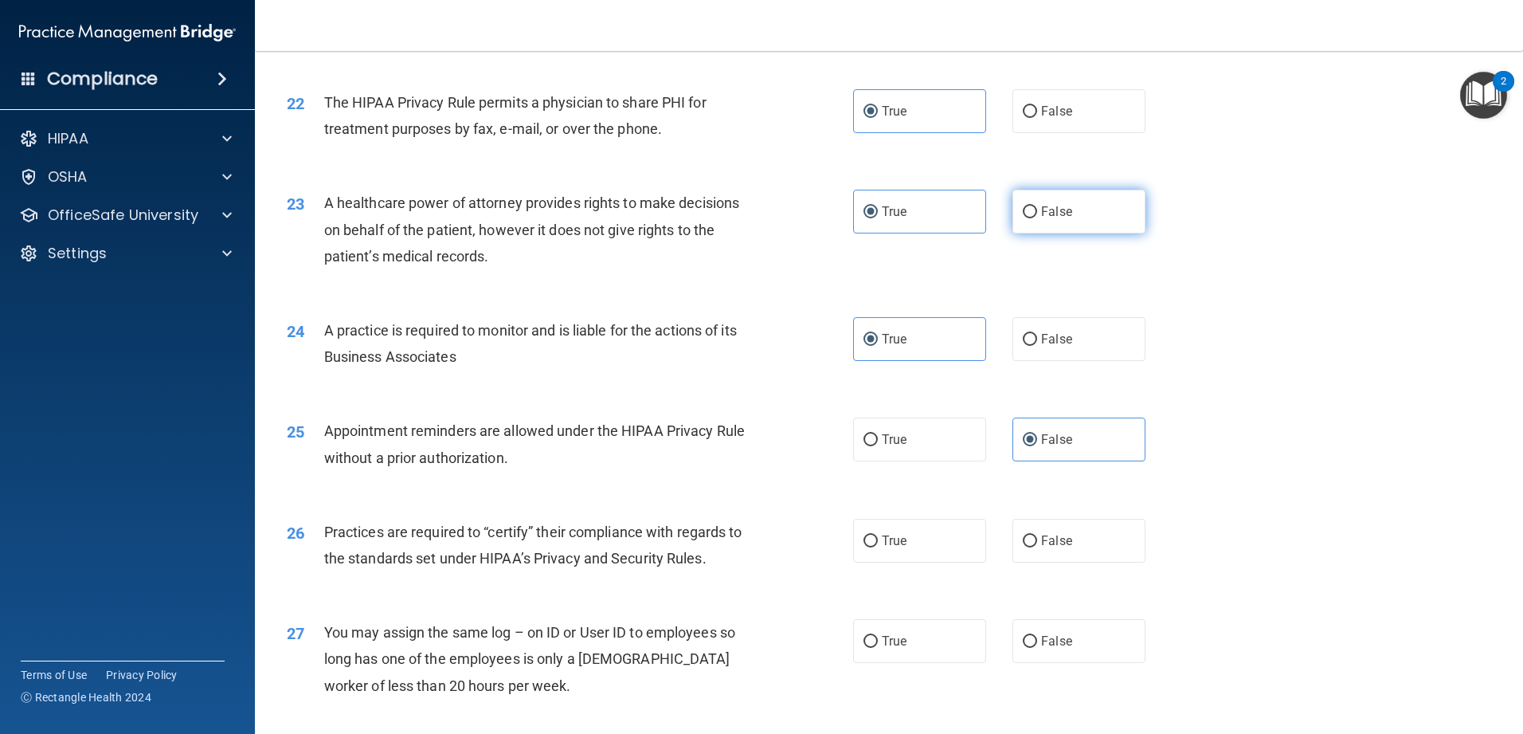
radio input "true"
radio input "false"
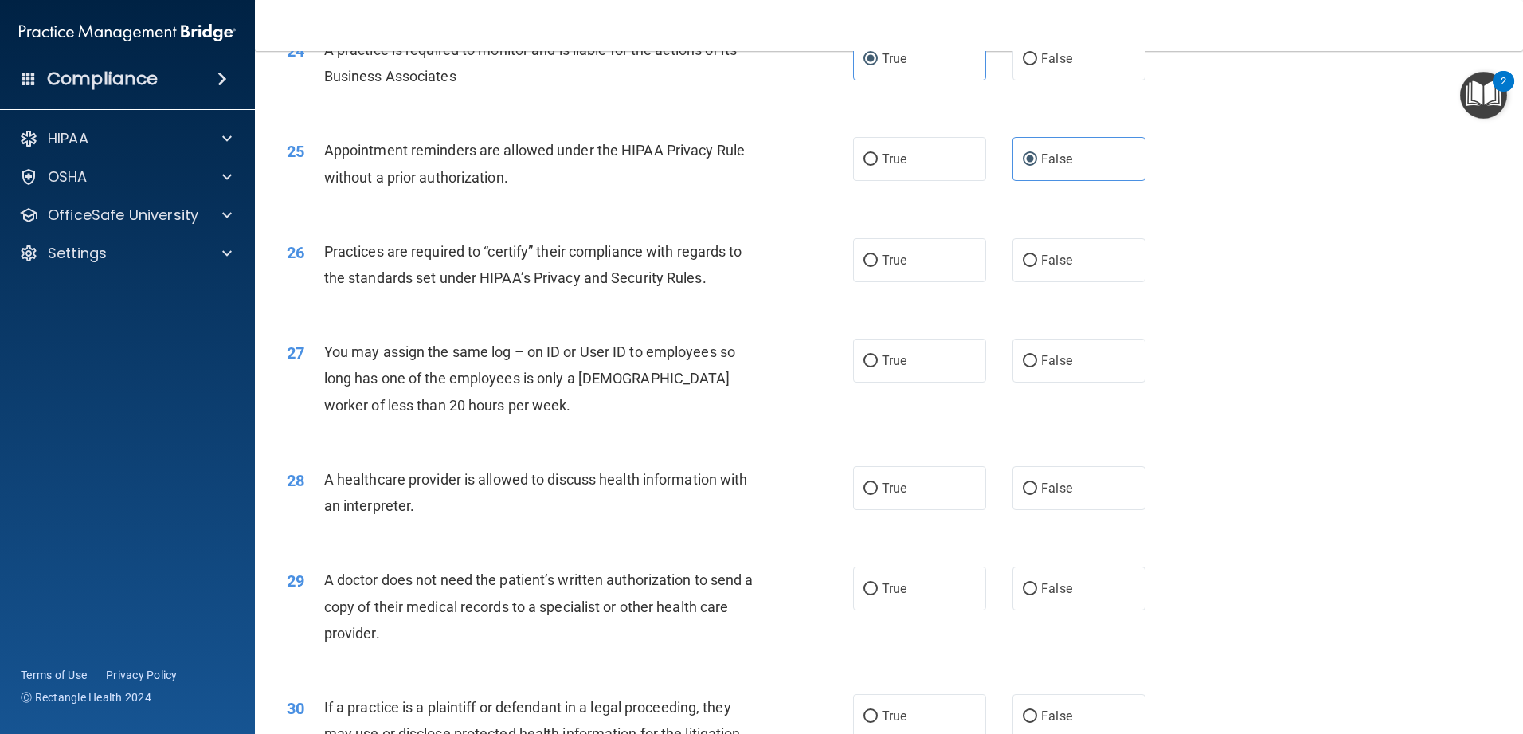
scroll to position [2868, 0]
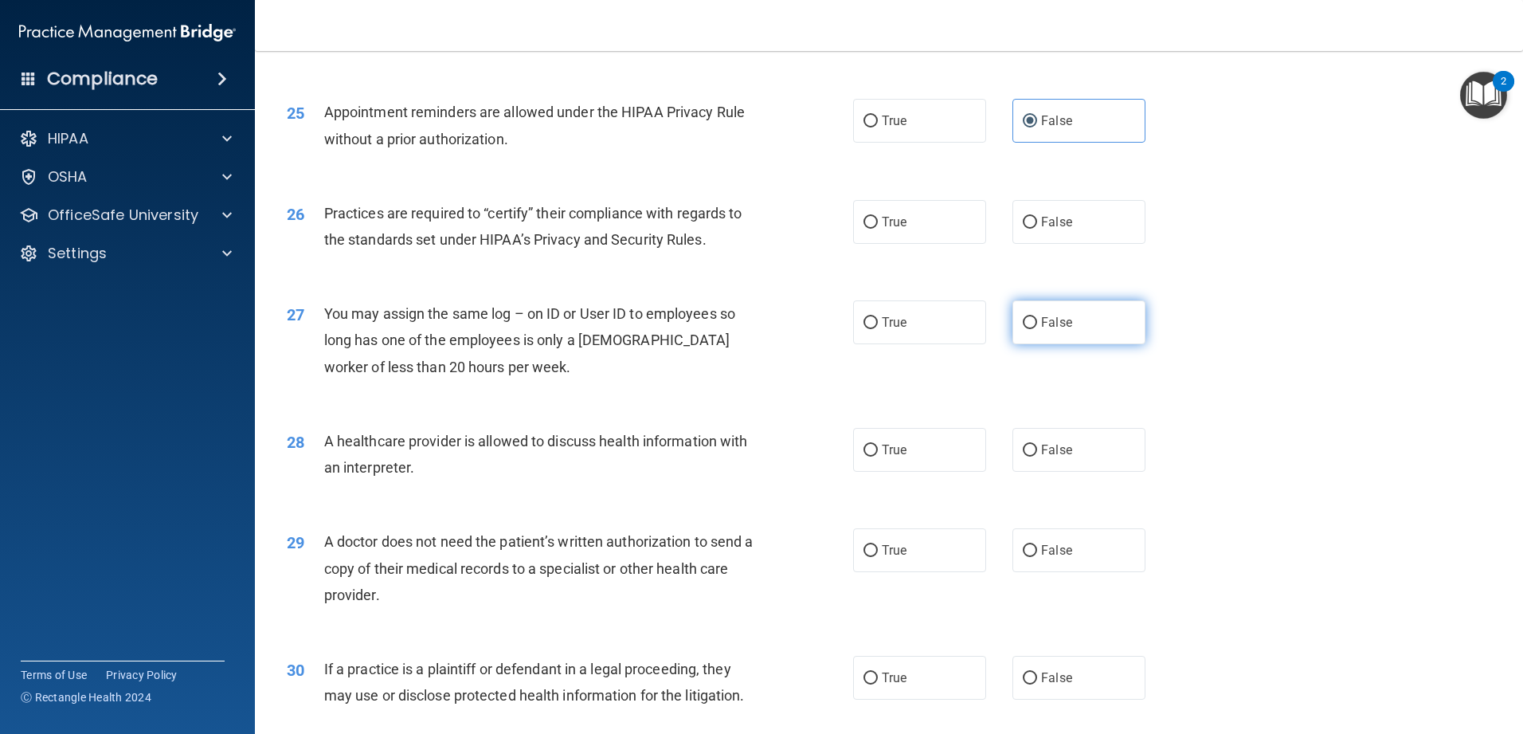
click at [553, 333] on label "False" at bounding box center [1078, 322] width 133 height 44
click at [553, 329] on input "False" at bounding box center [1030, 323] width 14 height 12
radio input "true"
click at [553, 453] on label "True" at bounding box center [919, 450] width 133 height 44
click at [553, 453] on input "True" at bounding box center [870, 450] width 14 height 12
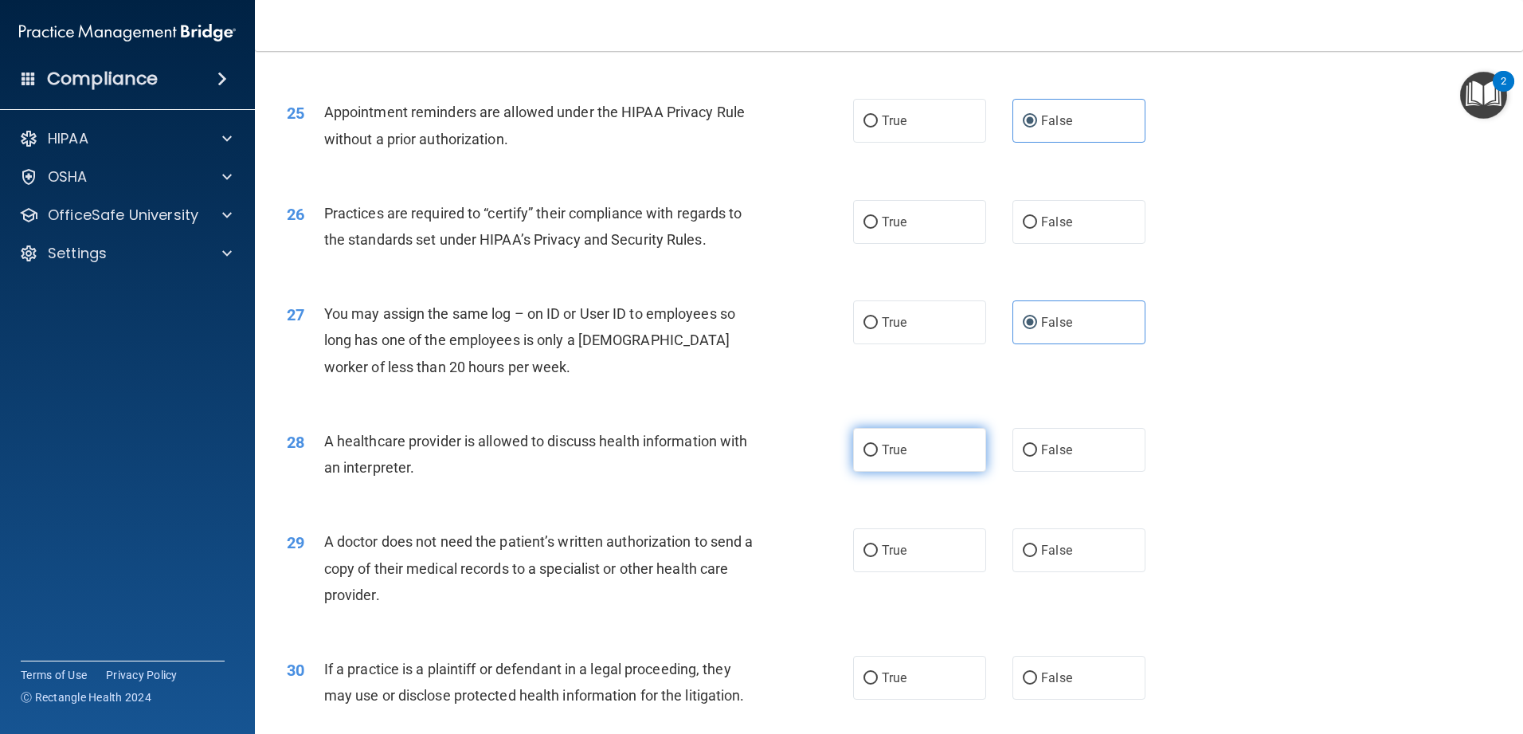
radio input "true"
click at [553, 237] on label "True" at bounding box center [919, 222] width 133 height 44
click at [553, 229] on input "True" at bounding box center [870, 223] width 14 height 12
radio input "true"
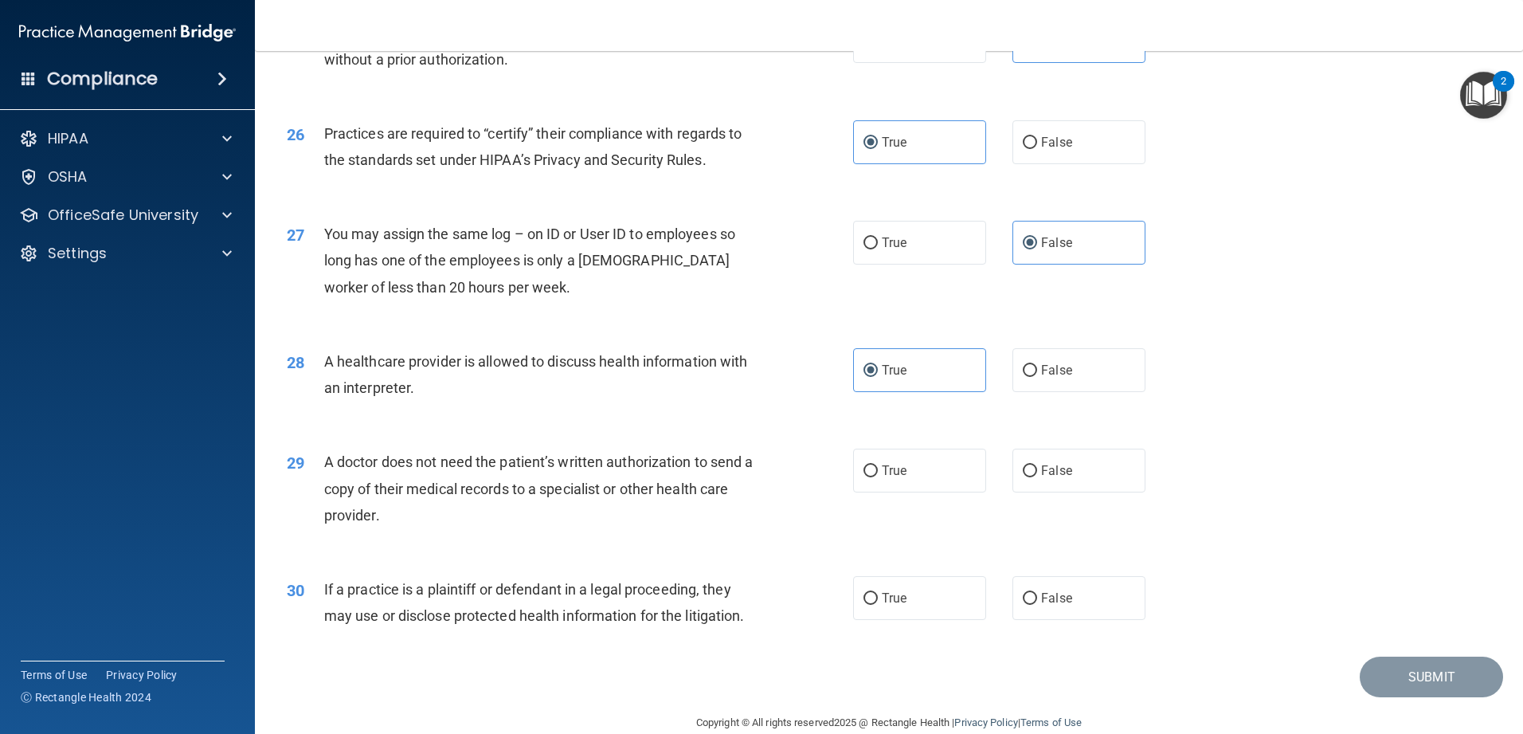
scroll to position [2974, 0]
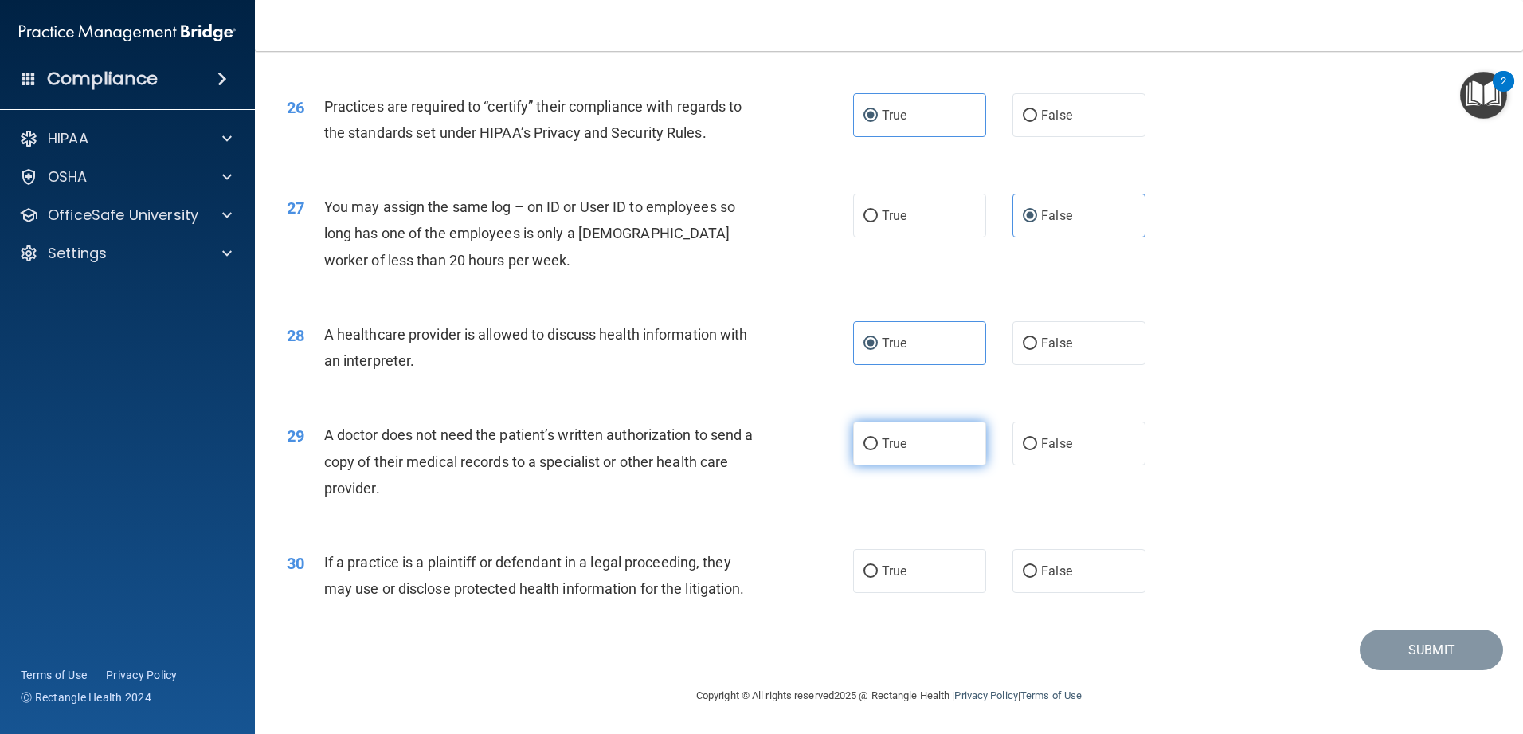
click at [553, 452] on label "True" at bounding box center [919, 443] width 133 height 44
click at [553, 450] on input "True" at bounding box center [870, 444] width 14 height 12
radio input "true"
click at [553, 575] on input "False" at bounding box center [1030, 572] width 14 height 12
radio input "true"
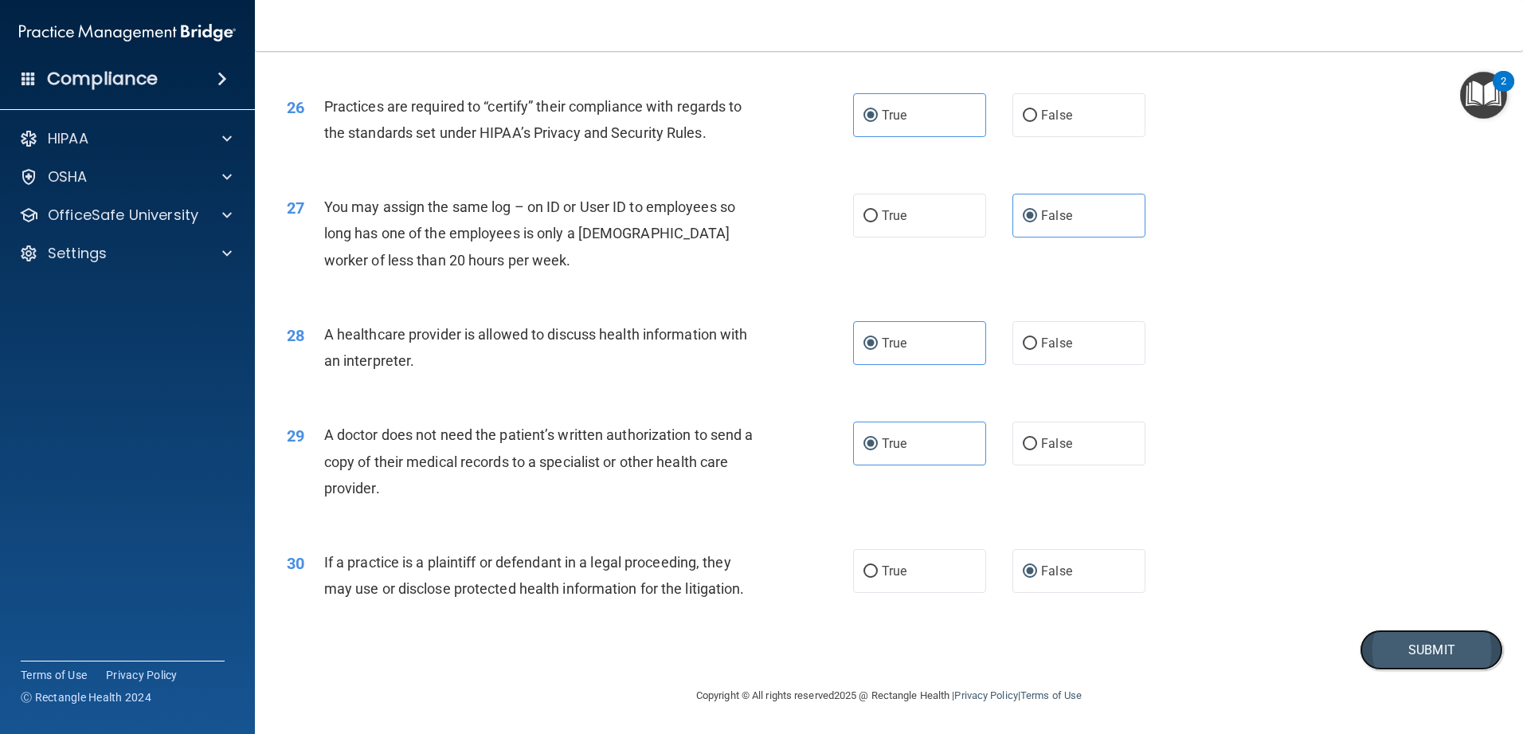
click at [553, 581] on button "Submit" at bounding box center [1431, 649] width 143 height 41
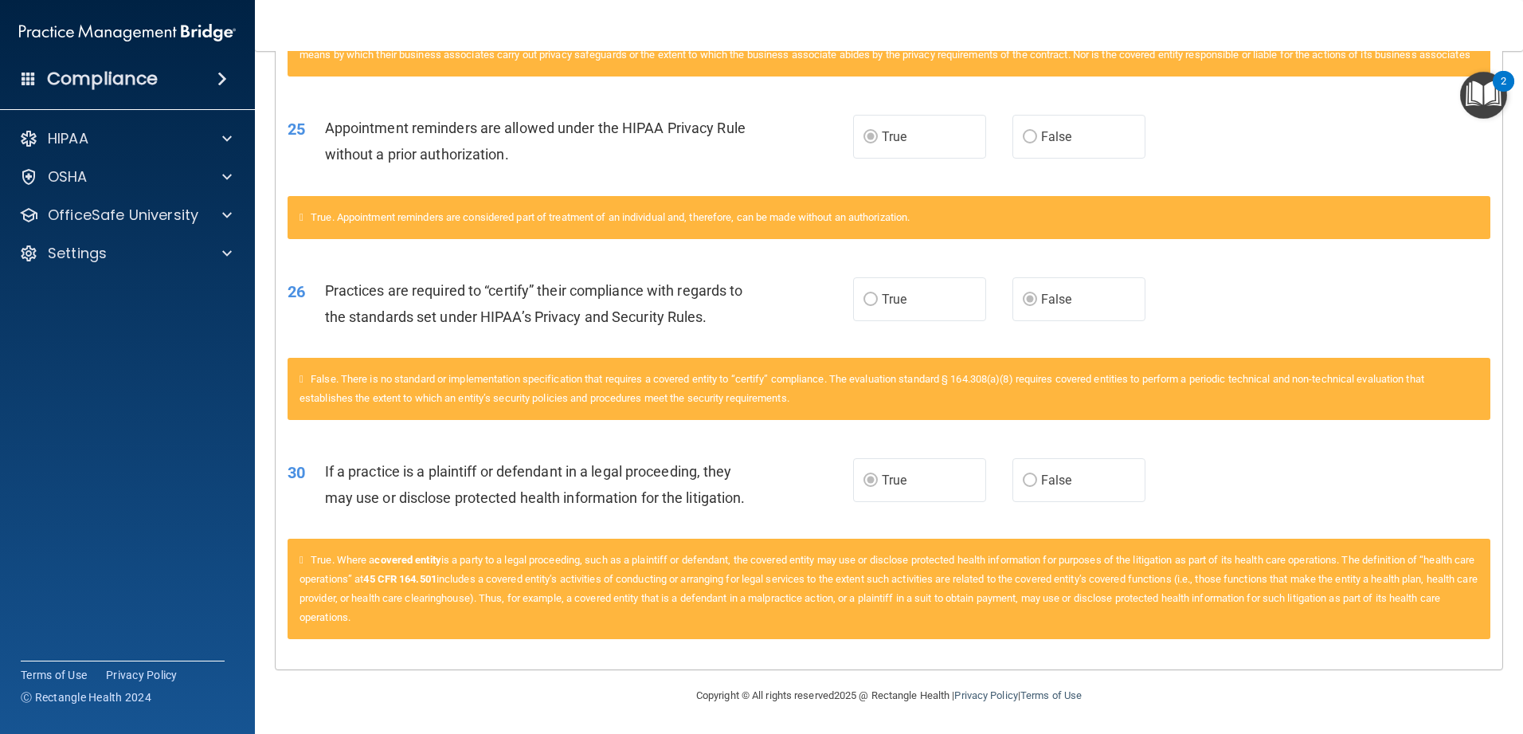
scroll to position [2952, 0]
click at [114, 209] on p "OfficeSafe University" at bounding box center [123, 215] width 151 height 19
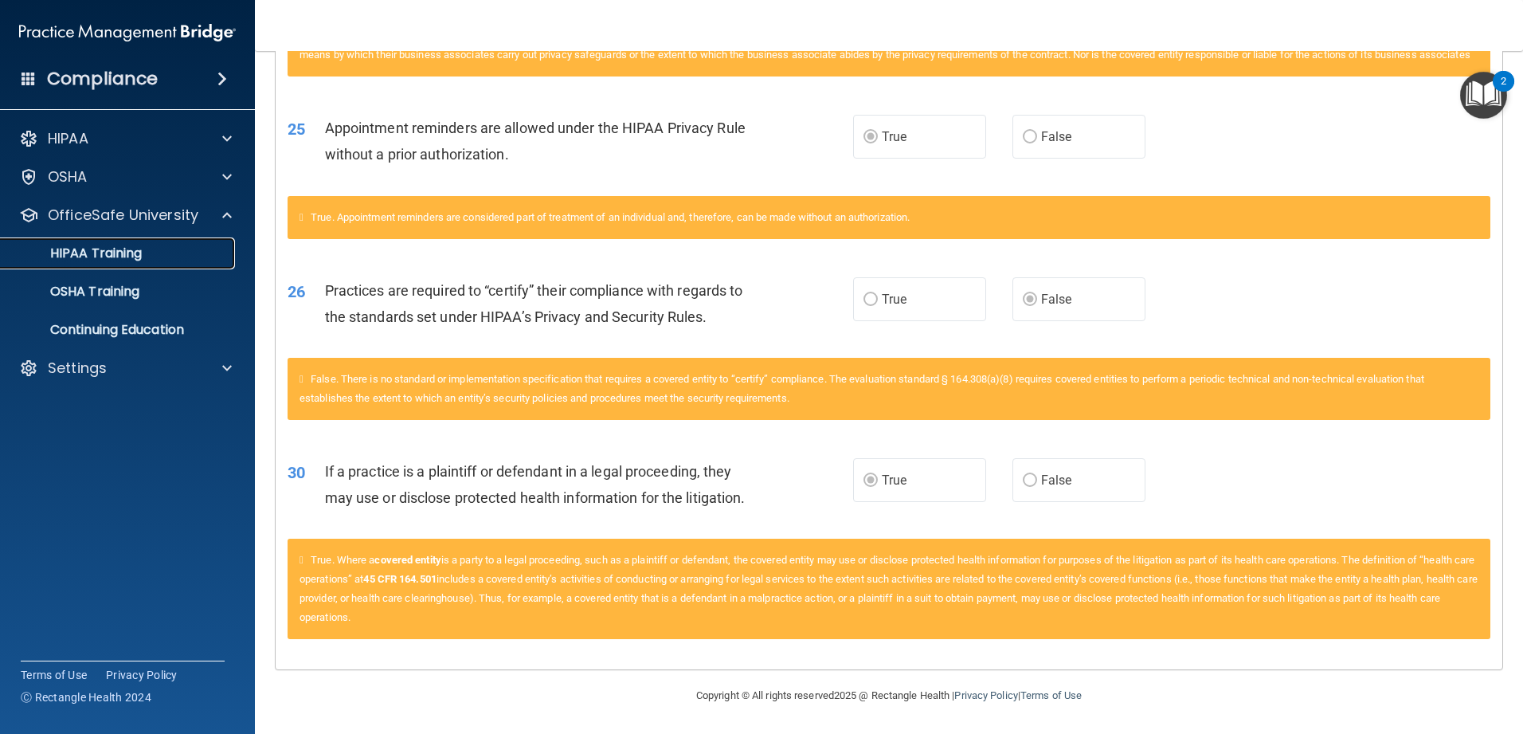
click at [123, 253] on p "HIPAA Training" at bounding box center [75, 253] width 131 height 16
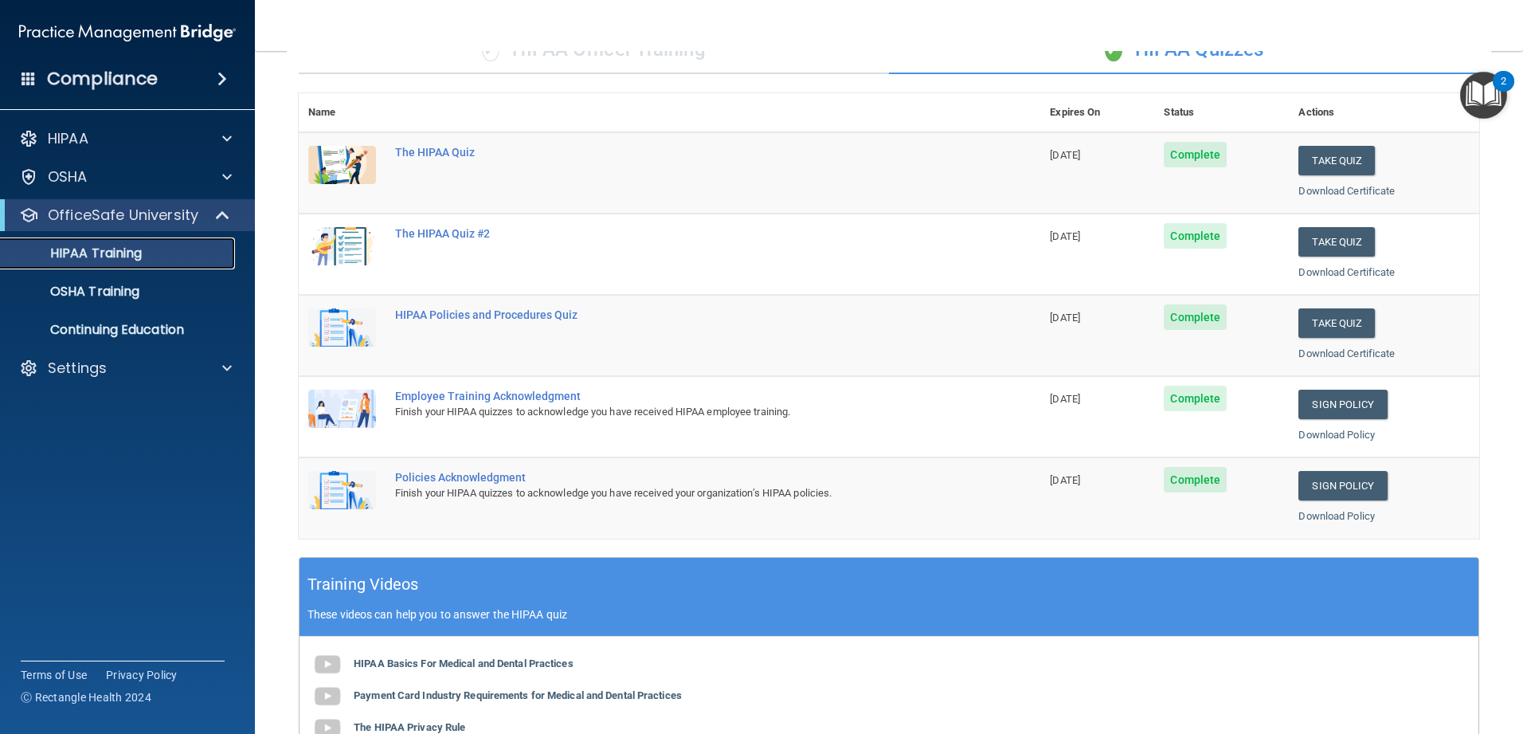
scroll to position [147, 0]
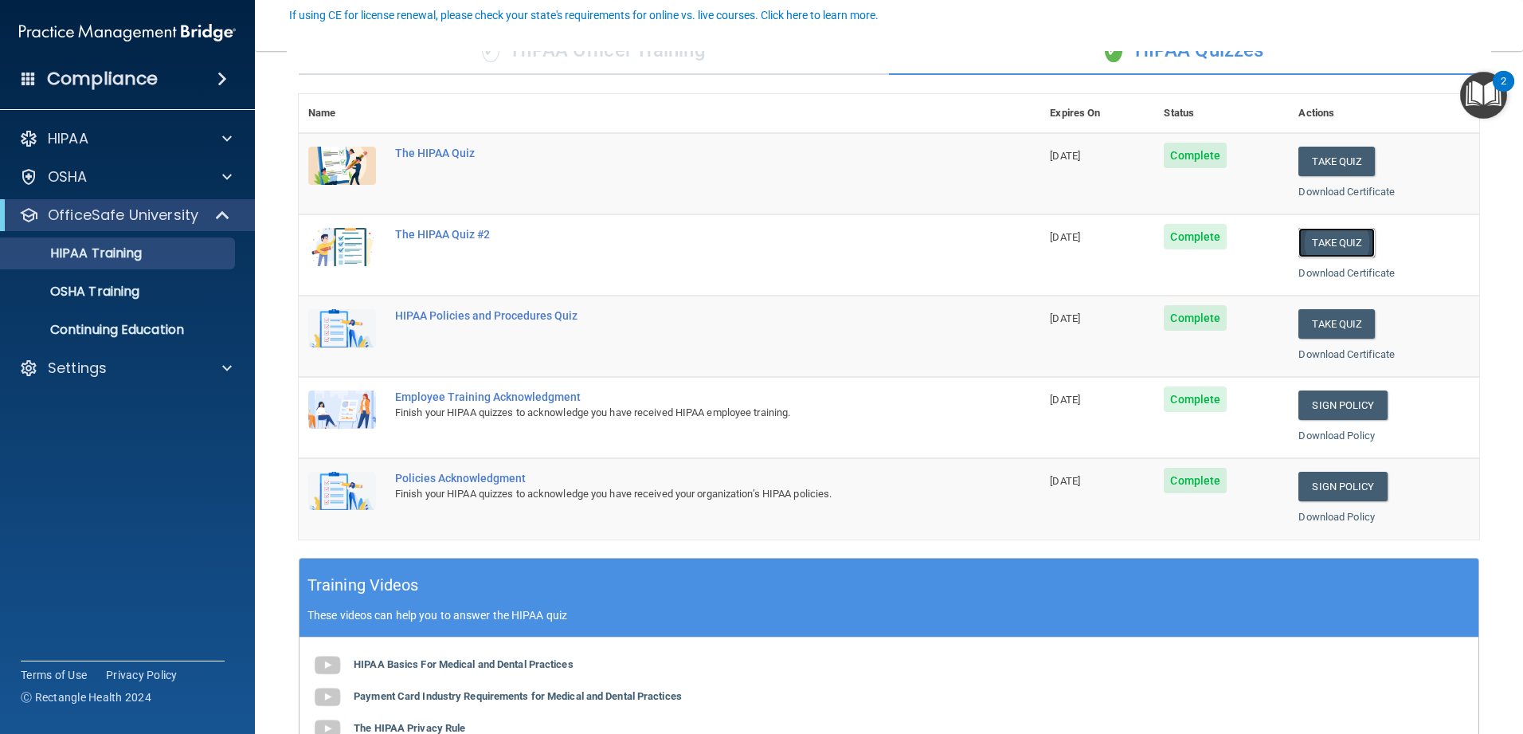
click at [553, 241] on button "Take Quiz" at bounding box center [1336, 242] width 76 height 29
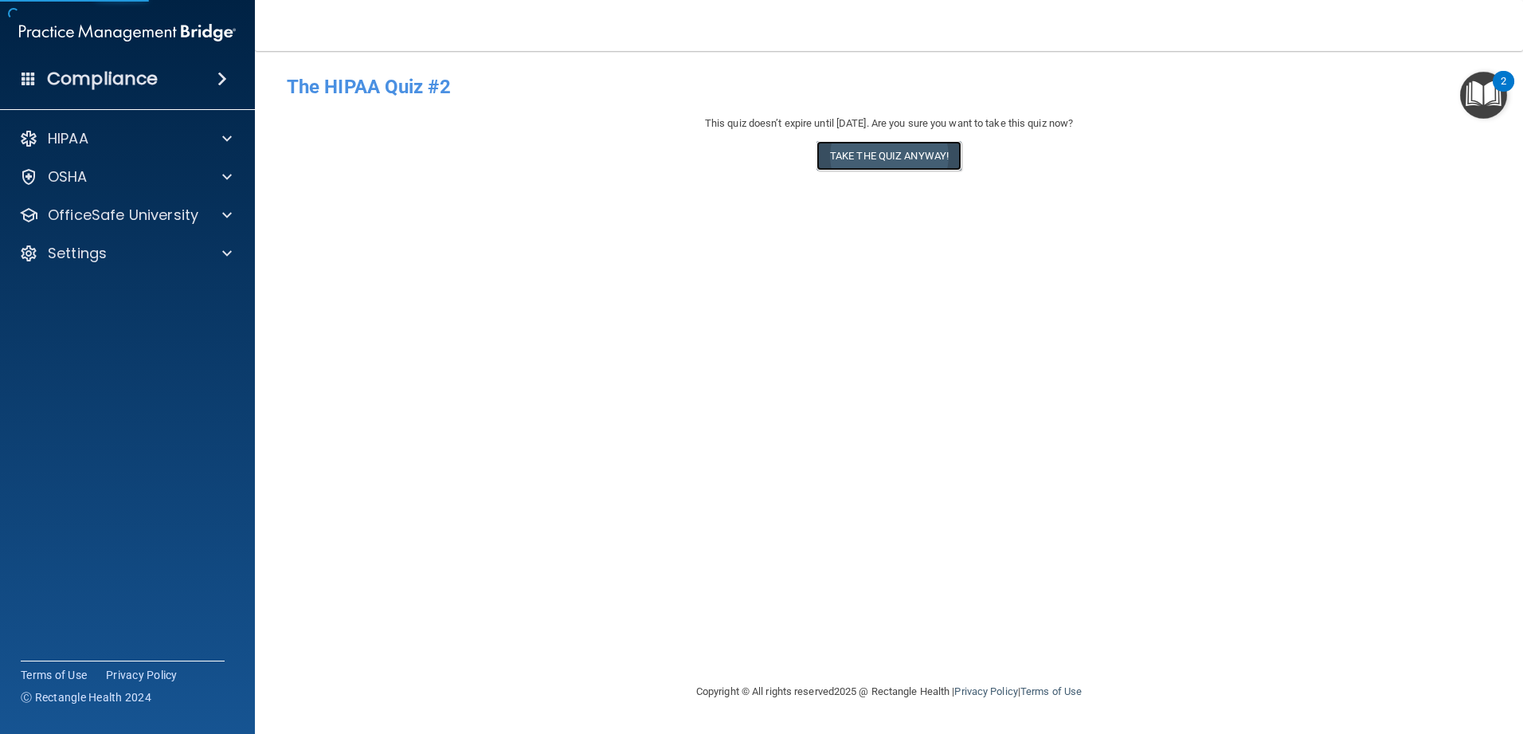
click at [553, 148] on button "Take the quiz anyway!" at bounding box center [888, 155] width 145 height 29
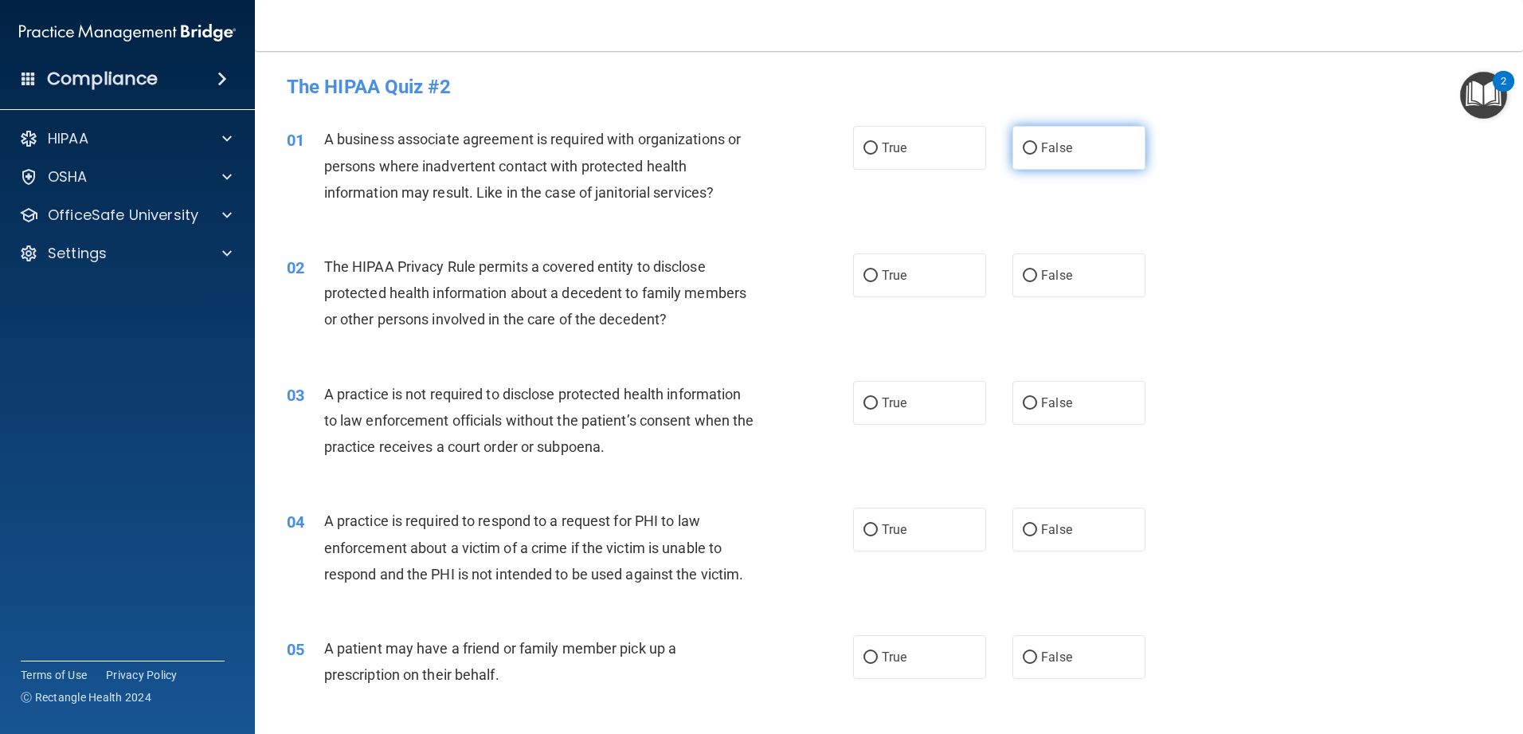
click at [553, 151] on span "False" at bounding box center [1056, 147] width 31 height 15
click at [553, 151] on input "False" at bounding box center [1030, 149] width 14 height 12
radio input "true"
click at [553, 278] on span "True" at bounding box center [894, 275] width 25 height 15
click at [553, 278] on input "True" at bounding box center [870, 276] width 14 height 12
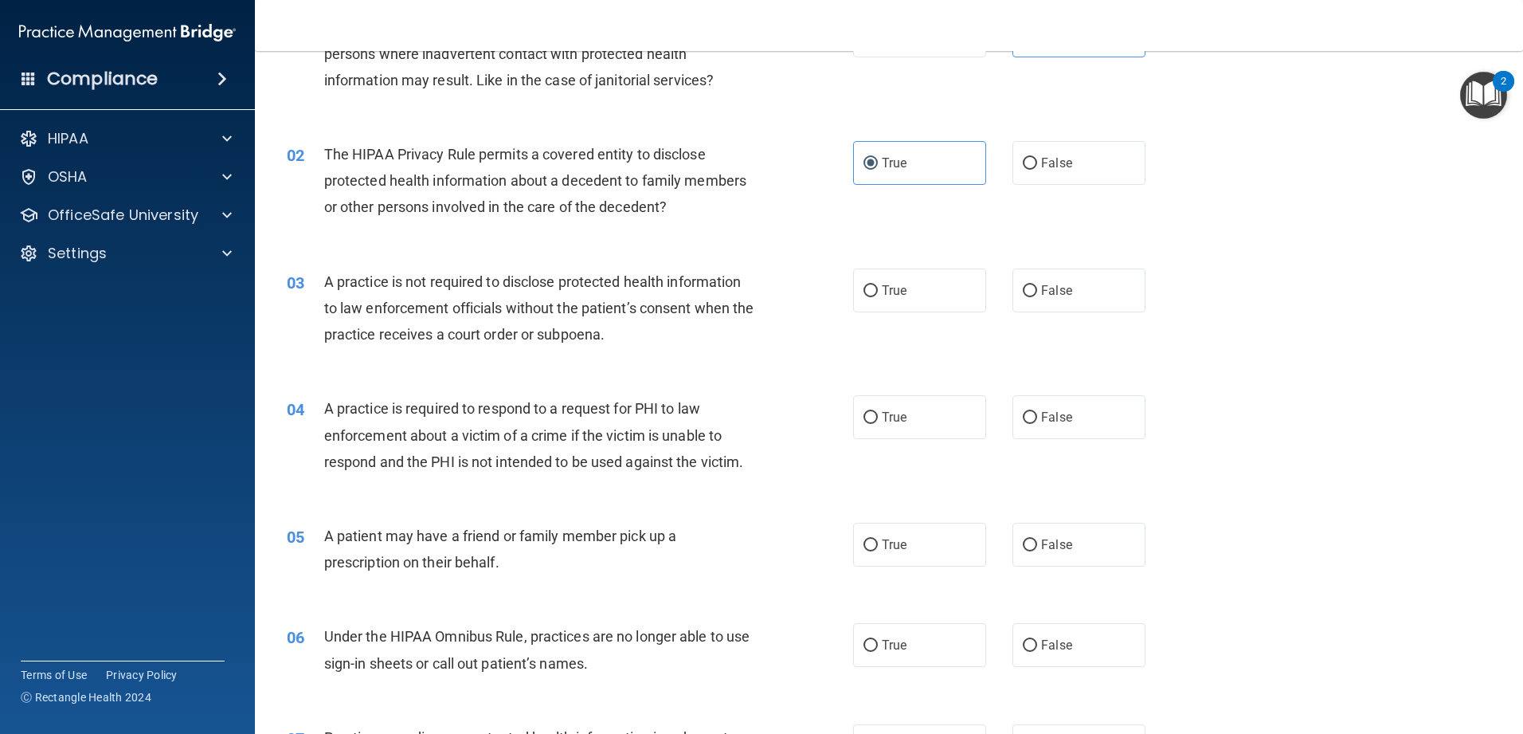
scroll to position [159, 0]
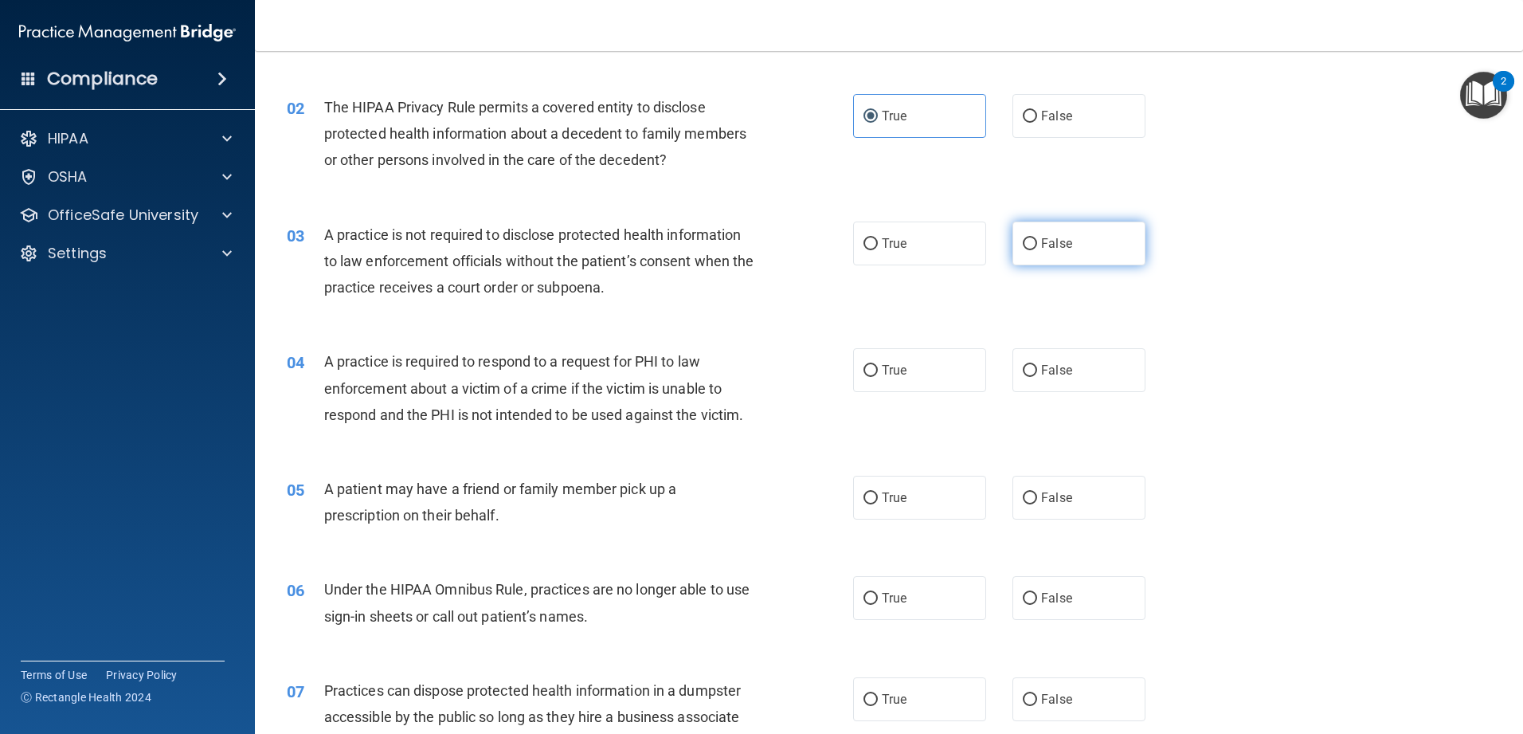
click at [553, 249] on input "False" at bounding box center [1030, 244] width 14 height 12
click at [553, 364] on label "True" at bounding box center [919, 370] width 133 height 44
click at [553, 365] on input "True" at bounding box center [870, 371] width 14 height 12
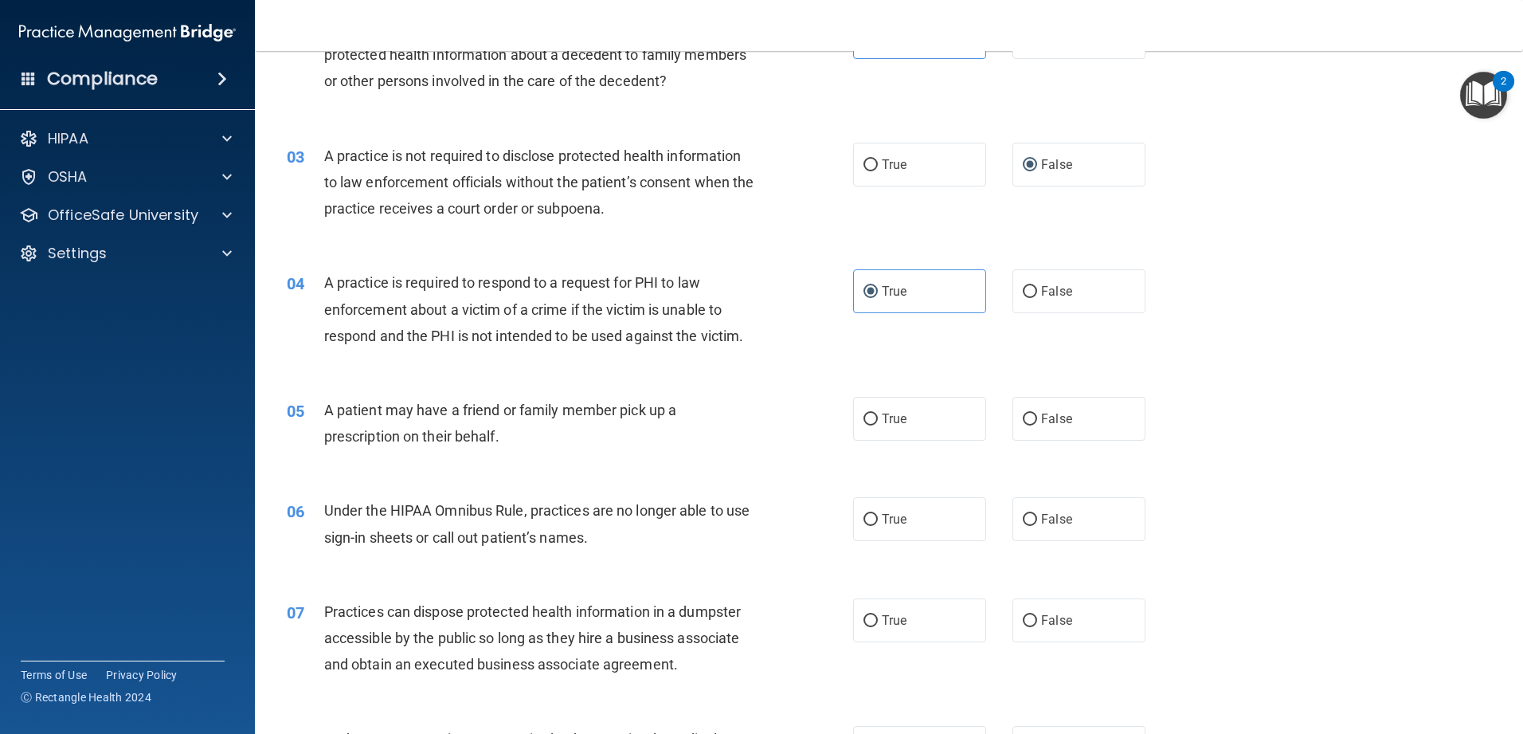
scroll to position [239, 0]
click at [553, 301] on label "False" at bounding box center [1078, 290] width 133 height 44
click at [553, 297] on input "False" at bounding box center [1030, 291] width 14 height 12
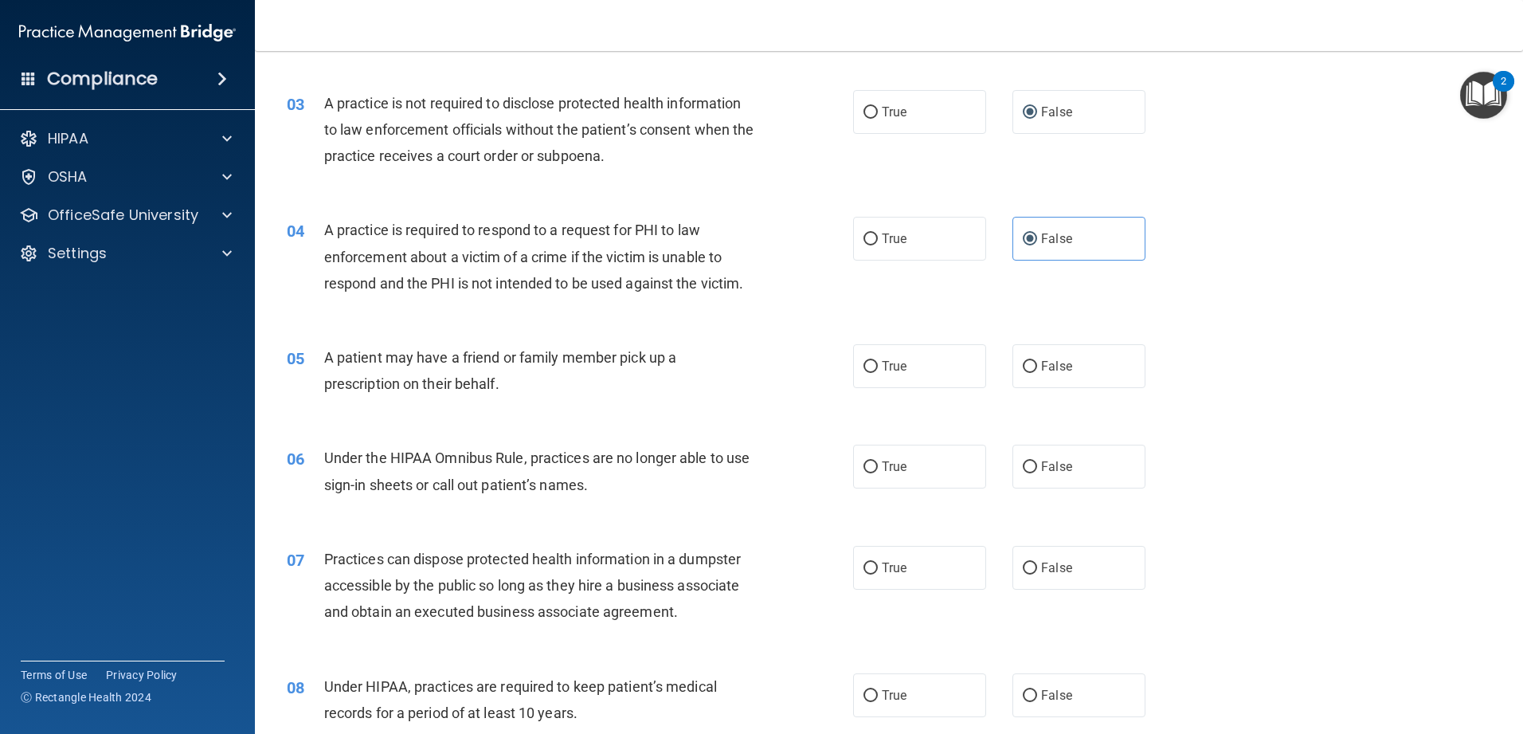
scroll to position [319, 0]
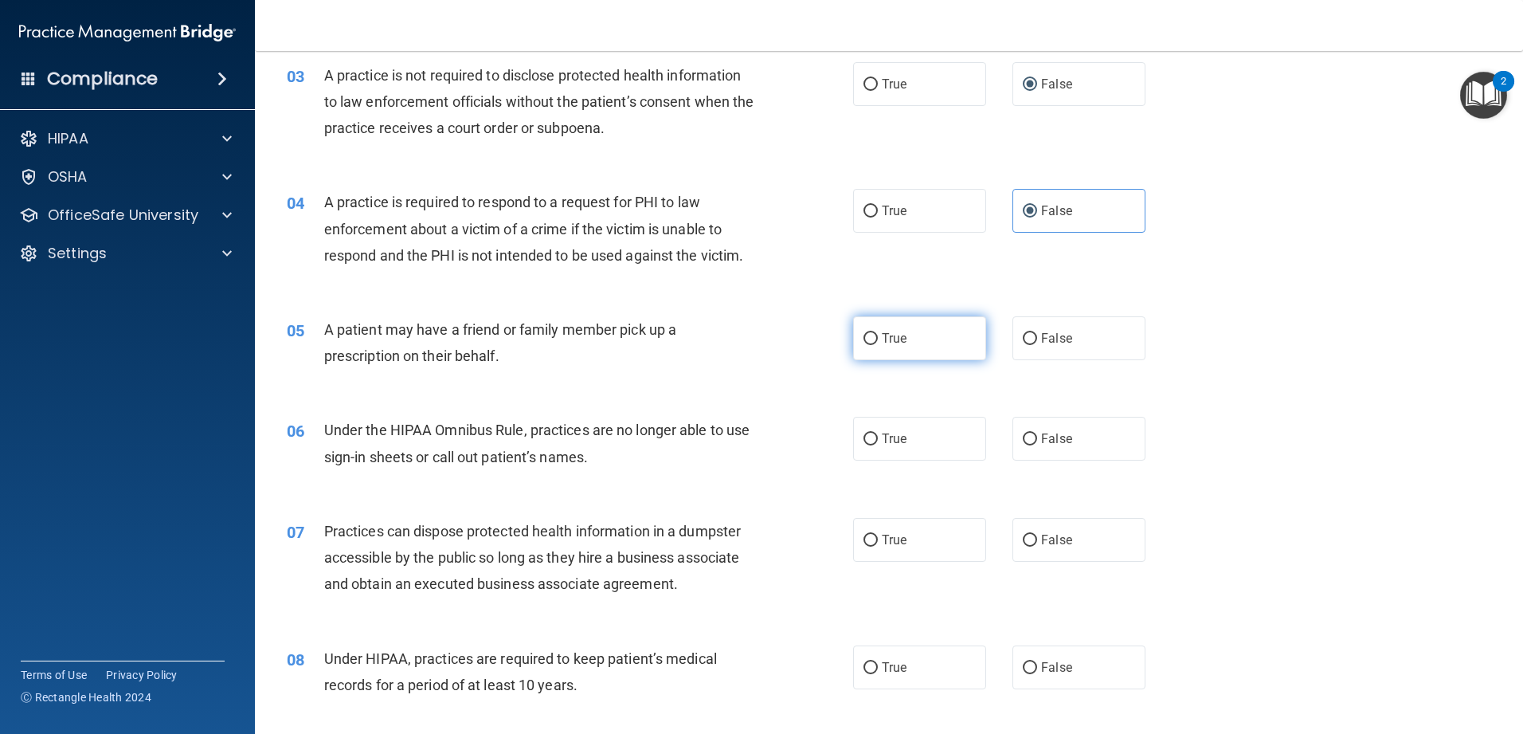
click at [553, 356] on label "True" at bounding box center [919, 338] width 133 height 44
click at [553, 345] on input "True" at bounding box center [870, 339] width 14 height 12
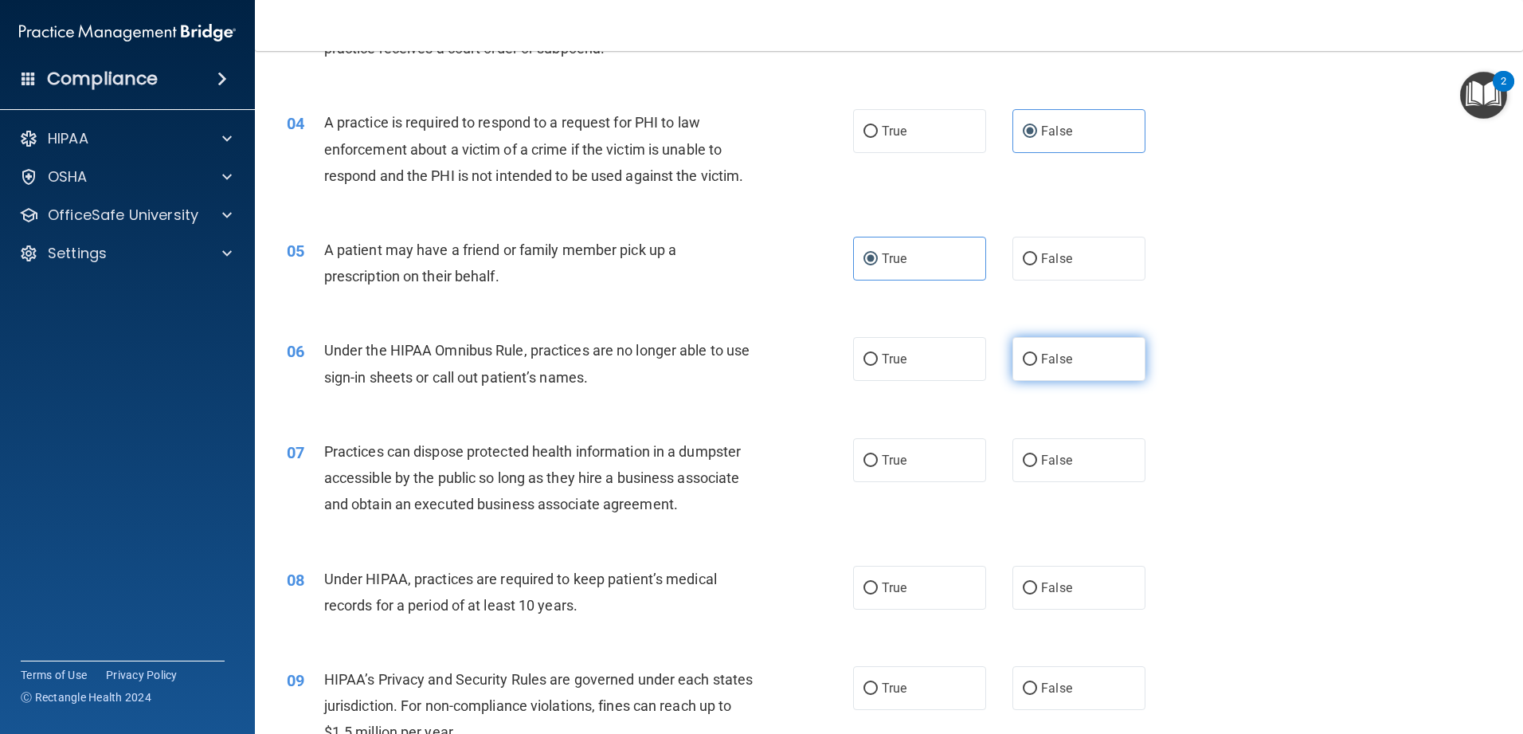
click at [553, 365] on span "False" at bounding box center [1056, 358] width 31 height 15
click at [553, 365] on input "False" at bounding box center [1030, 360] width 14 height 12
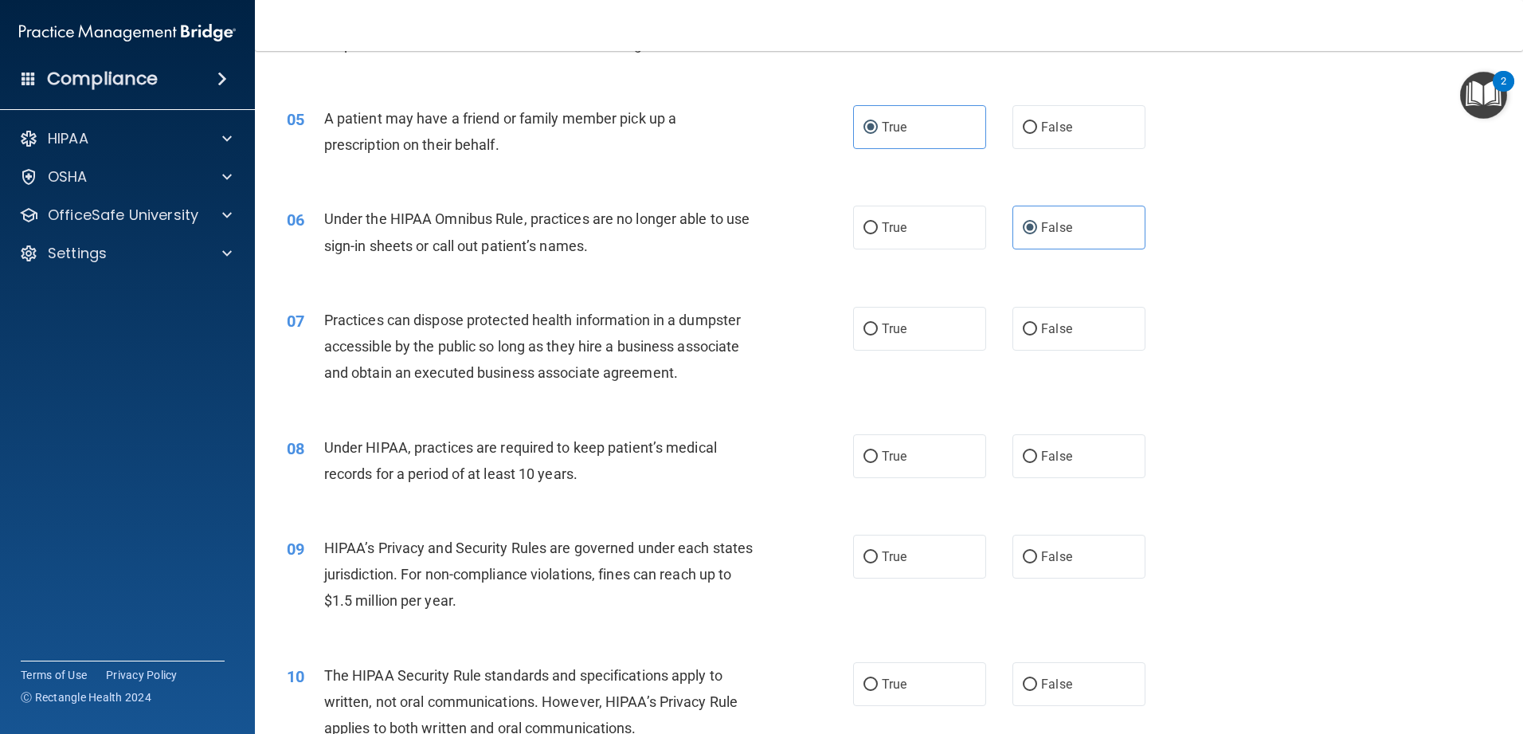
scroll to position [558, 0]
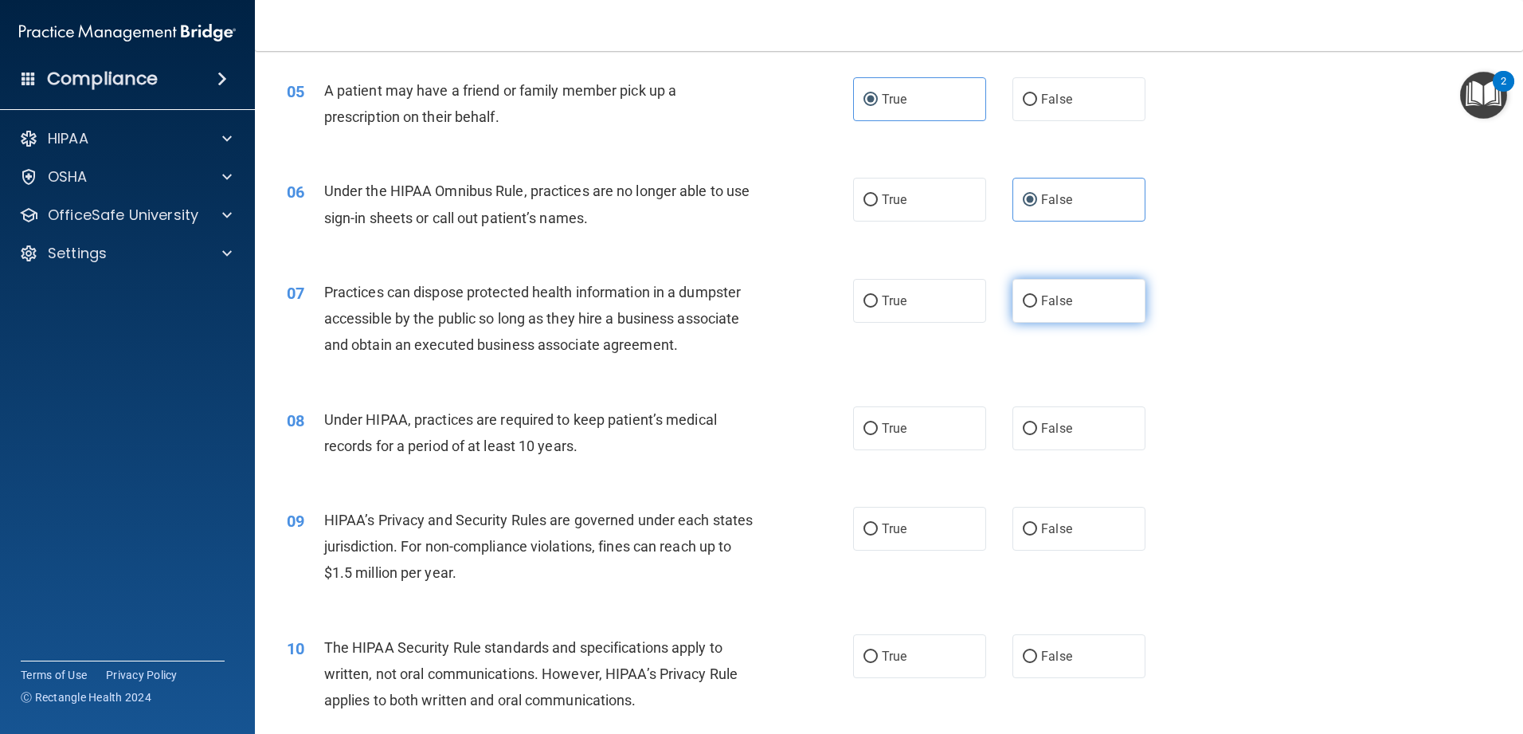
click at [553, 296] on input "False" at bounding box center [1030, 302] width 14 height 12
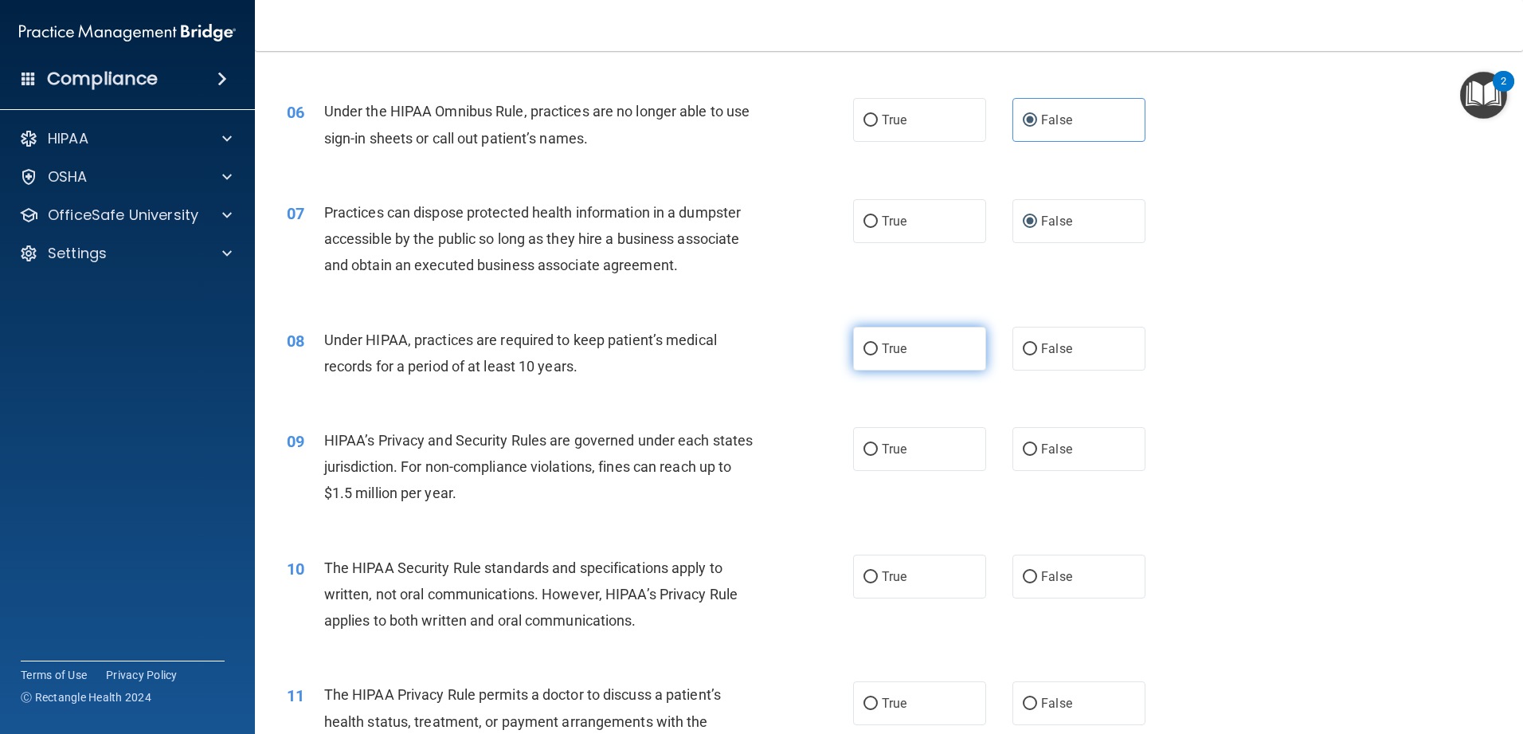
click at [553, 361] on label "True" at bounding box center [919, 349] width 133 height 44
click at [553, 355] on input "True" at bounding box center [870, 349] width 14 height 12
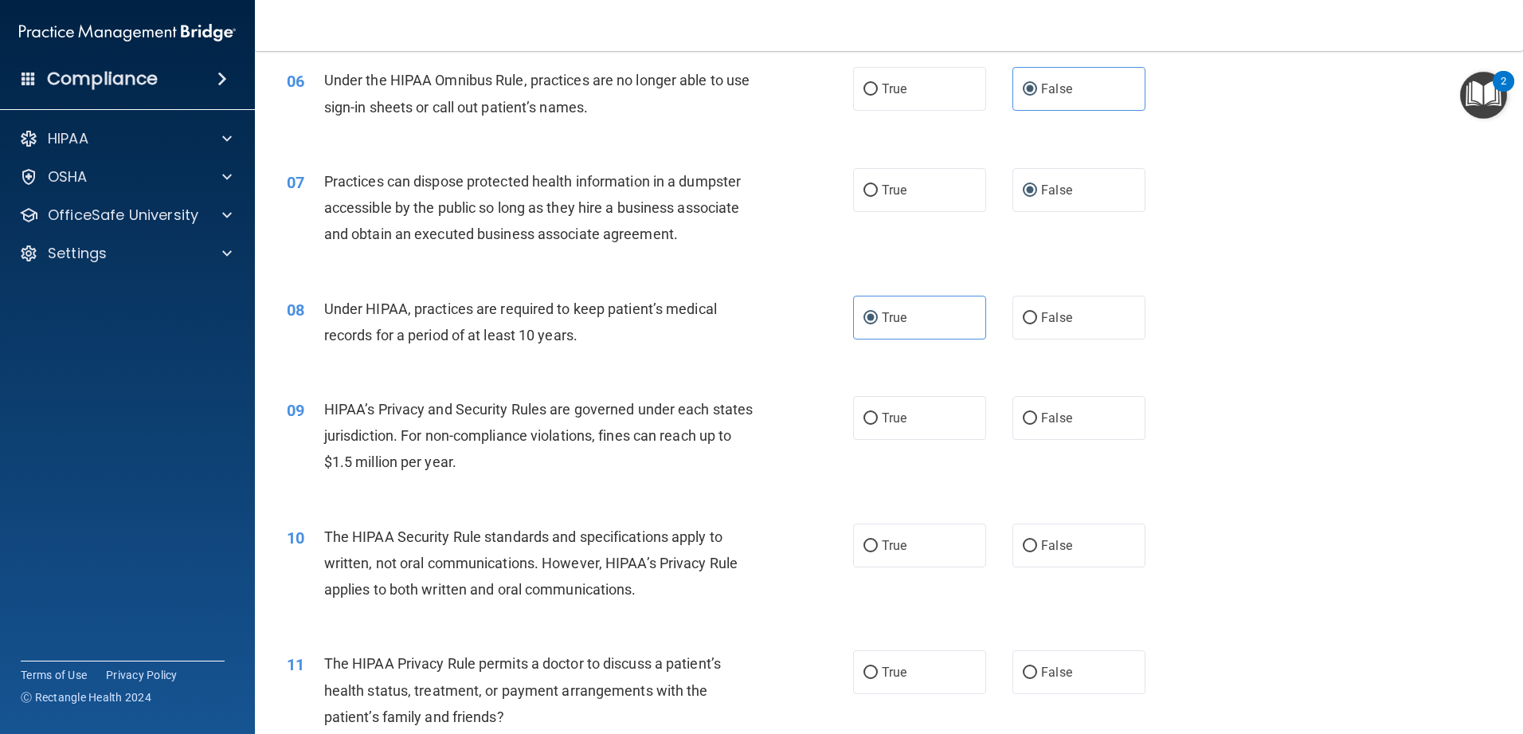
scroll to position [717, 0]
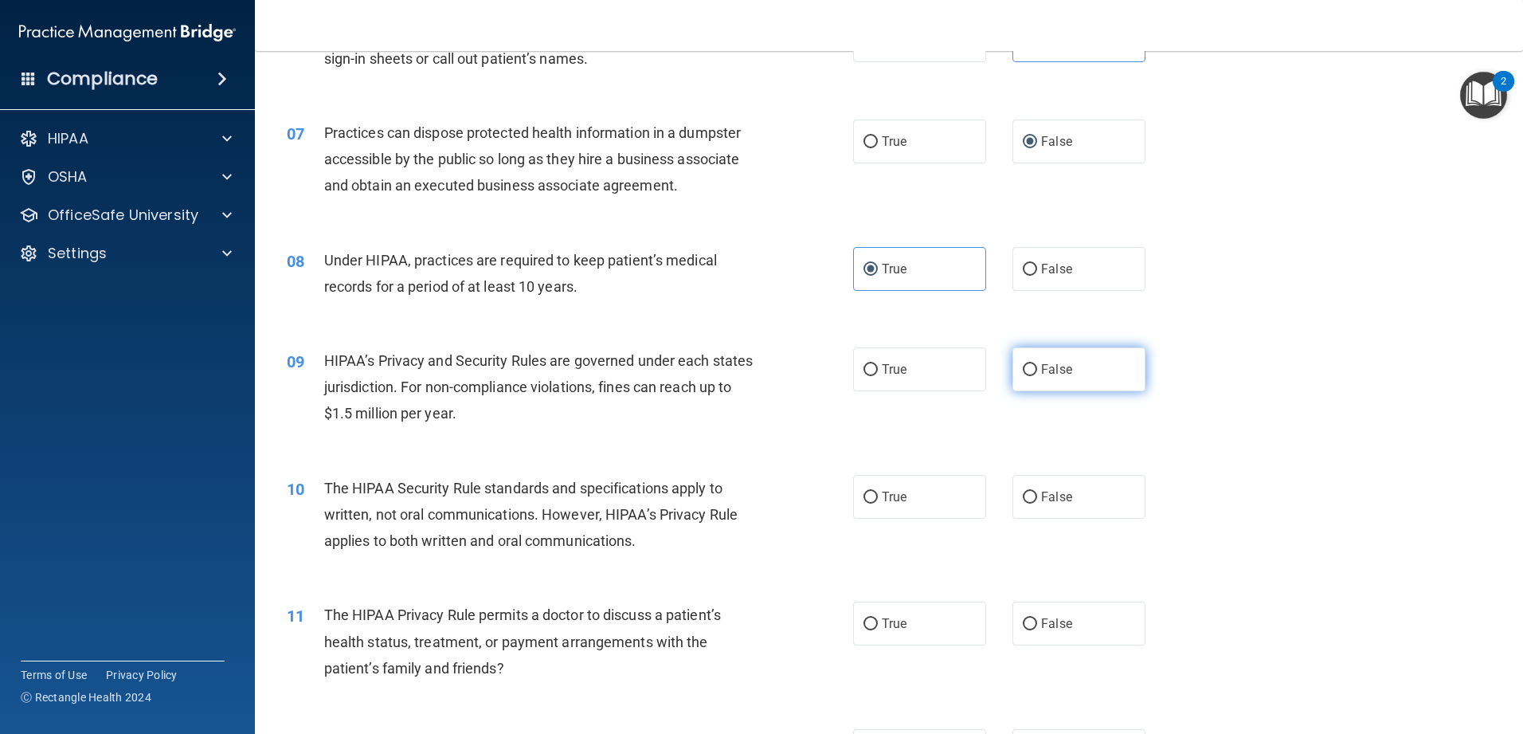
click at [553, 381] on label "False" at bounding box center [1078, 369] width 133 height 44
click at [553, 376] on input "False" at bounding box center [1030, 370] width 14 height 12
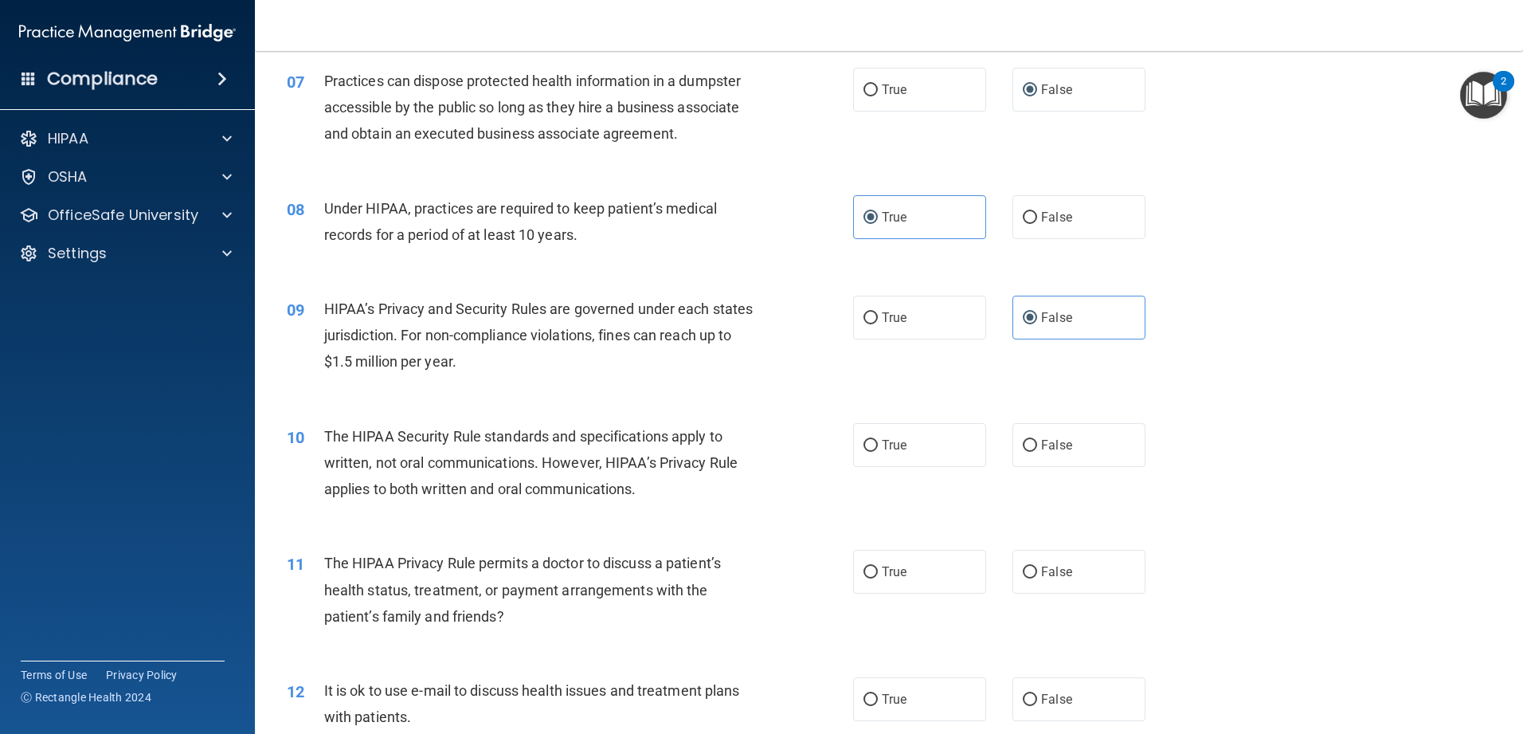
scroll to position [797, 0]
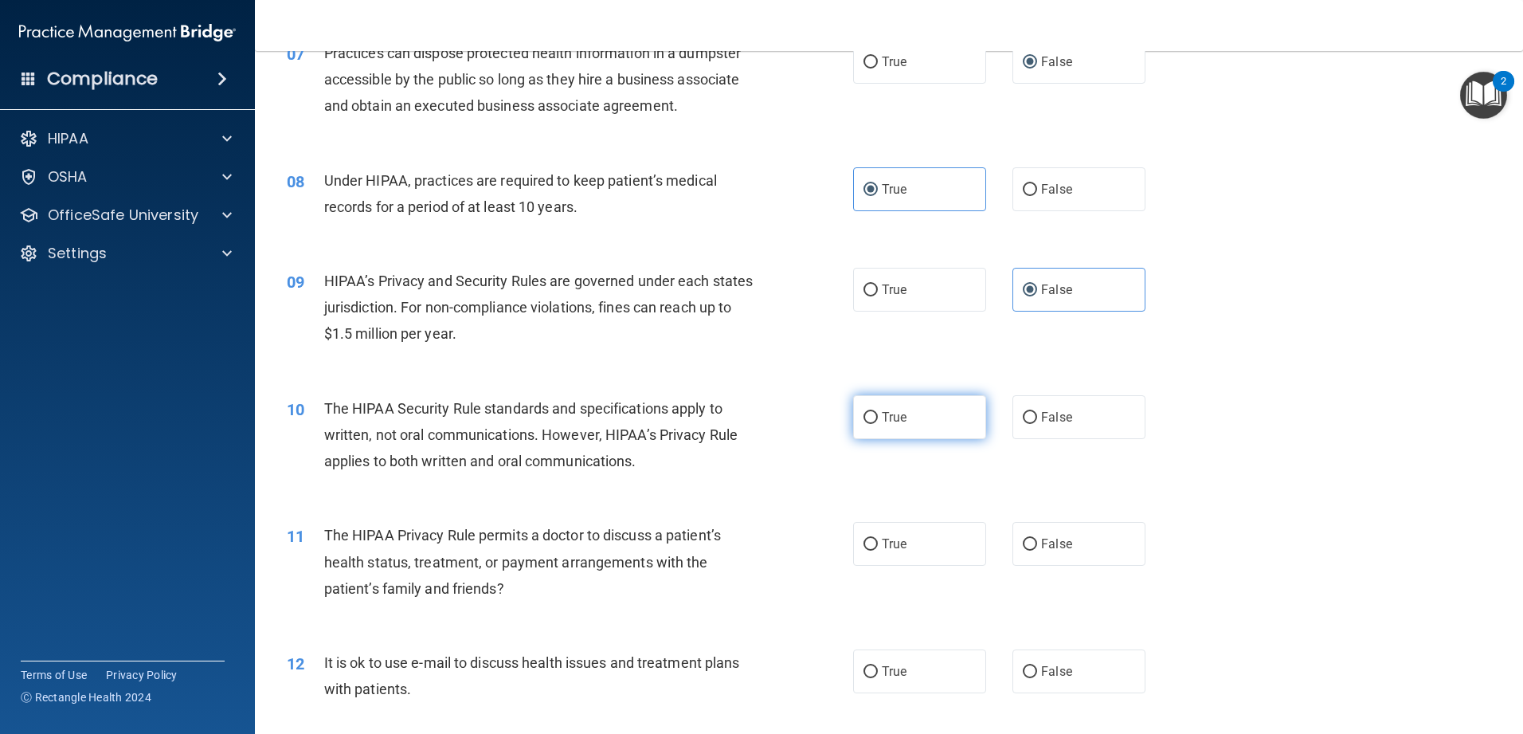
click at [553, 425] on label "True" at bounding box center [919, 417] width 133 height 44
click at [553, 424] on input "True" at bounding box center [870, 418] width 14 height 12
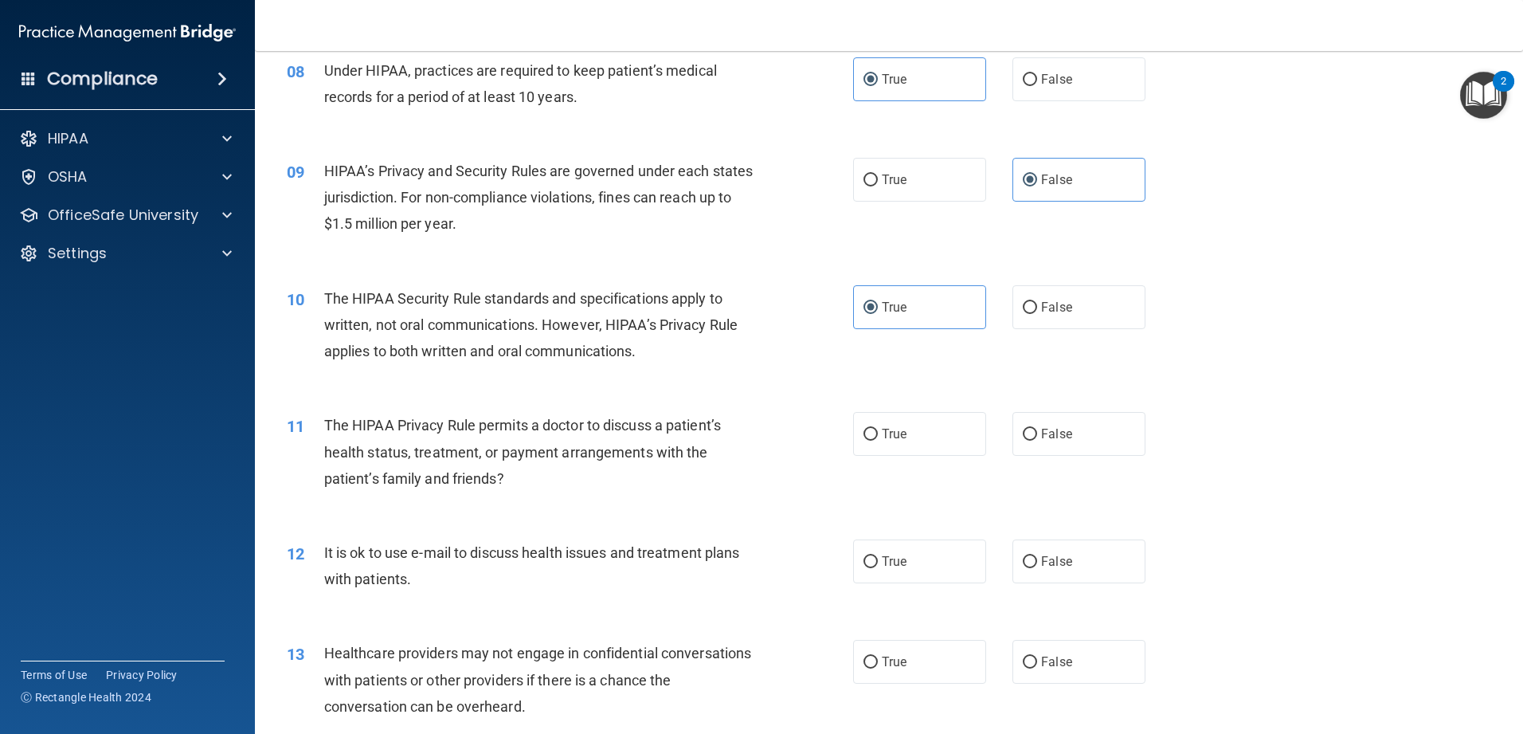
scroll to position [956, 0]
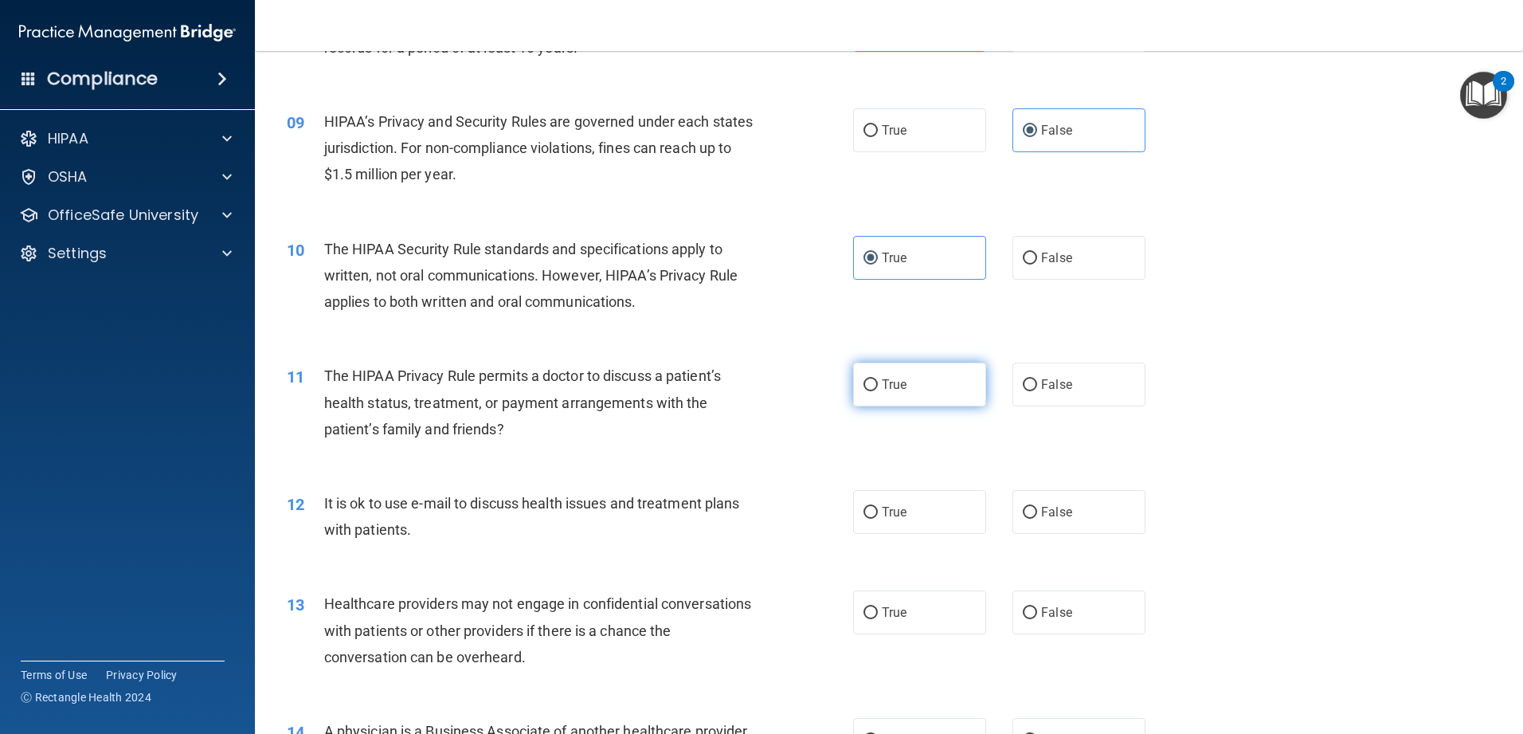
click at [553, 401] on label "True" at bounding box center [919, 384] width 133 height 44
click at [553, 391] on input "True" at bounding box center [870, 385] width 14 height 12
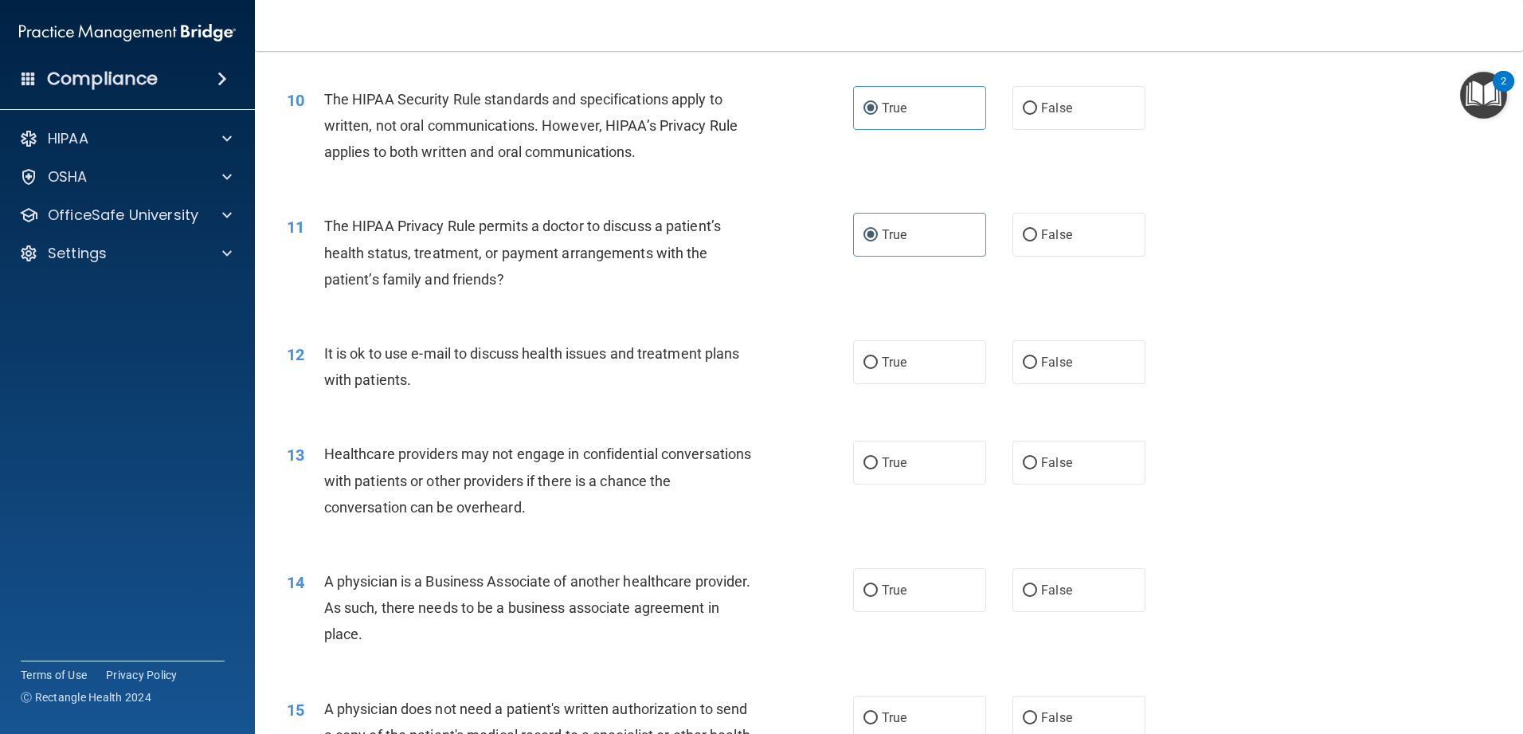
scroll to position [1115, 0]
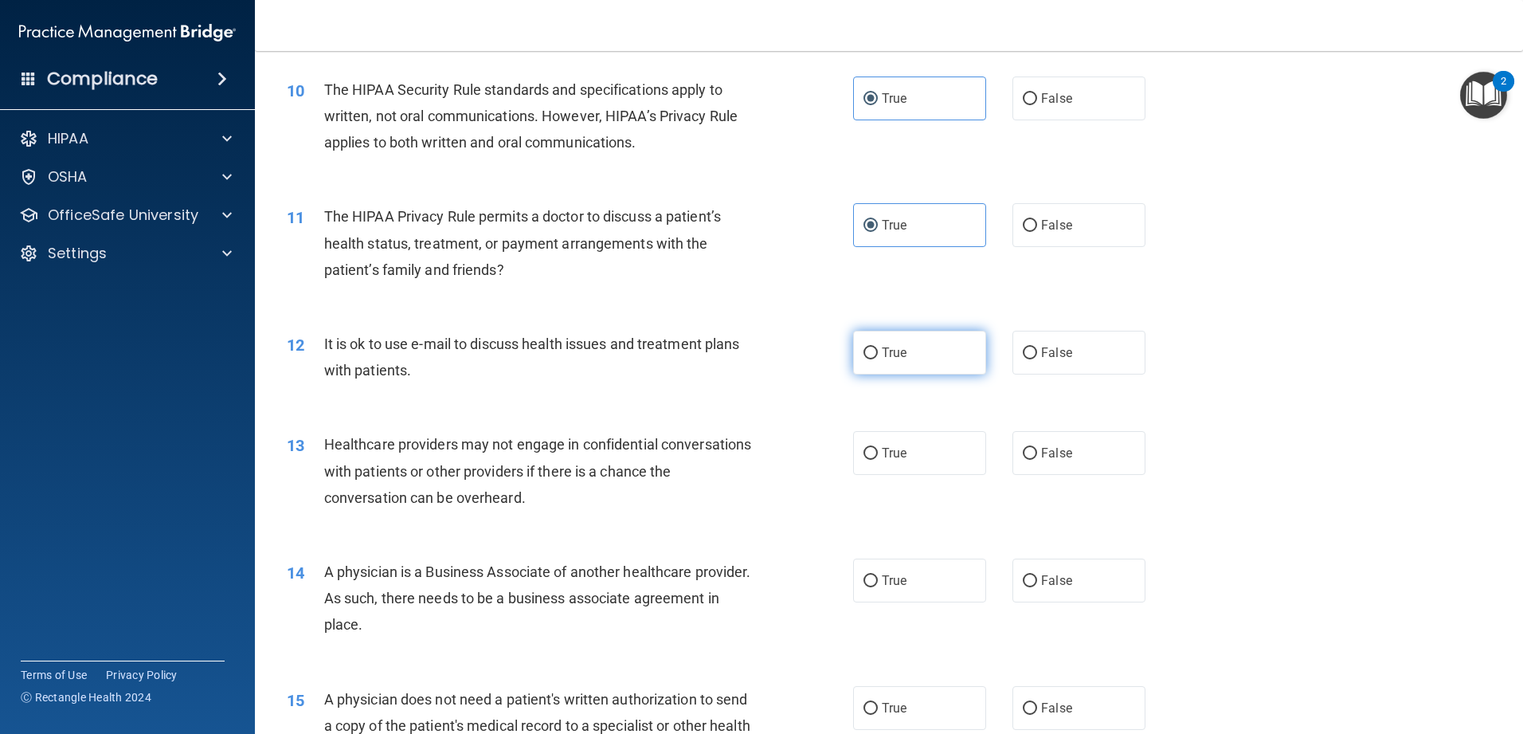
click at [553, 363] on label "True" at bounding box center [919, 353] width 133 height 44
click at [553, 359] on input "True" at bounding box center [870, 353] width 14 height 12
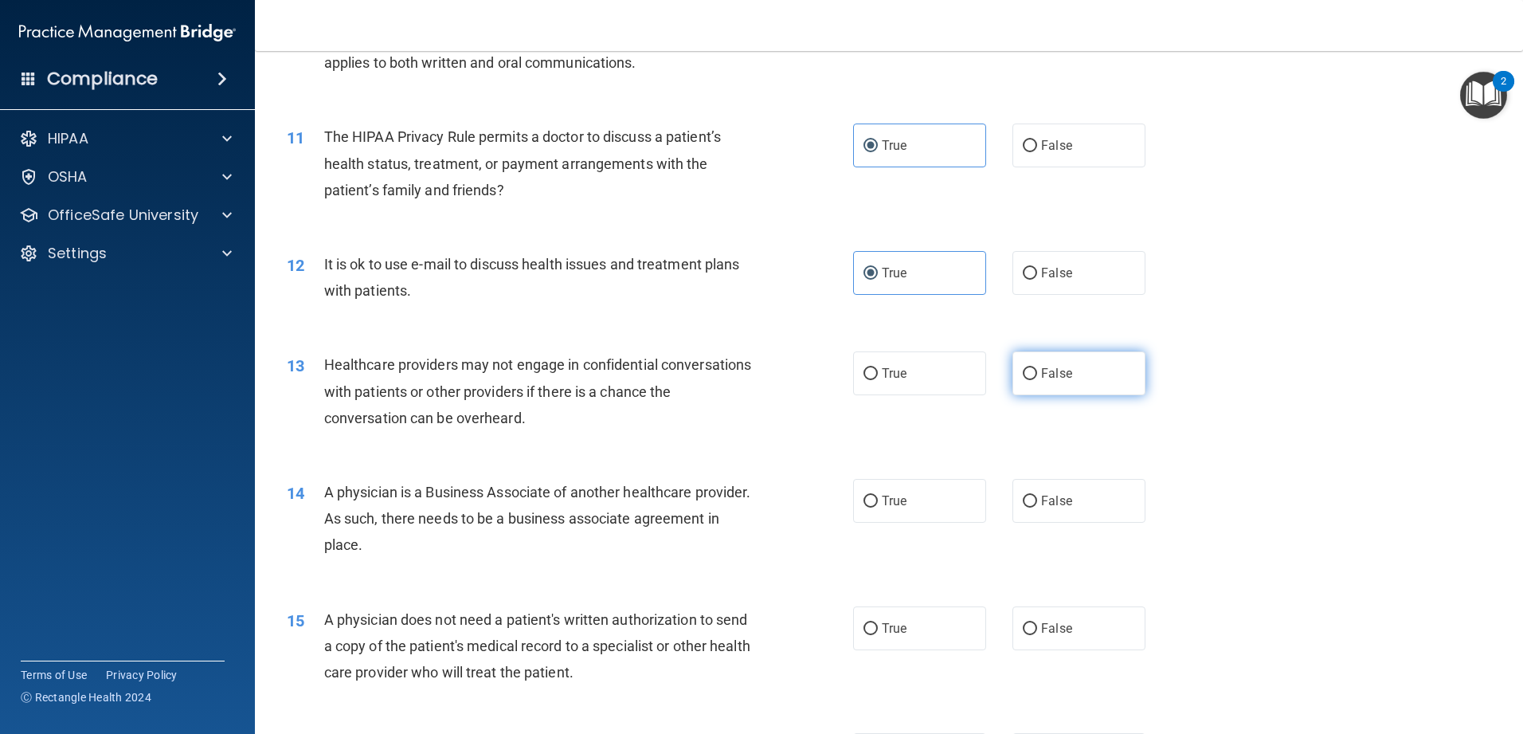
click at [553, 377] on span "False" at bounding box center [1056, 373] width 31 height 15
click at [553, 377] on input "False" at bounding box center [1030, 374] width 14 height 12
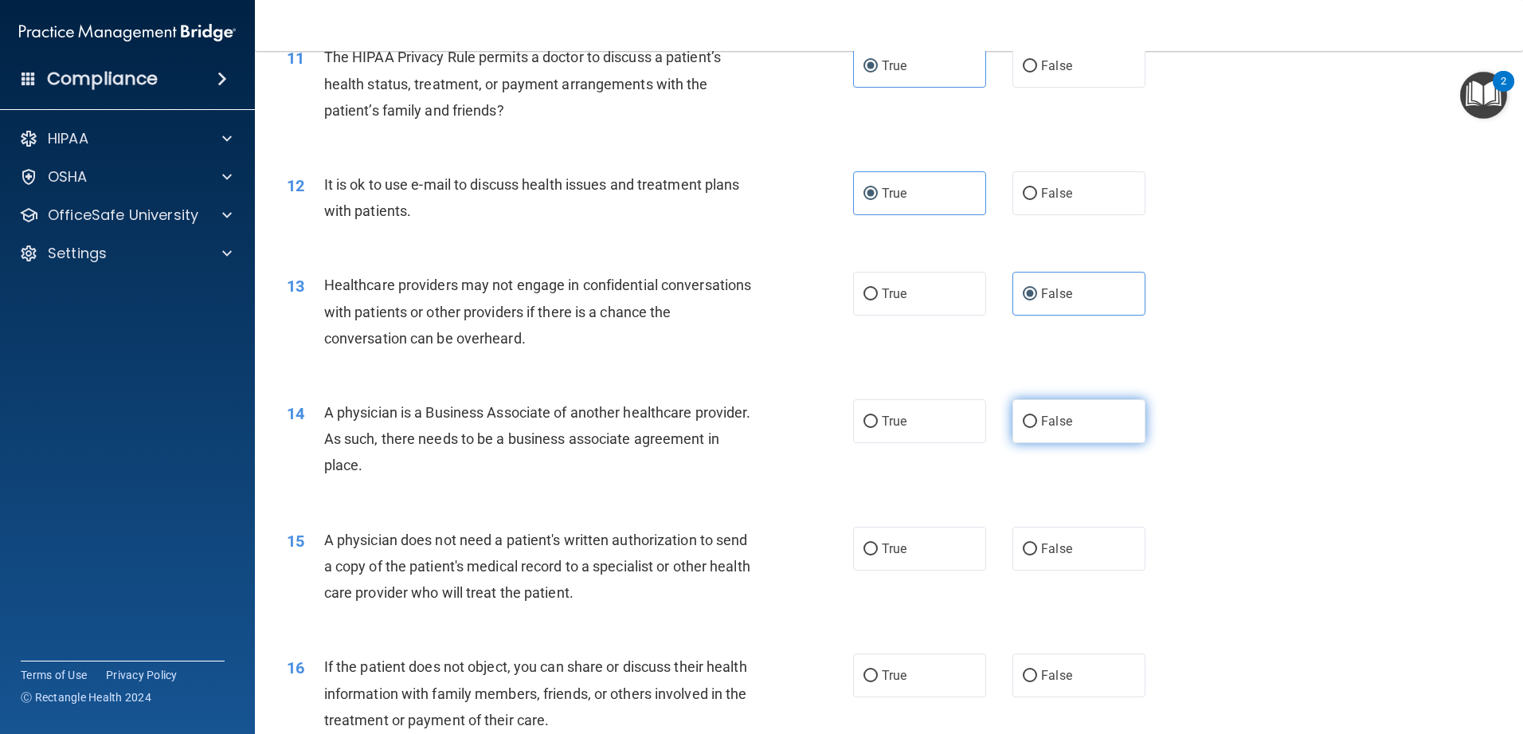
click at [553, 440] on label "False" at bounding box center [1078, 421] width 133 height 44
click at [553, 428] on input "False" at bounding box center [1030, 422] width 14 height 12
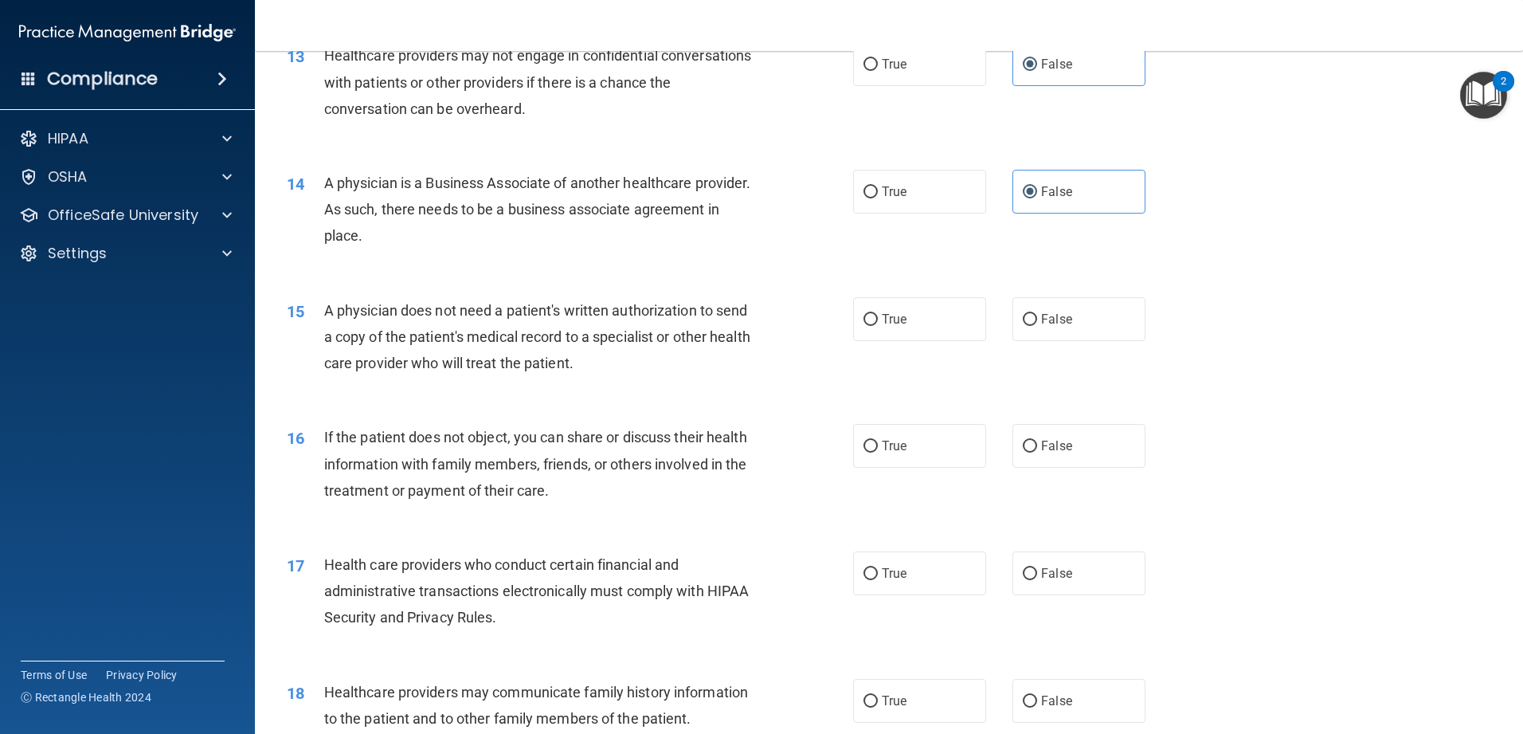
scroll to position [1513, 0]
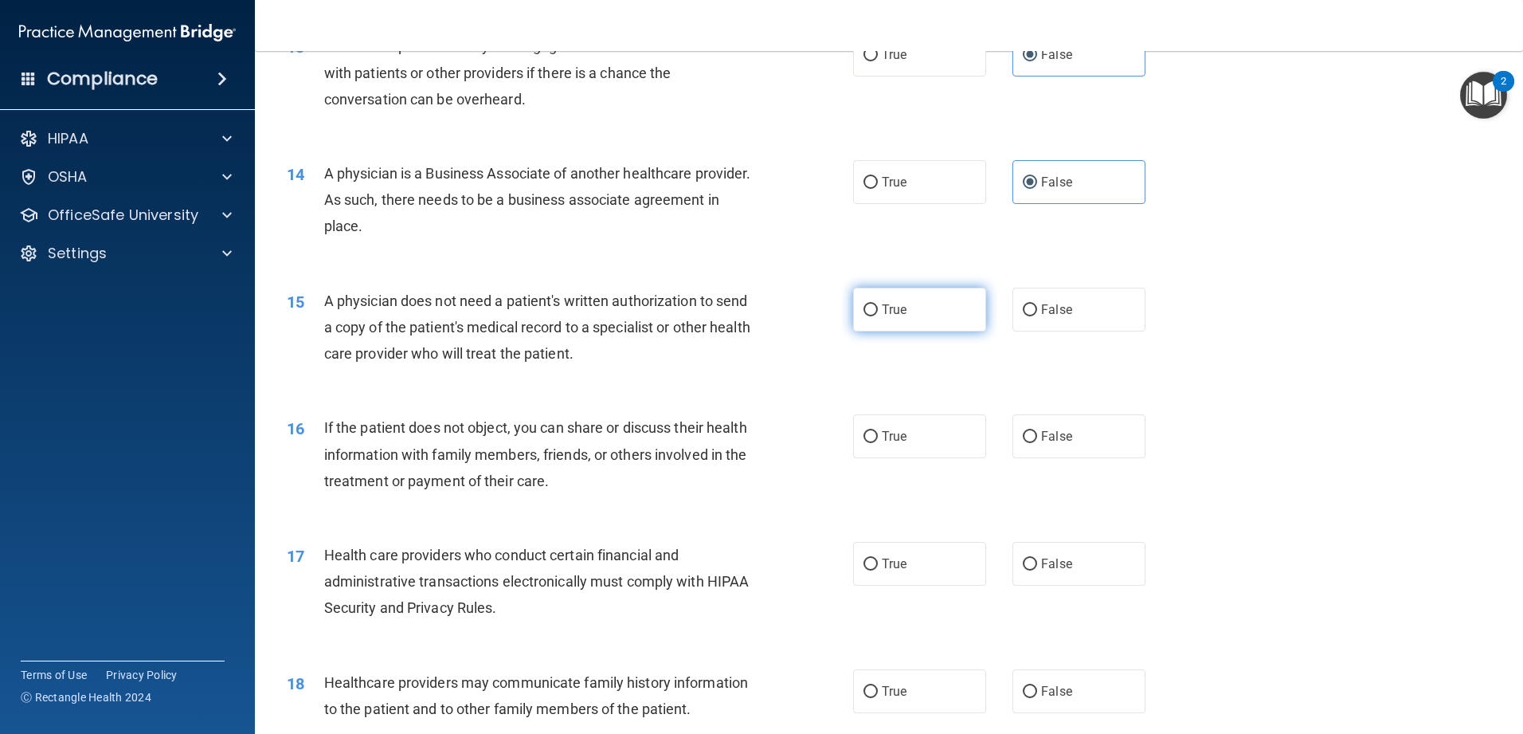
click at [553, 313] on label "True" at bounding box center [919, 310] width 133 height 44
click at [553, 313] on input "True" at bounding box center [870, 310] width 14 height 12
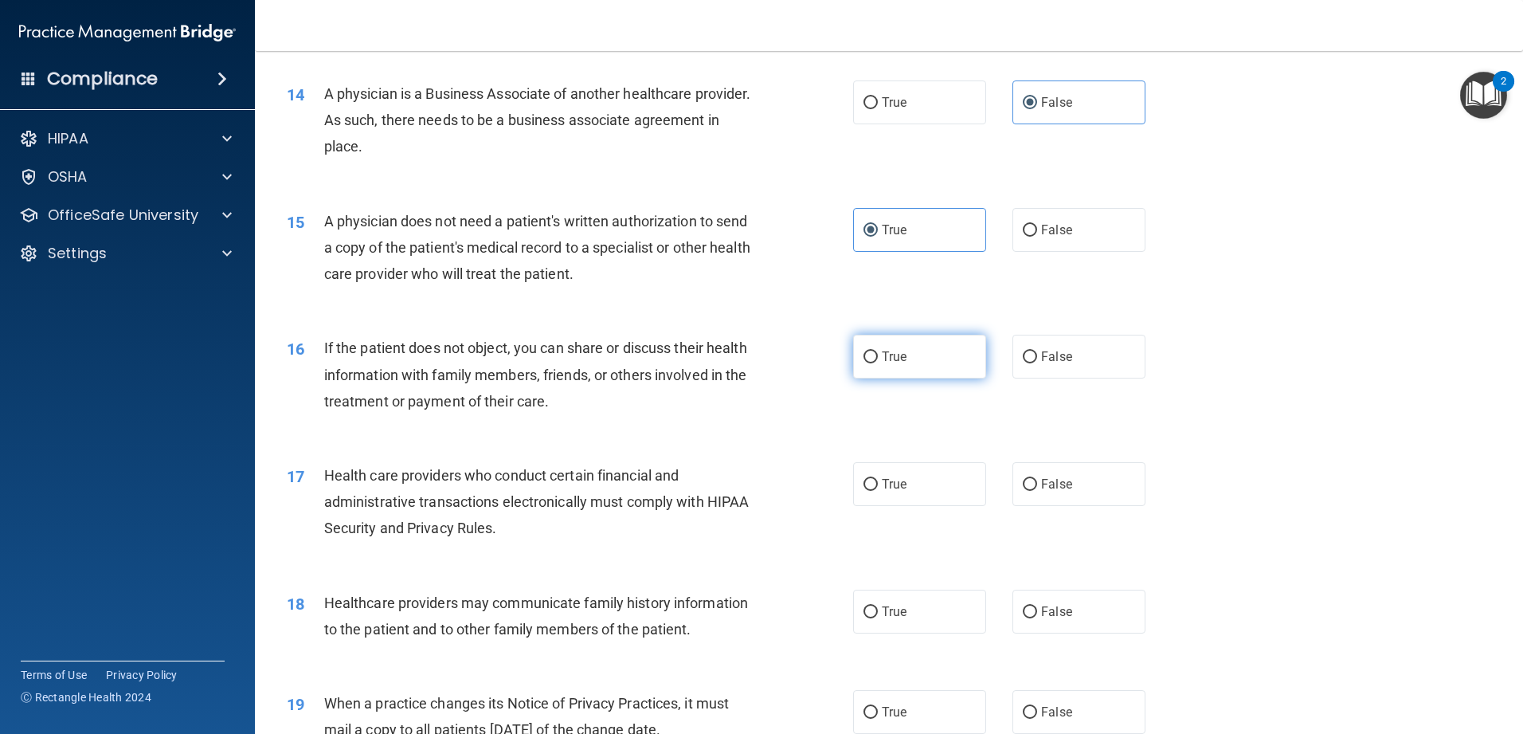
click at [553, 358] on label "True" at bounding box center [919, 357] width 133 height 44
click at [553, 358] on input "True" at bounding box center [870, 357] width 14 height 12
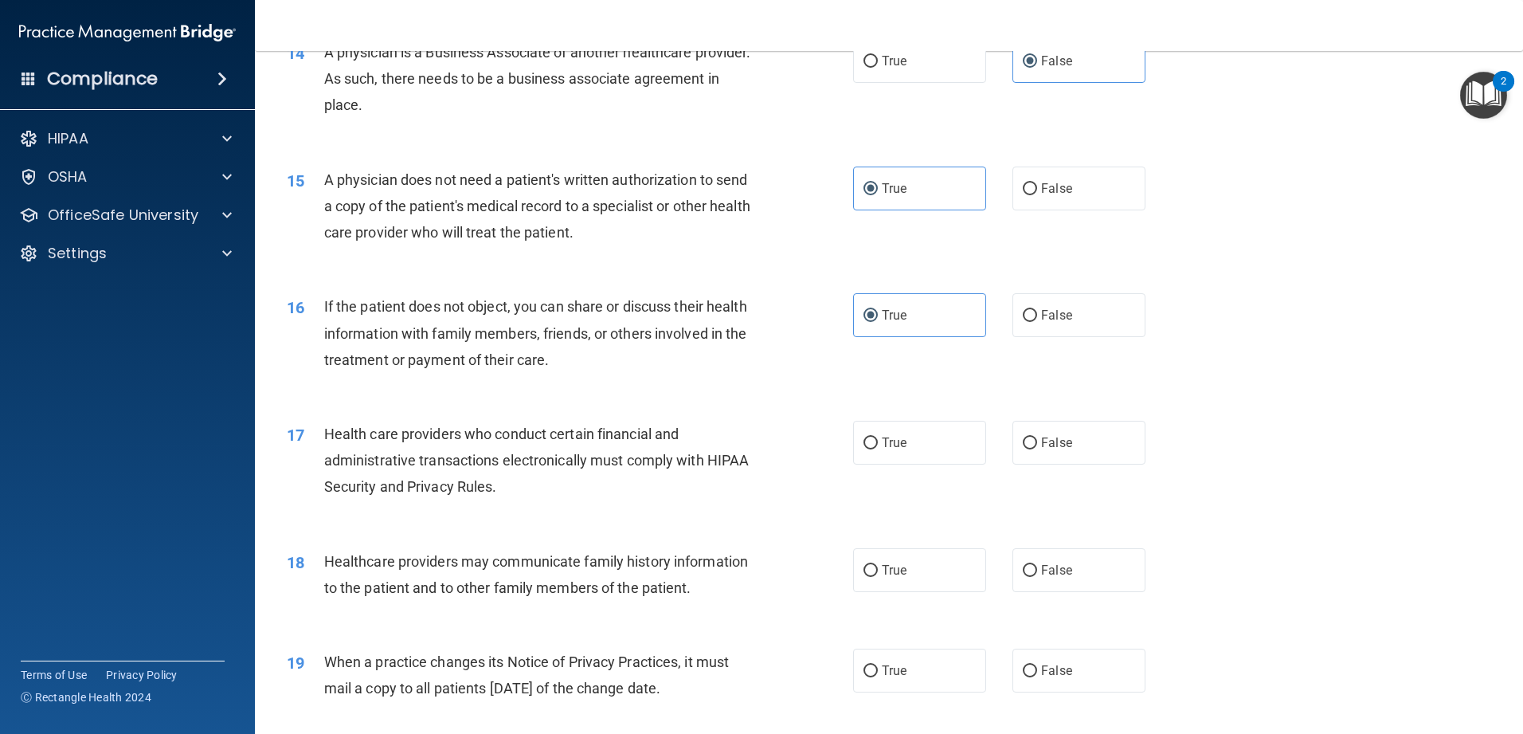
scroll to position [1673, 0]
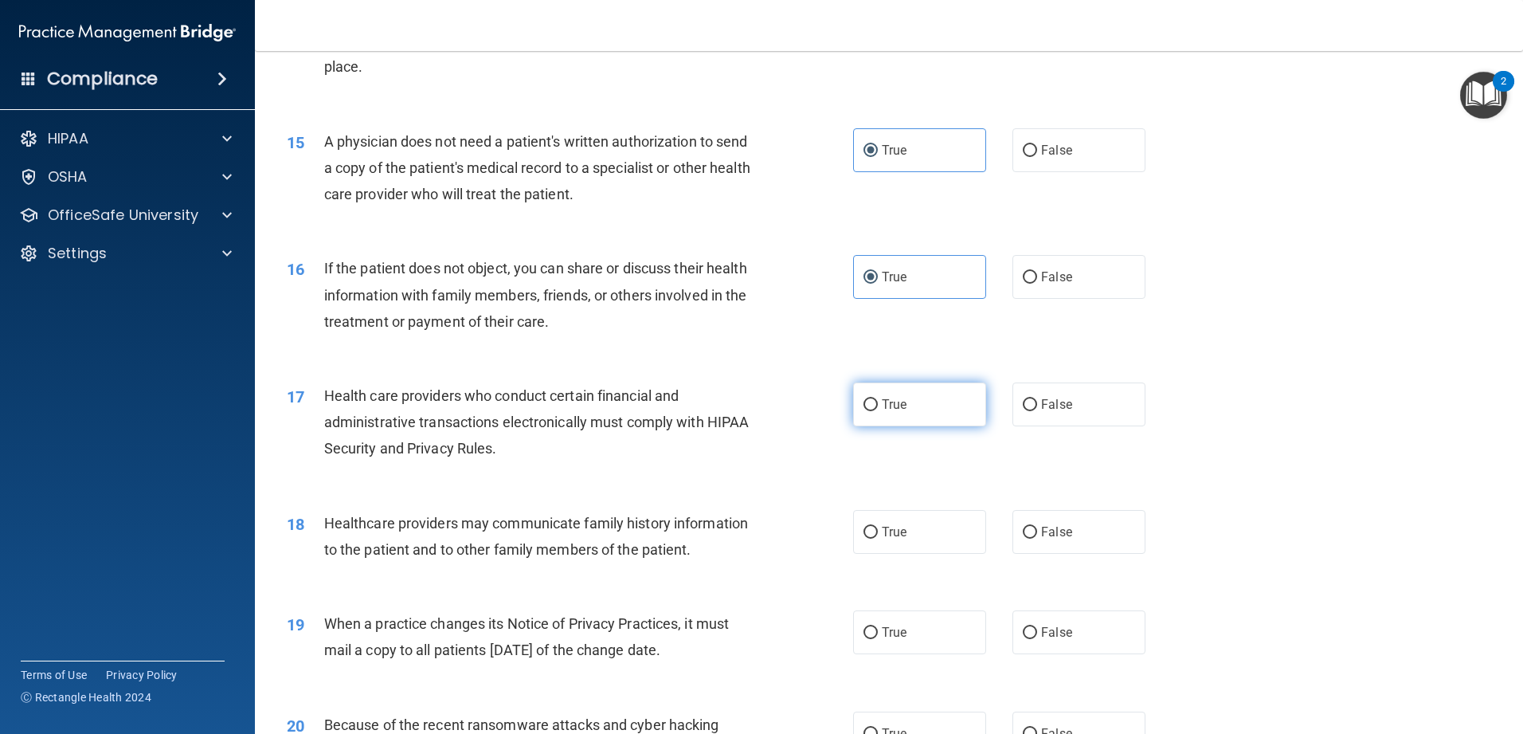
click at [553, 397] on span "True" at bounding box center [894, 404] width 25 height 15
click at [553, 399] on input "True" at bounding box center [870, 405] width 14 height 12
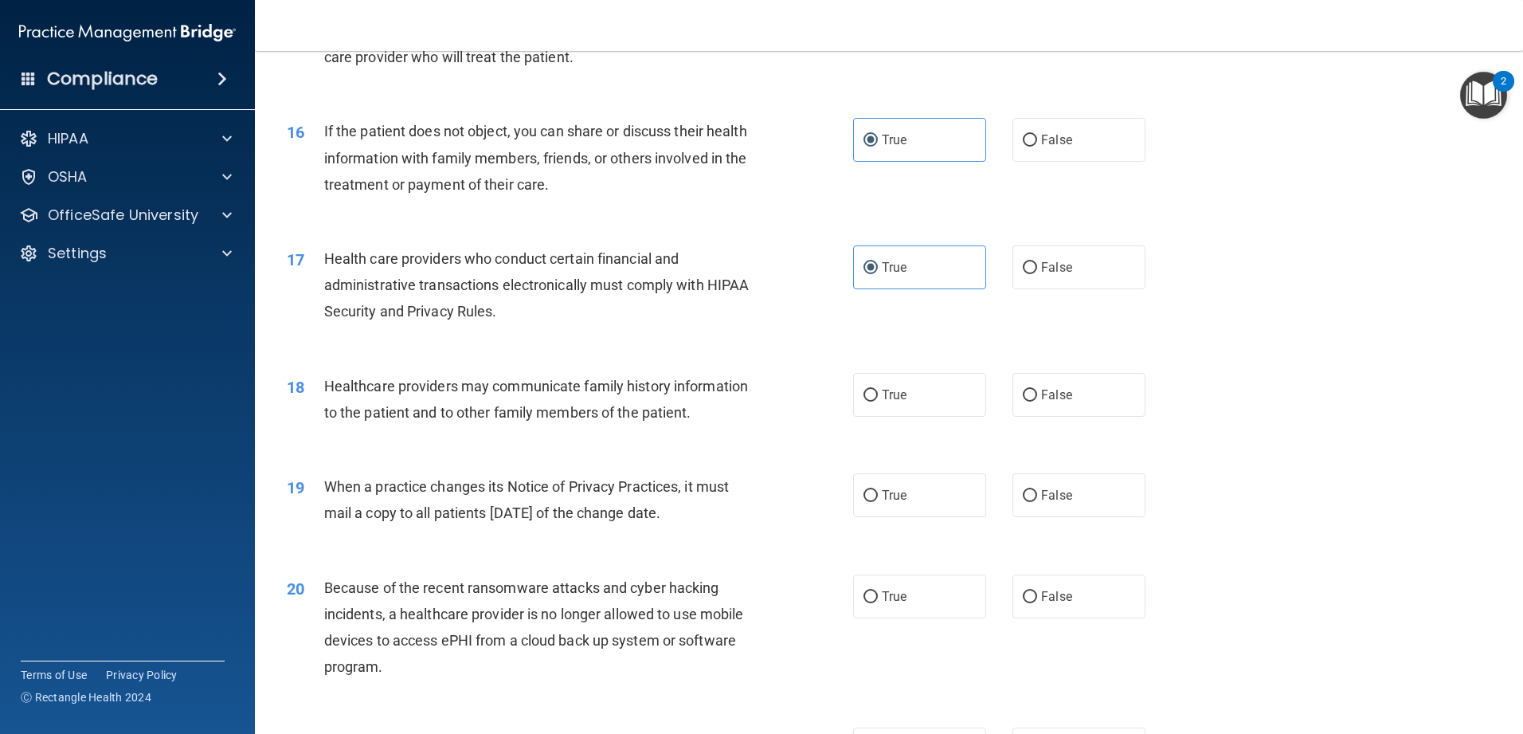
scroll to position [1832, 0]
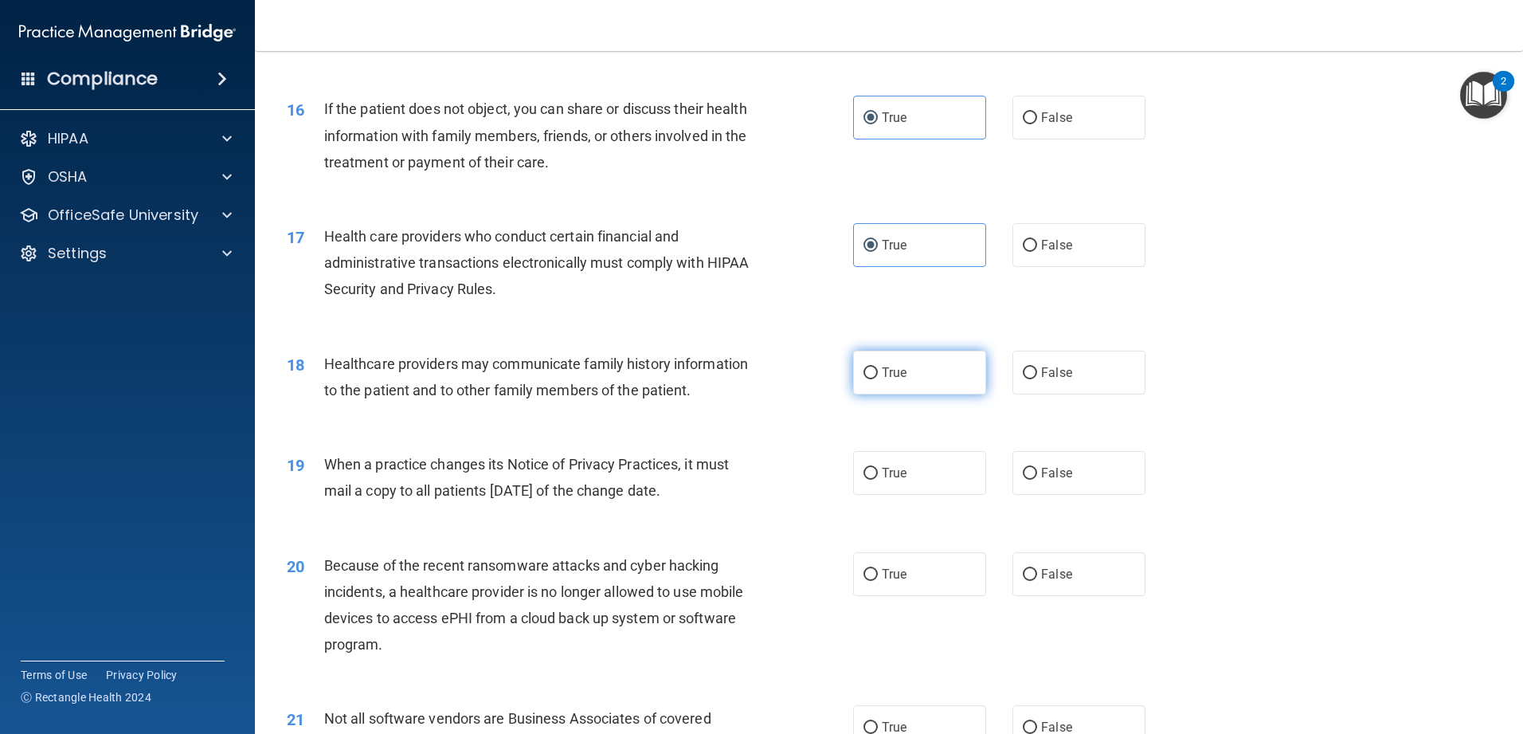
click at [553, 374] on input "True" at bounding box center [870, 373] width 14 height 12
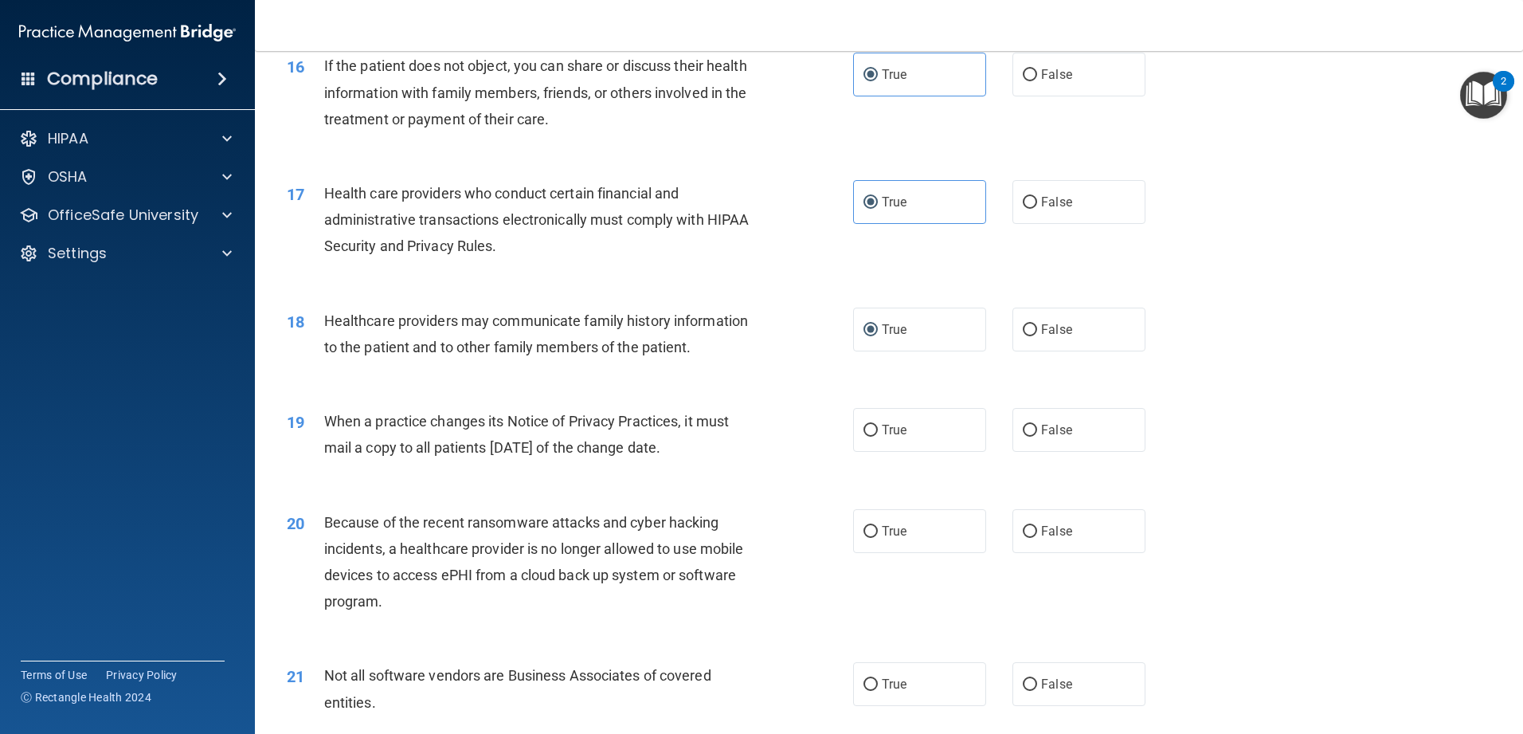
scroll to position [1912, 0]
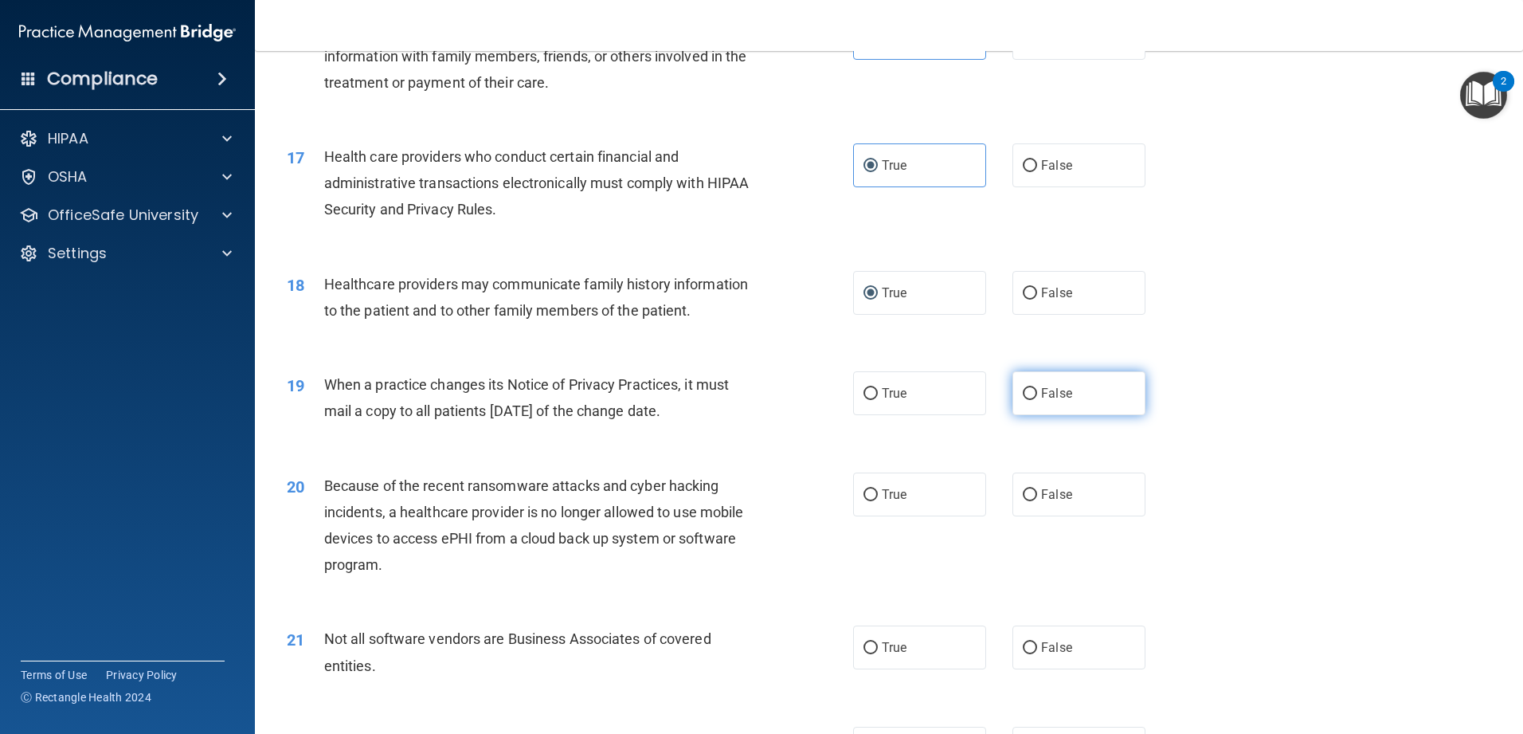
click at [553, 392] on span "False" at bounding box center [1056, 393] width 31 height 15
click at [553, 392] on input "False" at bounding box center [1030, 394] width 14 height 12
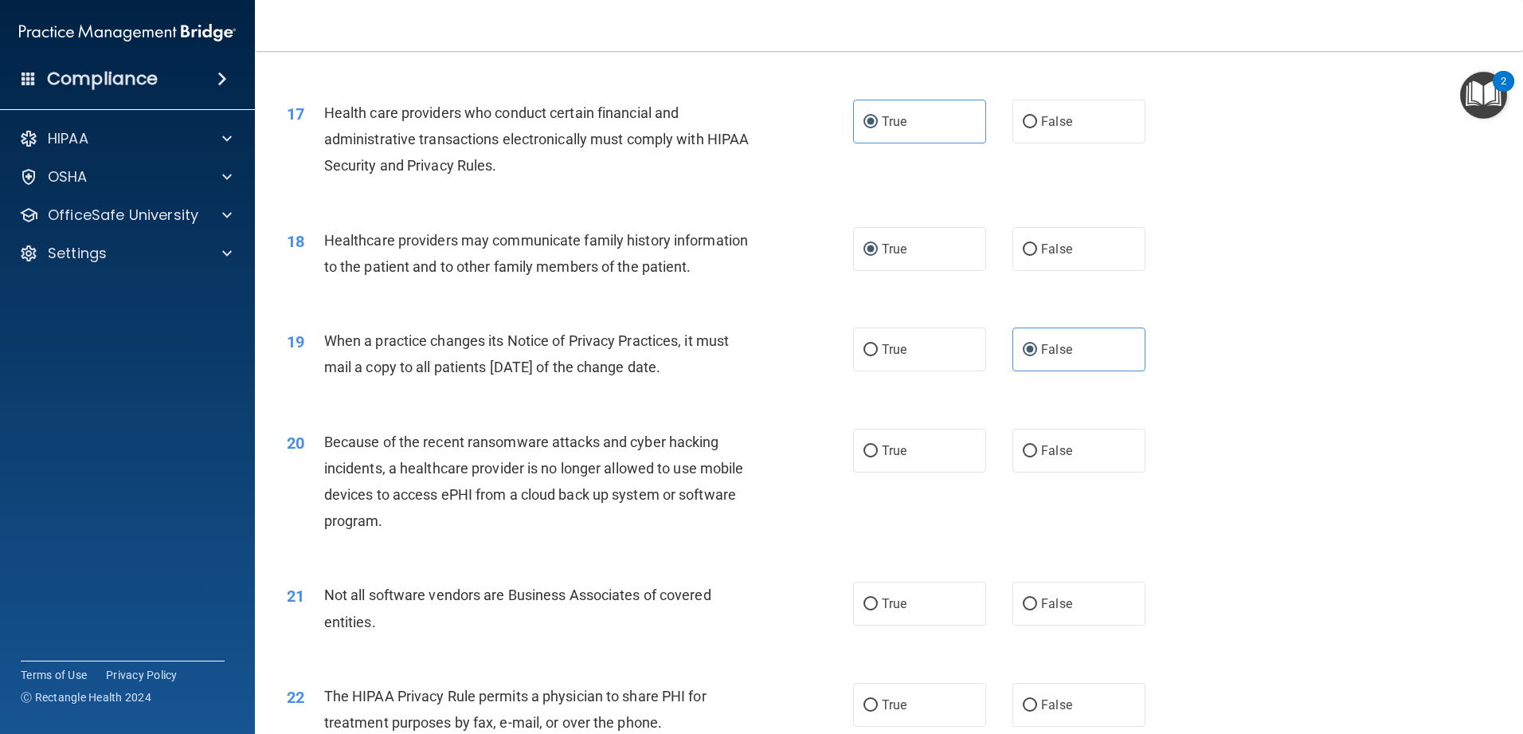
scroll to position [1991, 0]
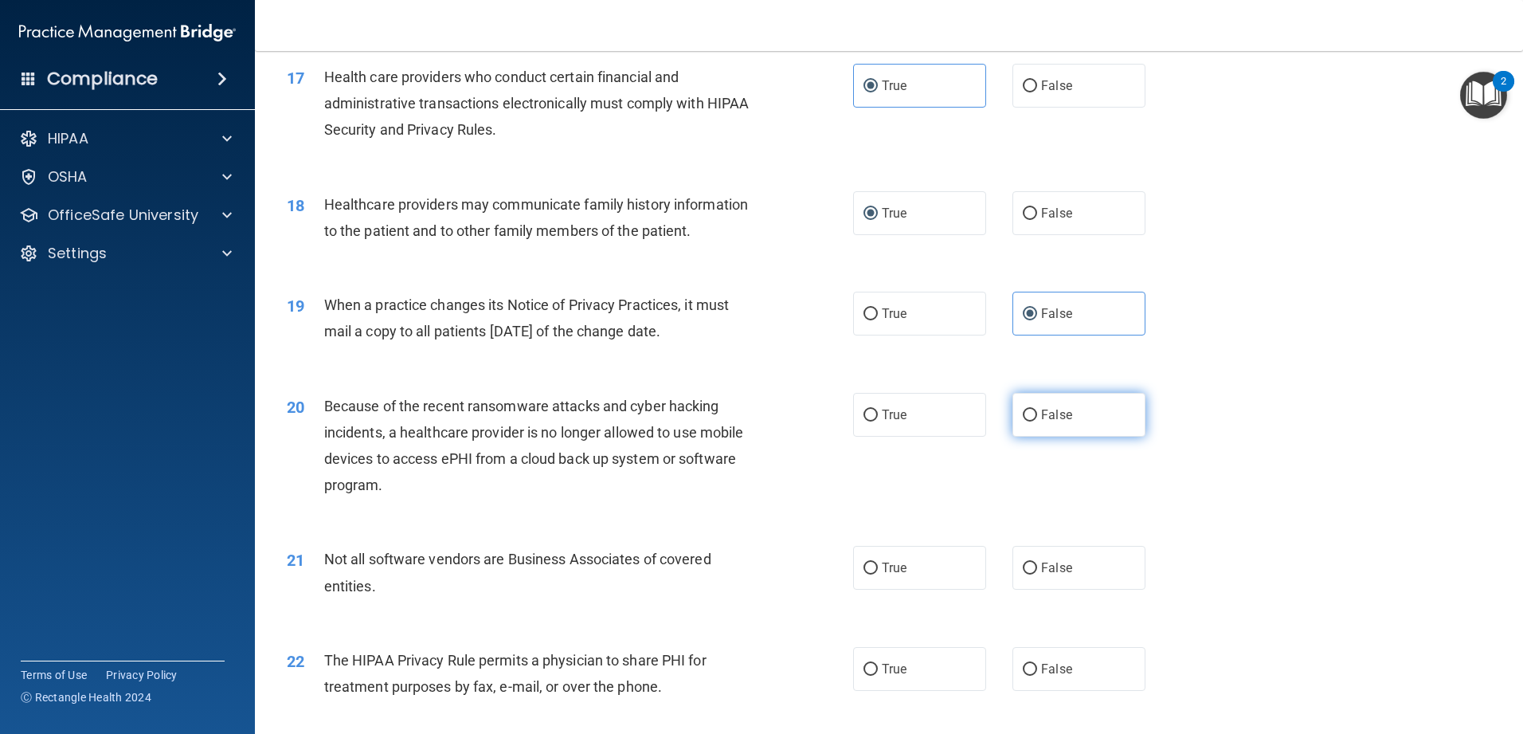
click at [553, 415] on span "False" at bounding box center [1056, 414] width 31 height 15
click at [553, 415] on input "False" at bounding box center [1030, 415] width 14 height 12
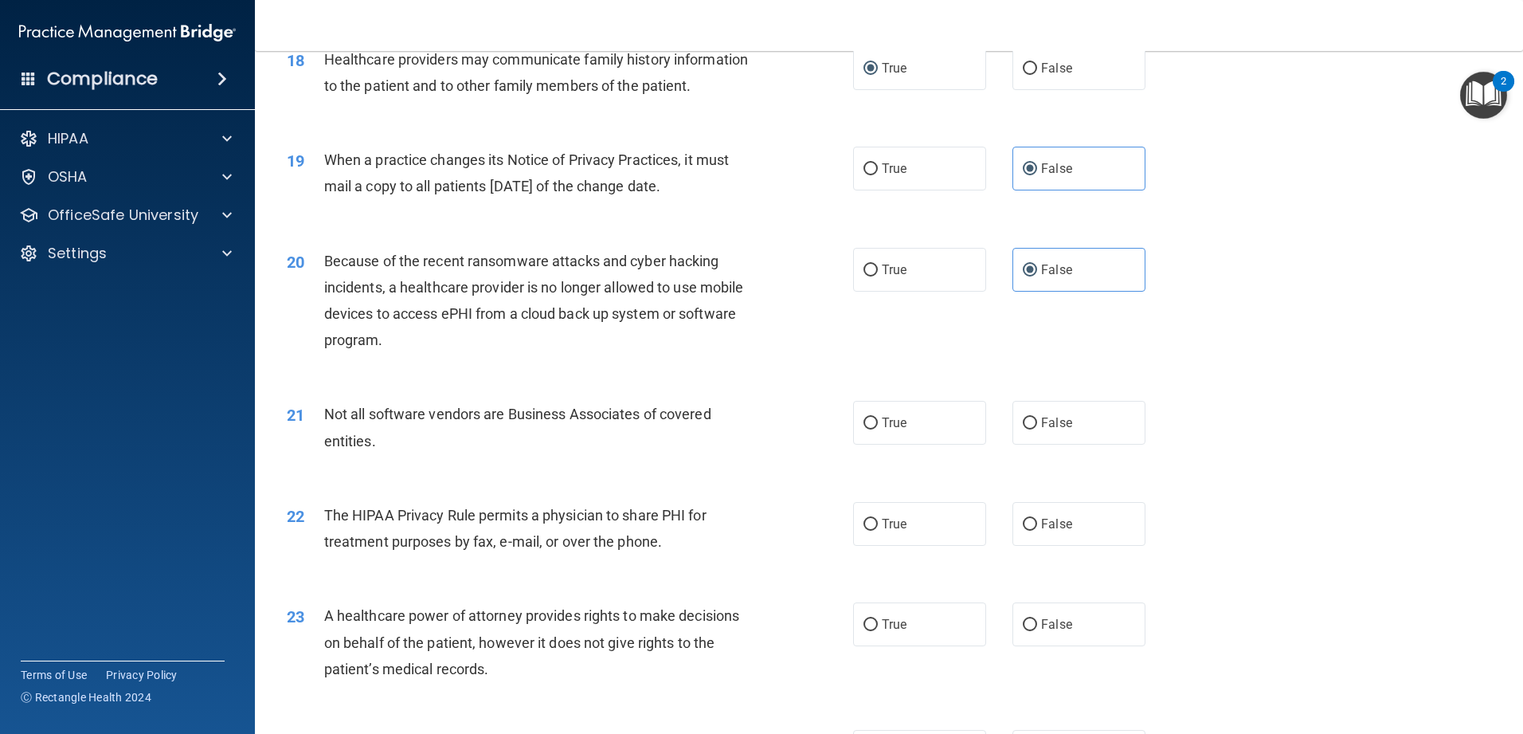
scroll to position [2151, 0]
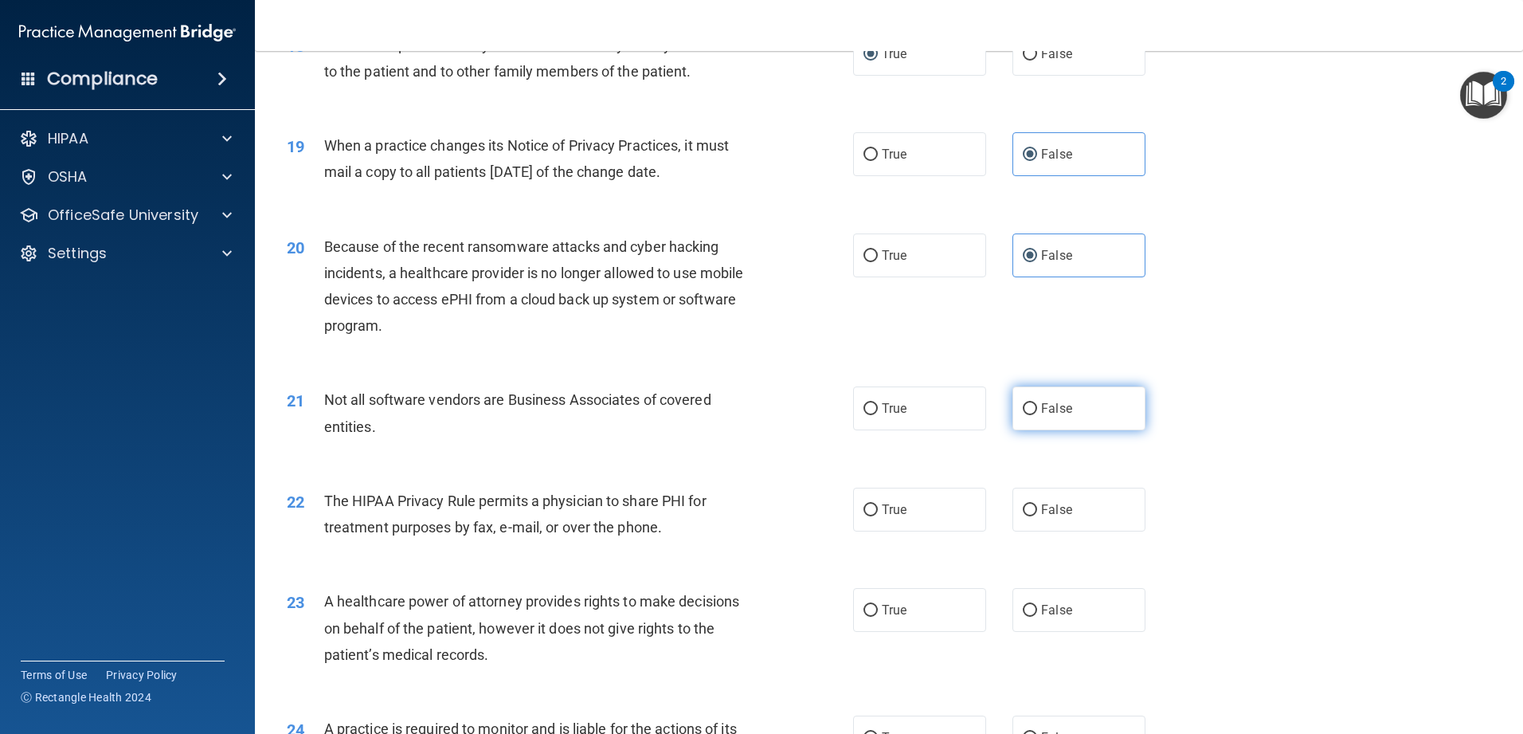
click at [553, 416] on label "False" at bounding box center [1078, 408] width 133 height 44
click at [553, 415] on input "False" at bounding box center [1030, 409] width 14 height 12
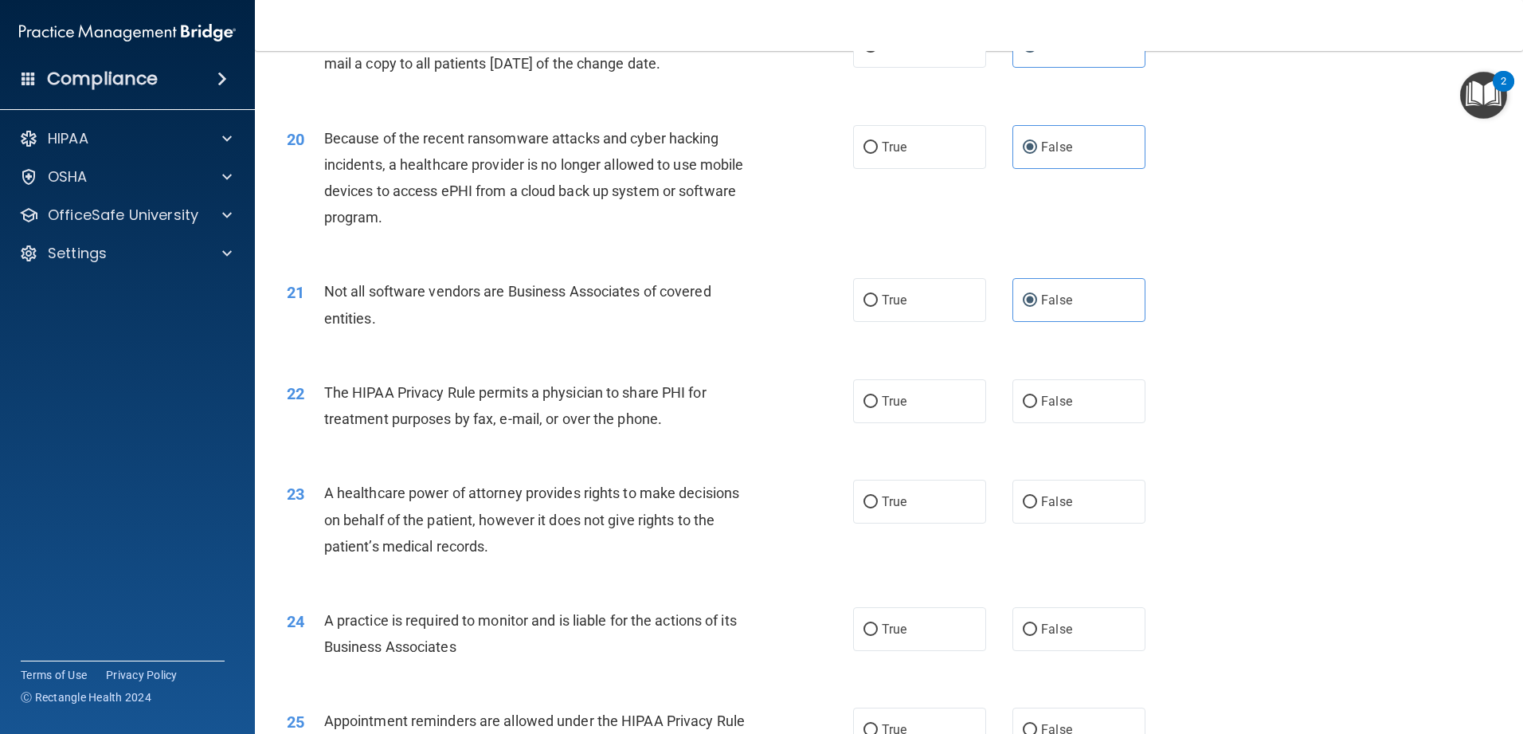
scroll to position [2310, 0]
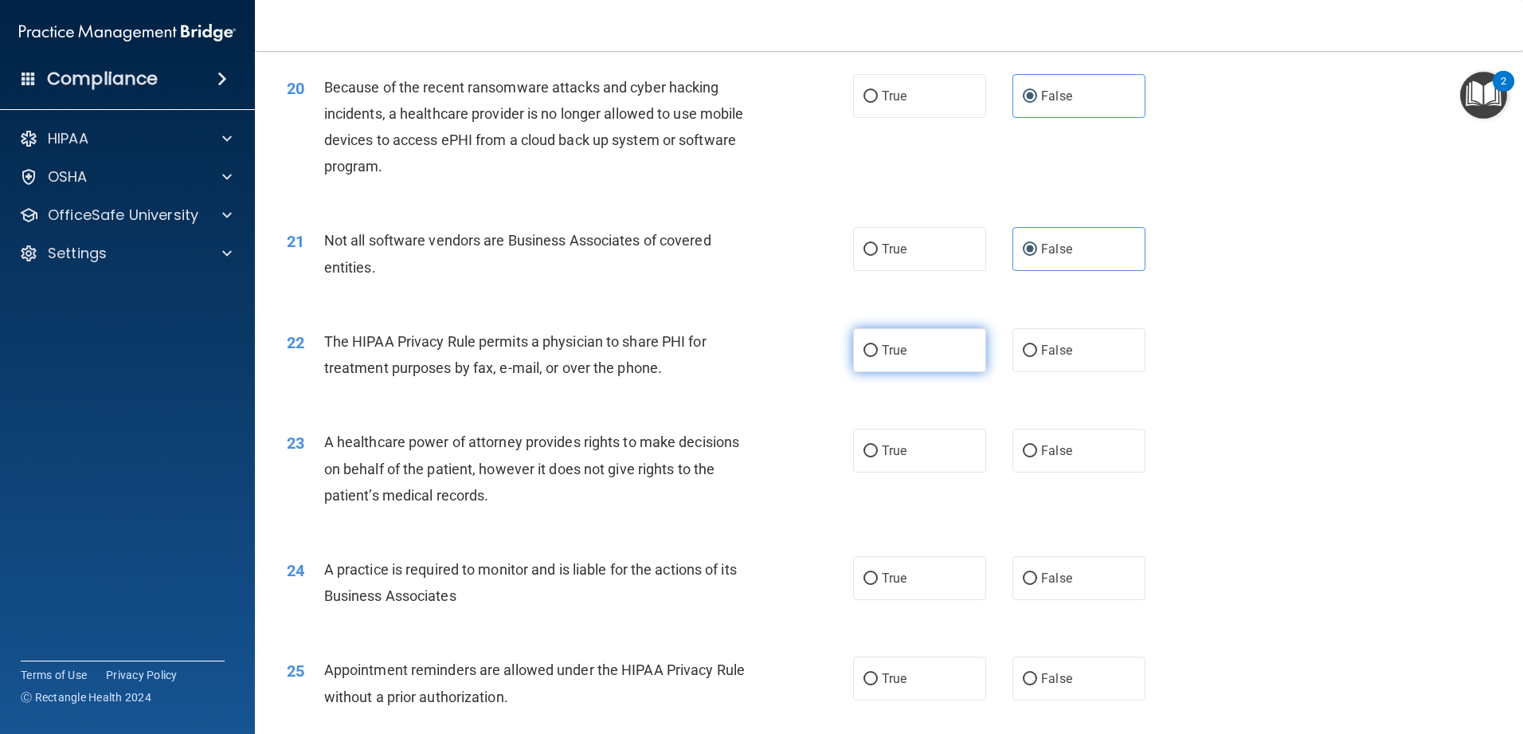
click at [553, 362] on label "True" at bounding box center [919, 350] width 133 height 44
click at [553, 357] on input "True" at bounding box center [870, 351] width 14 height 12
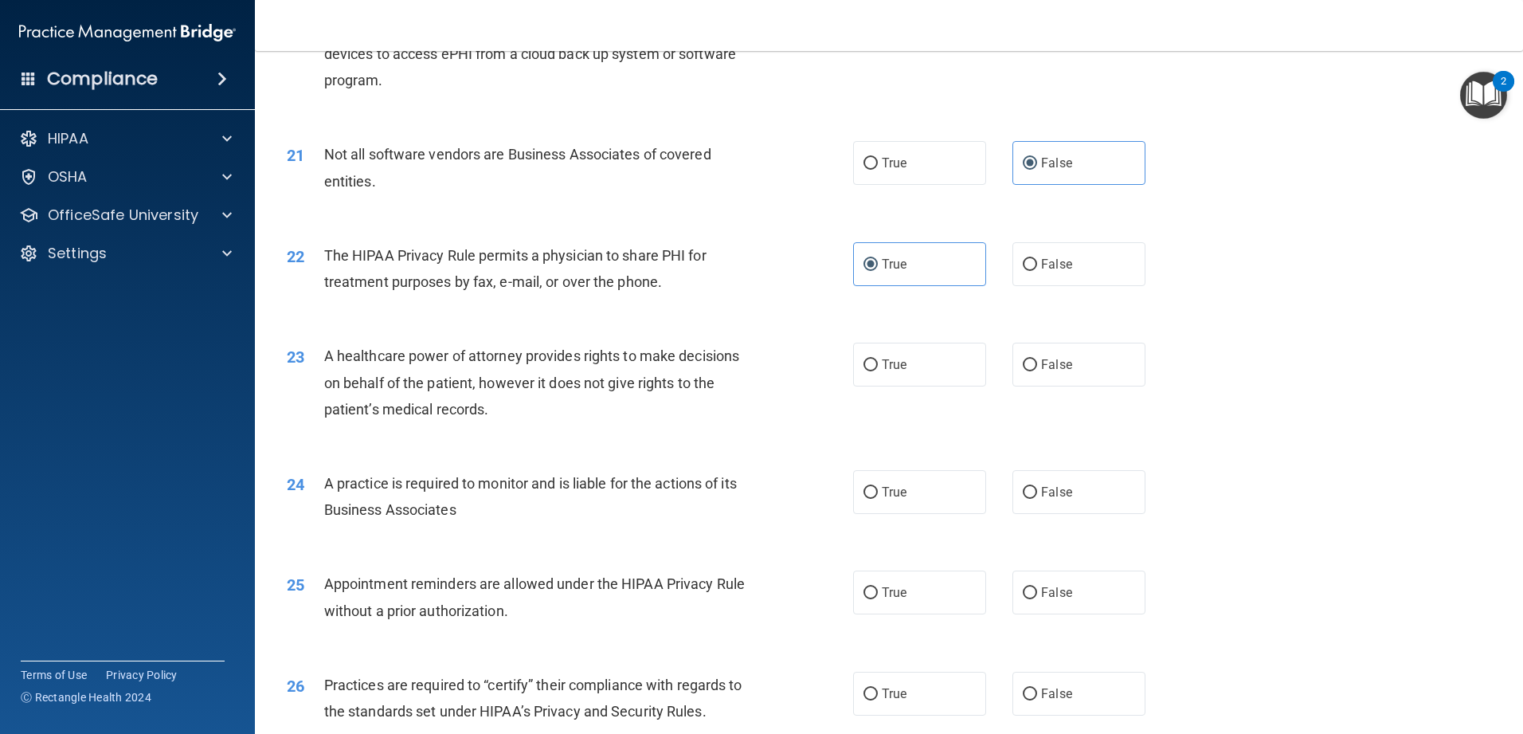
scroll to position [2469, 0]
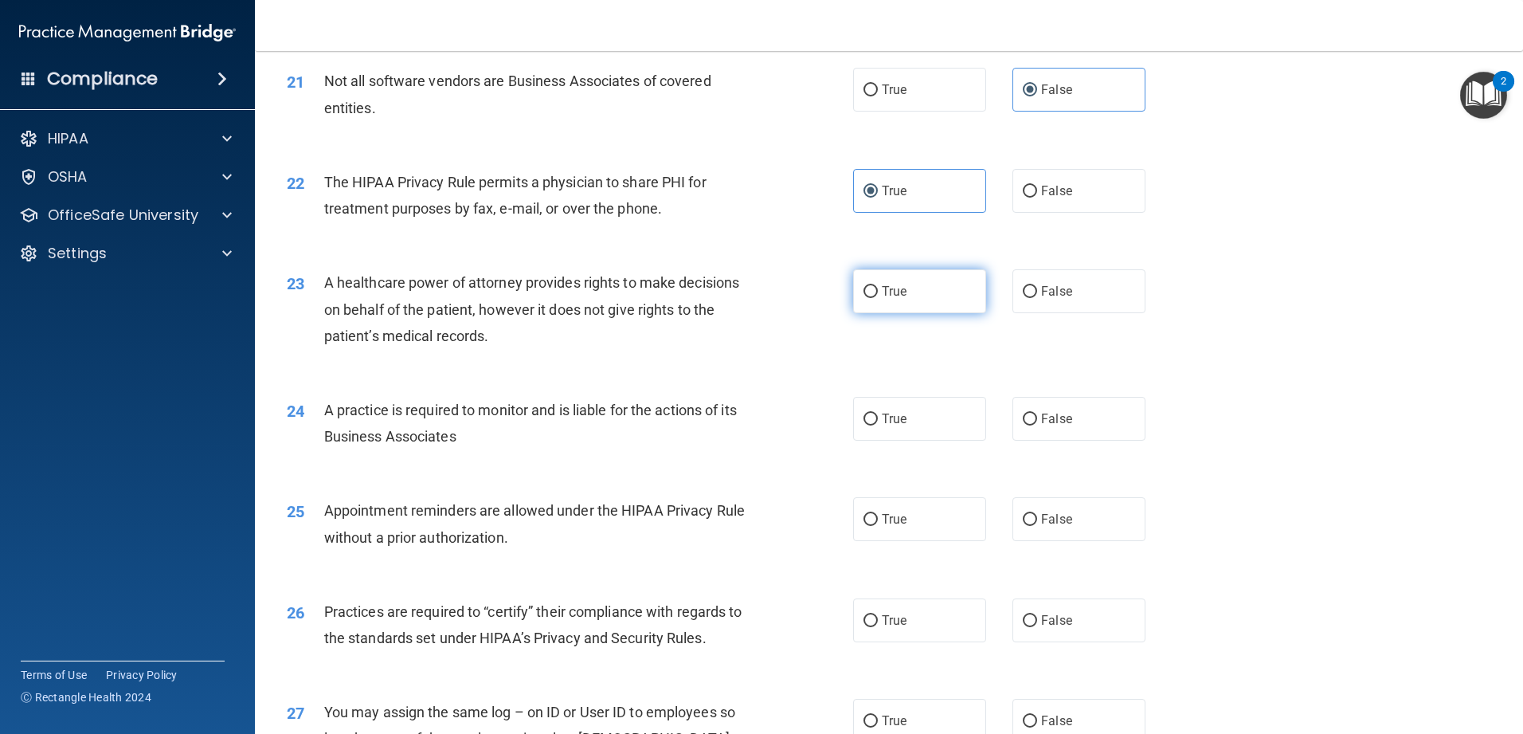
click at [553, 298] on span "True" at bounding box center [894, 291] width 25 height 15
click at [553, 298] on input "True" at bounding box center [870, 292] width 14 height 12
click at [553, 300] on label "False" at bounding box center [1078, 291] width 133 height 44
click at [553, 298] on input "False" at bounding box center [1030, 292] width 14 height 12
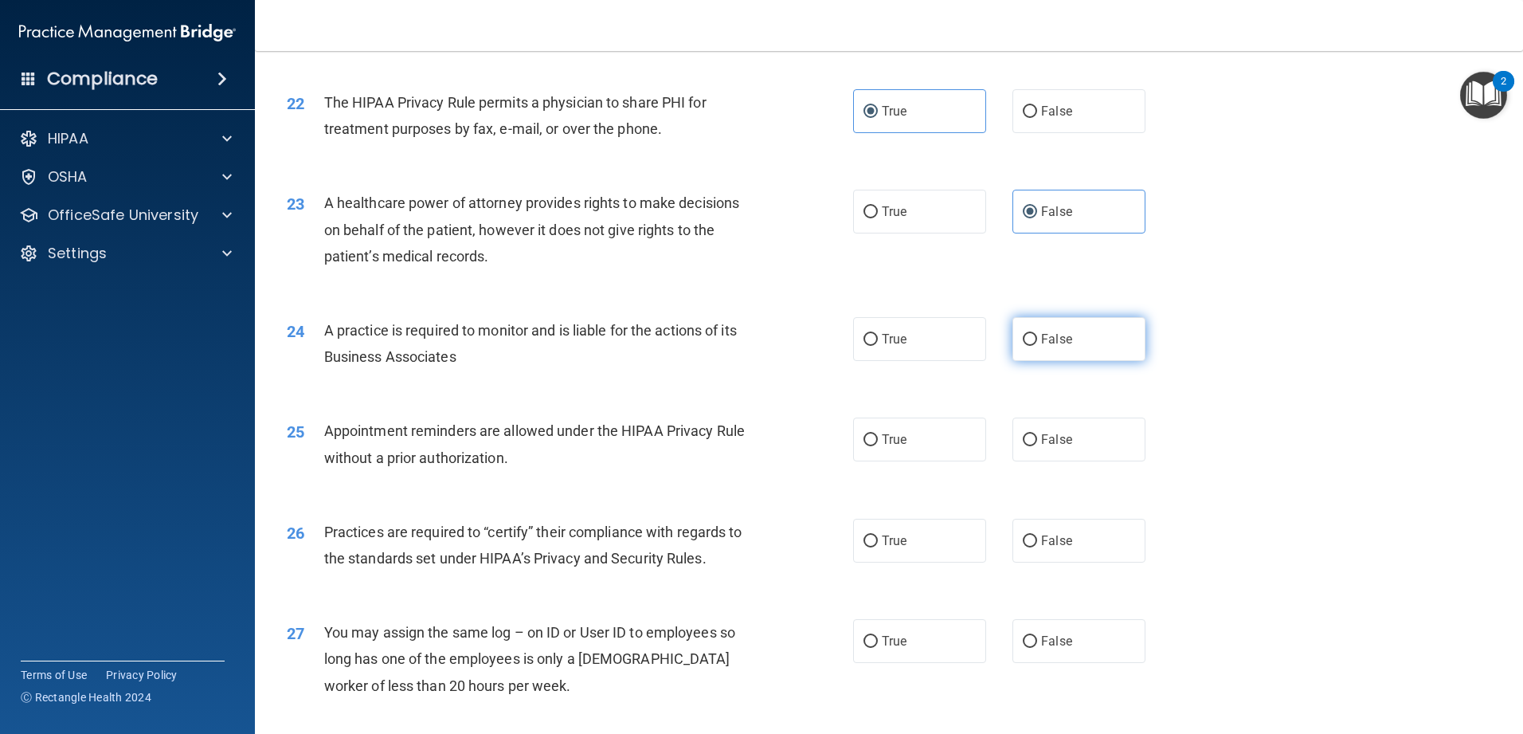
click at [553, 349] on label "False" at bounding box center [1078, 339] width 133 height 44
click at [553, 346] on input "False" at bounding box center [1030, 340] width 14 height 12
click at [553, 444] on label "True" at bounding box center [919, 439] width 133 height 44
click at [553, 444] on input "True" at bounding box center [870, 440] width 14 height 12
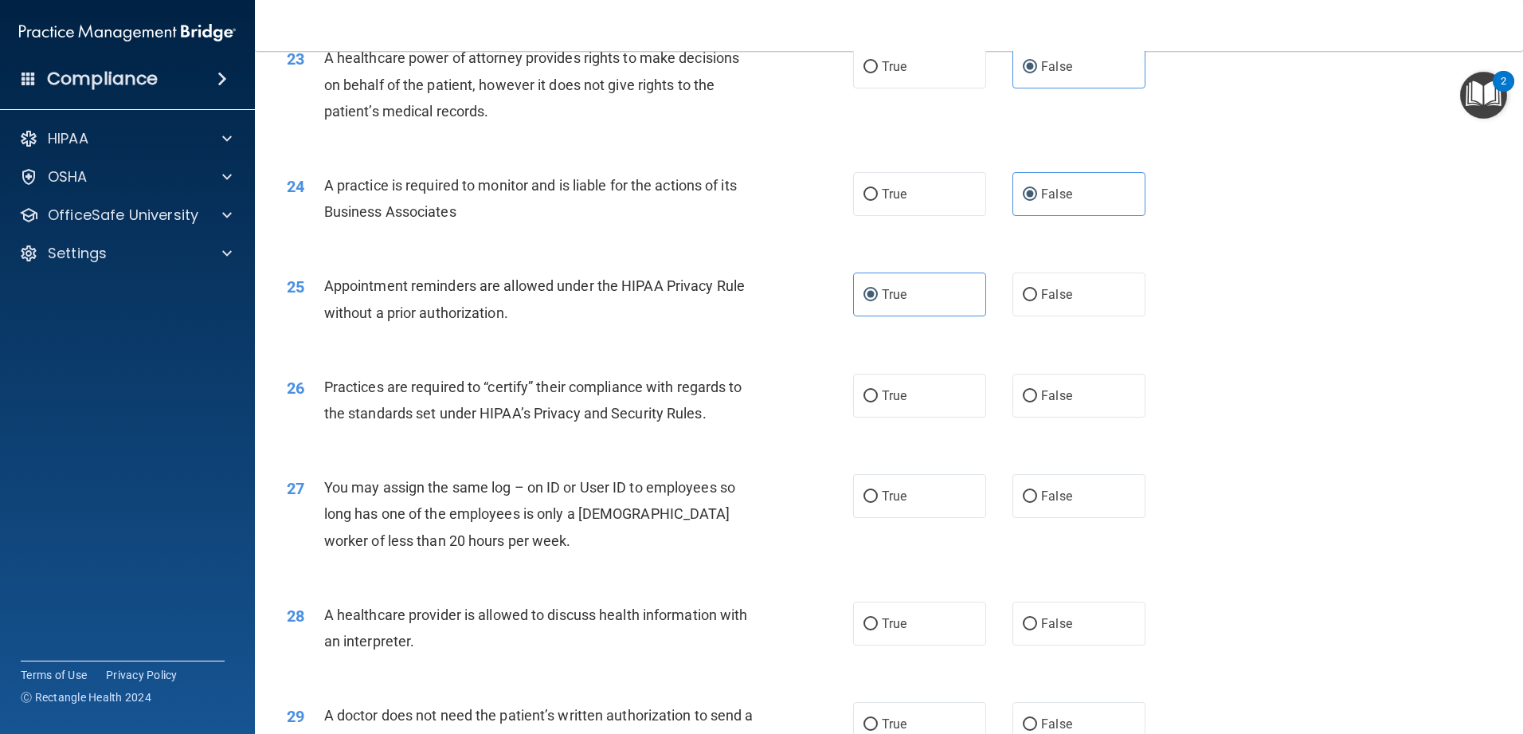
scroll to position [2708, 0]
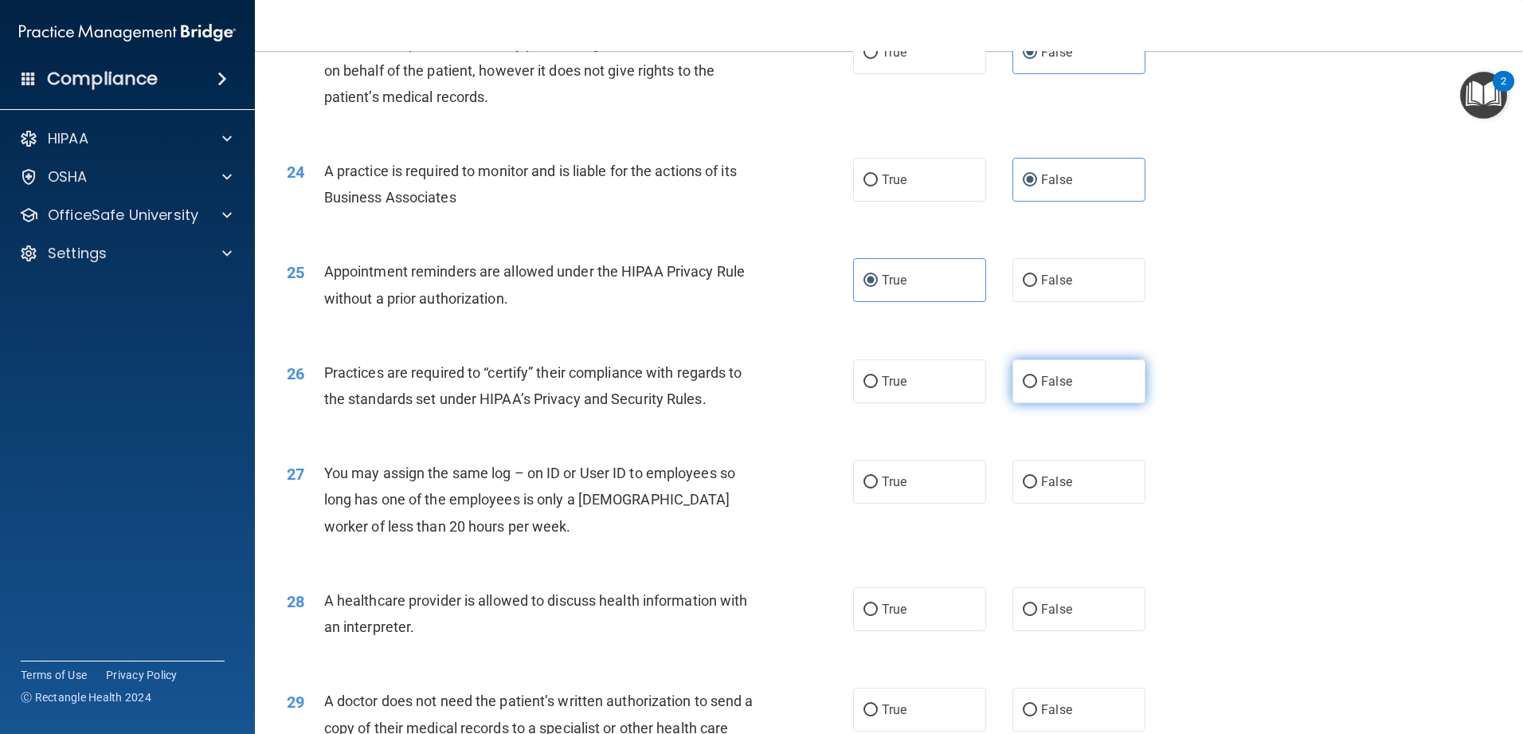
click at [553, 389] on label "False" at bounding box center [1078, 381] width 133 height 44
click at [553, 388] on input "False" at bounding box center [1030, 382] width 14 height 12
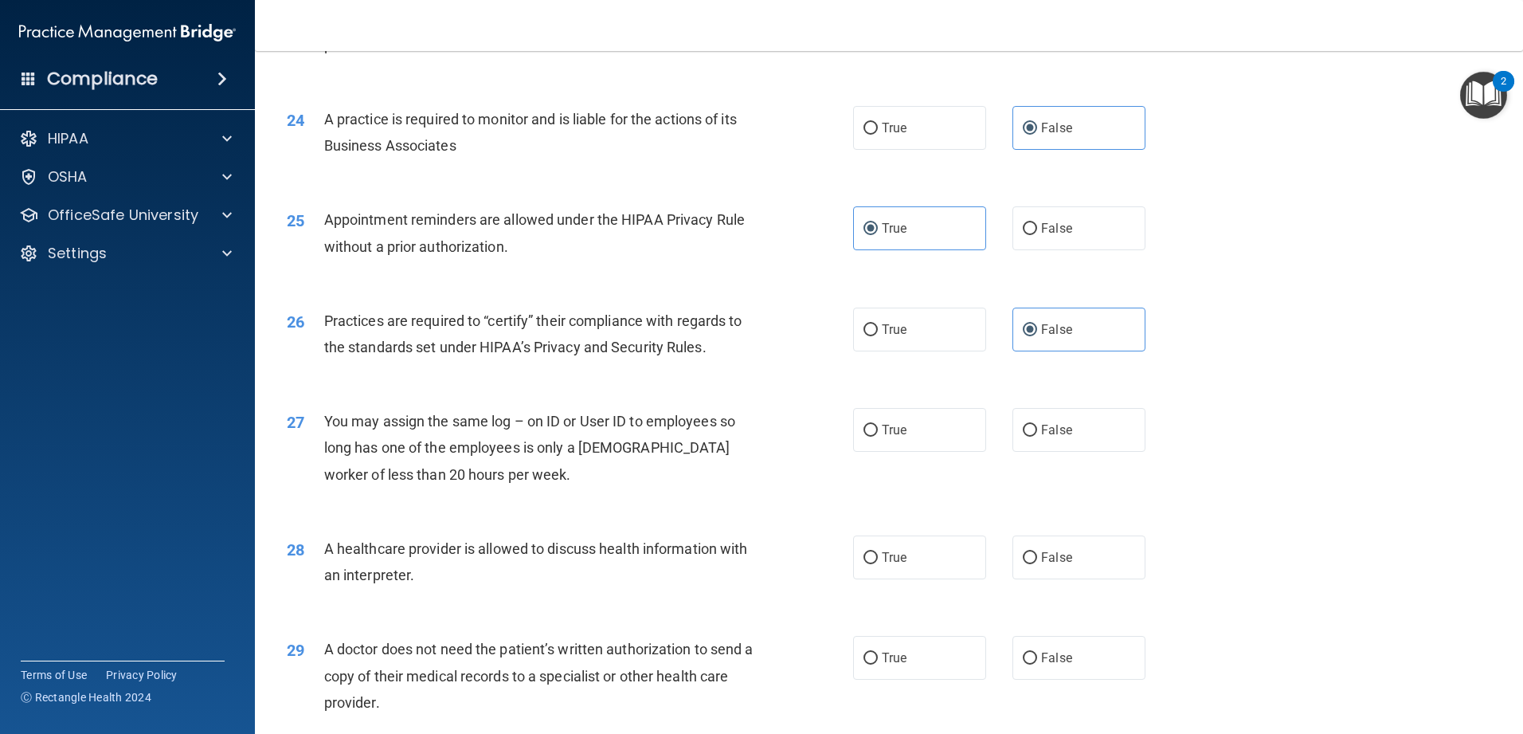
scroll to position [2788, 0]
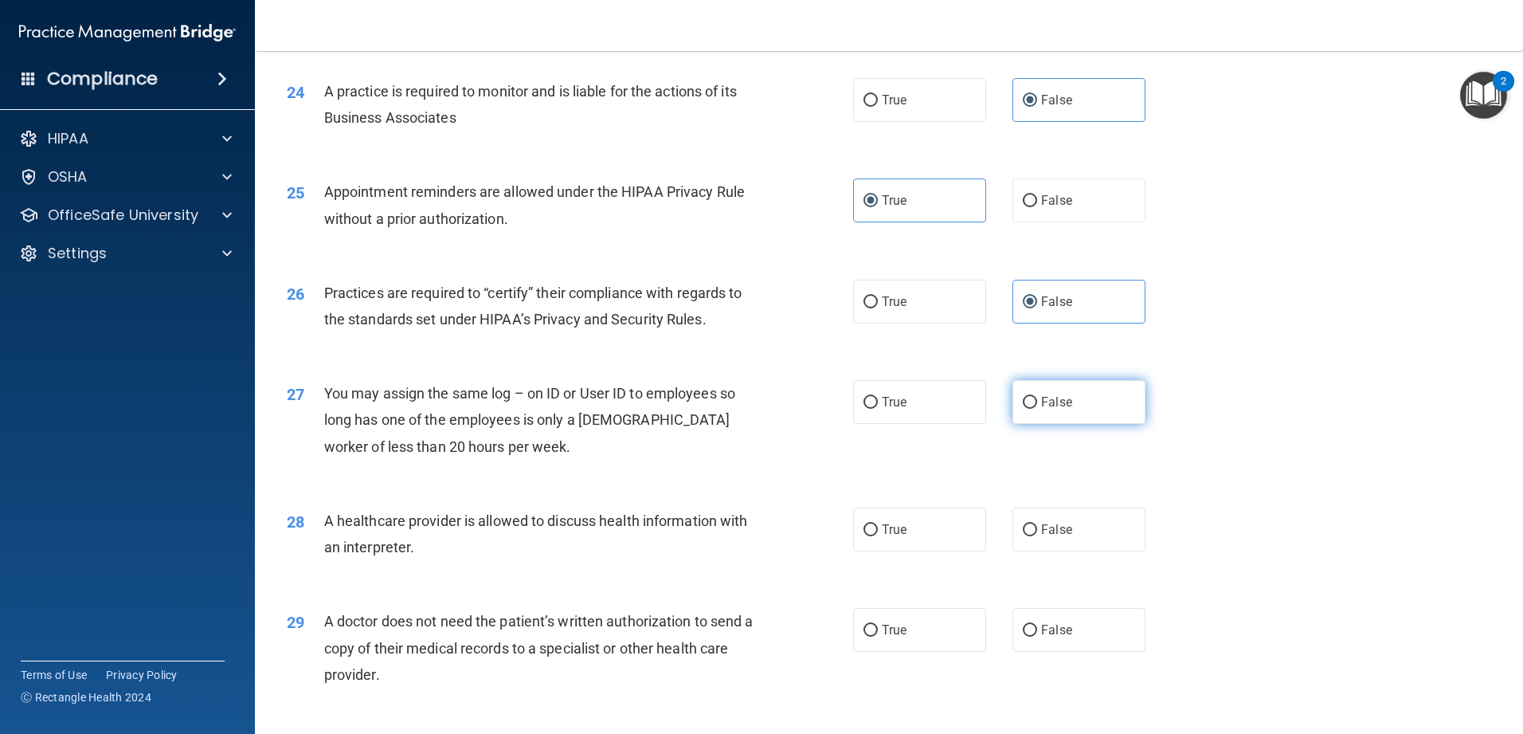
click at [553, 405] on span "False" at bounding box center [1056, 401] width 31 height 15
click at [553, 405] on input "False" at bounding box center [1030, 403] width 14 height 12
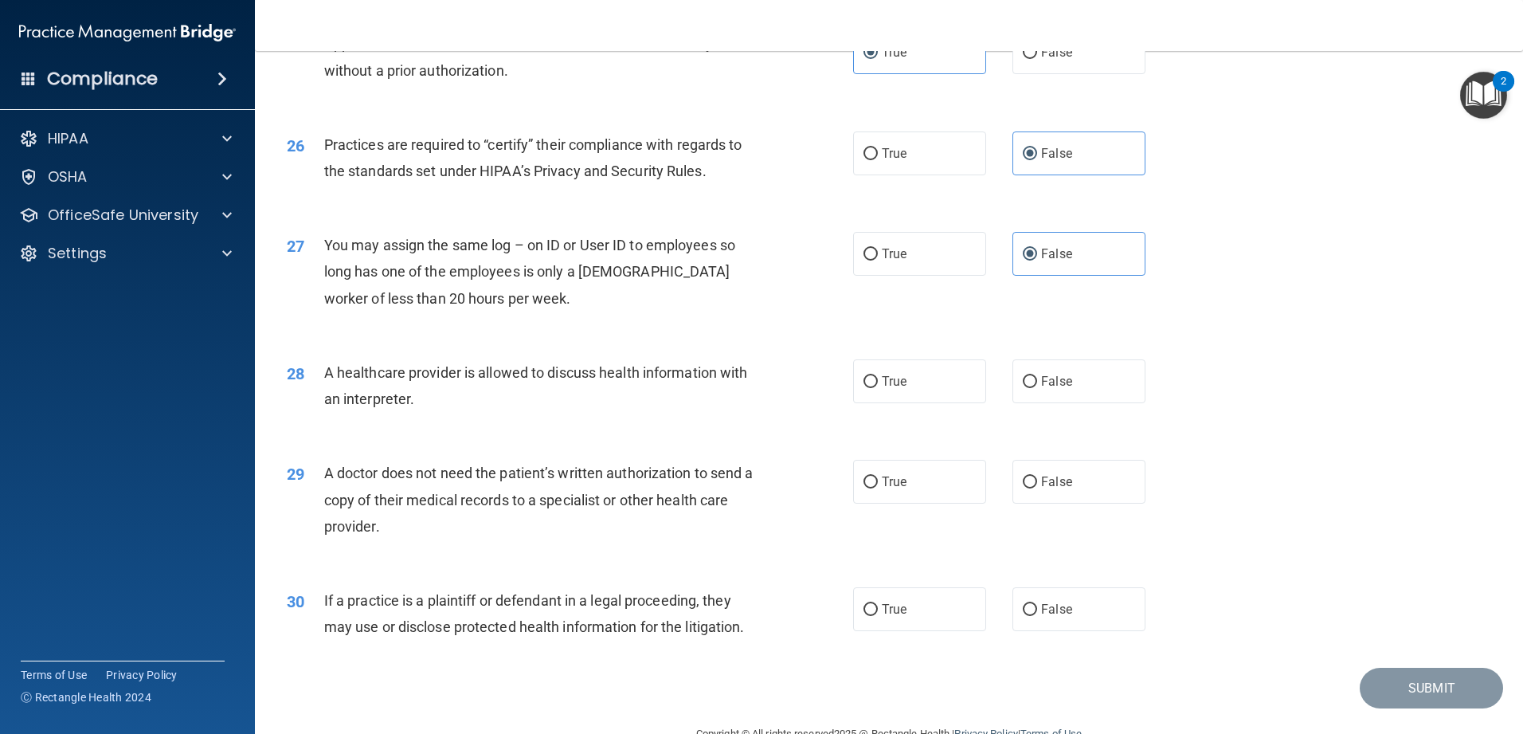
scroll to position [2947, 0]
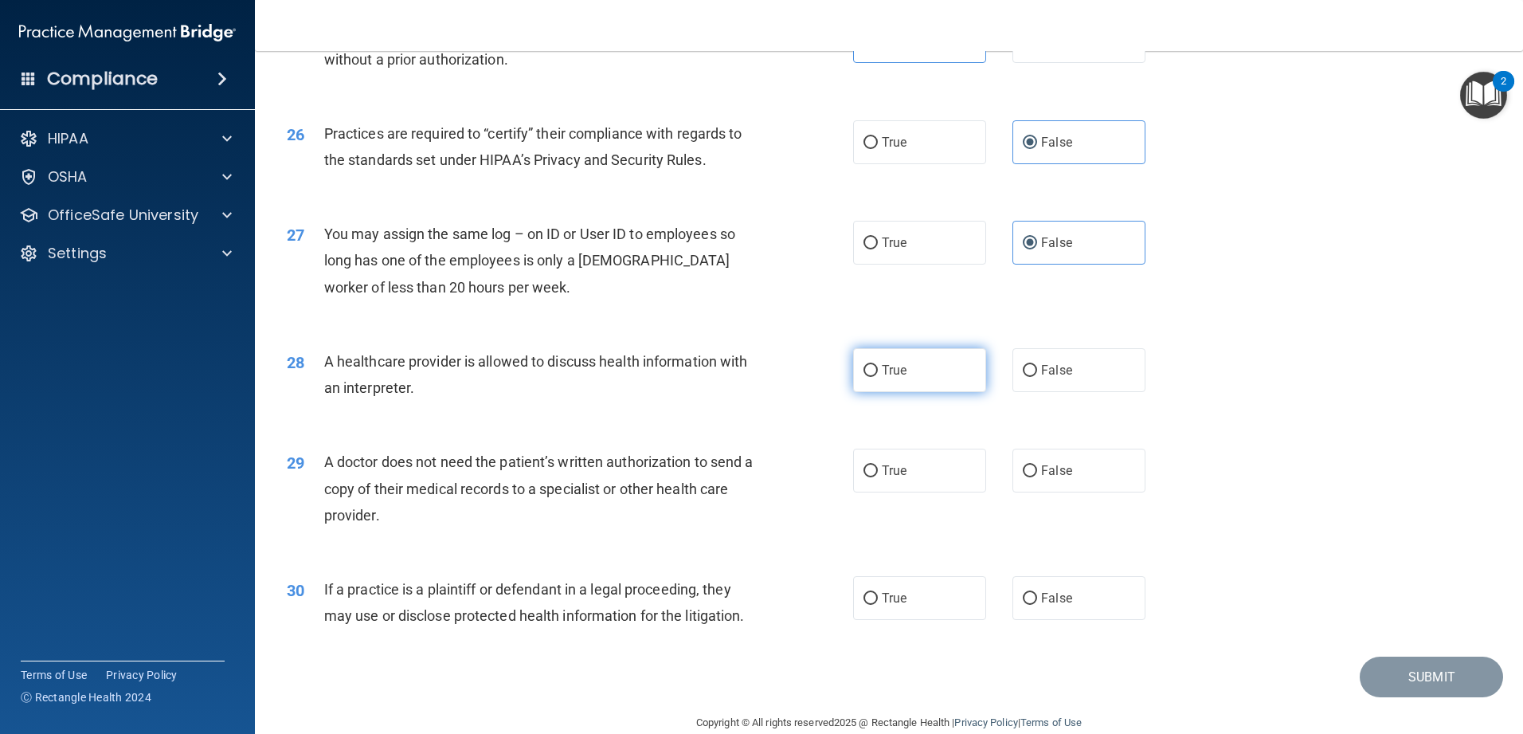
click at [553, 379] on label "True" at bounding box center [919, 370] width 133 height 44
click at [553, 377] on input "True" at bounding box center [870, 371] width 14 height 12
click at [553, 489] on label "True" at bounding box center [919, 470] width 133 height 44
click at [553, 477] on input "True" at bounding box center [870, 471] width 14 height 12
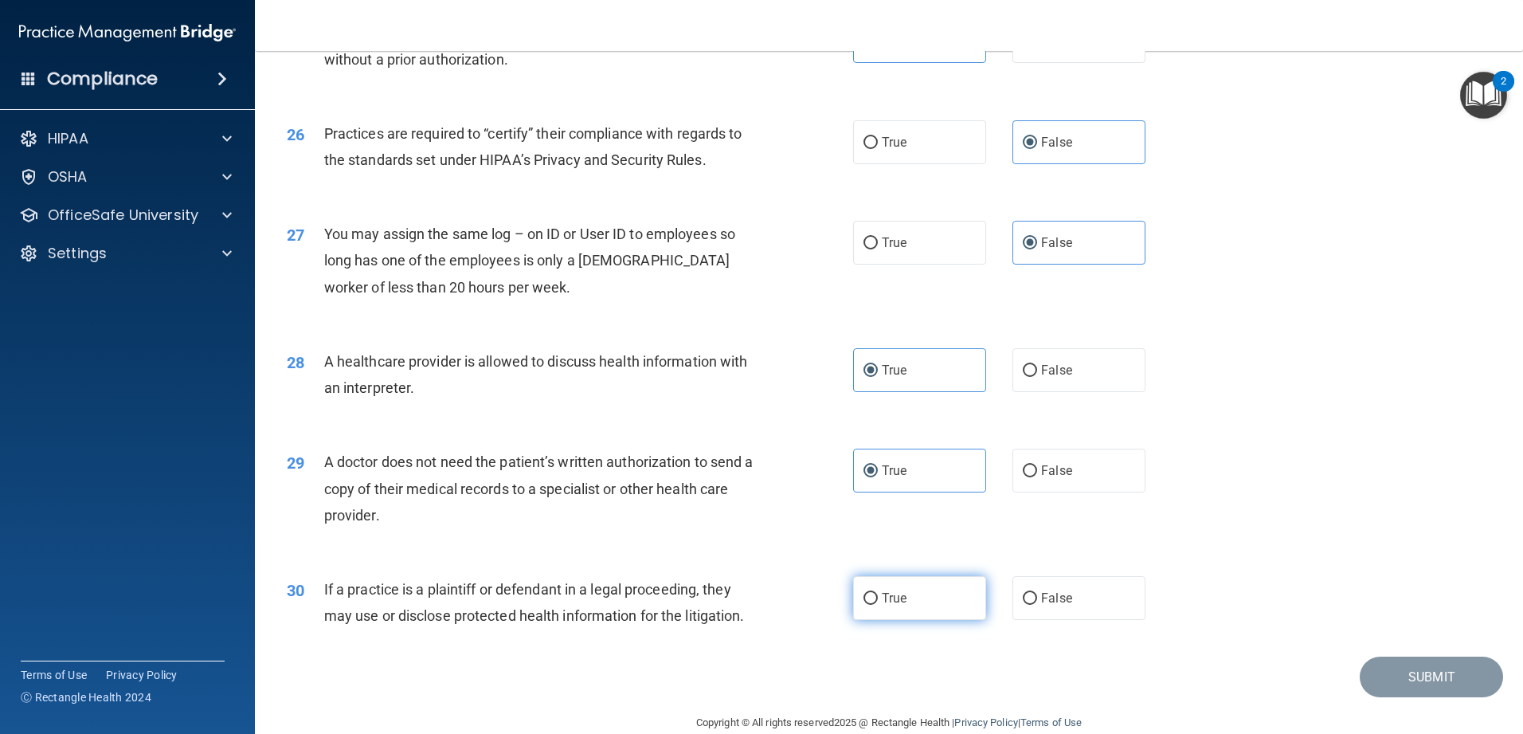
click at [553, 581] on label "True" at bounding box center [919, 598] width 133 height 44
click at [553, 581] on input "True" at bounding box center [870, 599] width 14 height 12
click at [553, 581] on button "Submit" at bounding box center [1431, 676] width 143 height 41
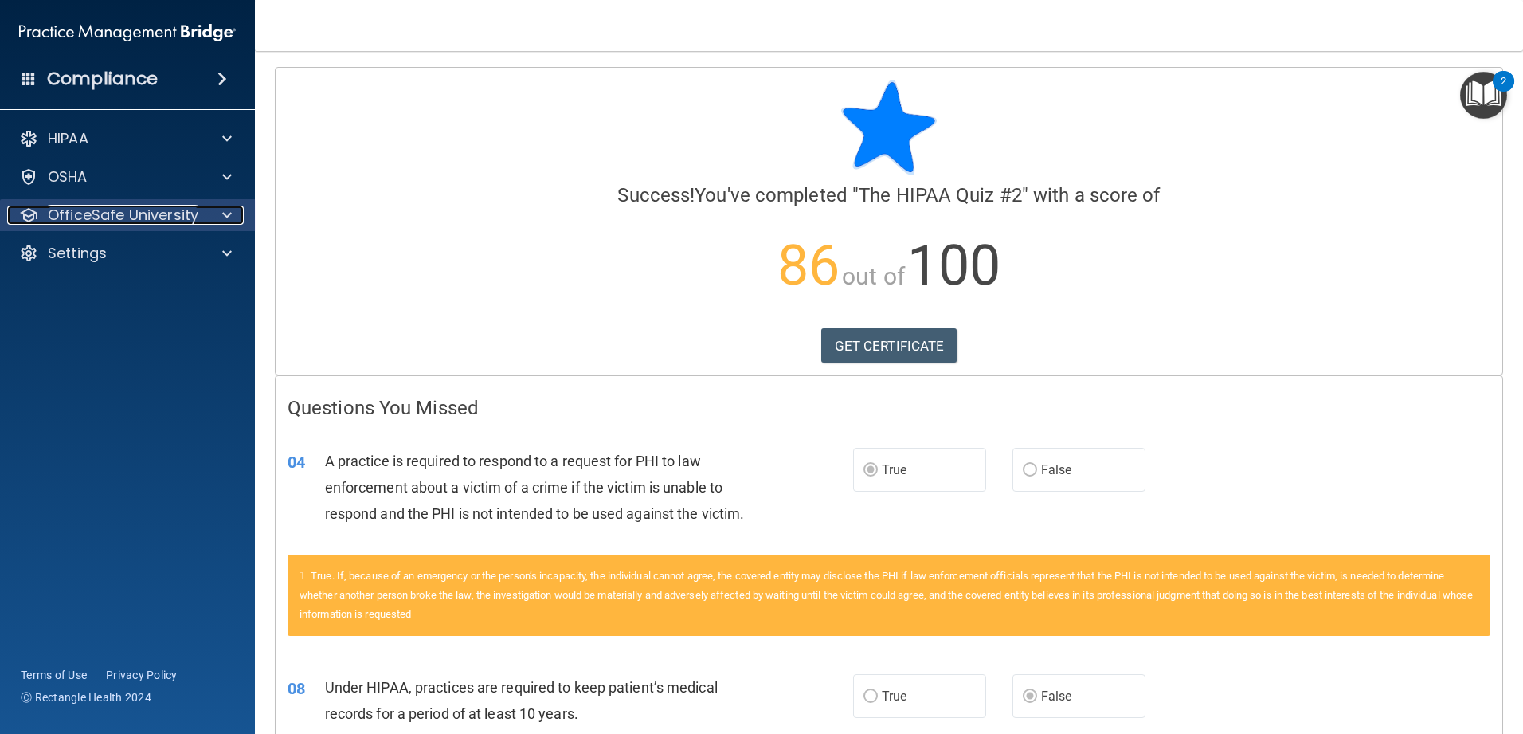
click at [205, 207] on div at bounding box center [225, 215] width 40 height 19
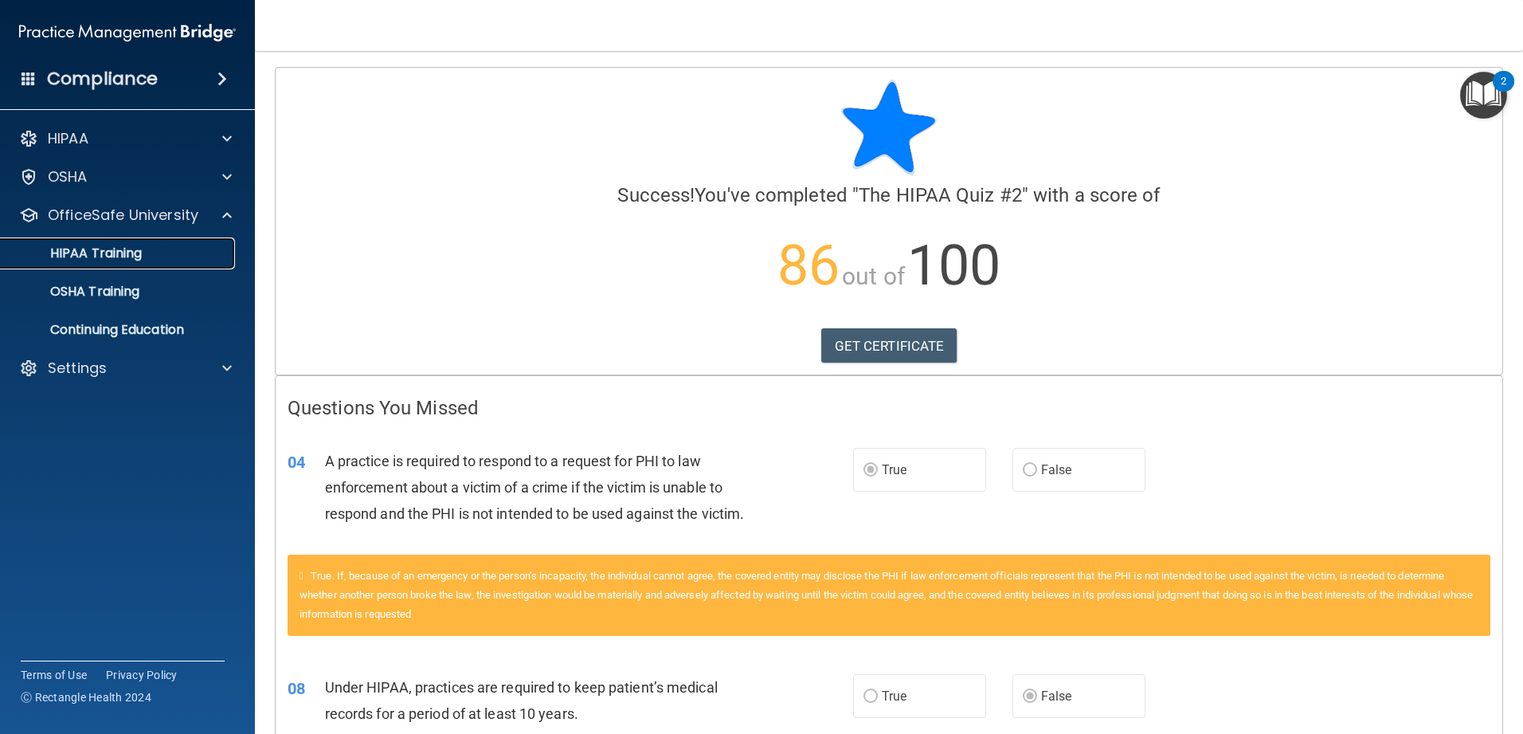
click at [169, 260] on div "HIPAA Training" at bounding box center [118, 253] width 217 height 16
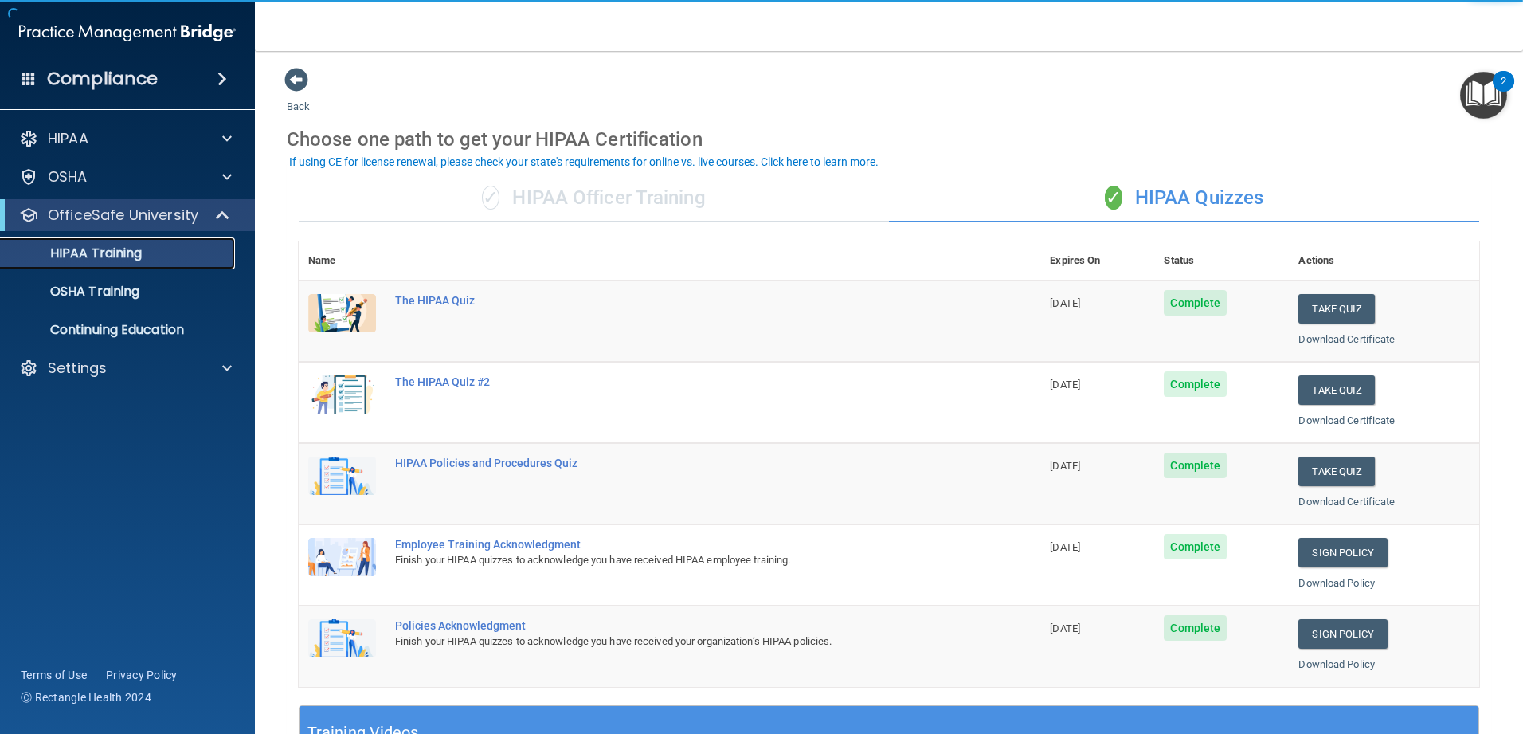
scroll to position [80, 0]
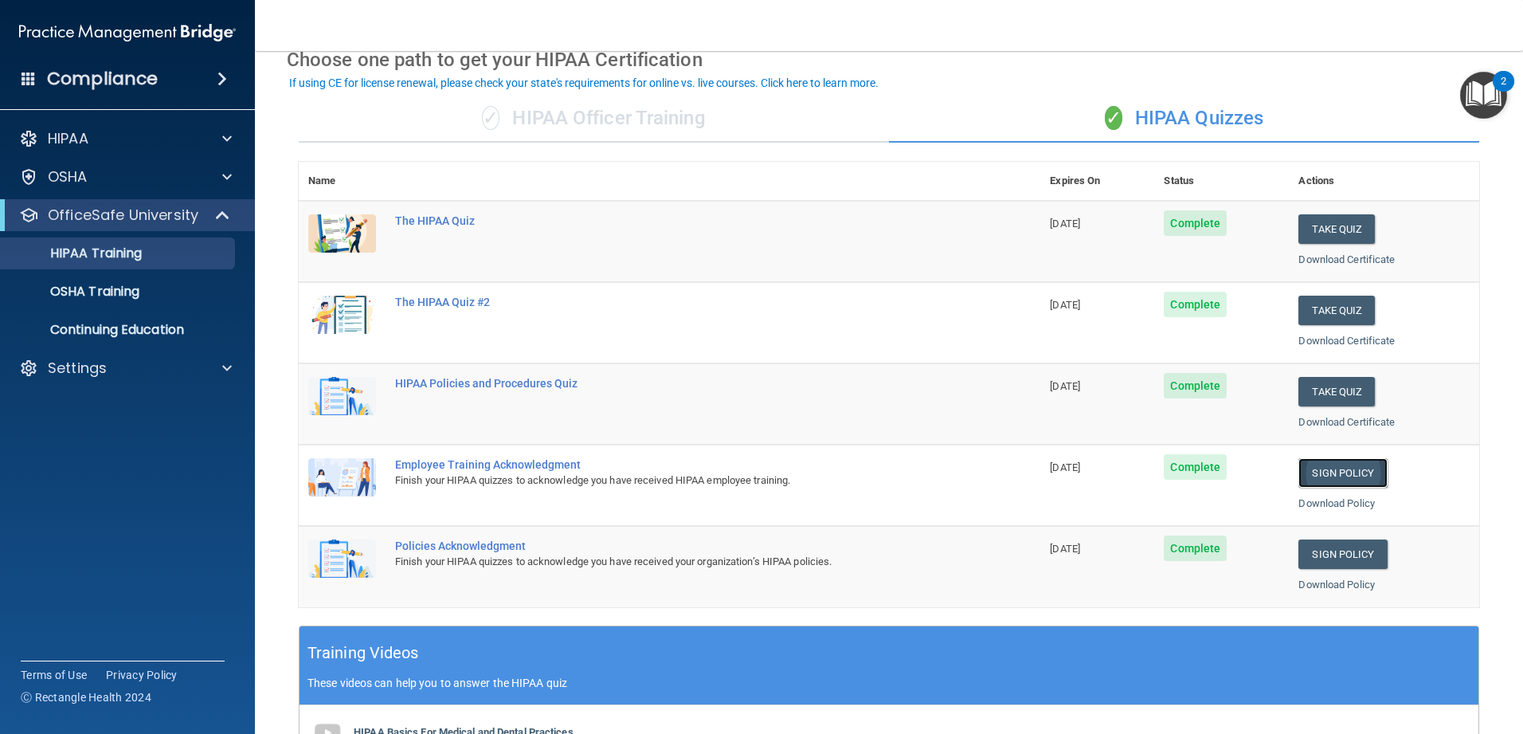
click at [553, 476] on link "Sign Policy" at bounding box center [1342, 472] width 88 height 29
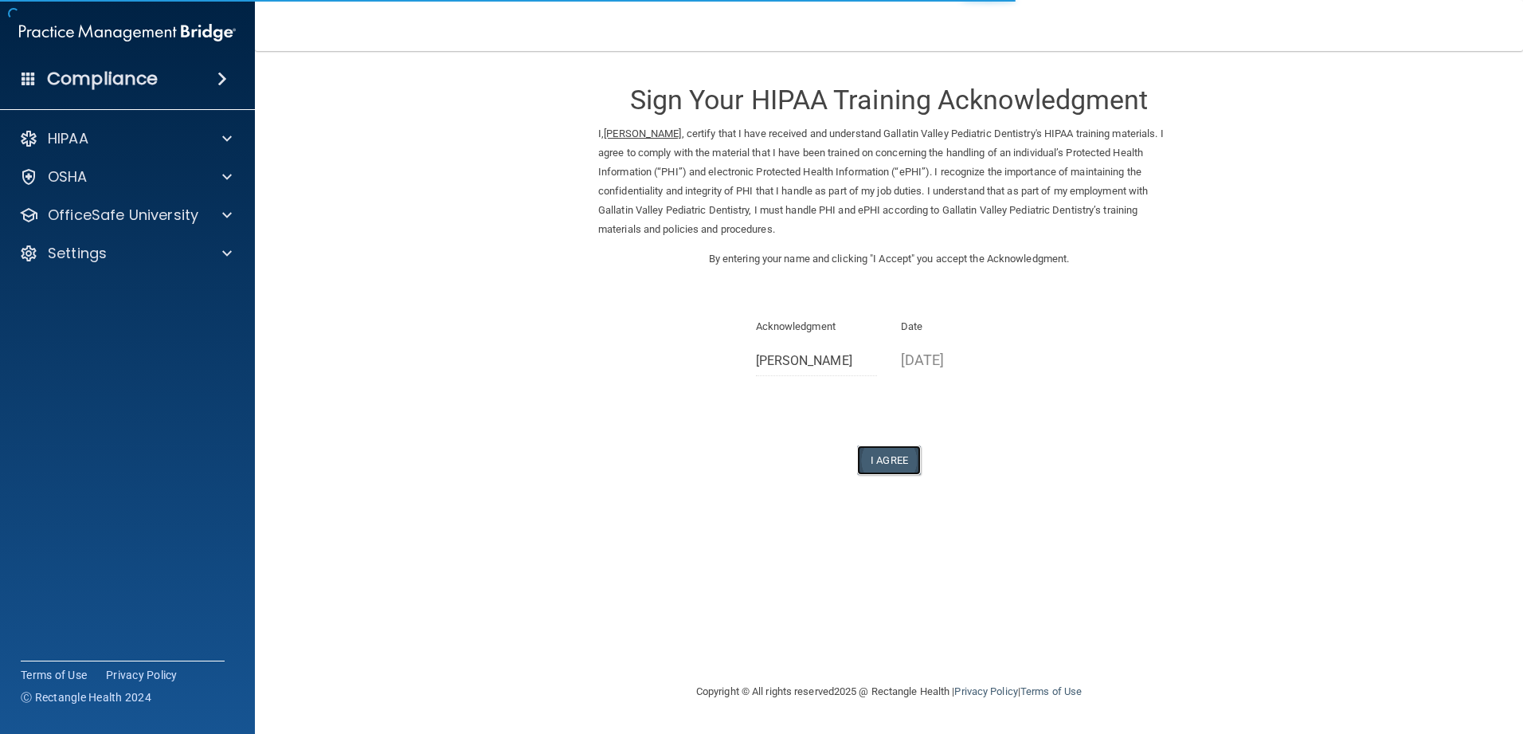
click at [879, 456] on button "I Agree" at bounding box center [889, 459] width 64 height 29
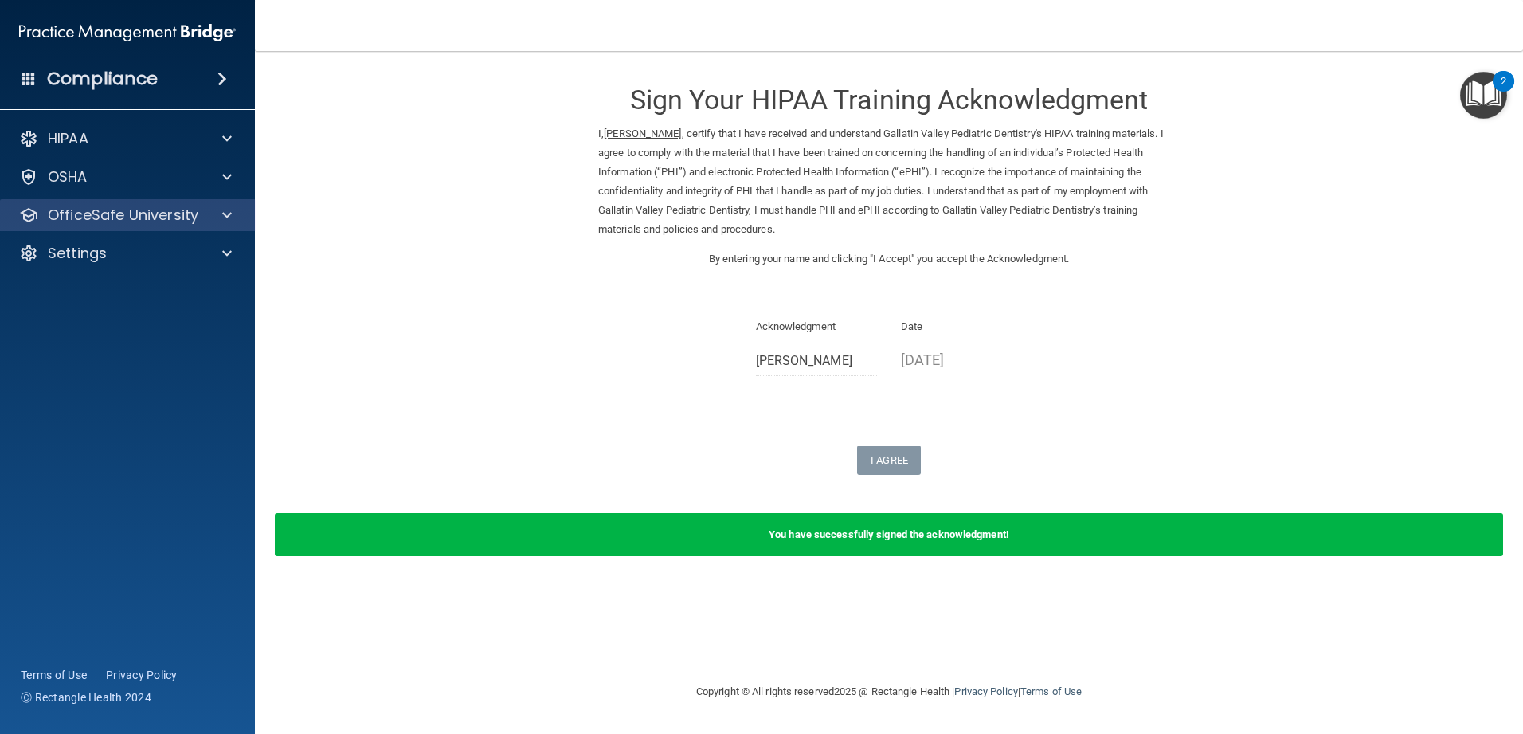
click at [143, 202] on div "OfficeSafe University" at bounding box center [128, 215] width 256 height 32
click at [236, 224] on div at bounding box center [225, 215] width 40 height 19
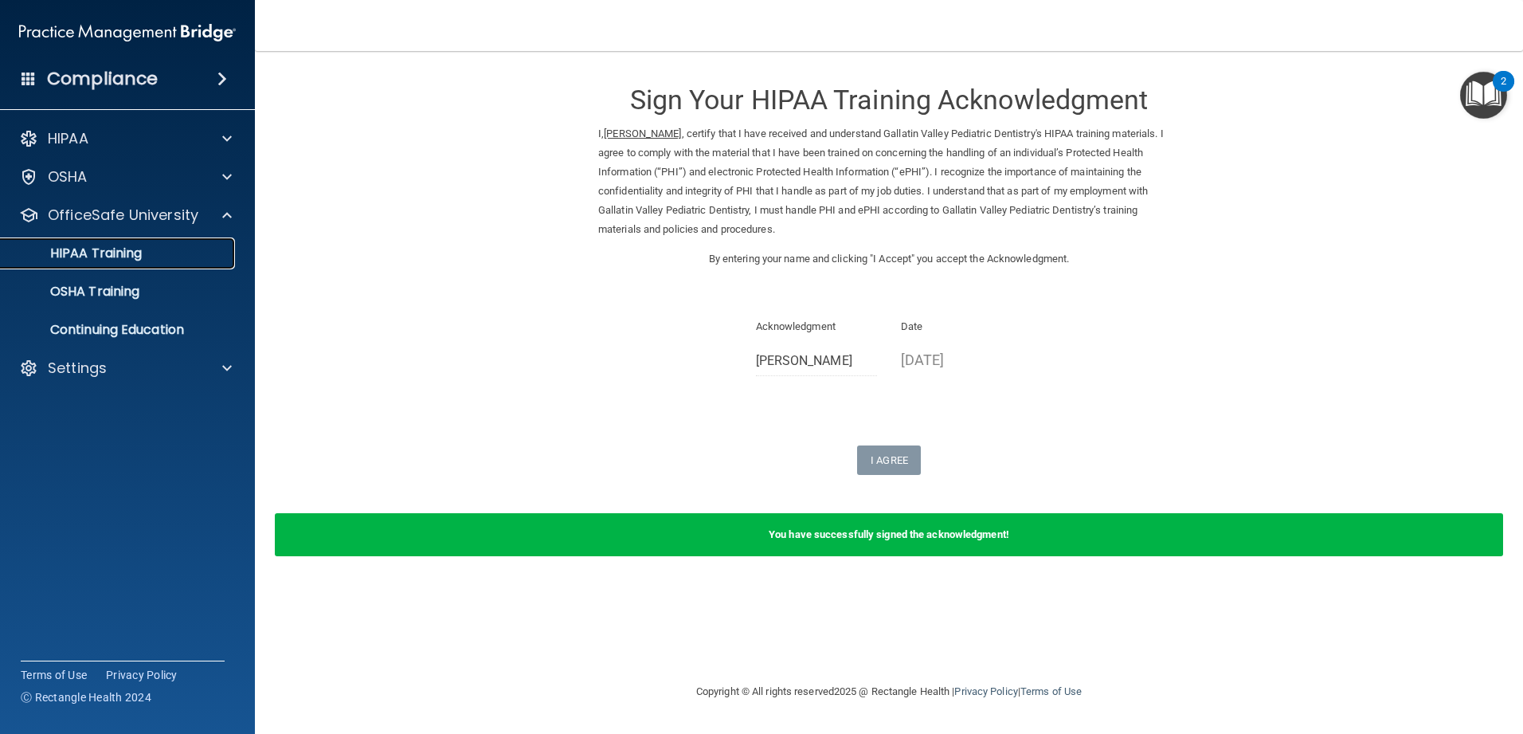
click at [146, 253] on div "HIPAA Training" at bounding box center [118, 253] width 217 height 16
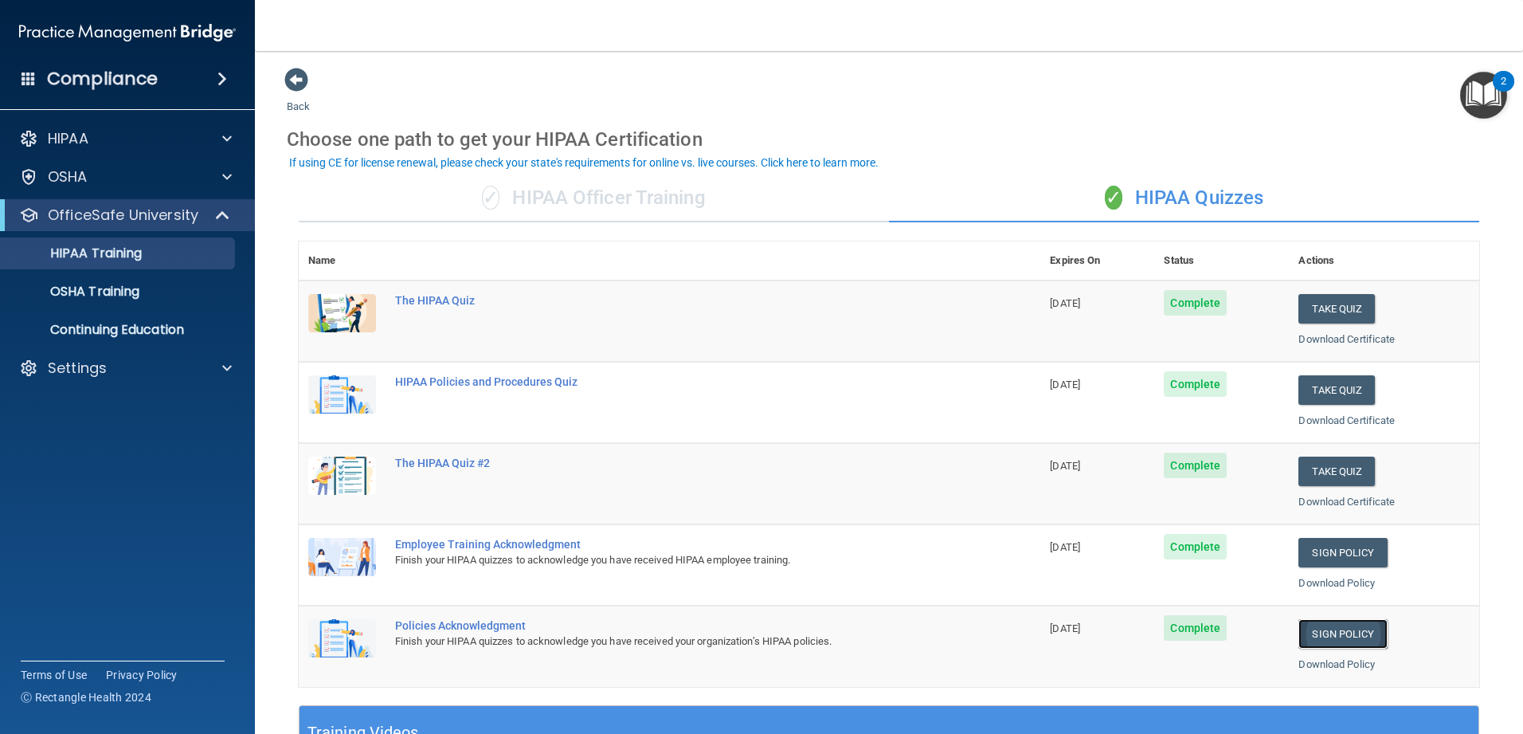
click at [1331, 631] on link "Sign Policy" at bounding box center [1342, 633] width 88 height 29
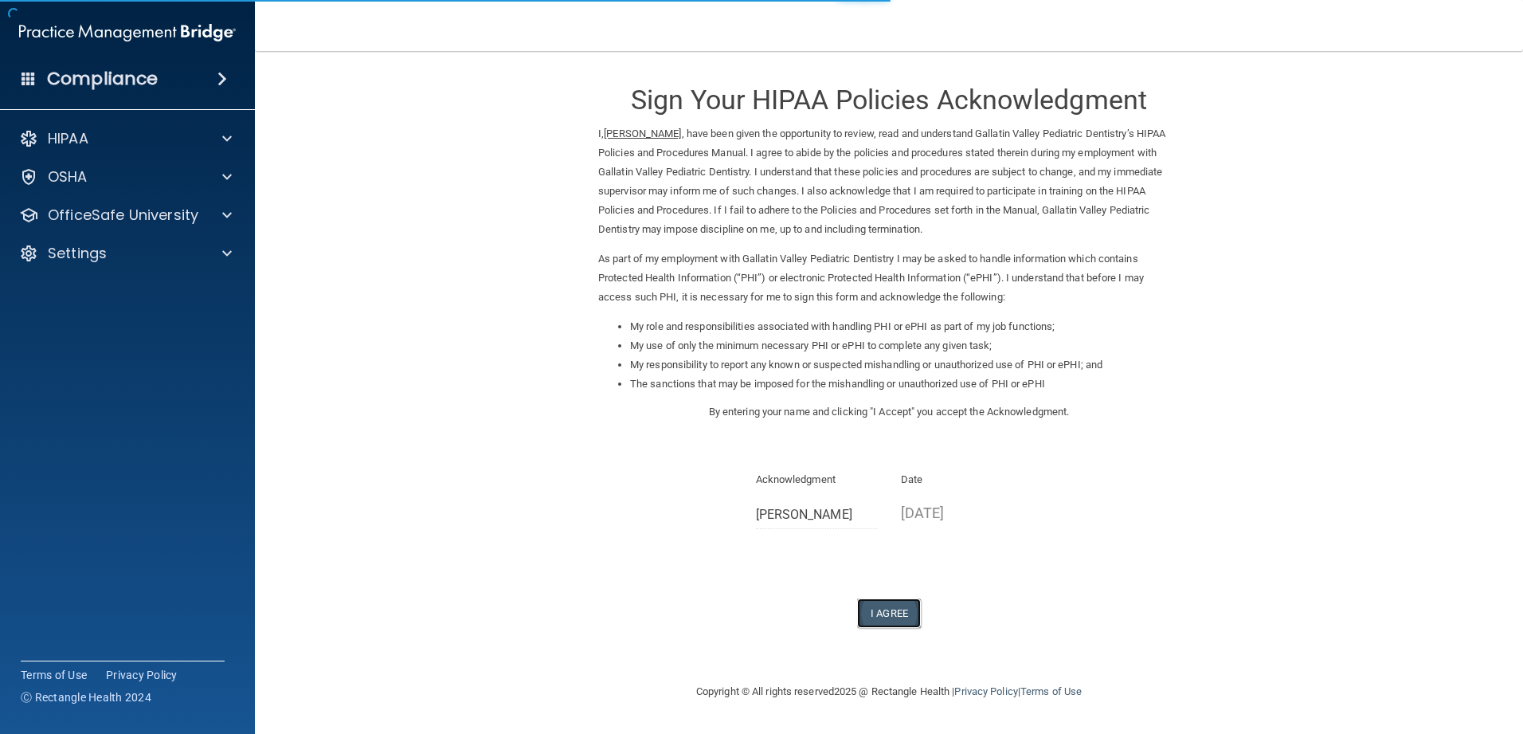
click at [879, 607] on button "I Agree" at bounding box center [889, 612] width 64 height 29
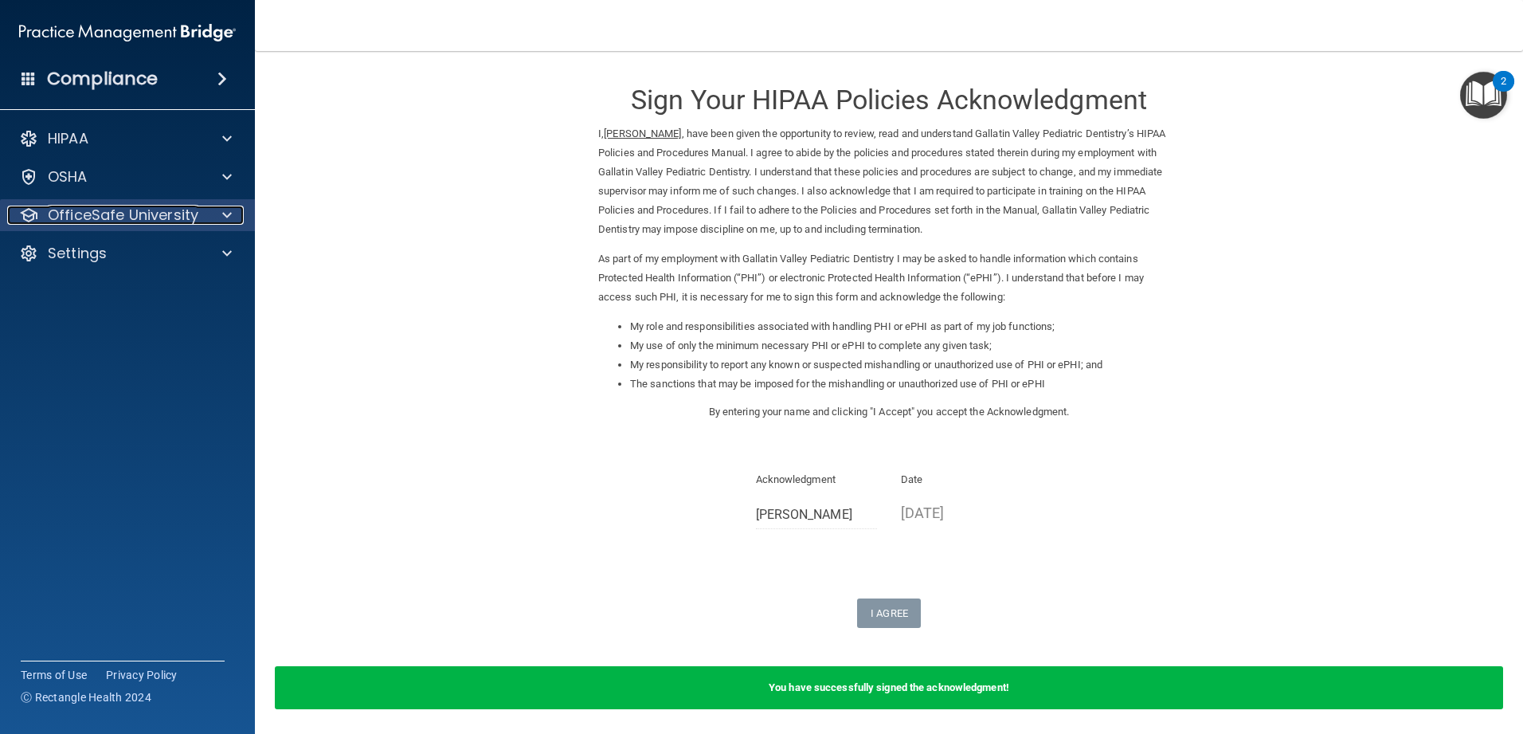
click at [136, 207] on p "OfficeSafe University" at bounding box center [123, 215] width 151 height 19
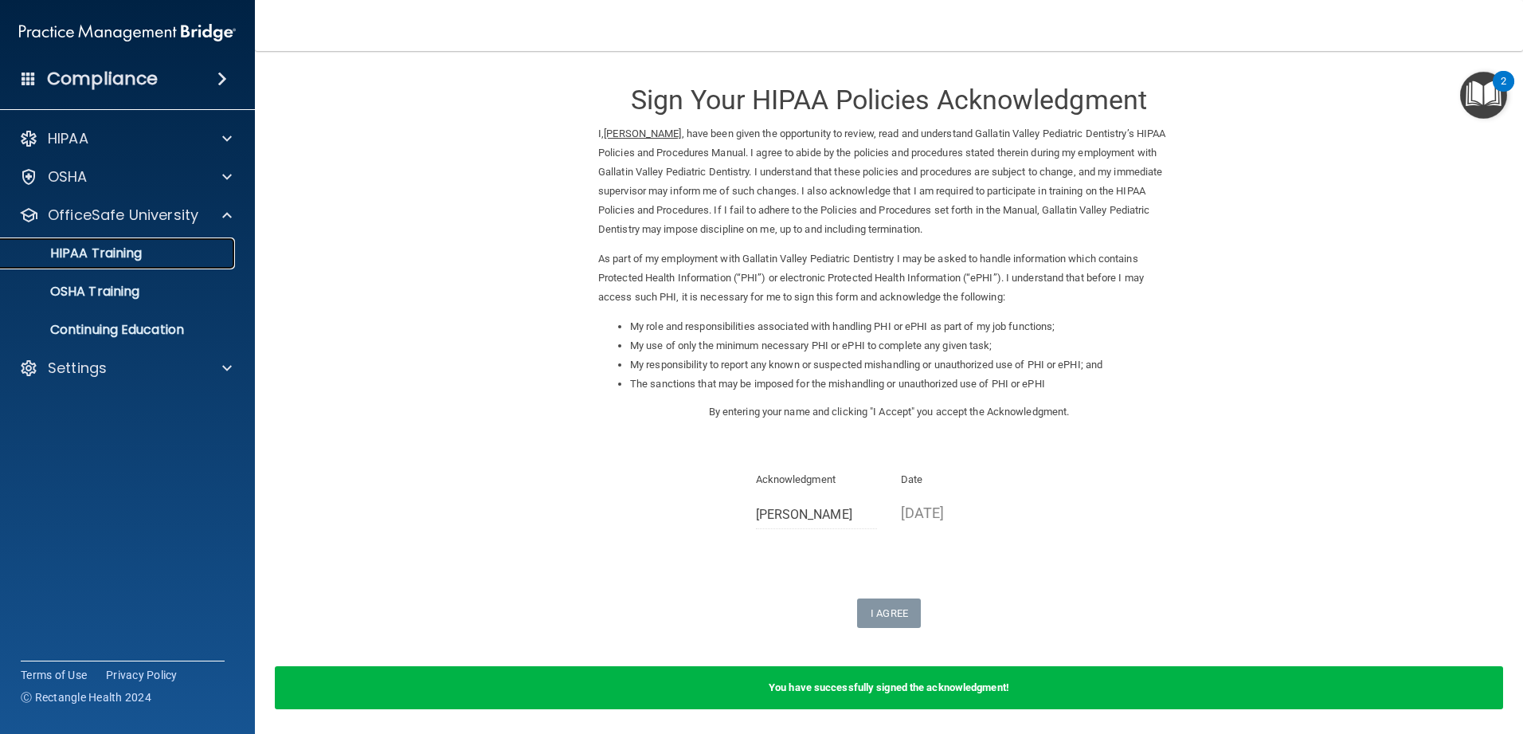
click at [182, 252] on div "HIPAA Training" at bounding box center [118, 253] width 217 height 16
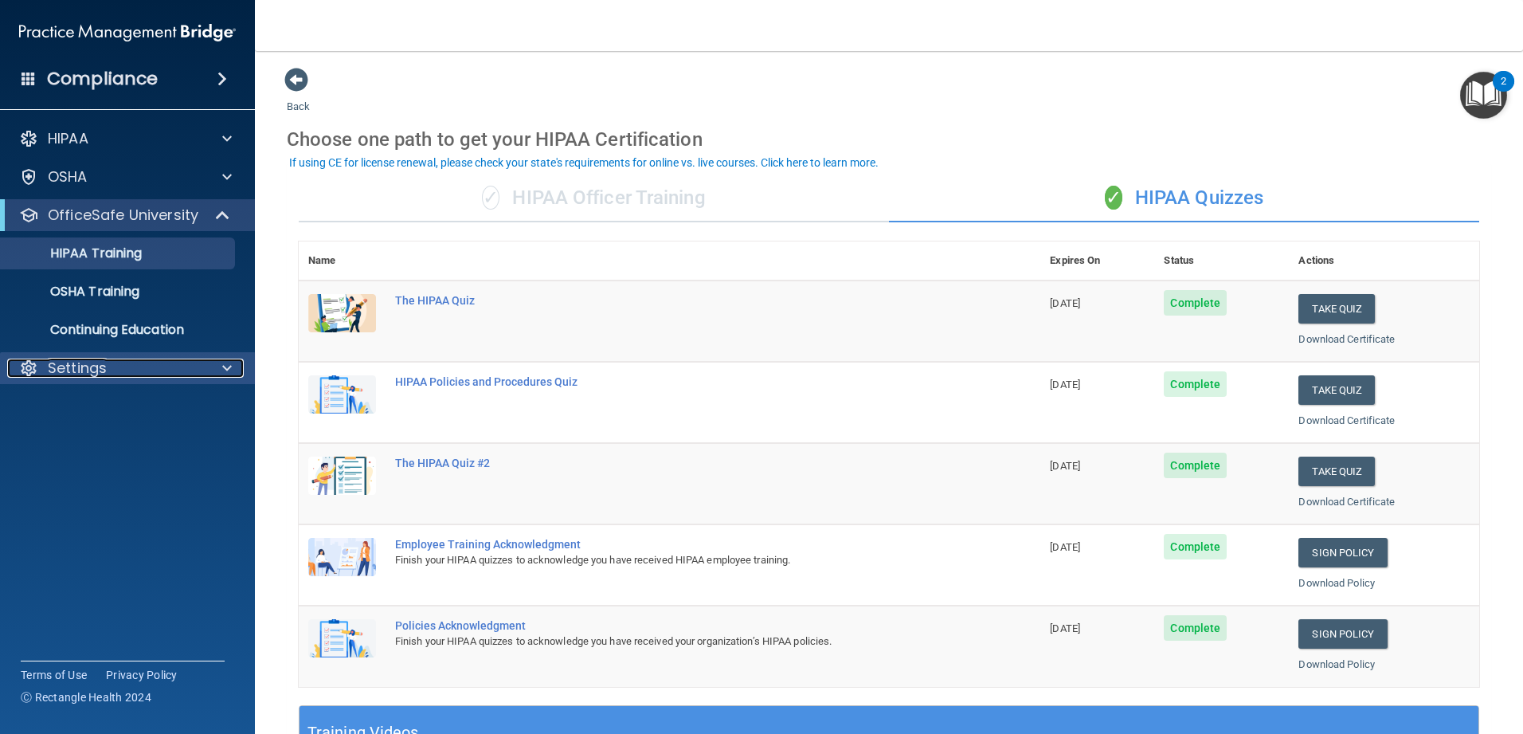
click at [200, 373] on div "Settings" at bounding box center [106, 367] width 198 height 19
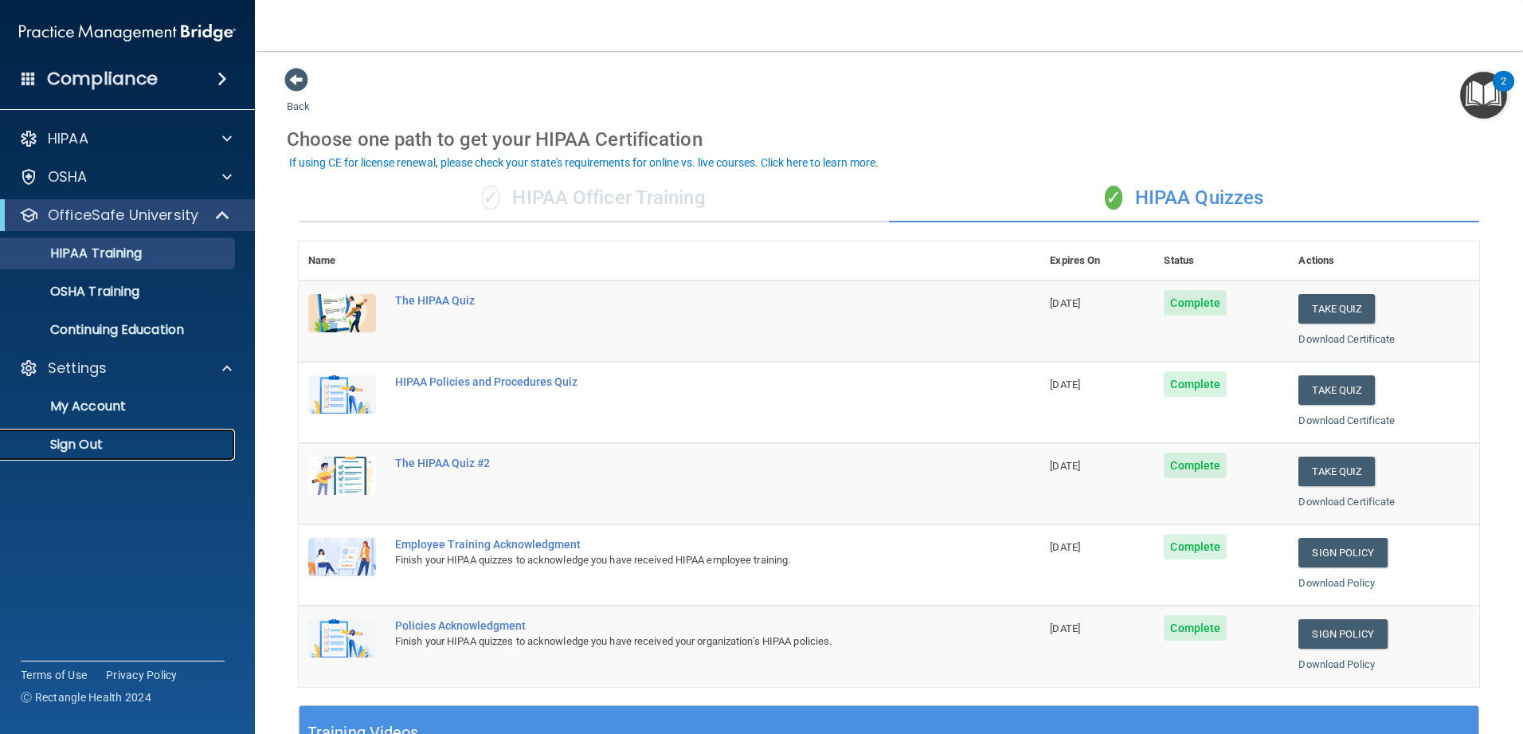
click at [109, 454] on link "Sign Out" at bounding box center [109, 445] width 251 height 32
